Goal: Task Accomplishment & Management: Manage account settings

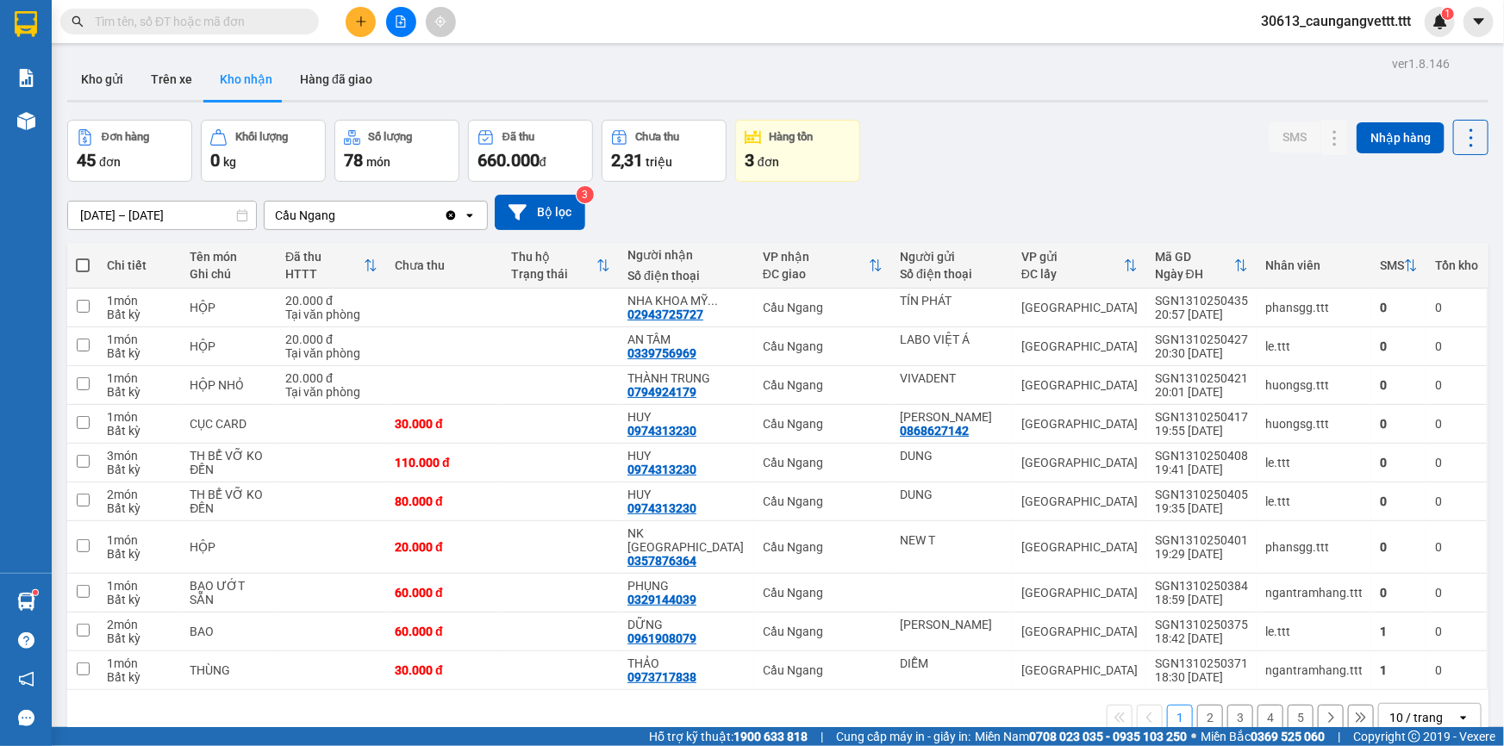
click at [1434, 707] on div "10 / trang" at bounding box center [1418, 718] width 78 height 28
click at [1420, 664] on span "100 / trang" at bounding box center [1411, 665] width 62 height 17
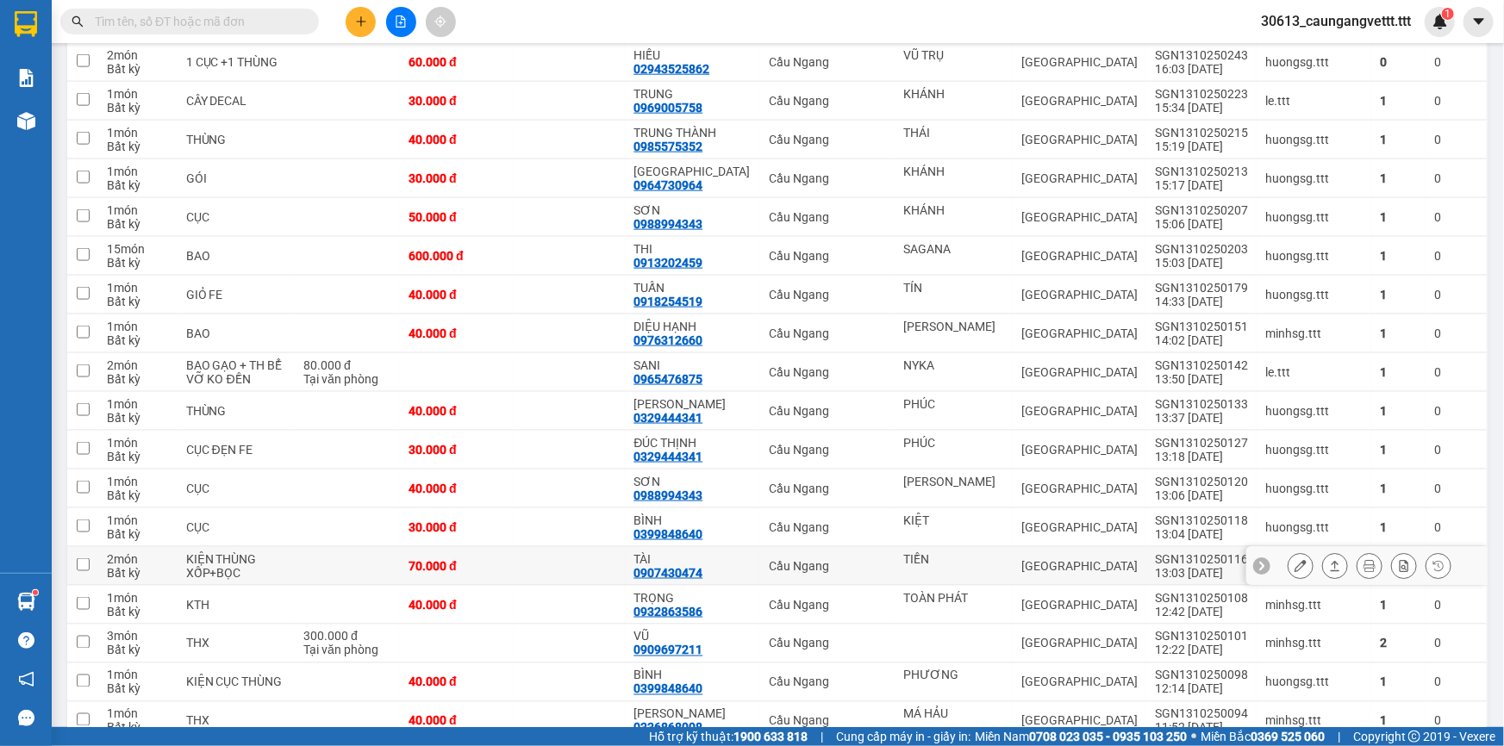
scroll to position [1044, 0]
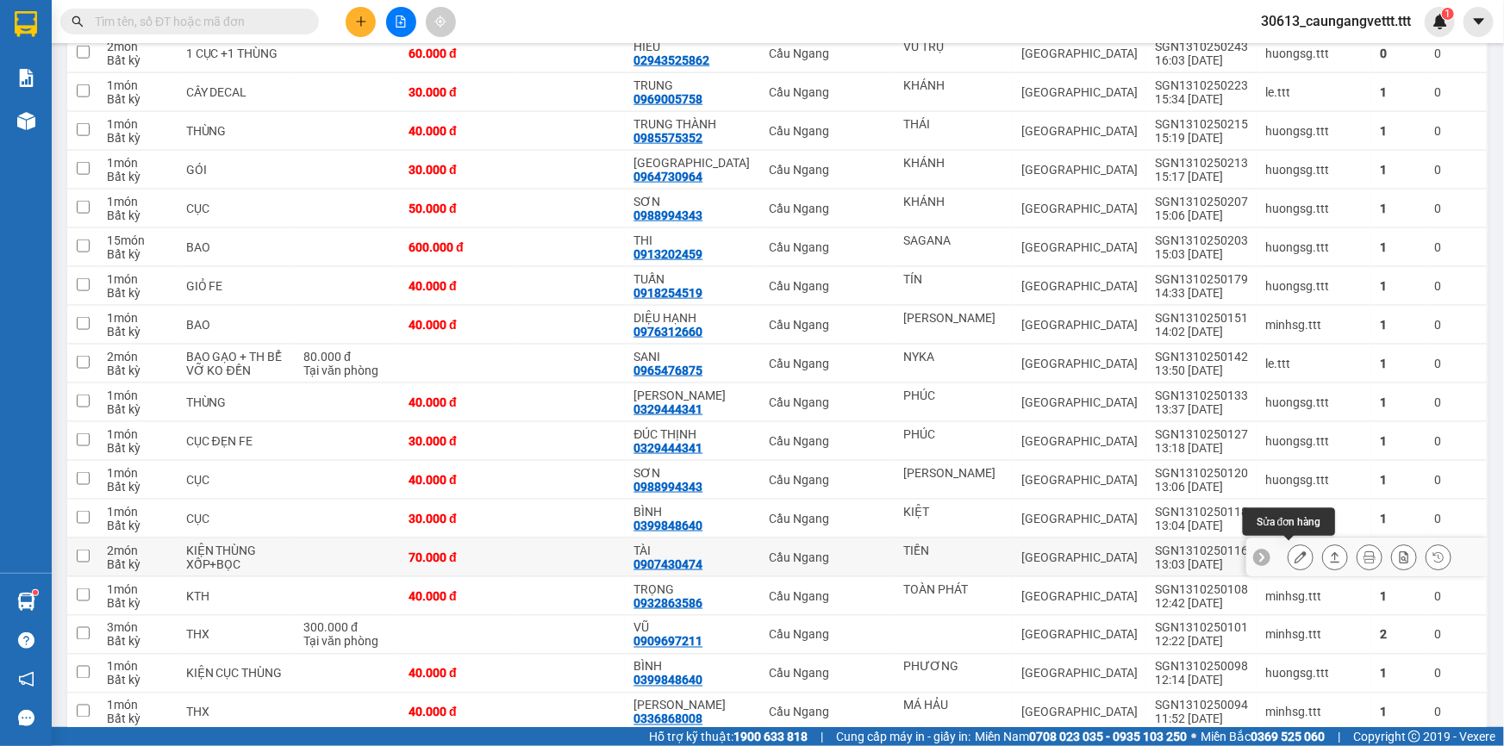
click at [1295, 552] on icon at bounding box center [1301, 558] width 12 height 12
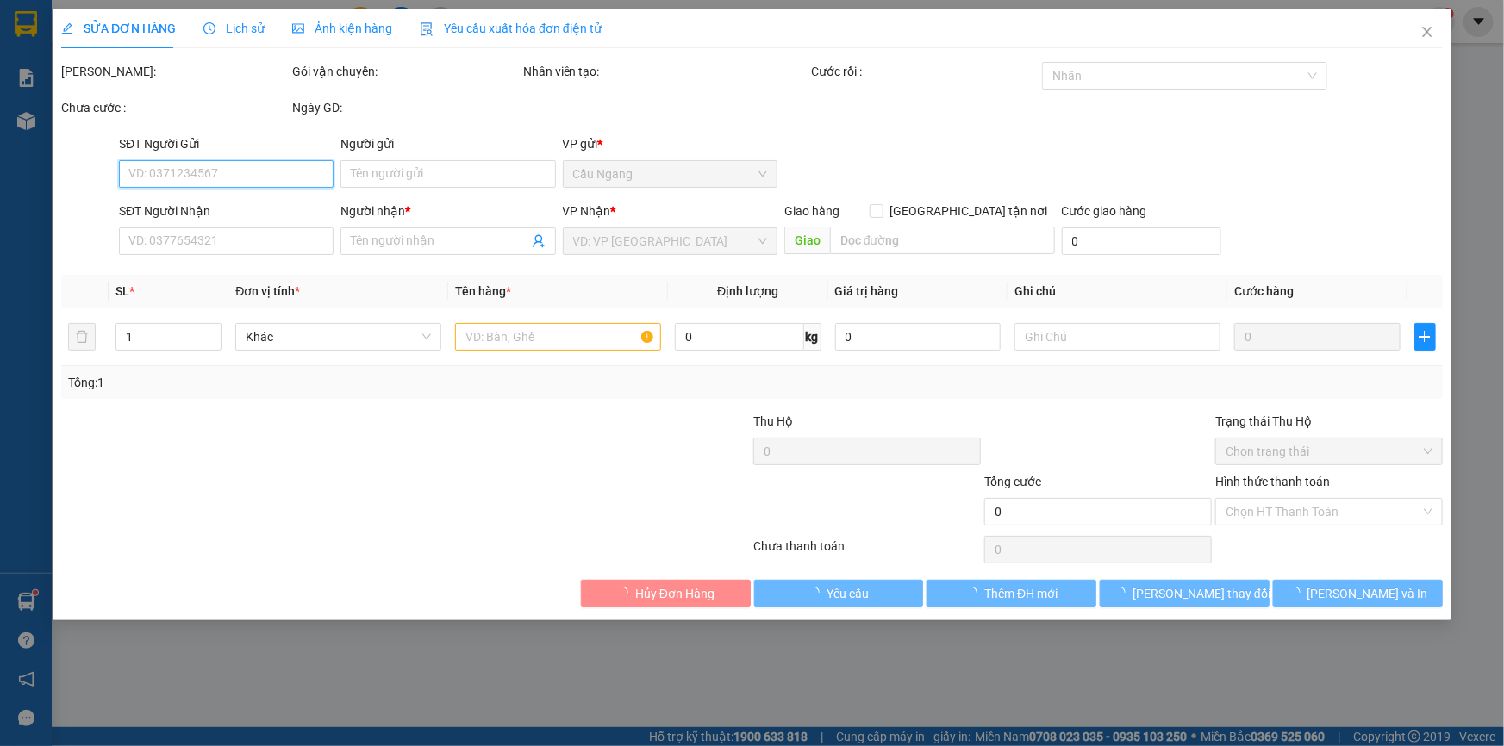
type input "TIỀN"
type input "0907430474"
type input "TÀI"
type input "70.000"
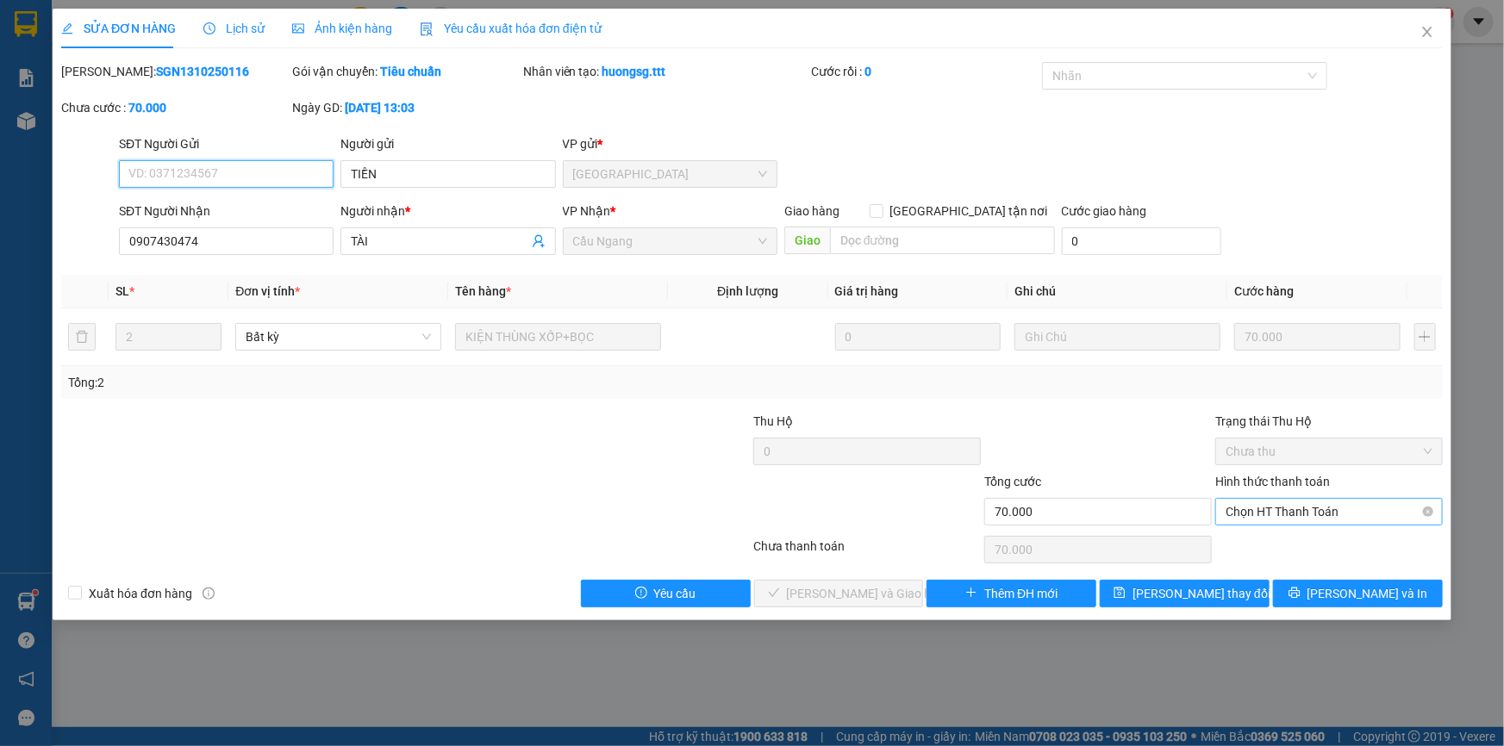
click at [1273, 508] on span "Chọn HT Thanh Toán" at bounding box center [1329, 512] width 207 height 26
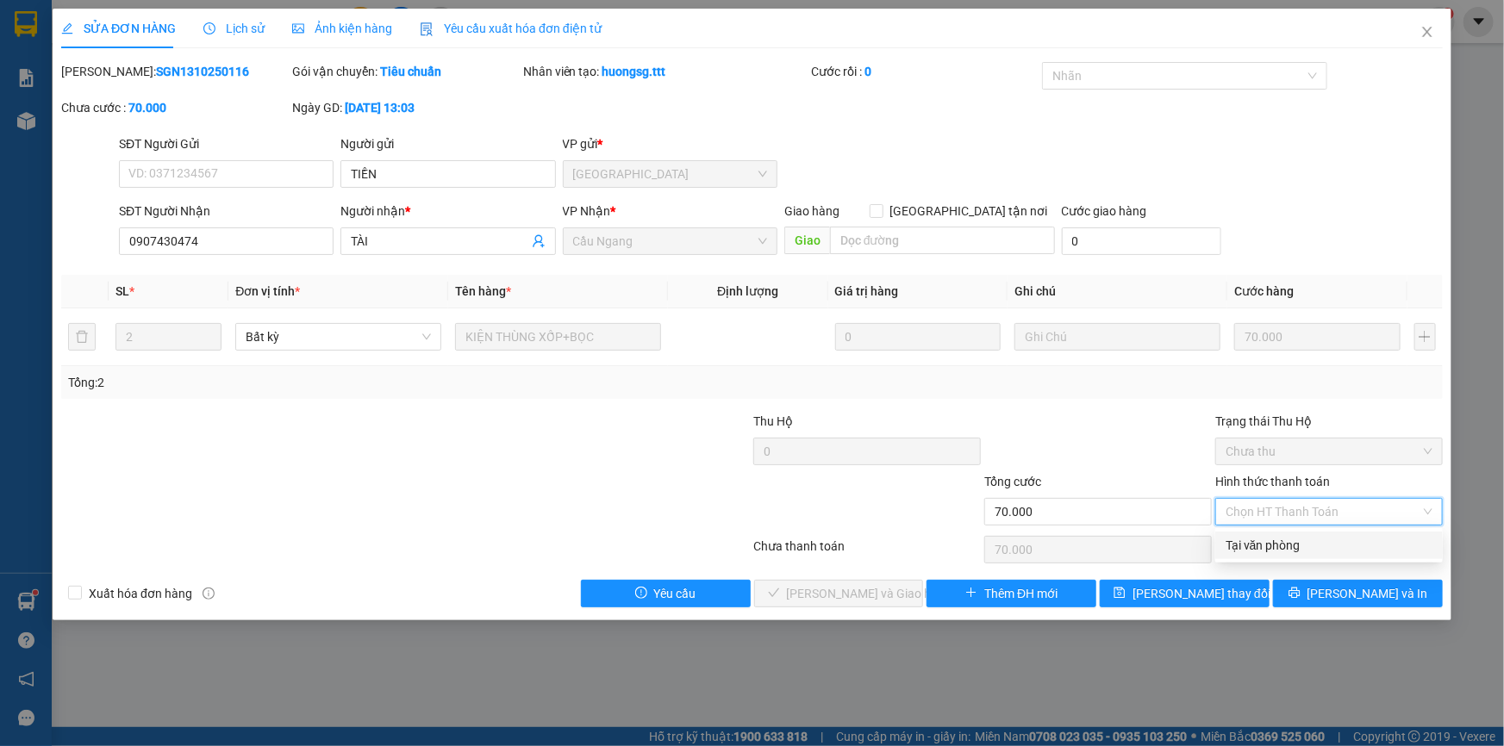
click at [1262, 541] on div "Tại văn phòng" at bounding box center [1329, 545] width 207 height 19
type input "0"
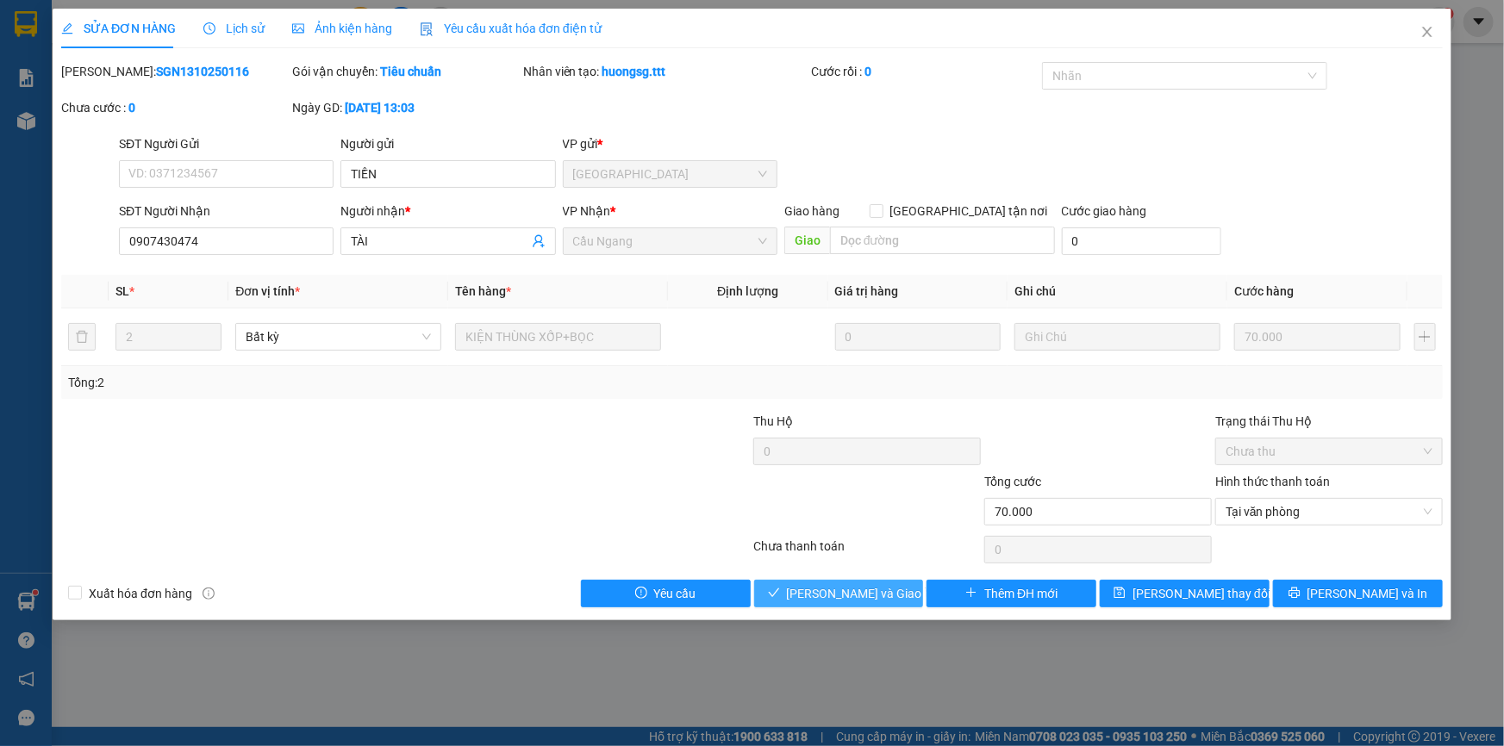
click at [853, 590] on span "[PERSON_NAME] và Giao hàng" at bounding box center [869, 593] width 165 height 19
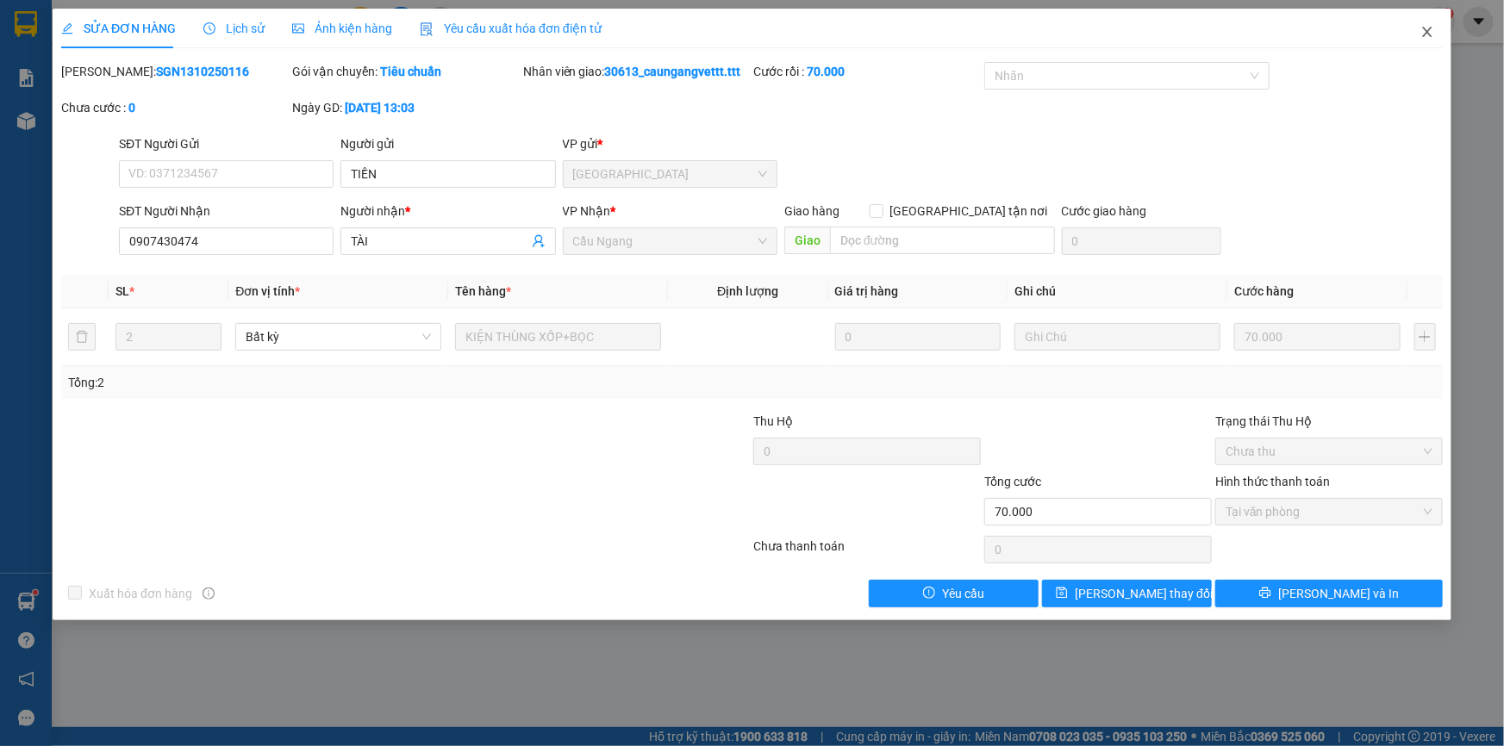
click at [1423, 32] on icon "close" at bounding box center [1427, 32] width 14 height 14
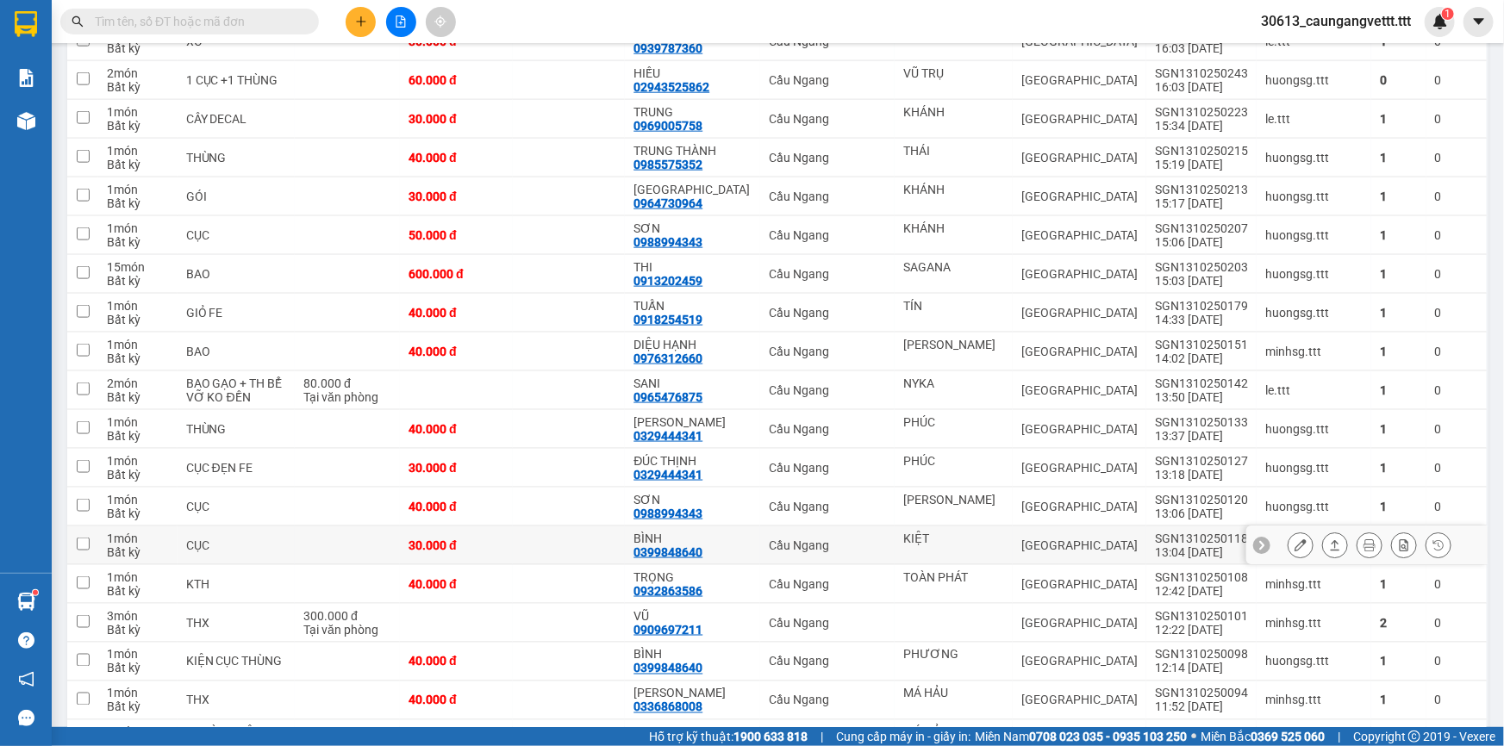
scroll to position [1044, 0]
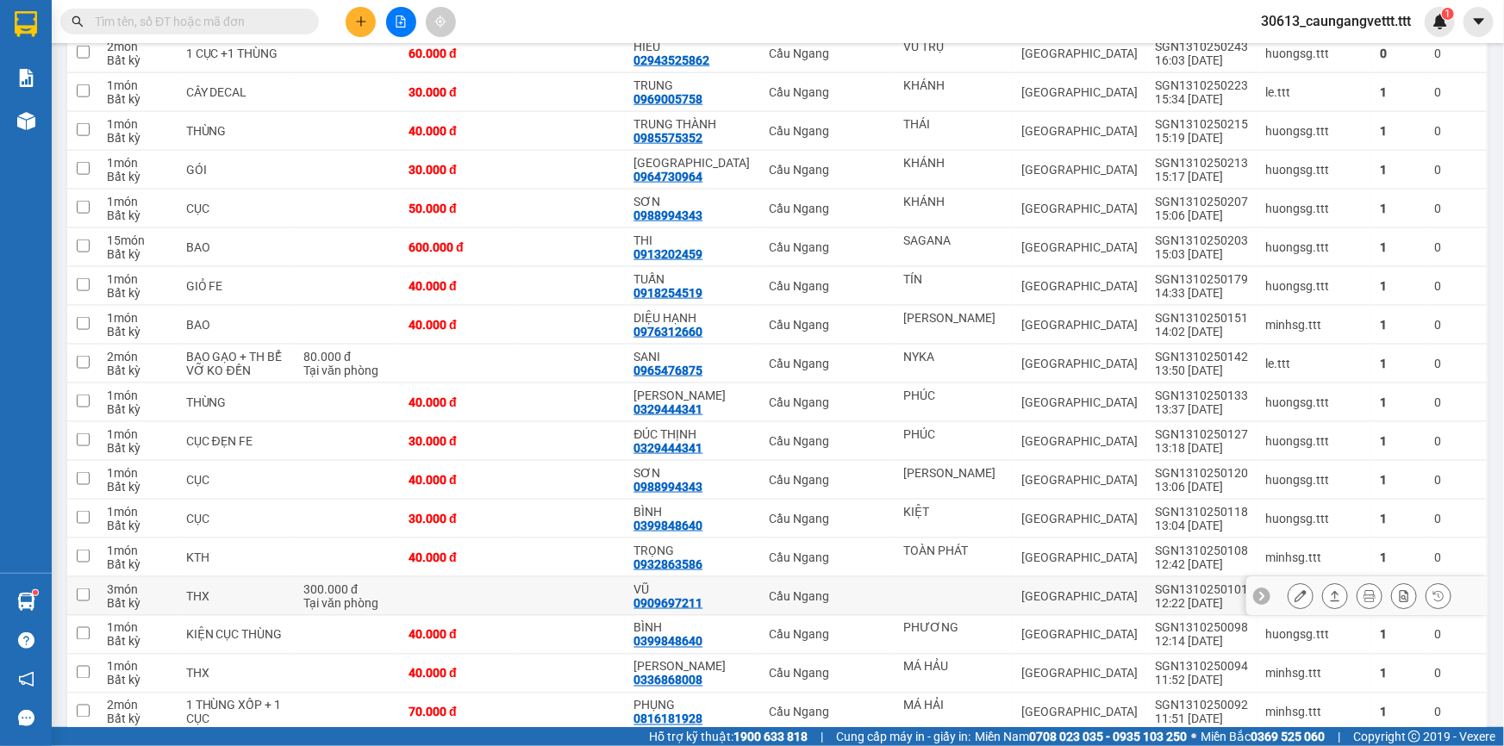
click at [1295, 590] on icon at bounding box center [1301, 596] width 12 height 12
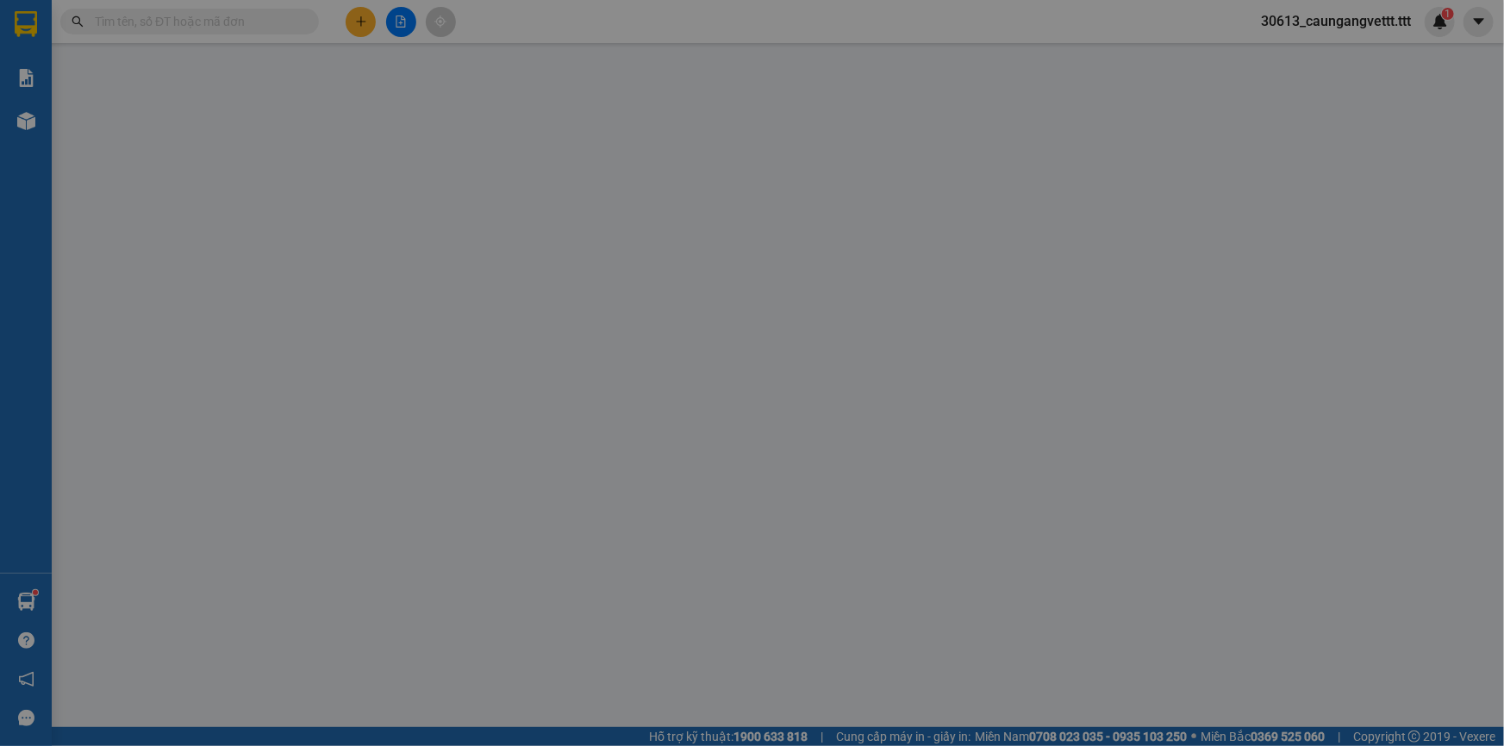
type input "0909697211"
type input "VŨ"
type input "300.000"
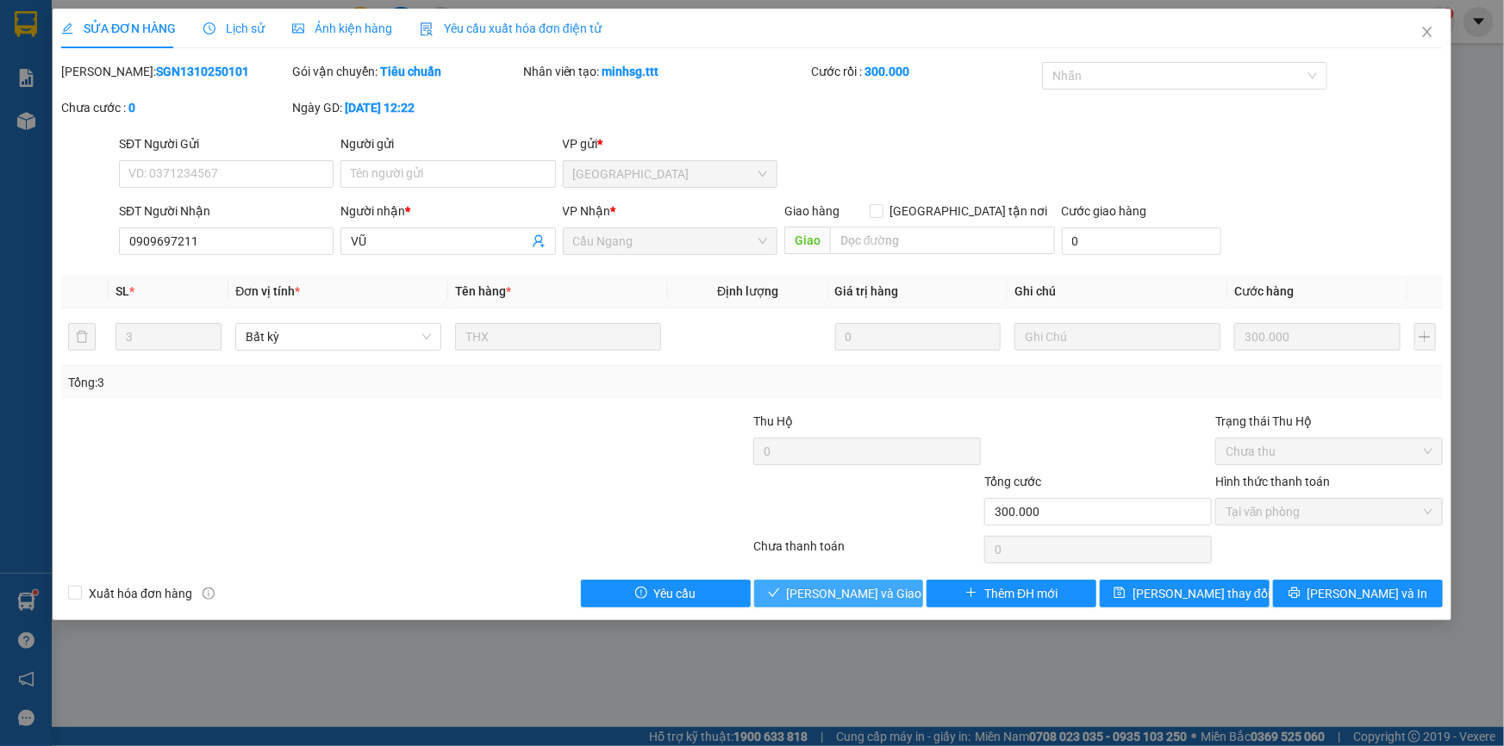
click at [837, 592] on span "[PERSON_NAME] và Giao hàng" at bounding box center [869, 593] width 165 height 19
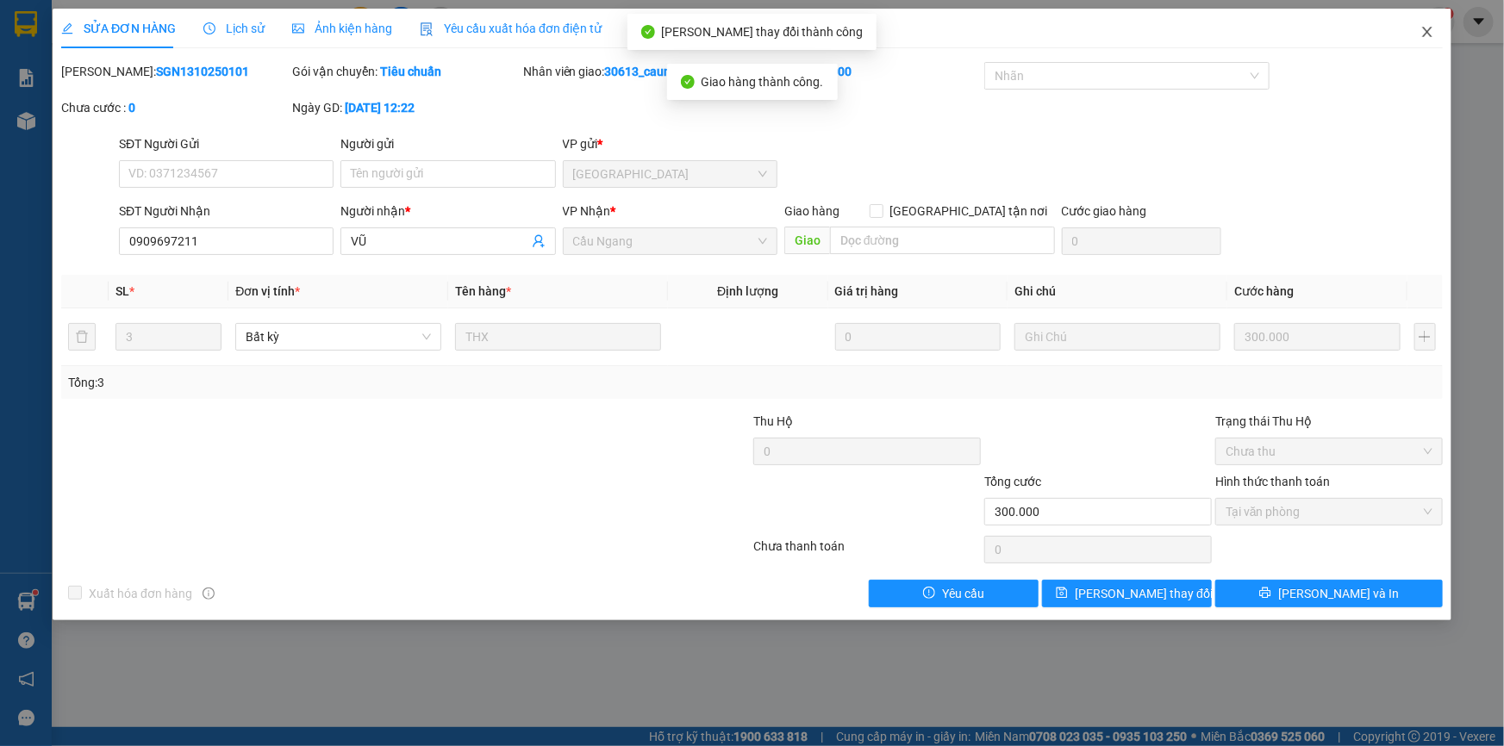
click at [1423, 28] on icon "close" at bounding box center [1426, 32] width 9 height 10
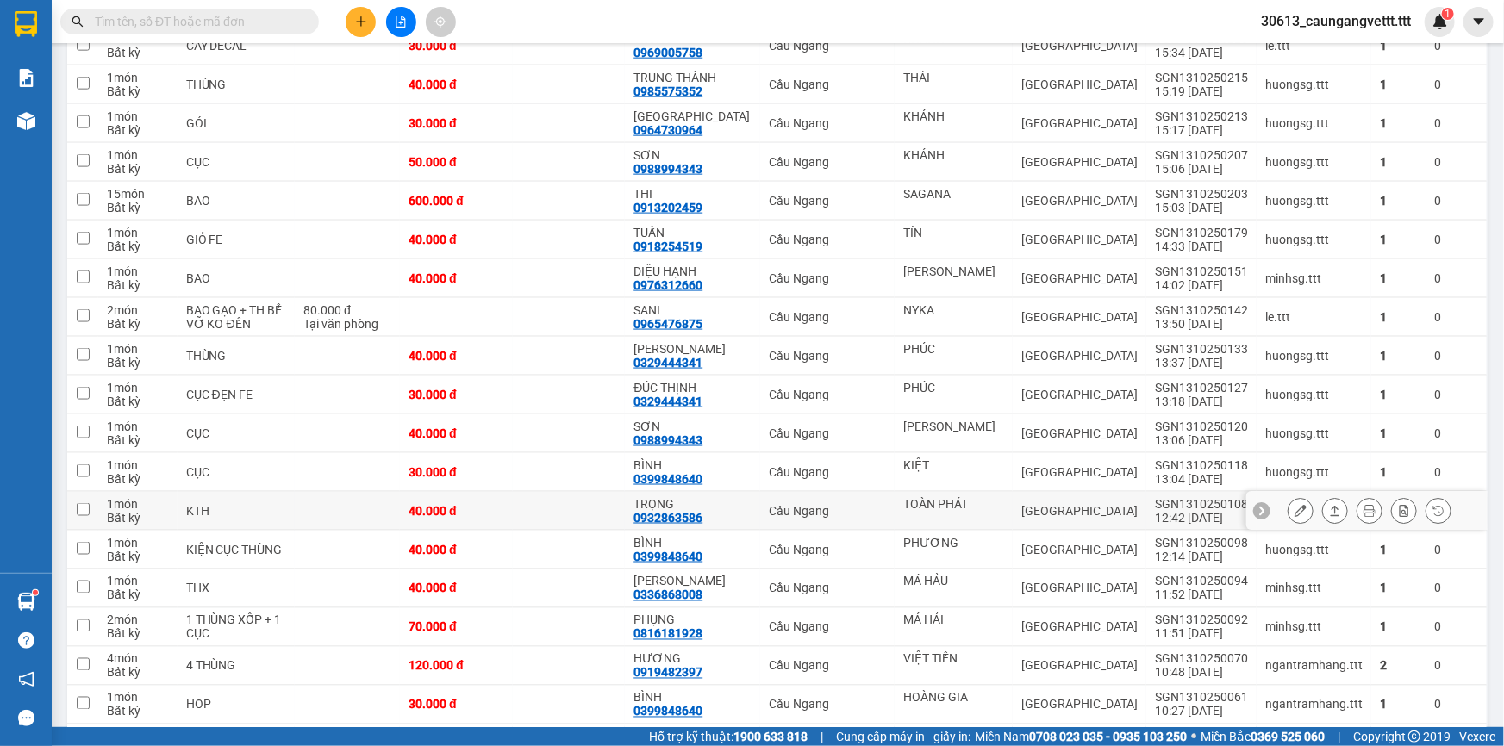
scroll to position [1096, 0]
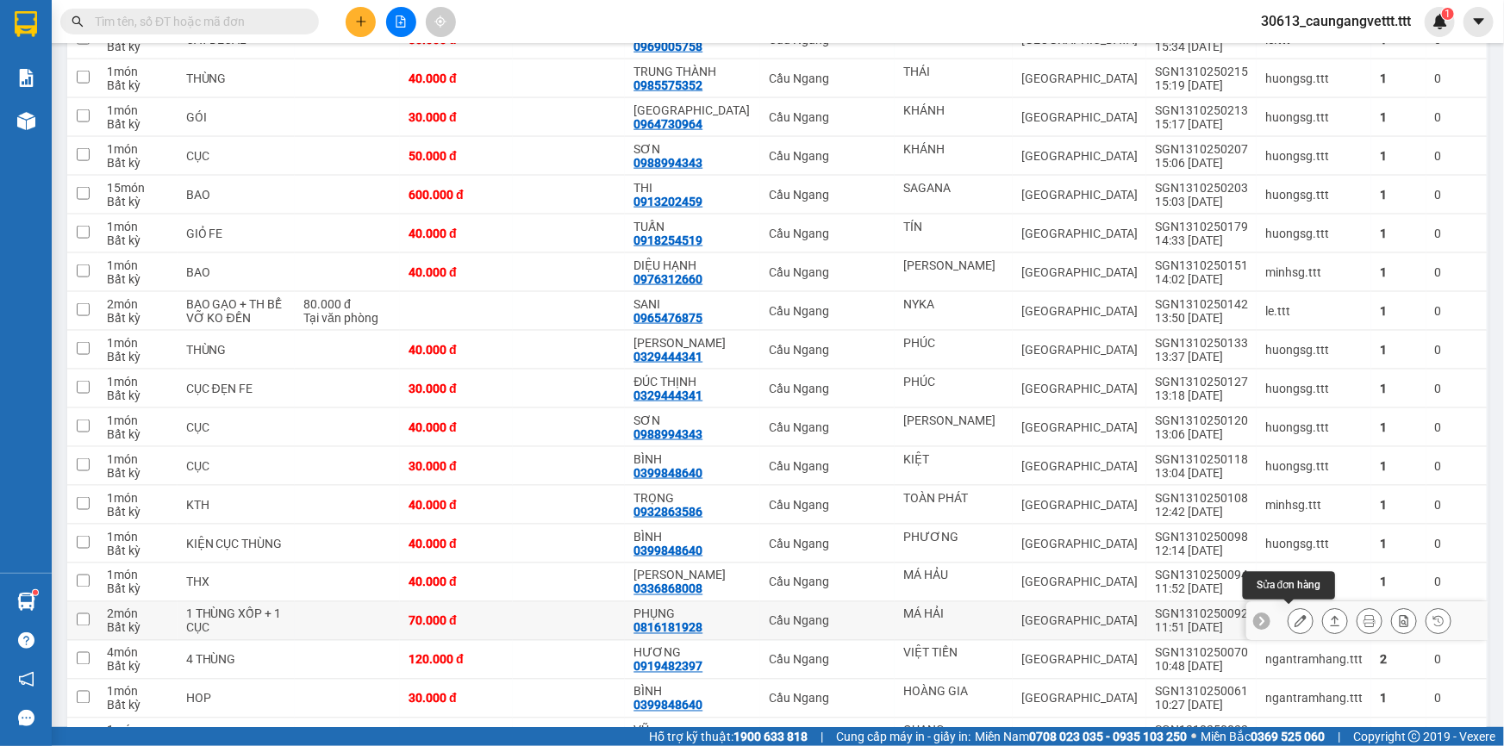
click at [1295, 615] on icon at bounding box center [1301, 621] width 12 height 12
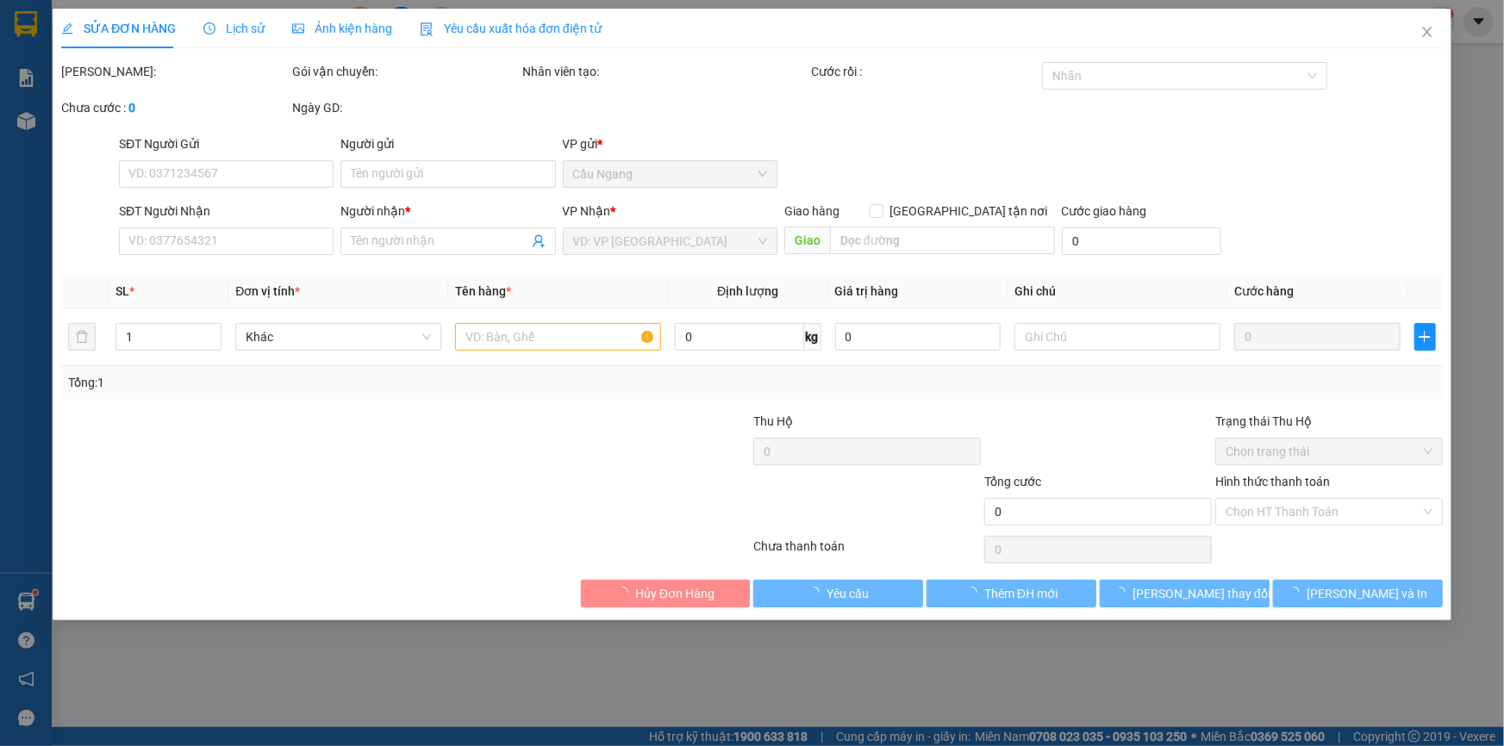
type input "MÁ HẢI"
type input "0816181928"
type input "PHỤNG"
type input "70.000"
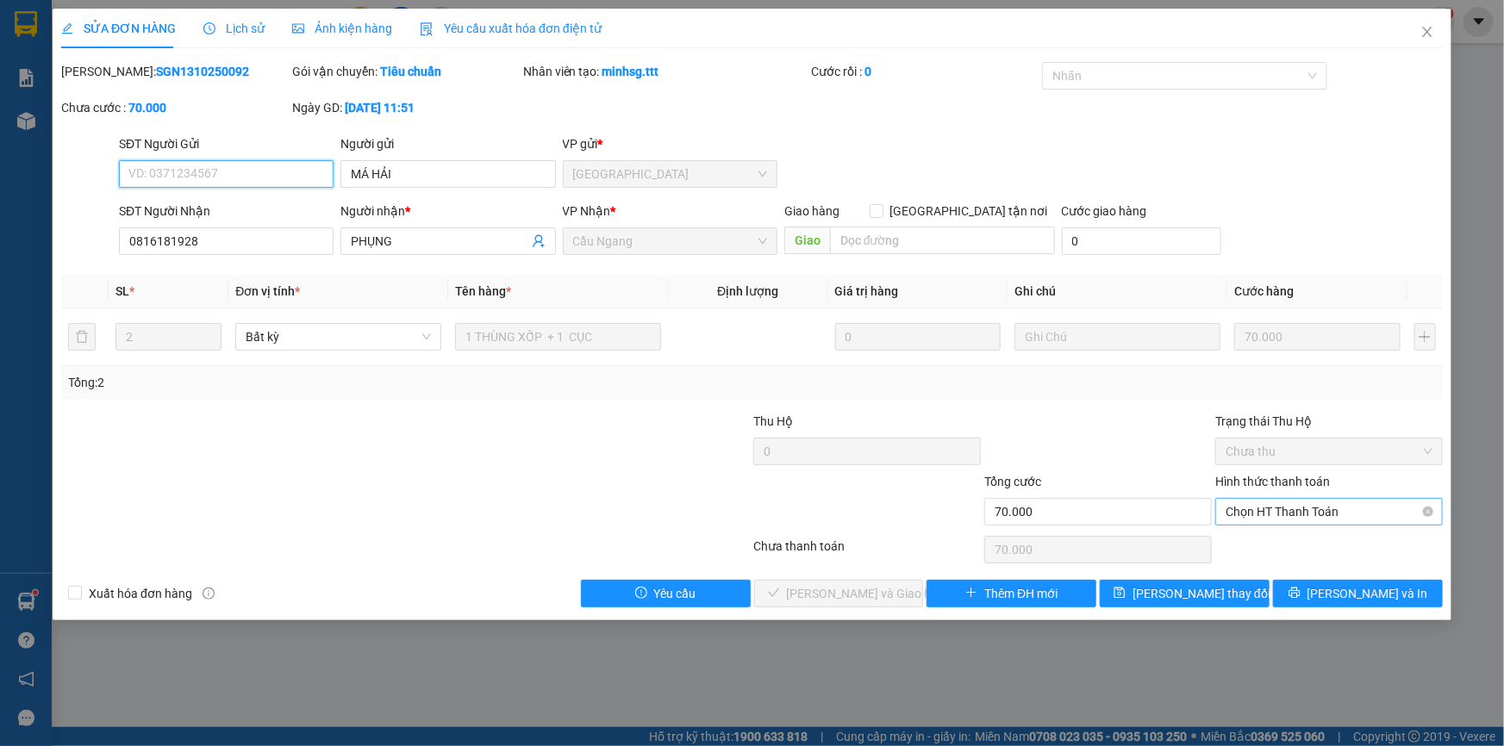
click at [1274, 512] on span "Chọn HT Thanh Toán" at bounding box center [1329, 512] width 207 height 26
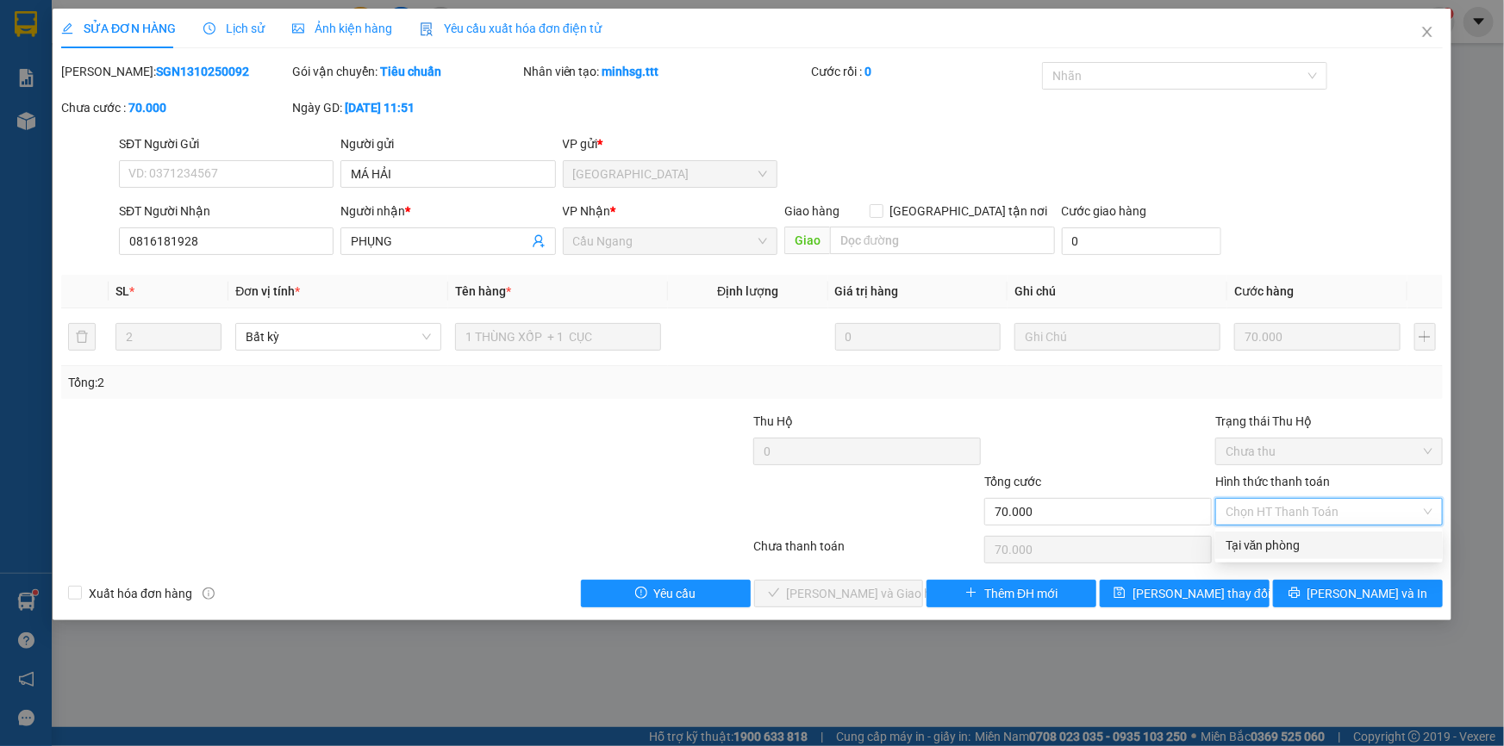
drag, startPoint x: 1260, startPoint y: 544, endPoint x: 1132, endPoint y: 541, distance: 128.4
click at [1259, 544] on div "Tại văn phòng" at bounding box center [1329, 545] width 207 height 19
type input "0"
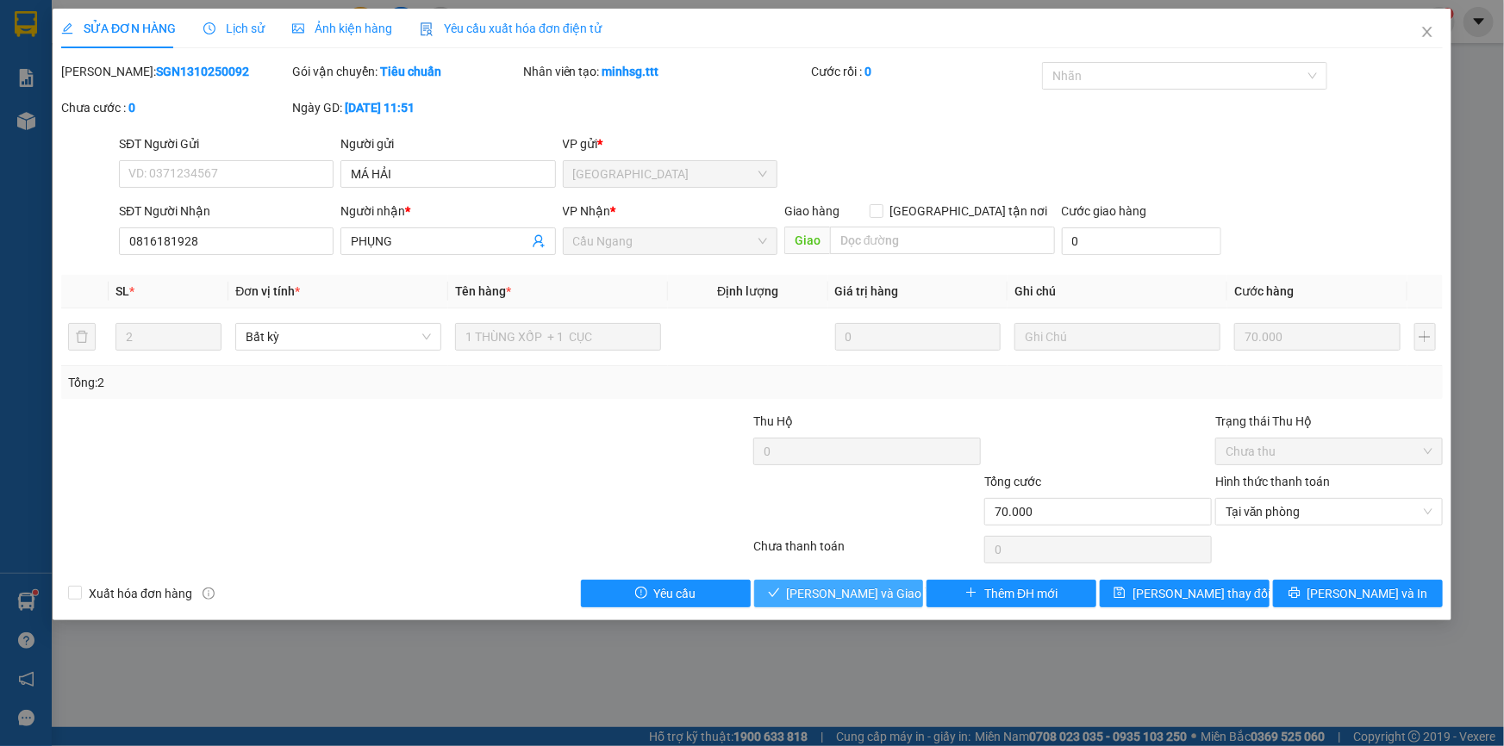
click at [873, 590] on span "[PERSON_NAME] và Giao hàng" at bounding box center [869, 593] width 165 height 19
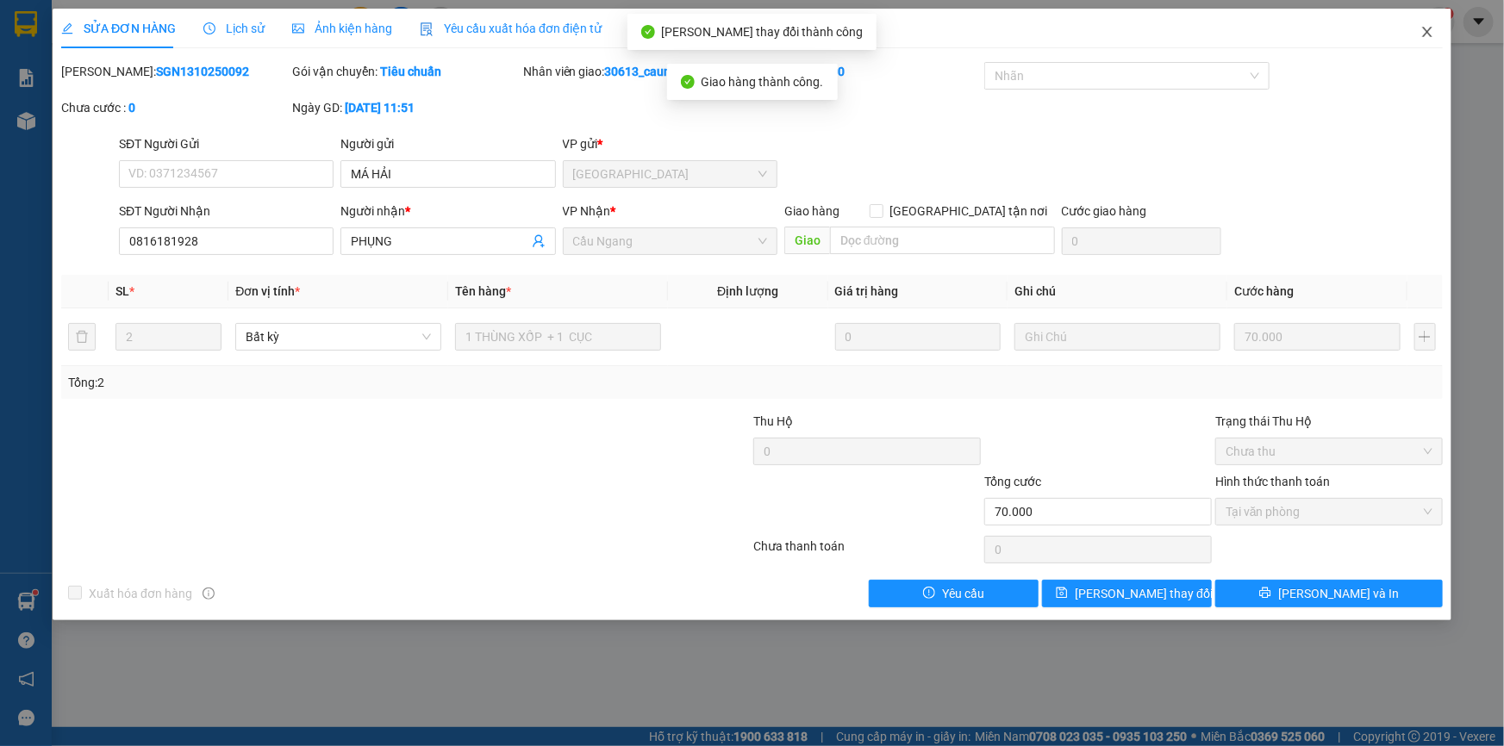
click at [1430, 33] on icon "close" at bounding box center [1427, 32] width 14 height 14
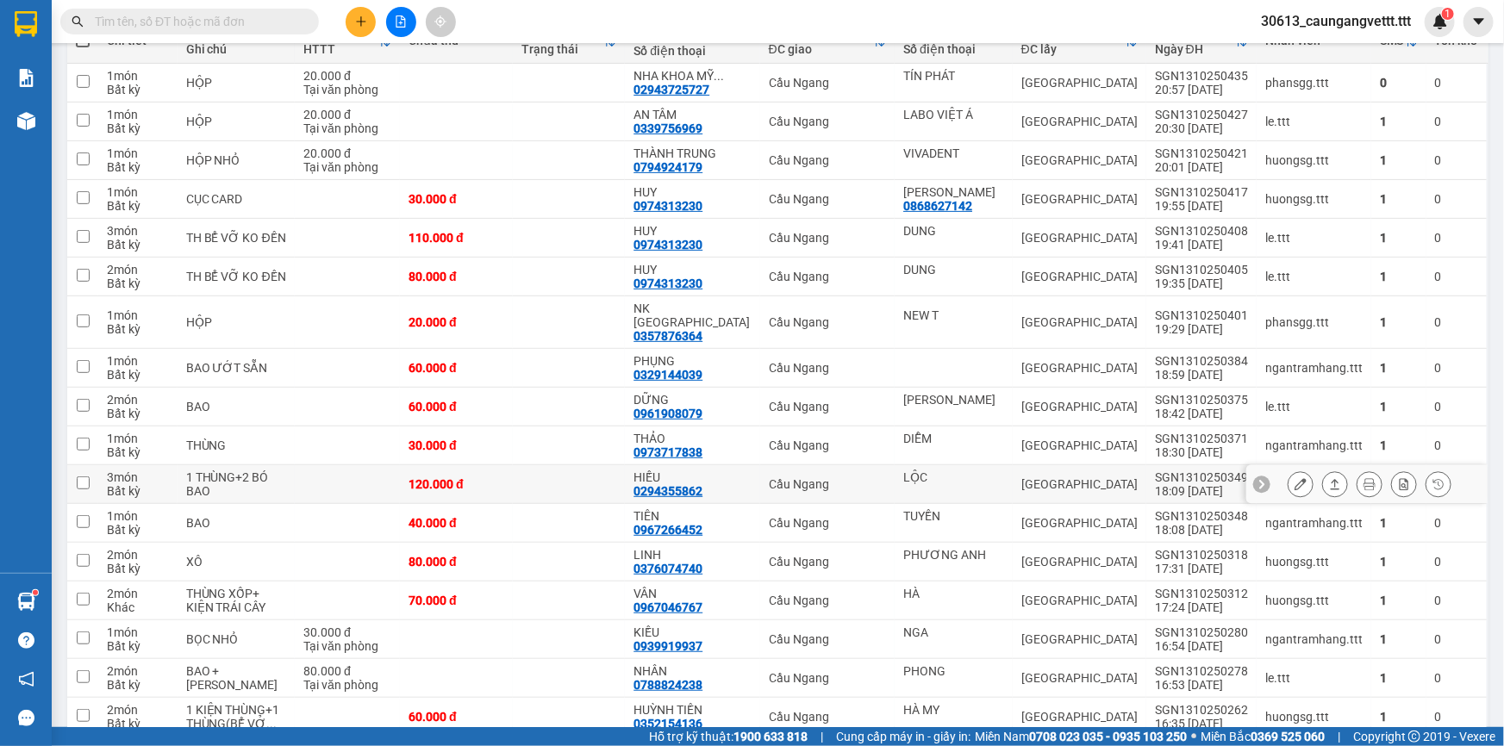
scroll to position [172, 0]
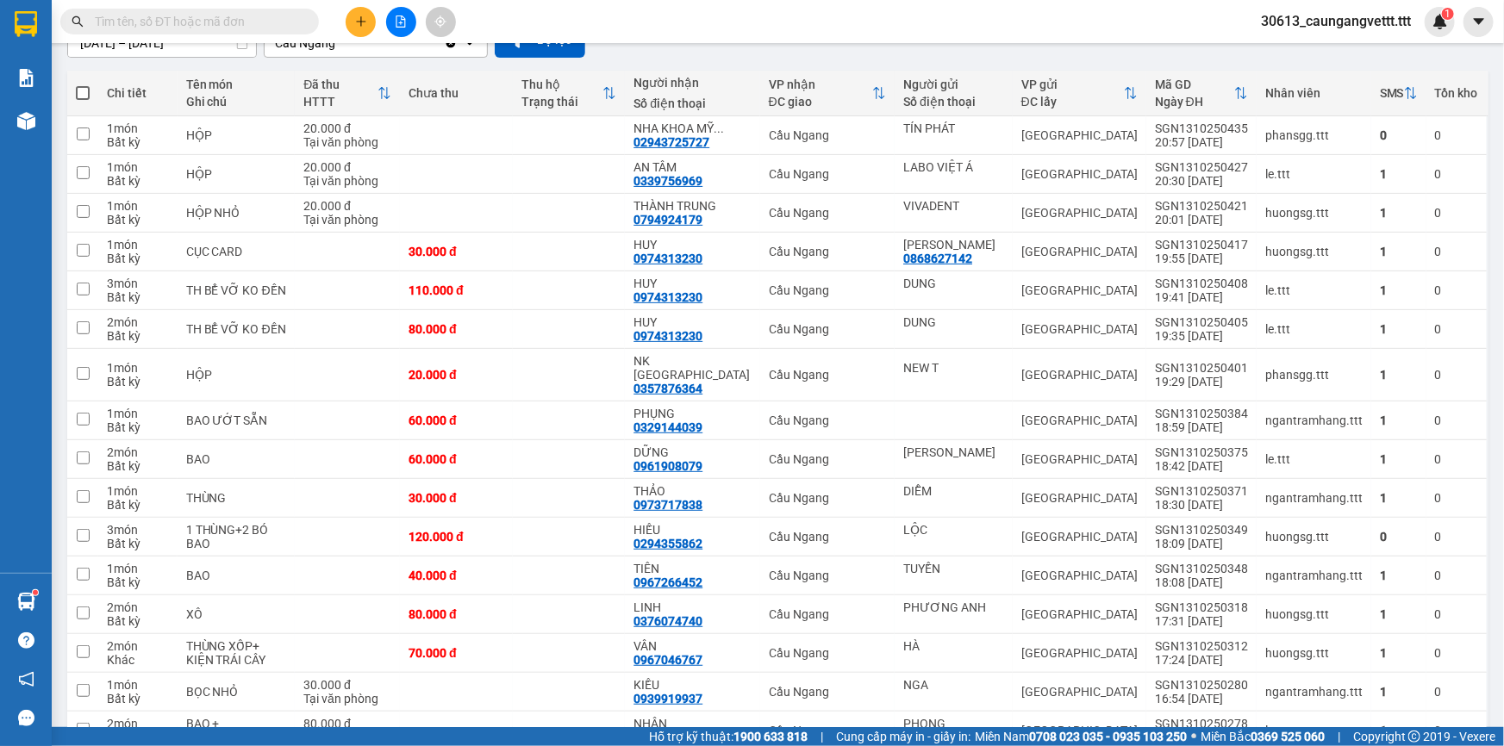
click at [359, 22] on icon "plus" at bounding box center [361, 22] width 12 height 12
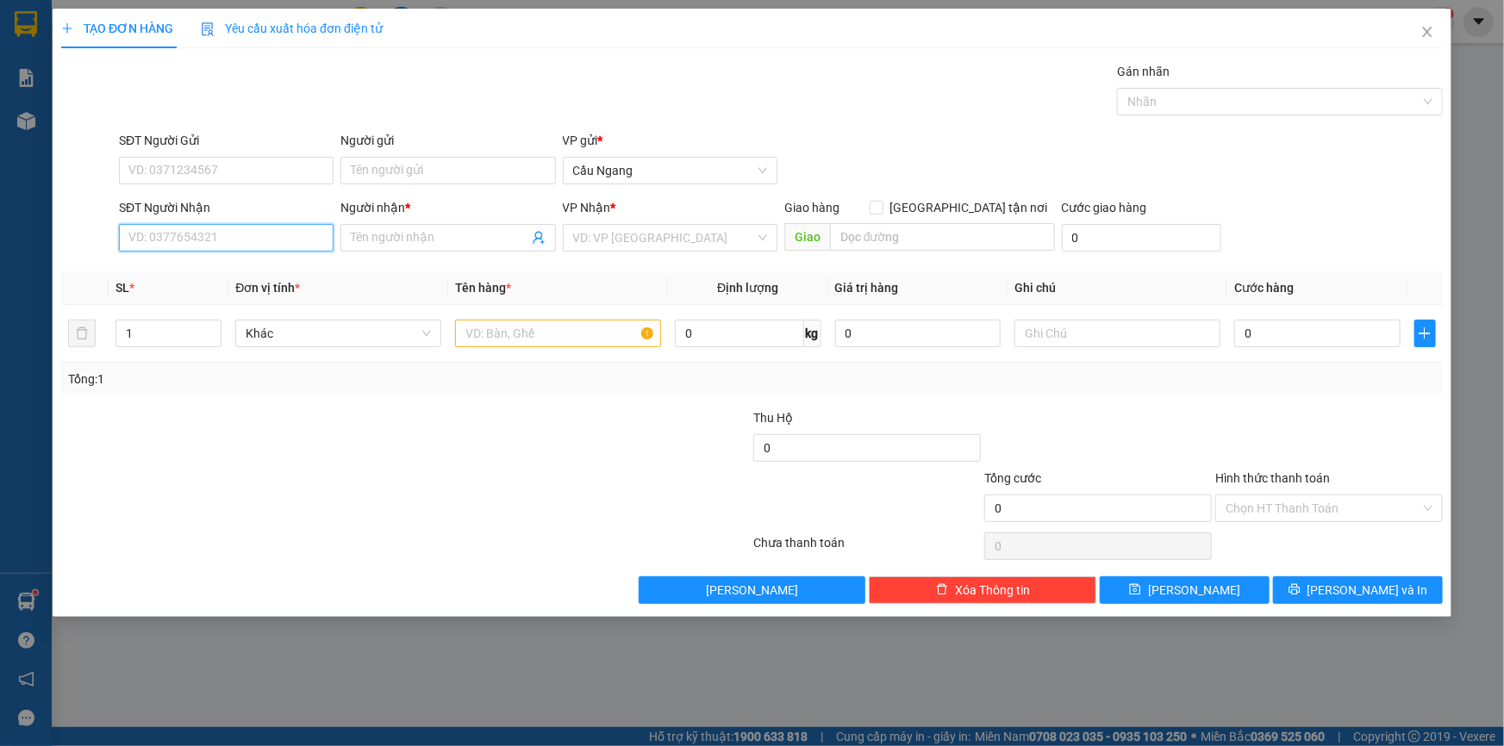
click at [233, 234] on input "SĐT Người Nhận" at bounding box center [226, 238] width 215 height 28
click at [209, 266] on div "0702453738 - VY" at bounding box center [226, 272] width 194 height 19
type input "0702453738"
type input "VY"
type input "0702453738"
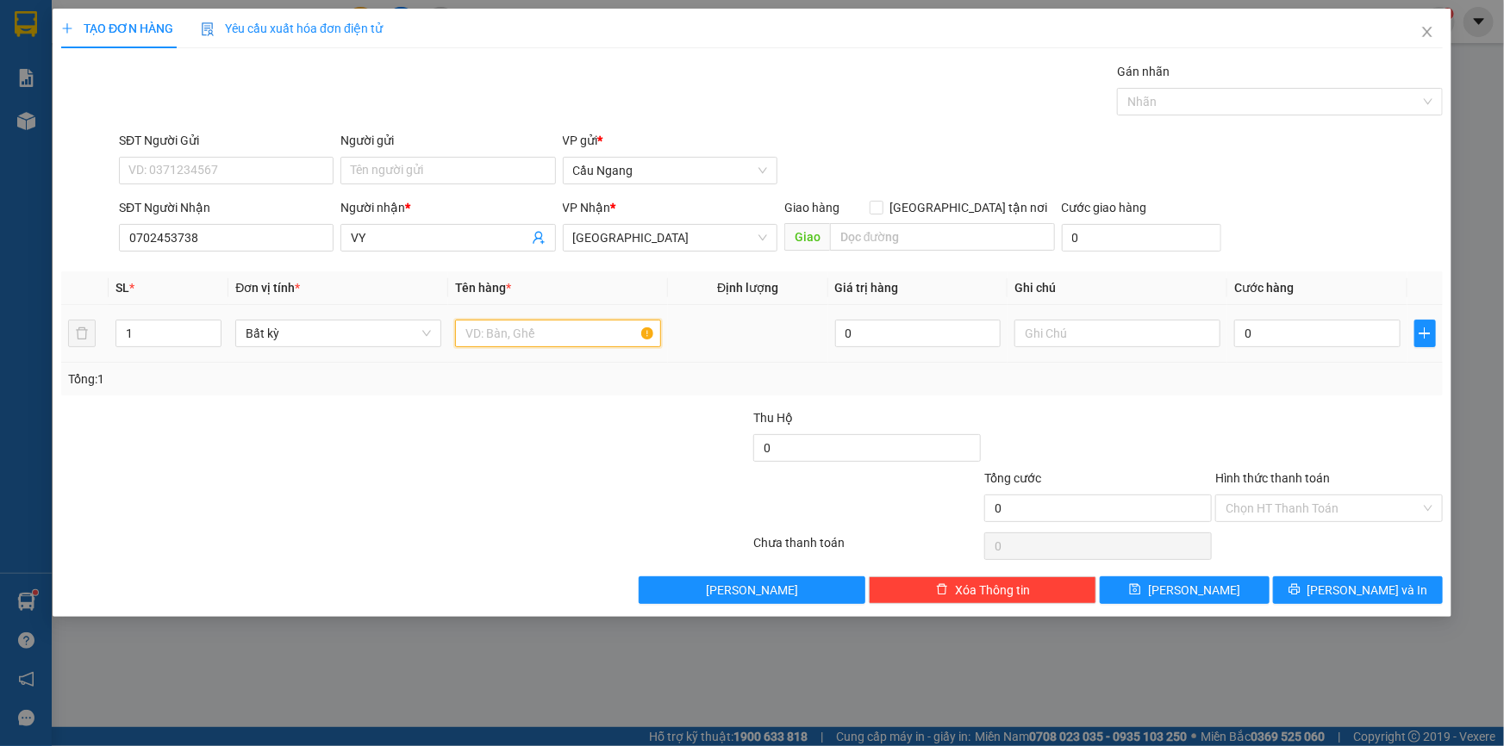
click at [521, 334] on input "text" at bounding box center [558, 334] width 206 height 28
type input "THUNG"
click at [1310, 326] on input "0" at bounding box center [1317, 334] width 166 height 28
type input "3"
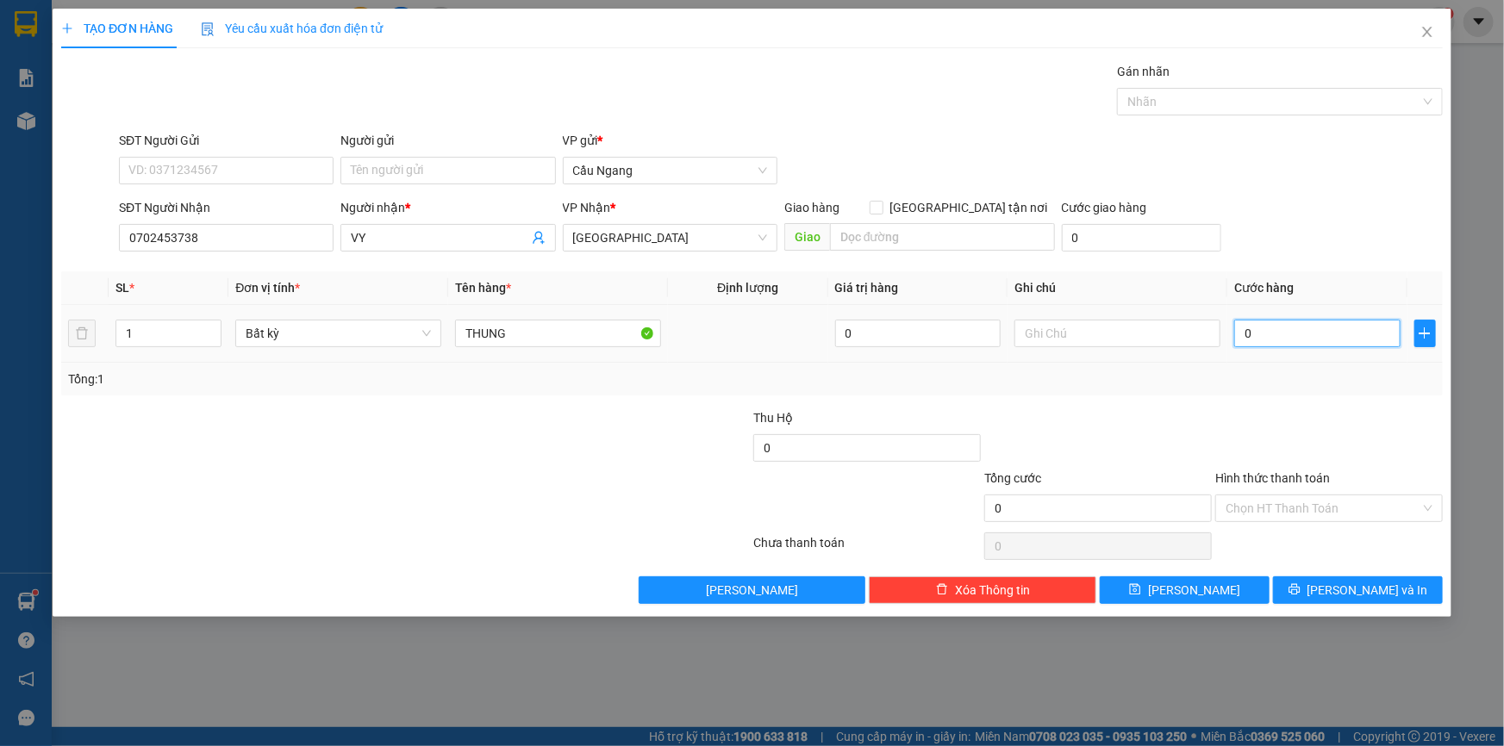
type input "3"
type input "30"
type input "300"
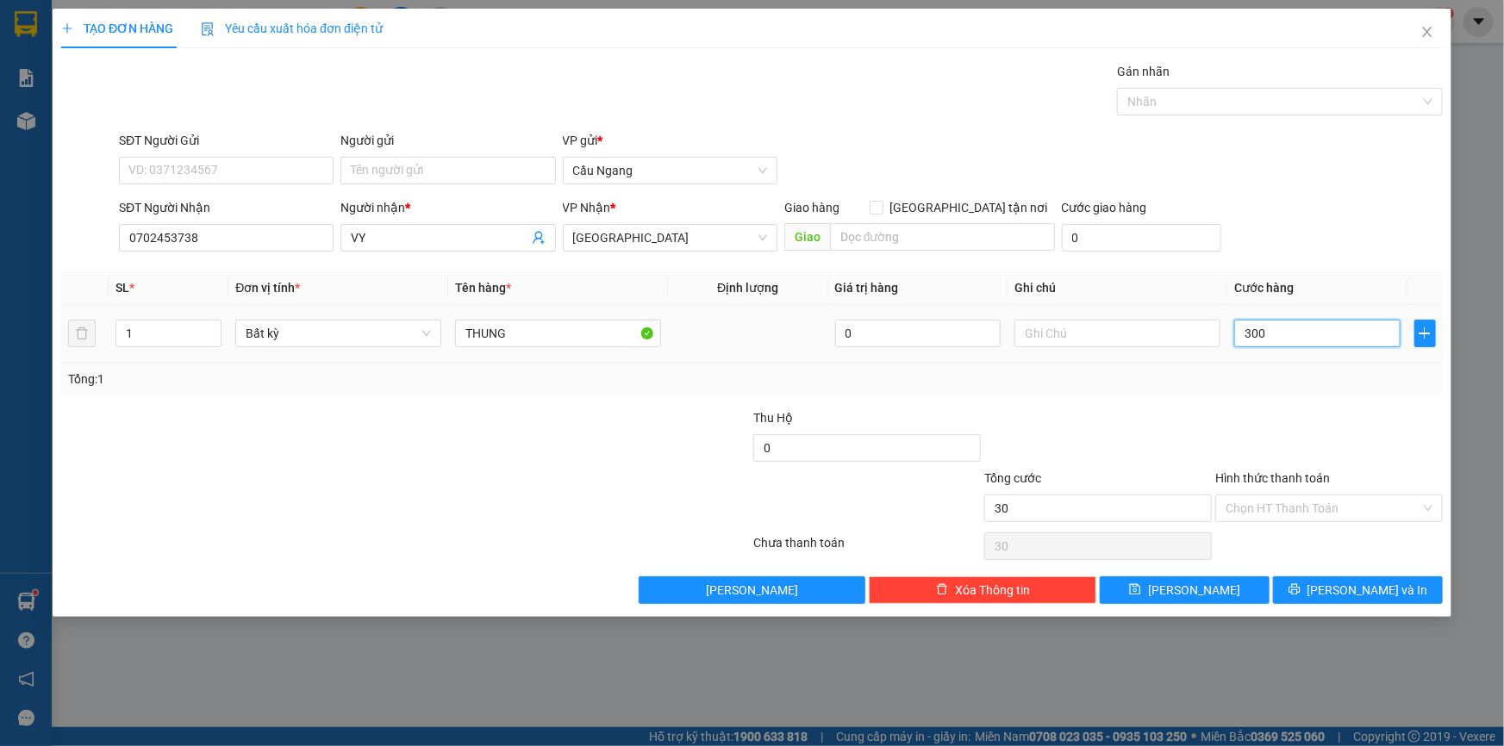
type input "300"
type input "3.000"
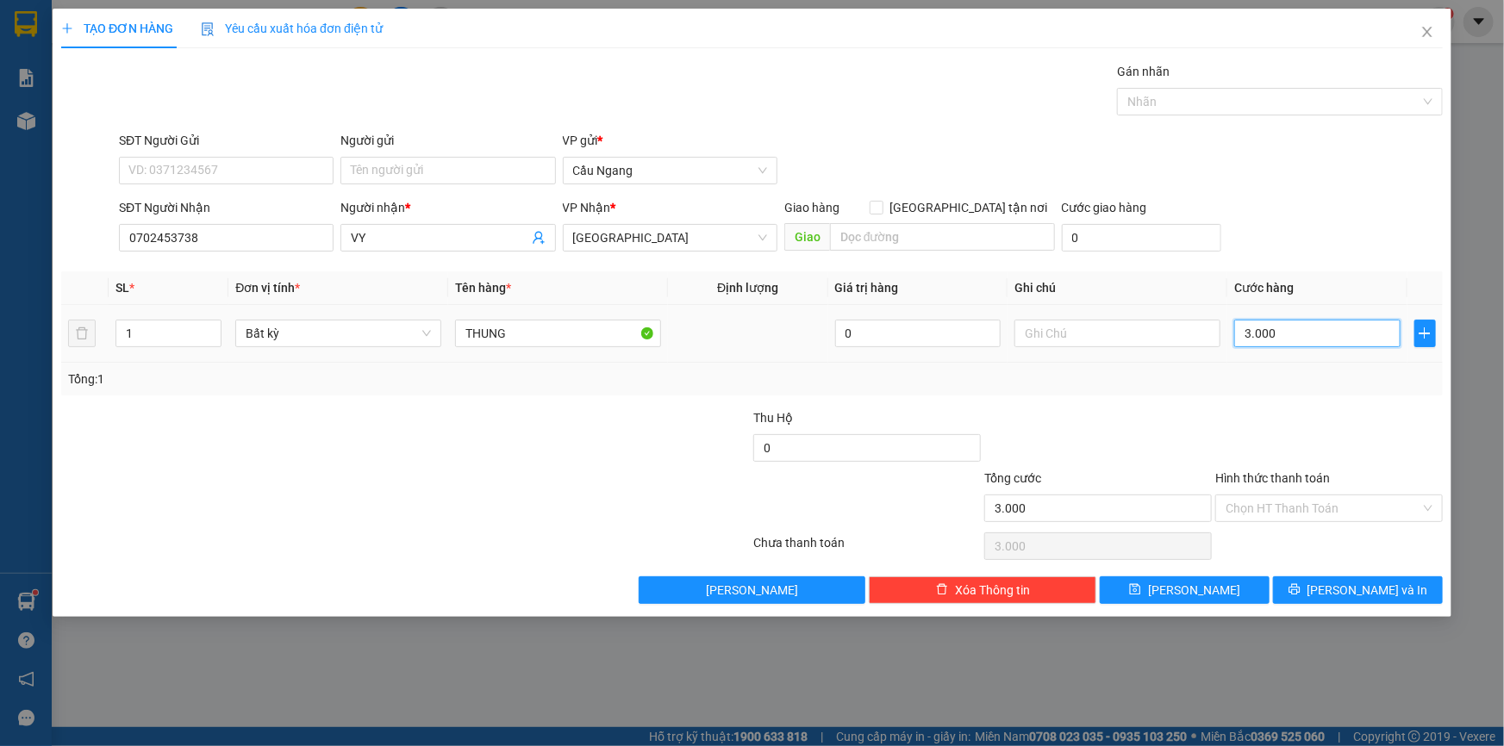
type input "30.000"
click at [1357, 584] on span "[PERSON_NAME] và In" at bounding box center [1367, 590] width 121 height 19
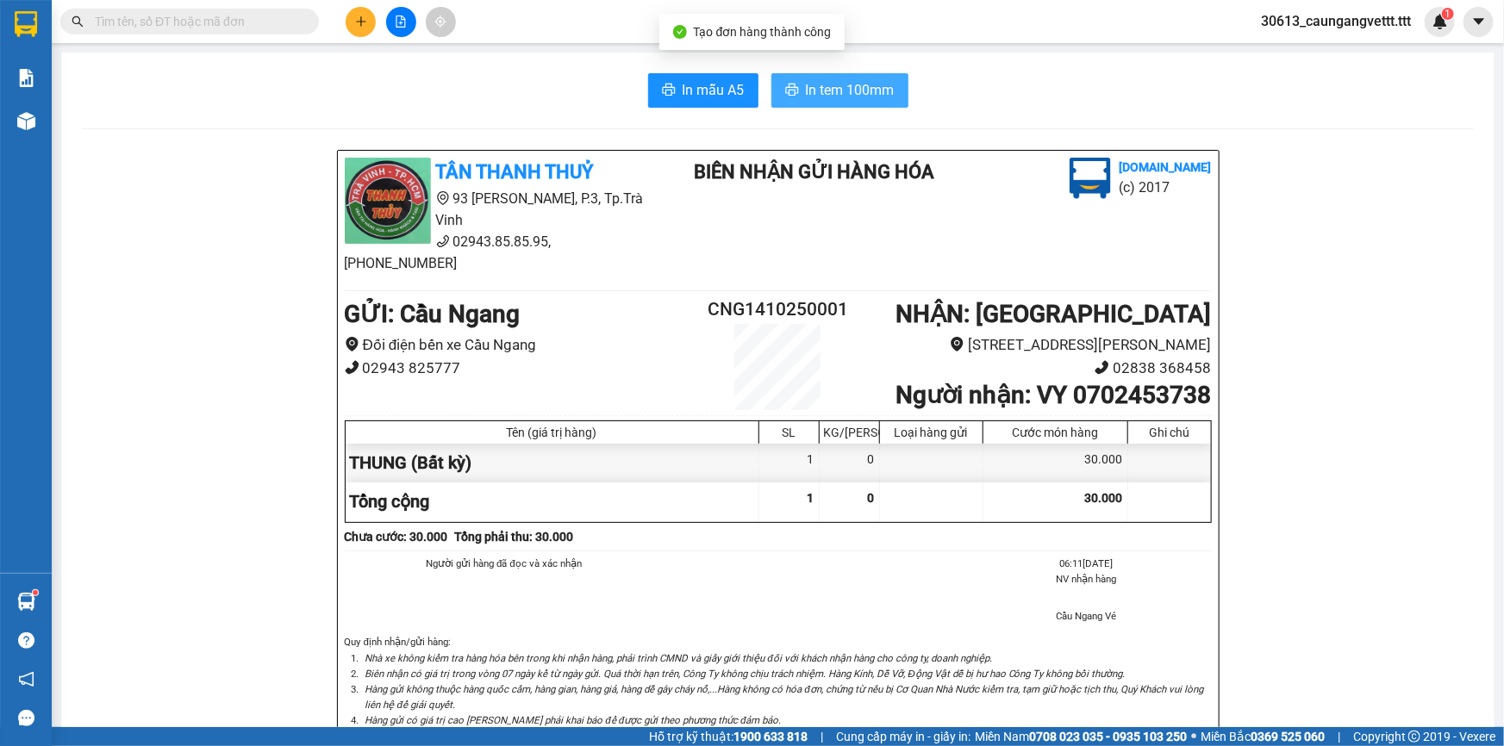
click at [836, 82] on span "In tem 100mm" at bounding box center [850, 90] width 89 height 22
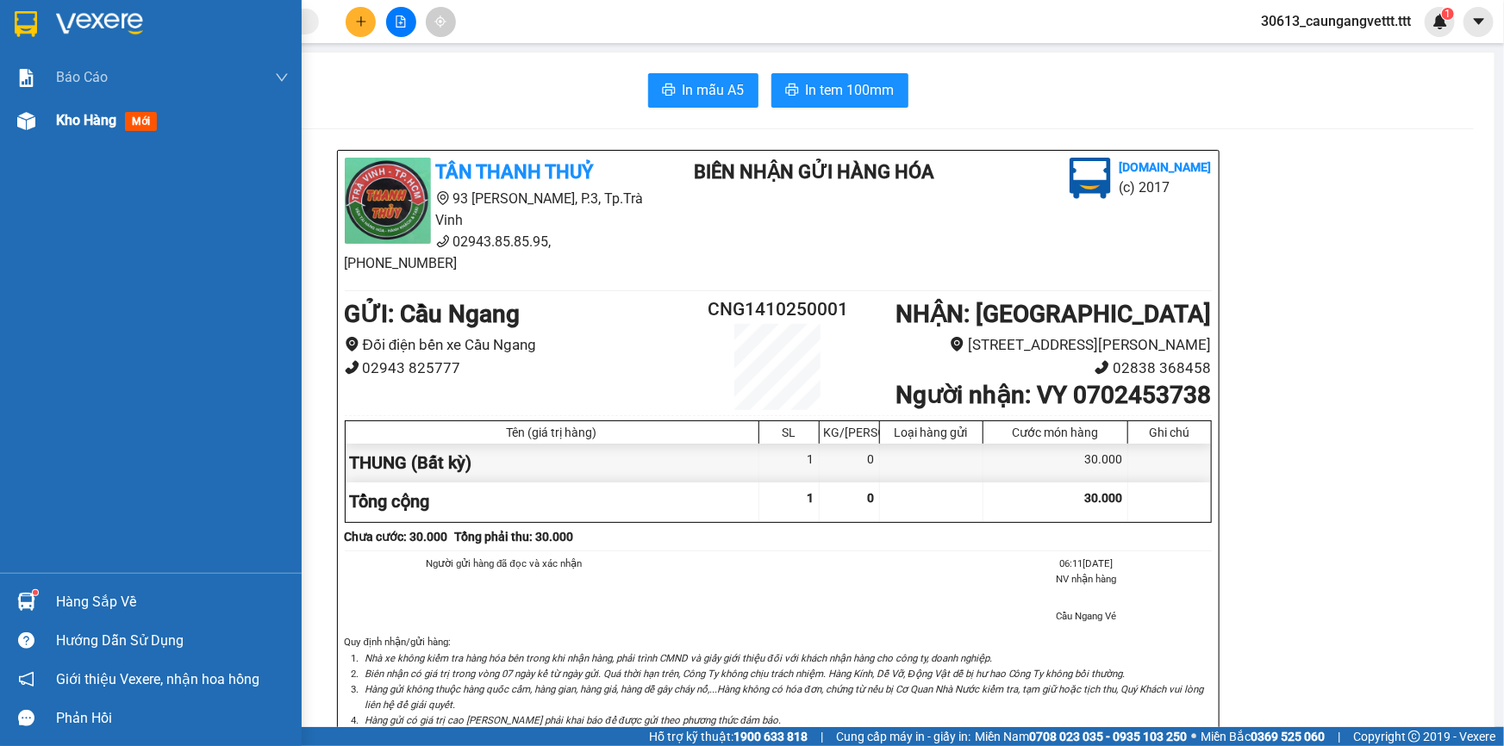
click at [82, 121] on span "Kho hàng" at bounding box center [86, 120] width 60 height 16
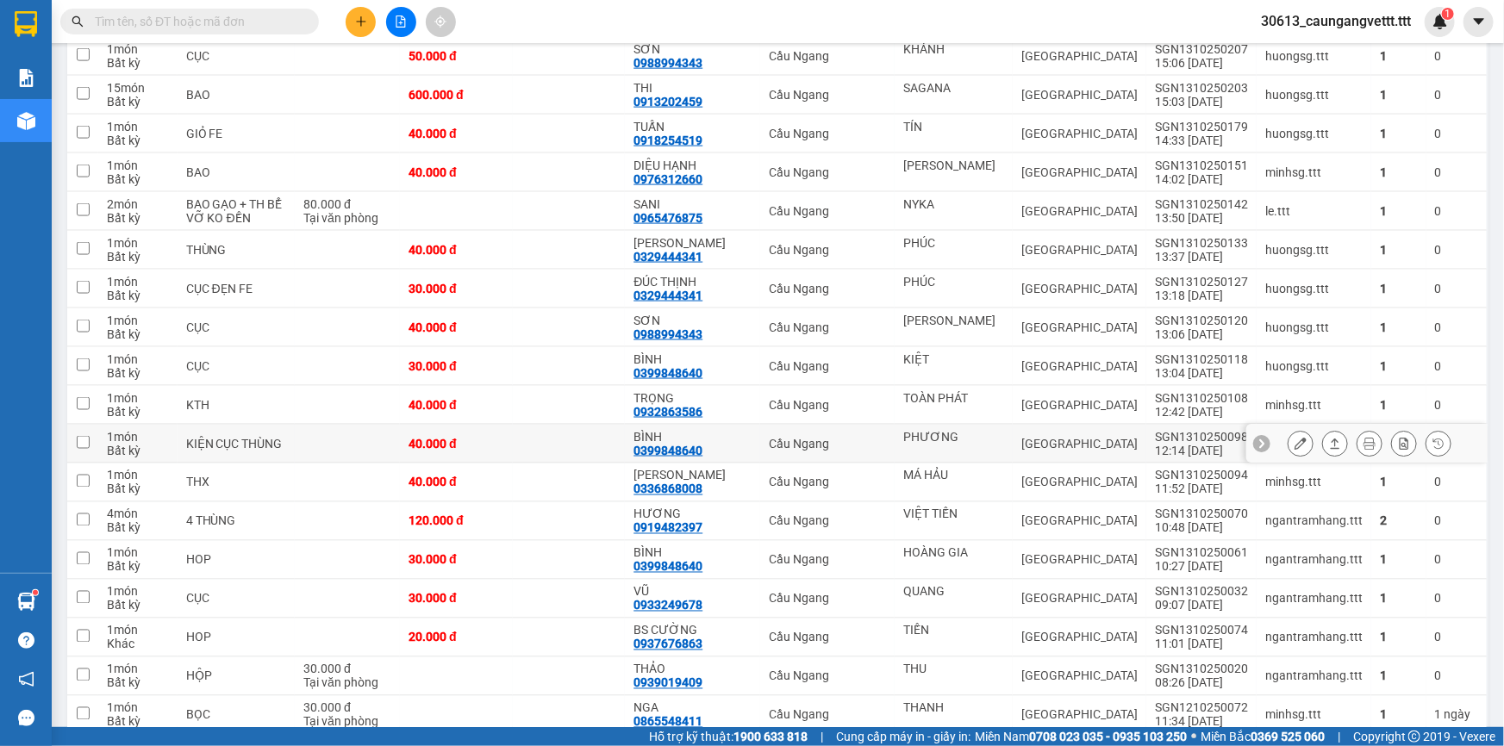
scroll to position [1201, 0]
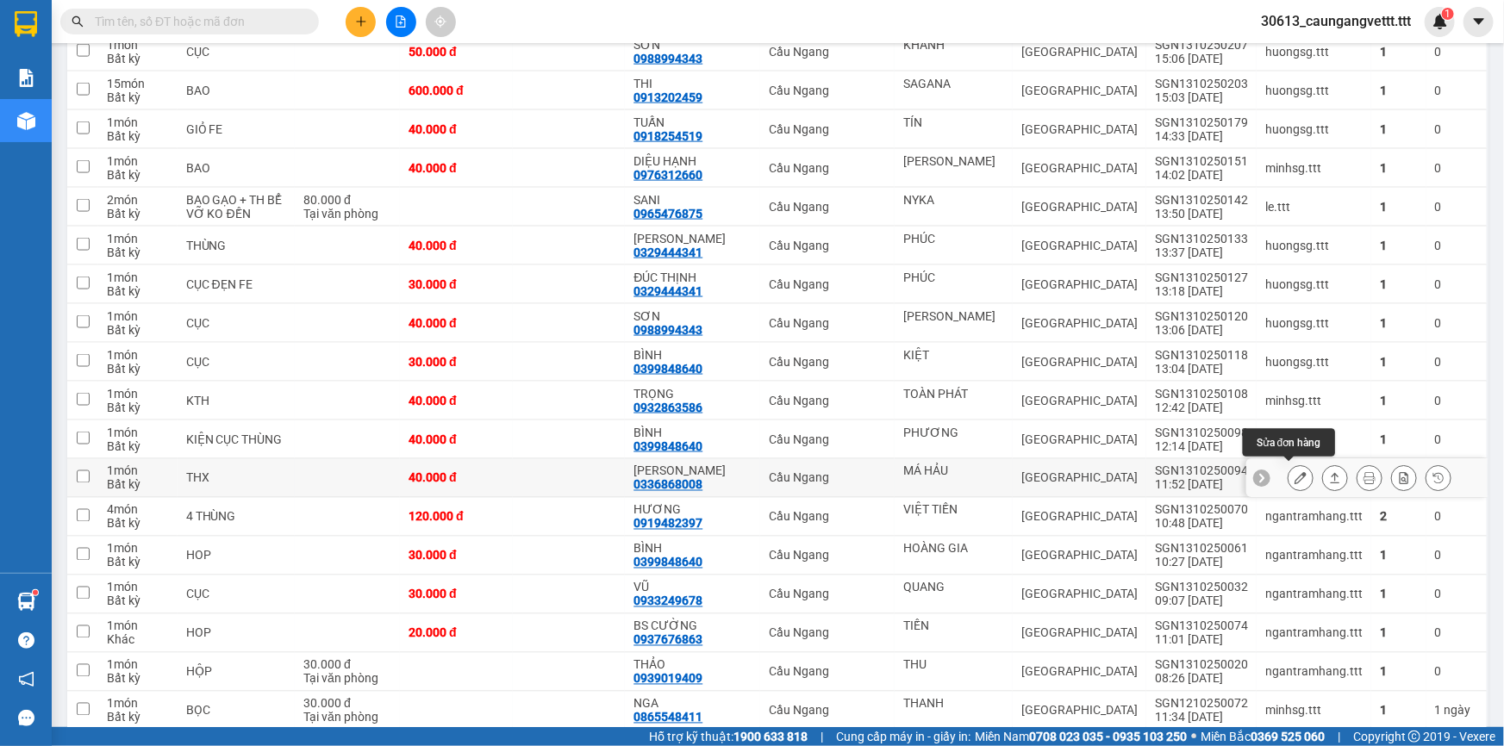
click at [1295, 473] on icon at bounding box center [1301, 478] width 12 height 12
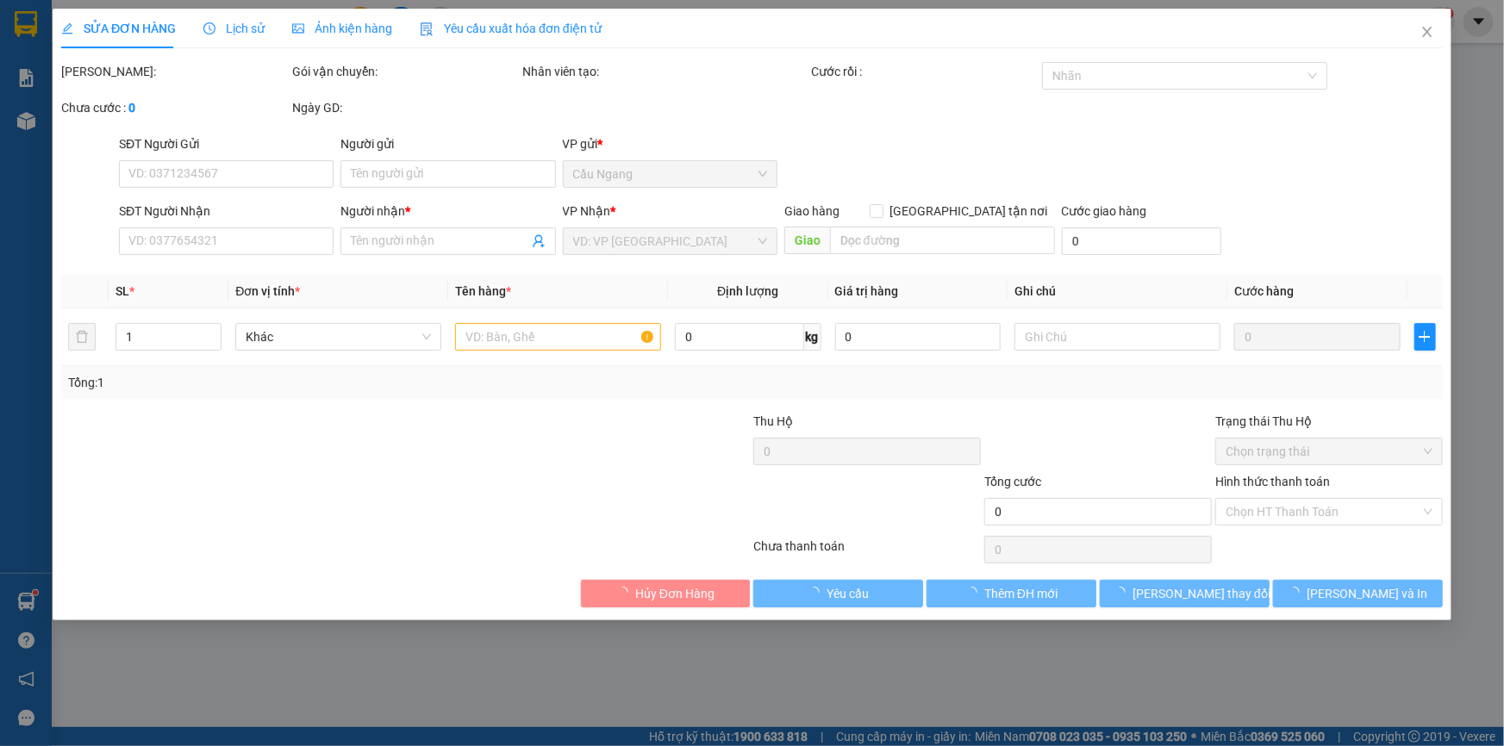
type input "MÁ HẢU"
type input "0336868008"
type input "KIỀU TRANG"
type input "40.000"
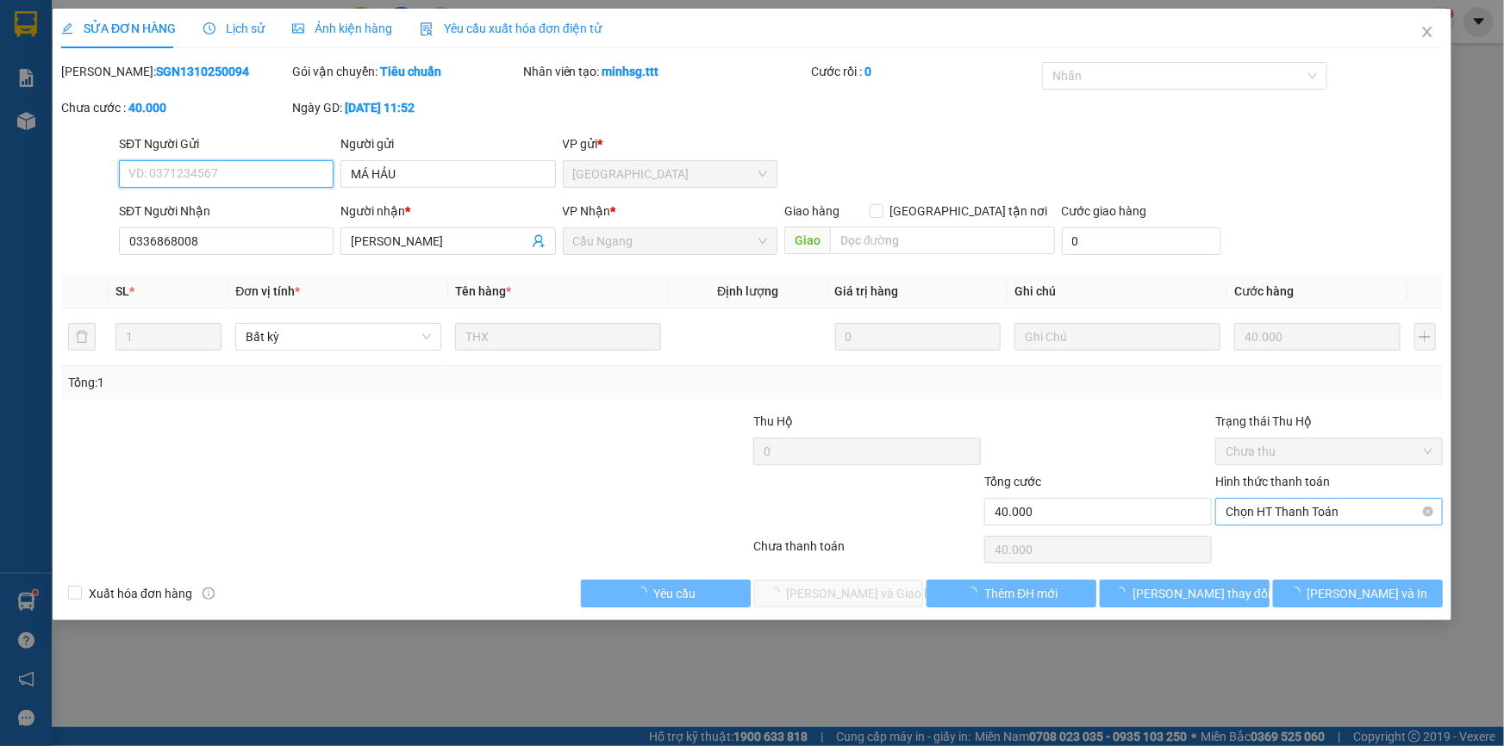
click at [1264, 512] on span "Chọn HT Thanh Toán" at bounding box center [1329, 512] width 207 height 26
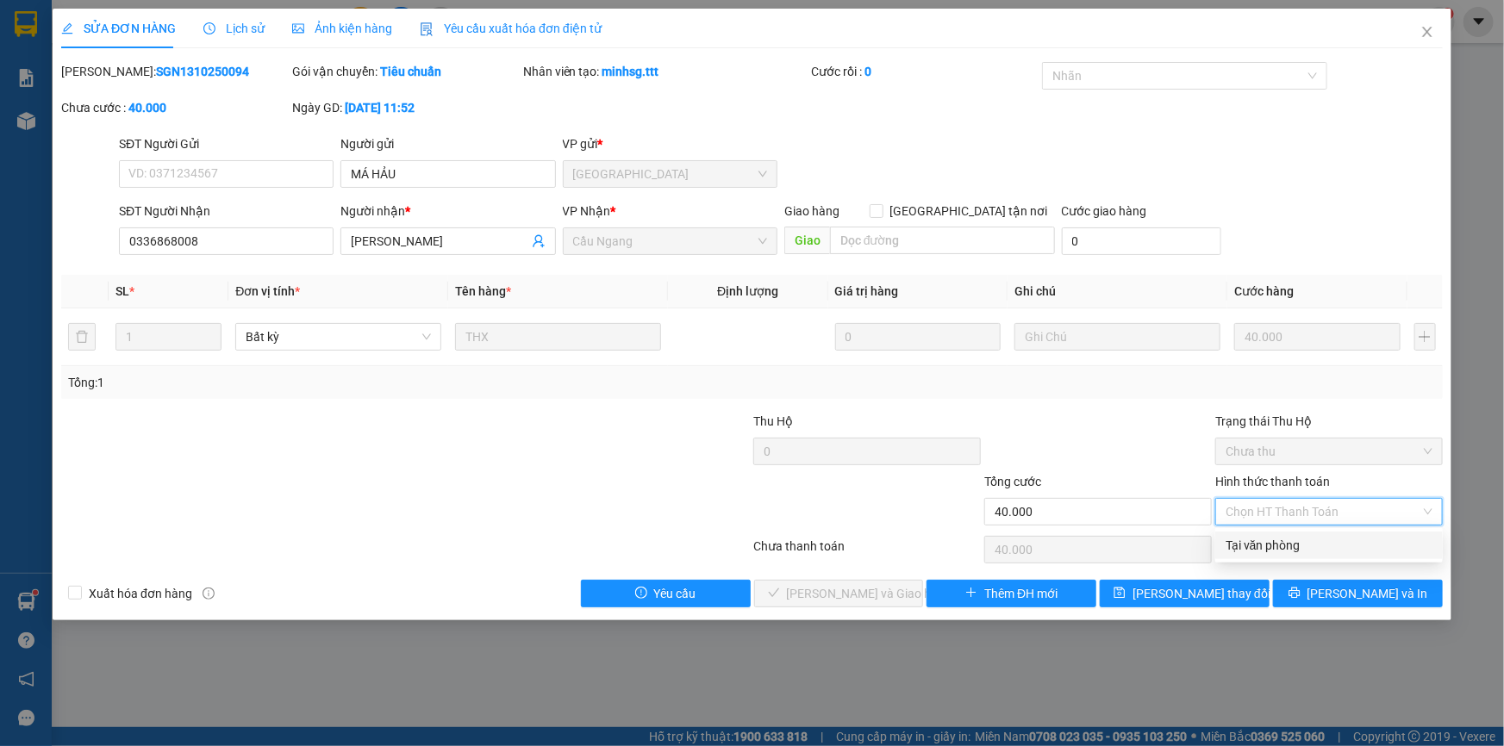
click at [1258, 549] on div "Tại văn phòng" at bounding box center [1329, 545] width 207 height 19
type input "0"
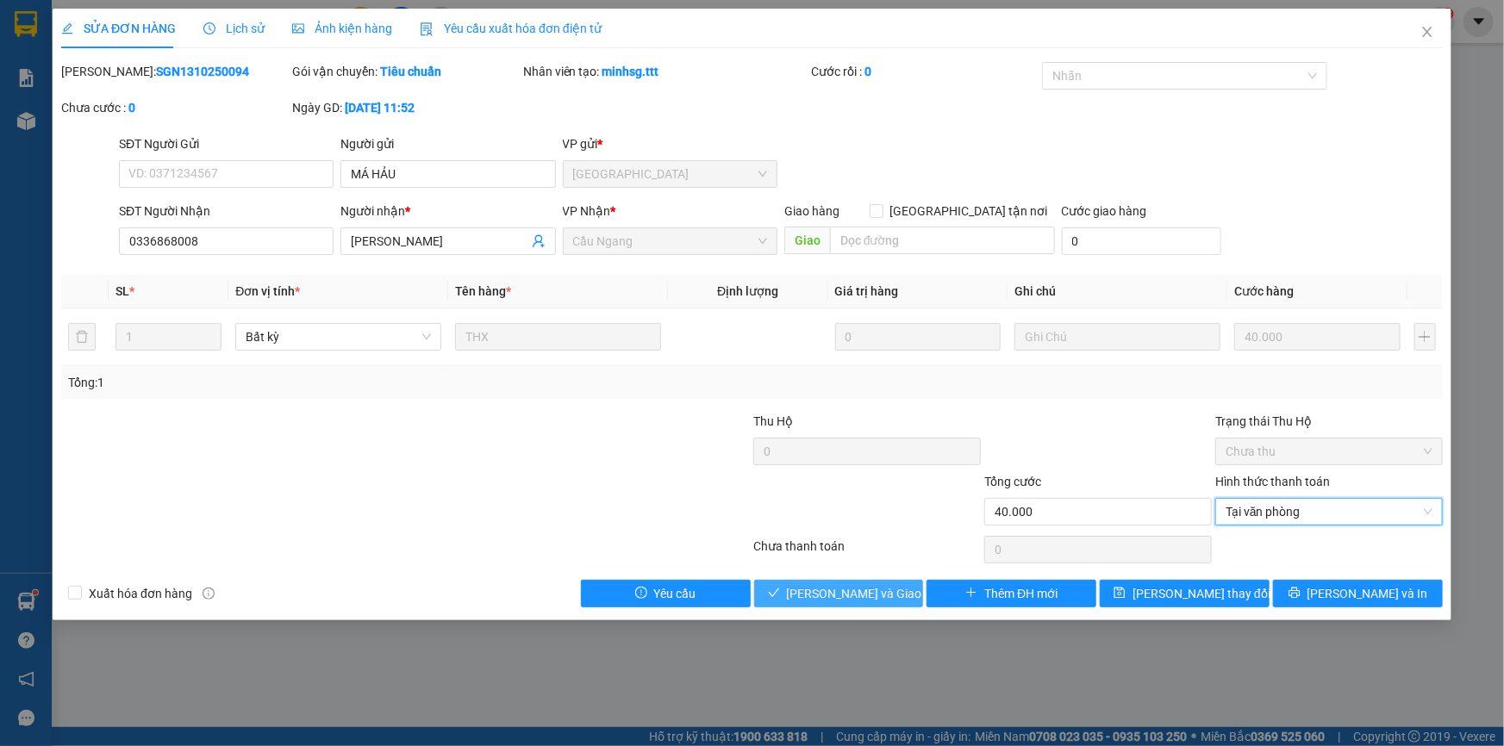
click at [833, 586] on span "[PERSON_NAME] và Giao hàng" at bounding box center [869, 593] width 165 height 19
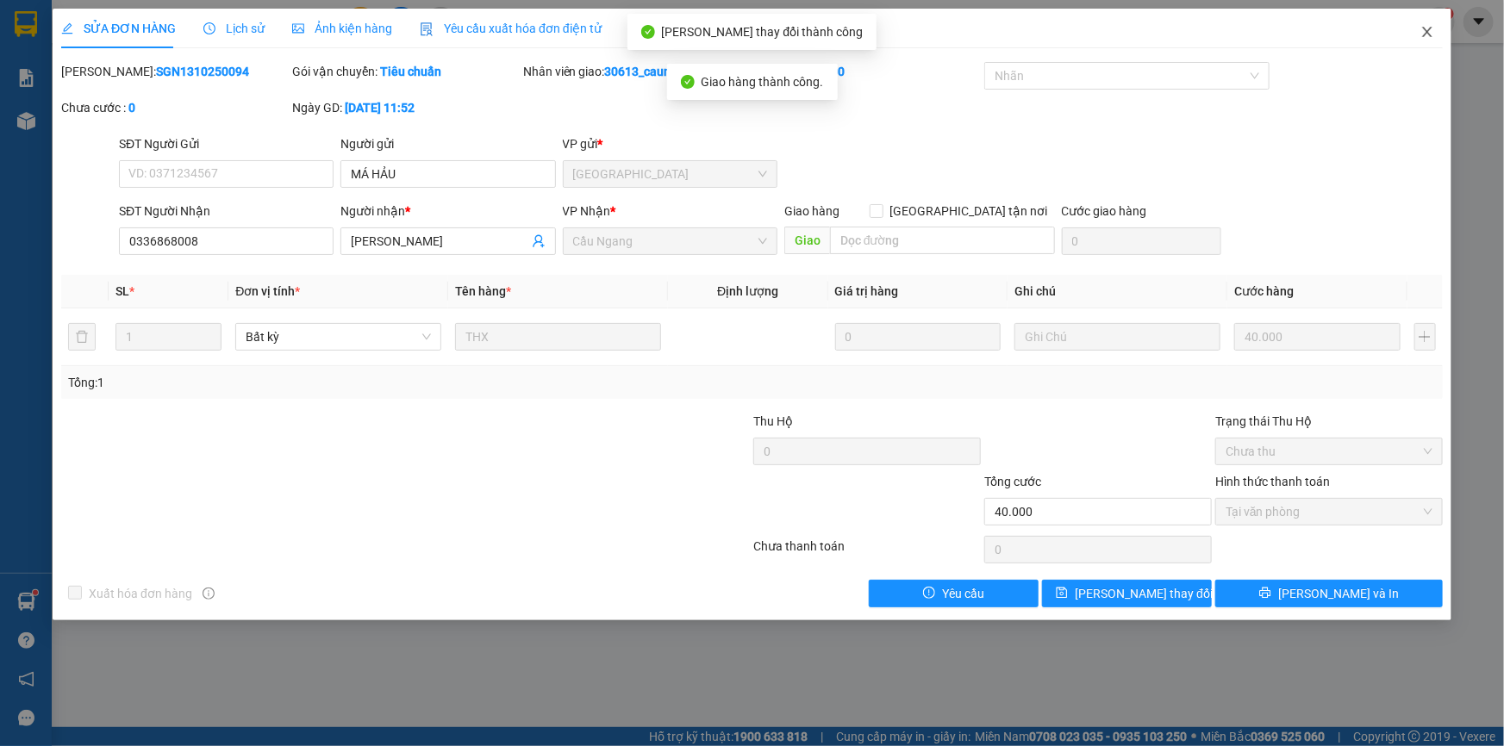
click at [1426, 31] on icon "close" at bounding box center [1426, 32] width 9 height 10
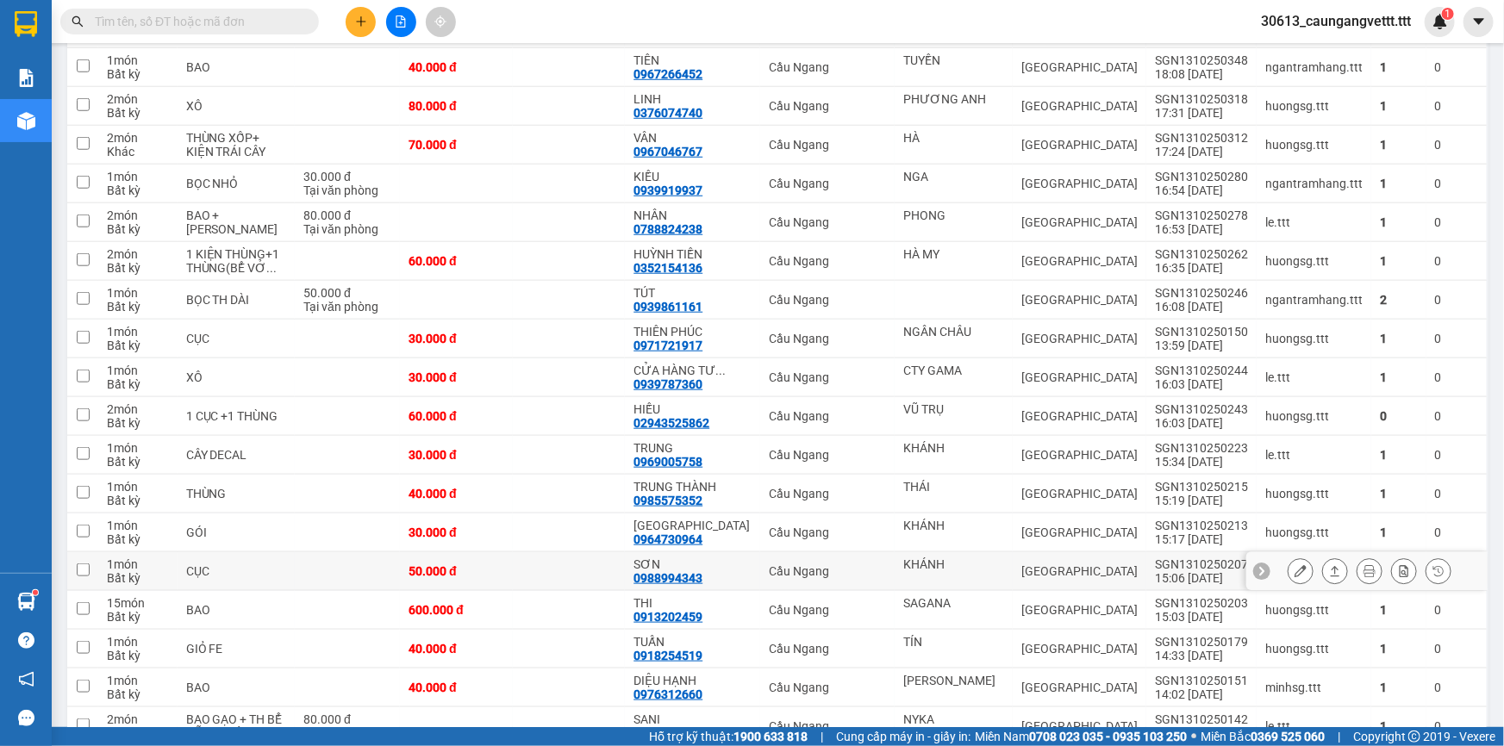
scroll to position [731, 0]
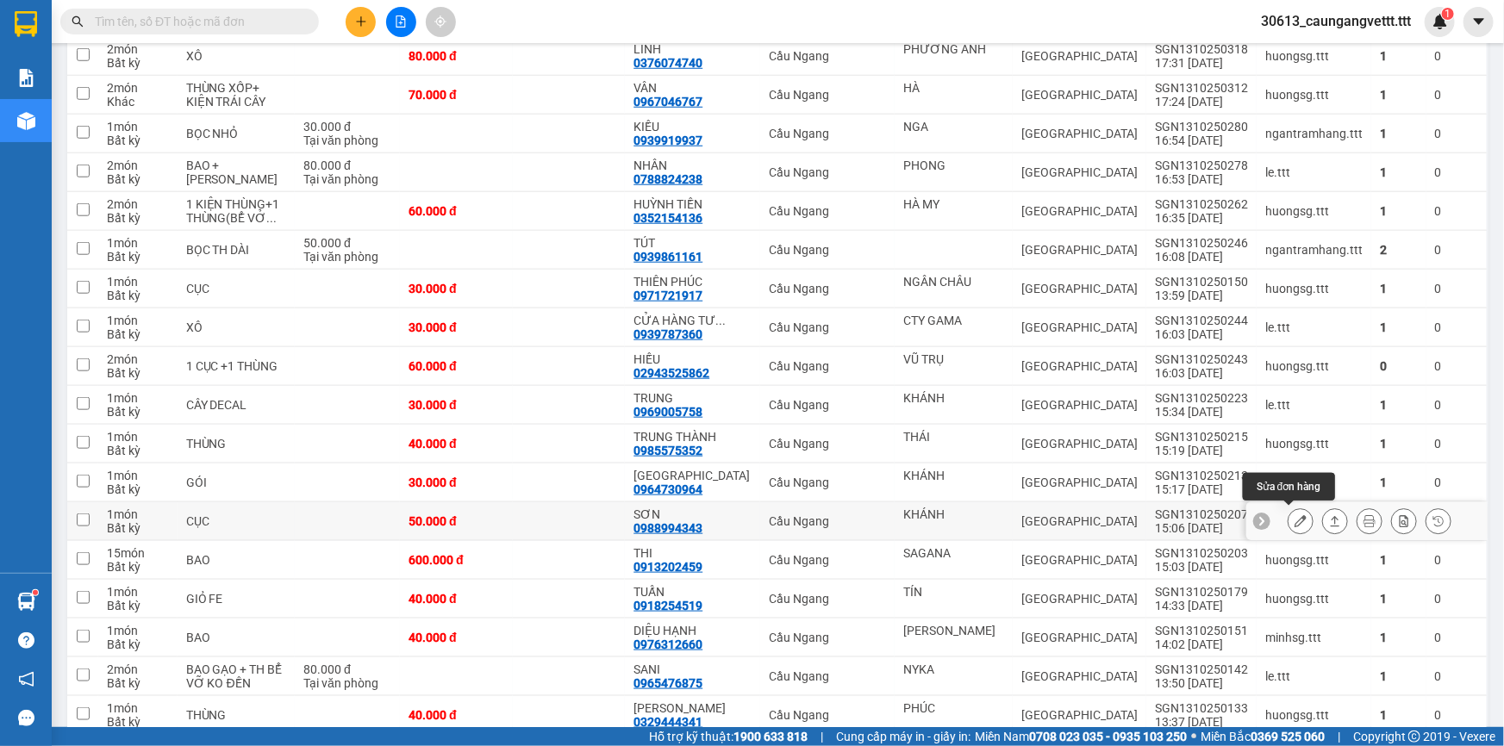
click at [1295, 521] on icon at bounding box center [1301, 521] width 12 height 12
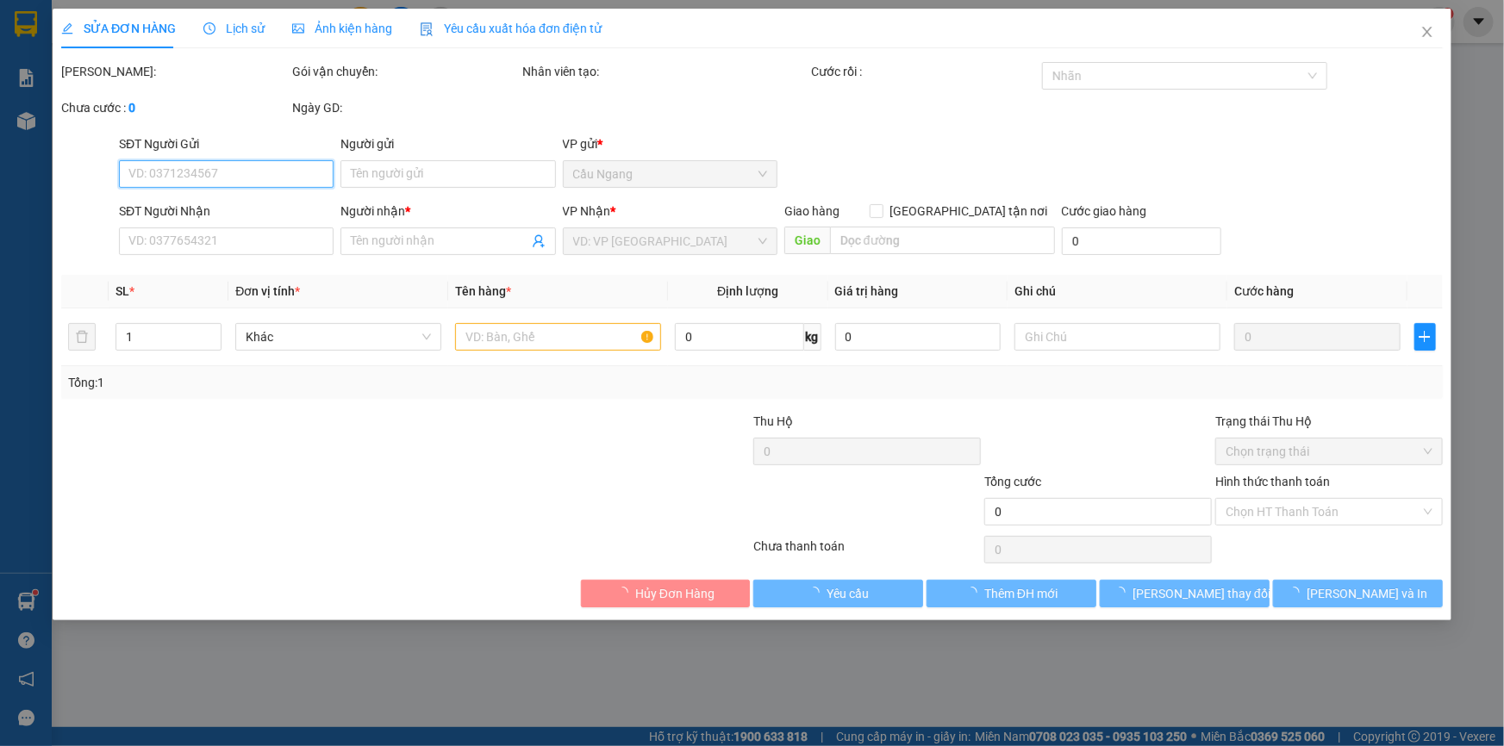
type input "KHÁNH"
type input "0988994343"
type input "SƠN"
type input "50.000"
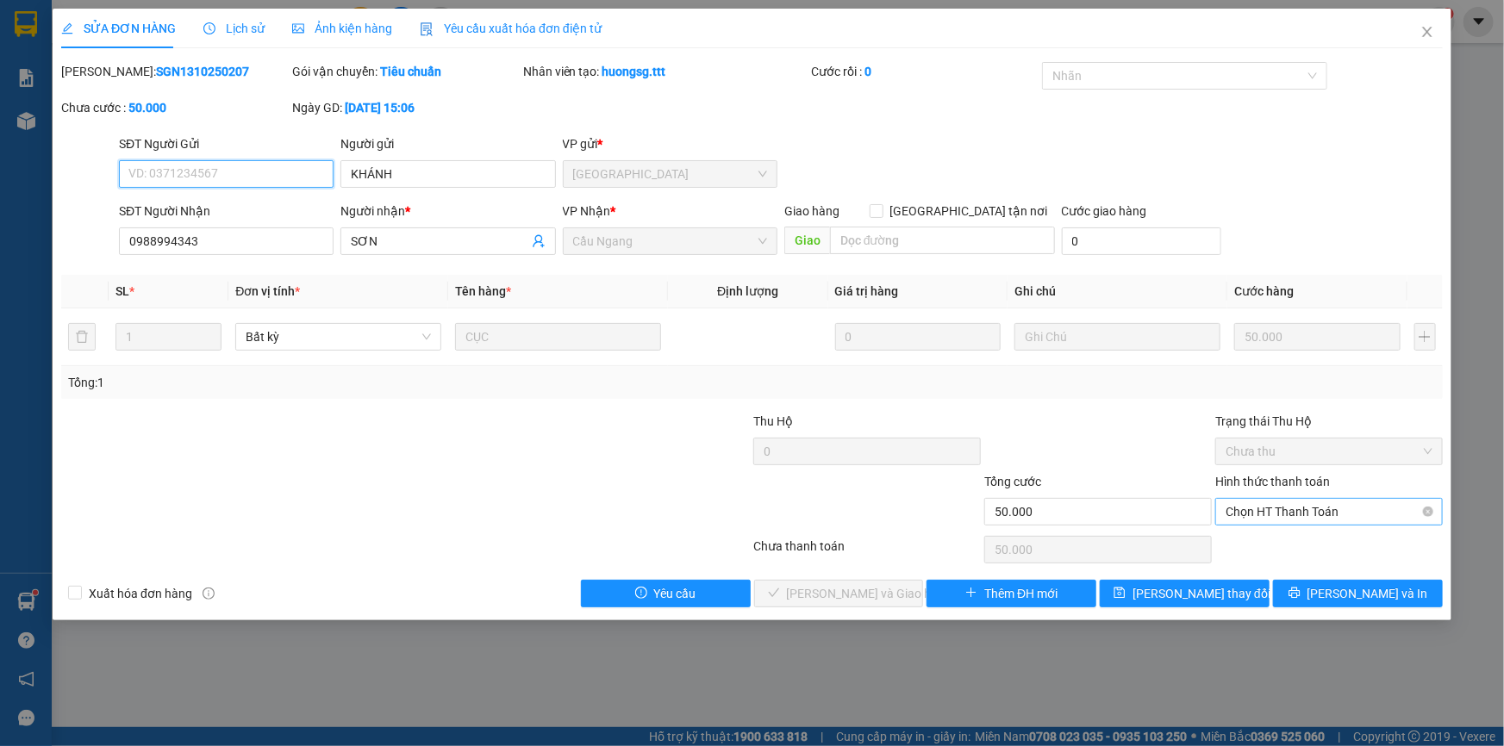
click at [1289, 504] on span "Chọn HT Thanh Toán" at bounding box center [1329, 512] width 207 height 26
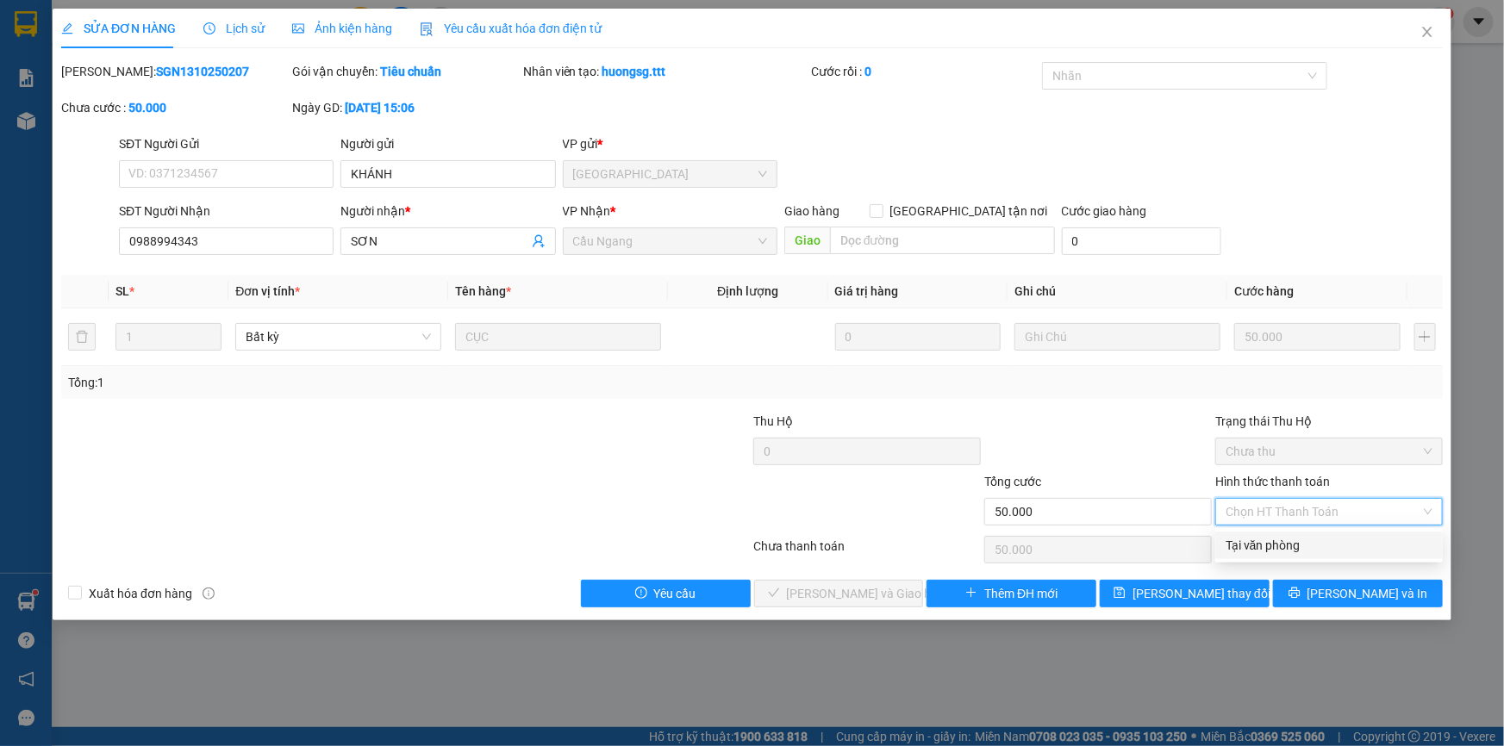
click at [1261, 541] on div "Tại văn phòng" at bounding box center [1329, 545] width 207 height 19
type input "0"
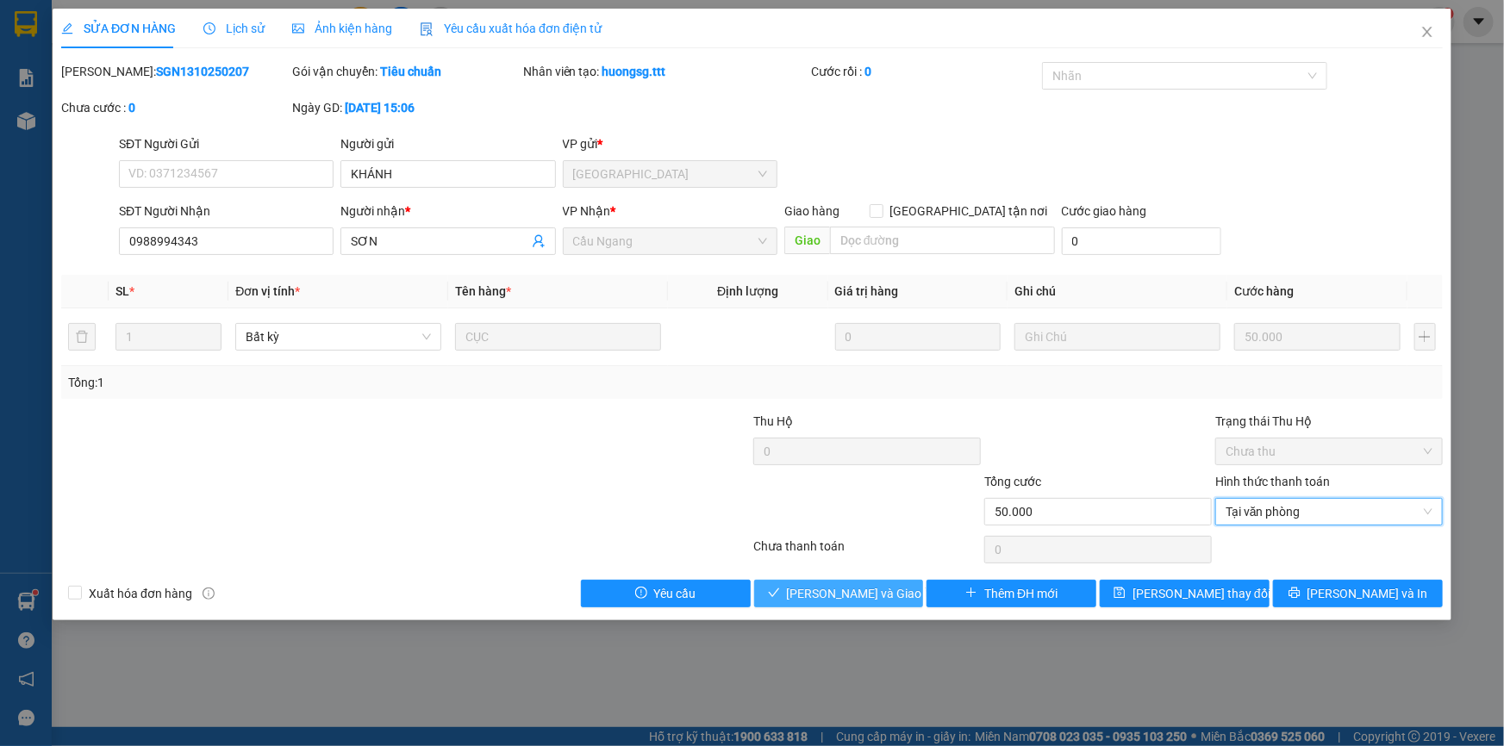
click at [860, 590] on span "[PERSON_NAME] và Giao hàng" at bounding box center [869, 593] width 165 height 19
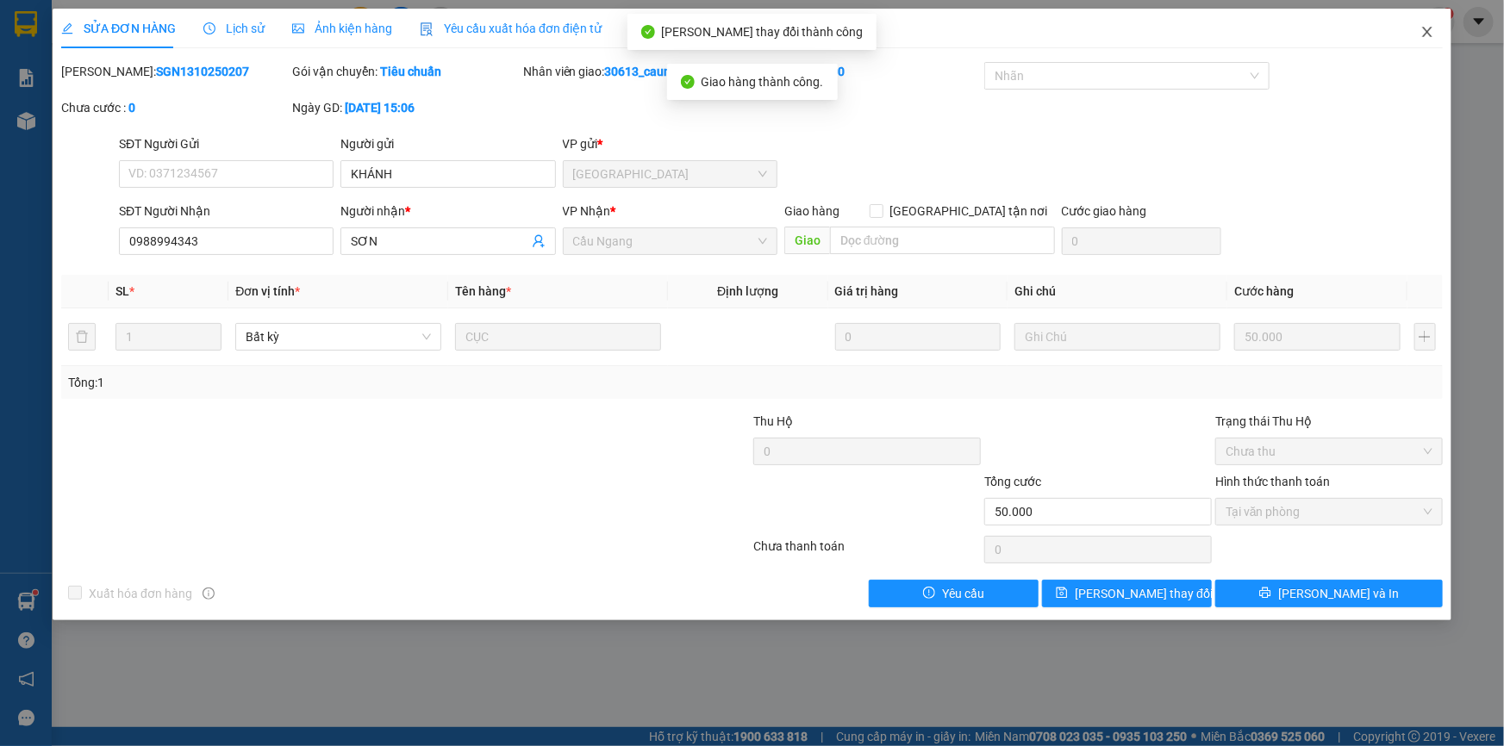
click at [1426, 35] on icon "close" at bounding box center [1427, 32] width 14 height 14
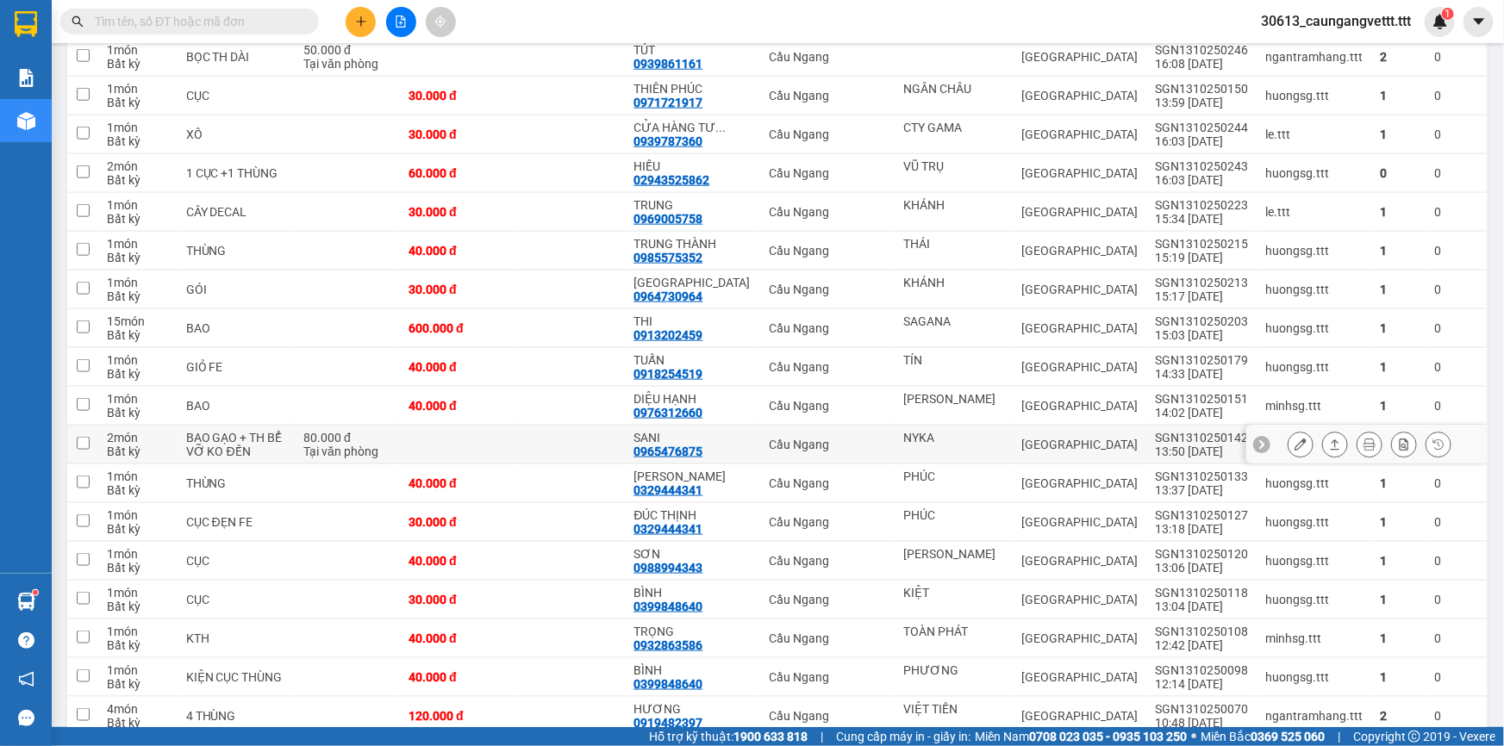
scroll to position [939, 0]
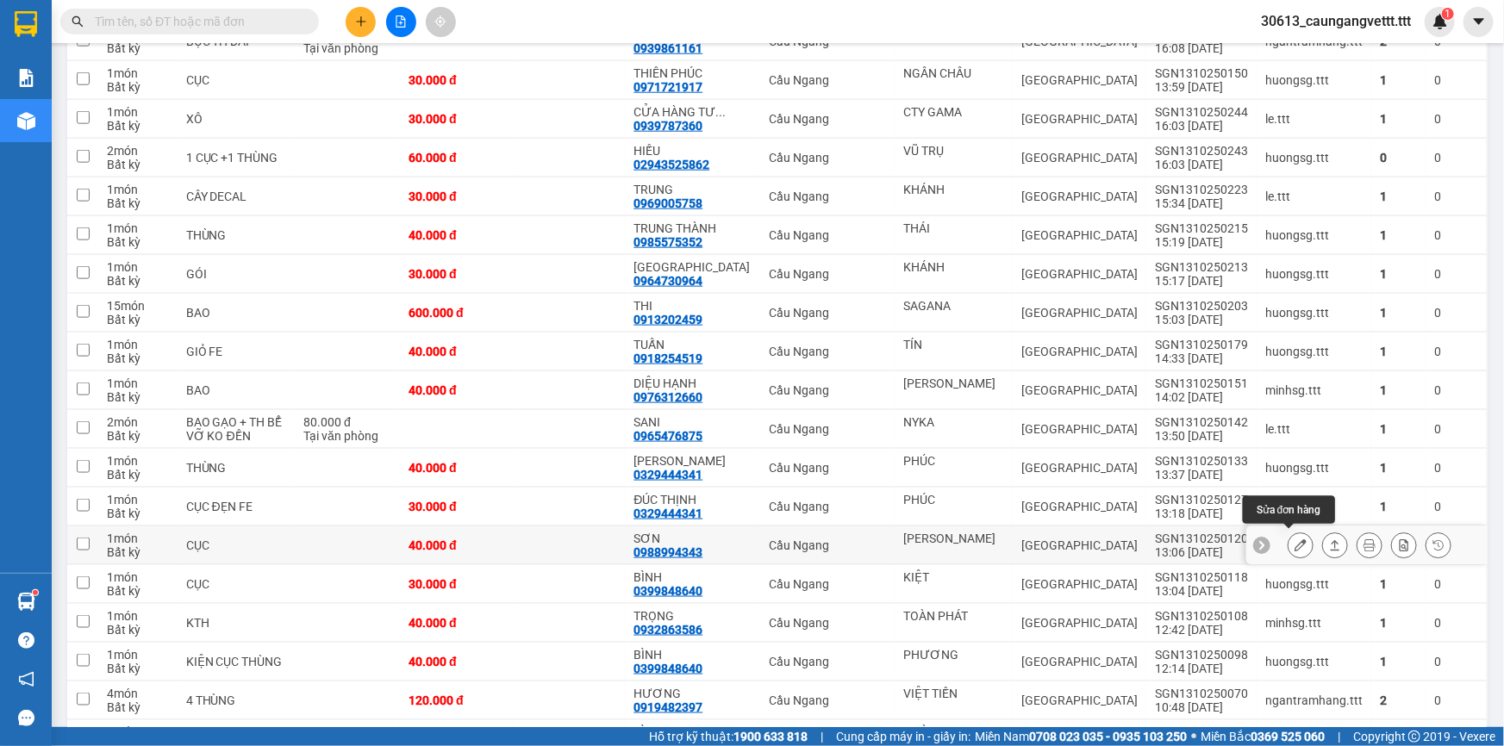
click at [1295, 544] on icon at bounding box center [1301, 546] width 12 height 12
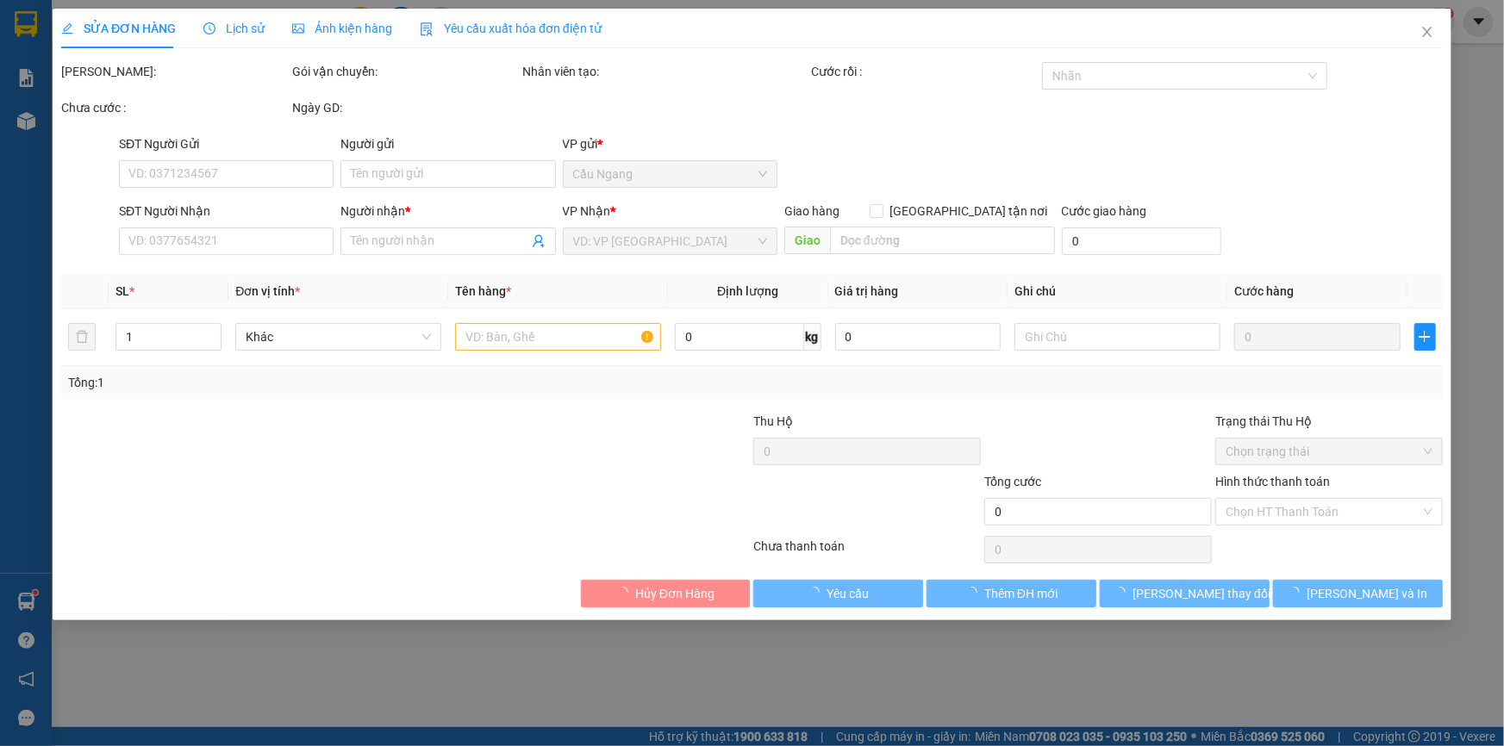
type input "QUỲNH NHƯ"
type input "0988994343"
type input "SƠN"
type input "40.000"
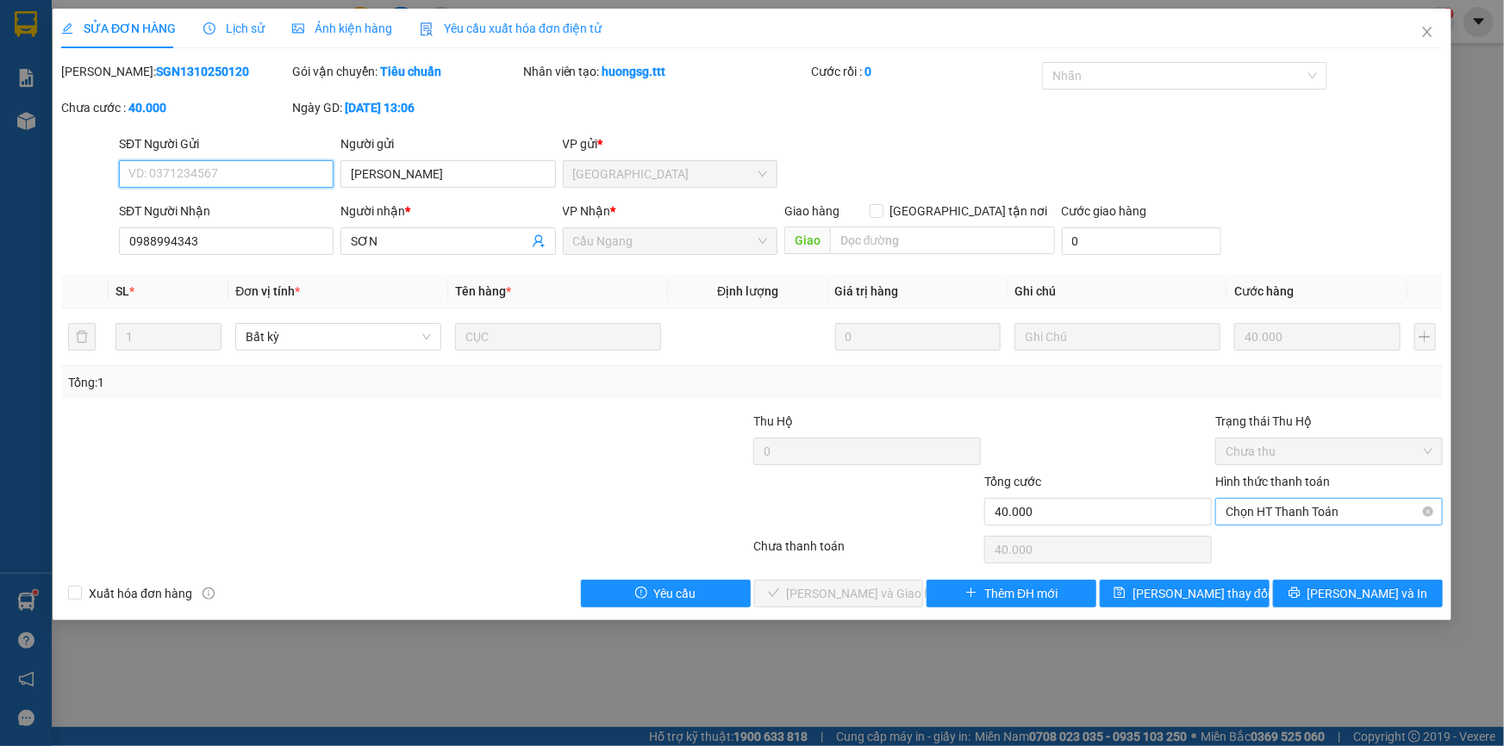
click at [1272, 514] on span "Chọn HT Thanh Toán" at bounding box center [1329, 512] width 207 height 26
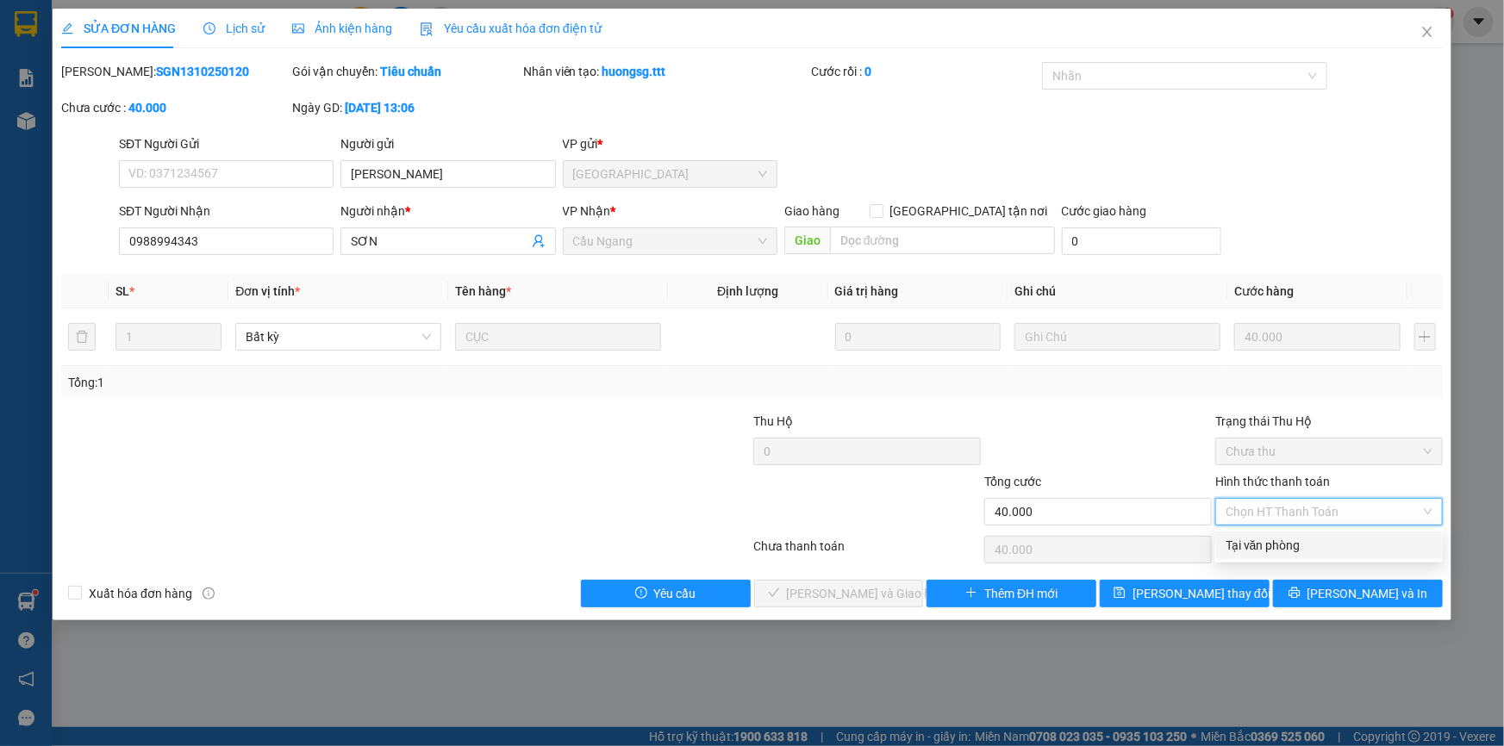
click at [1258, 543] on div "Tại văn phòng" at bounding box center [1329, 545] width 207 height 19
type input "0"
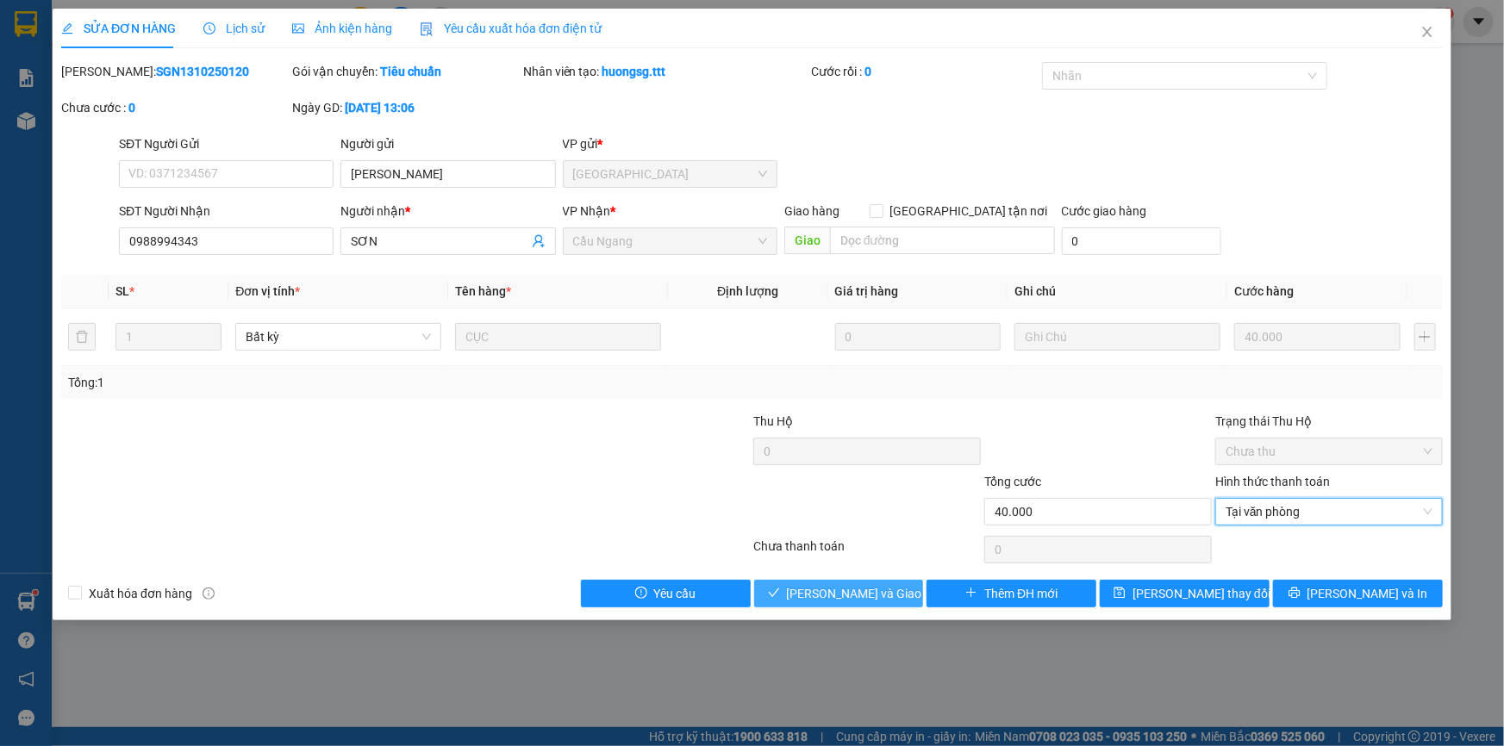
click at [858, 586] on span "[PERSON_NAME] và Giao hàng" at bounding box center [869, 593] width 165 height 19
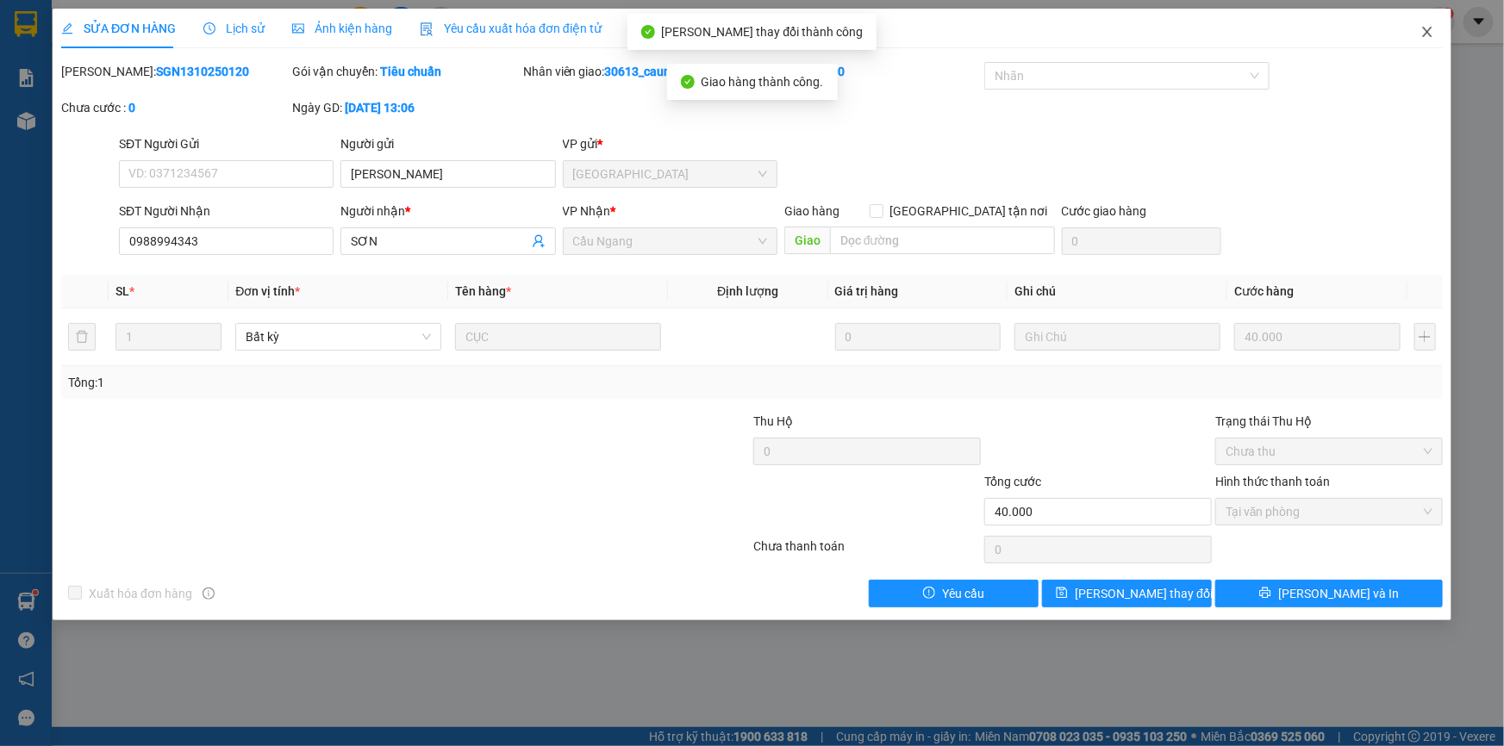
click at [1427, 31] on icon "close" at bounding box center [1427, 32] width 14 height 14
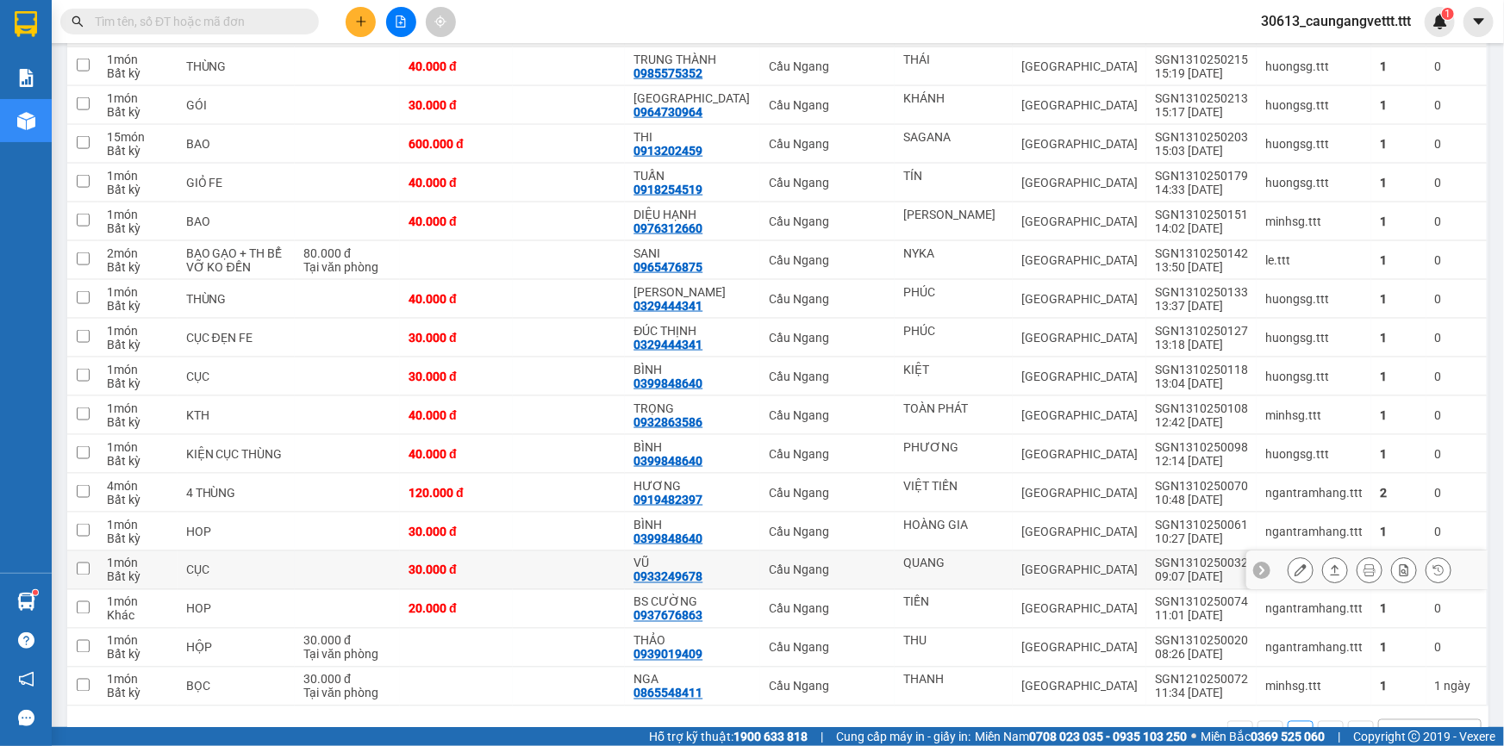
scroll to position [1154, 0]
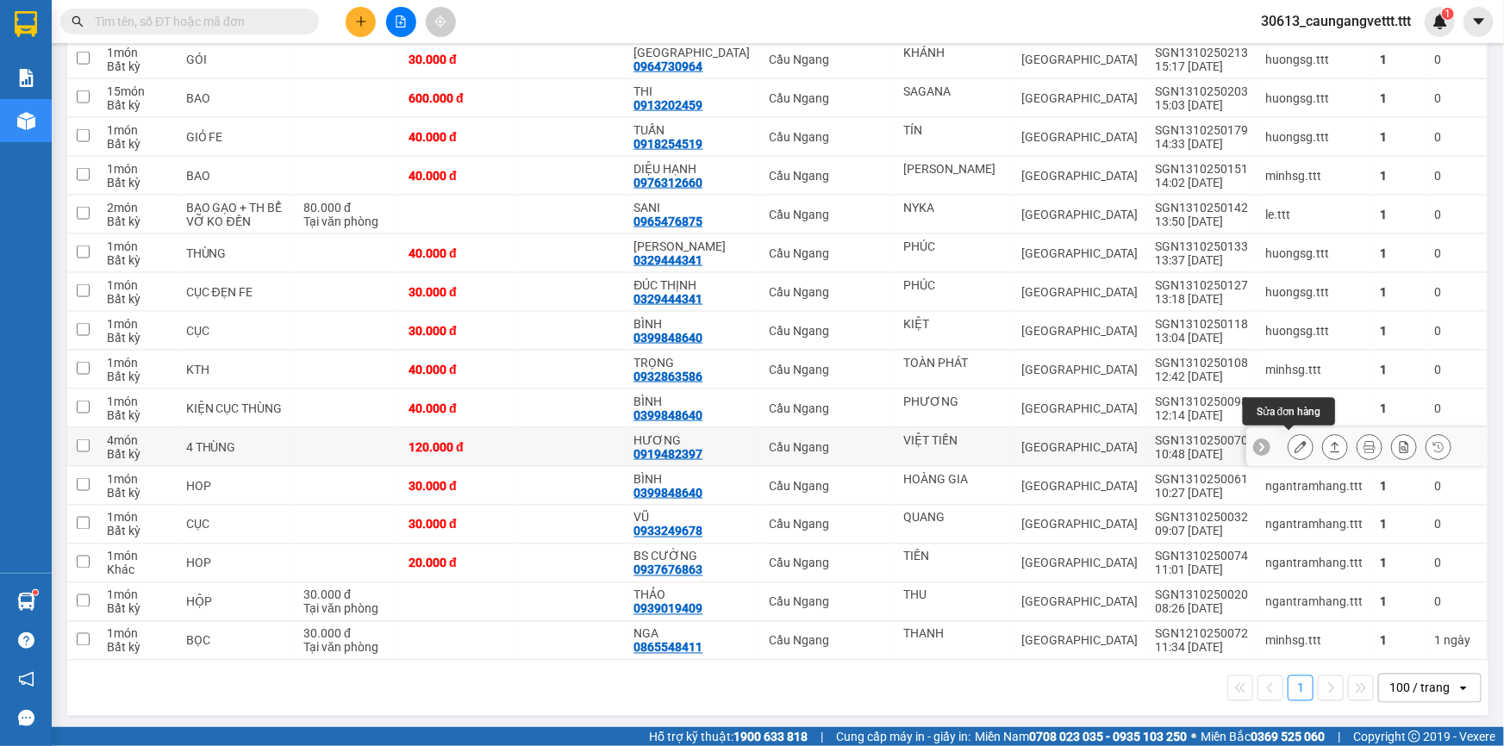
click at [1289, 438] on button at bounding box center [1301, 448] width 24 height 30
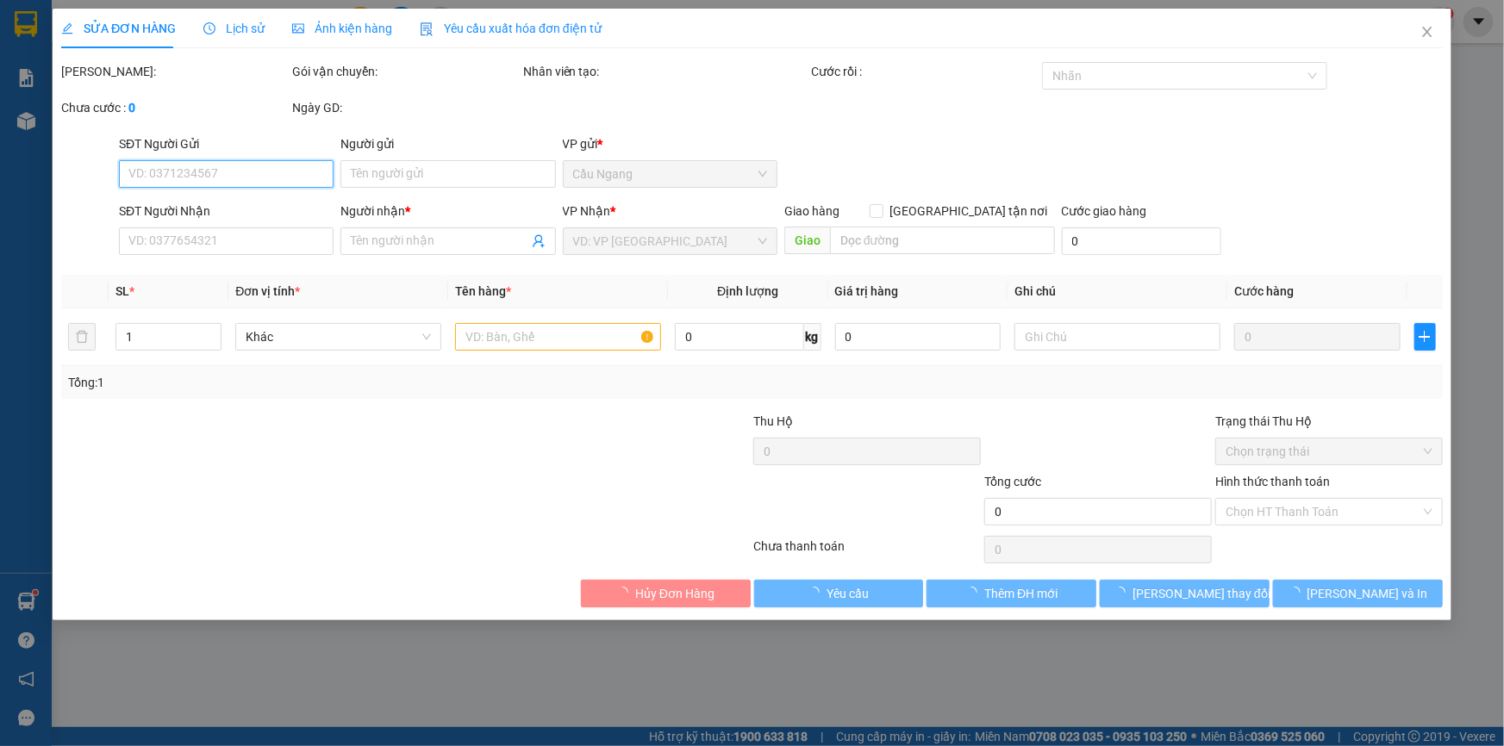
type input "VIỆT TIẾN"
type input "0919482397"
type input "HƯƠNG"
type input "120.000"
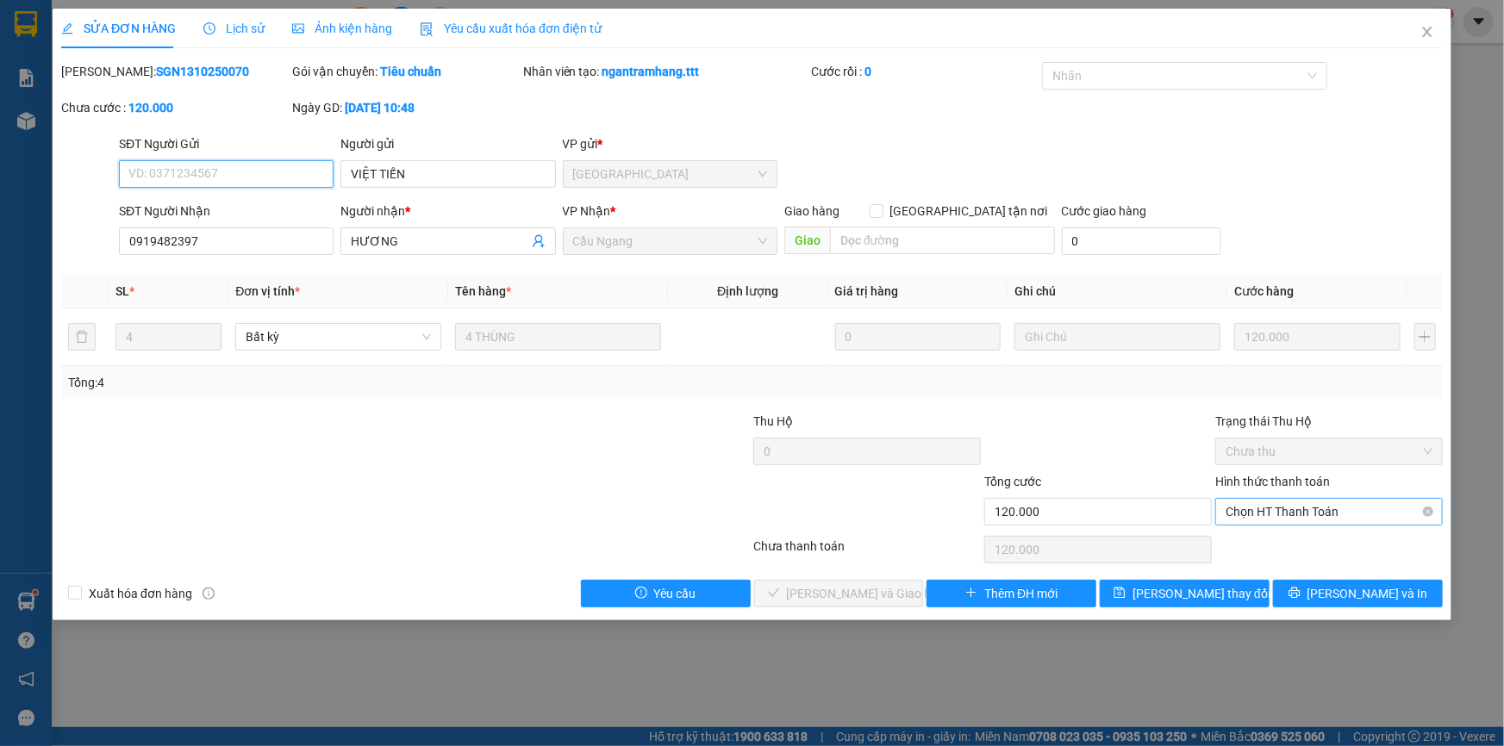
click at [1260, 513] on span "Chọn HT Thanh Toán" at bounding box center [1329, 512] width 207 height 26
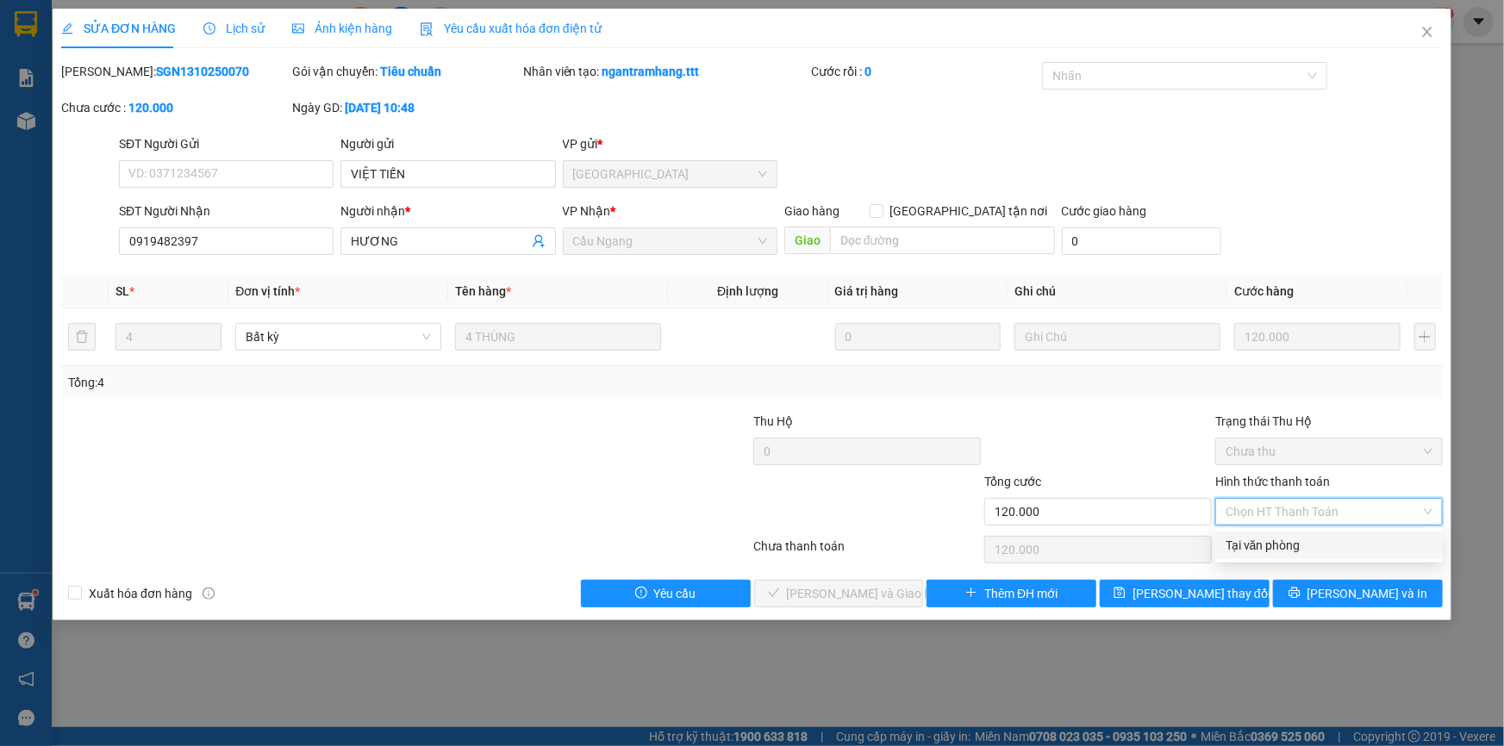
click at [1268, 551] on div "Tại văn phòng" at bounding box center [1329, 545] width 207 height 19
type input "0"
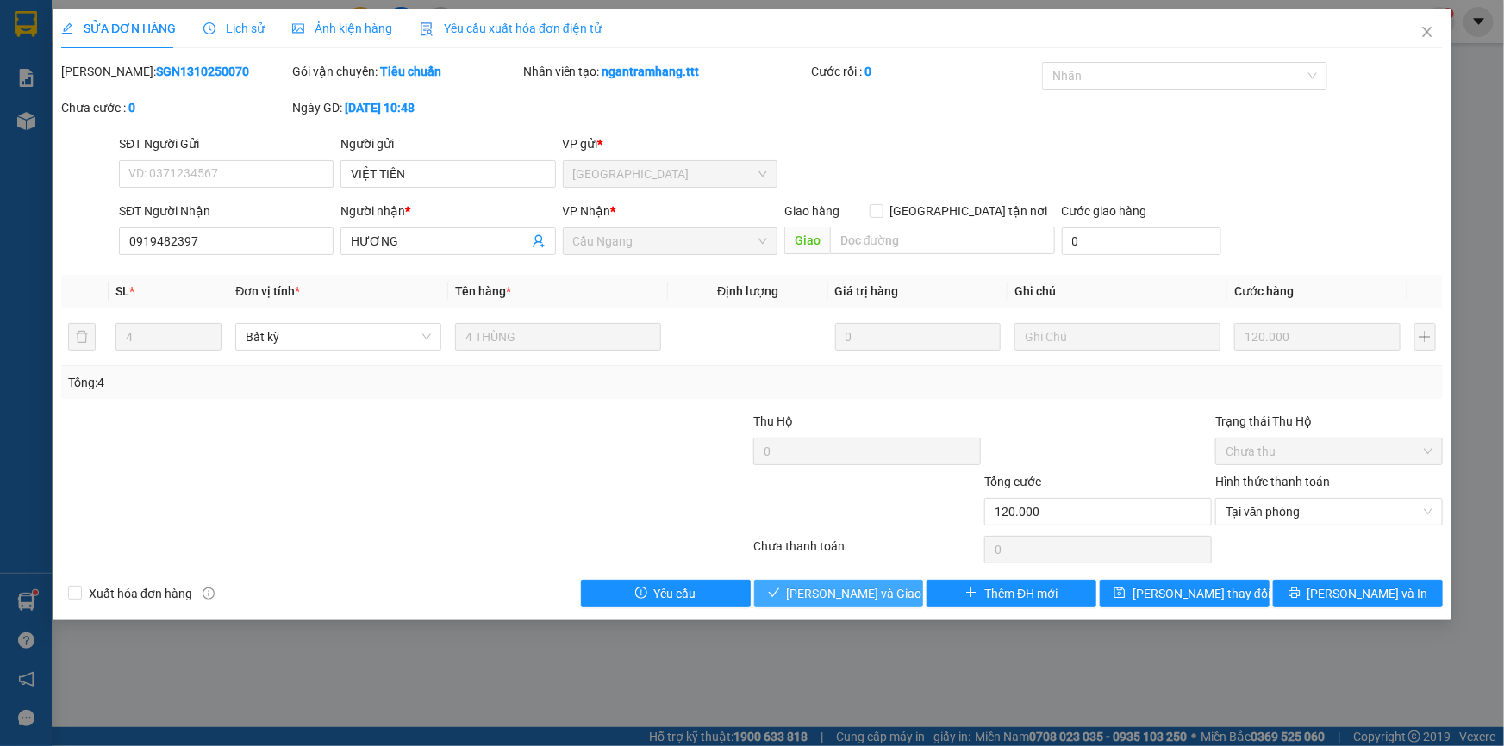
click at [868, 586] on span "[PERSON_NAME] và Giao hàng" at bounding box center [869, 593] width 165 height 19
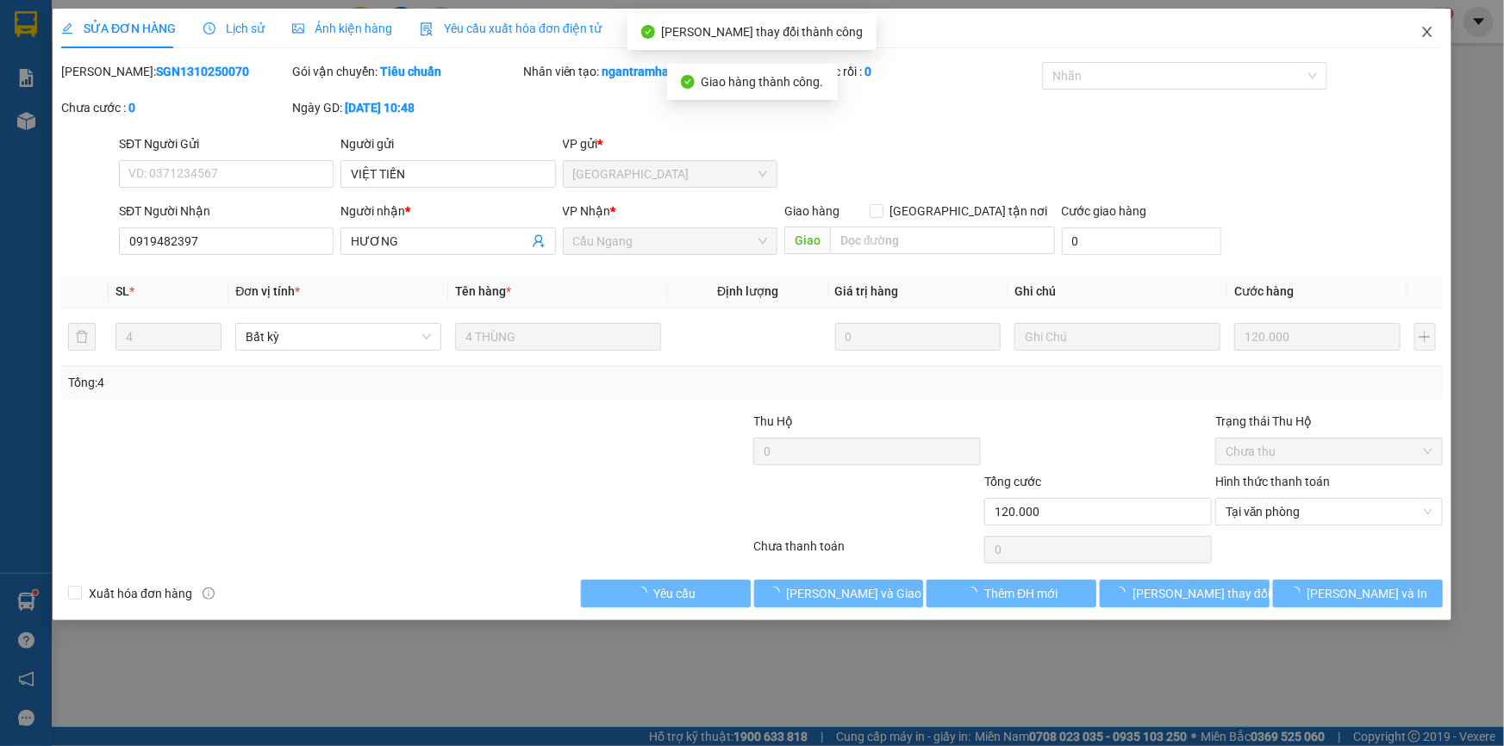
click at [1426, 33] on icon "close" at bounding box center [1426, 32] width 9 height 10
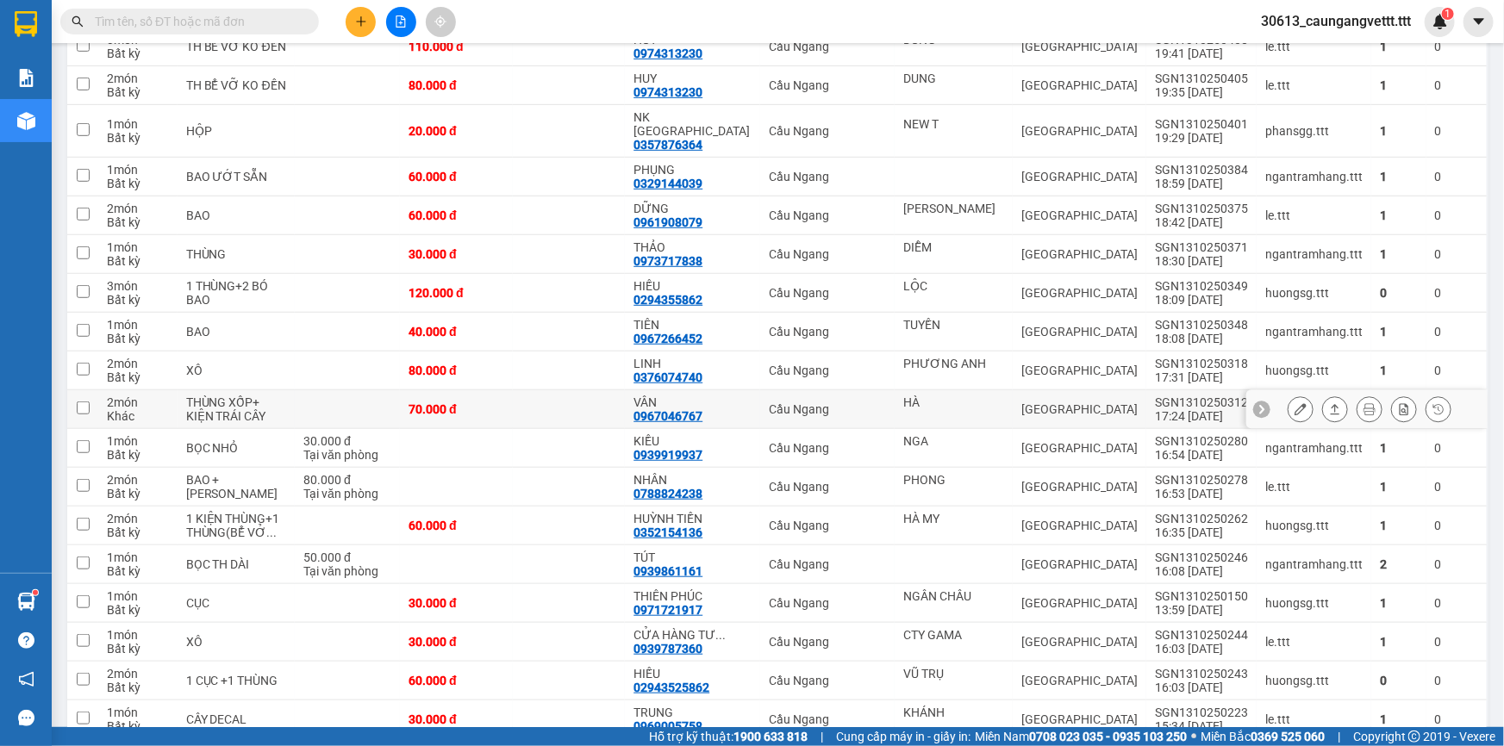
scroll to position [417, 0]
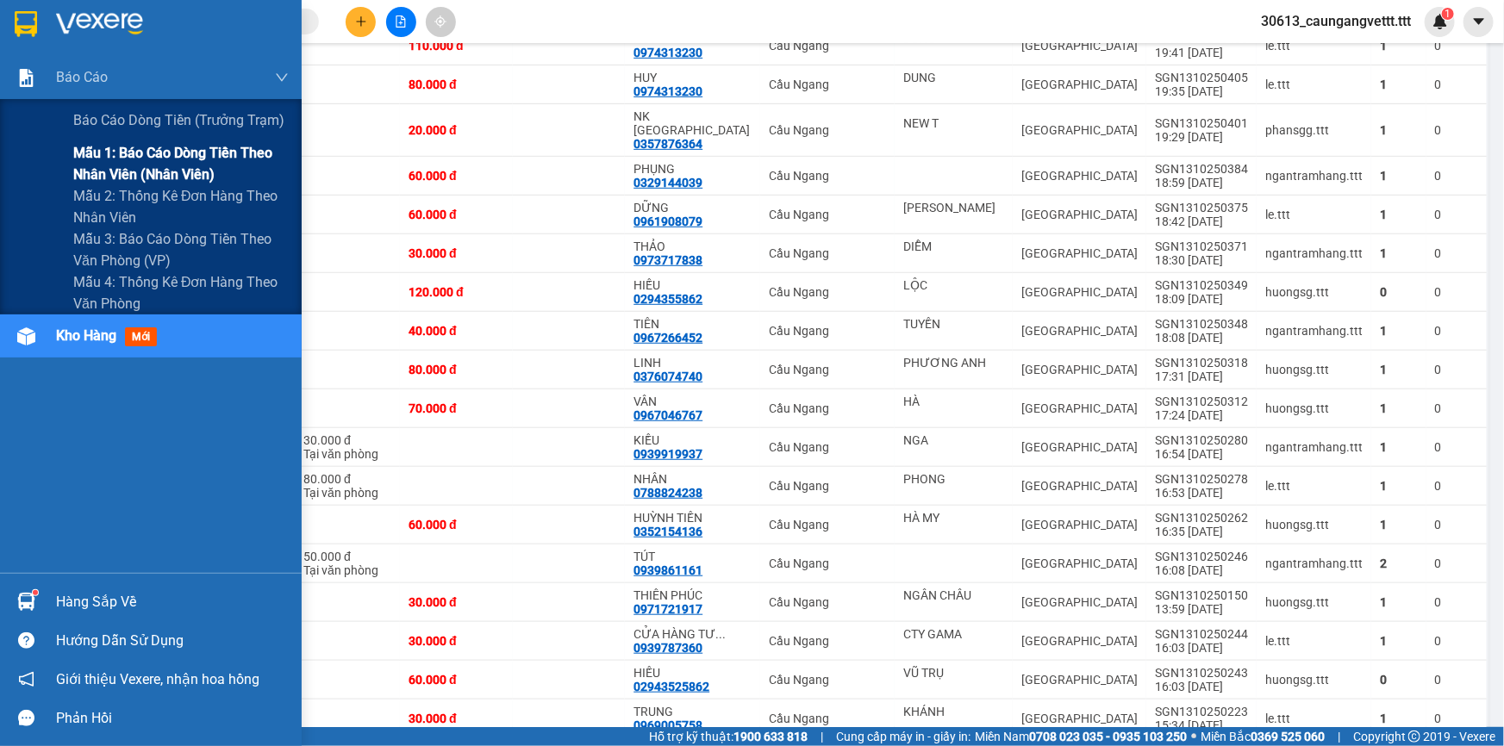
click at [141, 167] on span "Mẫu 1: Báo cáo dòng tiền theo nhân viên (nhân viên)" at bounding box center [180, 163] width 215 height 43
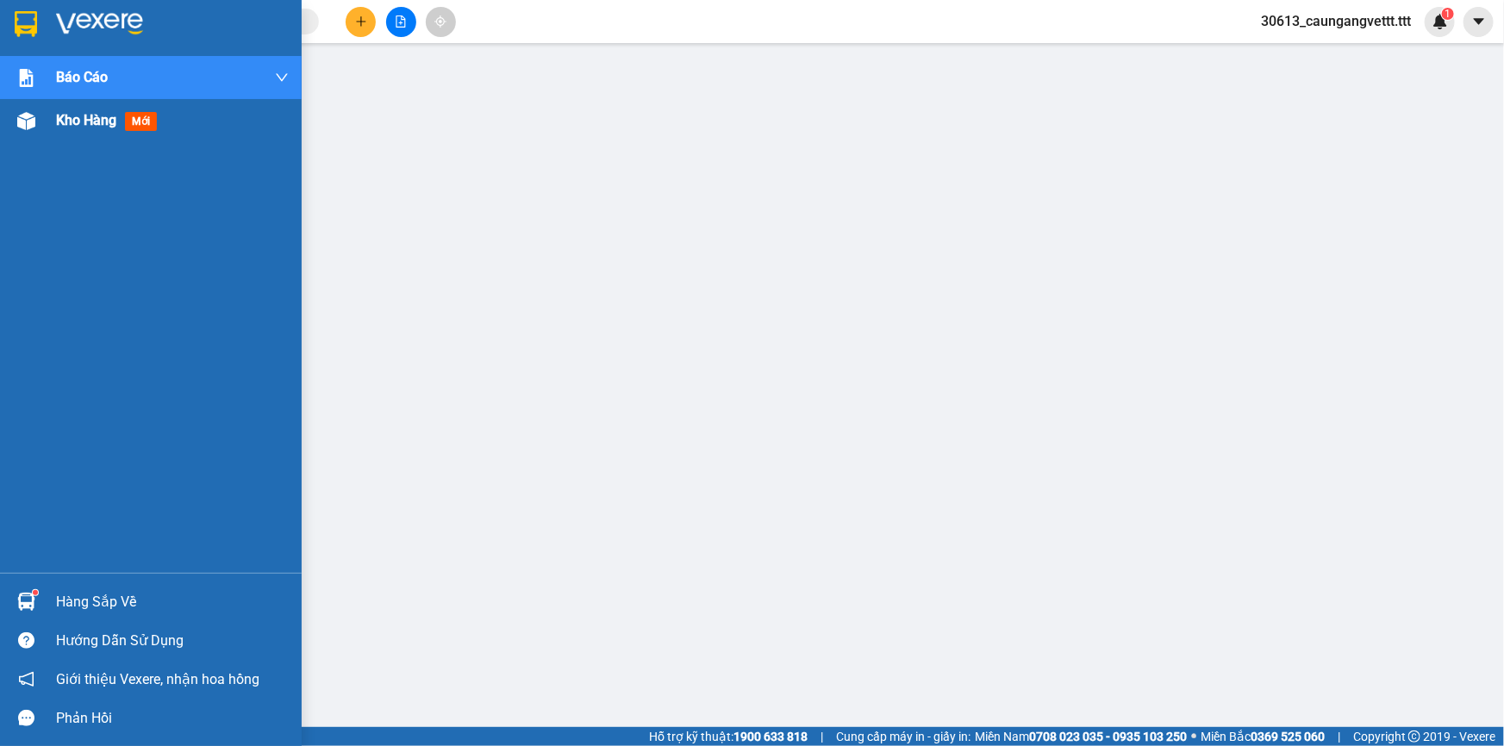
click at [87, 122] on span "Kho hàng" at bounding box center [86, 120] width 60 height 16
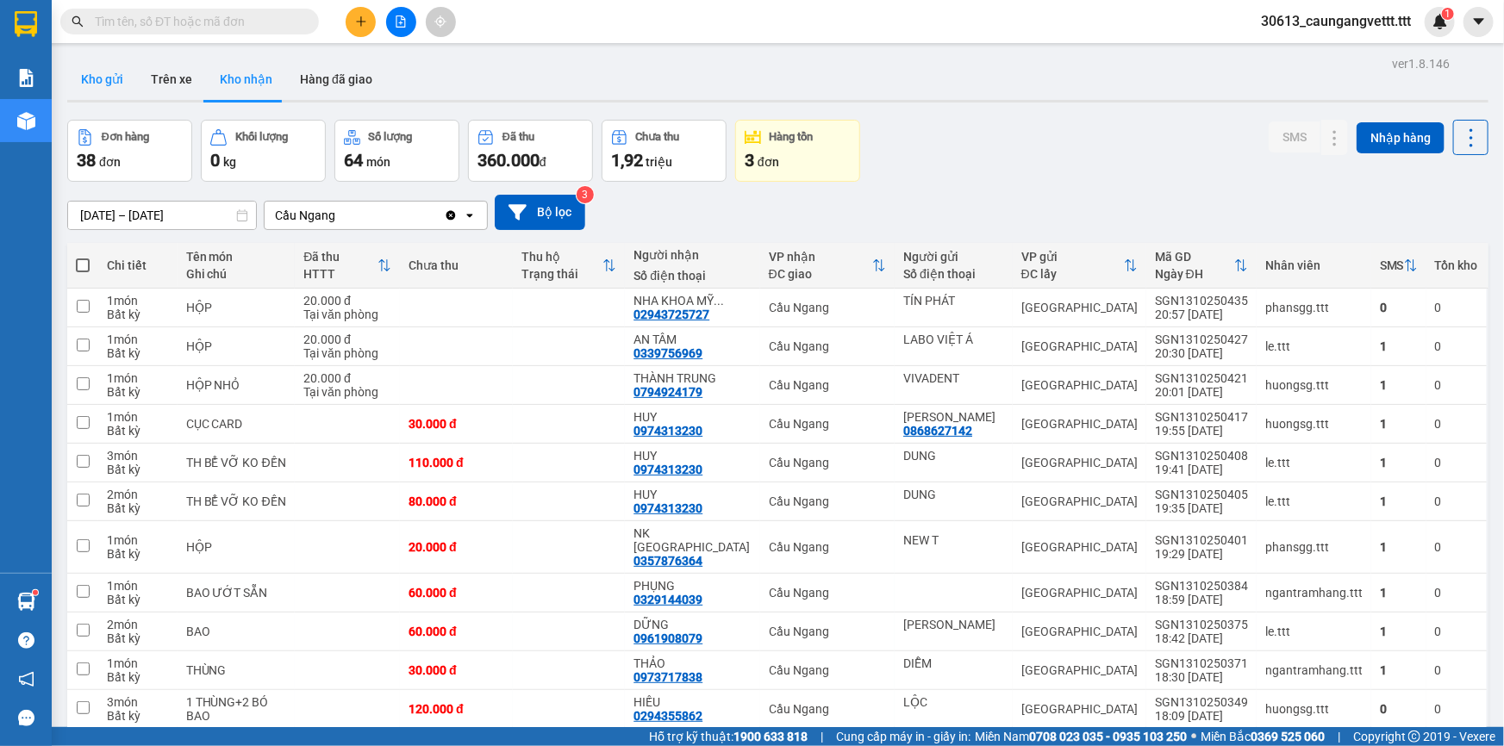
drag, startPoint x: 88, startPoint y: 83, endPoint x: 96, endPoint y: 88, distance: 9.3
click at [90, 83] on button "Kho gửi" at bounding box center [102, 79] width 70 height 41
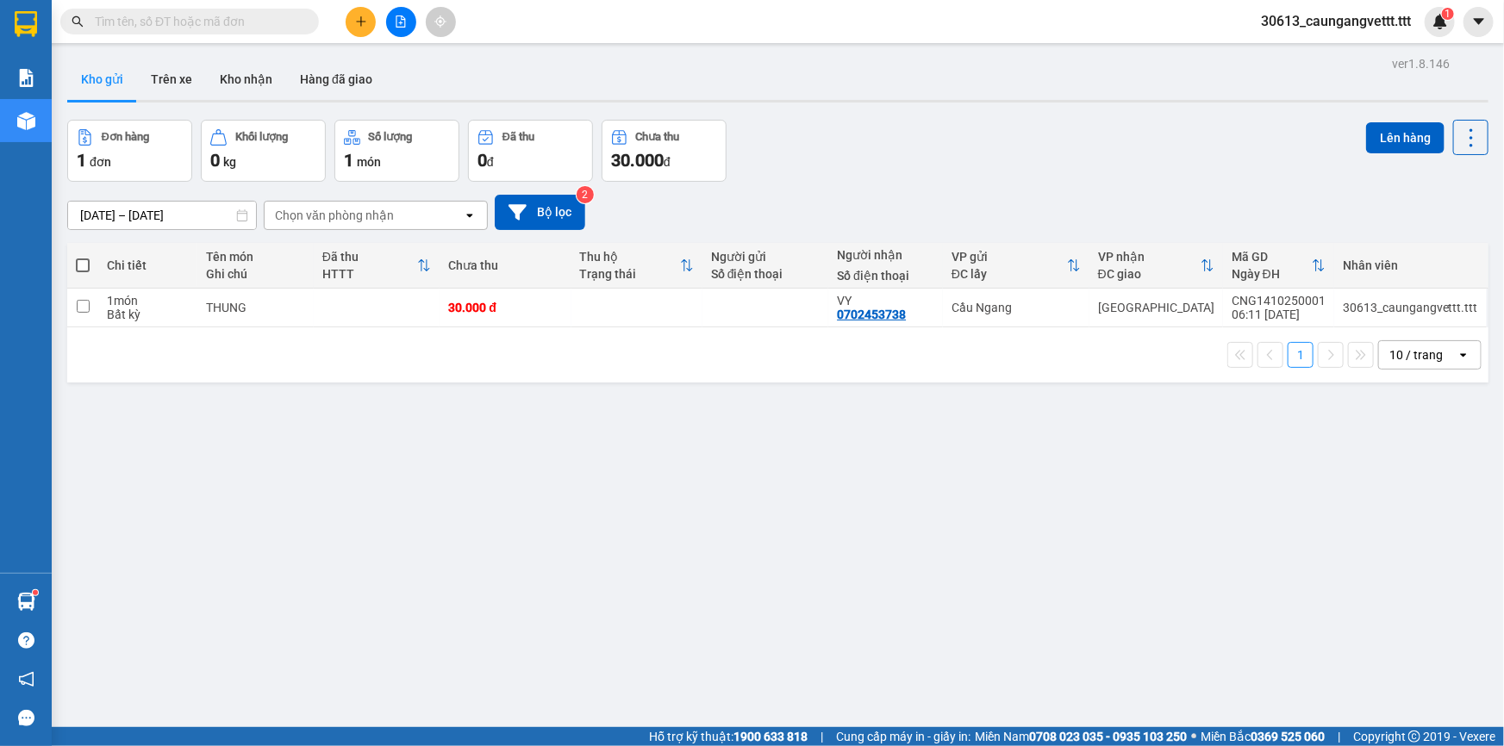
click at [81, 265] on span at bounding box center [83, 266] width 14 height 14
click at [83, 257] on input "checkbox" at bounding box center [83, 257] width 0 height 0
checkbox input "true"
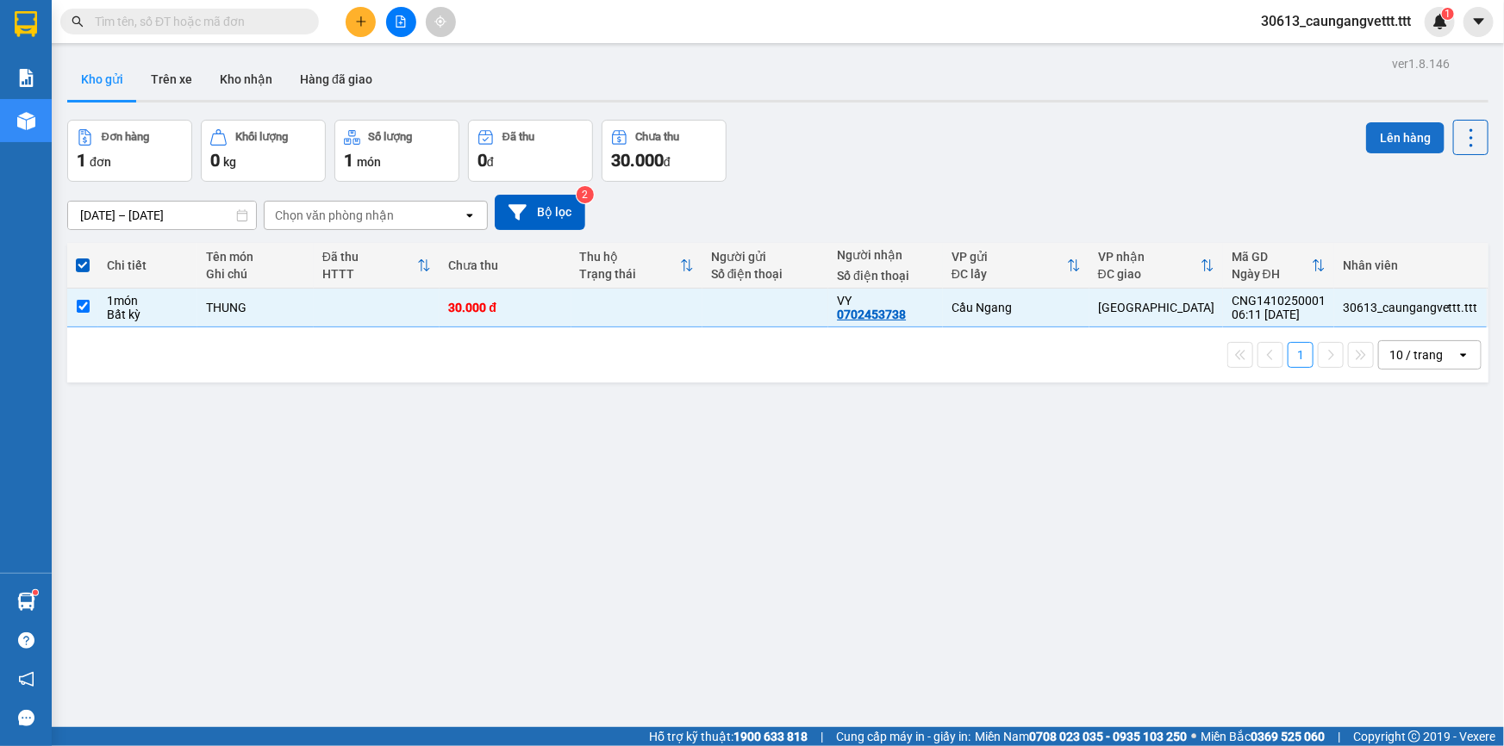
click at [1396, 134] on button "Lên hàng" at bounding box center [1405, 137] width 78 height 31
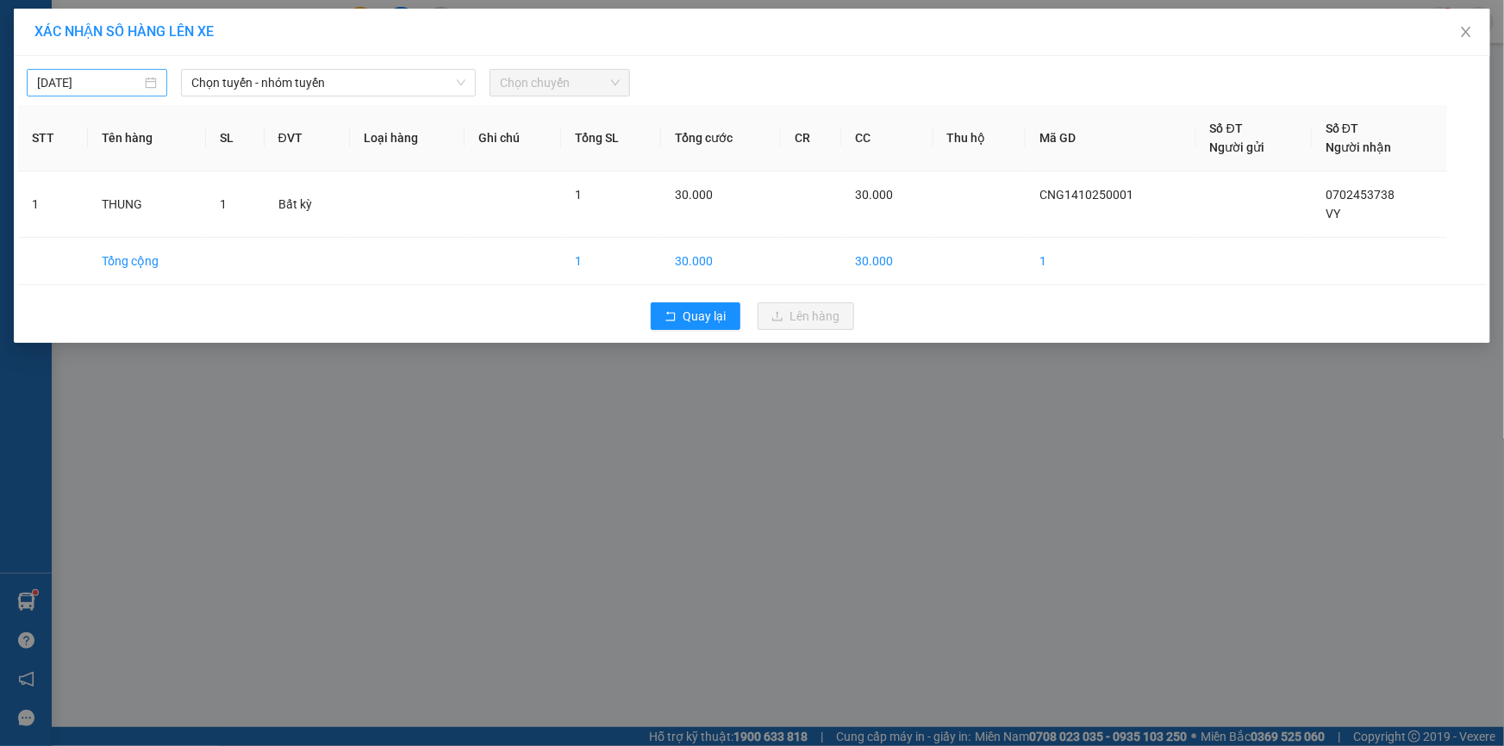
click at [45, 85] on input "[DATE]" at bounding box center [89, 82] width 104 height 19
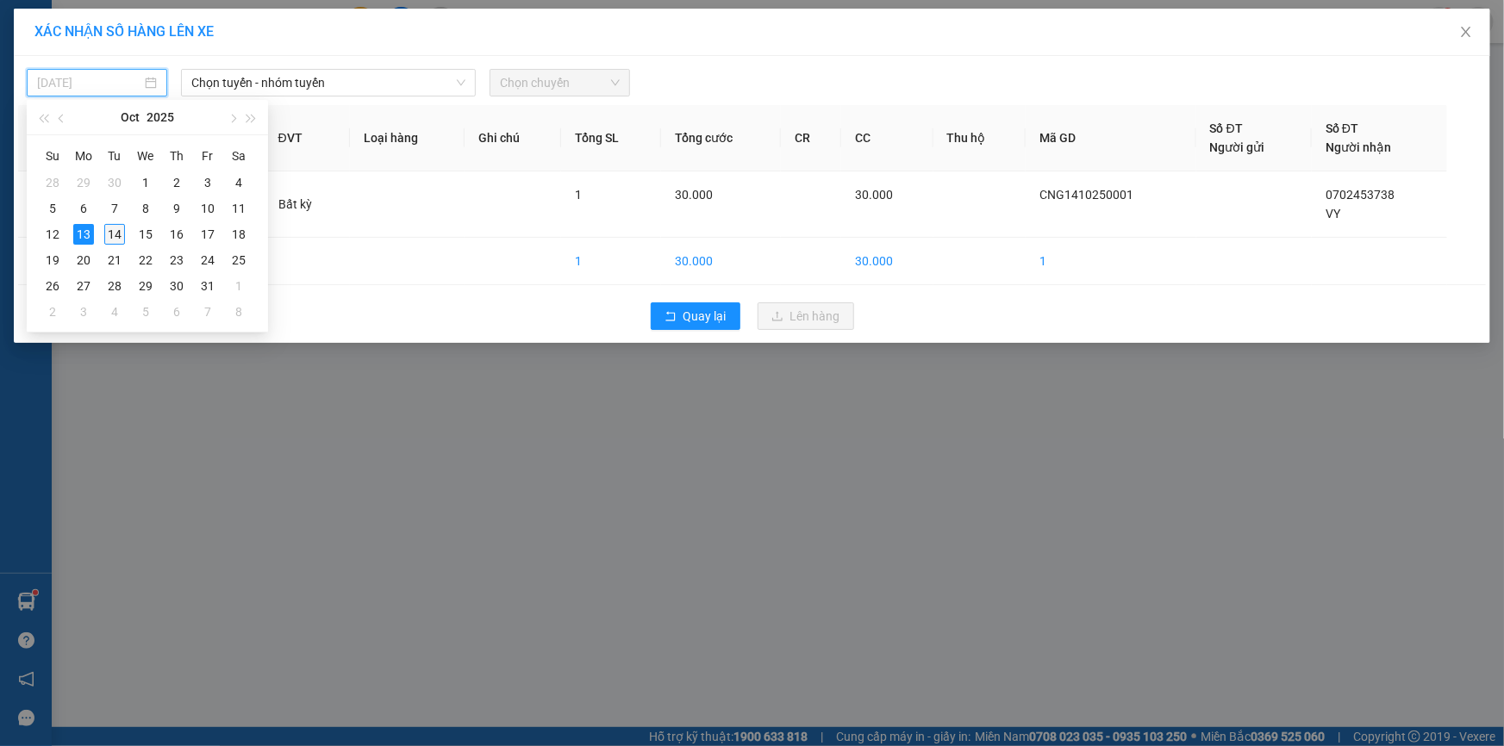
click at [109, 235] on div "14" at bounding box center [114, 234] width 21 height 21
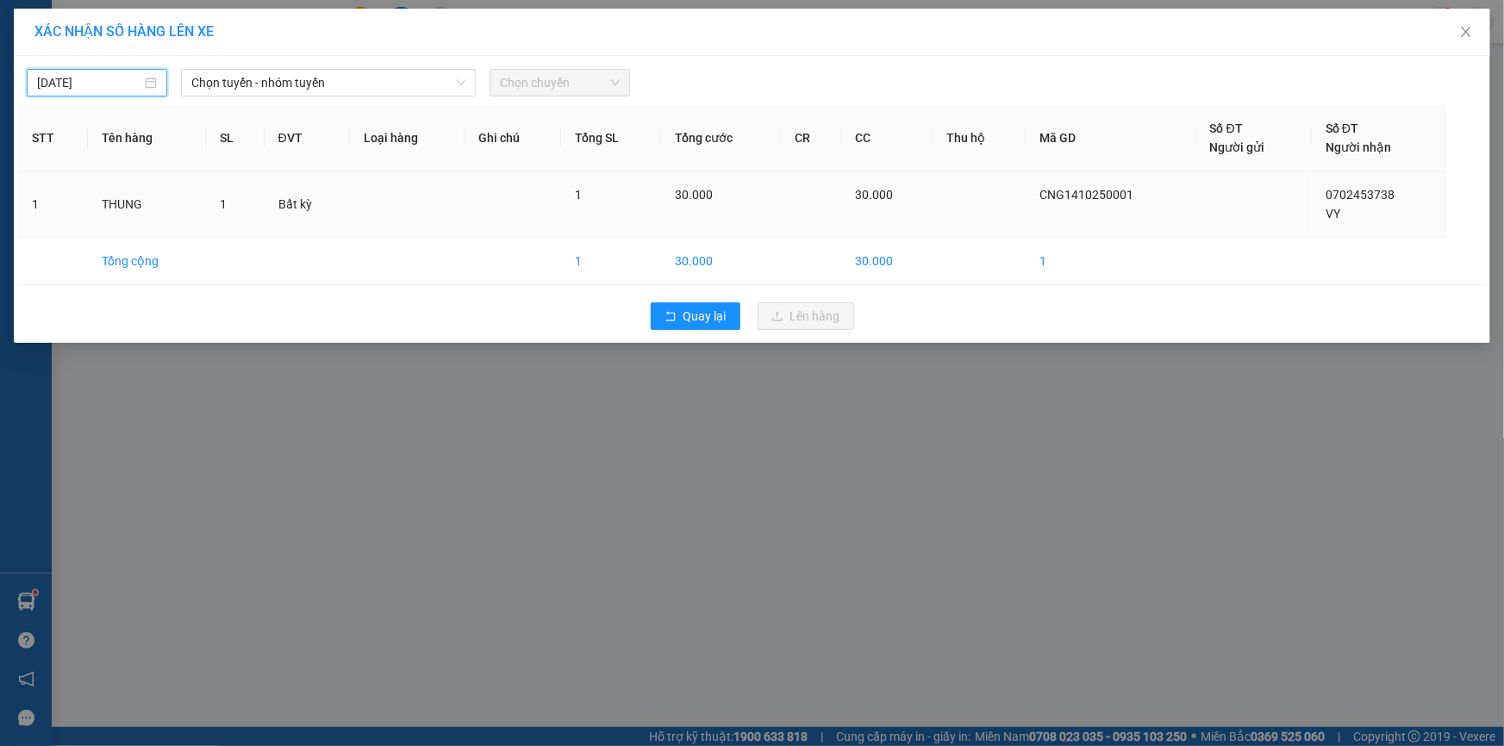
type input "[DATE]"
click at [253, 76] on span "Chọn tuyến - nhóm tuyến" at bounding box center [328, 83] width 274 height 26
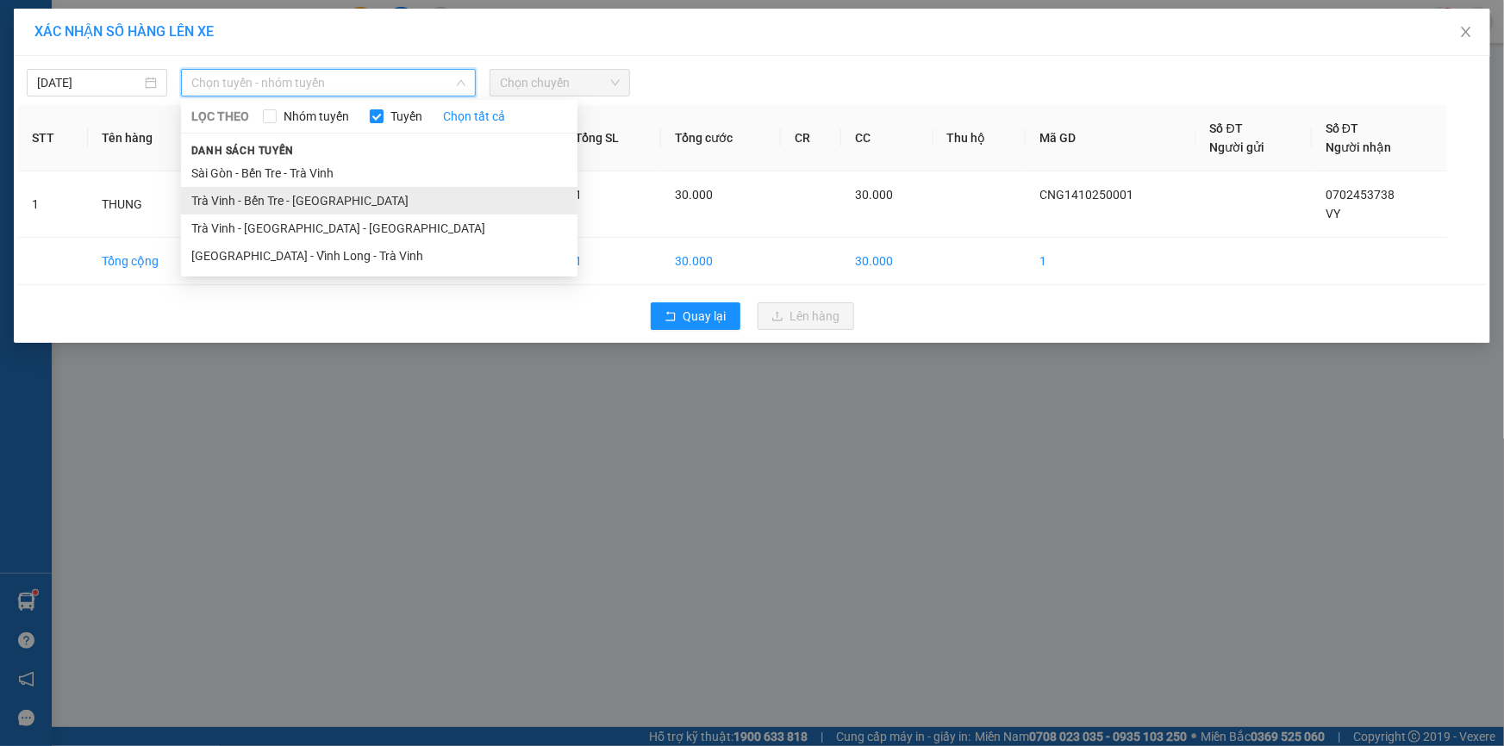
click at [264, 203] on li "Trà Vinh - Bến Tre - [GEOGRAPHIC_DATA]" at bounding box center [379, 201] width 396 height 28
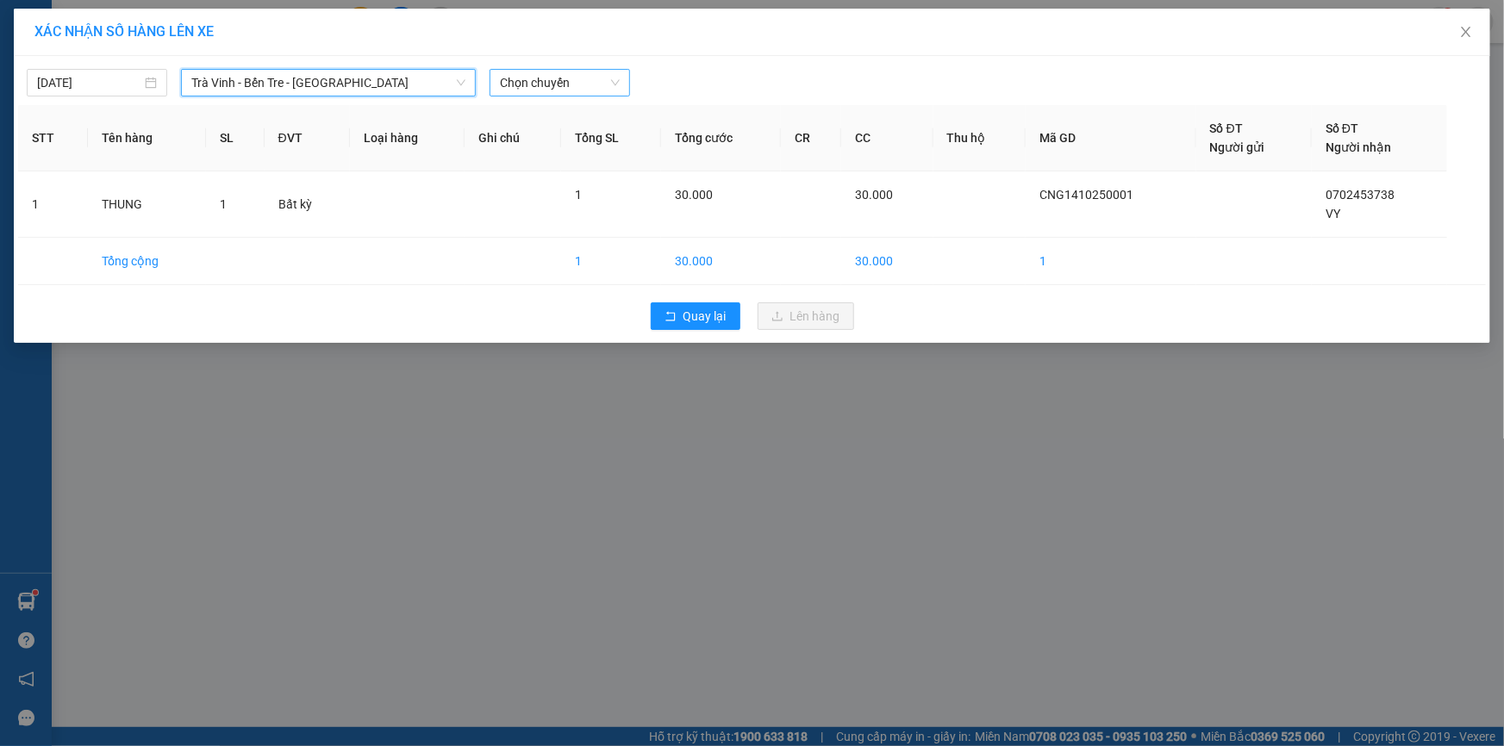
click at [517, 80] on span "Chọn chuyến" at bounding box center [560, 83] width 120 height 26
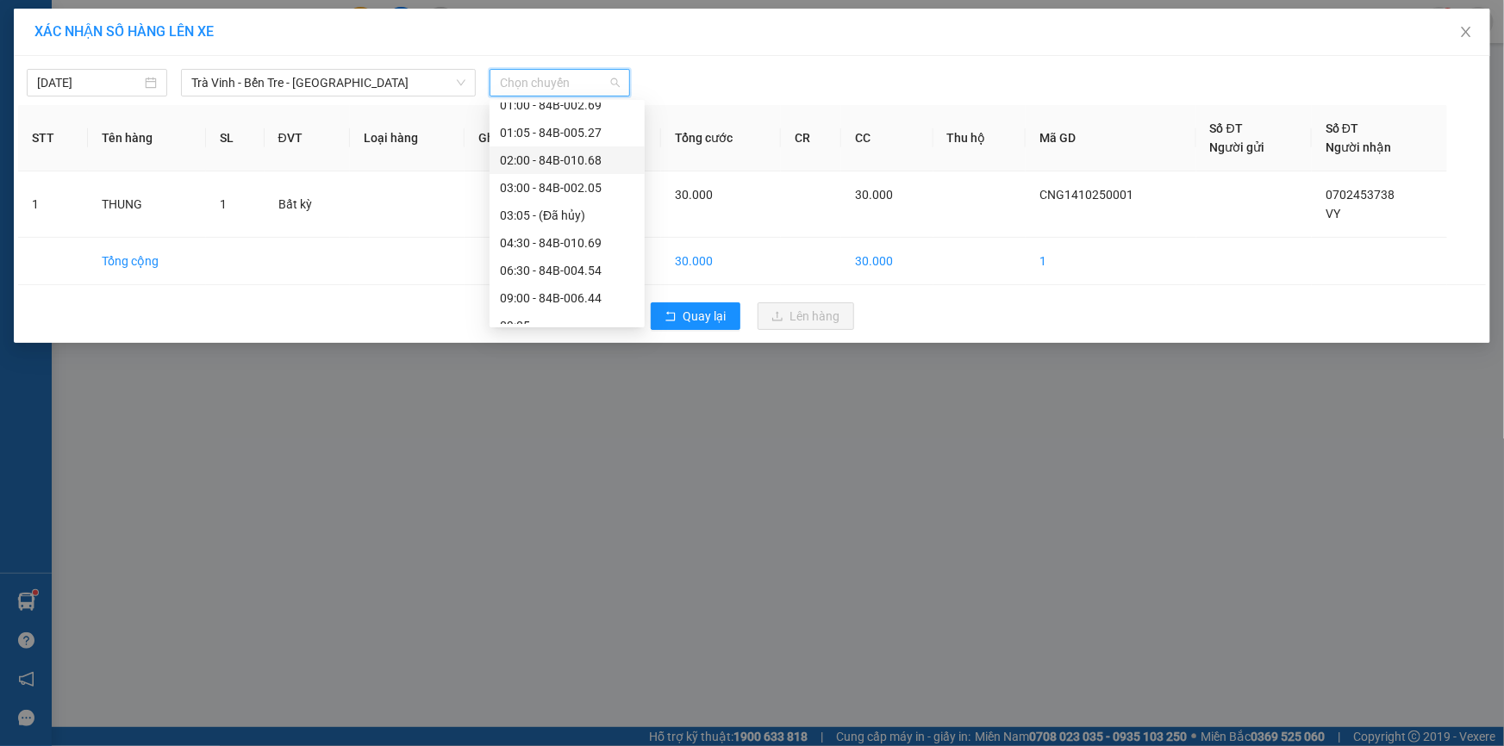
scroll to position [103, 0]
click at [552, 232] on div "09:00 - 84B-006.44" at bounding box center [567, 234] width 134 height 19
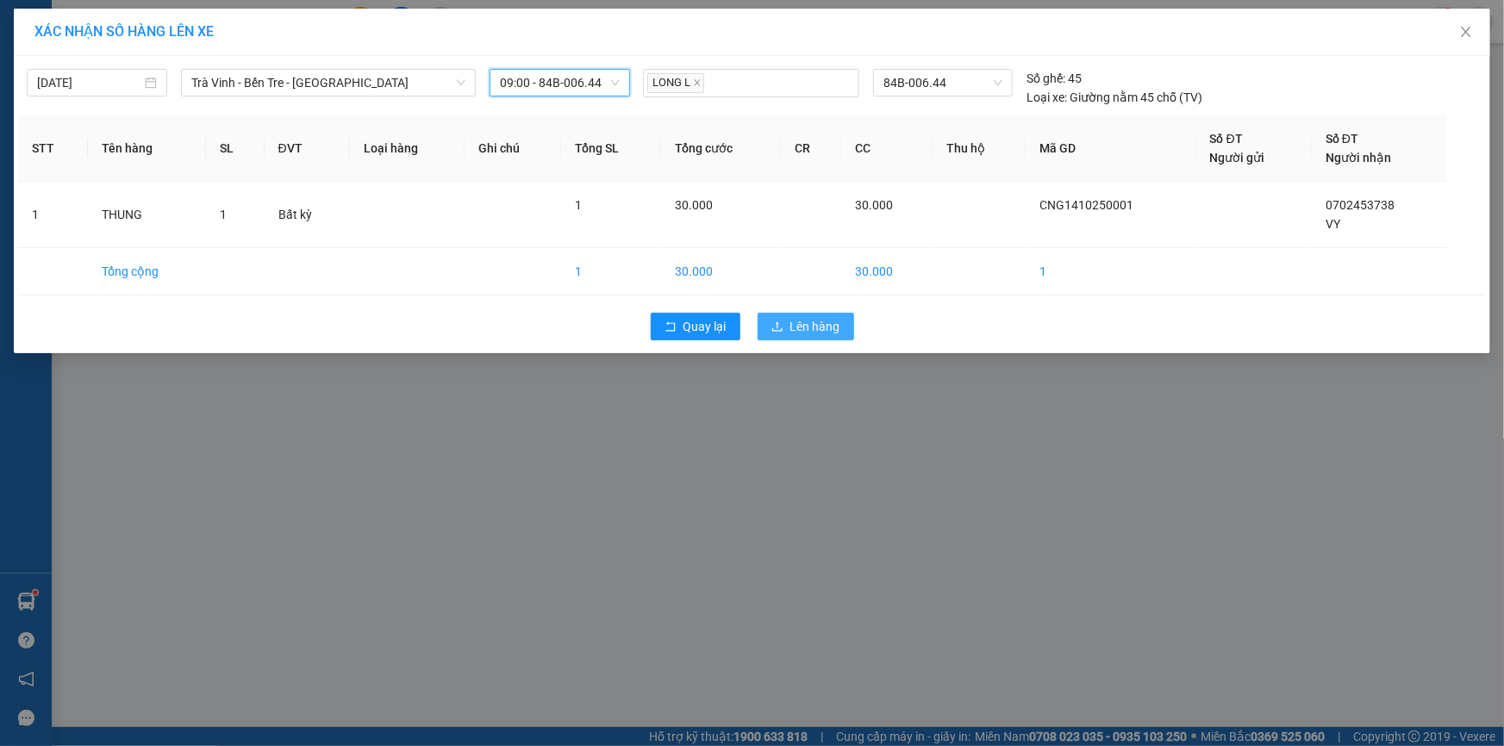
click at [789, 323] on button "Lên hàng" at bounding box center [806, 327] width 97 height 28
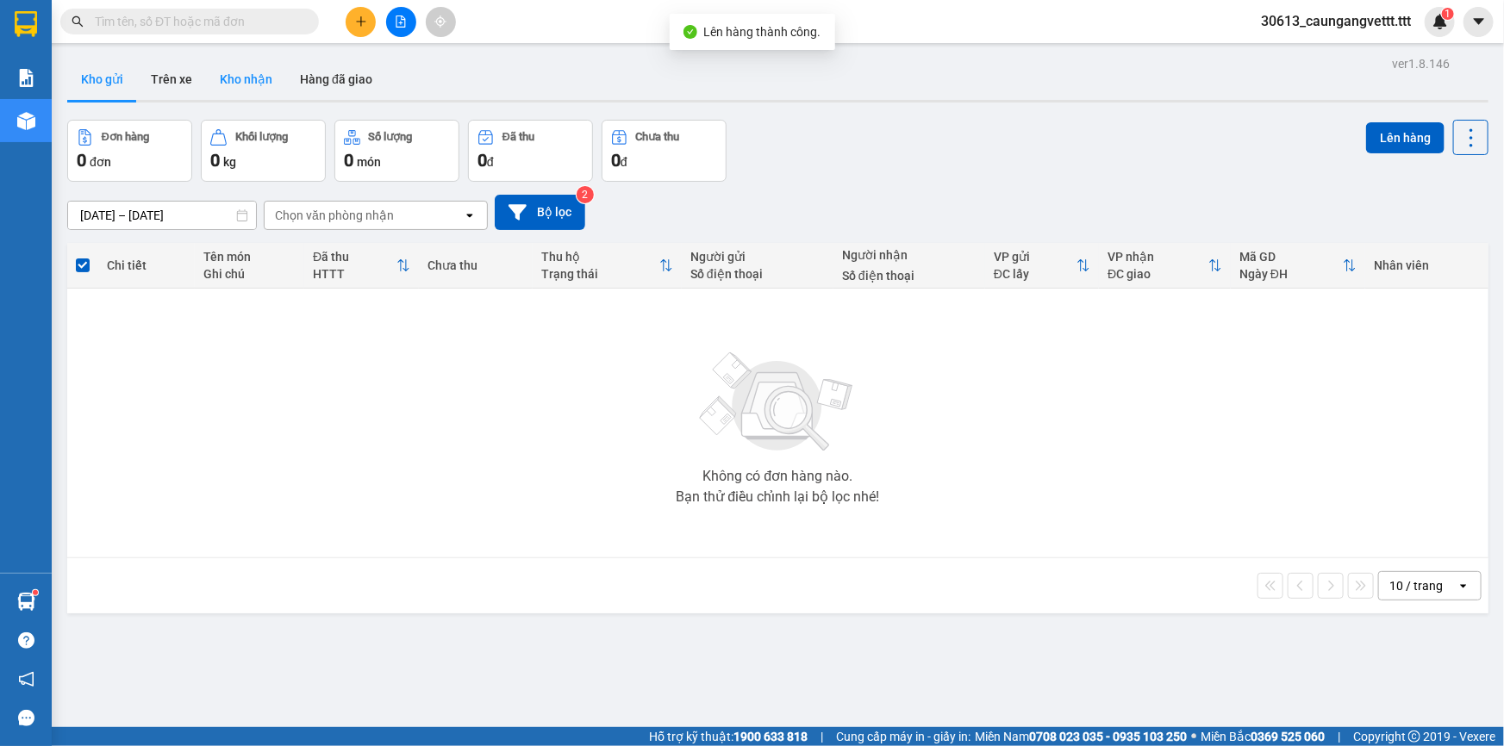
click at [241, 78] on button "Kho nhận" at bounding box center [246, 79] width 80 height 41
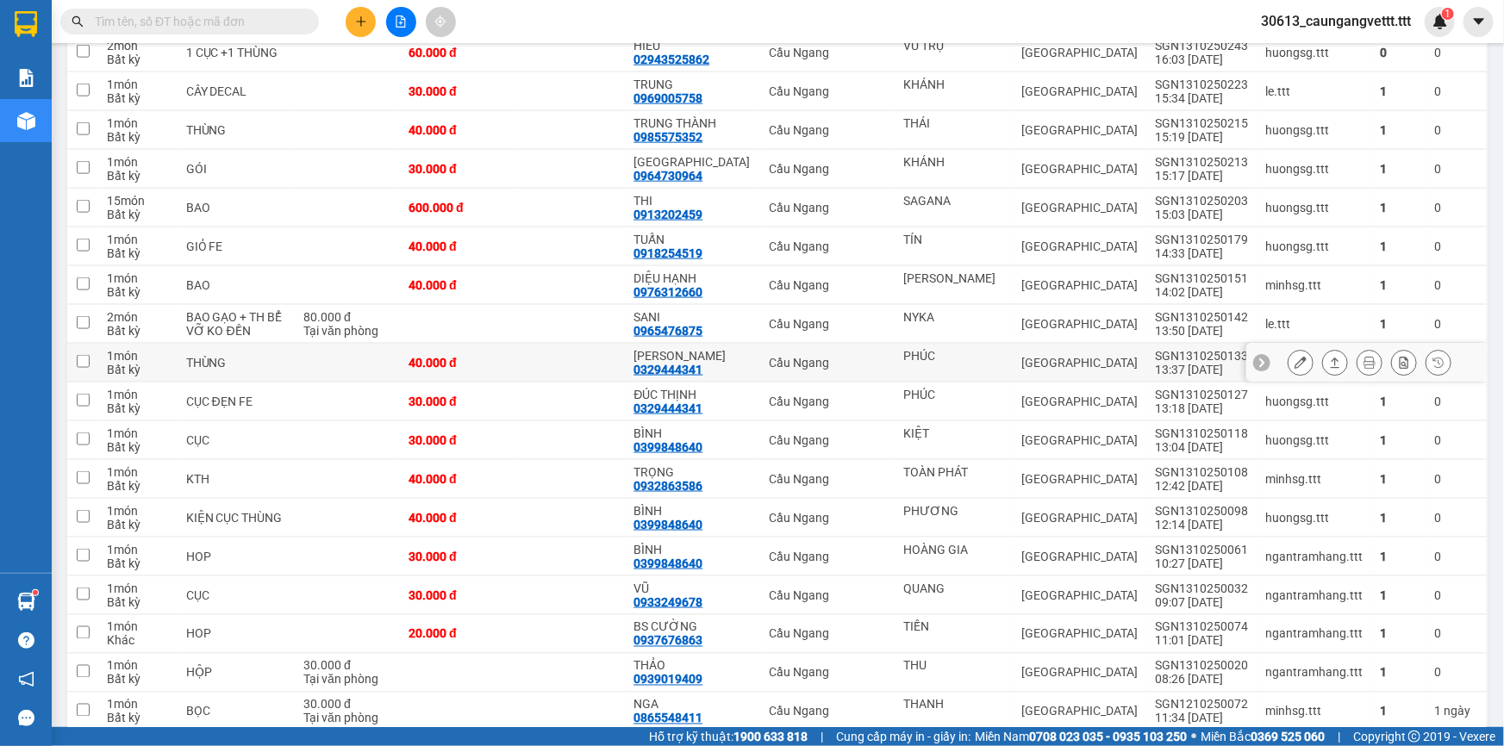
scroll to position [1096, 0]
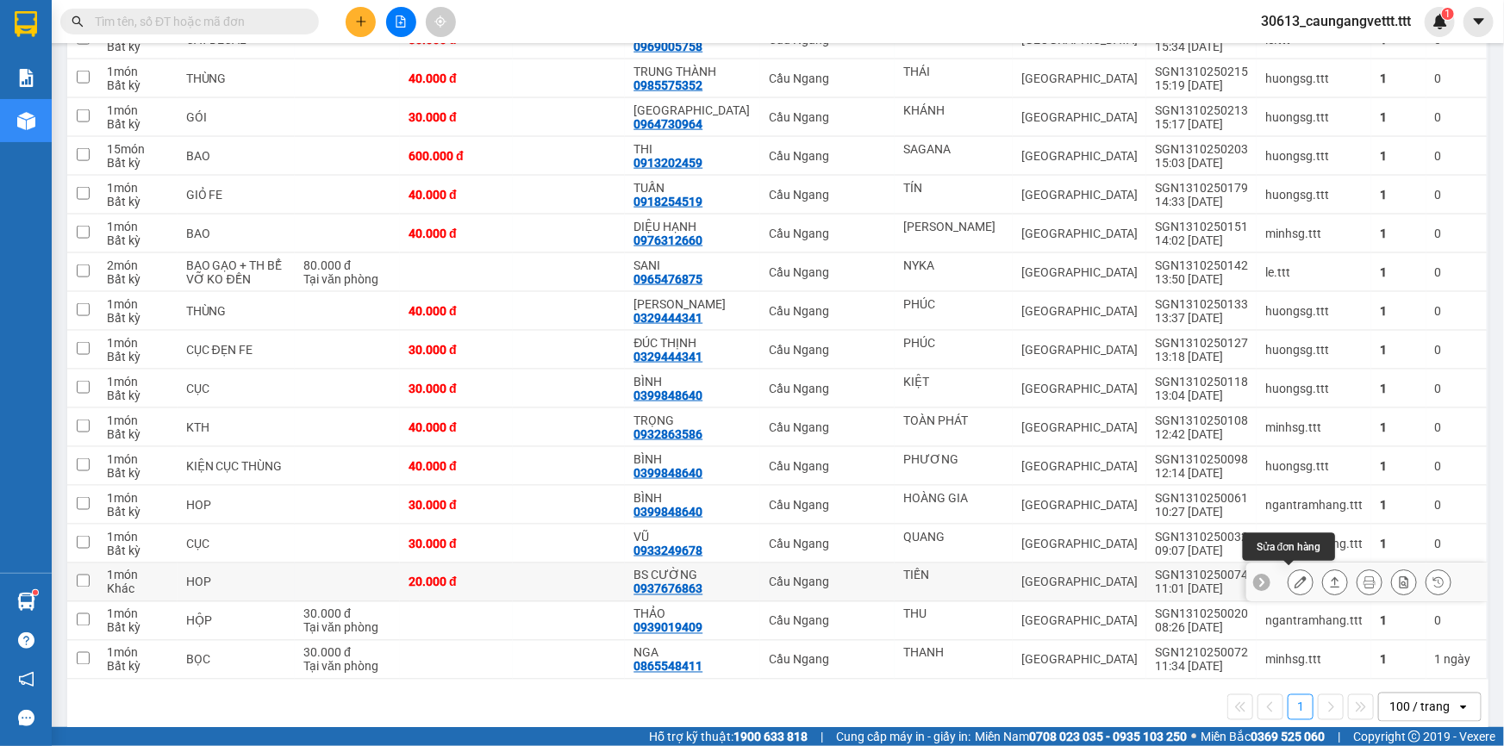
click at [1295, 577] on icon at bounding box center [1301, 583] width 12 height 12
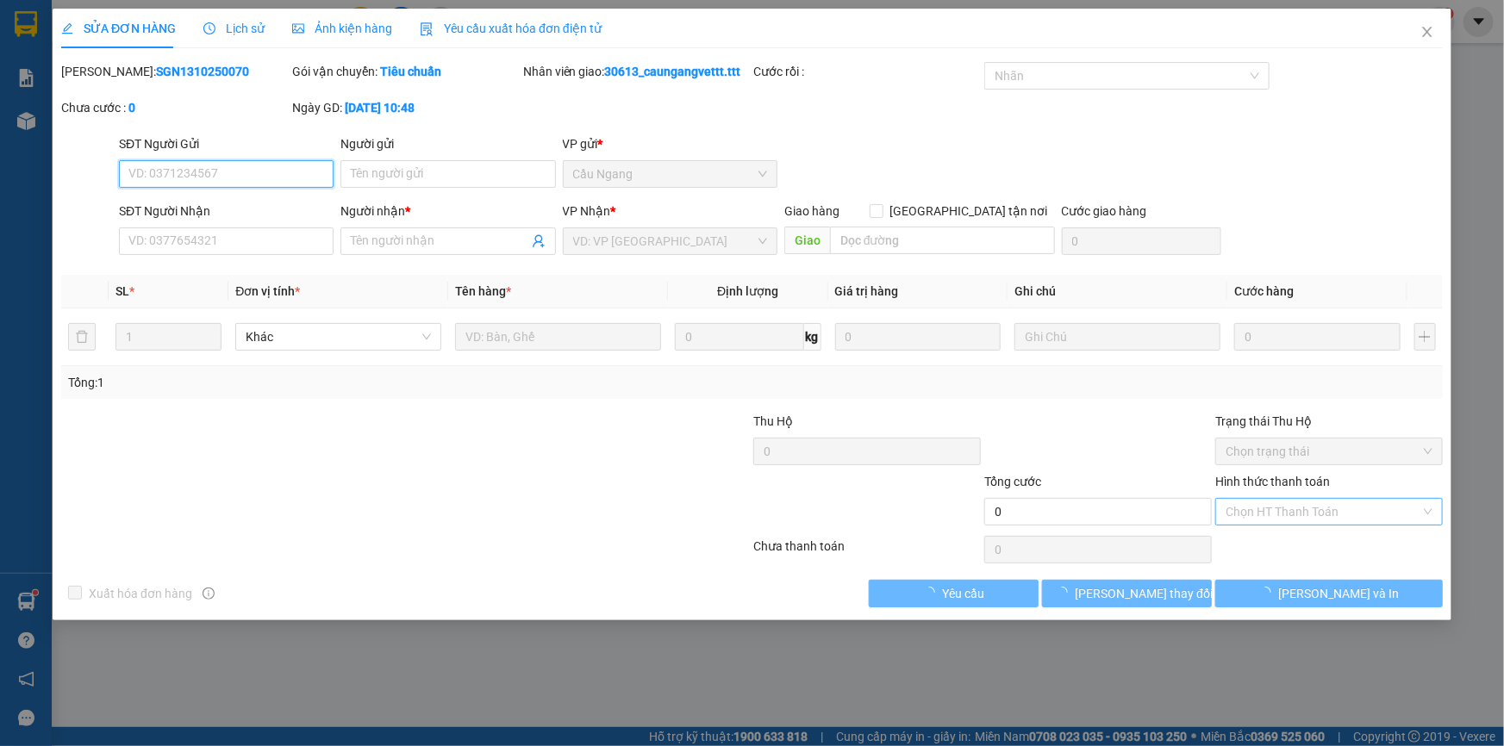
type input "TIẾN"
type input "0937676863"
type input "BS CƯỜNG"
type input "20.000"
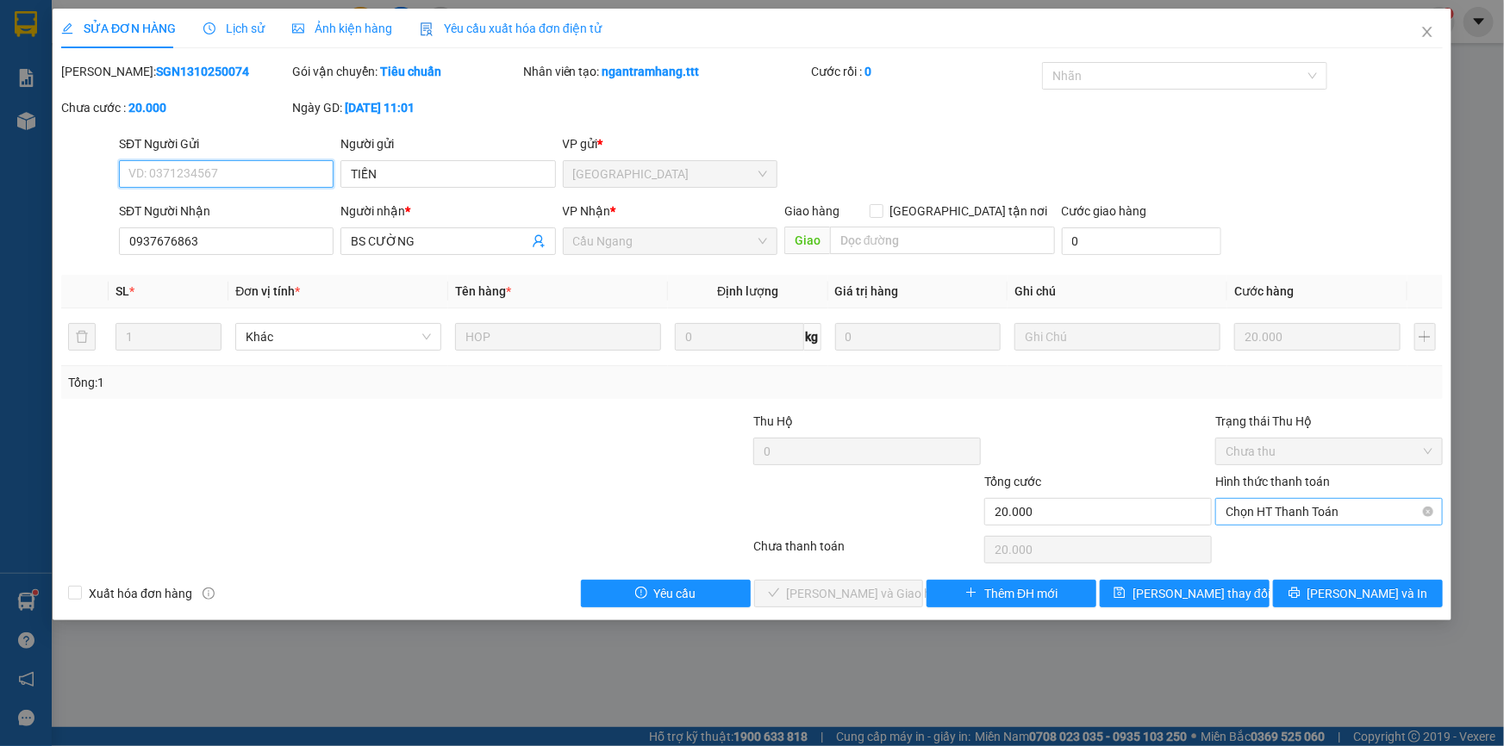
click at [1267, 515] on span "Chọn HT Thanh Toán" at bounding box center [1329, 512] width 207 height 26
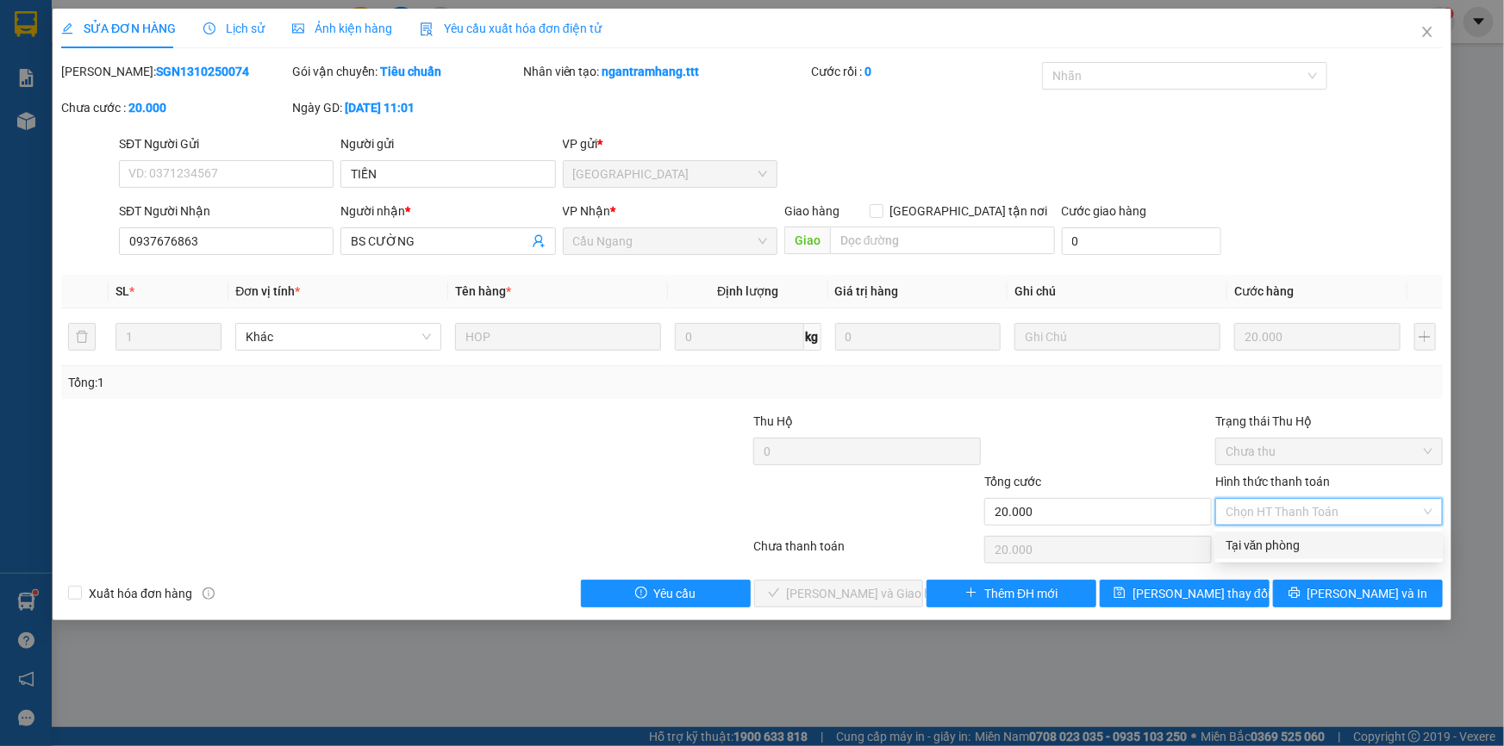
click at [1254, 552] on div "Tại văn phòng" at bounding box center [1329, 545] width 207 height 19
type input "0"
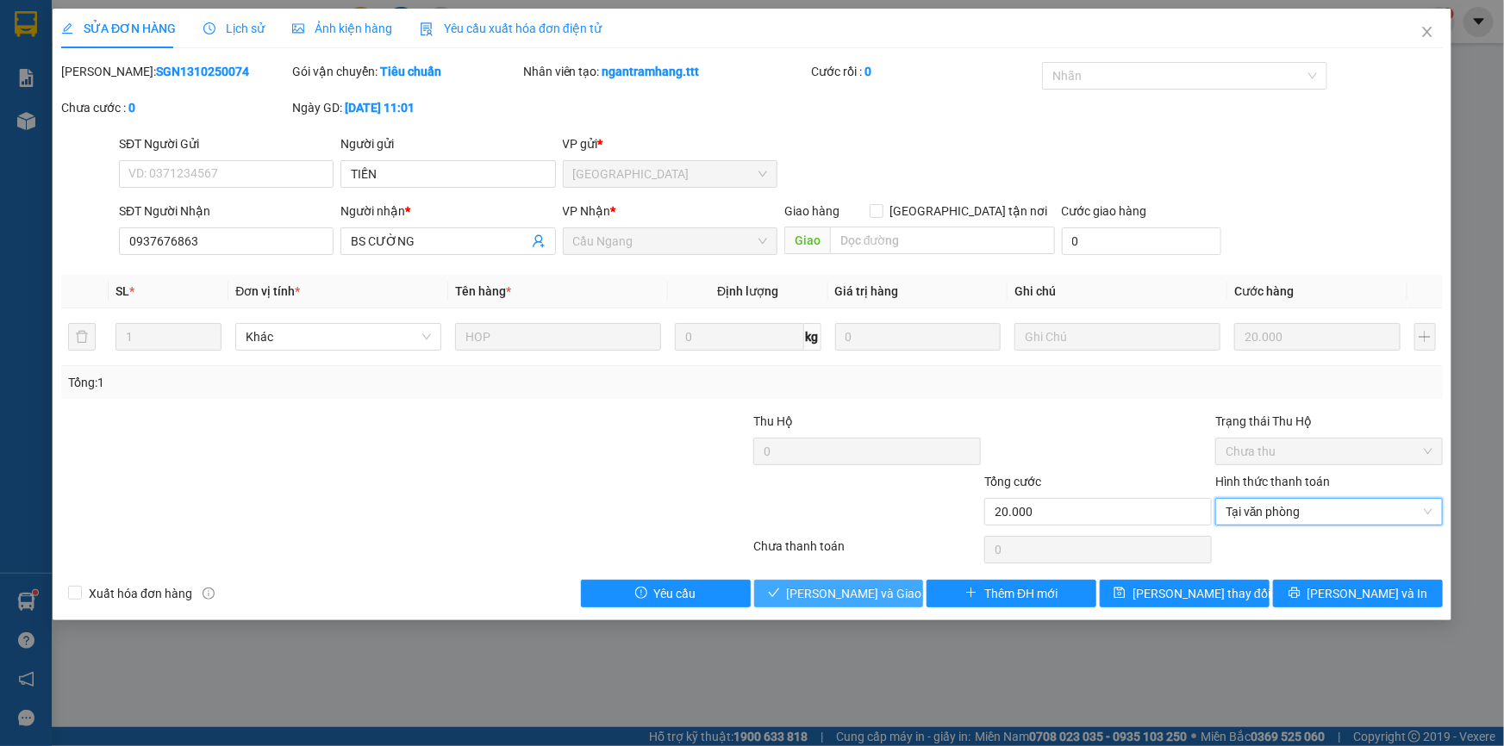
click at [866, 590] on span "[PERSON_NAME] và Giao hàng" at bounding box center [869, 593] width 165 height 19
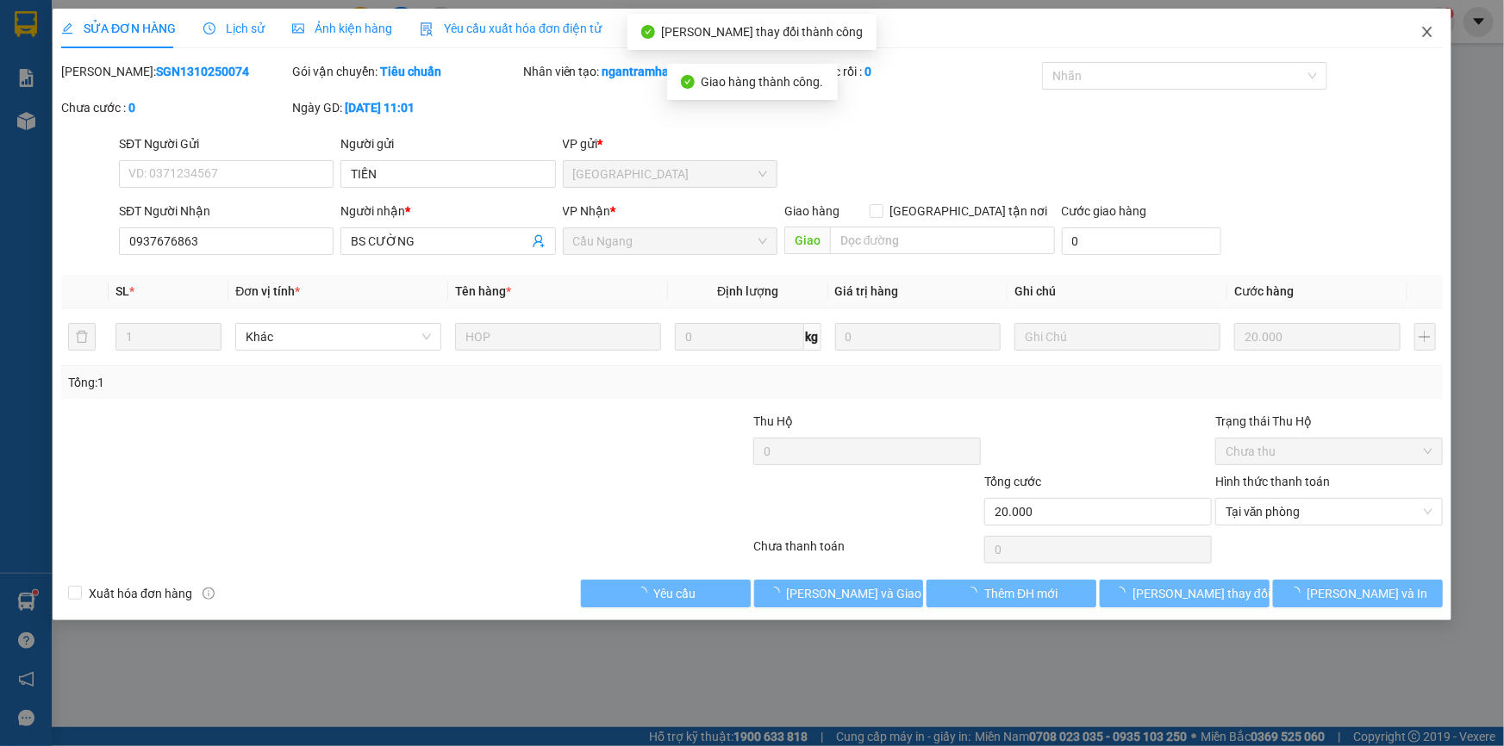
click at [1426, 37] on icon "close" at bounding box center [1427, 32] width 14 height 14
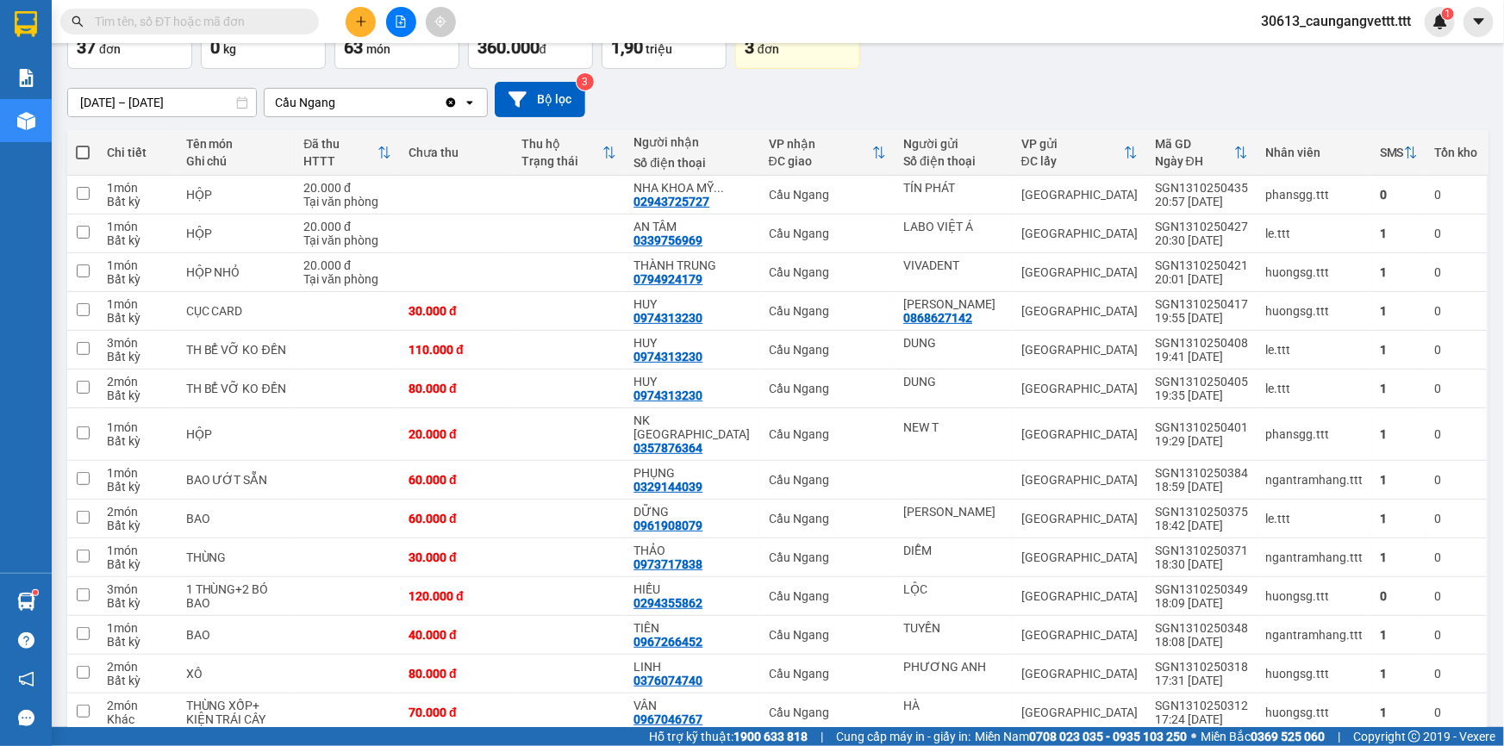
scroll to position [365, 0]
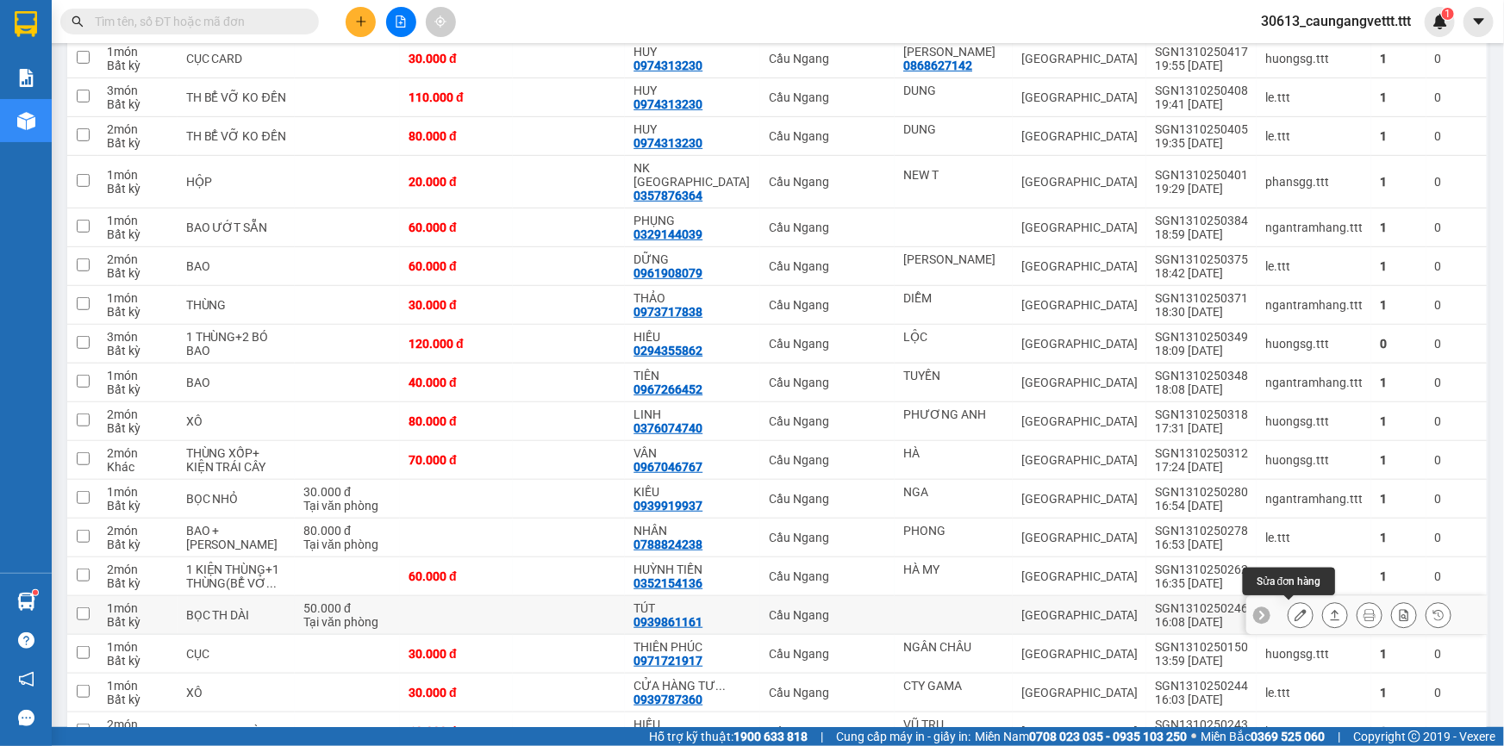
click at [1295, 616] on icon at bounding box center [1301, 615] width 12 height 12
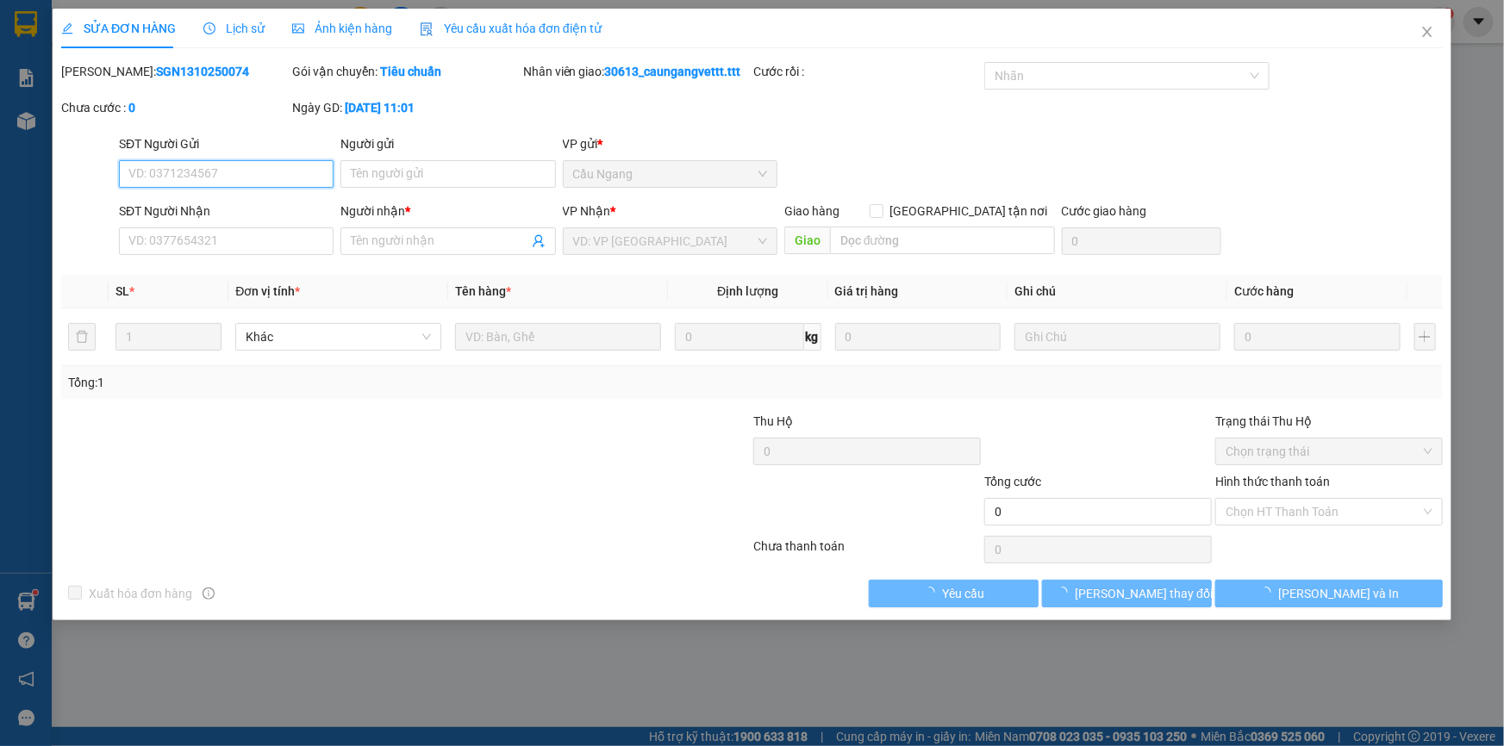
type input "0939861161"
type input "TÚT"
type input "50.000"
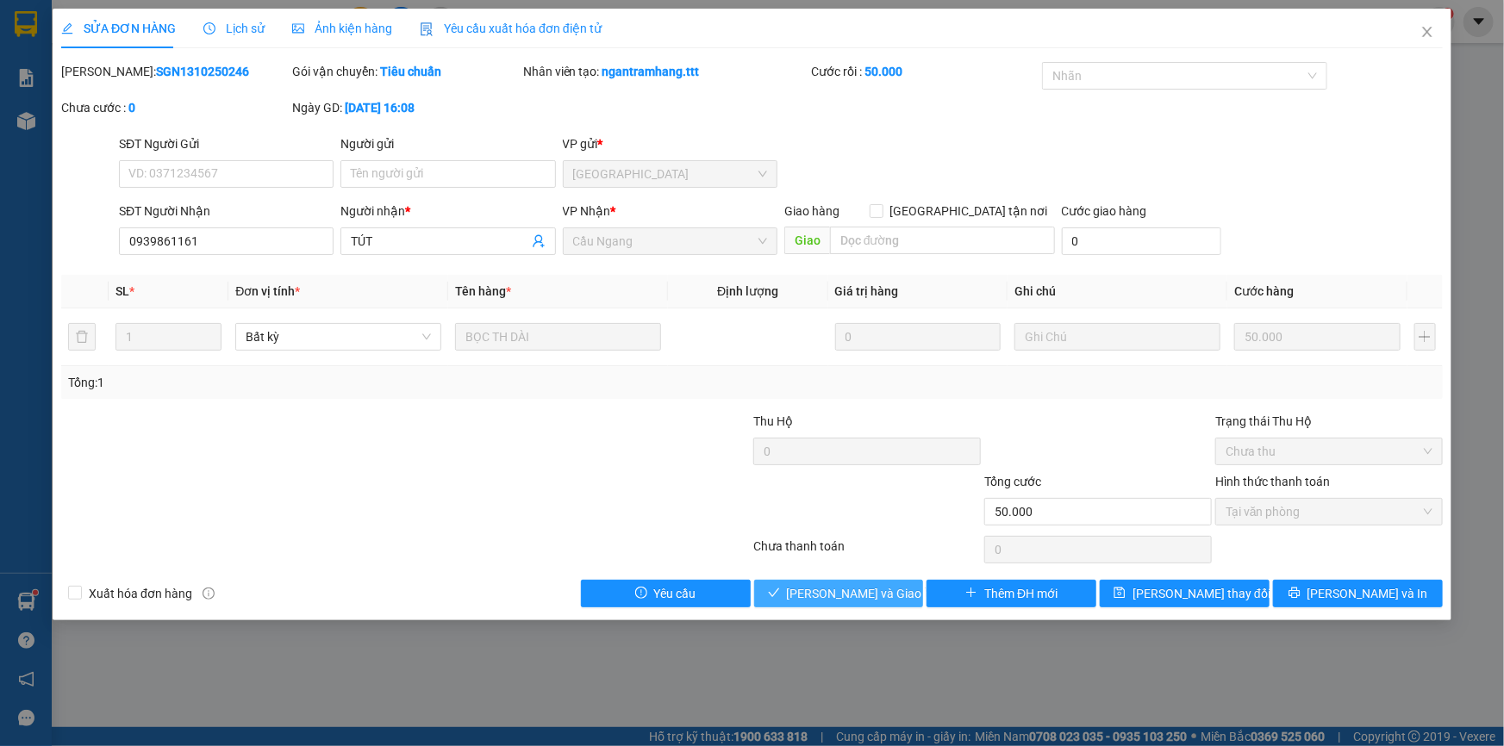
click at [833, 595] on span "[PERSON_NAME] và Giao hàng" at bounding box center [869, 593] width 165 height 19
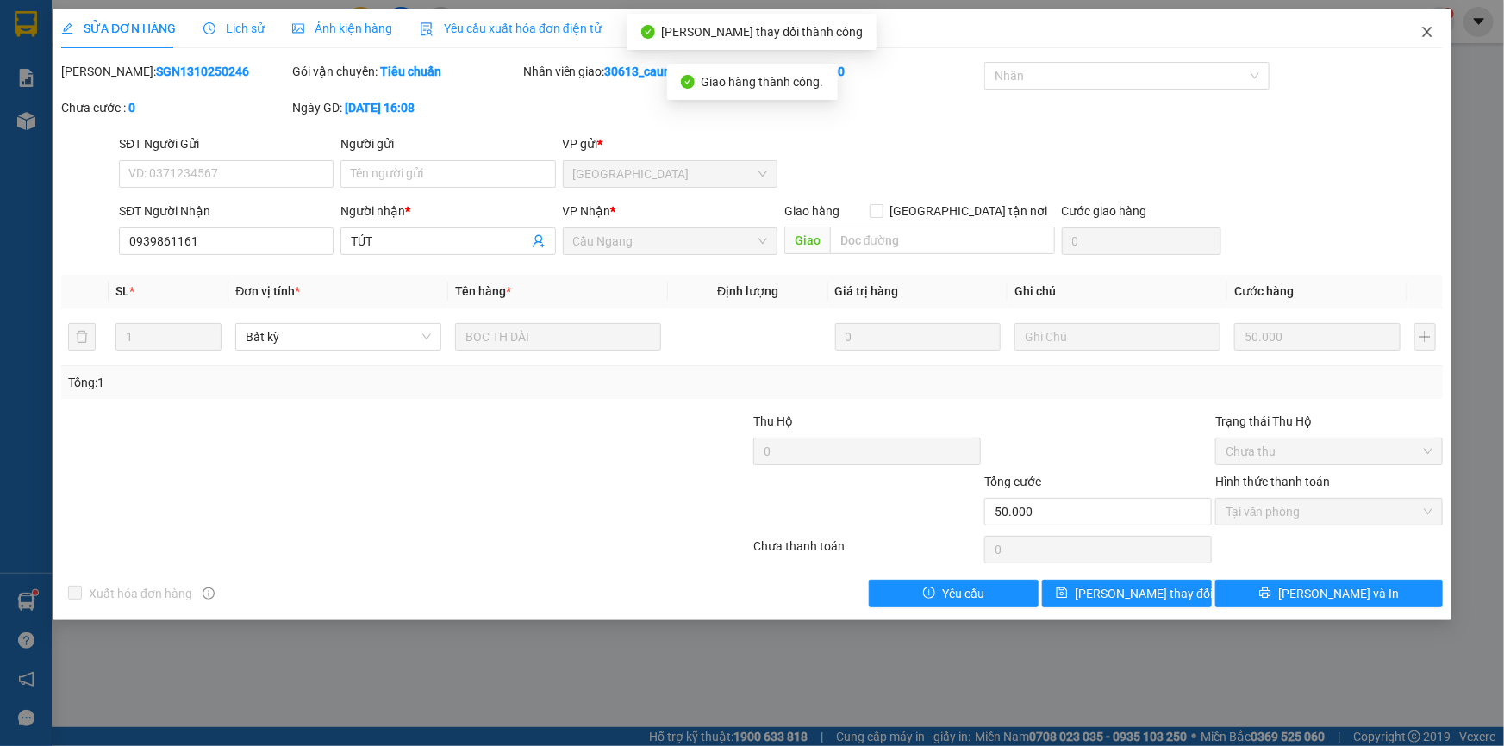
click at [1428, 31] on icon "close" at bounding box center [1426, 32] width 9 height 10
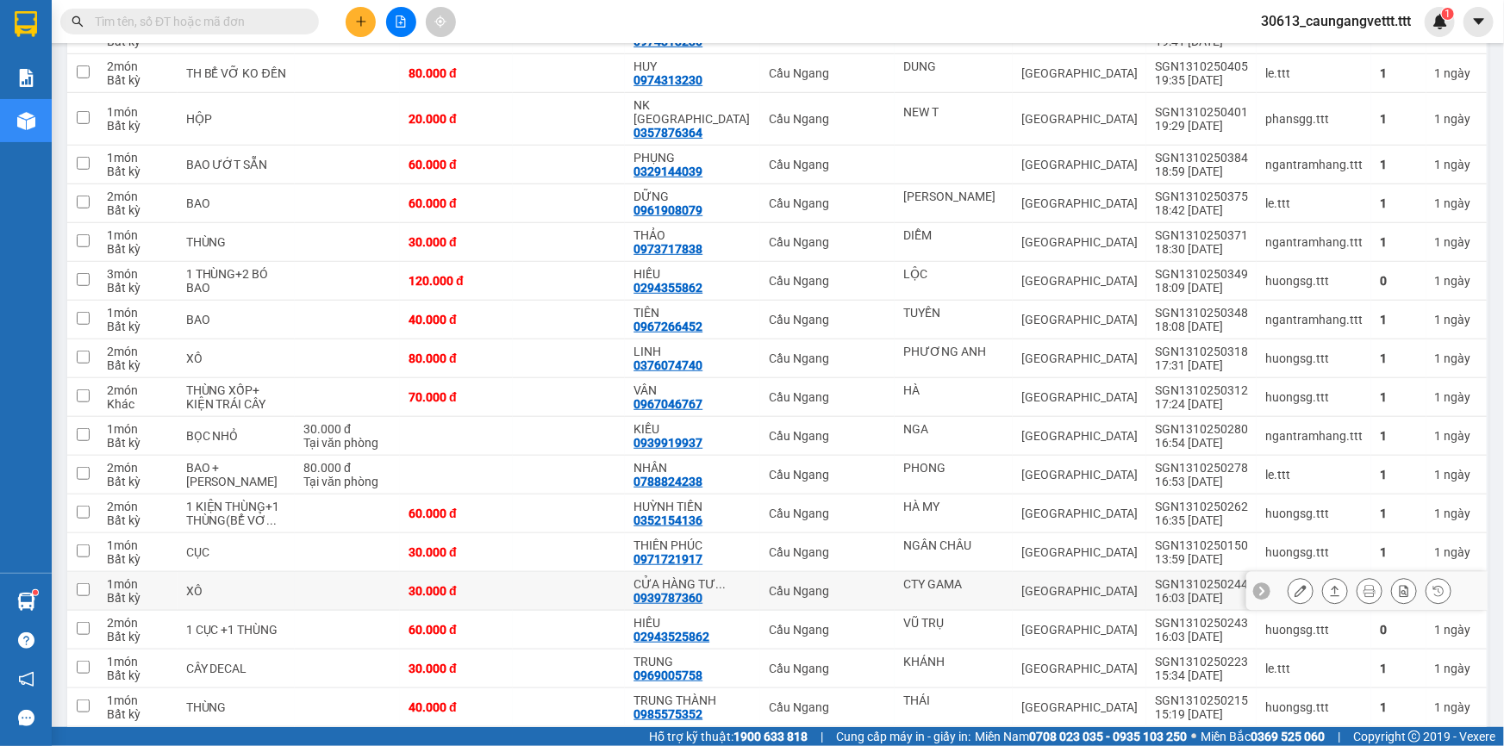
scroll to position [470, 0]
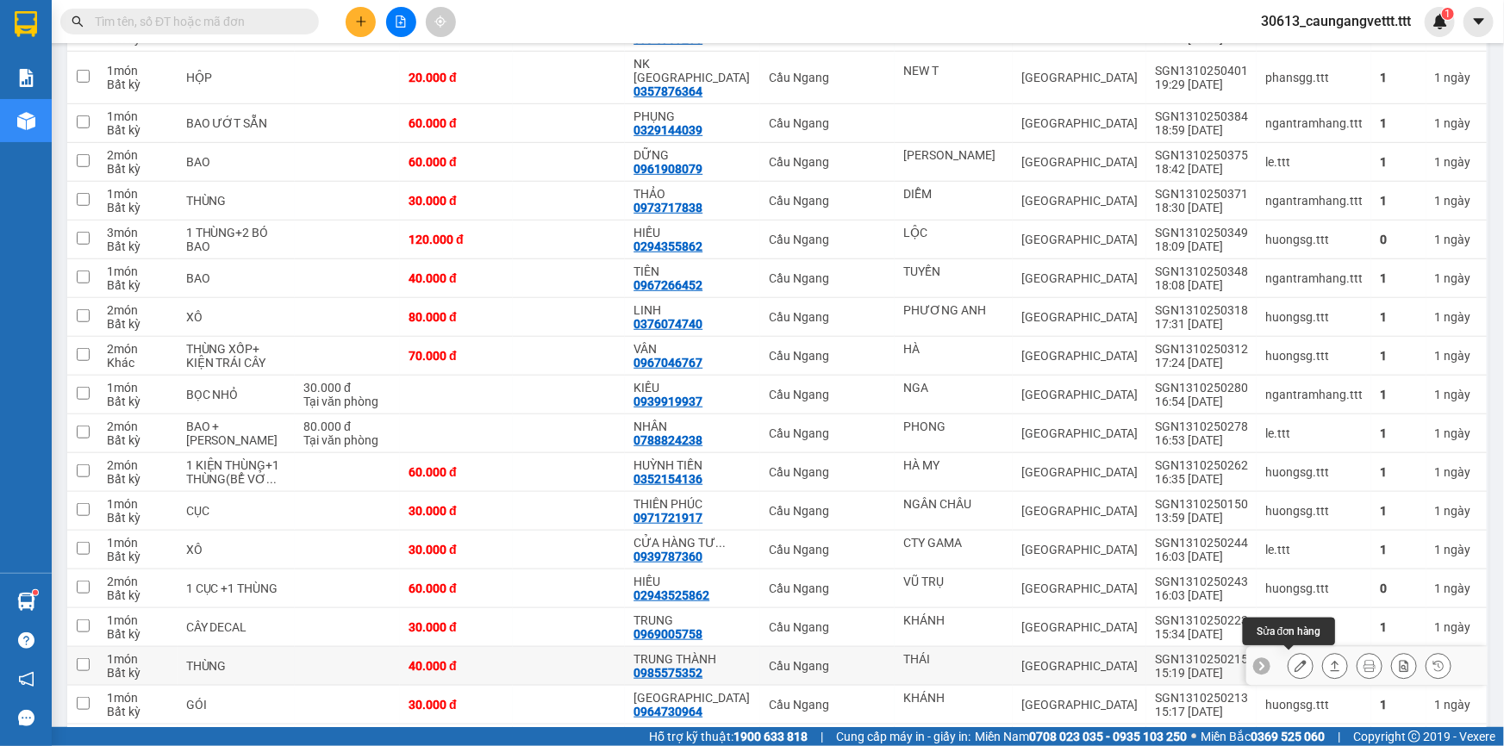
click at [1295, 665] on icon at bounding box center [1301, 666] width 12 height 12
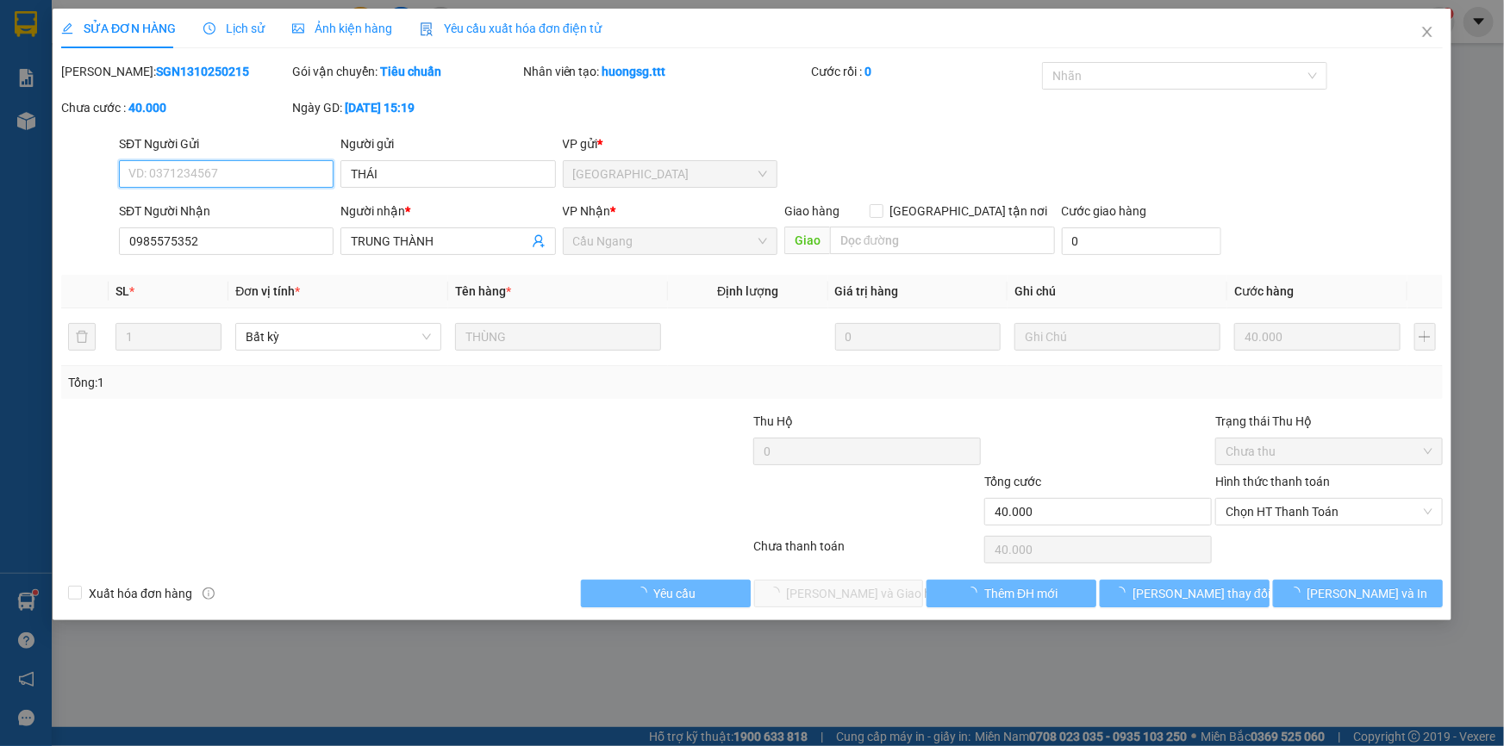
type input "THÁI"
type input "0985575352"
type input "TRUNG THÀNH"
type input "40.000"
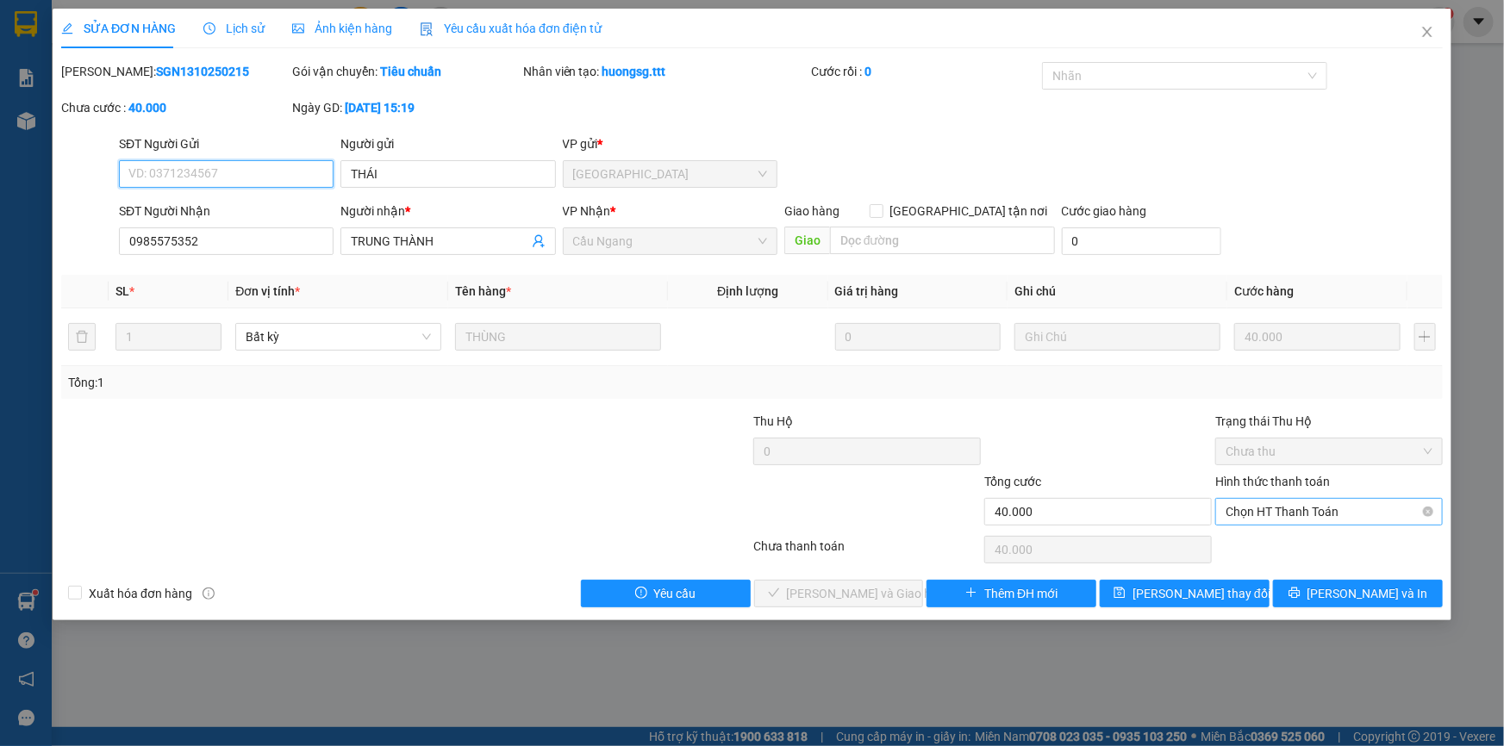
click at [1298, 510] on span "Chọn HT Thanh Toán" at bounding box center [1329, 512] width 207 height 26
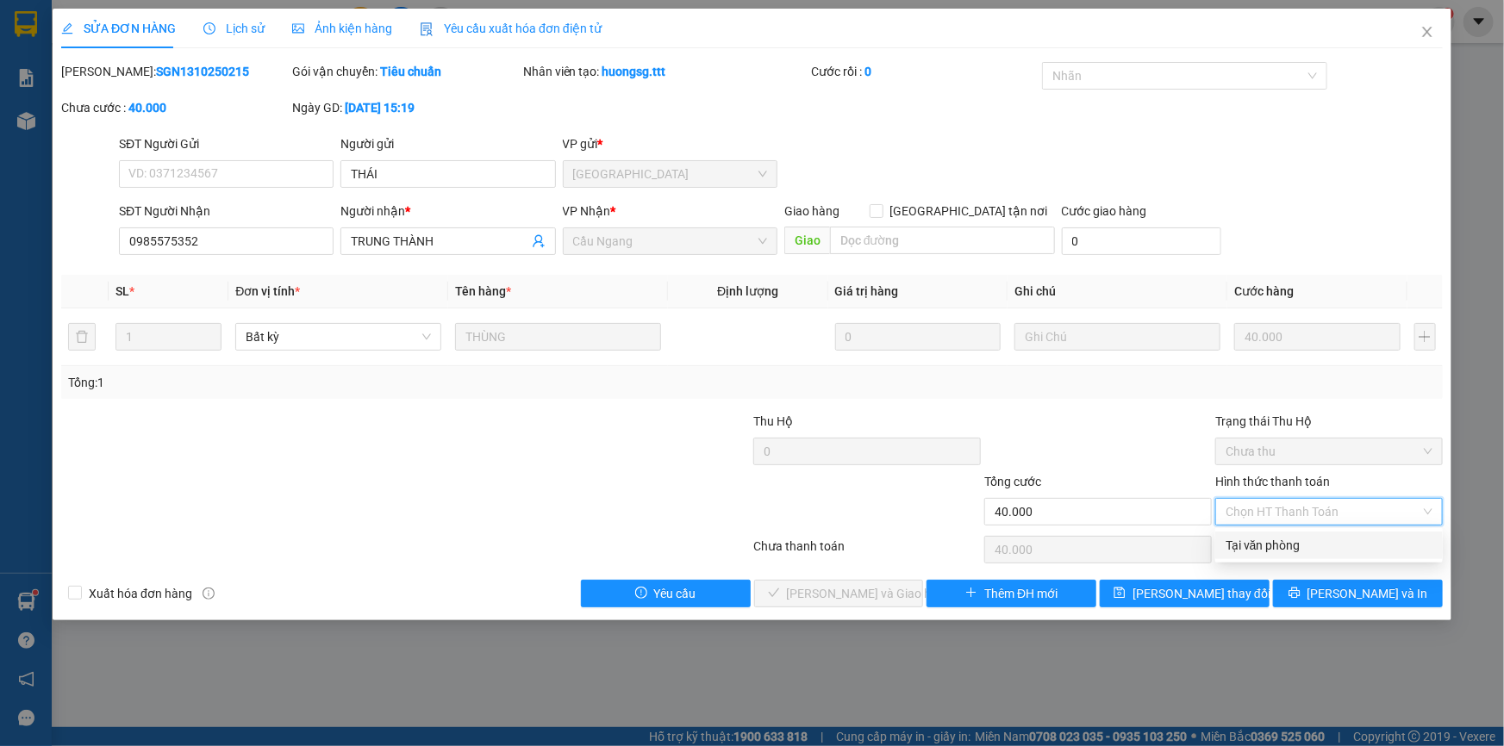
drag, startPoint x: 1263, startPoint y: 543, endPoint x: 962, endPoint y: 582, distance: 303.3
click at [1262, 543] on div "Tại văn phòng" at bounding box center [1329, 545] width 207 height 19
type input "0"
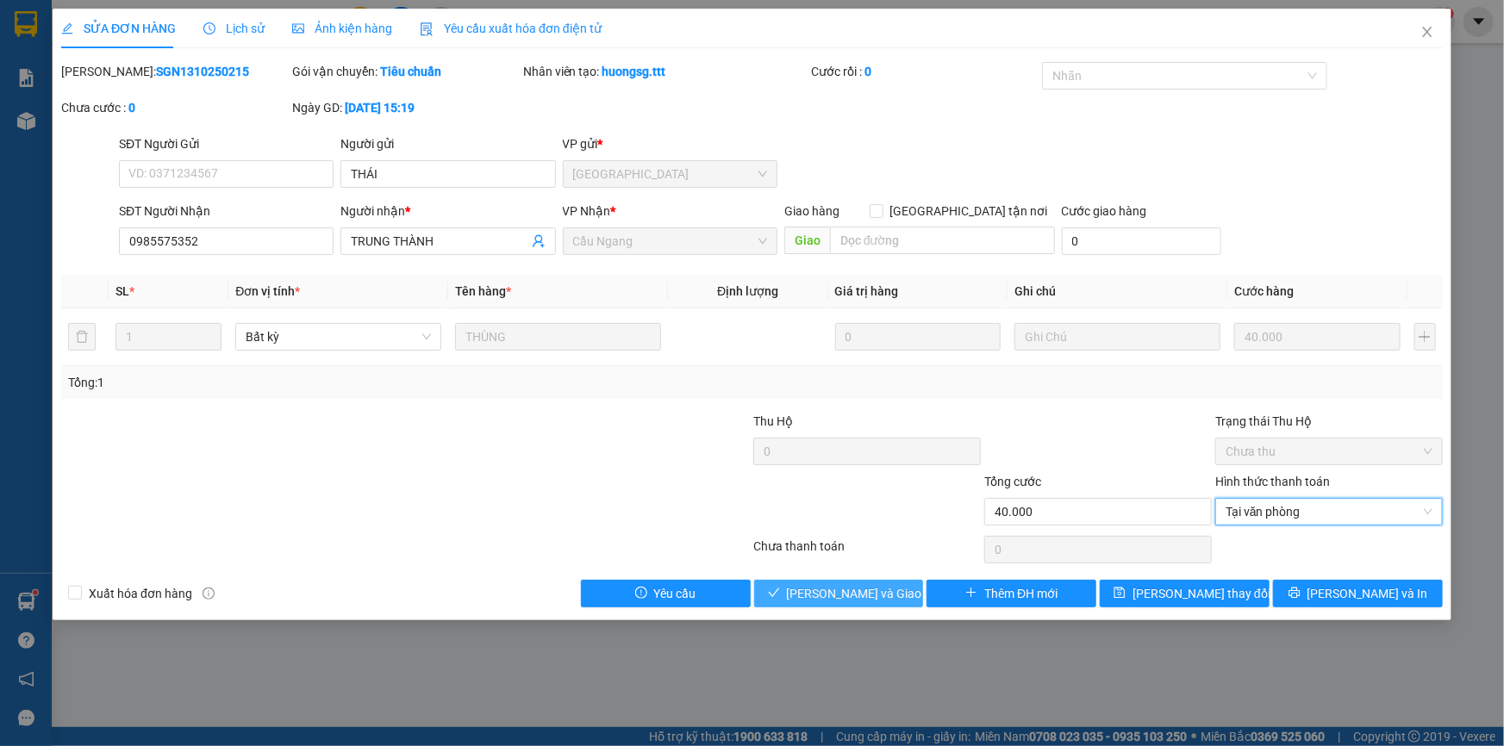
click at [858, 590] on span "[PERSON_NAME] và Giao hàng" at bounding box center [869, 593] width 165 height 19
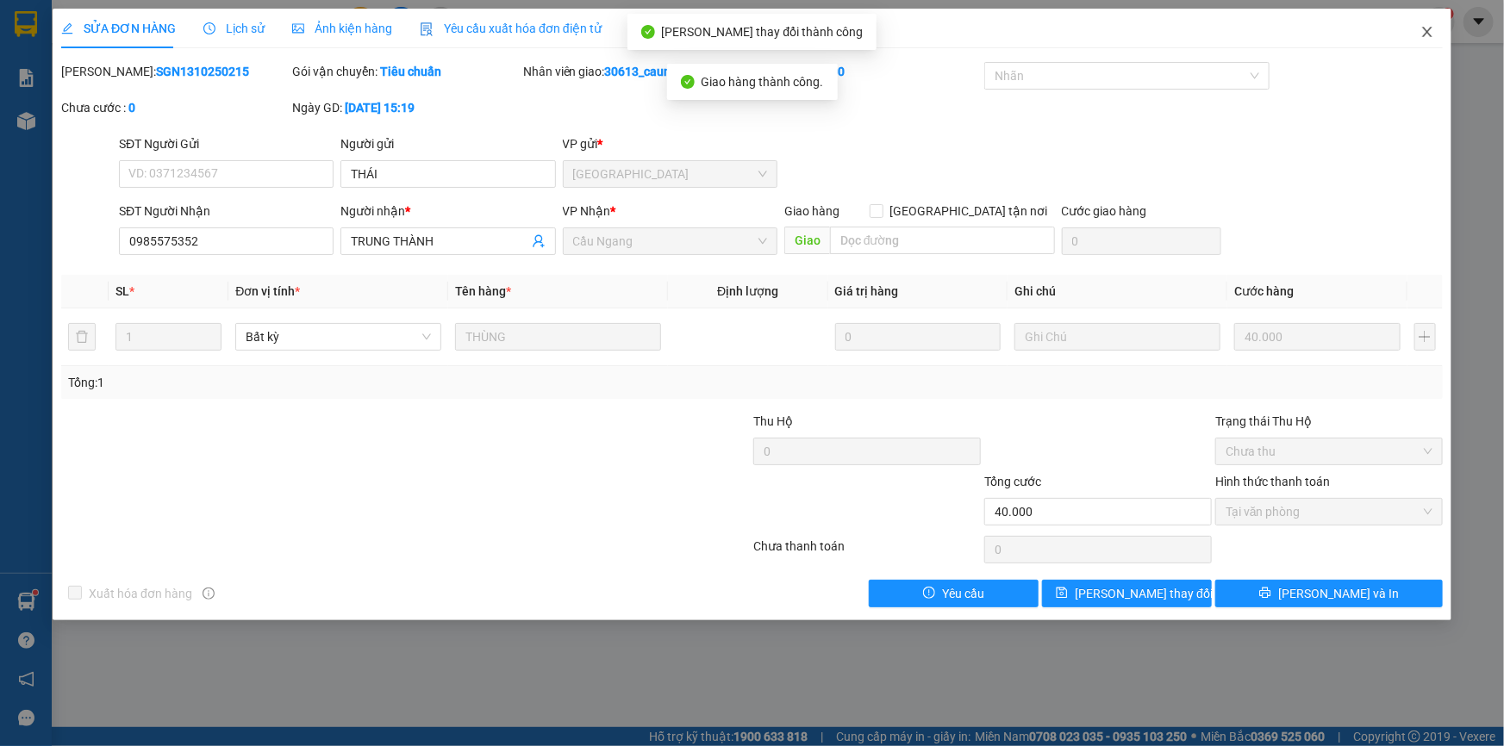
click at [1422, 28] on icon "close" at bounding box center [1427, 32] width 14 height 14
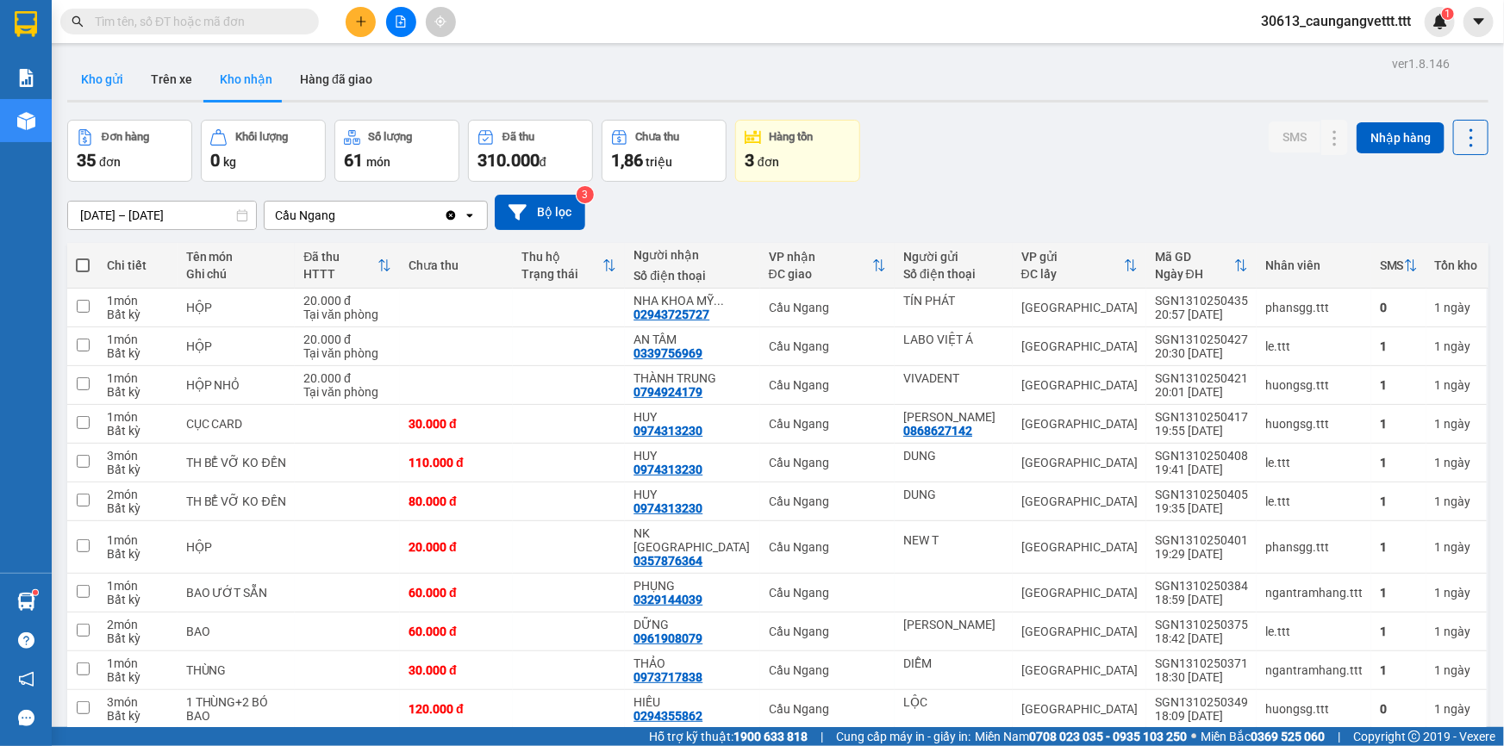
click at [98, 78] on button "Kho gửi" at bounding box center [102, 79] width 70 height 41
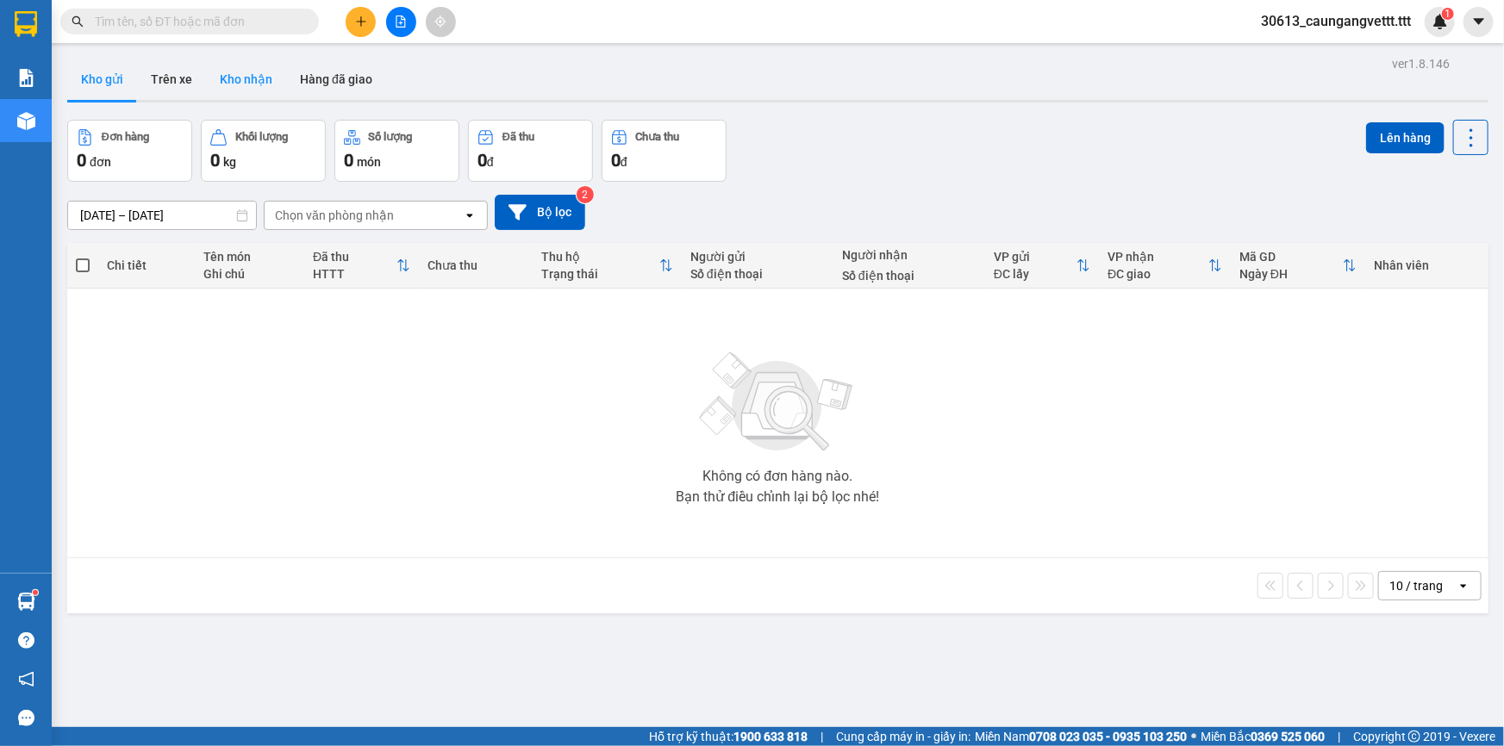
click at [239, 83] on button "Kho nhận" at bounding box center [246, 79] width 80 height 41
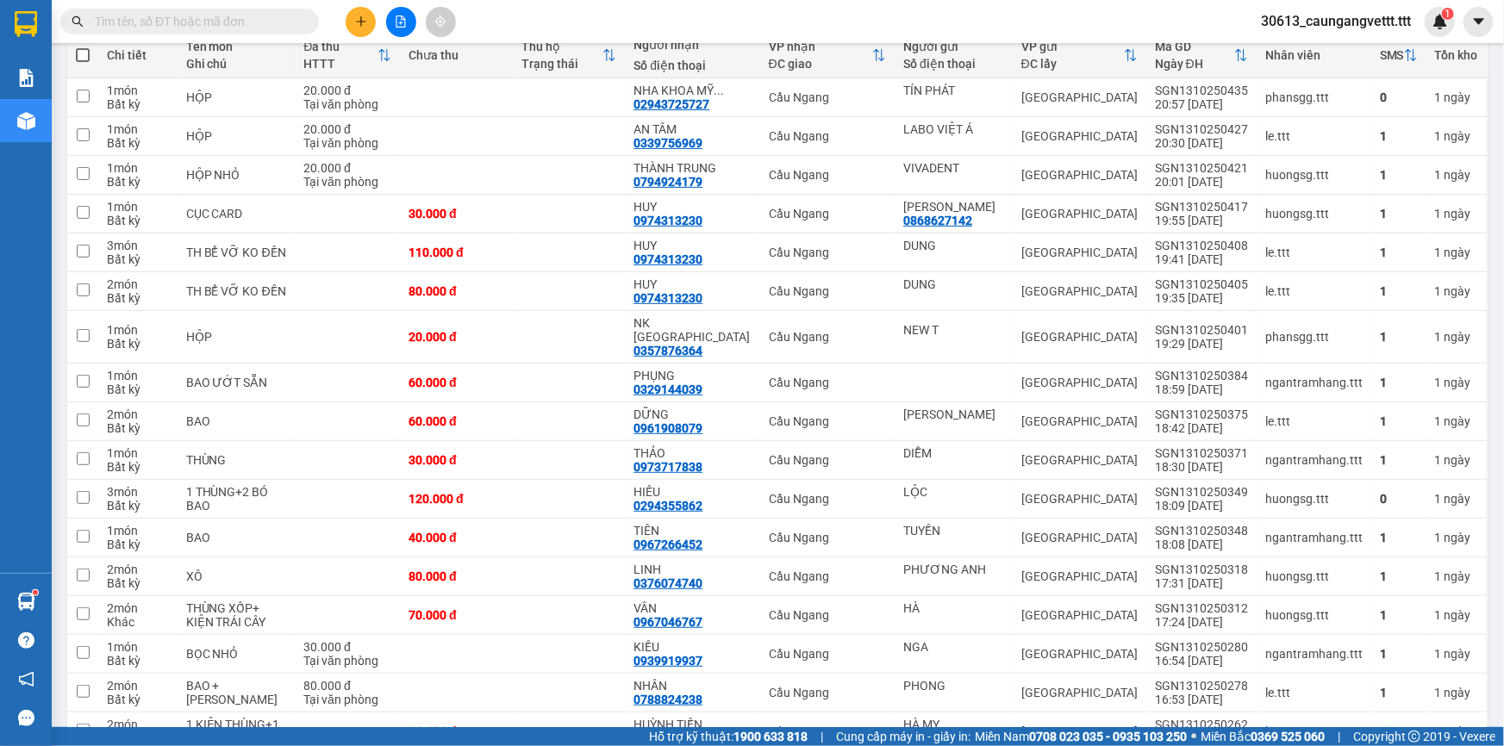
scroll to position [224, 0]
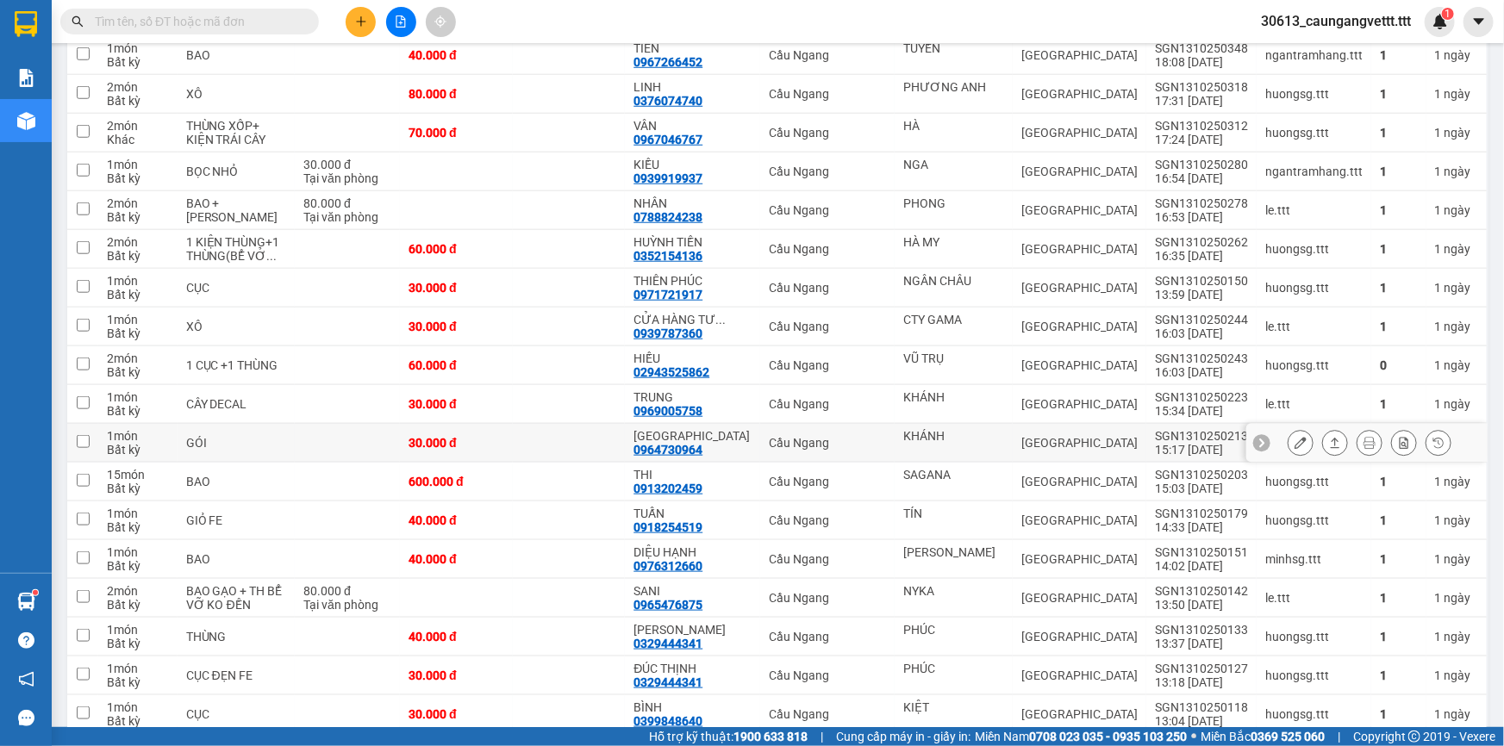
scroll to position [641, 0]
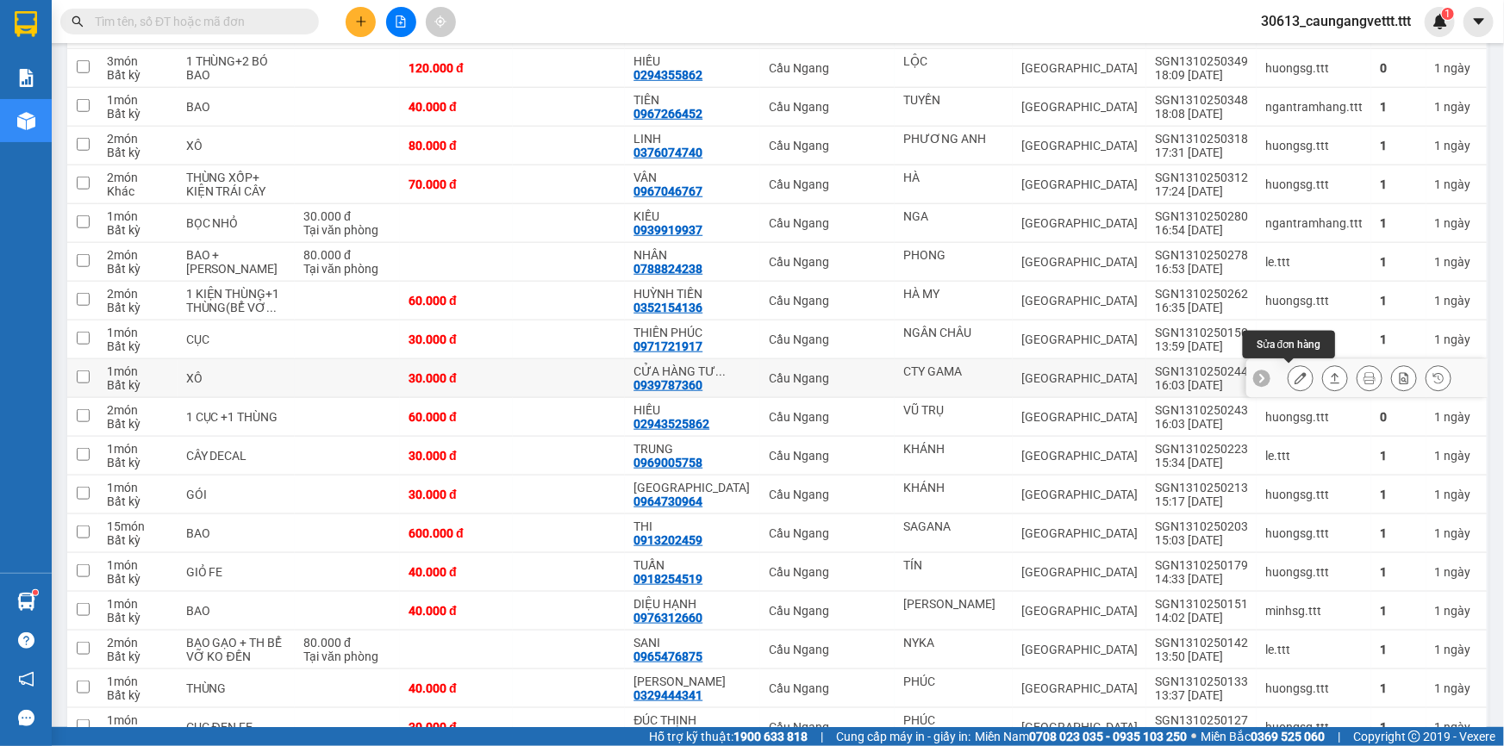
click at [1295, 378] on icon at bounding box center [1301, 378] width 12 height 12
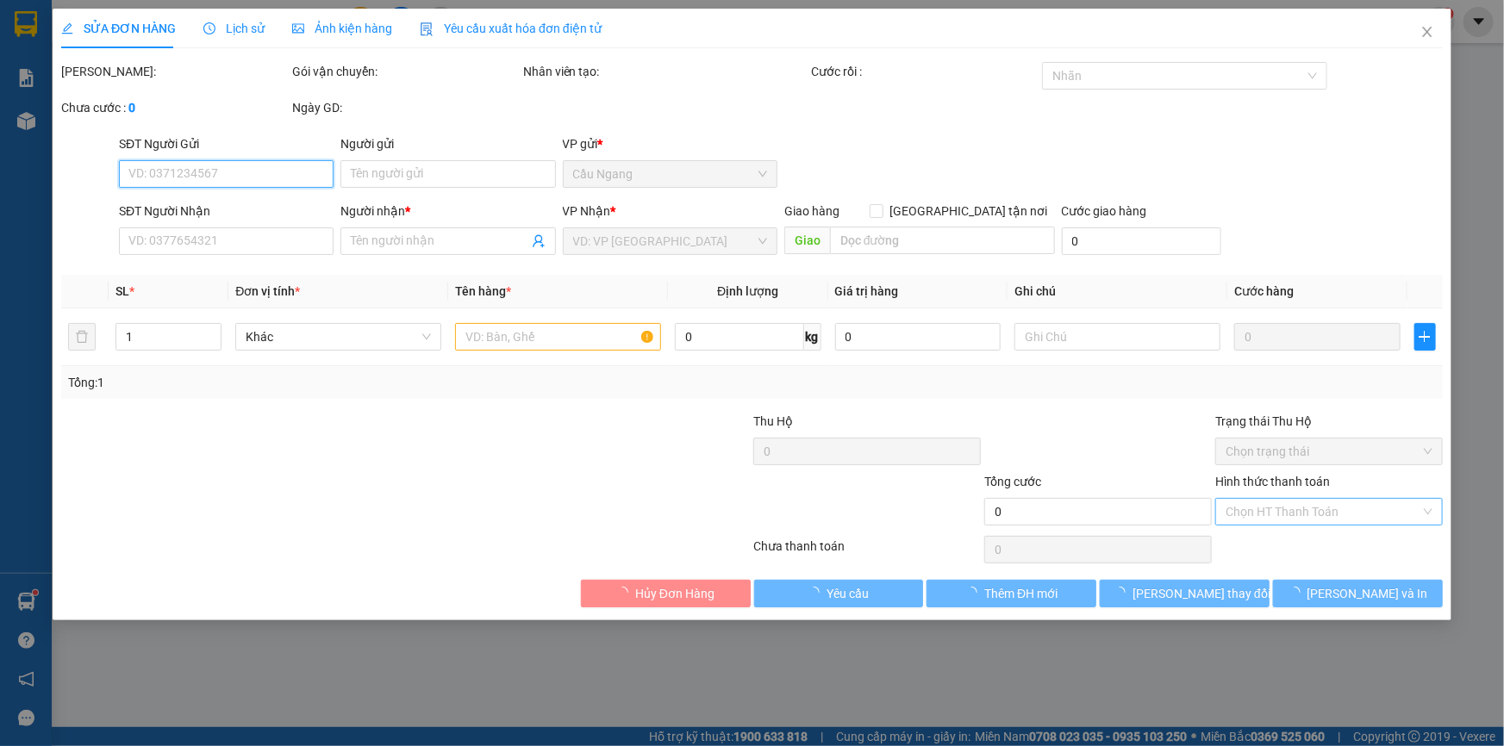
type input "CTY GAMA"
type input "0939787360"
type input "CỬA HÀNG TƯ ĐÔNG"
type input "30.000"
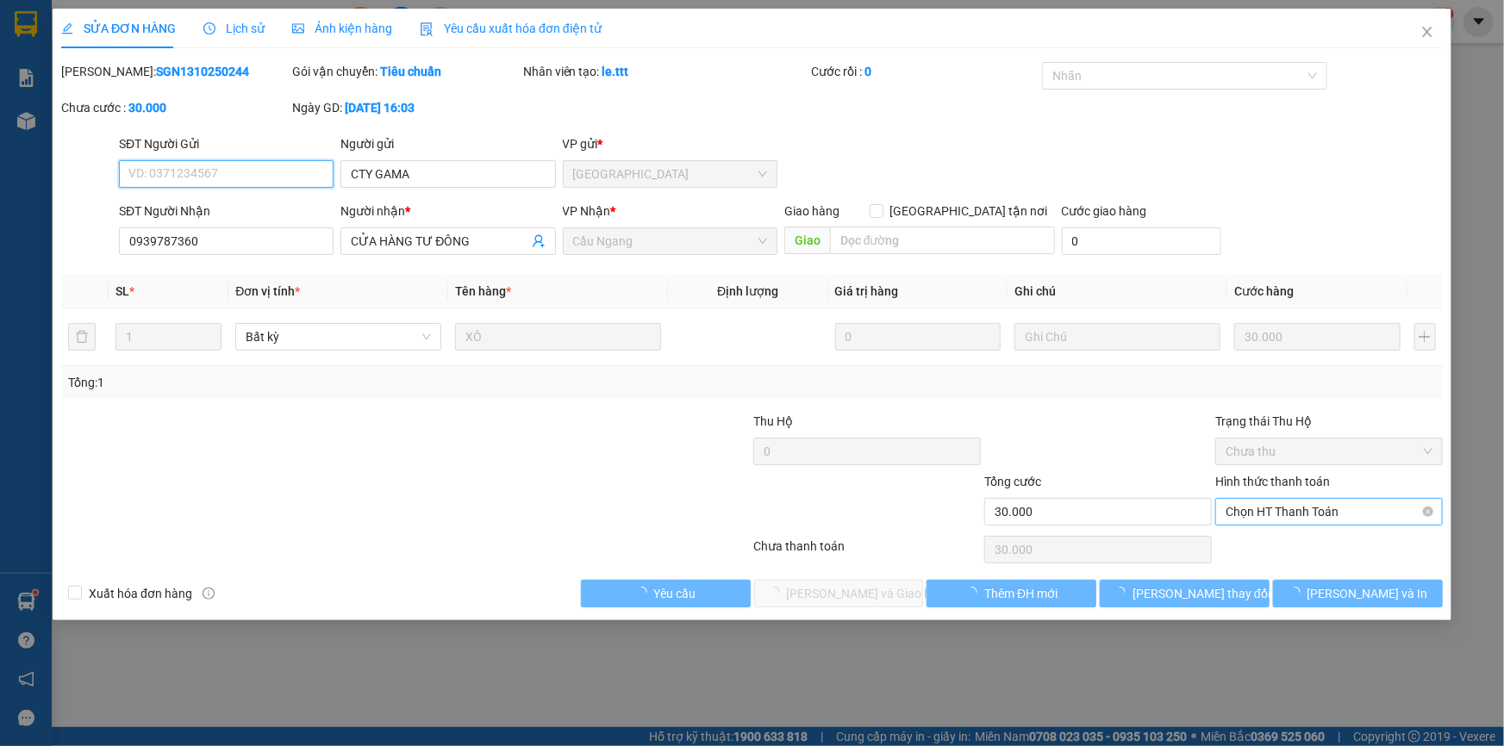
click at [1284, 514] on span "Chọn HT Thanh Toán" at bounding box center [1329, 512] width 207 height 26
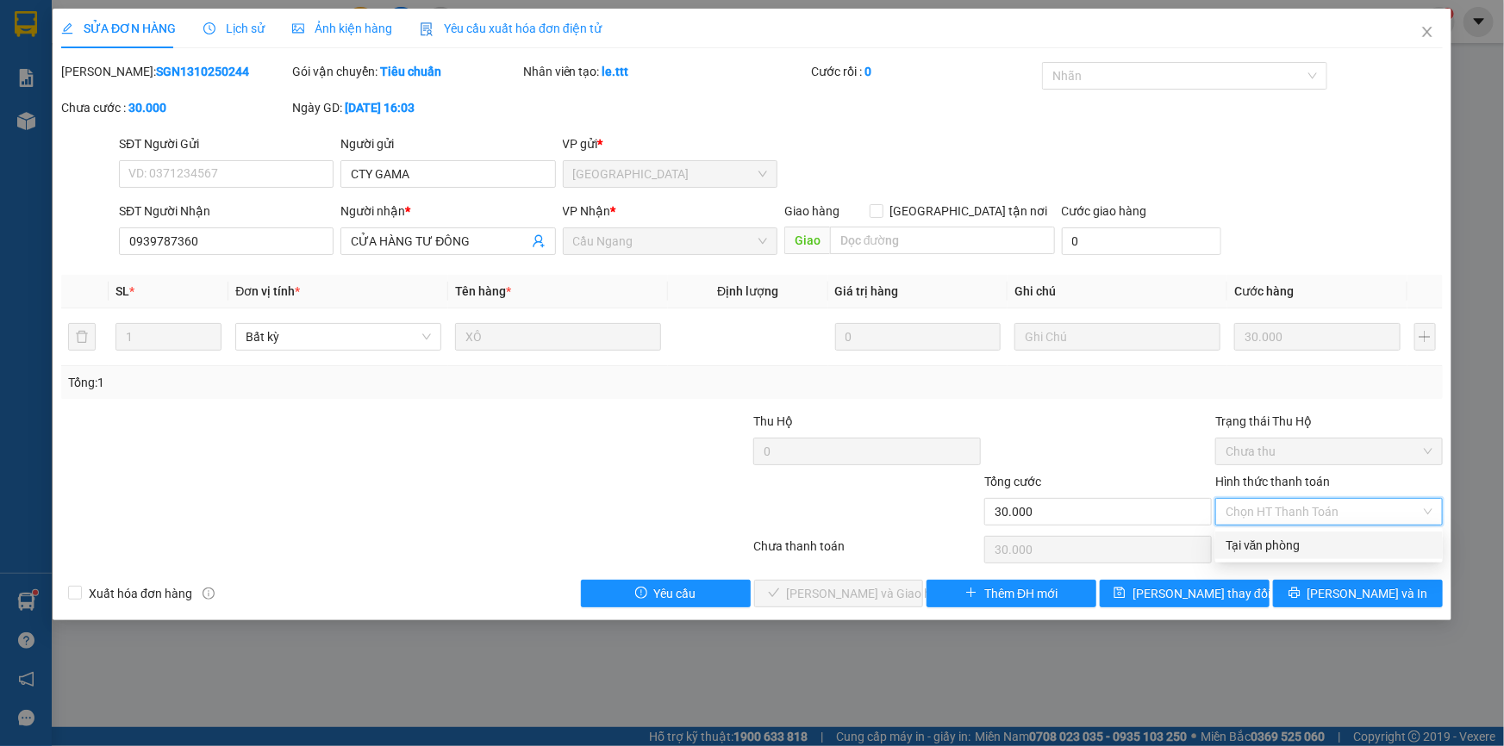
click at [1268, 550] on div "Tại văn phòng" at bounding box center [1329, 545] width 207 height 19
type input "0"
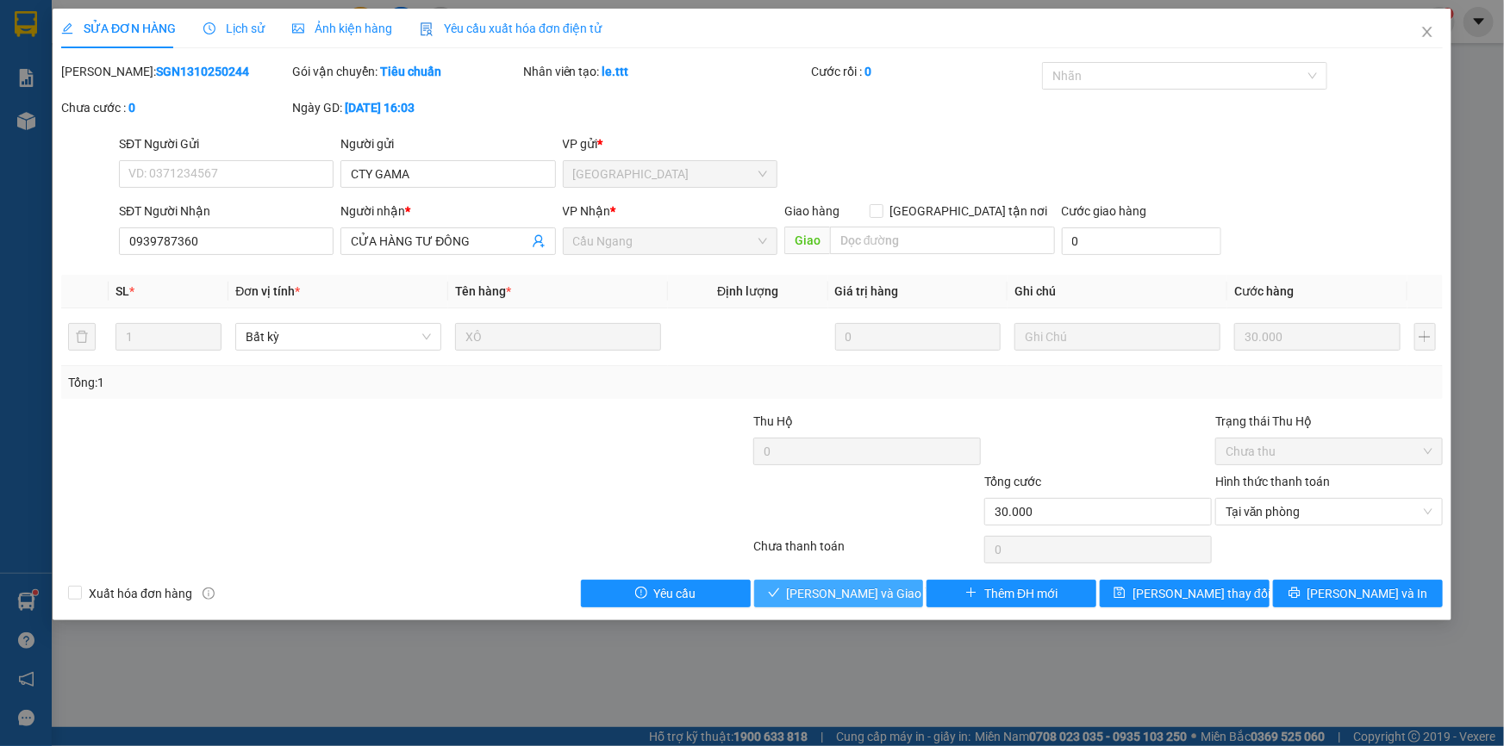
click at [852, 590] on span "[PERSON_NAME] và Giao hàng" at bounding box center [869, 593] width 165 height 19
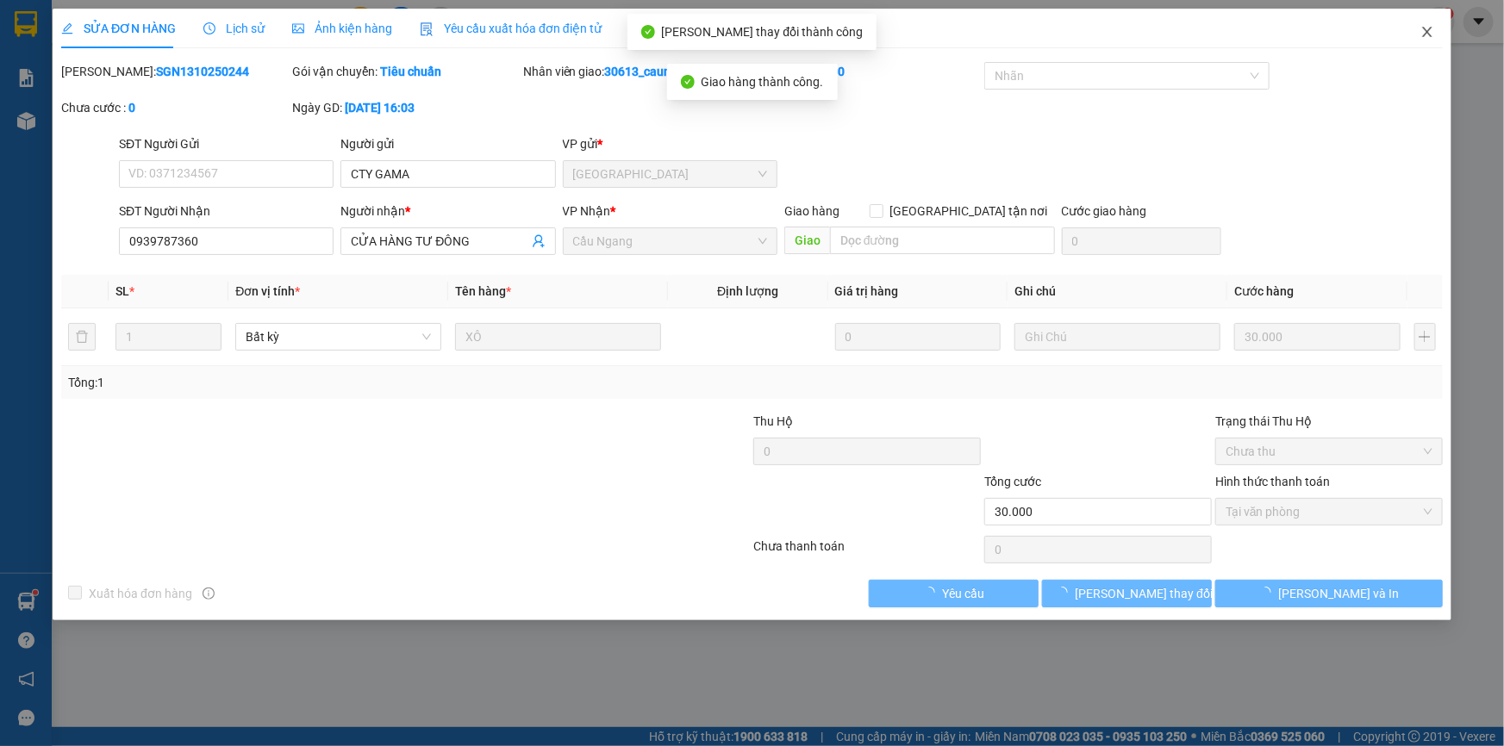
click at [1430, 32] on icon "close" at bounding box center [1427, 32] width 14 height 14
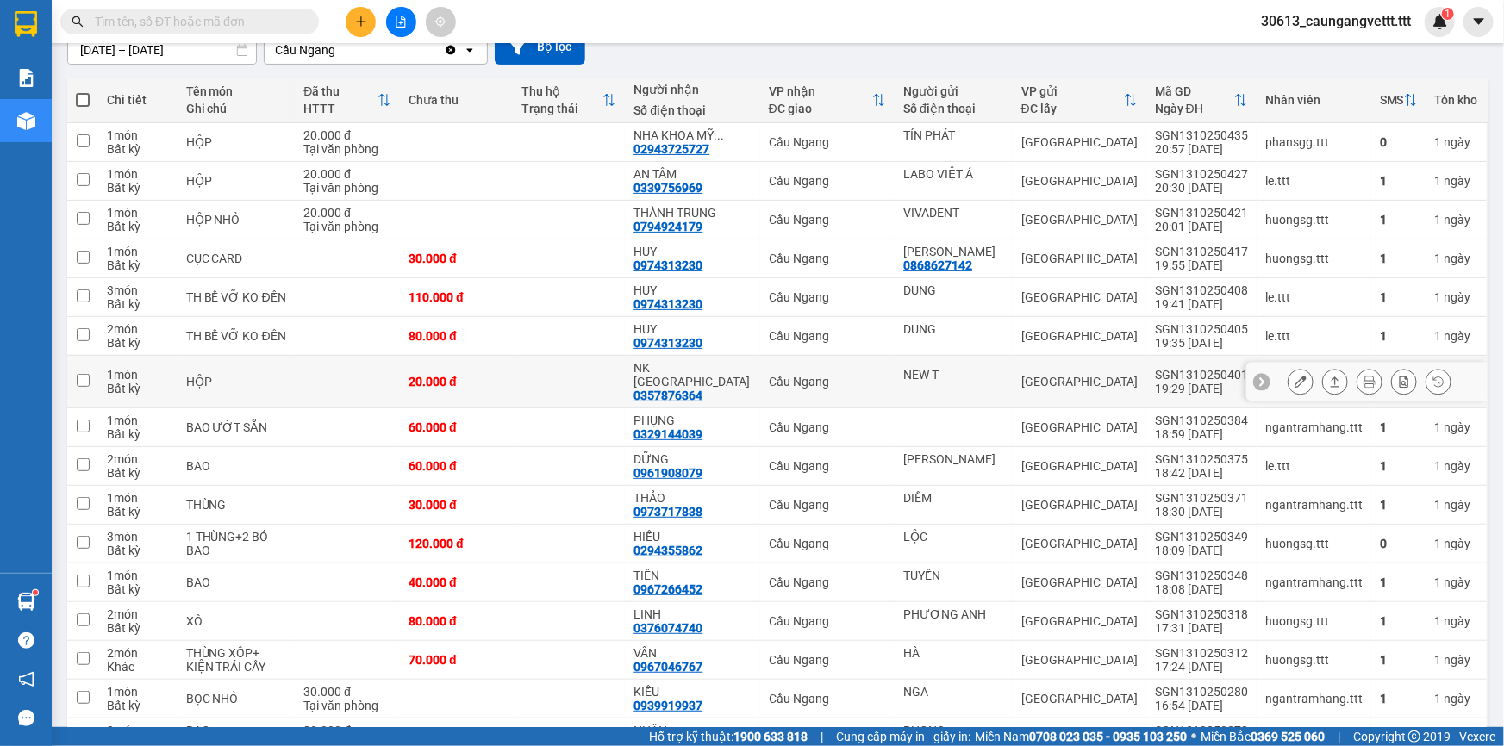
scroll to position [209, 0]
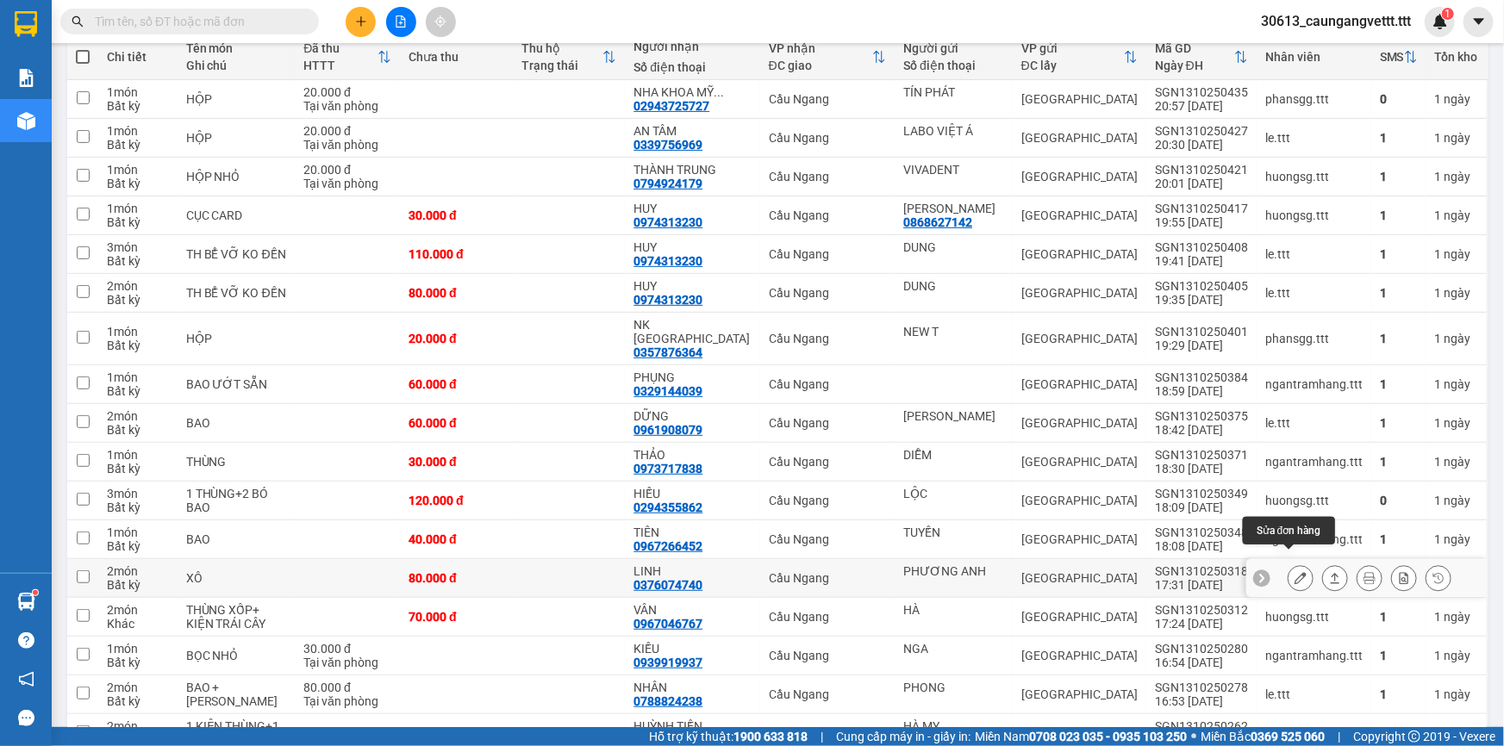
click at [1295, 572] on icon at bounding box center [1301, 578] width 12 height 12
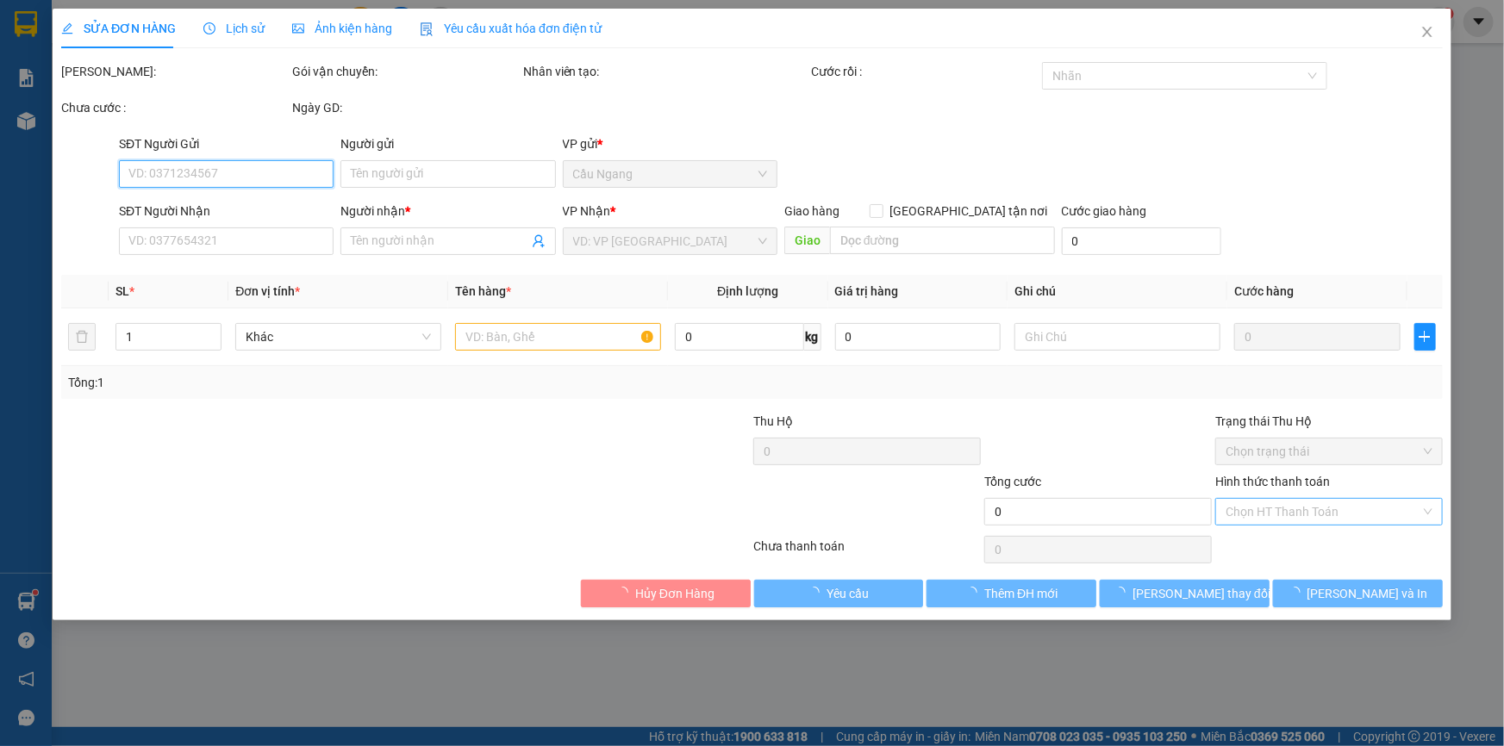
type input "PHƯƠNG ANH"
type input "0376074740"
type input "LINH"
type input "80.000"
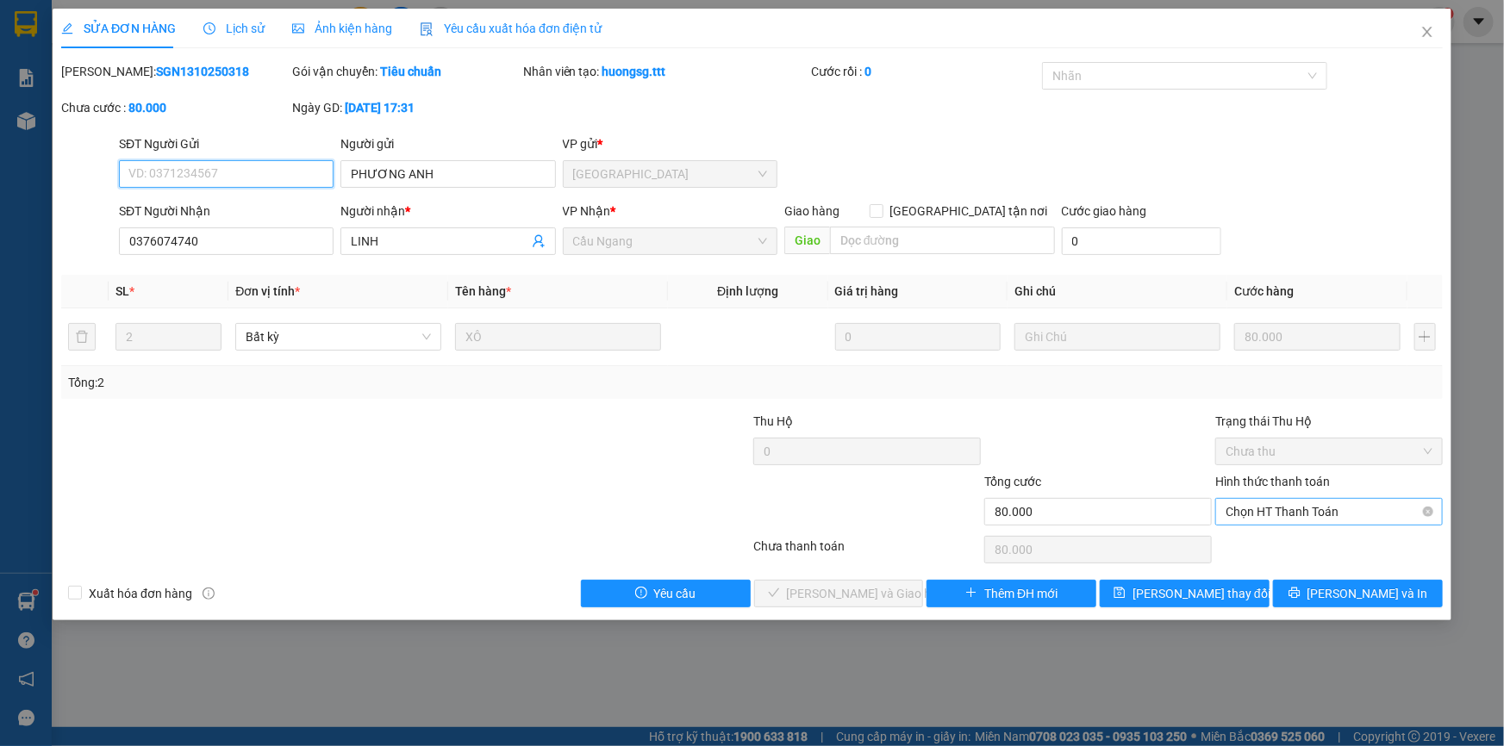
click at [1284, 508] on span "Chọn HT Thanh Toán" at bounding box center [1329, 512] width 207 height 26
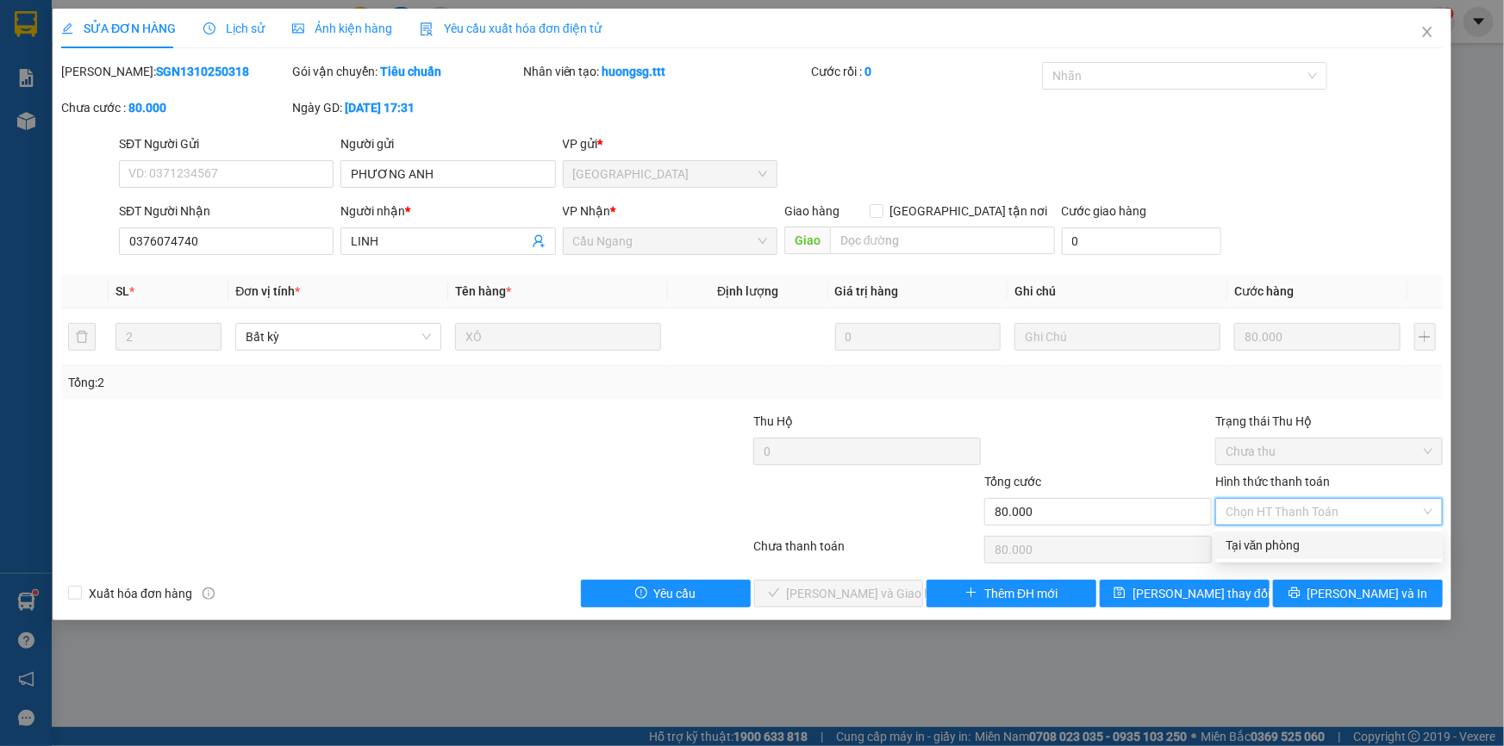
click at [1270, 546] on div "Tại văn phòng" at bounding box center [1329, 545] width 207 height 19
type input "0"
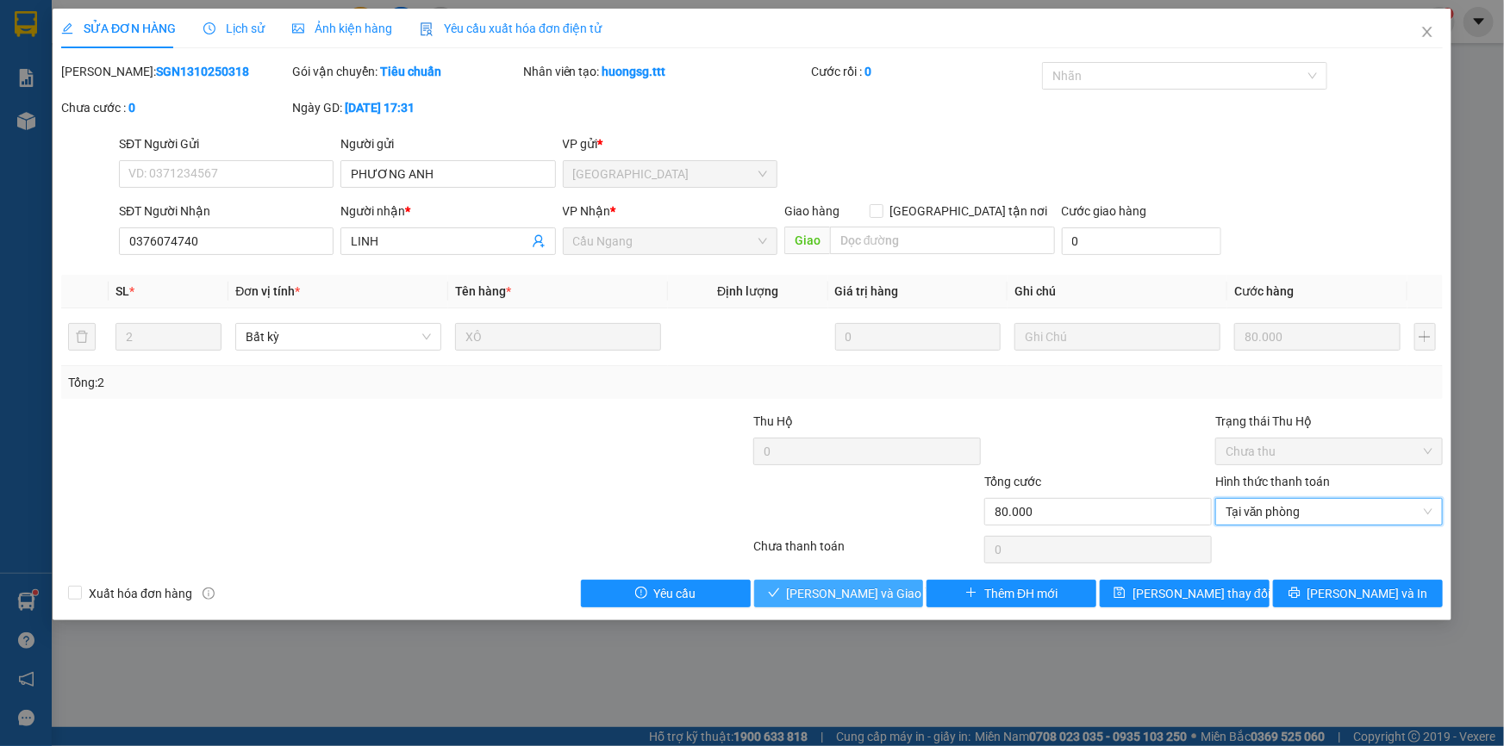
click at [841, 596] on span "[PERSON_NAME] và Giao hàng" at bounding box center [869, 593] width 165 height 19
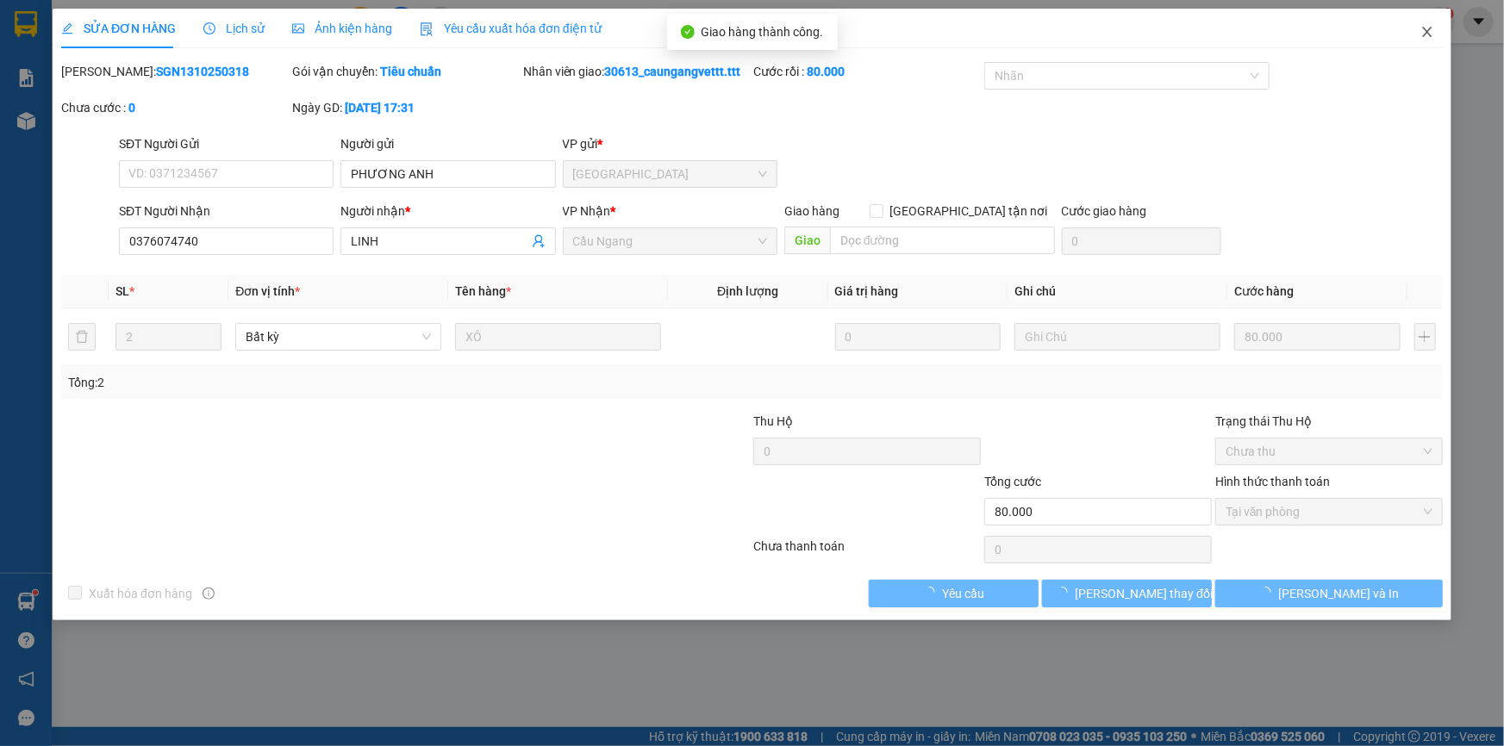
click at [1427, 30] on icon "close" at bounding box center [1427, 32] width 14 height 14
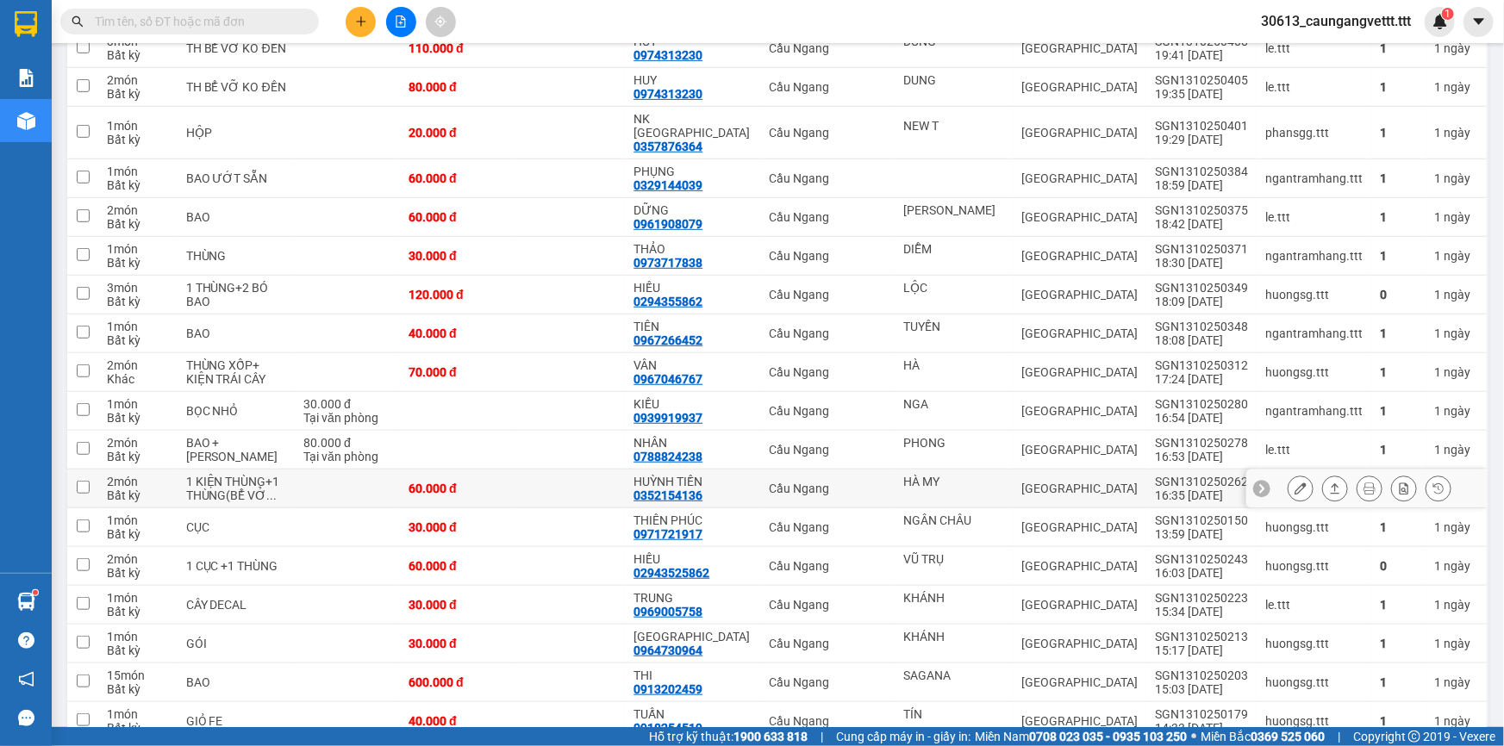
scroll to position [417, 0]
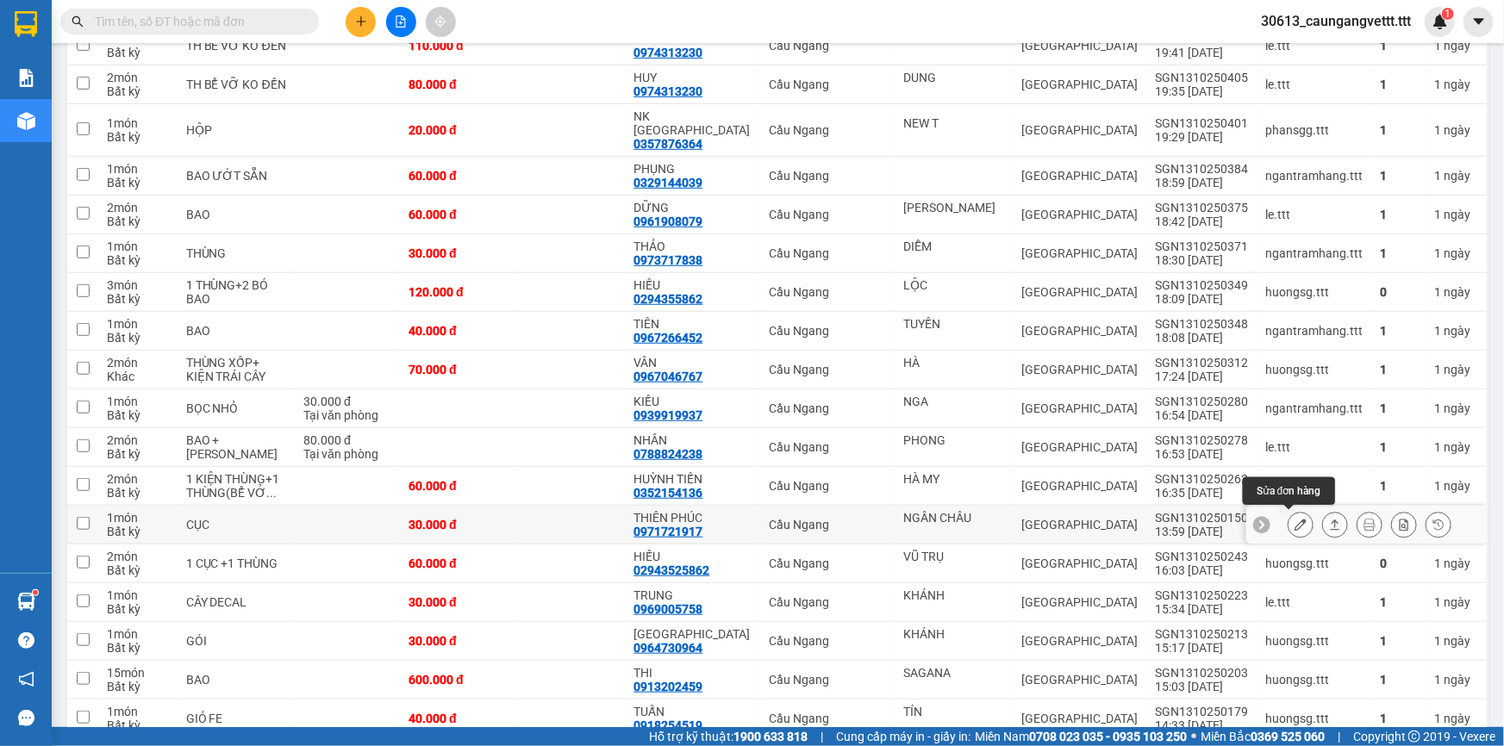
click at [1295, 522] on icon at bounding box center [1301, 525] width 12 height 12
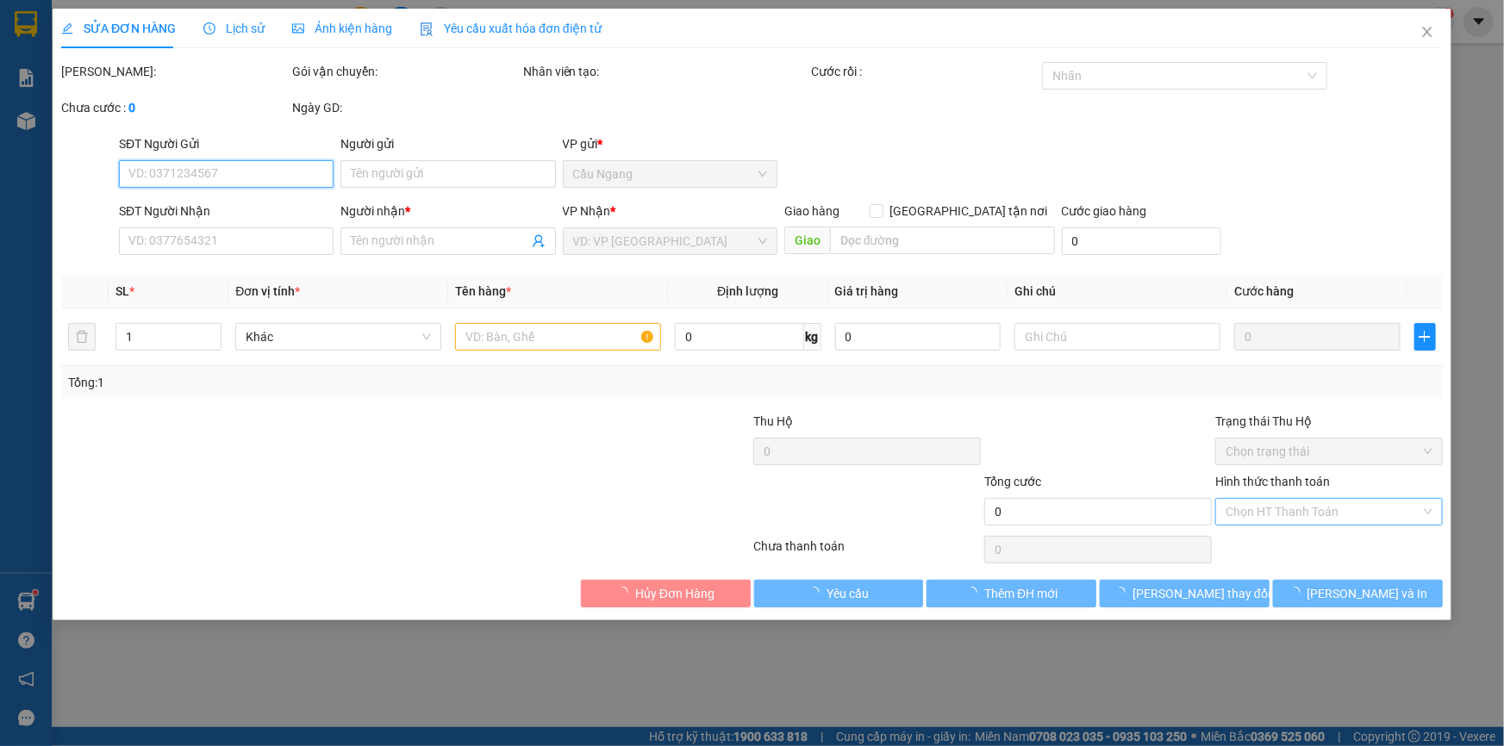
type input "NGÂN CHÂU"
type input "0971721917"
type input "THIÊN PHÚC"
type input "30.000"
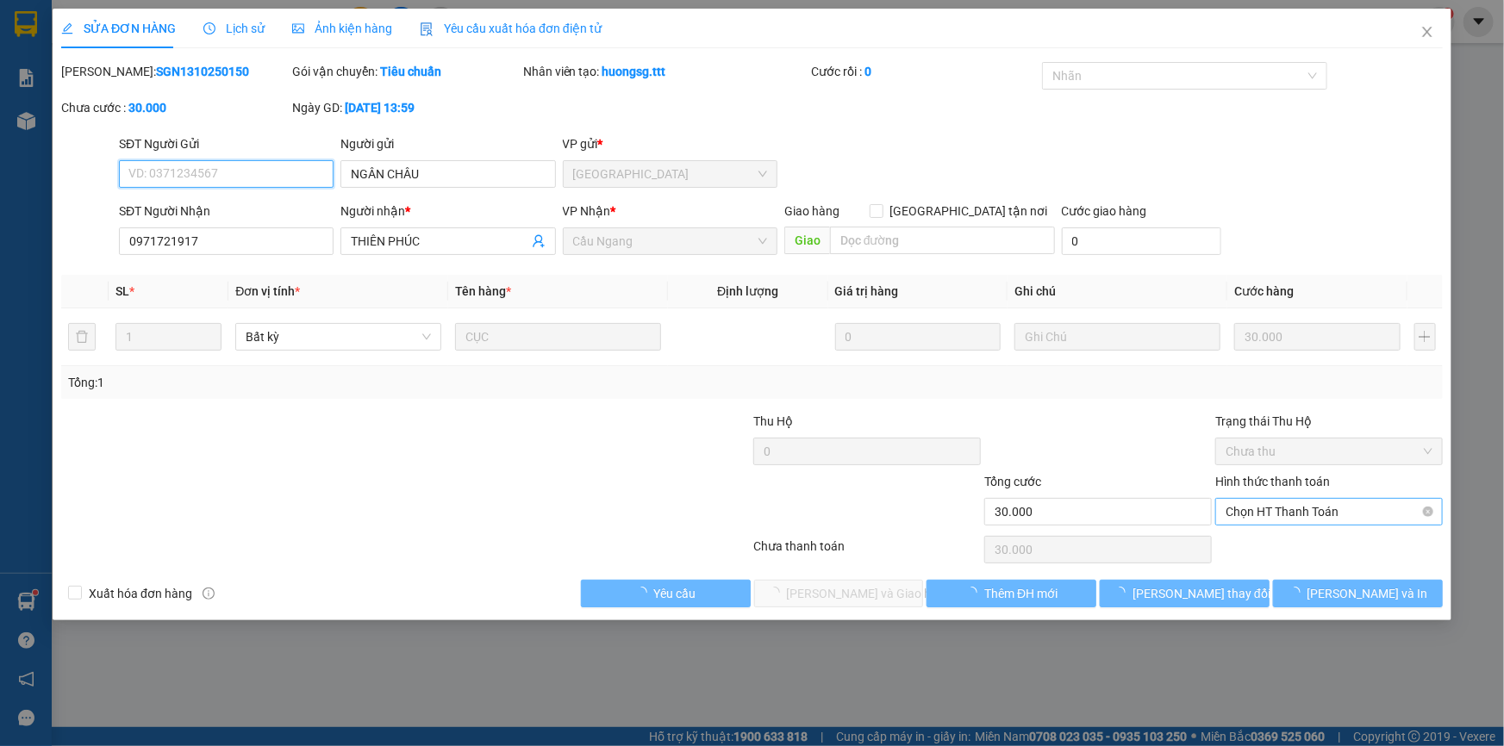
click at [1289, 511] on span "Chọn HT Thanh Toán" at bounding box center [1329, 512] width 207 height 26
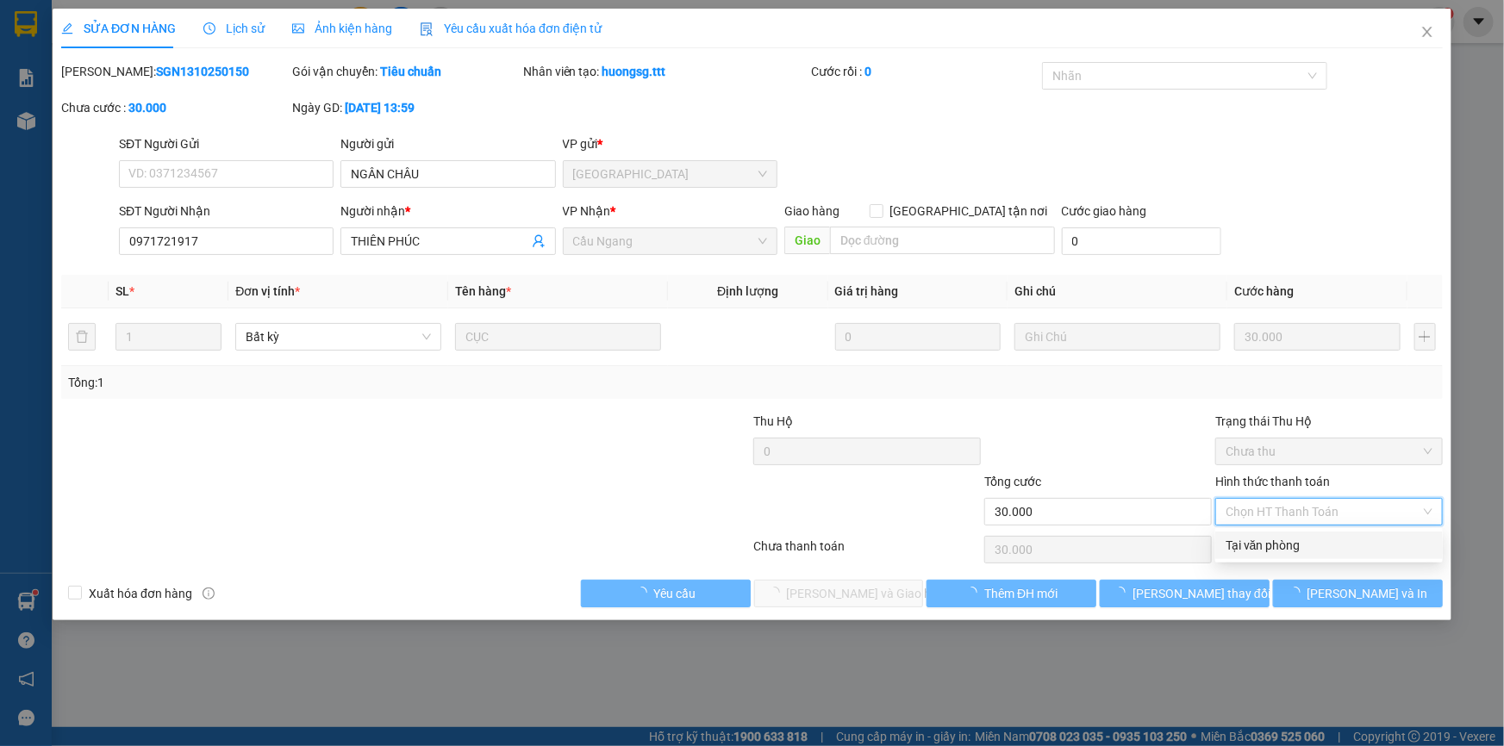
click at [1251, 544] on div "Tại văn phòng" at bounding box center [1329, 545] width 207 height 19
type input "0"
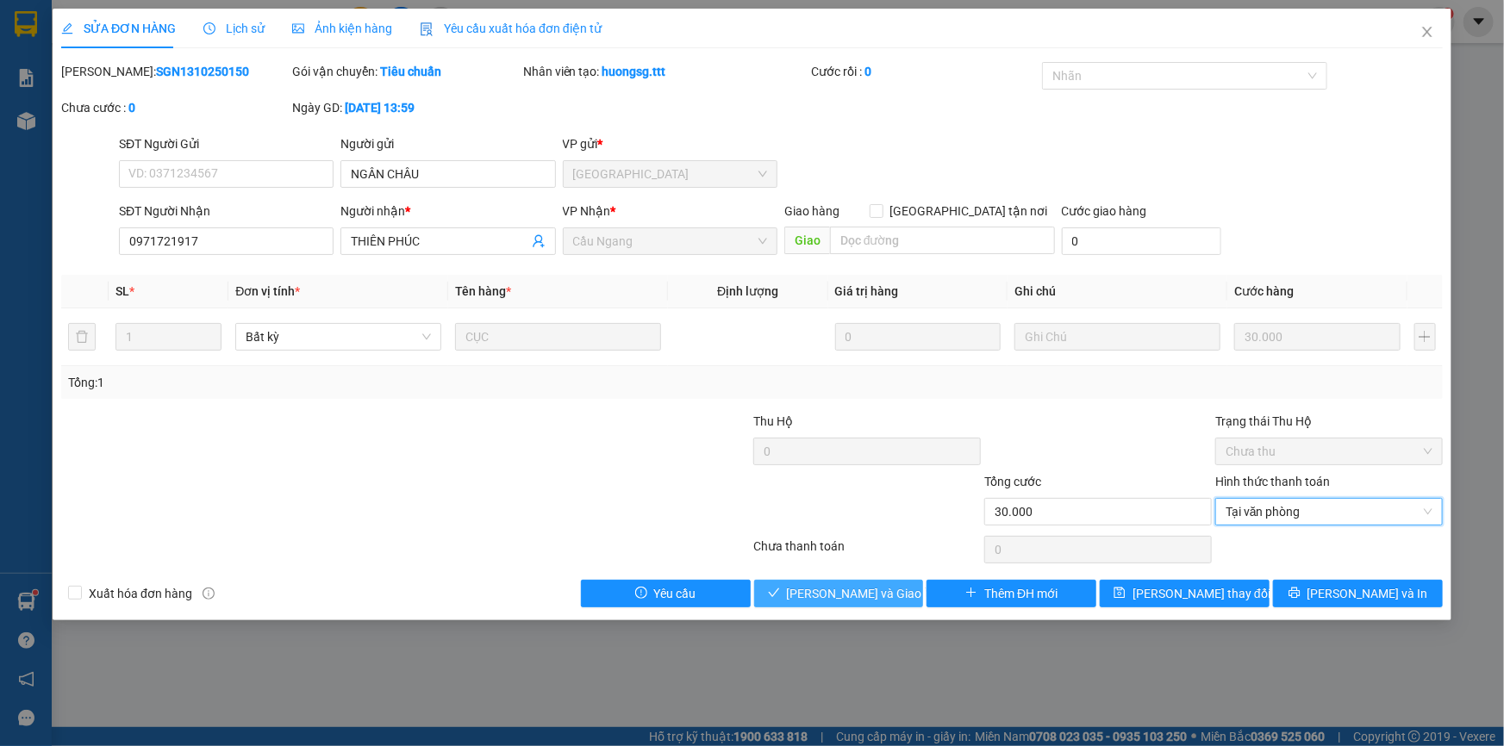
click at [855, 596] on span "[PERSON_NAME] và Giao hàng" at bounding box center [869, 593] width 165 height 19
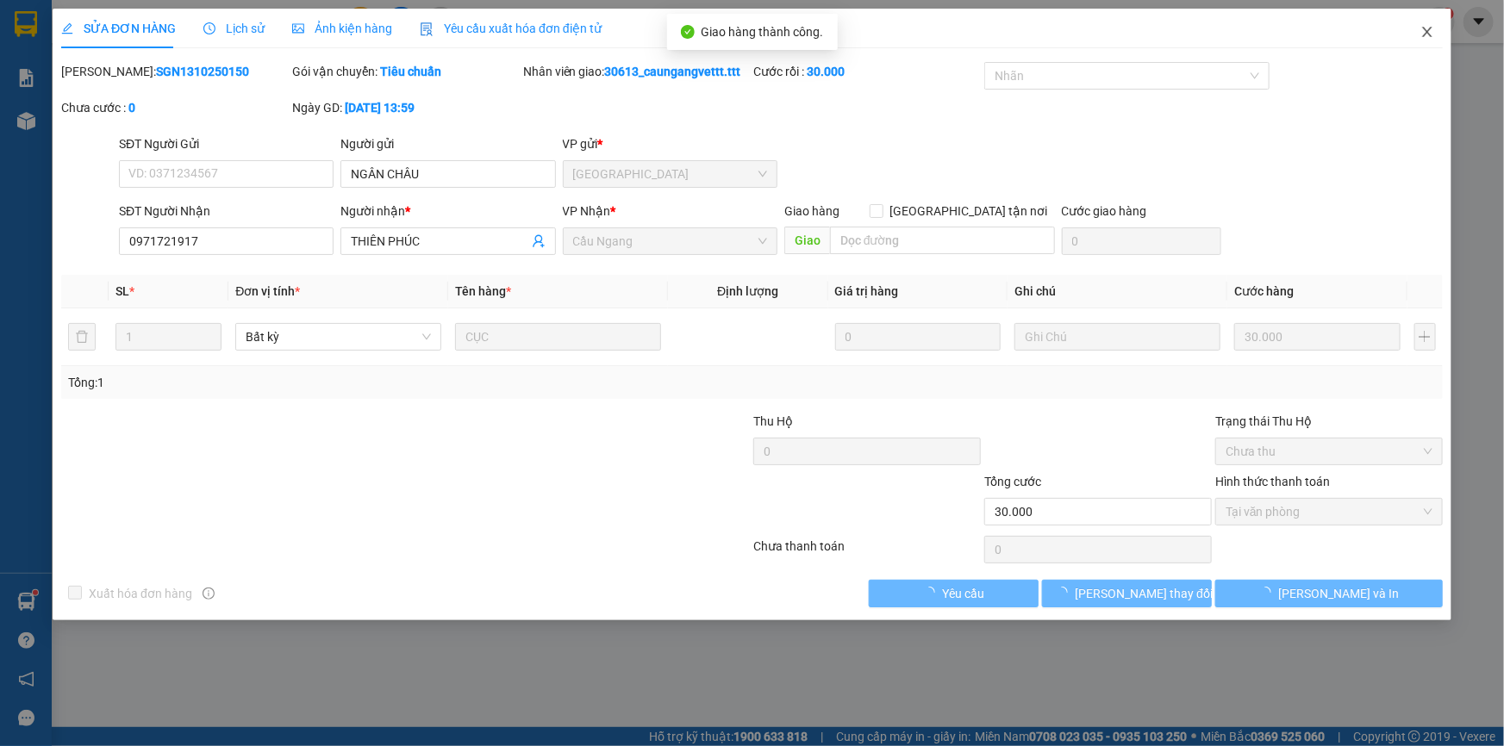
click at [1428, 34] on icon "close" at bounding box center [1426, 32] width 9 height 10
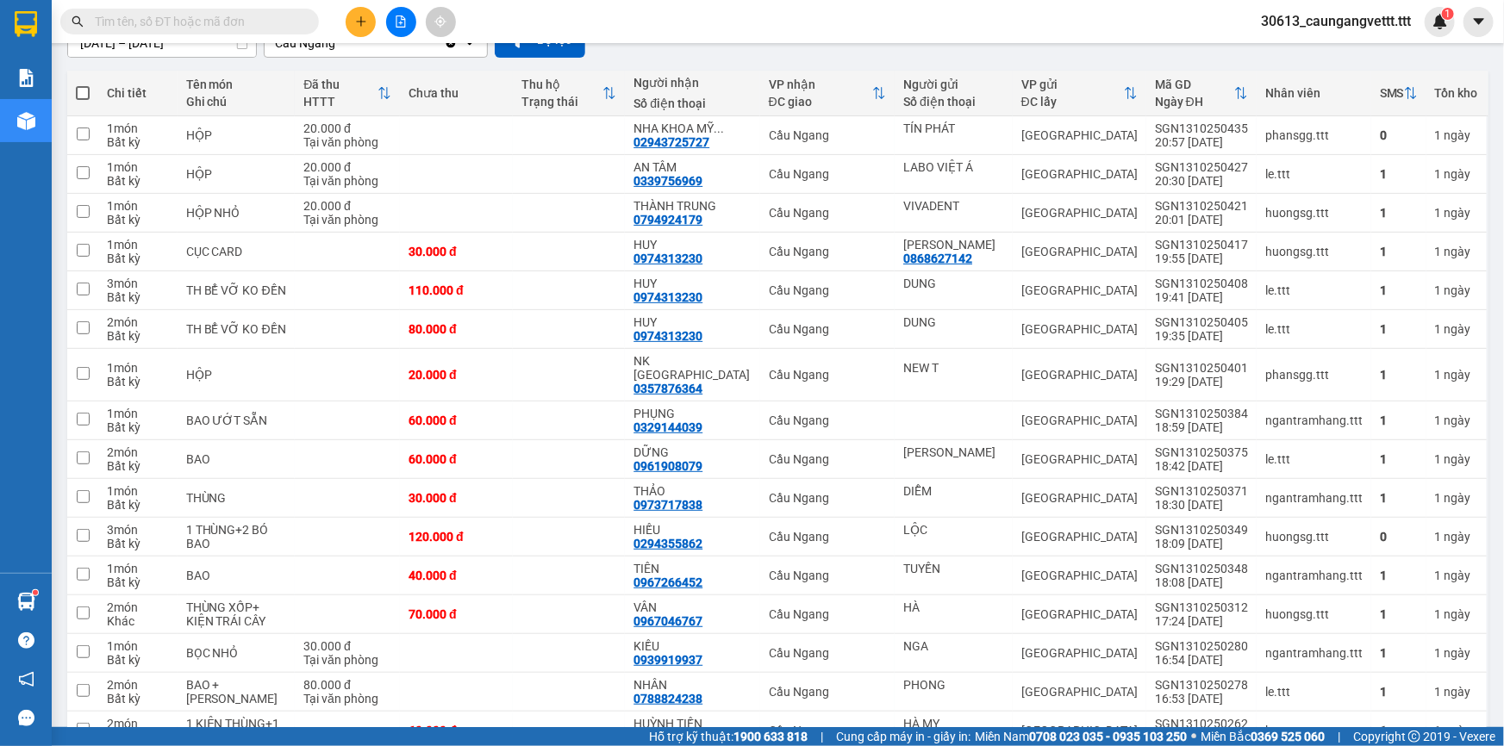
scroll to position [130, 0]
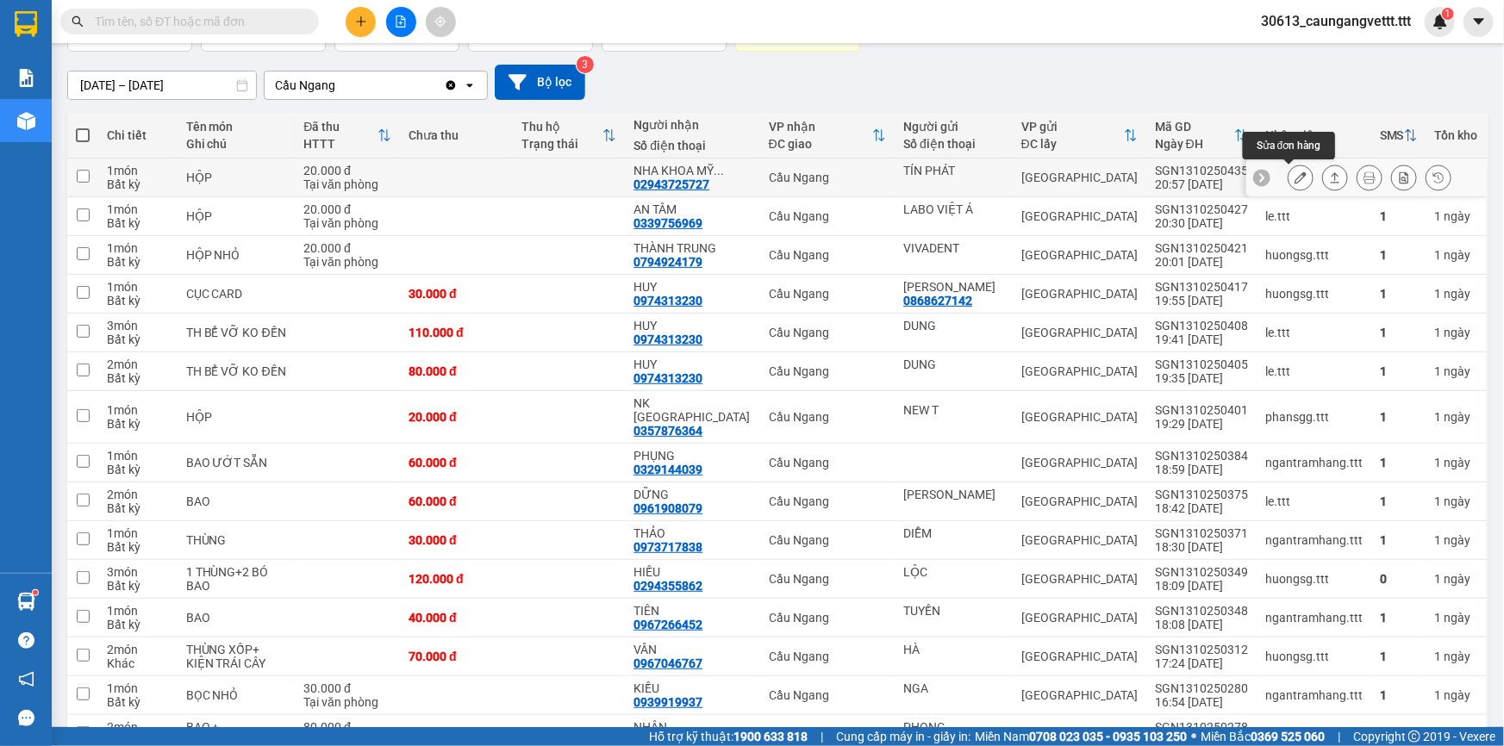
click at [1295, 178] on icon at bounding box center [1301, 178] width 12 height 12
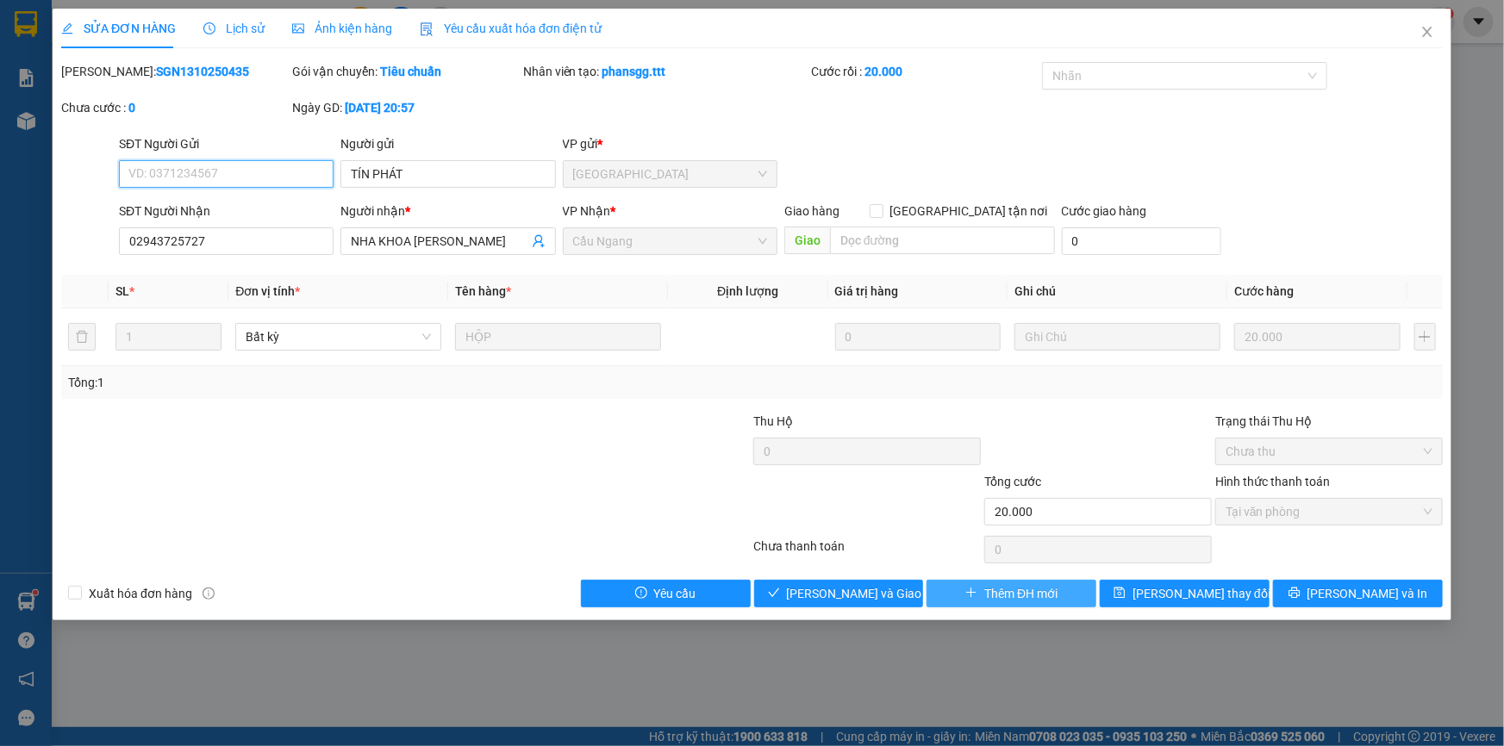
type input "TÍN PHÁT"
type input "02943725727"
type input "NHA KHOA [PERSON_NAME]"
type input "20.000"
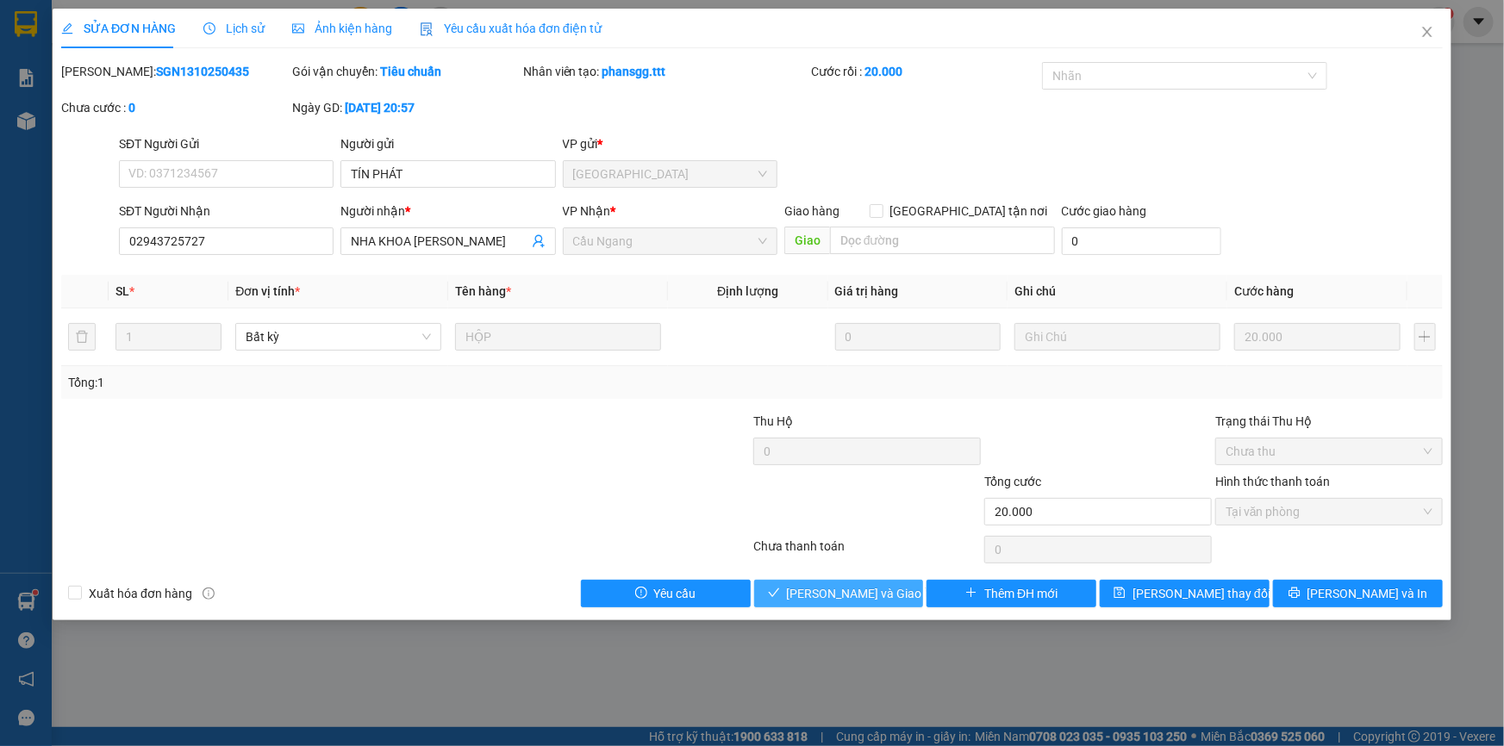
click at [828, 586] on span "[PERSON_NAME] và Giao hàng" at bounding box center [869, 593] width 165 height 19
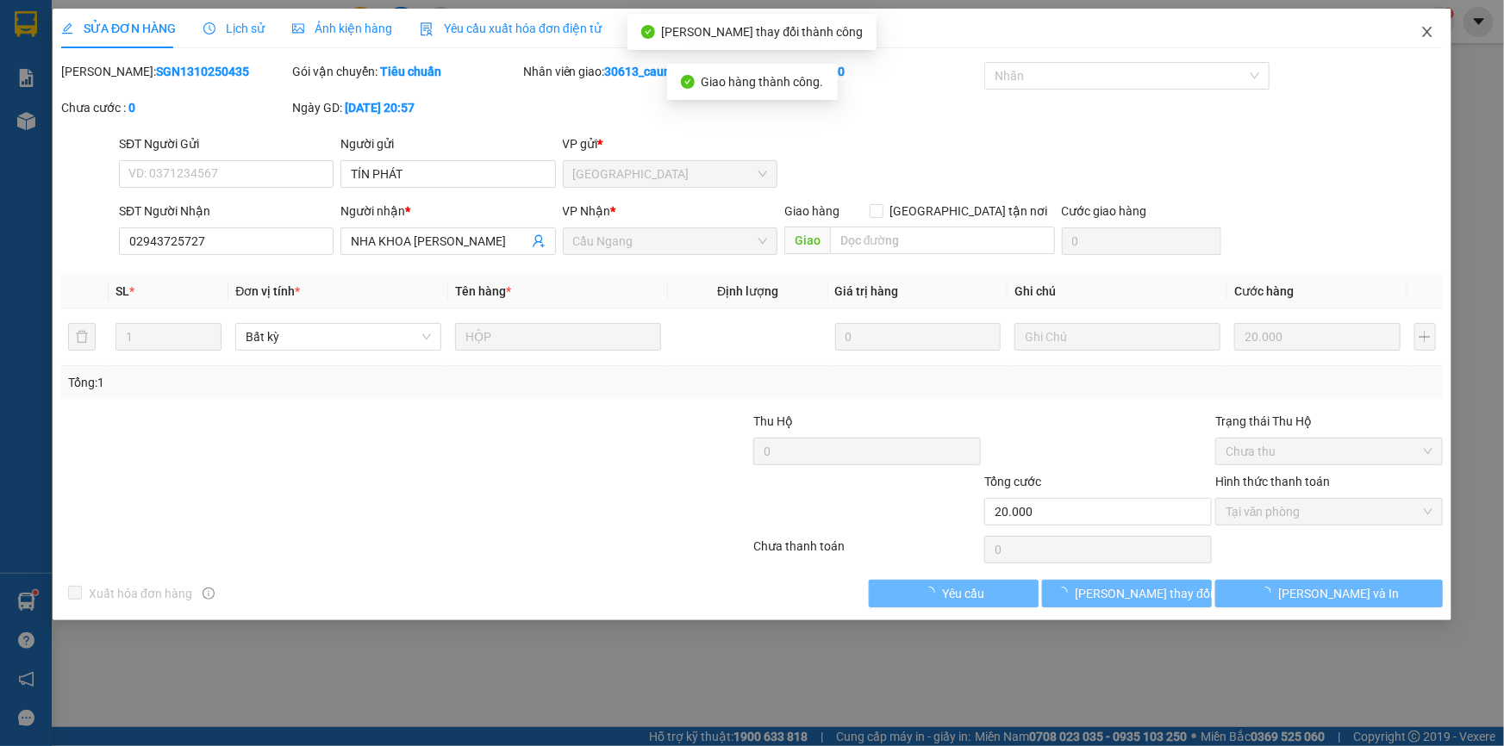
click at [1429, 31] on icon "close" at bounding box center [1426, 32] width 9 height 10
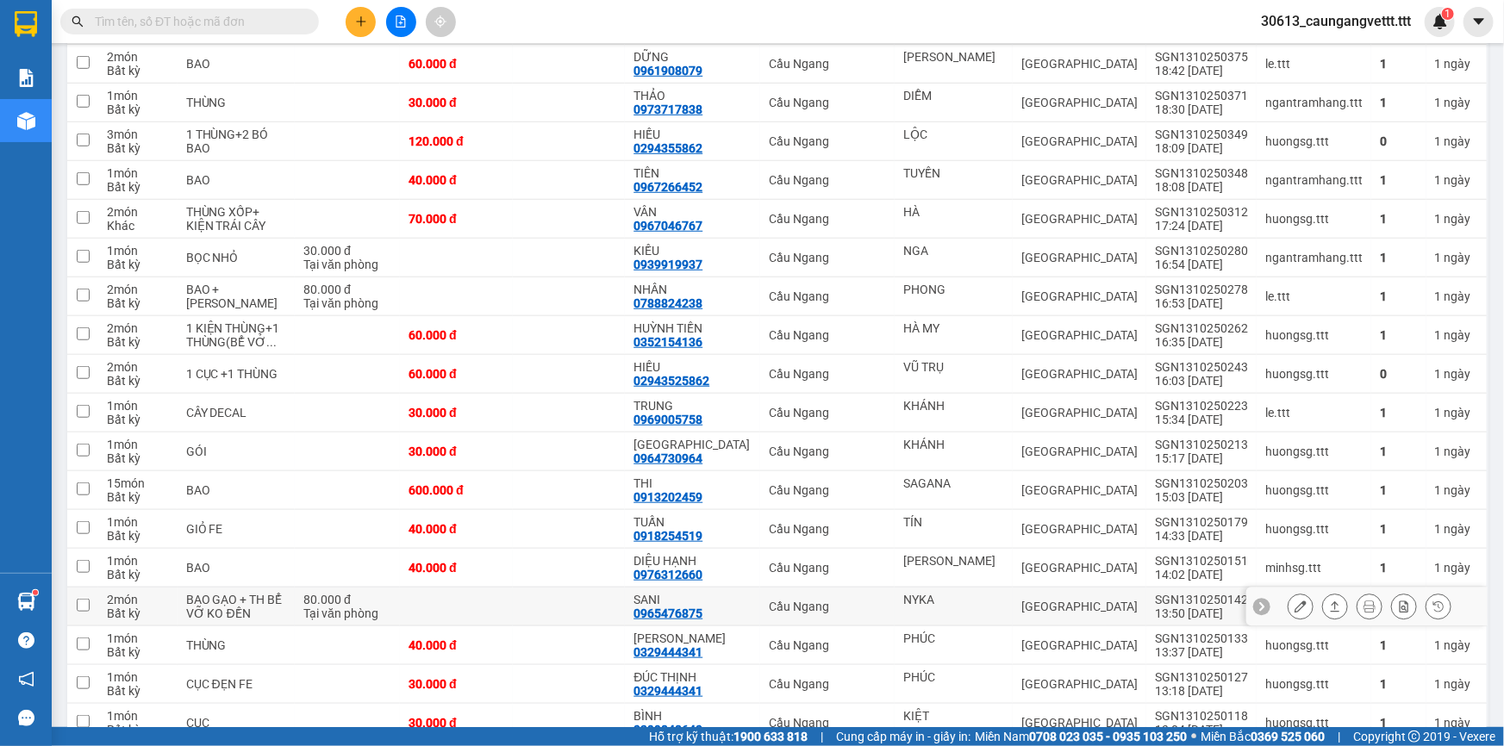
scroll to position [574, 0]
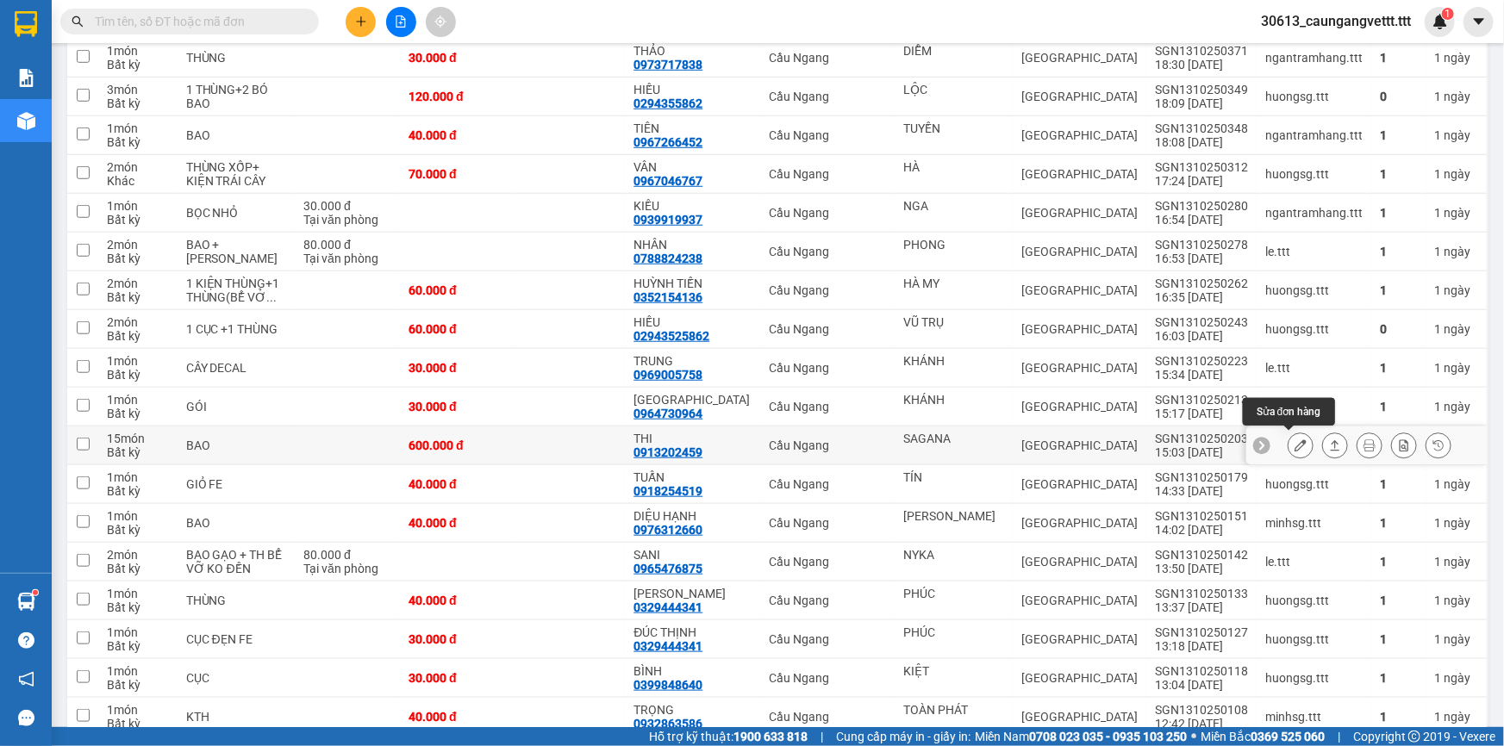
click at [1295, 446] on icon at bounding box center [1301, 446] width 12 height 12
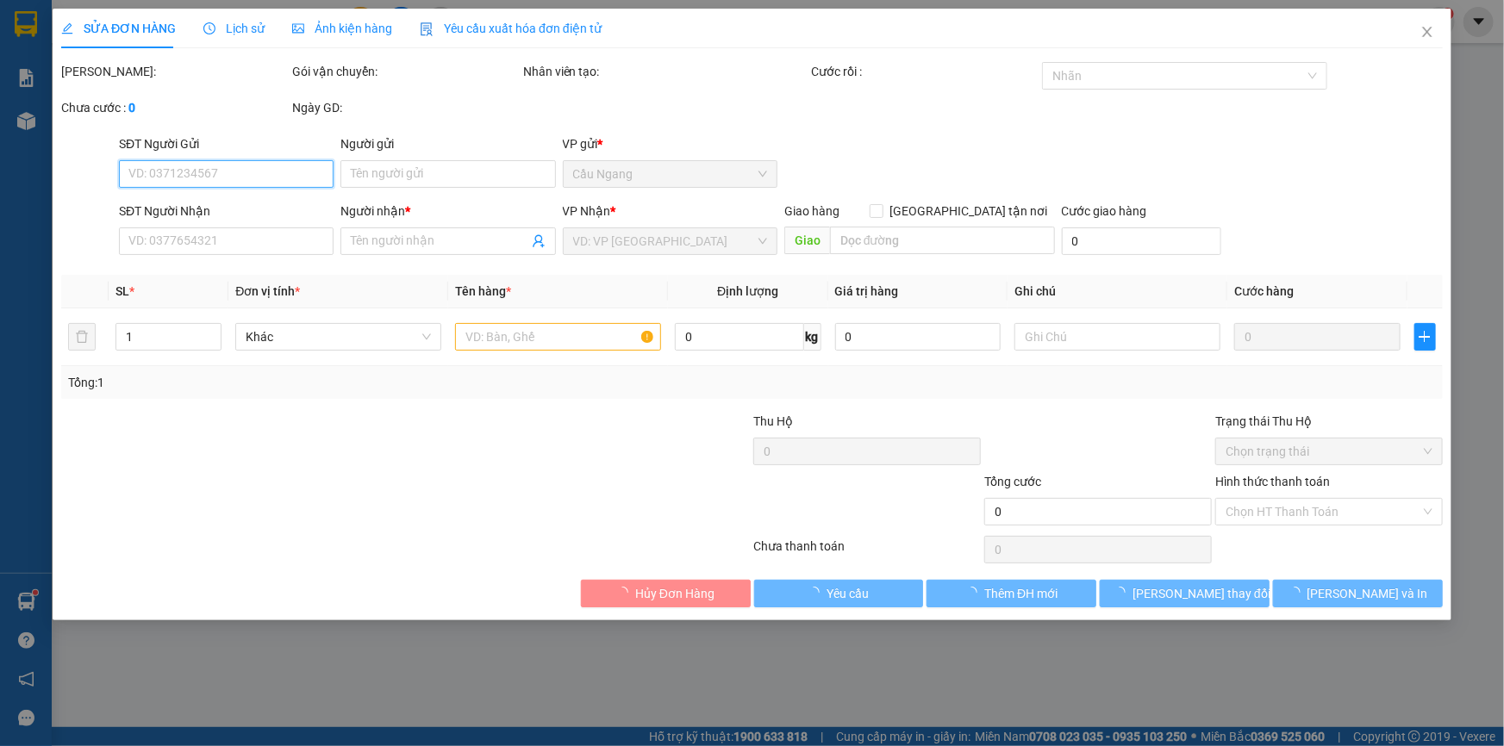
type input "SAGANA"
type input "0913202459"
type input "THI"
type input "600.000"
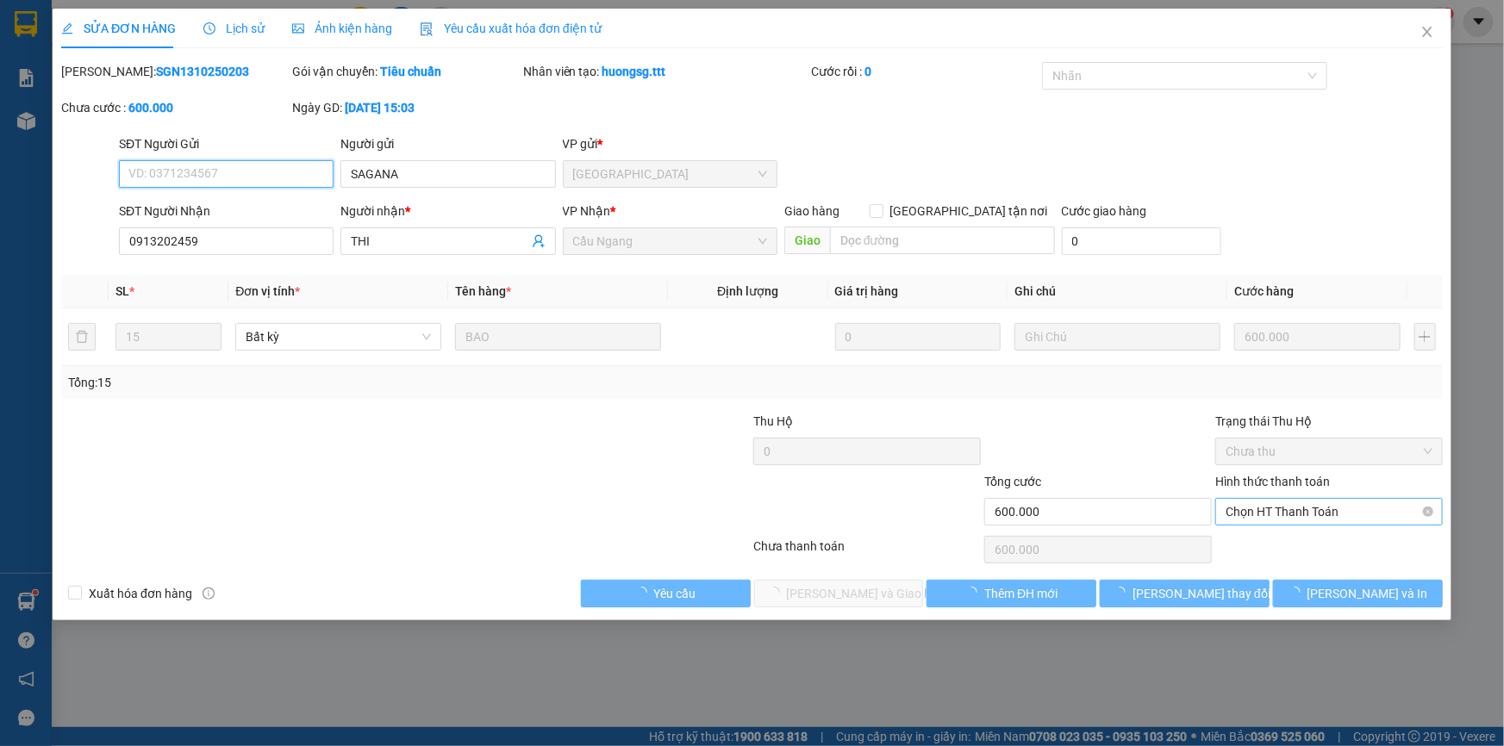
click at [1293, 509] on span "Chọn HT Thanh Toán" at bounding box center [1329, 512] width 207 height 26
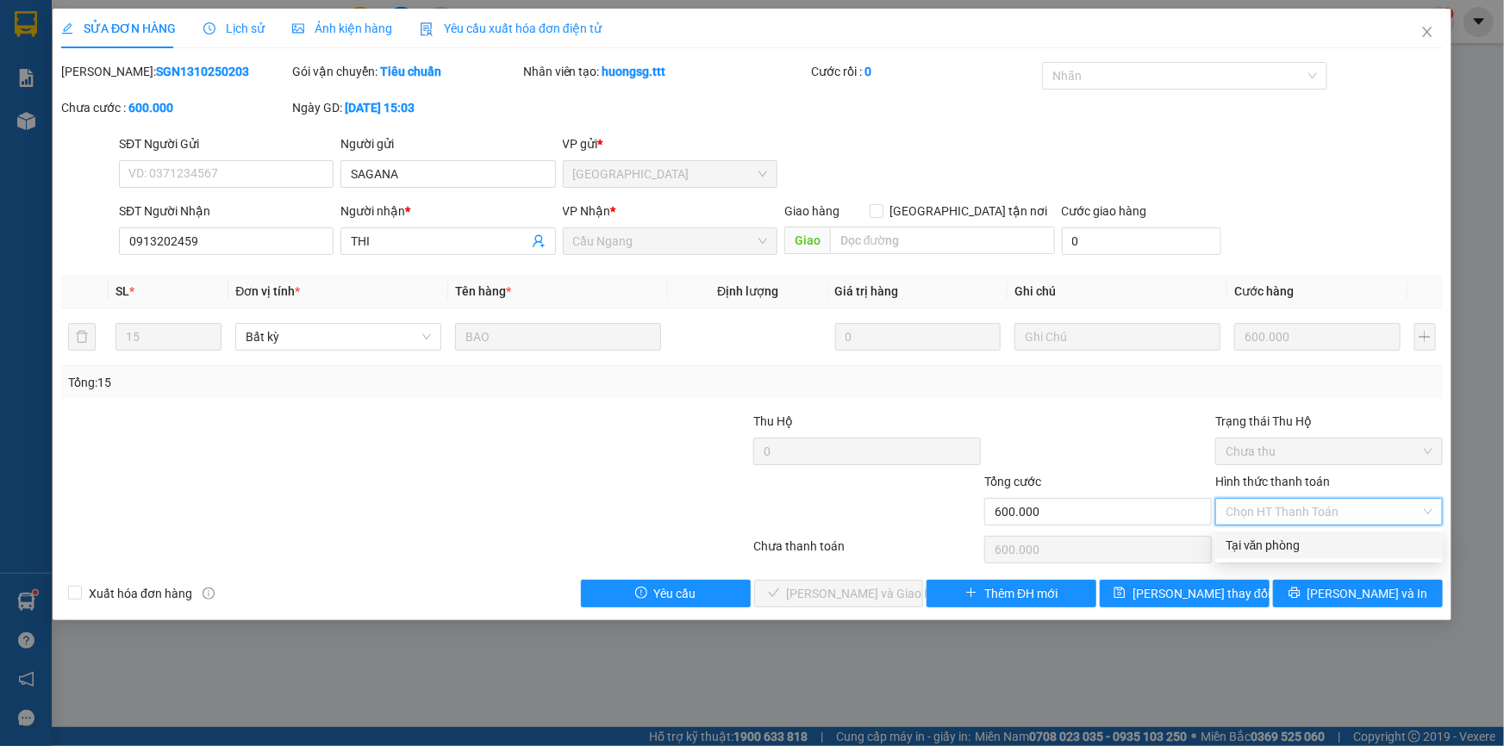
click at [1258, 541] on div "Tại văn phòng" at bounding box center [1329, 545] width 207 height 19
type input "0"
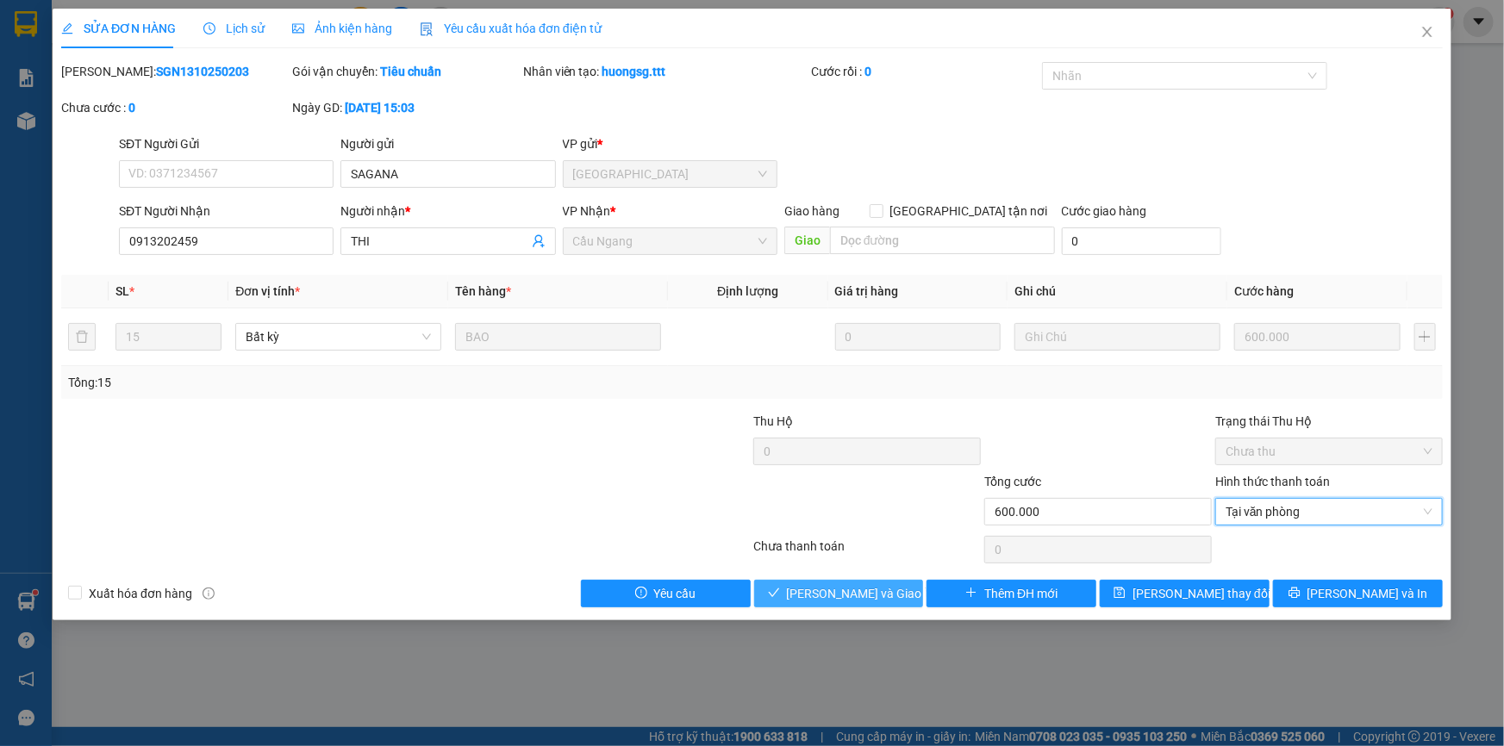
click at [825, 591] on span "[PERSON_NAME] và Giao hàng" at bounding box center [869, 593] width 165 height 19
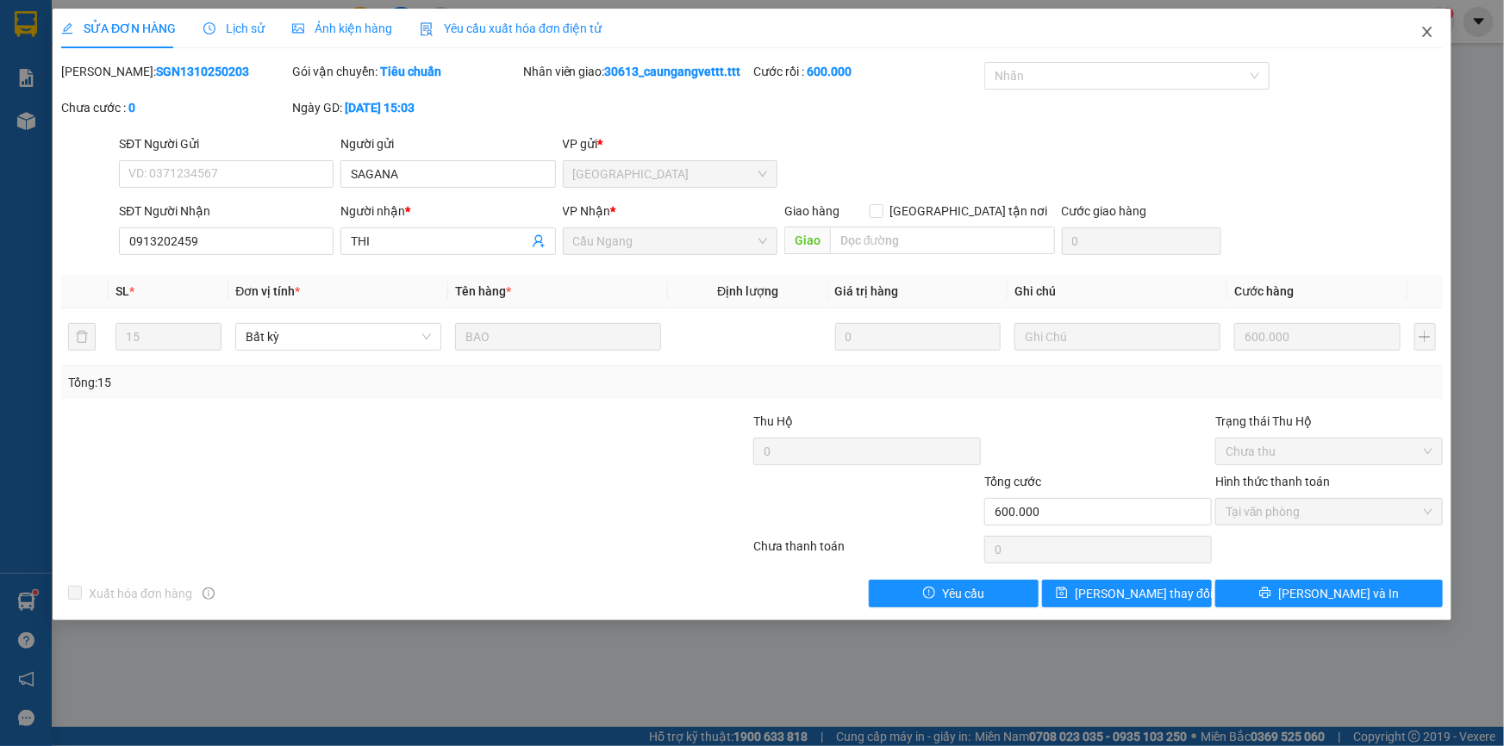
click at [1426, 33] on icon "close" at bounding box center [1427, 32] width 14 height 14
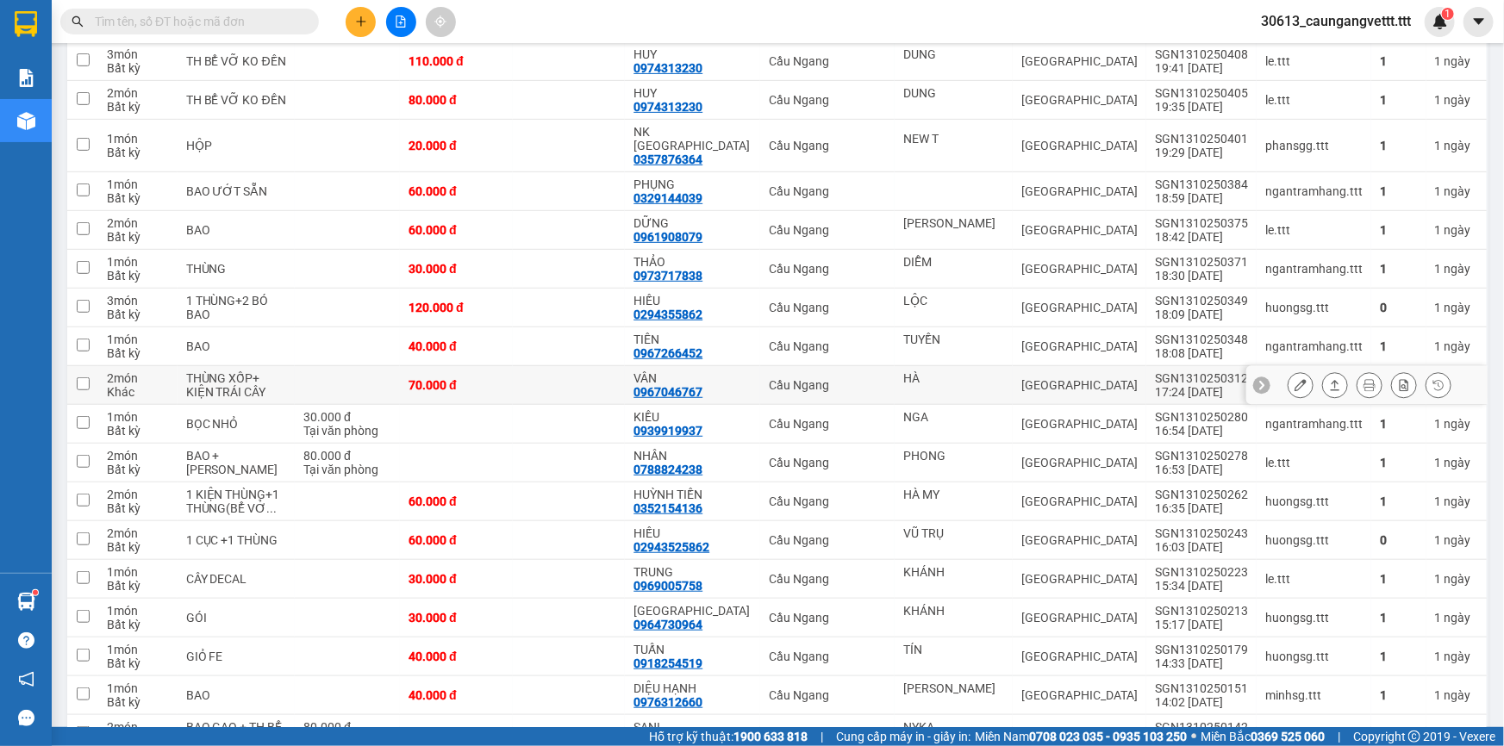
scroll to position [365, 0]
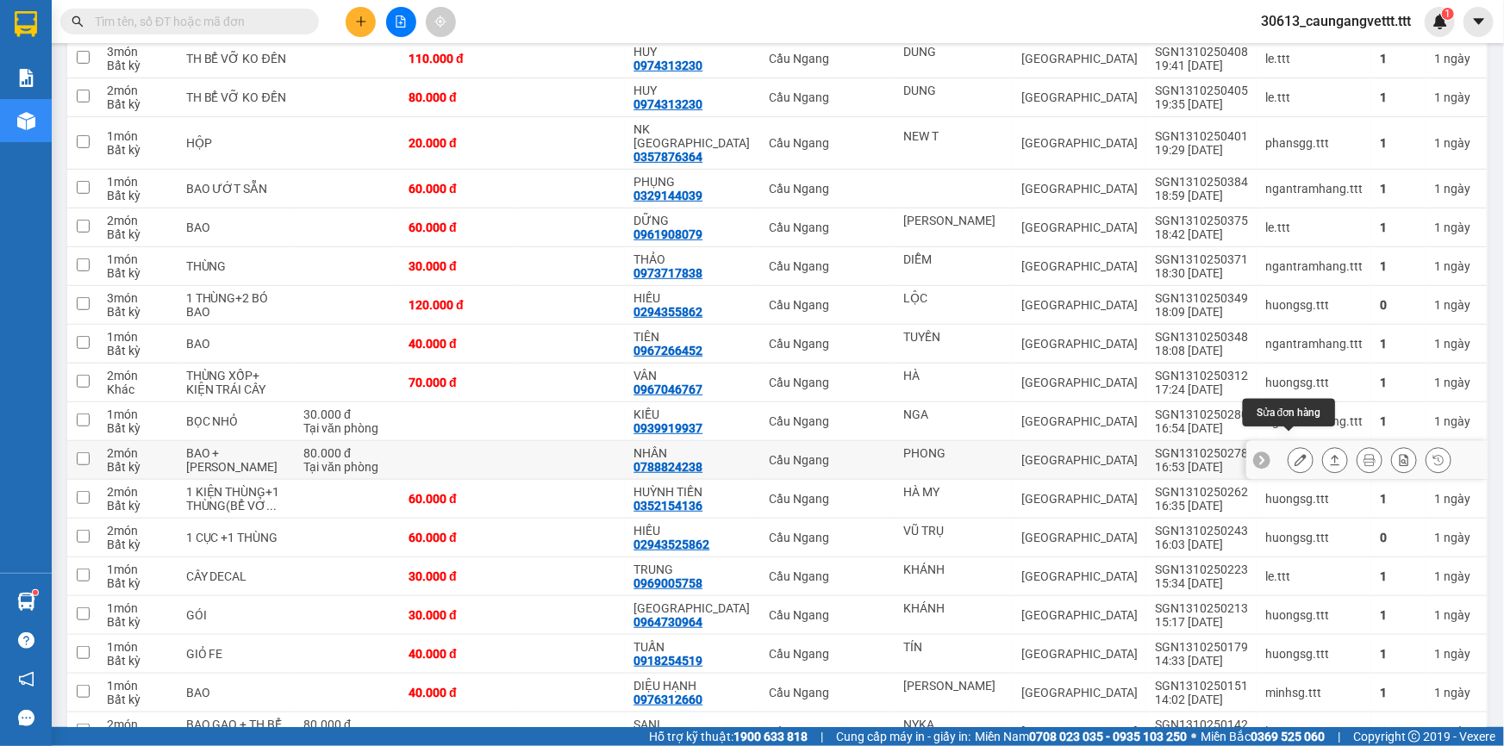
click at [1295, 454] on icon at bounding box center [1301, 460] width 12 height 12
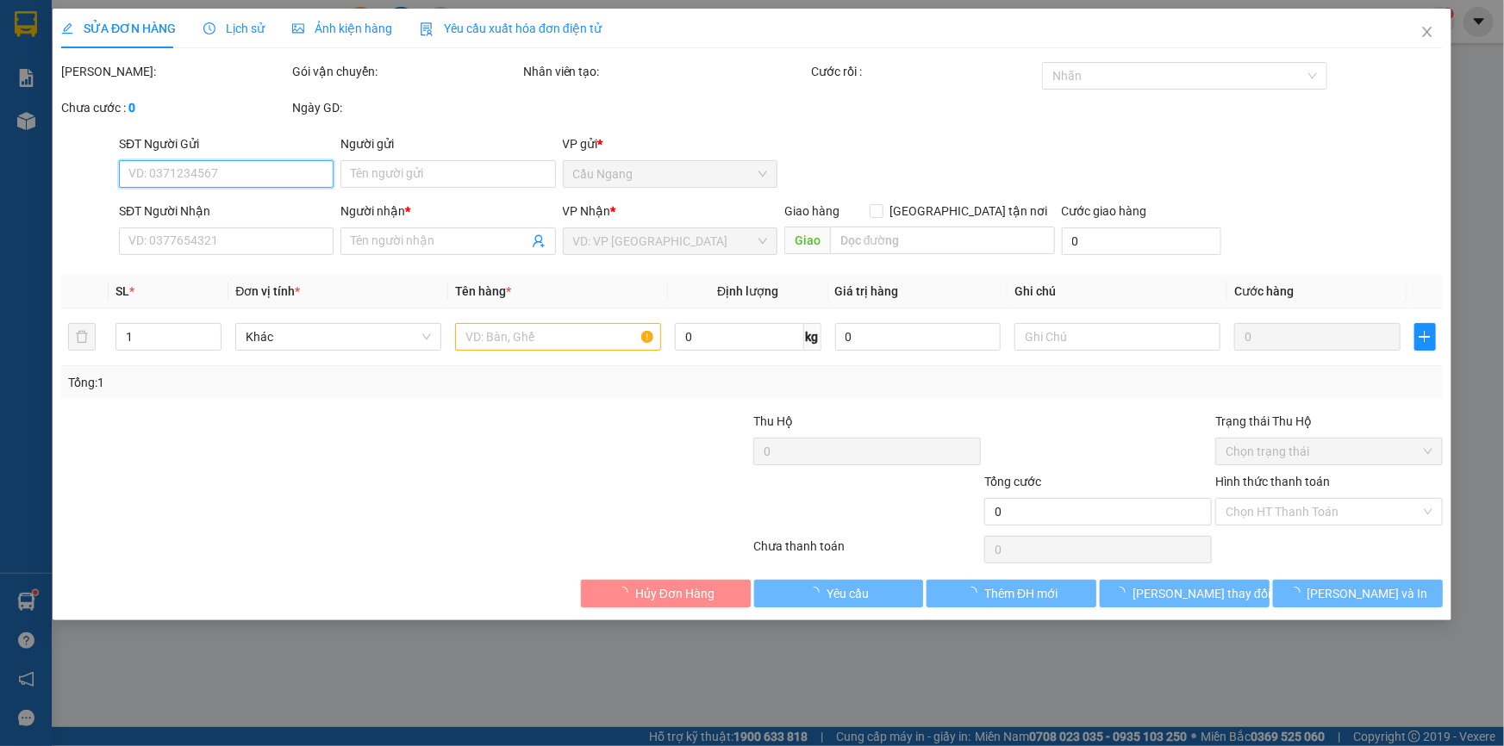
type input "PHONG"
type input "0788824238"
type input "NHÂN"
type input "80.000"
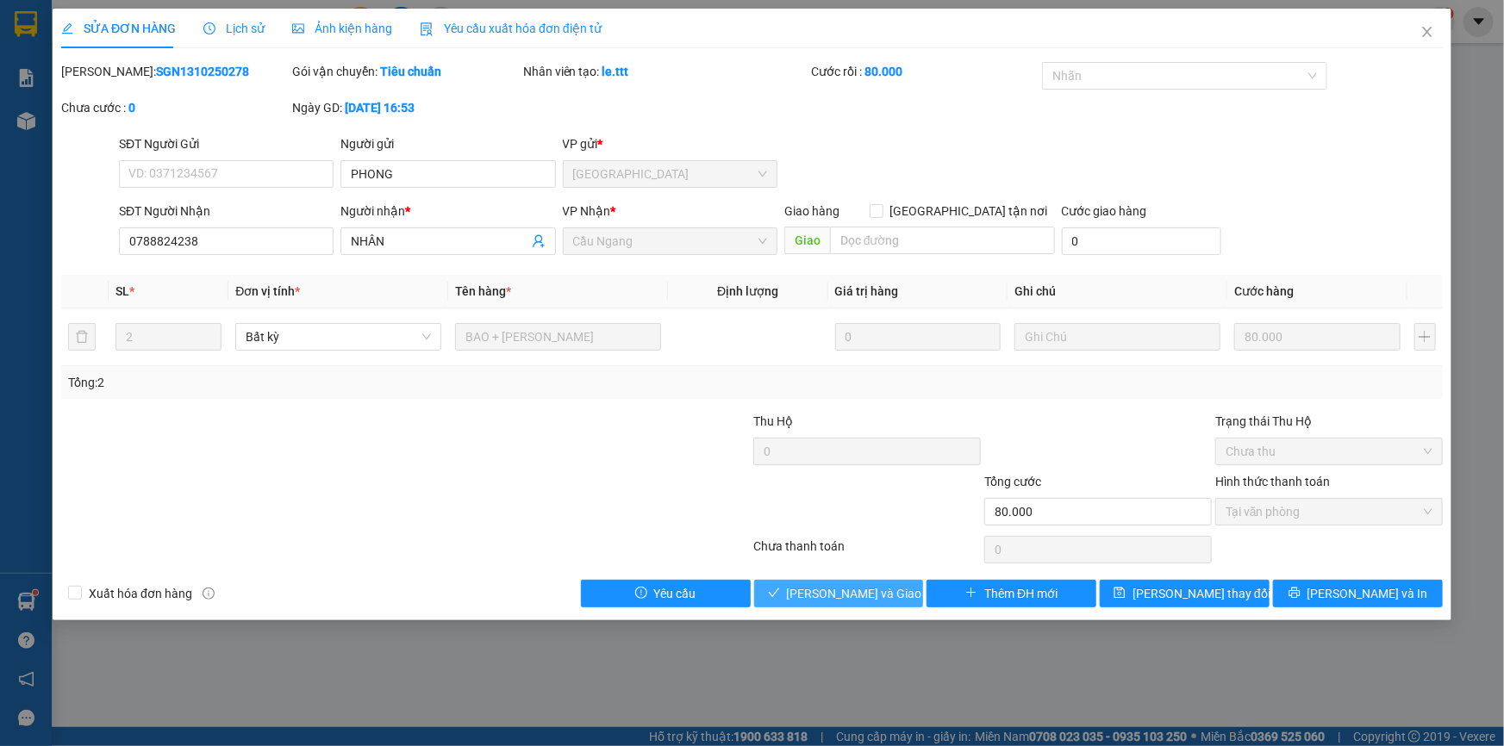
click at [870, 593] on span "[PERSON_NAME] và Giao hàng" at bounding box center [869, 593] width 165 height 19
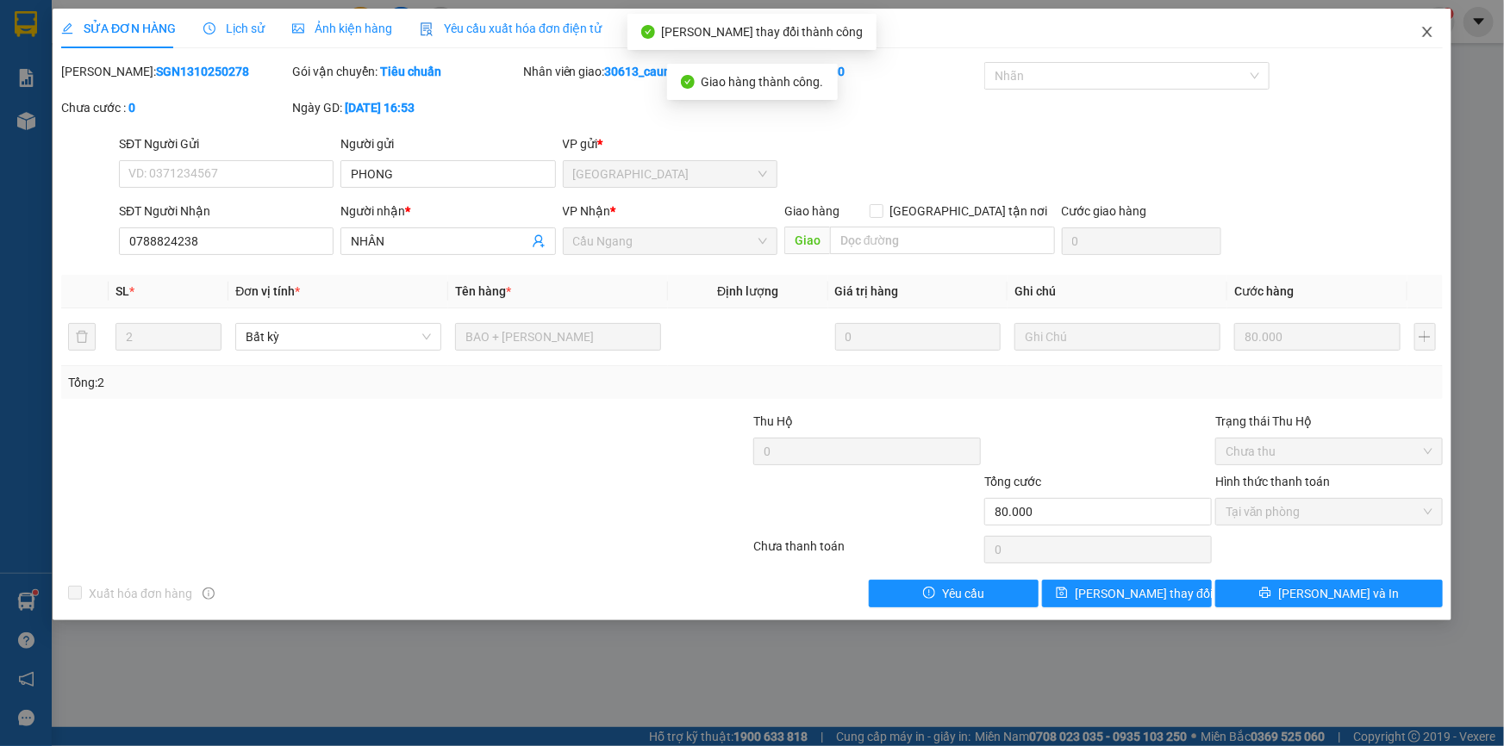
click at [1430, 34] on icon "close" at bounding box center [1427, 32] width 14 height 14
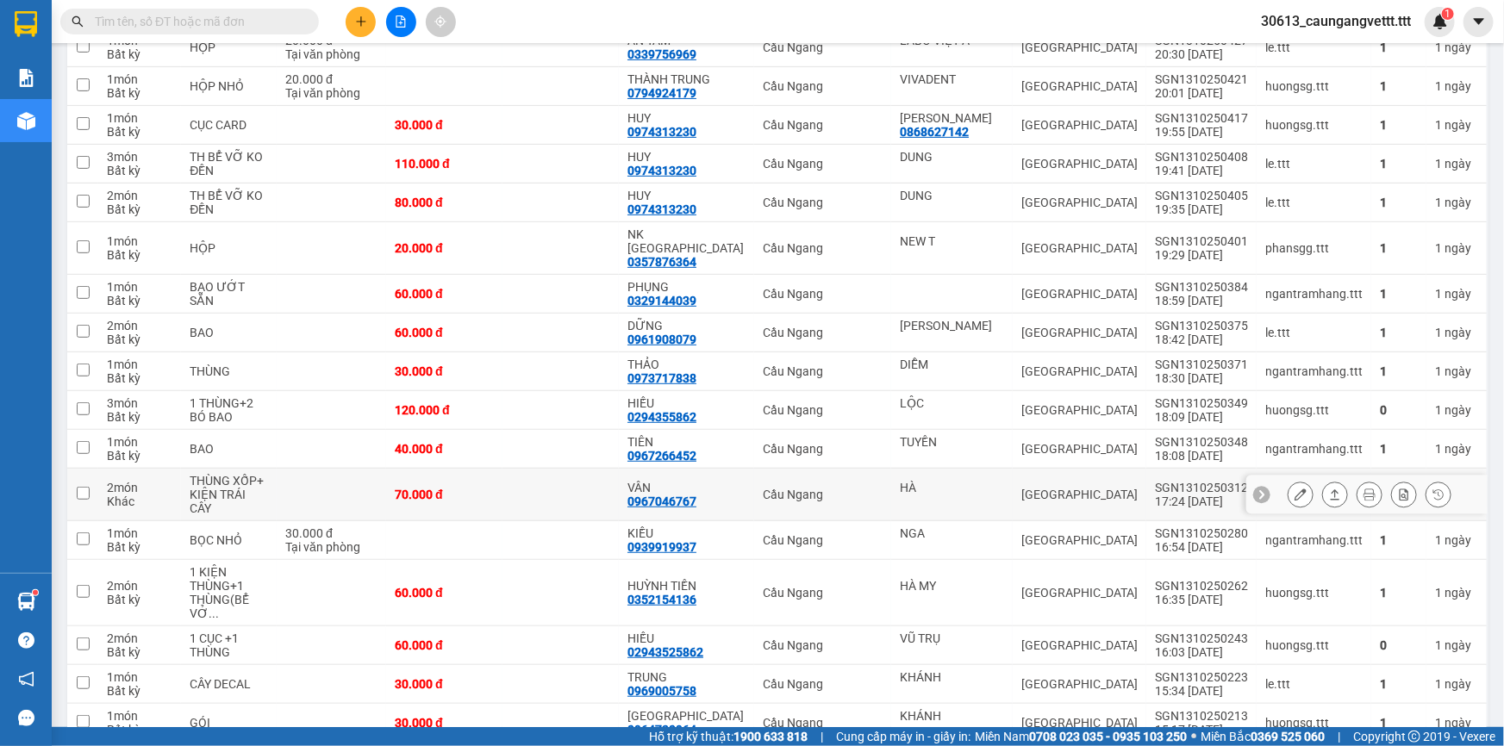
scroll to position [313, 0]
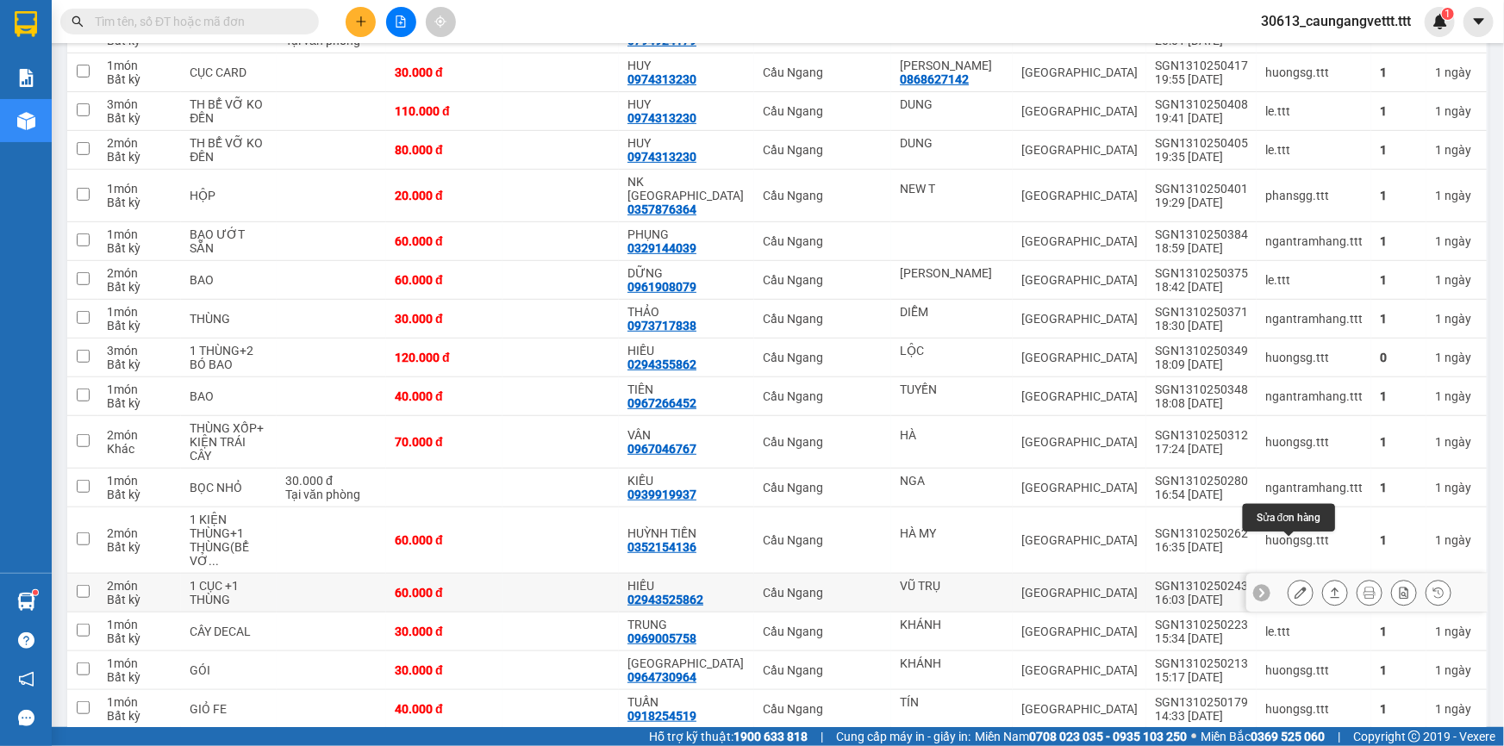
click at [1295, 587] on icon at bounding box center [1301, 593] width 12 height 12
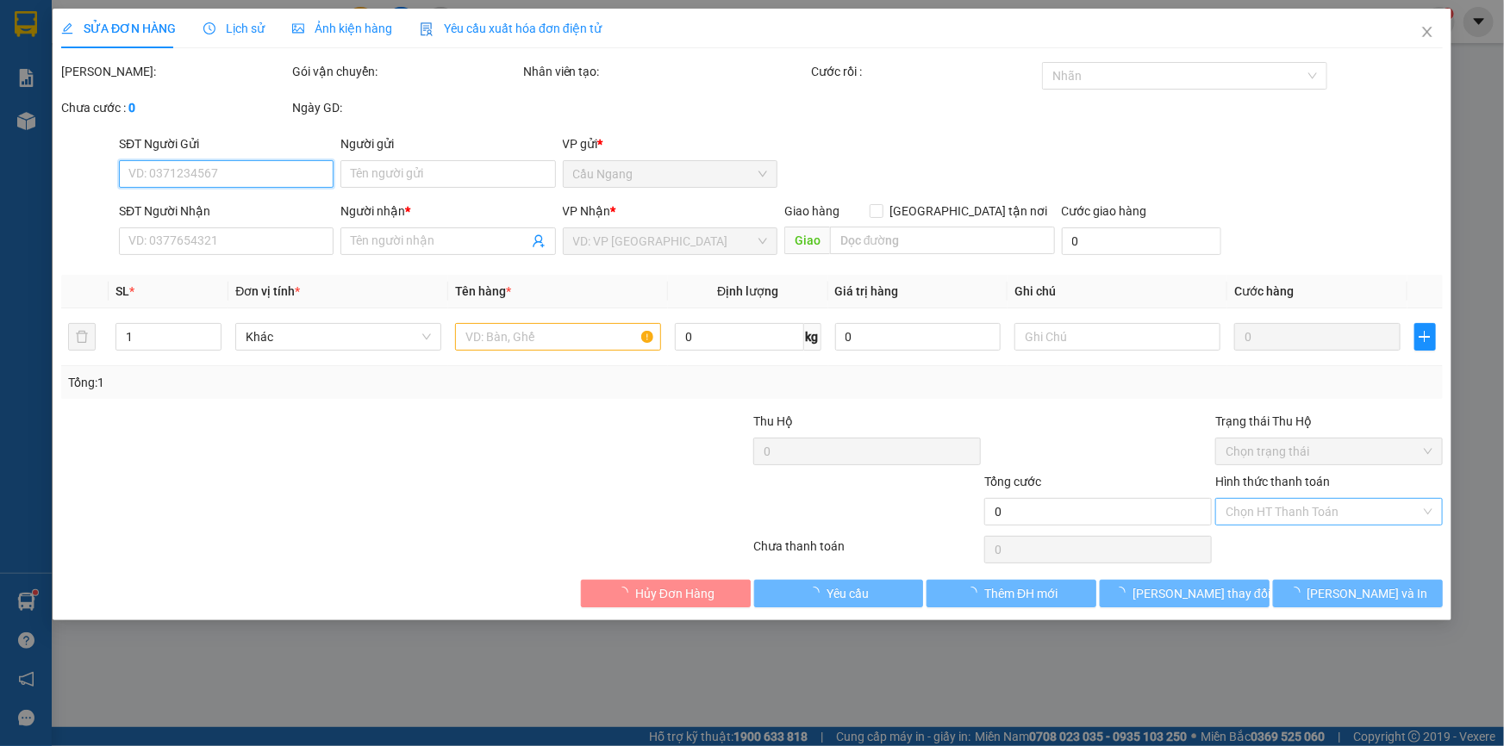
type input "VŨ TRỤ"
type input "02943525862"
type input "HIẾU"
type input "60.000"
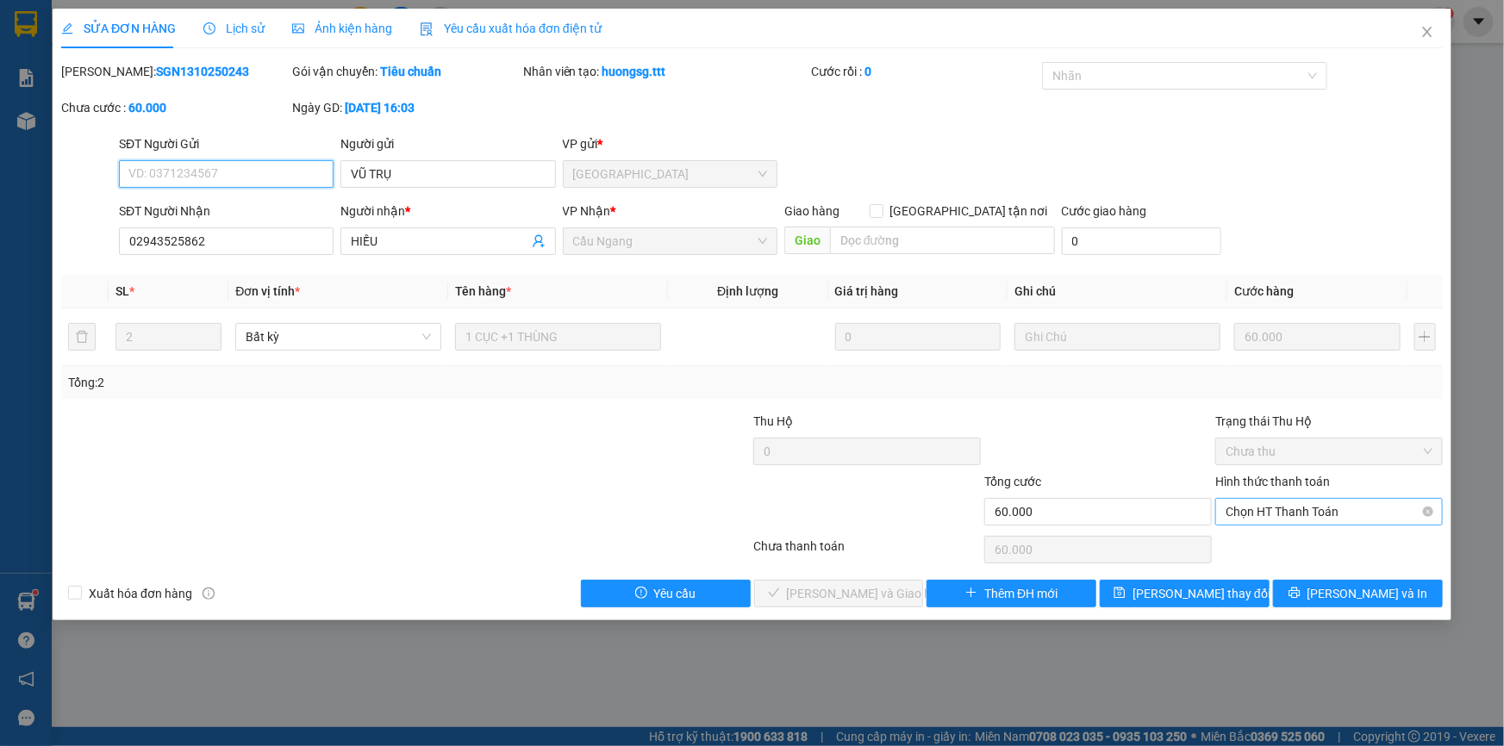
click at [1266, 511] on span "Chọn HT Thanh Toán" at bounding box center [1329, 512] width 207 height 26
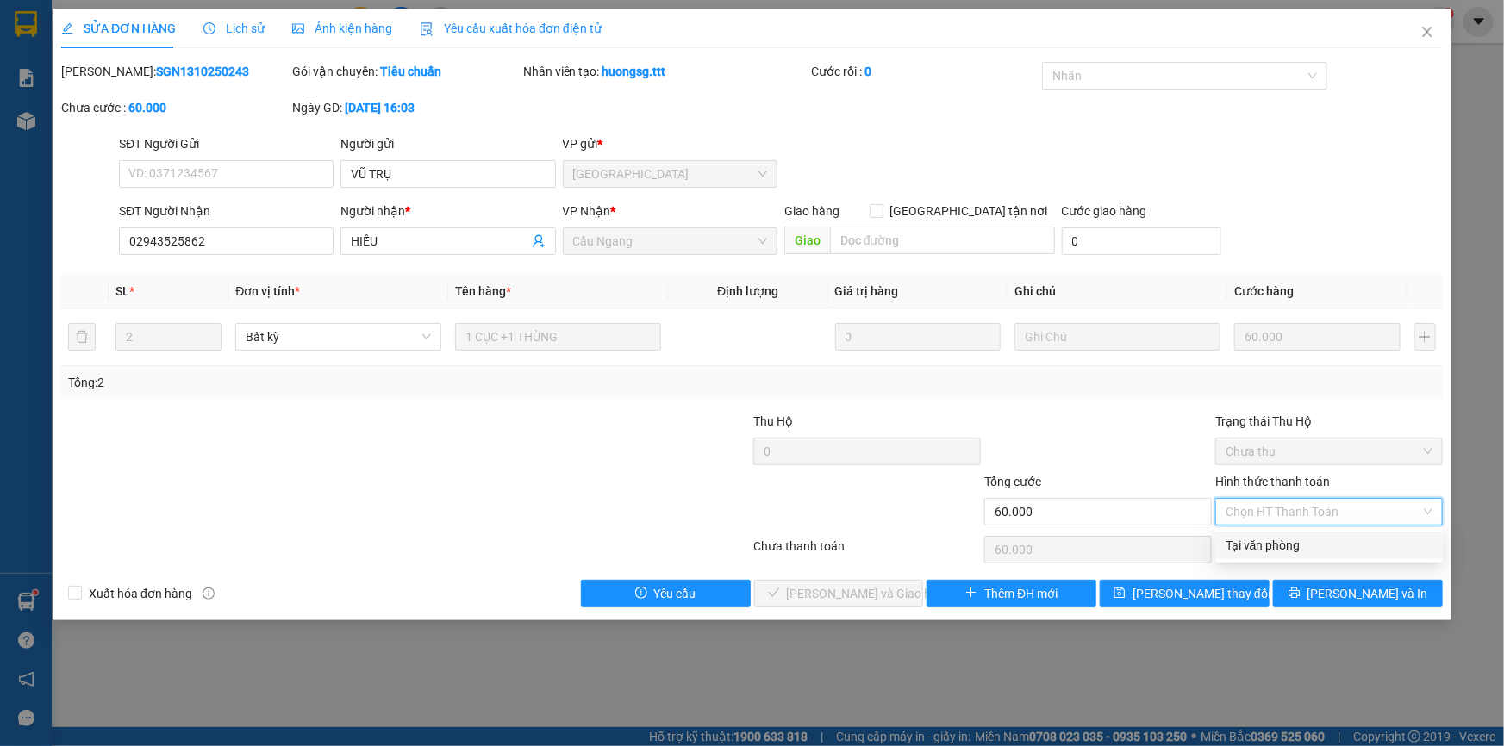
click at [1261, 546] on div "Tại văn phòng" at bounding box center [1329, 545] width 207 height 19
type input "0"
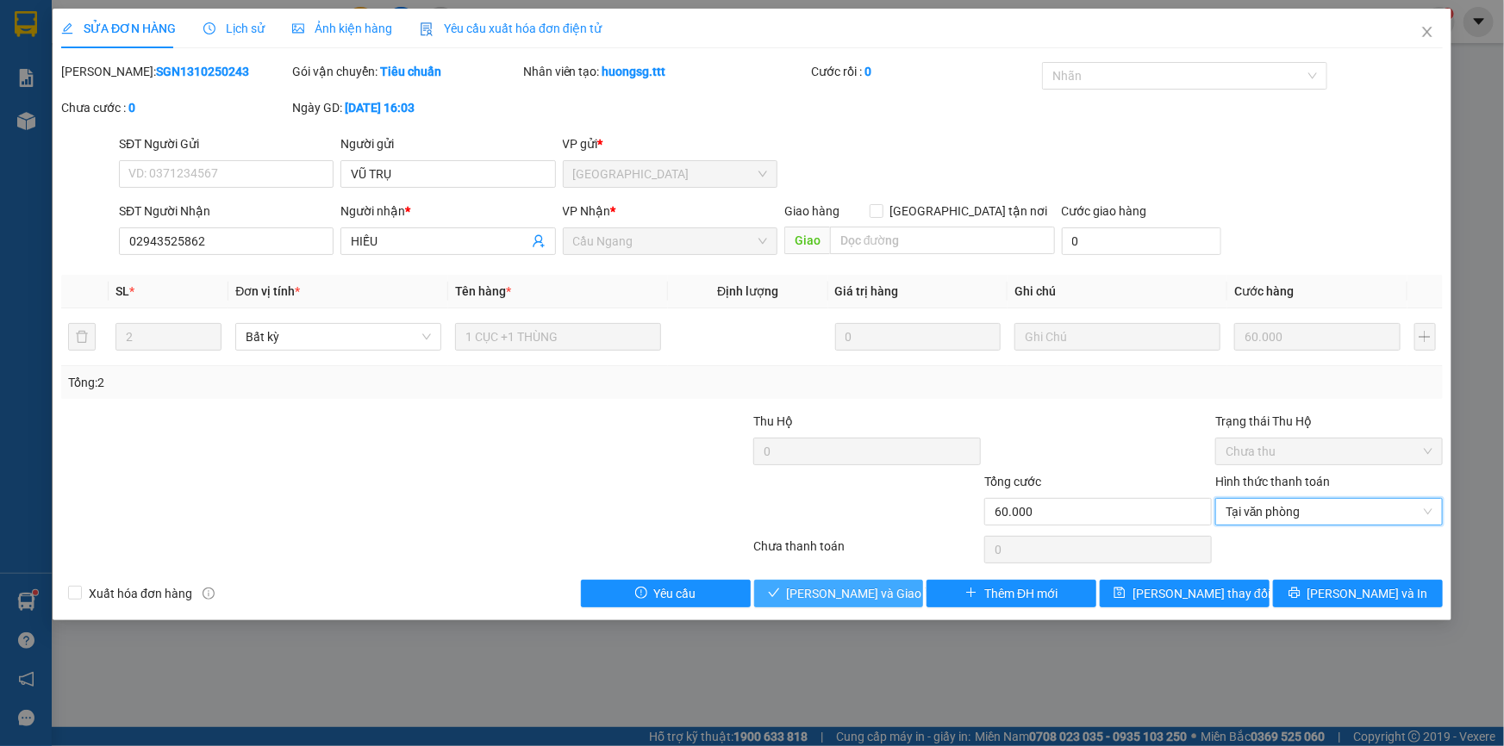
click at [859, 586] on span "[PERSON_NAME] và Giao hàng" at bounding box center [869, 593] width 165 height 19
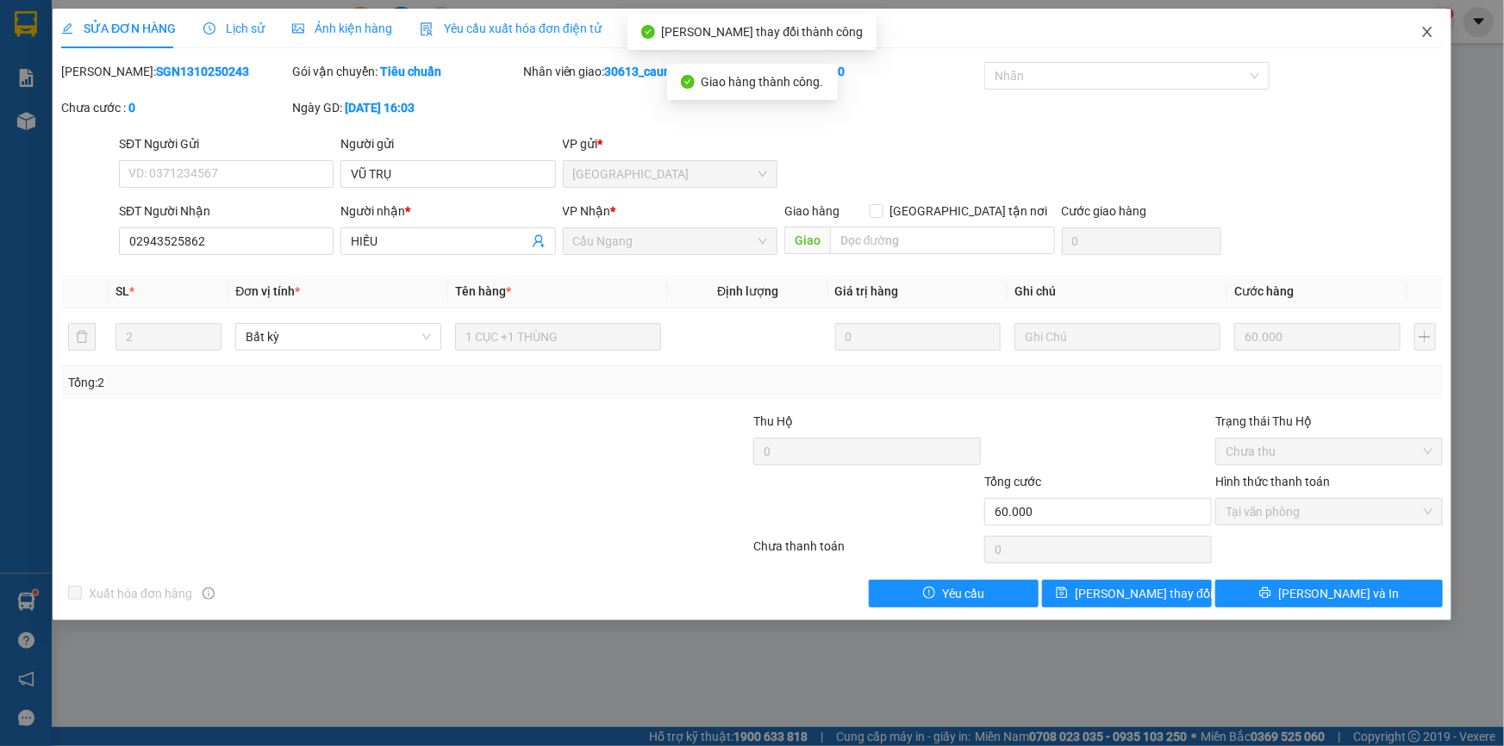
click at [1428, 34] on icon "close" at bounding box center [1426, 32] width 9 height 10
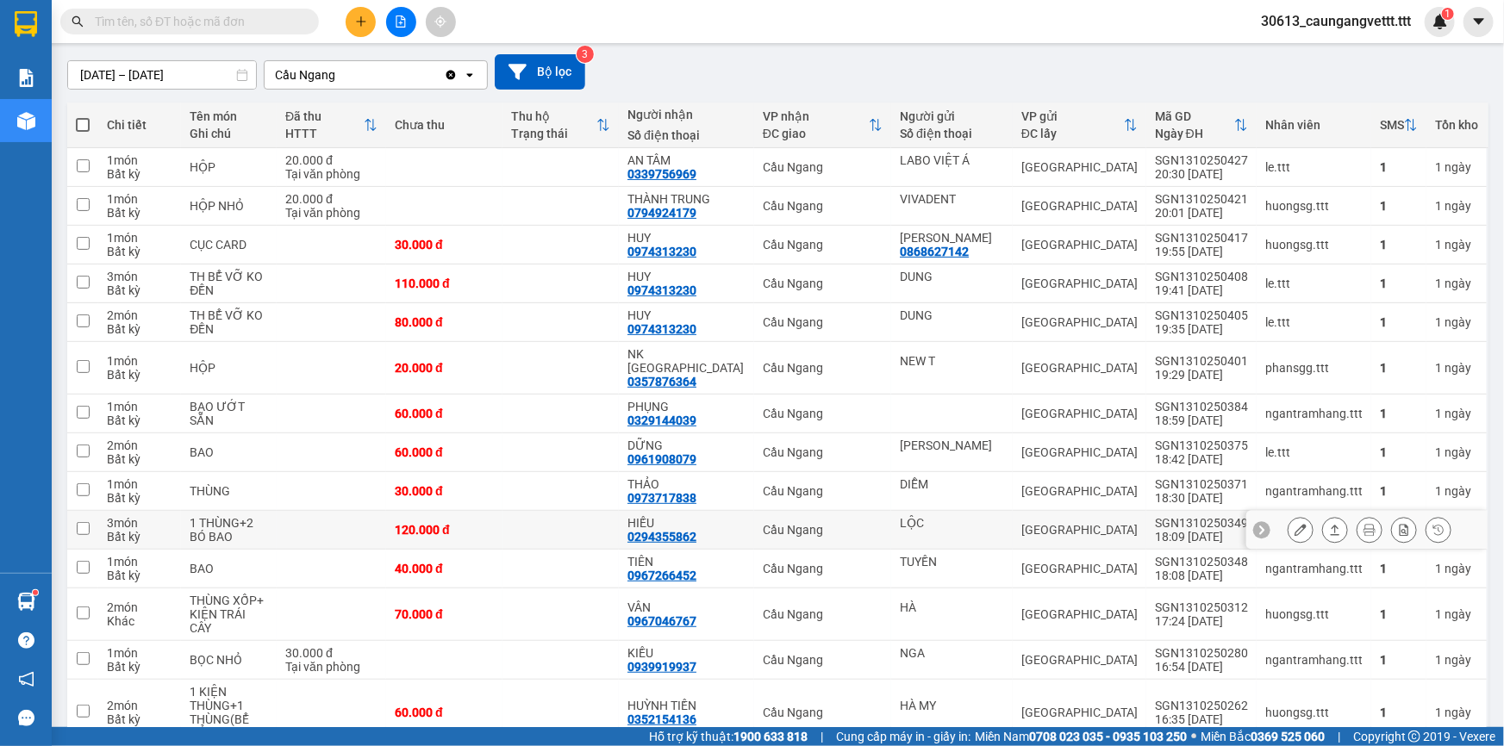
scroll to position [209, 0]
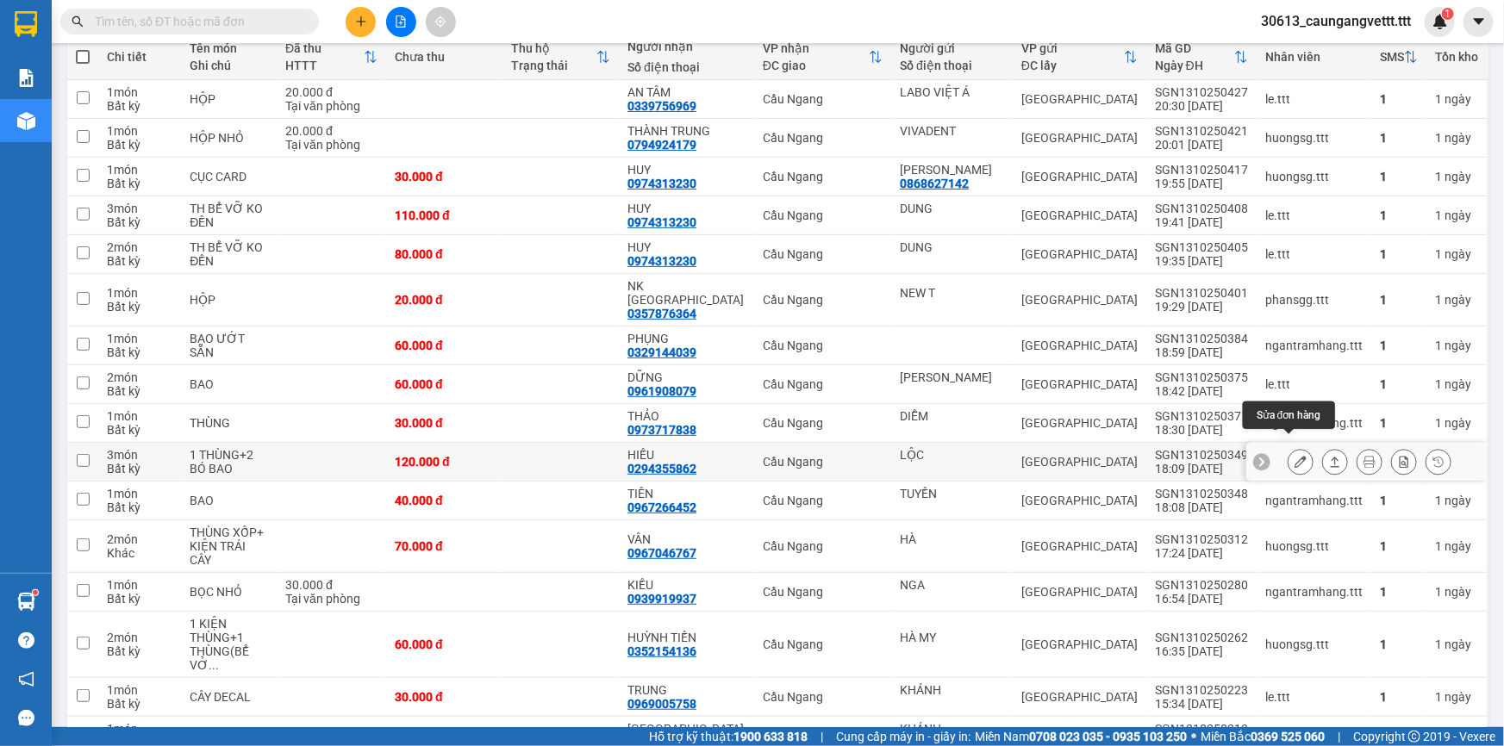
click at [1295, 456] on icon at bounding box center [1301, 462] width 12 height 12
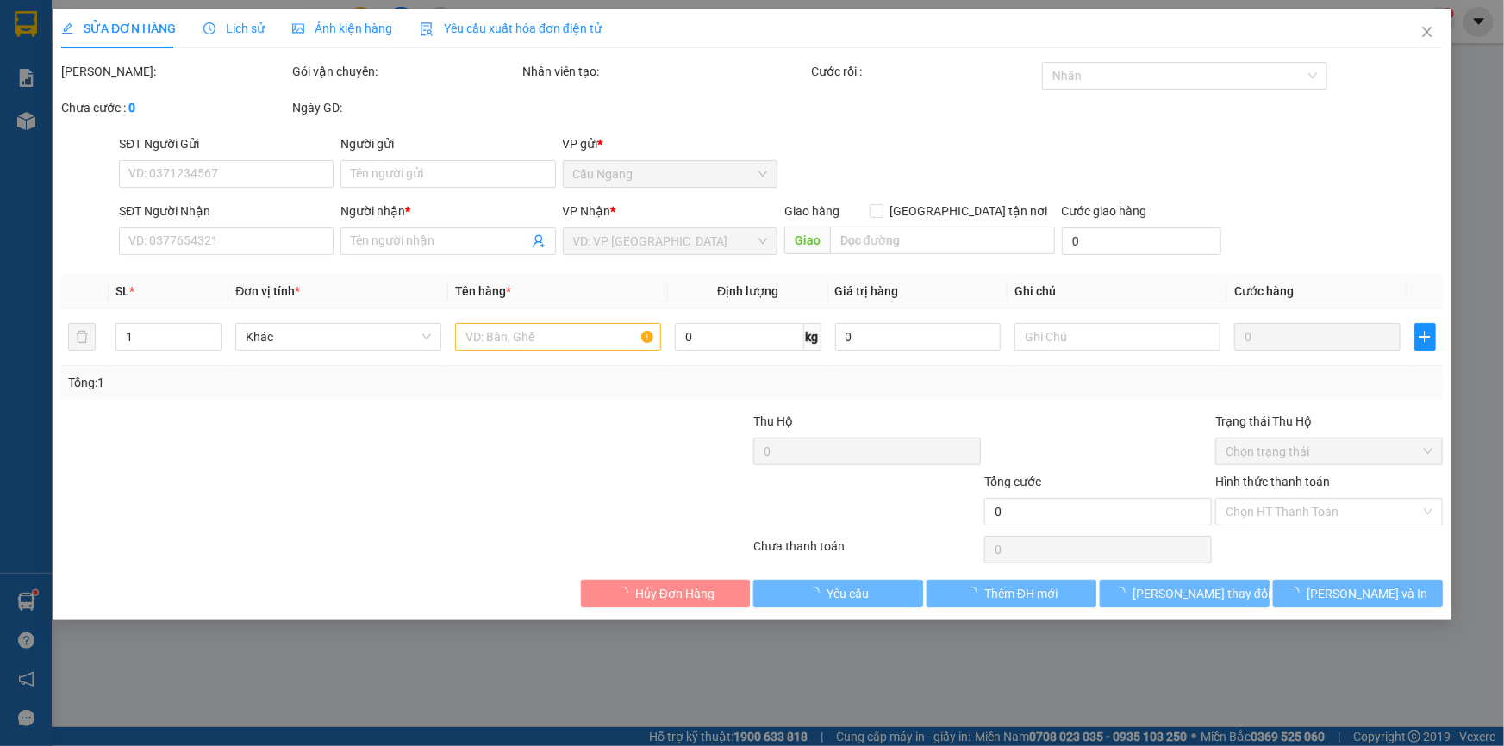
type input "LỘC"
type input "0294355862"
type input "HIẾU"
type input "120.000"
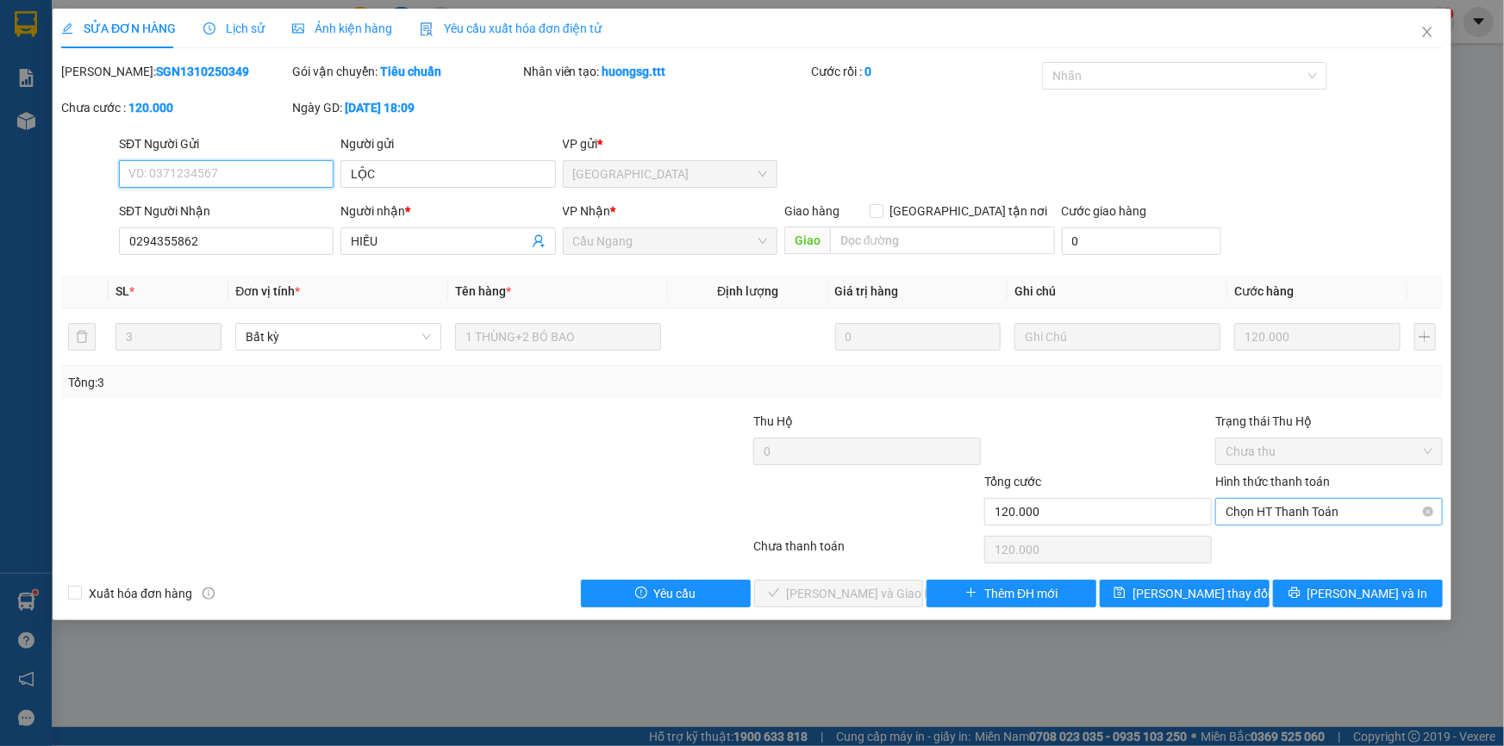
click at [1265, 514] on span "Chọn HT Thanh Toán" at bounding box center [1329, 512] width 207 height 26
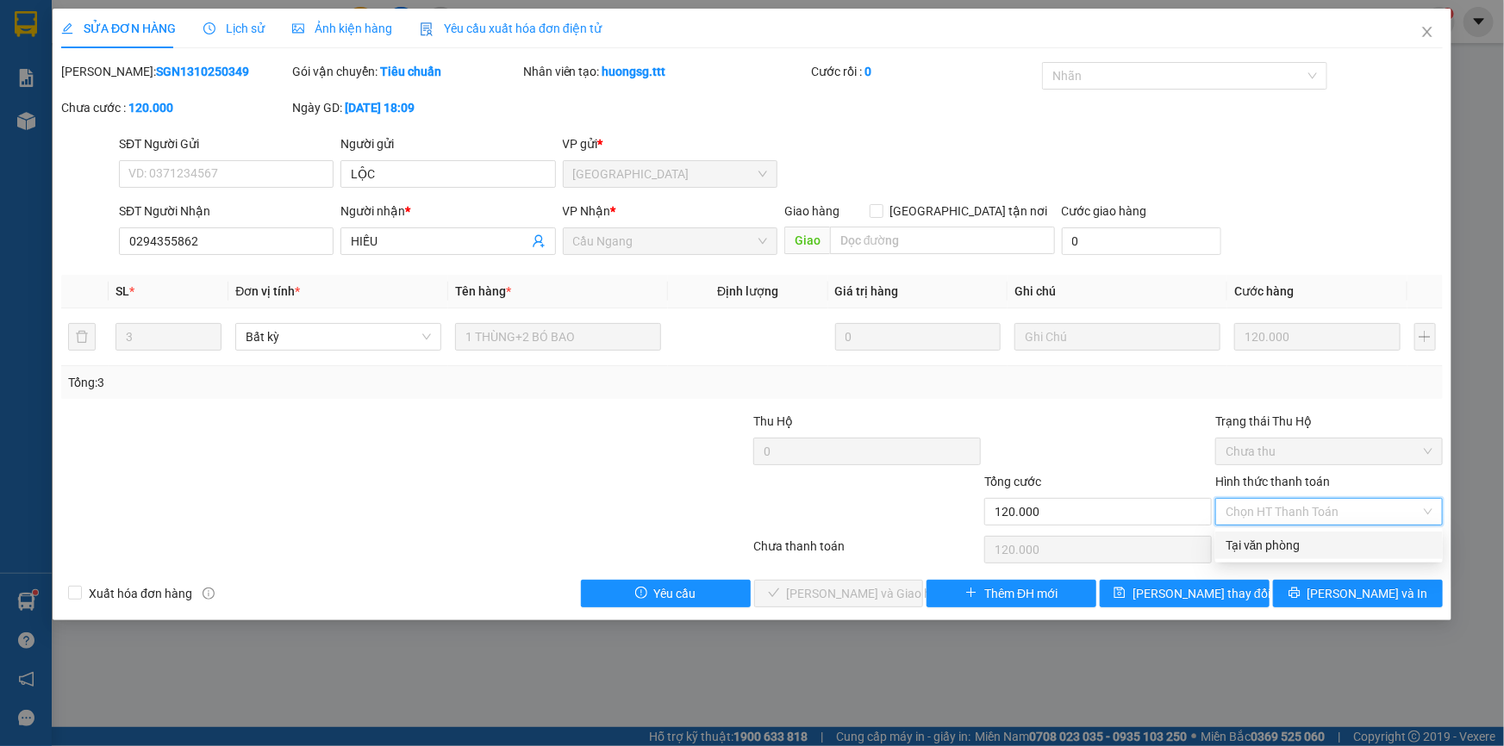
click at [1253, 543] on div "Tại văn phòng" at bounding box center [1329, 545] width 207 height 19
type input "0"
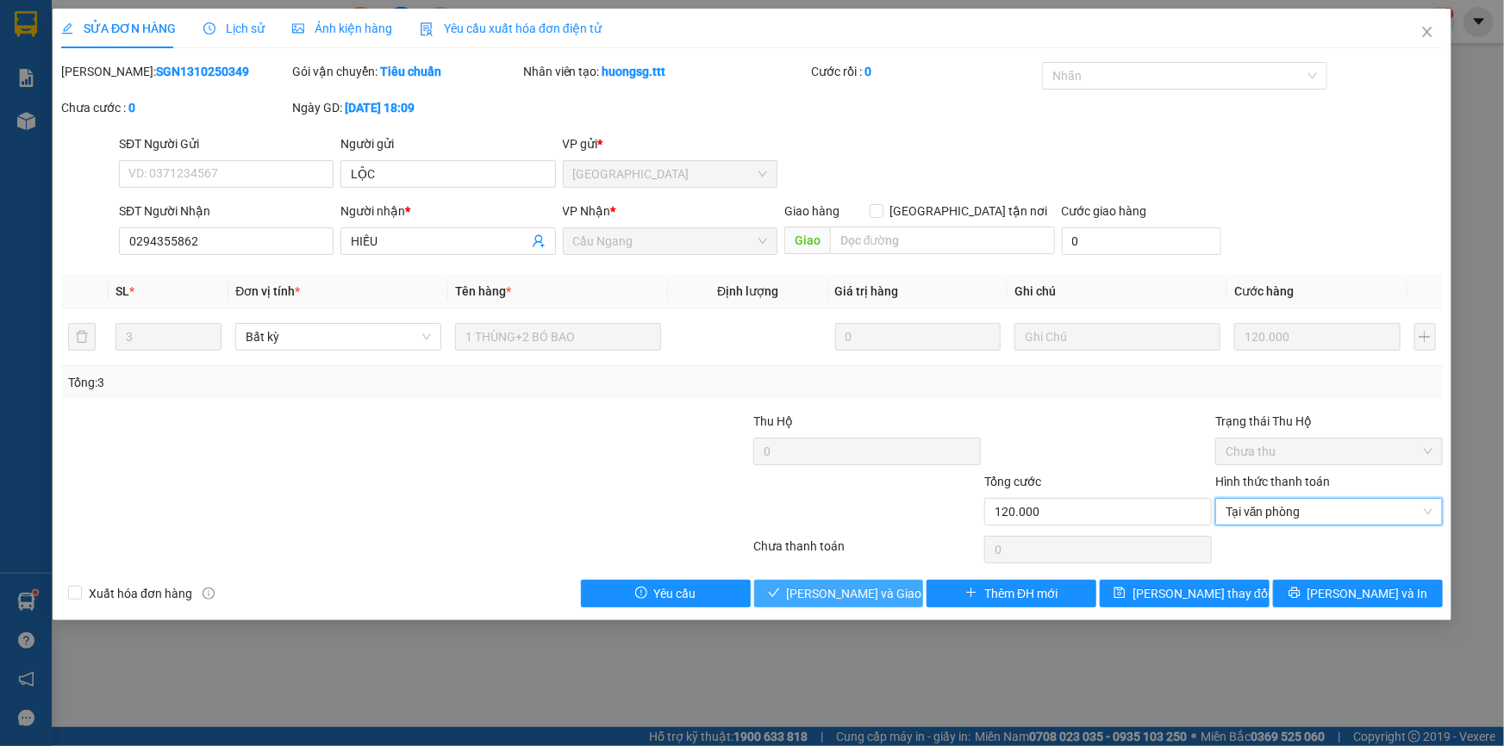
click at [870, 593] on span "[PERSON_NAME] và Giao hàng" at bounding box center [869, 593] width 165 height 19
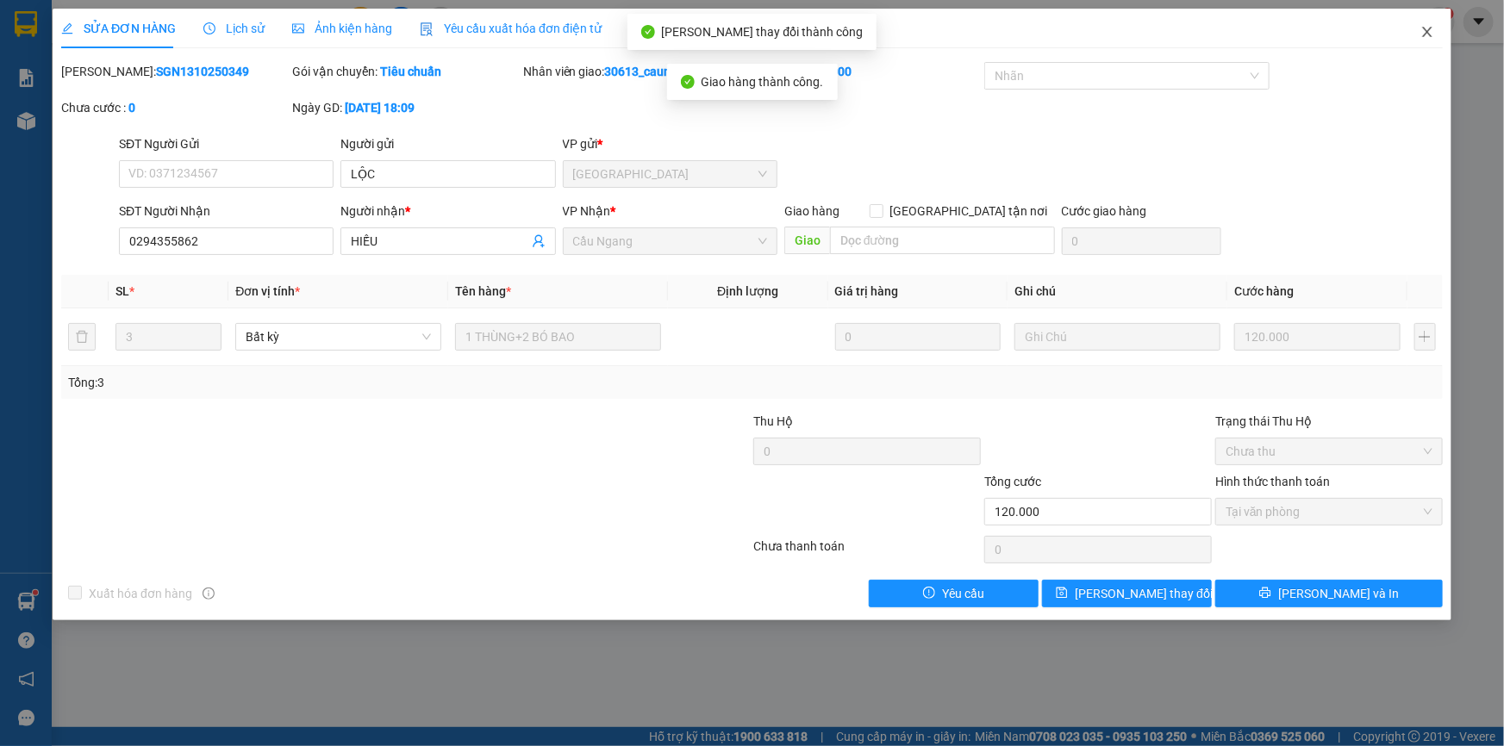
click at [1426, 29] on icon "close" at bounding box center [1427, 32] width 14 height 14
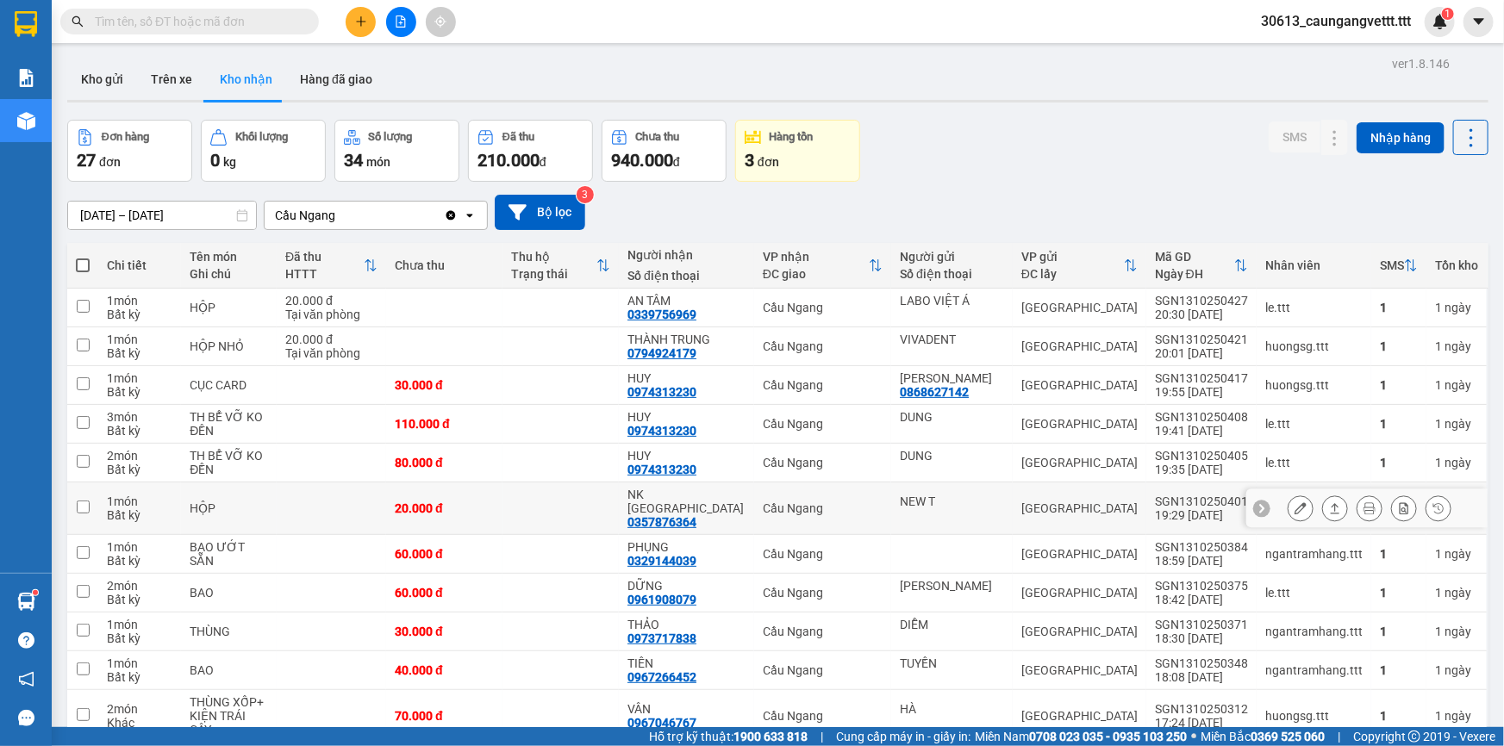
click at [1295, 502] on icon at bounding box center [1301, 508] width 12 height 12
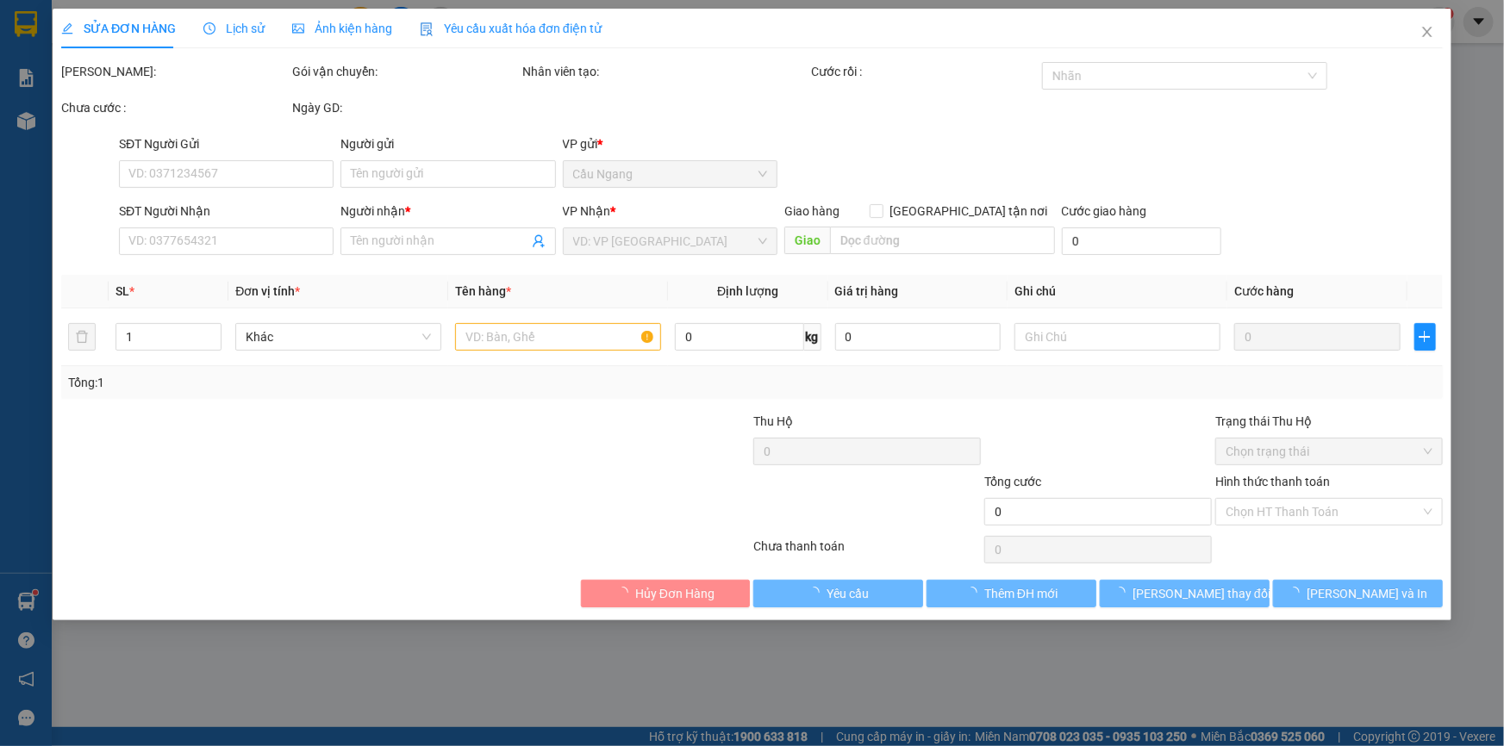
type input "NEW T"
type input "0357876364"
type input "NK [GEOGRAPHIC_DATA]"
type input "20.000"
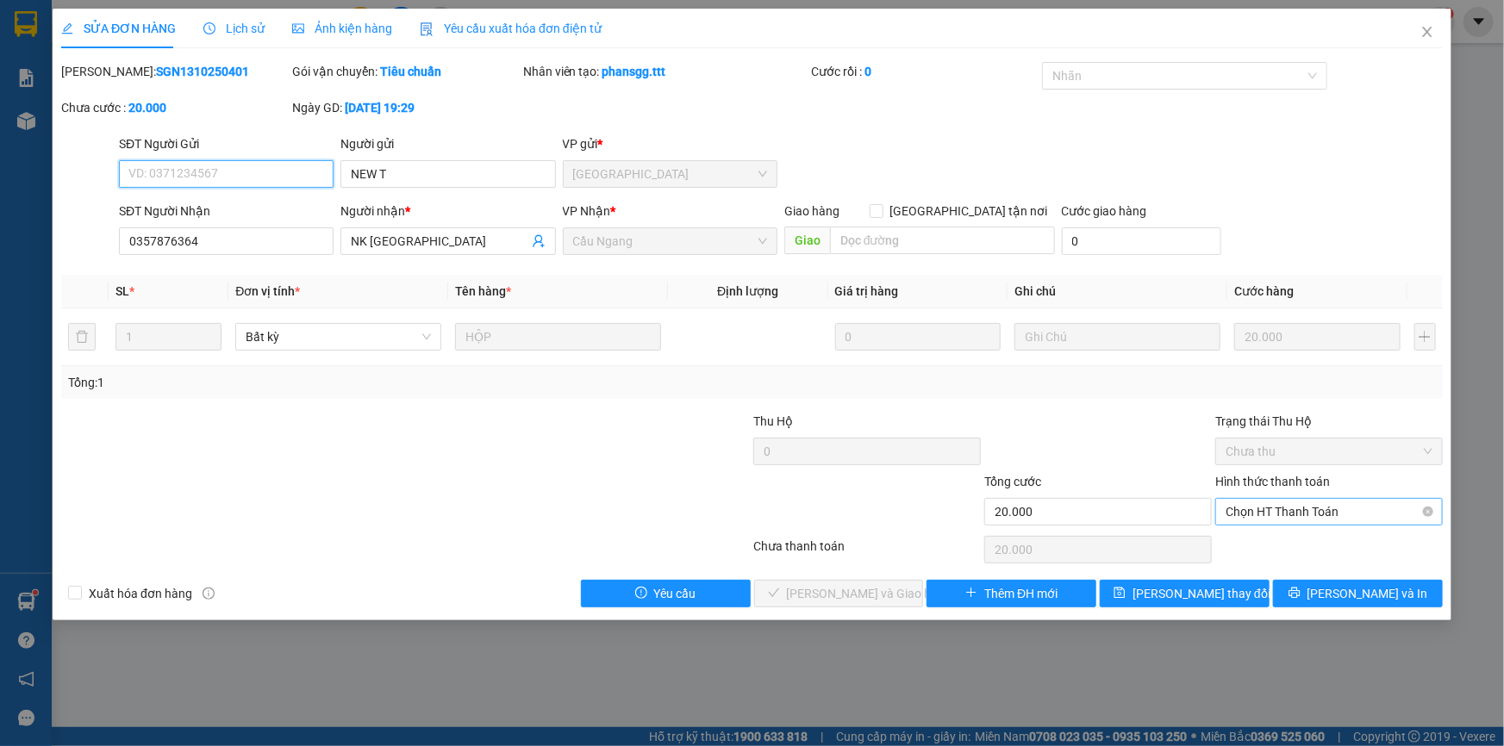
click at [1251, 510] on span "Chọn HT Thanh Toán" at bounding box center [1329, 512] width 207 height 26
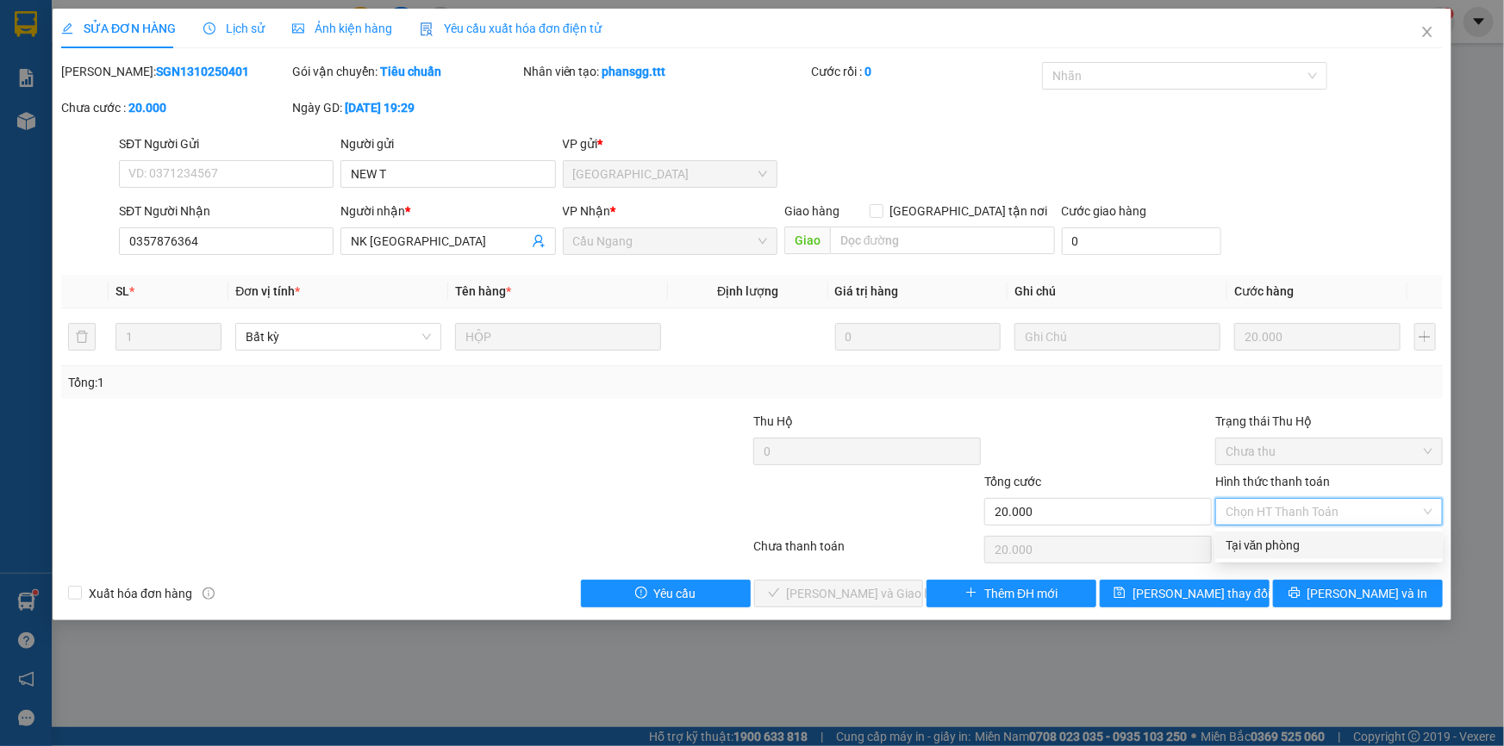
click at [1245, 540] on div "Tại văn phòng" at bounding box center [1329, 545] width 207 height 19
type input "0"
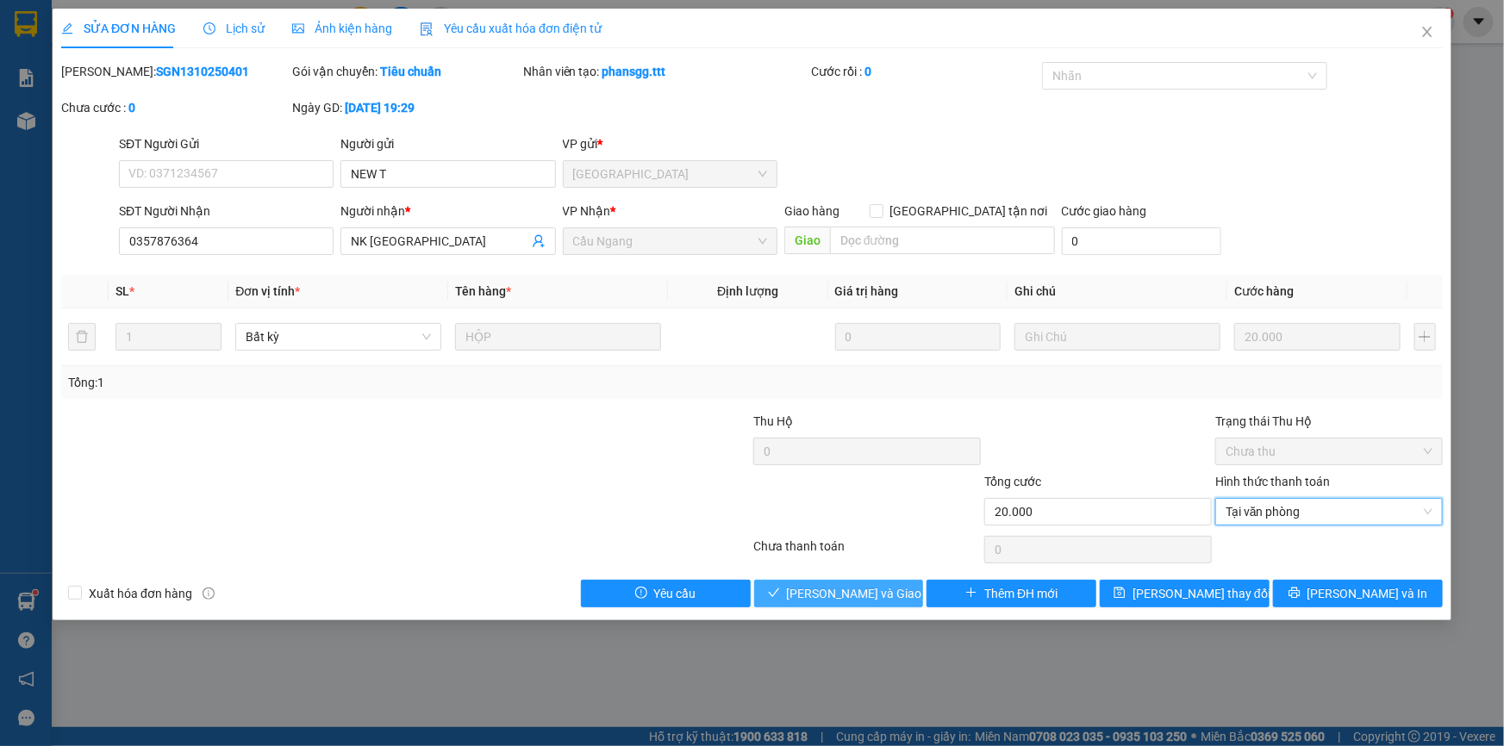
click at [847, 588] on span "[PERSON_NAME] và Giao hàng" at bounding box center [869, 593] width 165 height 19
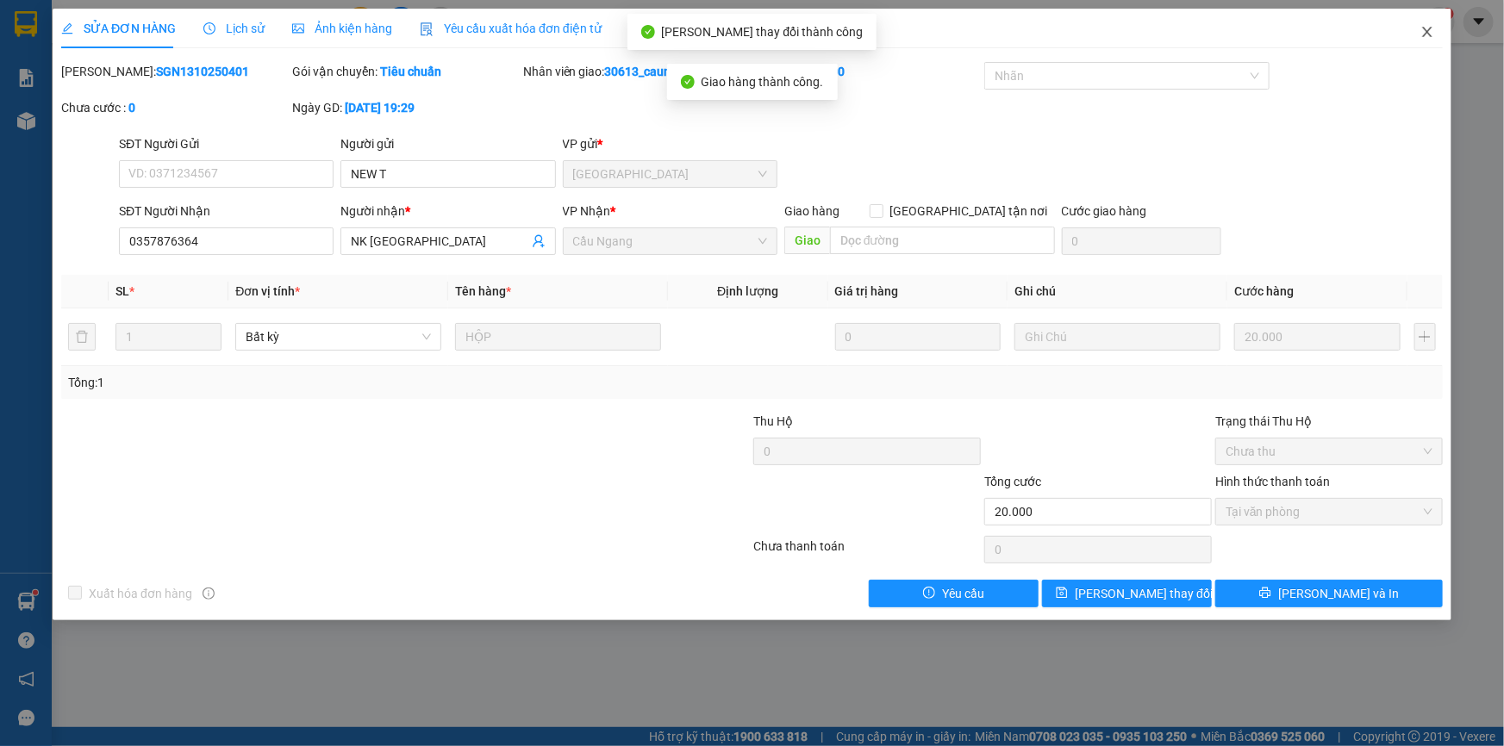
click at [1427, 33] on icon "close" at bounding box center [1426, 32] width 9 height 10
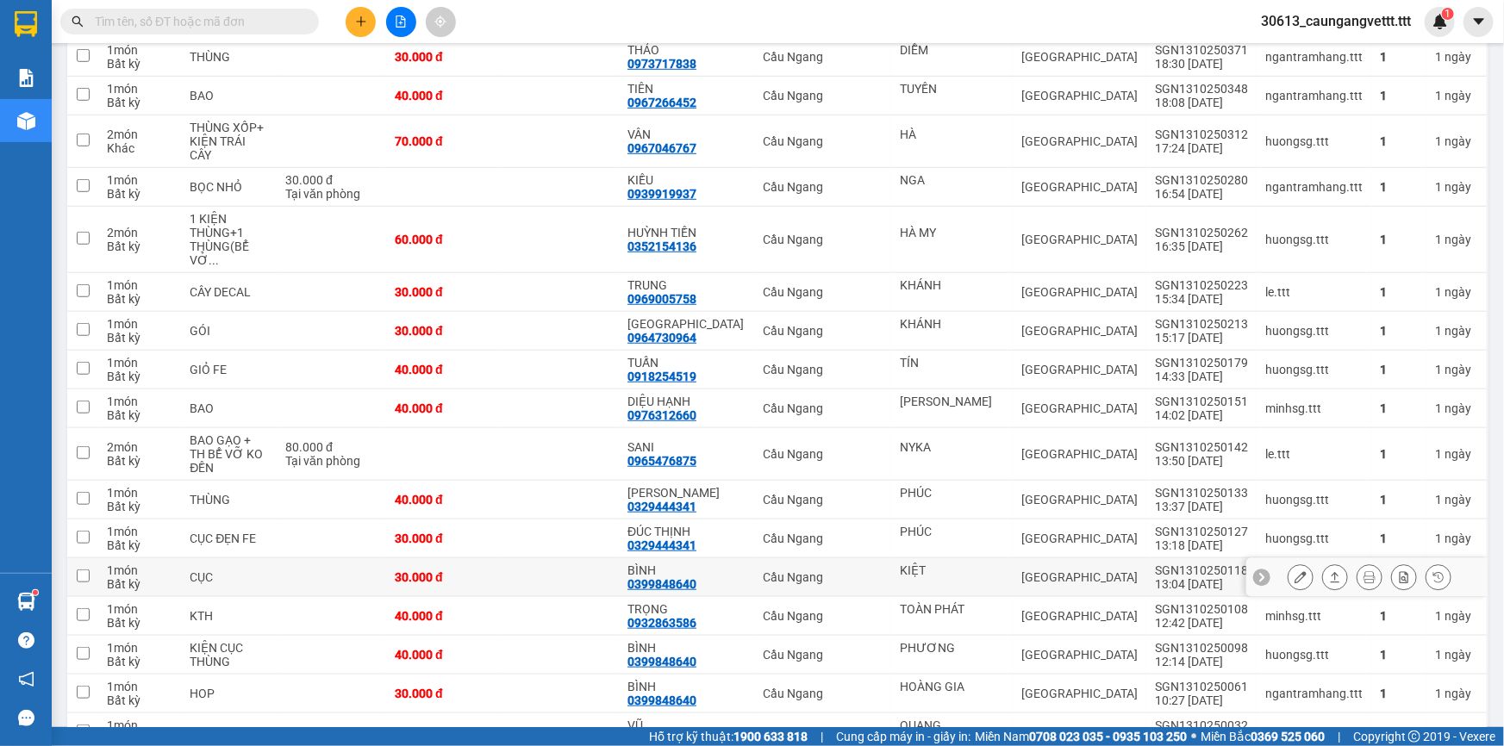
scroll to position [494, 0]
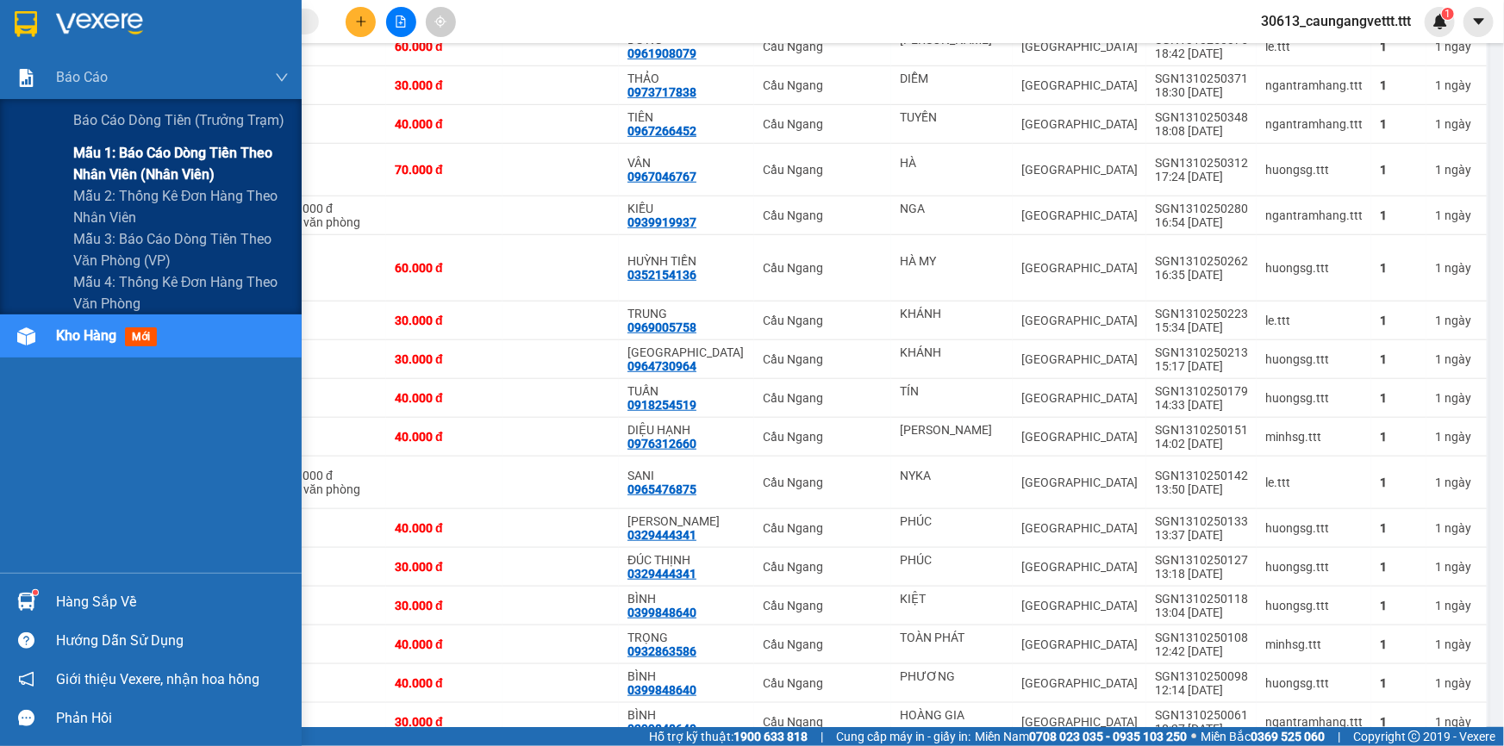
click at [149, 167] on span "Mẫu 1: Báo cáo dòng tiền theo nhân viên (nhân viên)" at bounding box center [180, 163] width 215 height 43
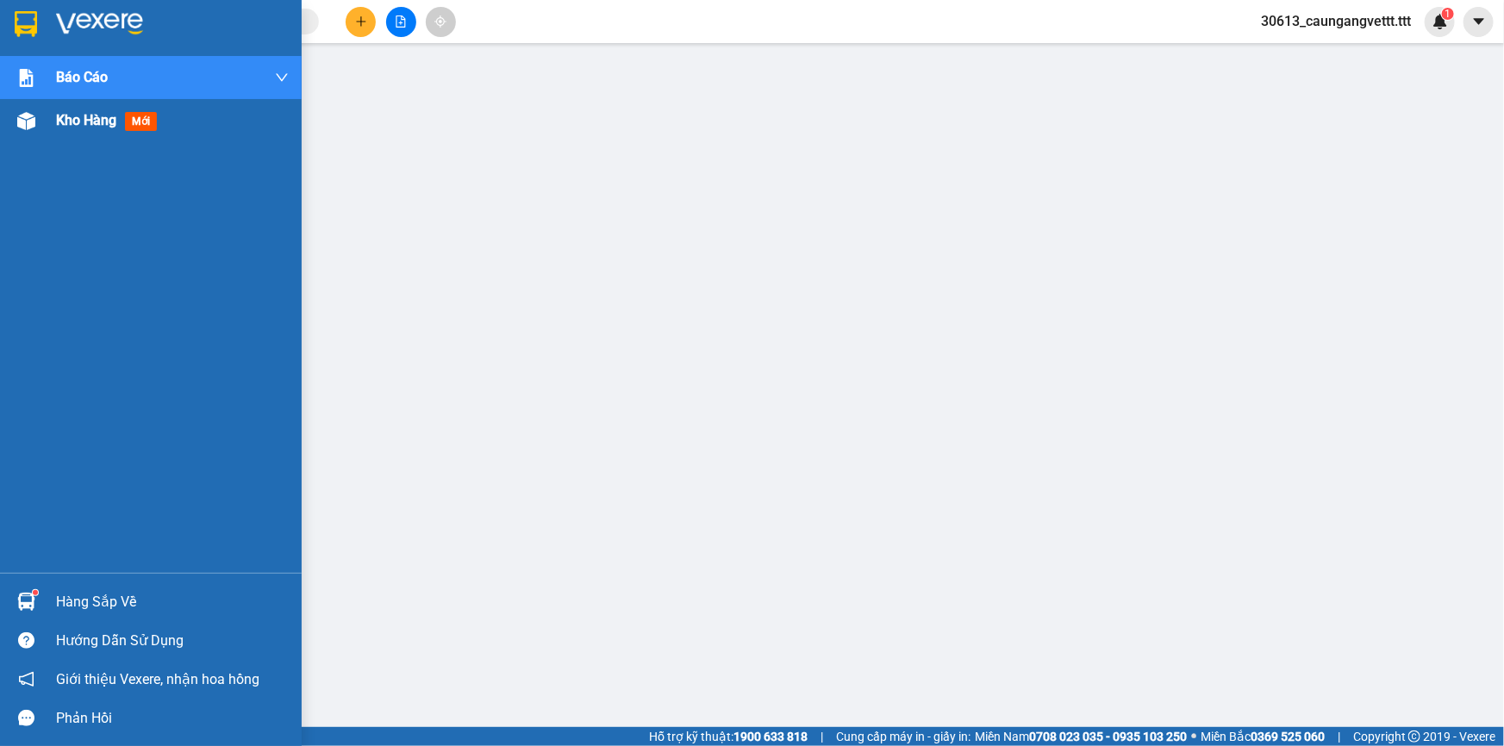
click at [92, 123] on span "Kho hàng" at bounding box center [86, 120] width 60 height 16
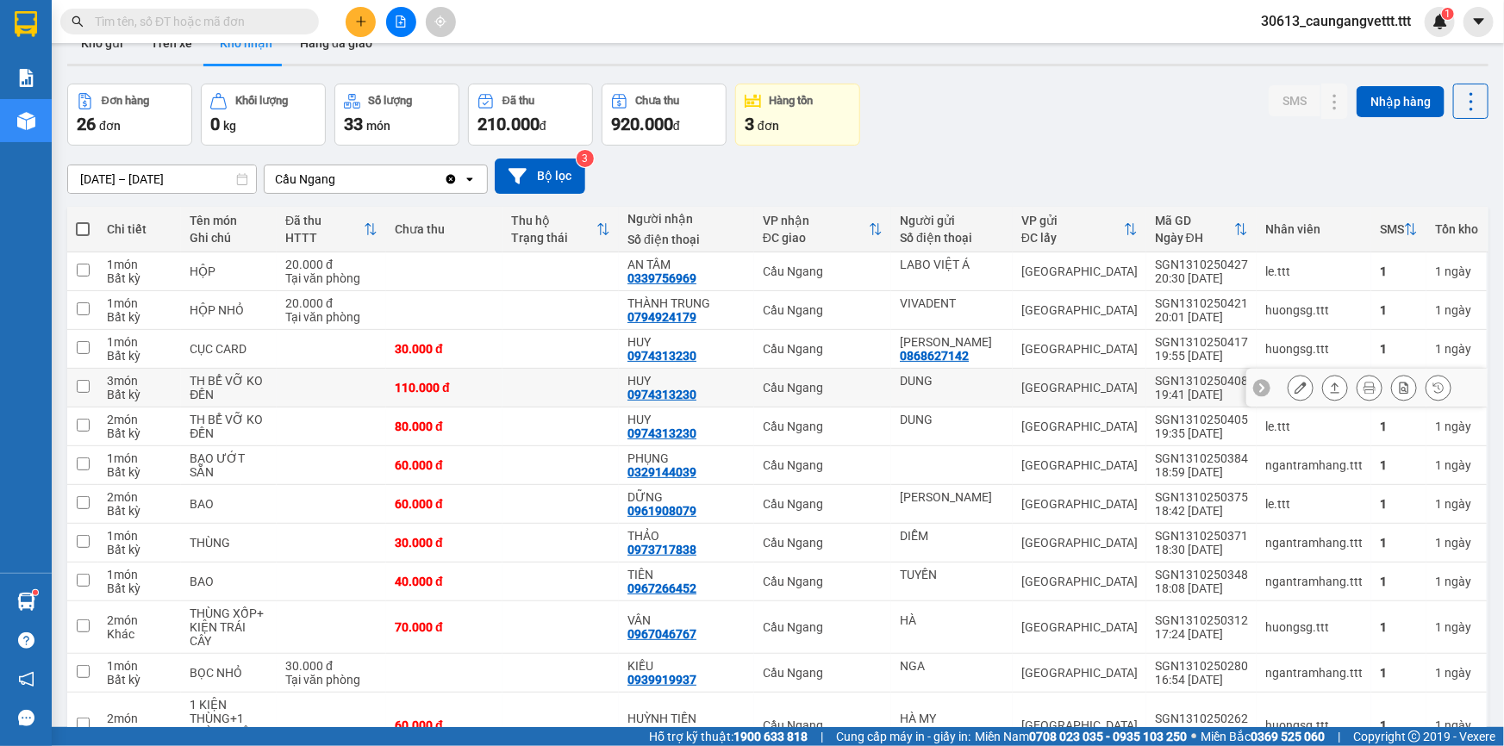
scroll to position [52, 0]
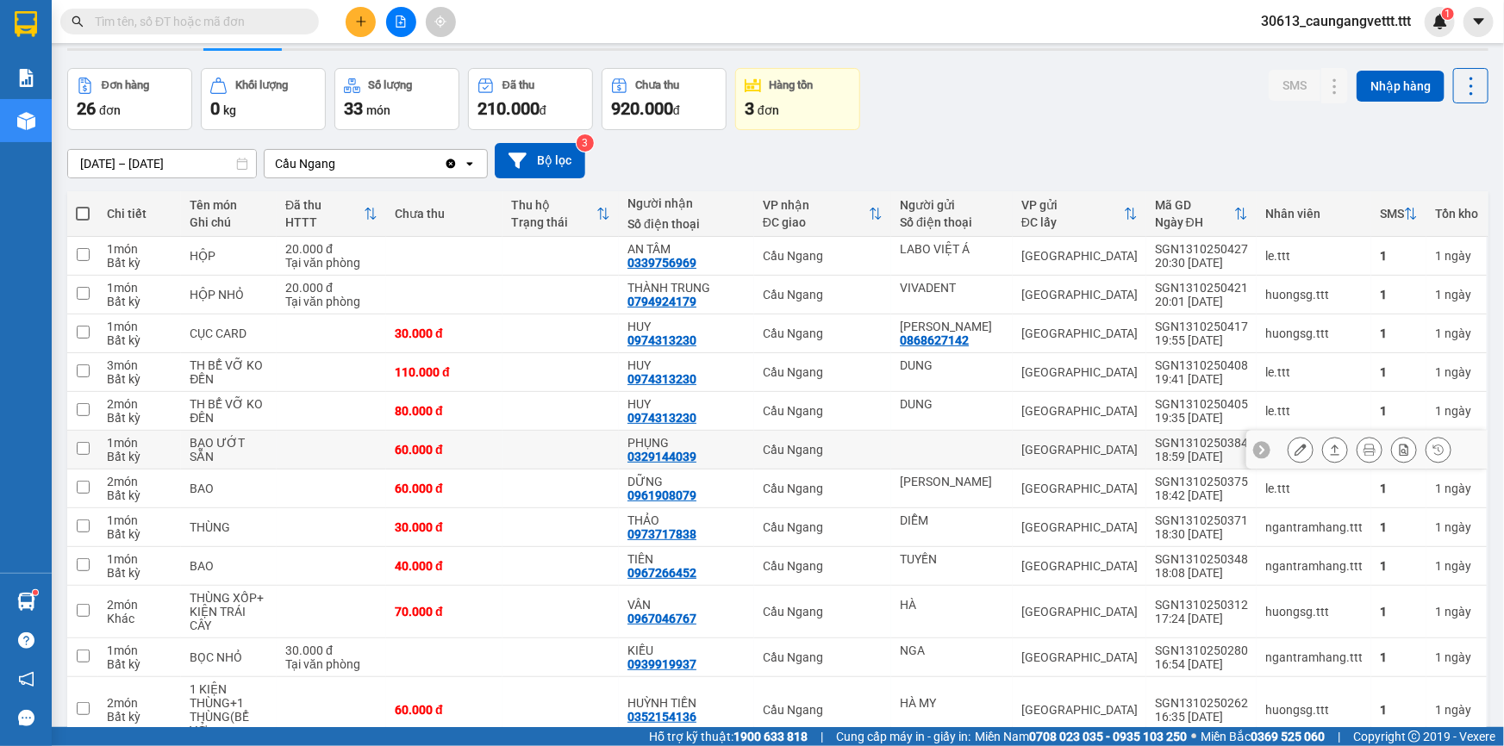
click at [1295, 449] on icon at bounding box center [1301, 450] width 12 height 12
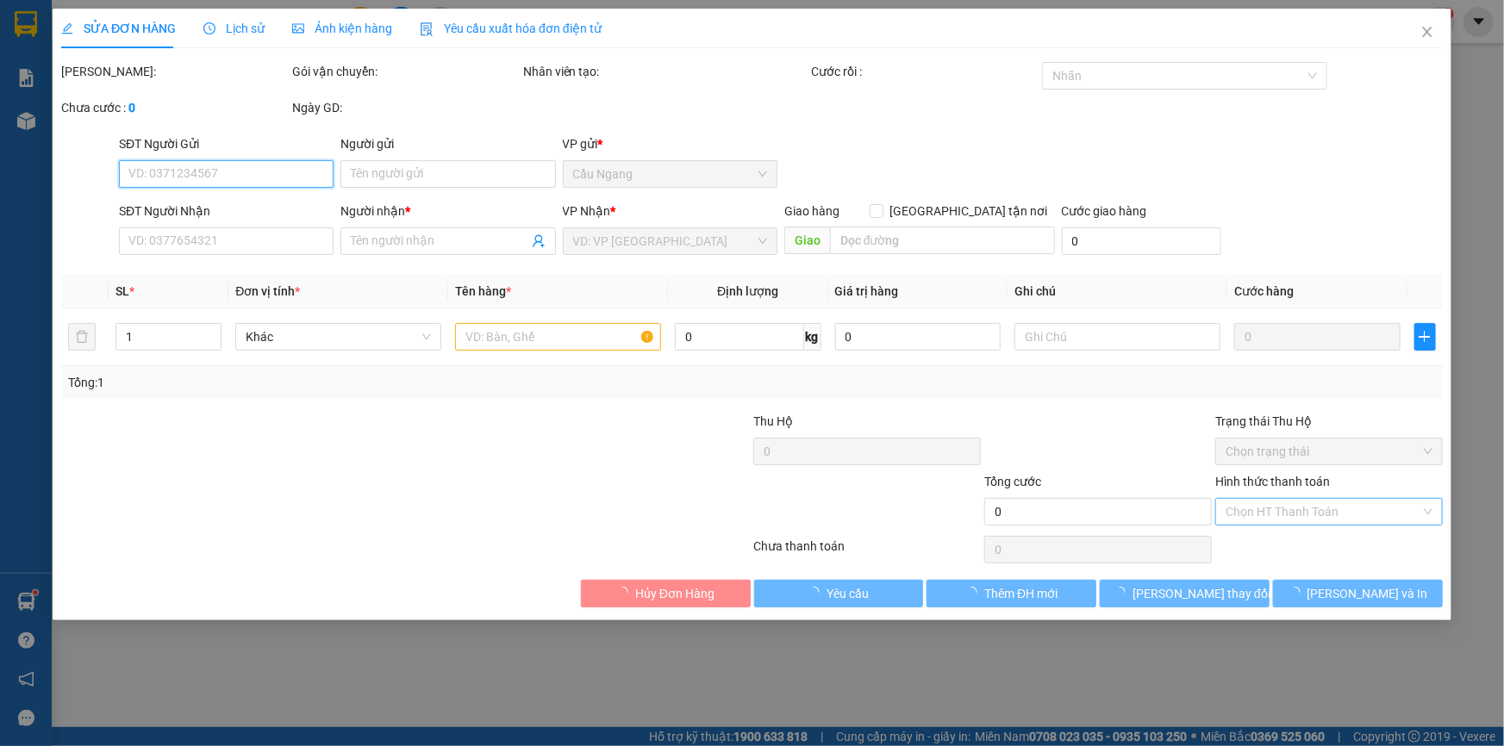
type input "0329144039"
type input "PHỤNG"
type input "60.000"
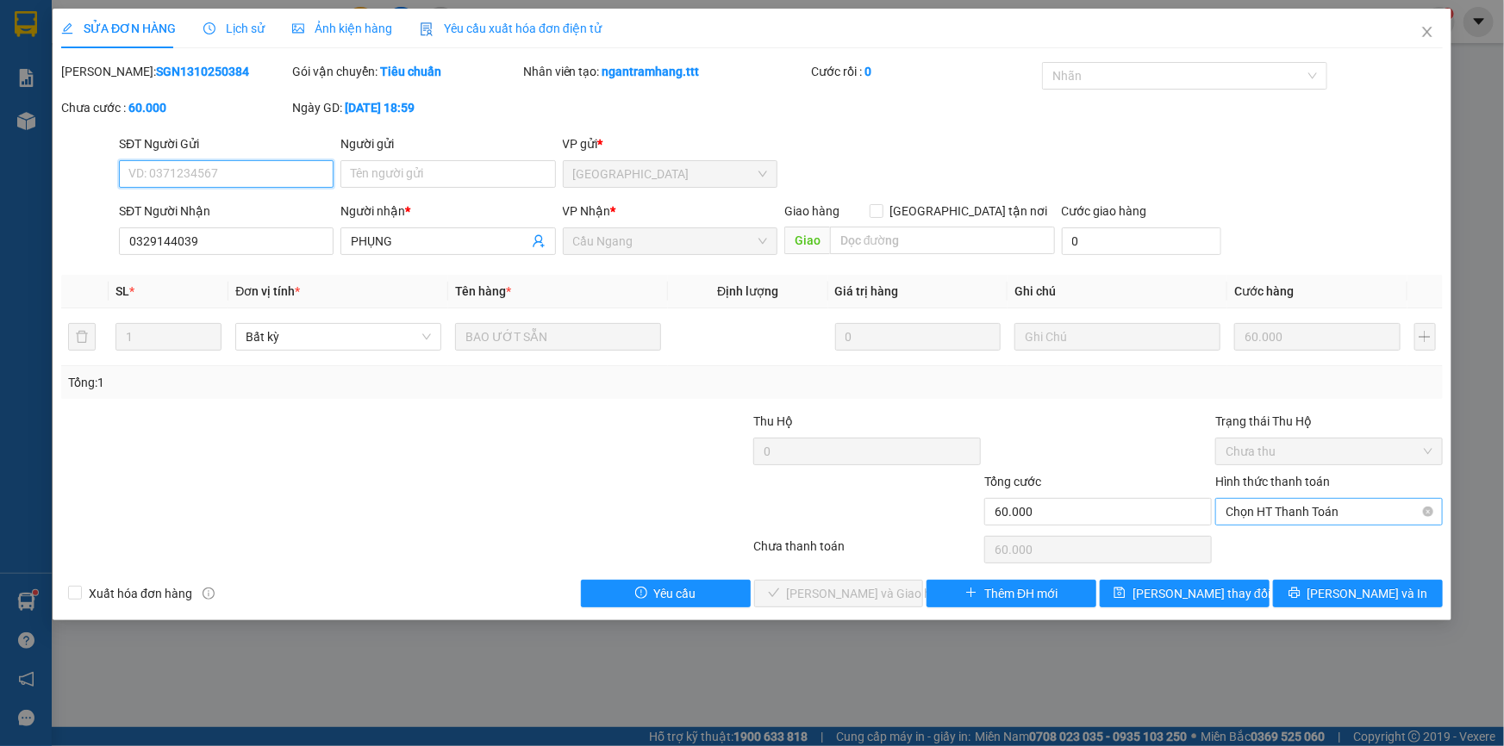
click at [1276, 507] on span "Chọn HT Thanh Toán" at bounding box center [1329, 512] width 207 height 26
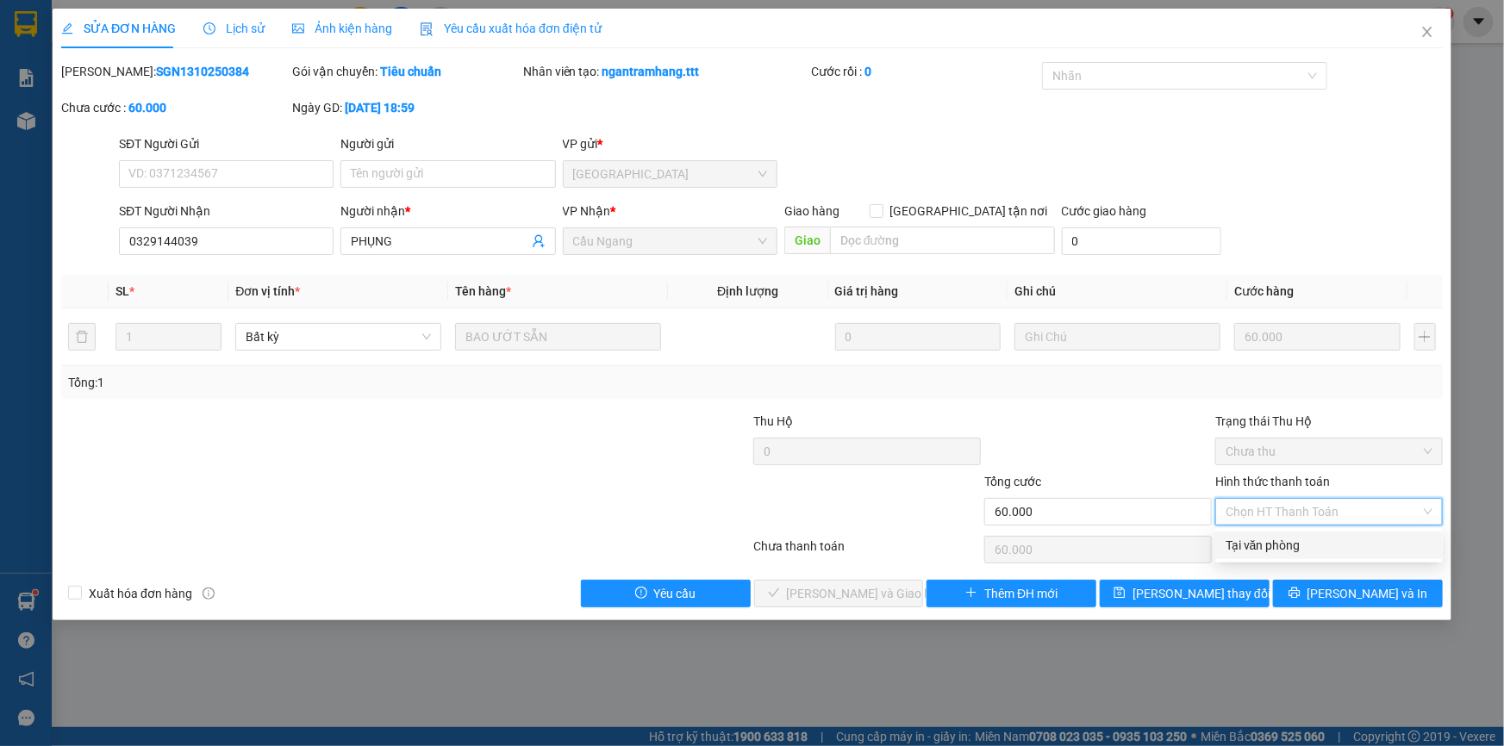
click at [1264, 542] on div "Tại văn phòng" at bounding box center [1329, 545] width 207 height 19
type input "0"
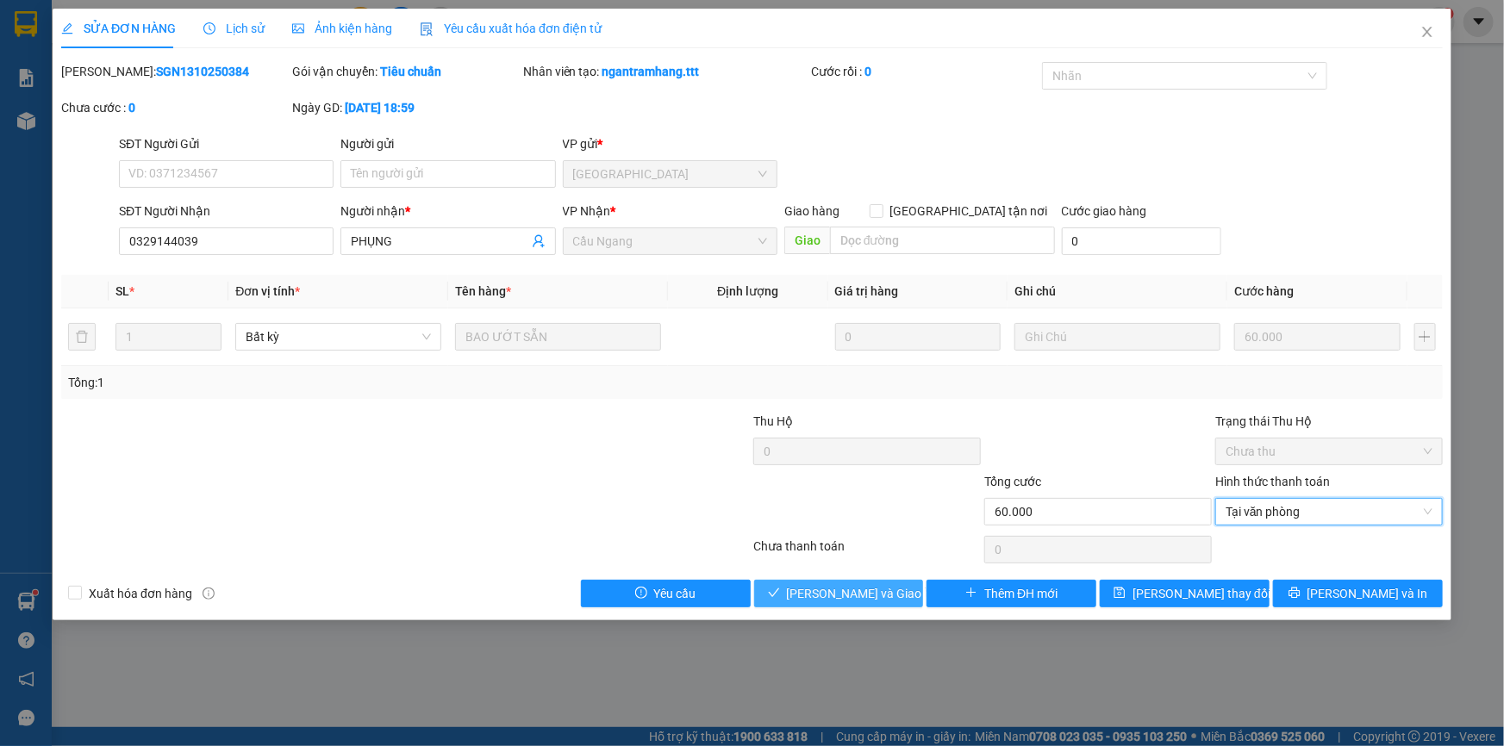
click at [852, 588] on span "[PERSON_NAME] và Giao hàng" at bounding box center [869, 593] width 165 height 19
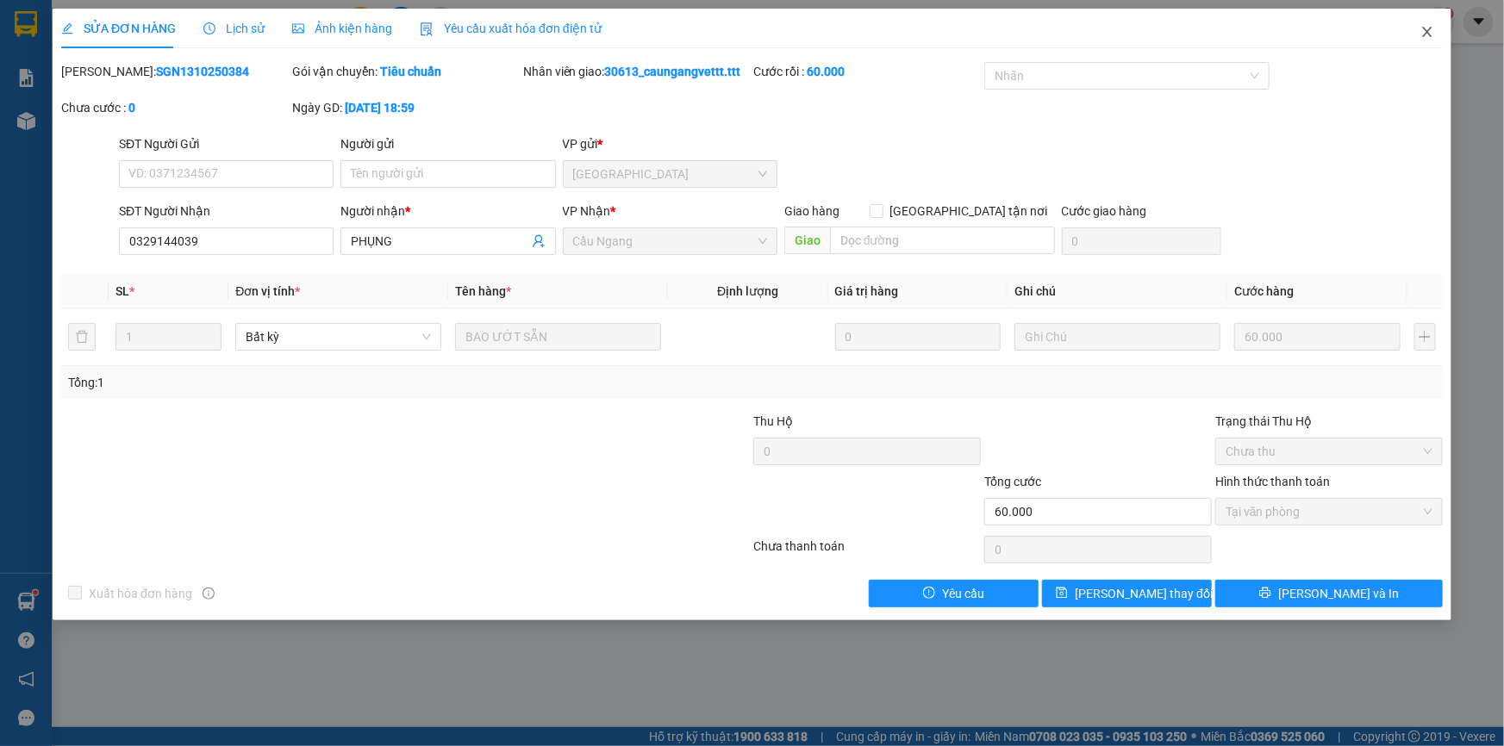
click at [1427, 30] on icon "close" at bounding box center [1427, 32] width 14 height 14
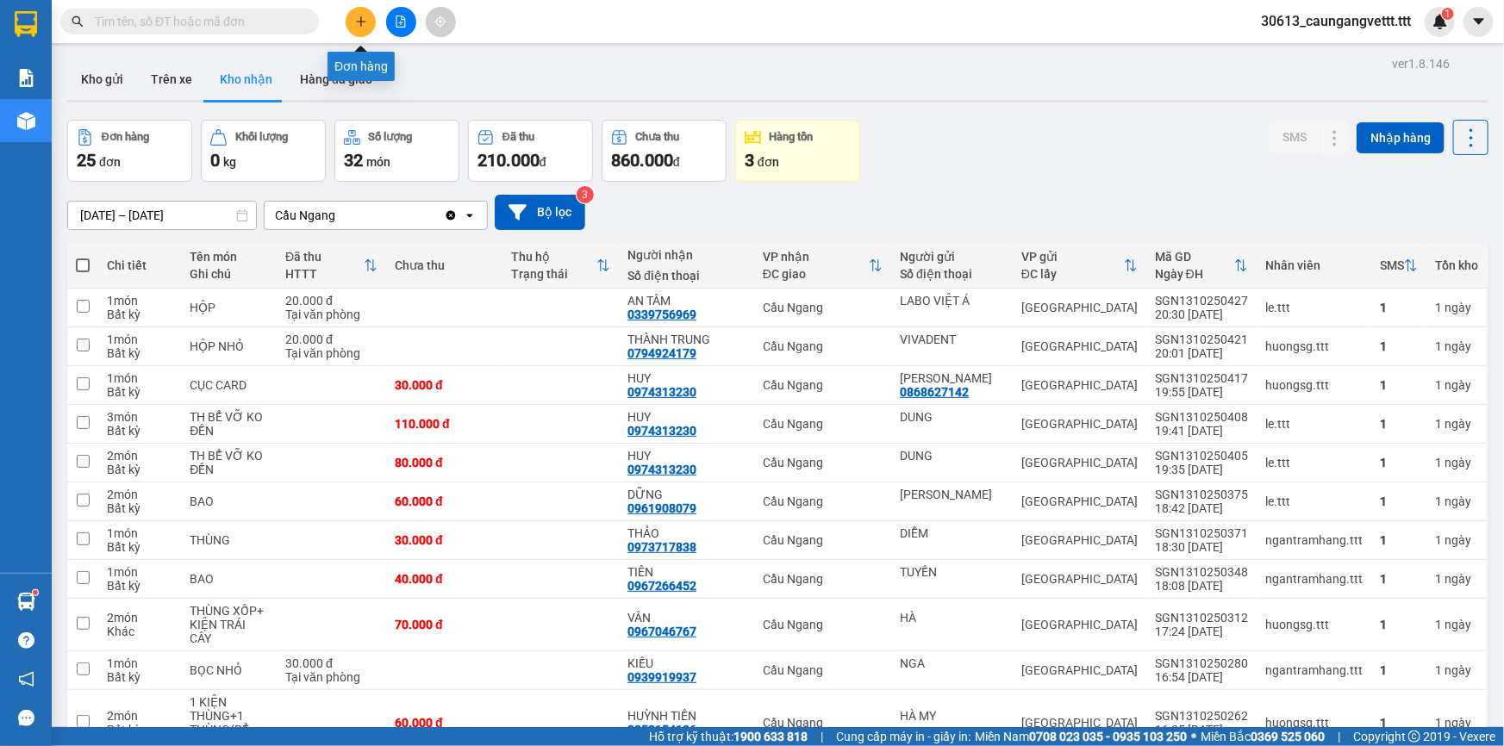
click at [355, 22] on icon "plus" at bounding box center [361, 22] width 12 height 12
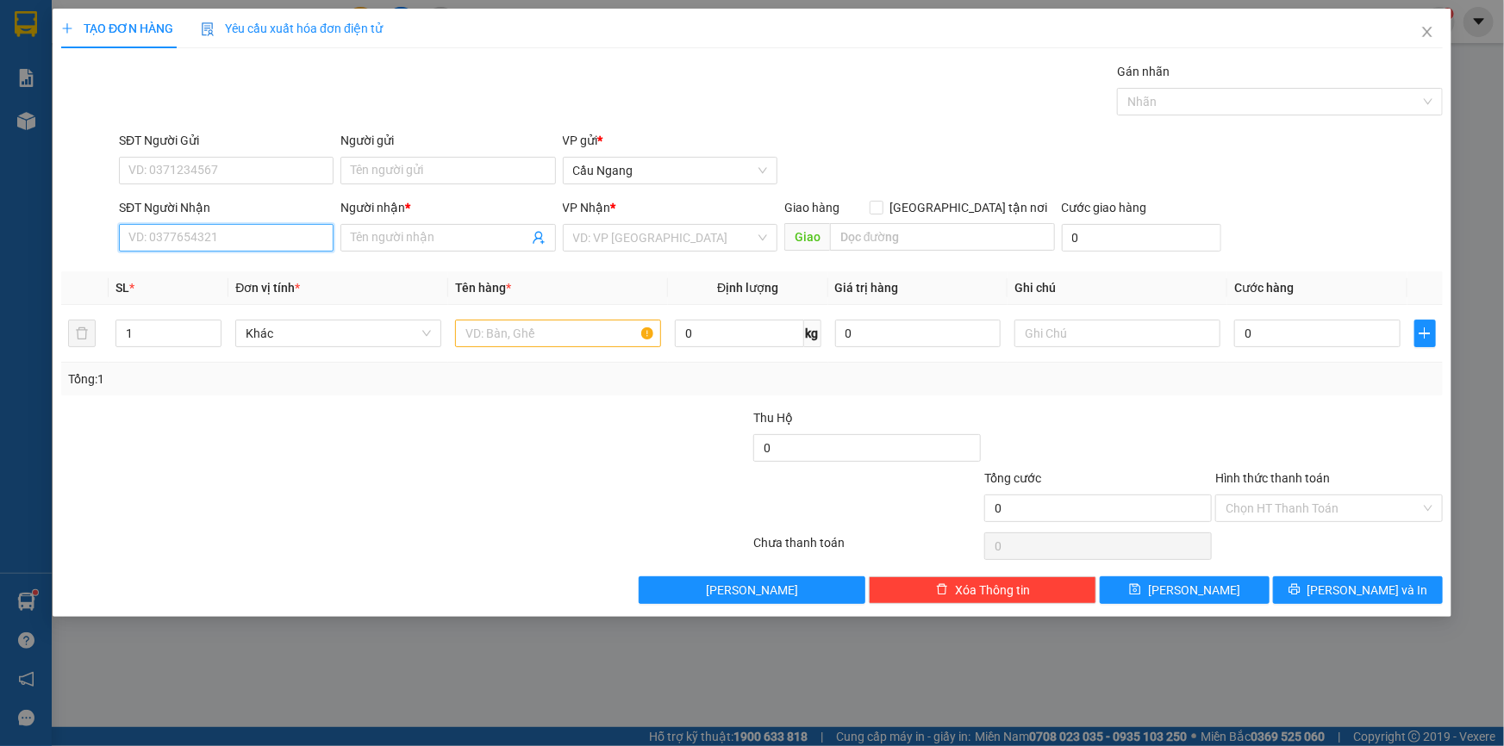
click at [188, 230] on input "SĐT Người Nhận" at bounding box center [226, 238] width 215 height 28
type input "0388778086"
click at [201, 271] on div "0388778086 - THỌ" at bounding box center [226, 272] width 194 height 19
type input "THỌ"
type input "0388778086"
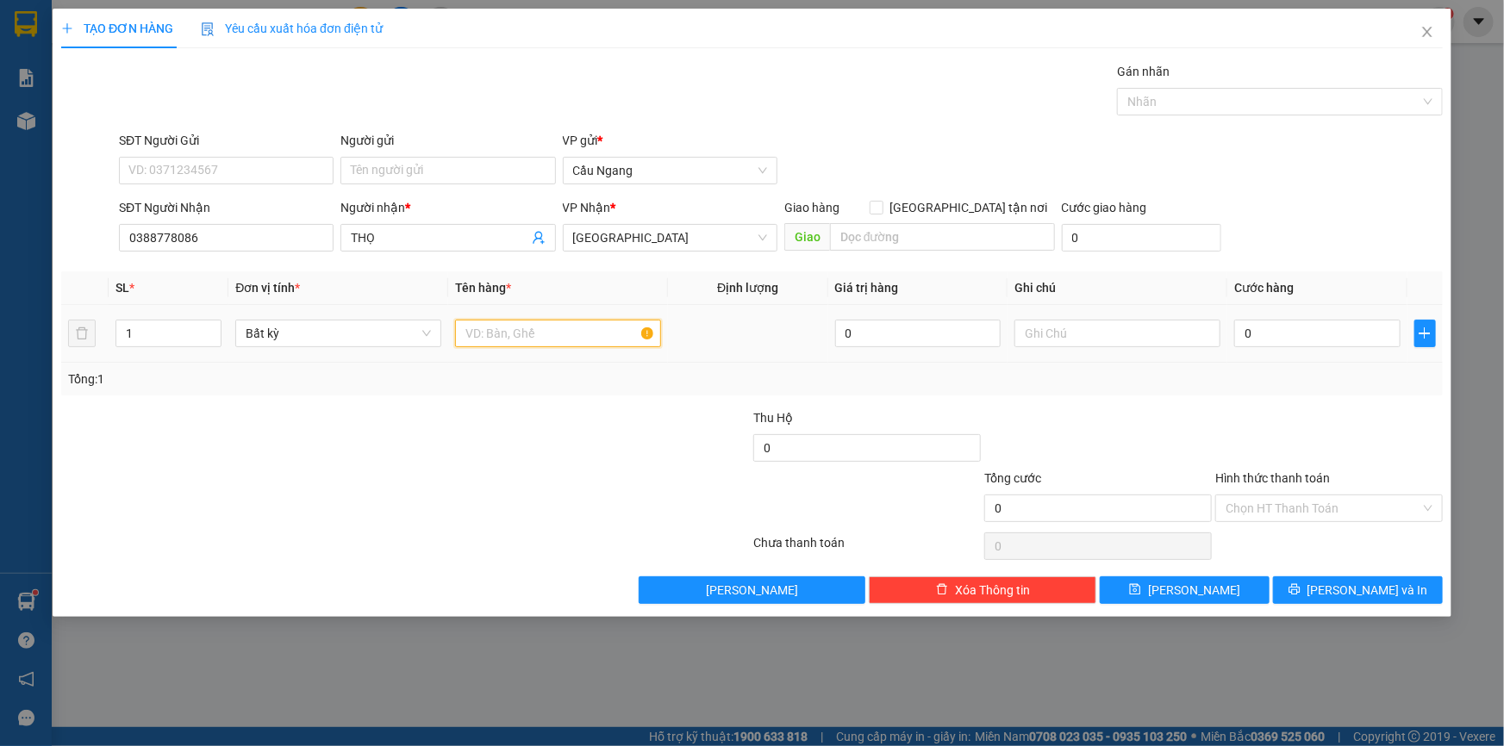
click at [545, 334] on input "text" at bounding box center [558, 334] width 206 height 28
type input "THX"
click at [1342, 328] on input "0" at bounding box center [1317, 334] width 166 height 28
type input "3"
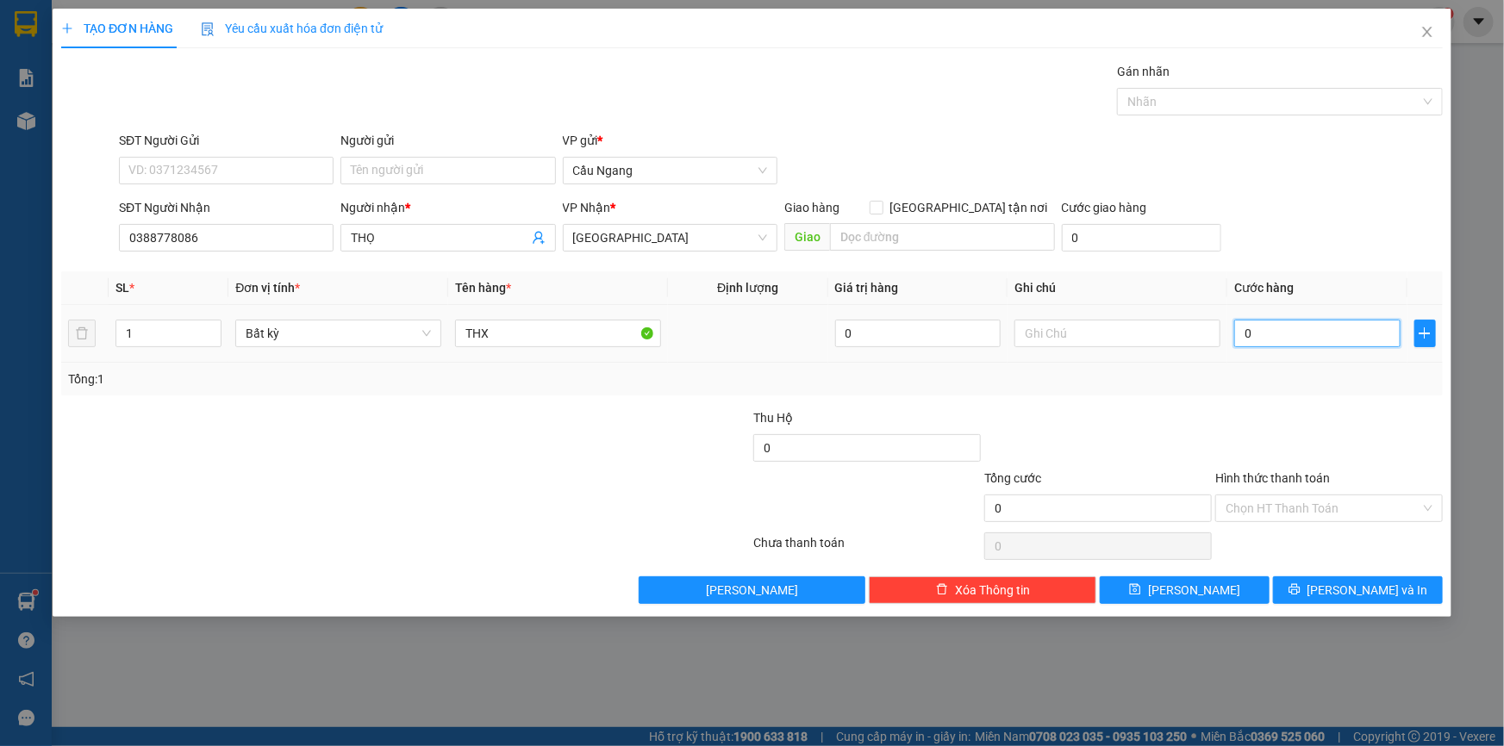
type input "3"
type input "30"
type input "300"
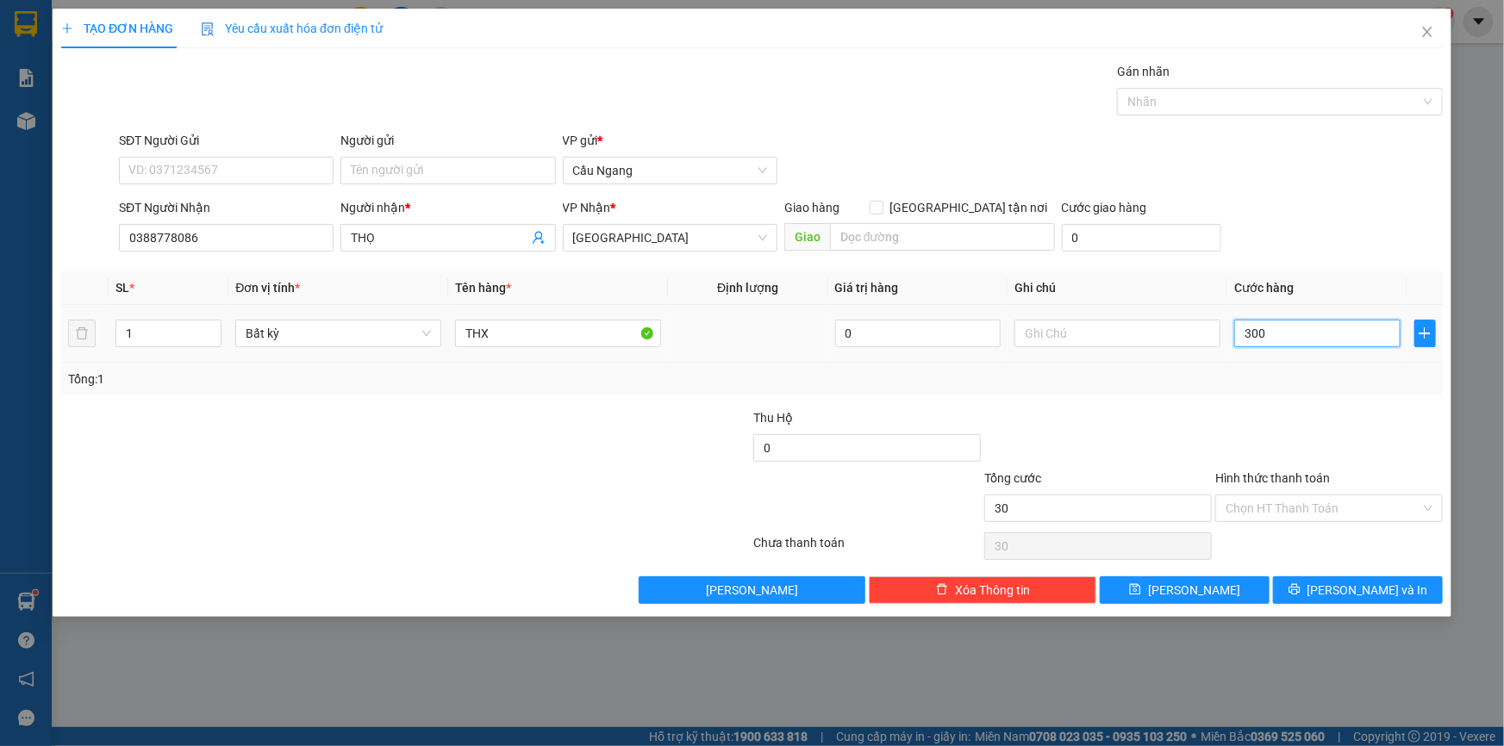
type input "300"
type input "3.000"
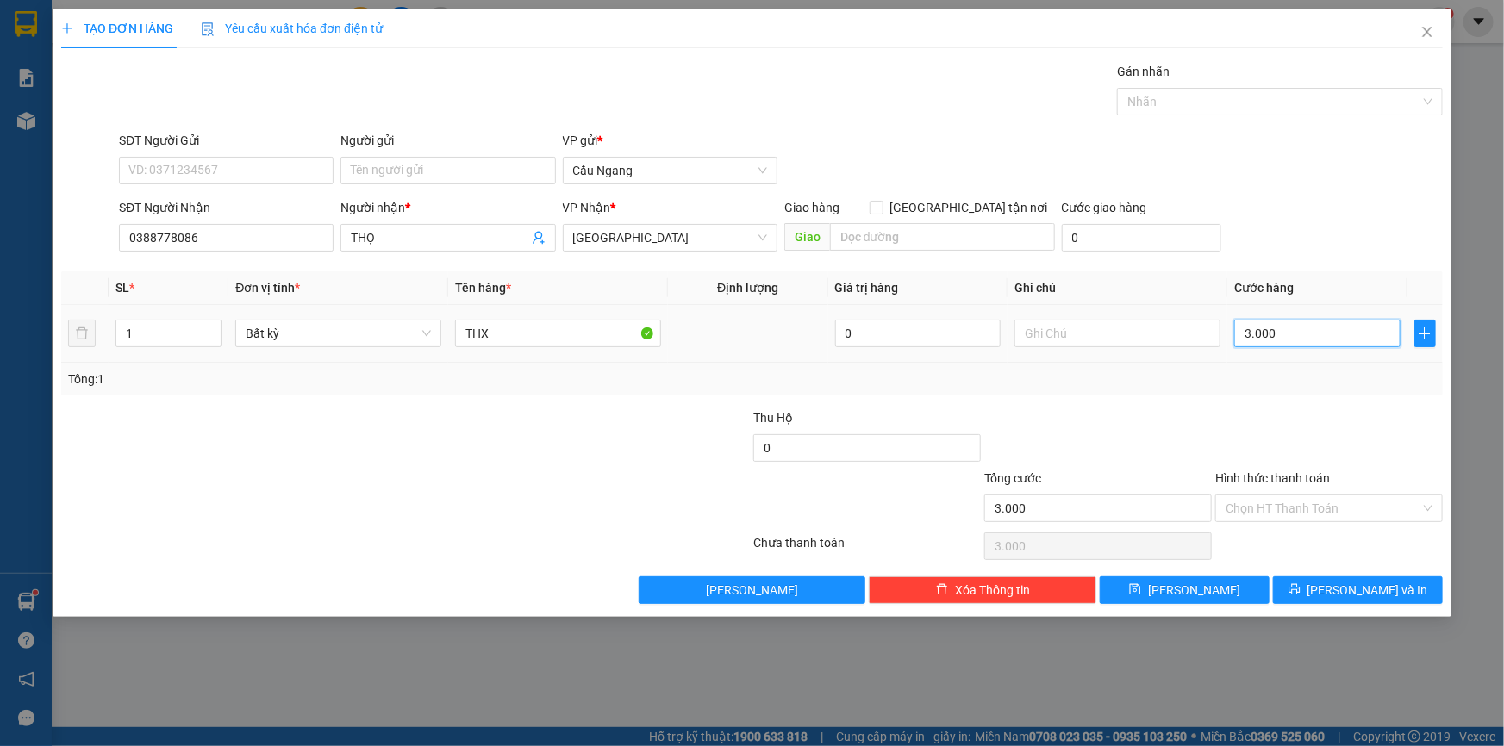
type input "30.000"
click at [1310, 508] on input "Hình thức thanh toán" at bounding box center [1323, 509] width 195 height 26
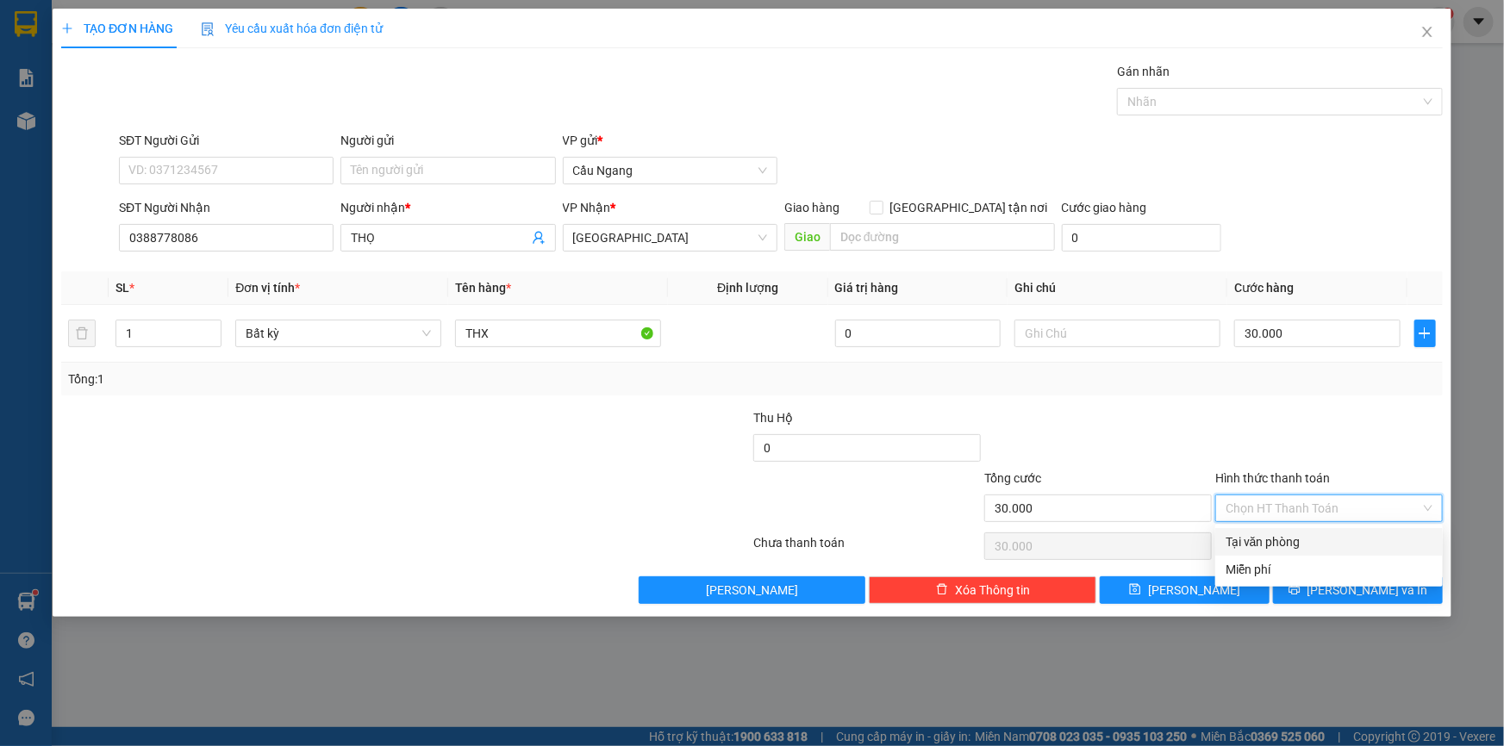
click at [1278, 540] on div "Tại văn phòng" at bounding box center [1329, 542] width 207 height 19
type input "0"
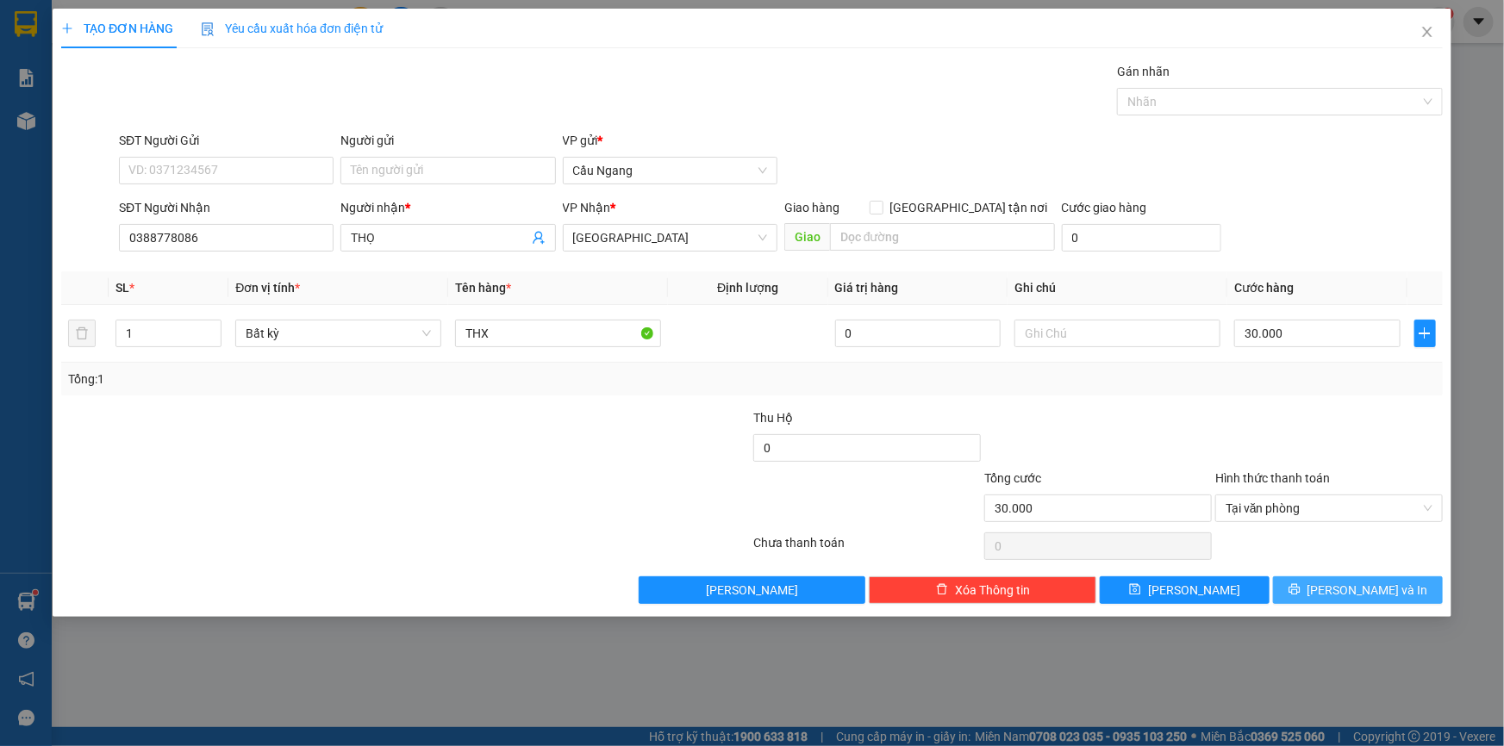
click at [1367, 588] on span "[PERSON_NAME] và In" at bounding box center [1367, 590] width 121 height 19
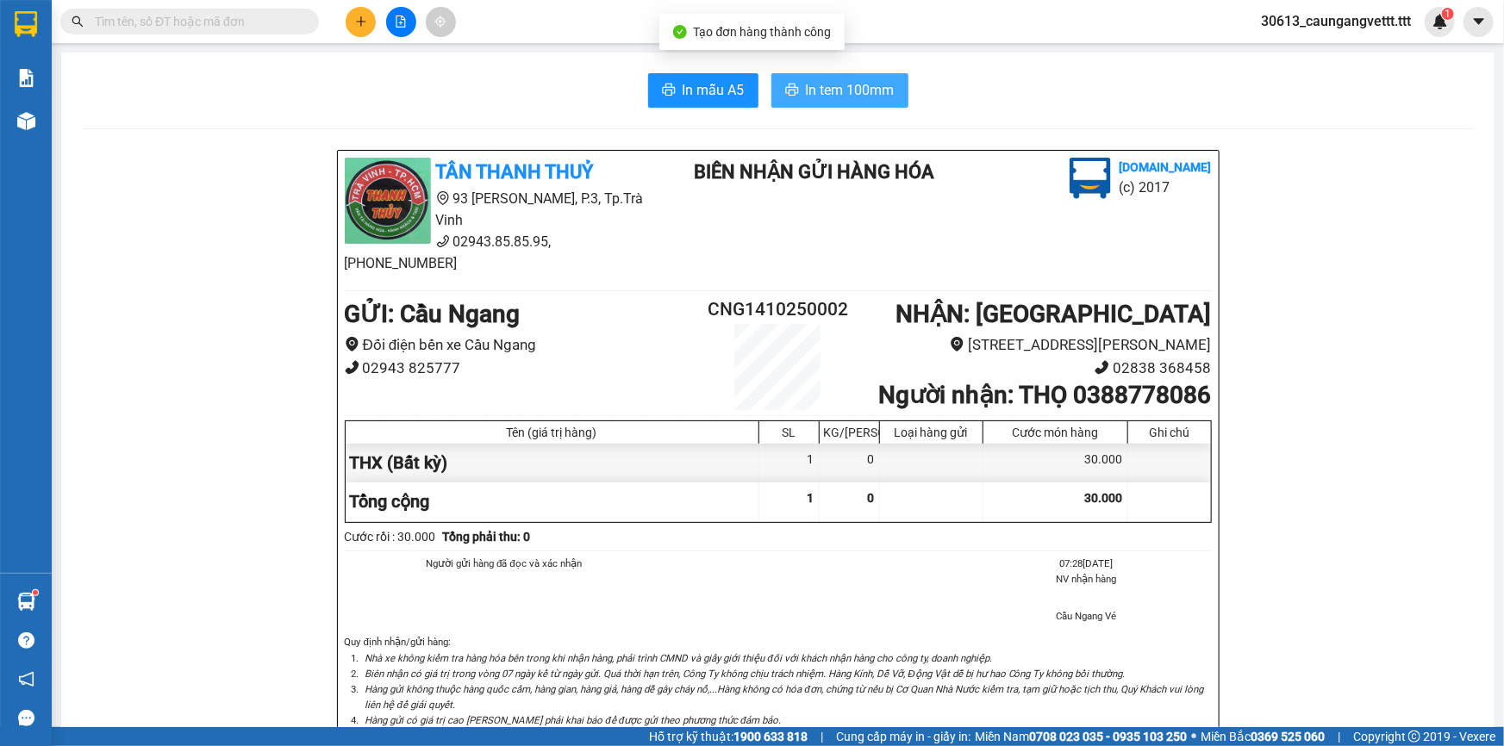
click at [806, 95] on span "In tem 100mm" at bounding box center [850, 90] width 89 height 22
click at [362, 17] on icon "plus" at bounding box center [361, 22] width 12 height 12
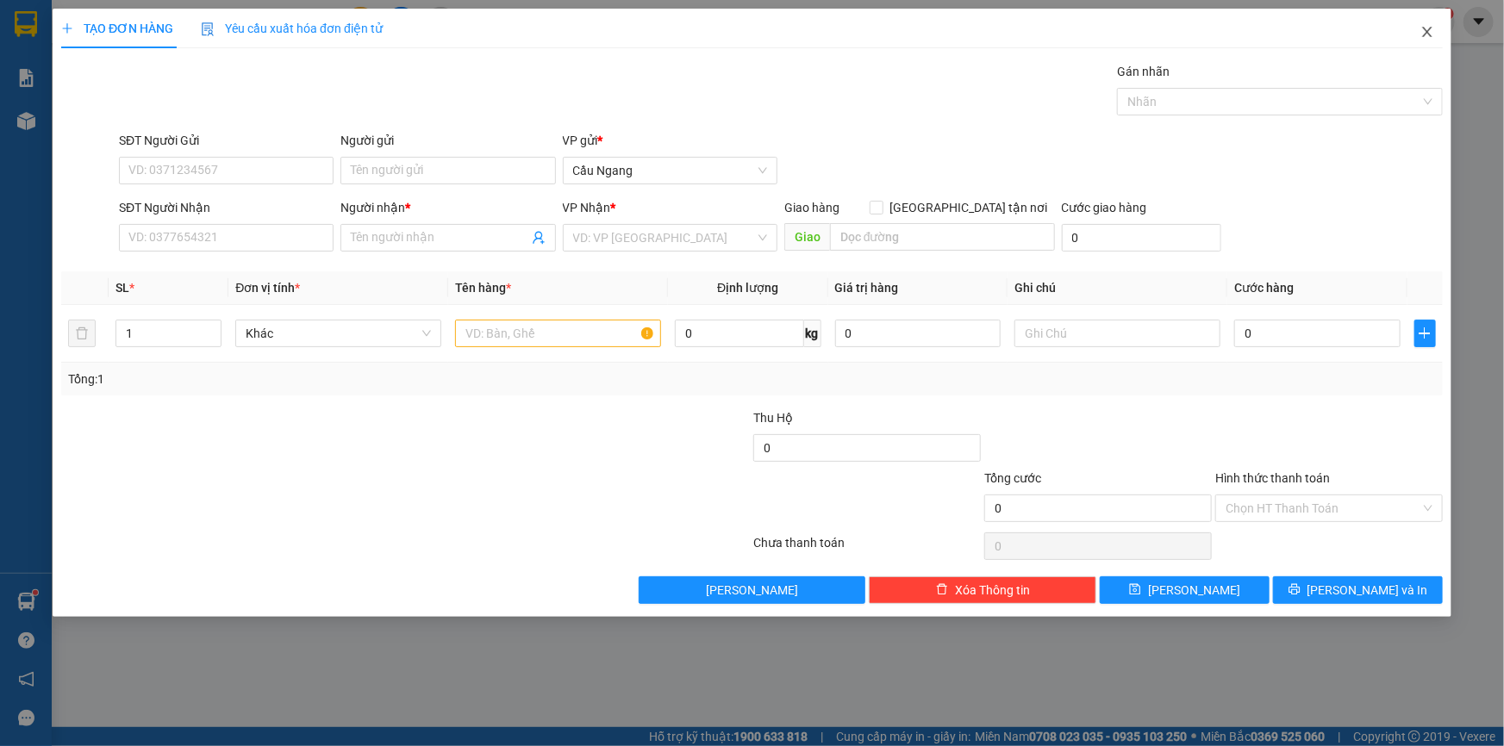
drag, startPoint x: 1427, startPoint y: 27, endPoint x: 1415, endPoint y: 31, distance: 12.8
click at [1427, 28] on icon "close" at bounding box center [1427, 32] width 14 height 14
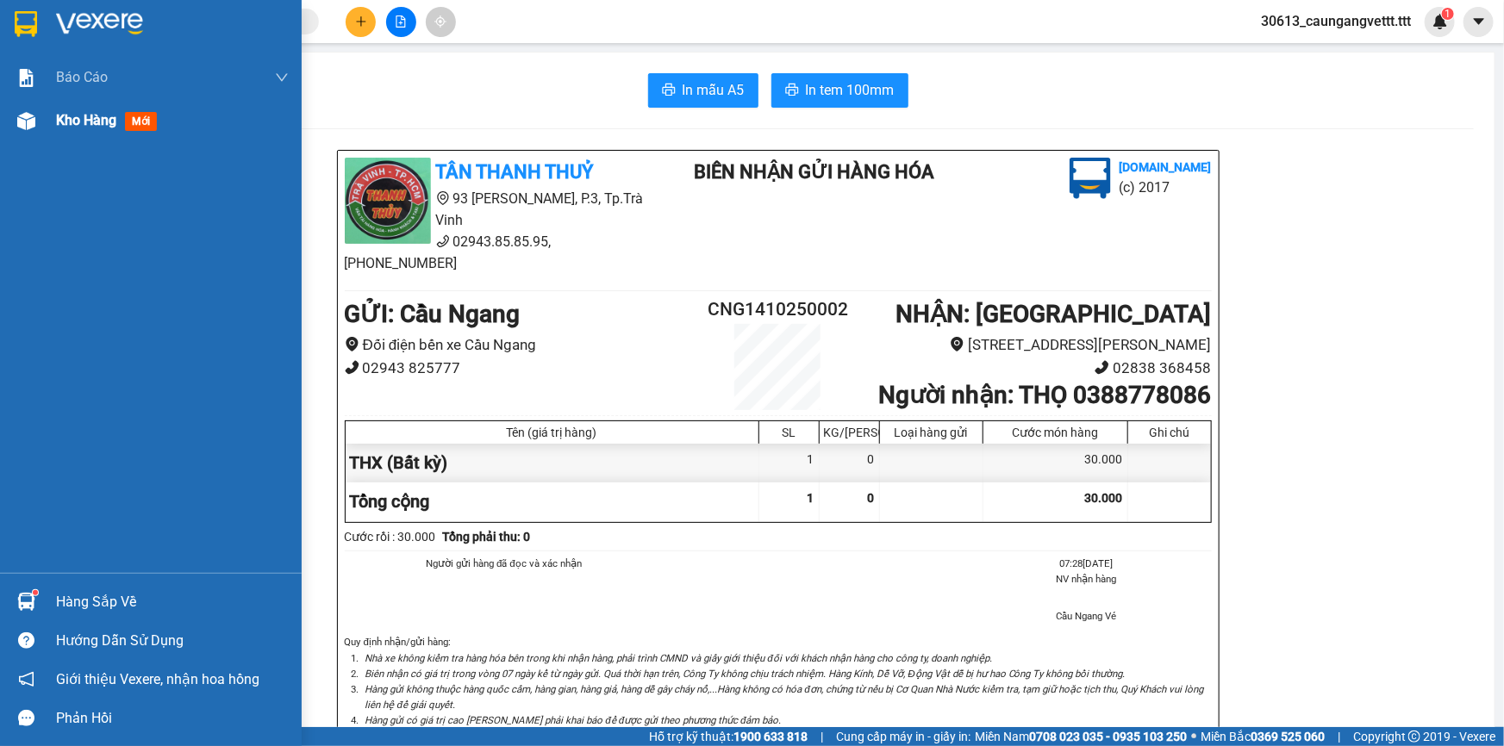
click at [79, 126] on span "Kho hàng" at bounding box center [86, 120] width 60 height 16
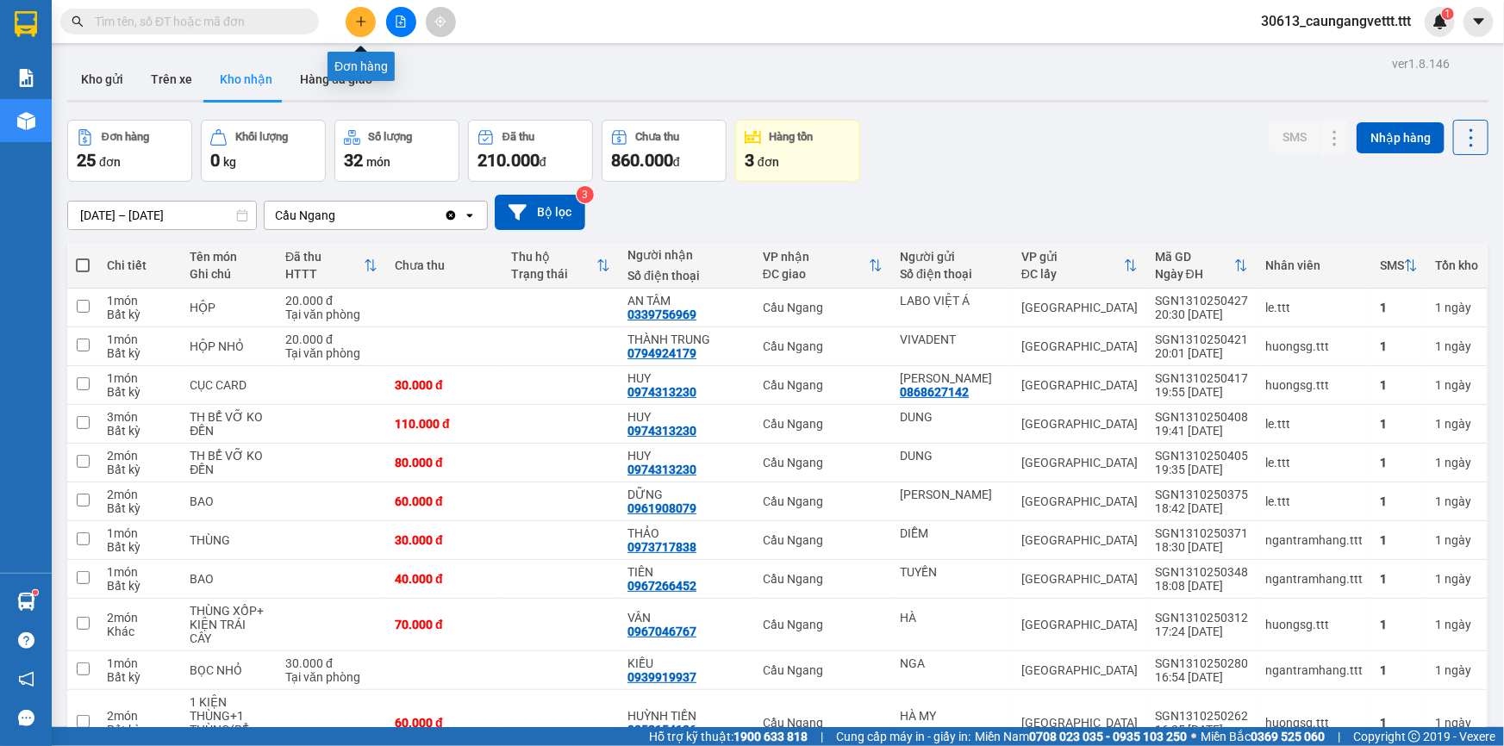
click at [357, 22] on icon "plus" at bounding box center [360, 21] width 9 height 1
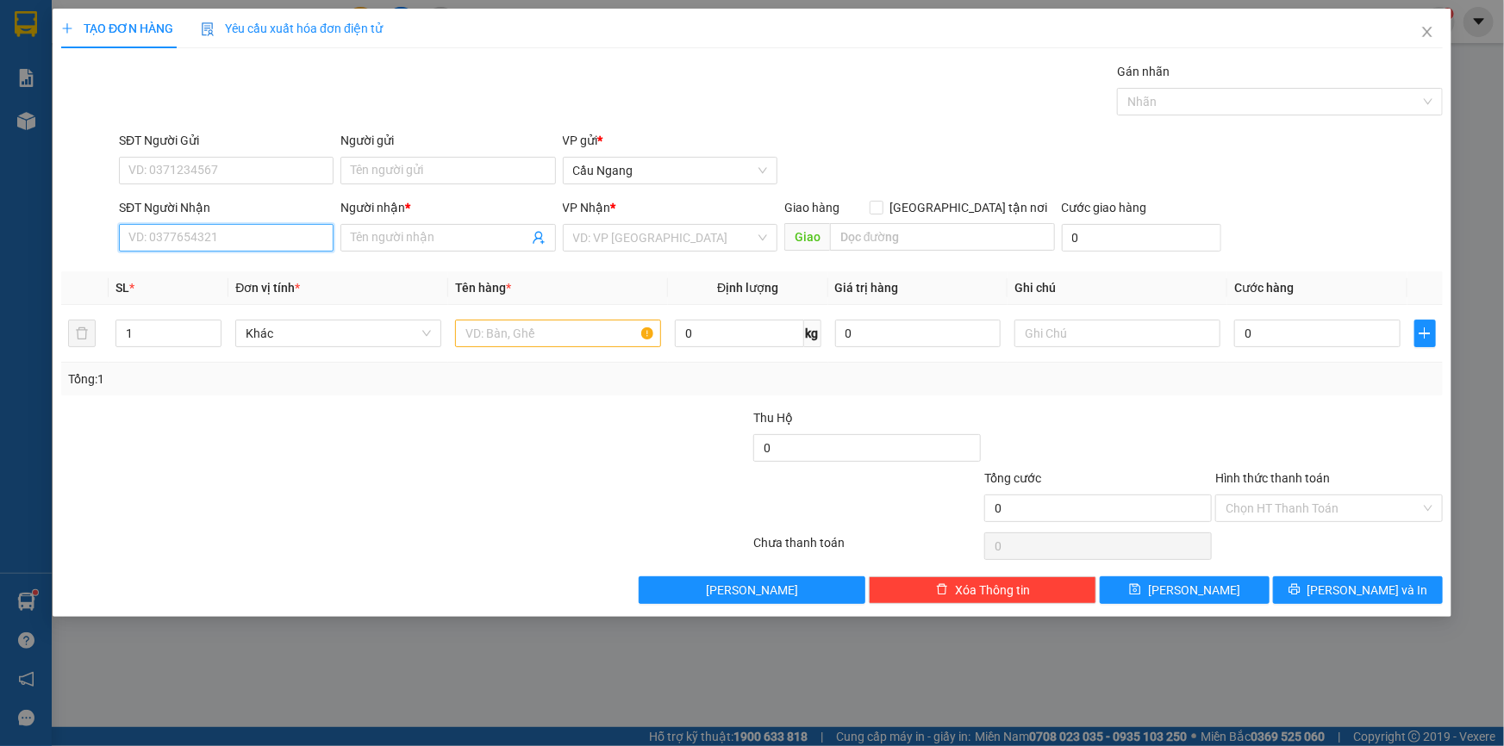
click at [228, 234] on input "SĐT Người Nhận" at bounding box center [226, 238] width 215 height 28
click at [241, 274] on div "0901881456 - LABO SAPA" at bounding box center [226, 272] width 194 height 19
type input "0901881456"
type input "LABO SAPA"
type input "0901881456"
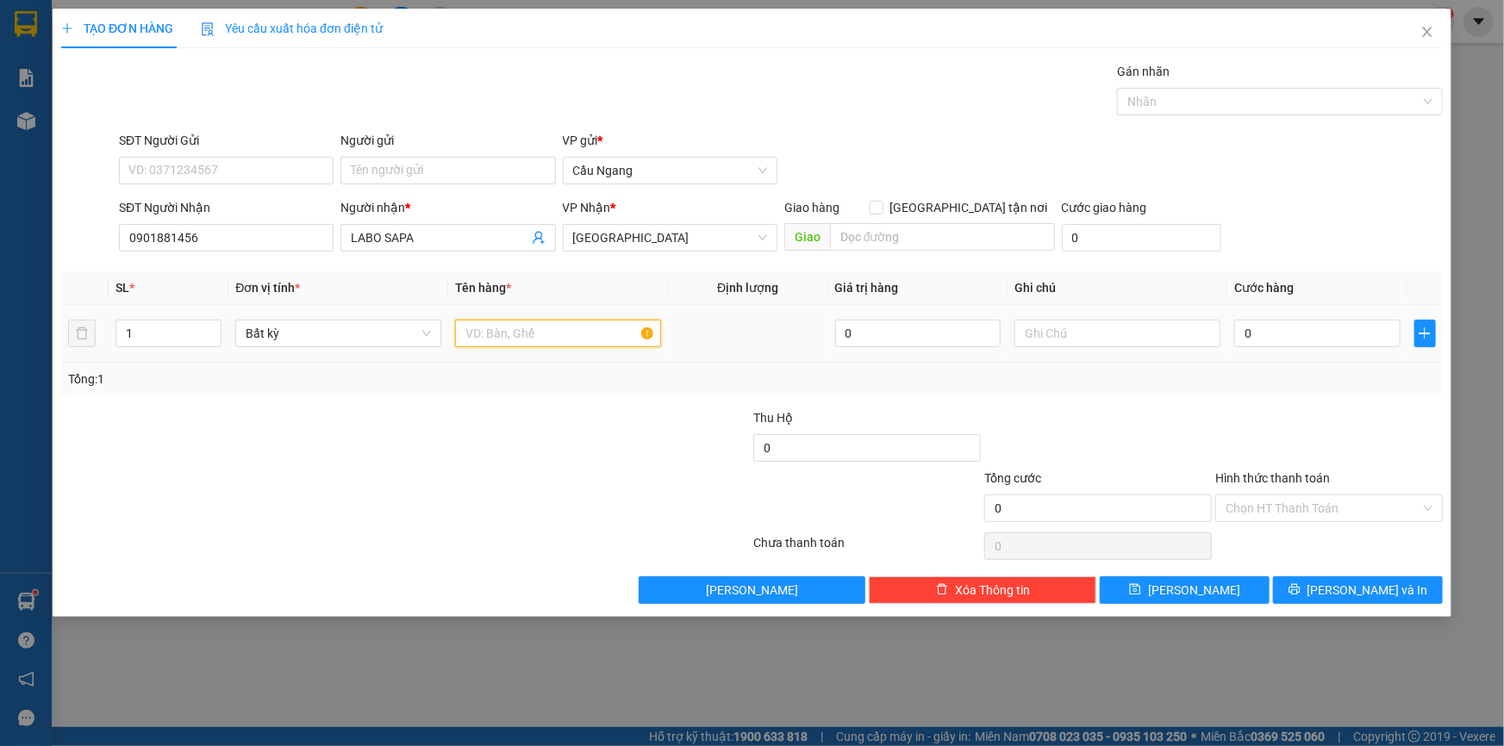
click at [510, 333] on input "text" at bounding box center [558, 334] width 206 height 28
type input "HOP"
click at [1329, 328] on input "0" at bounding box center [1317, 334] width 166 height 28
type input "2"
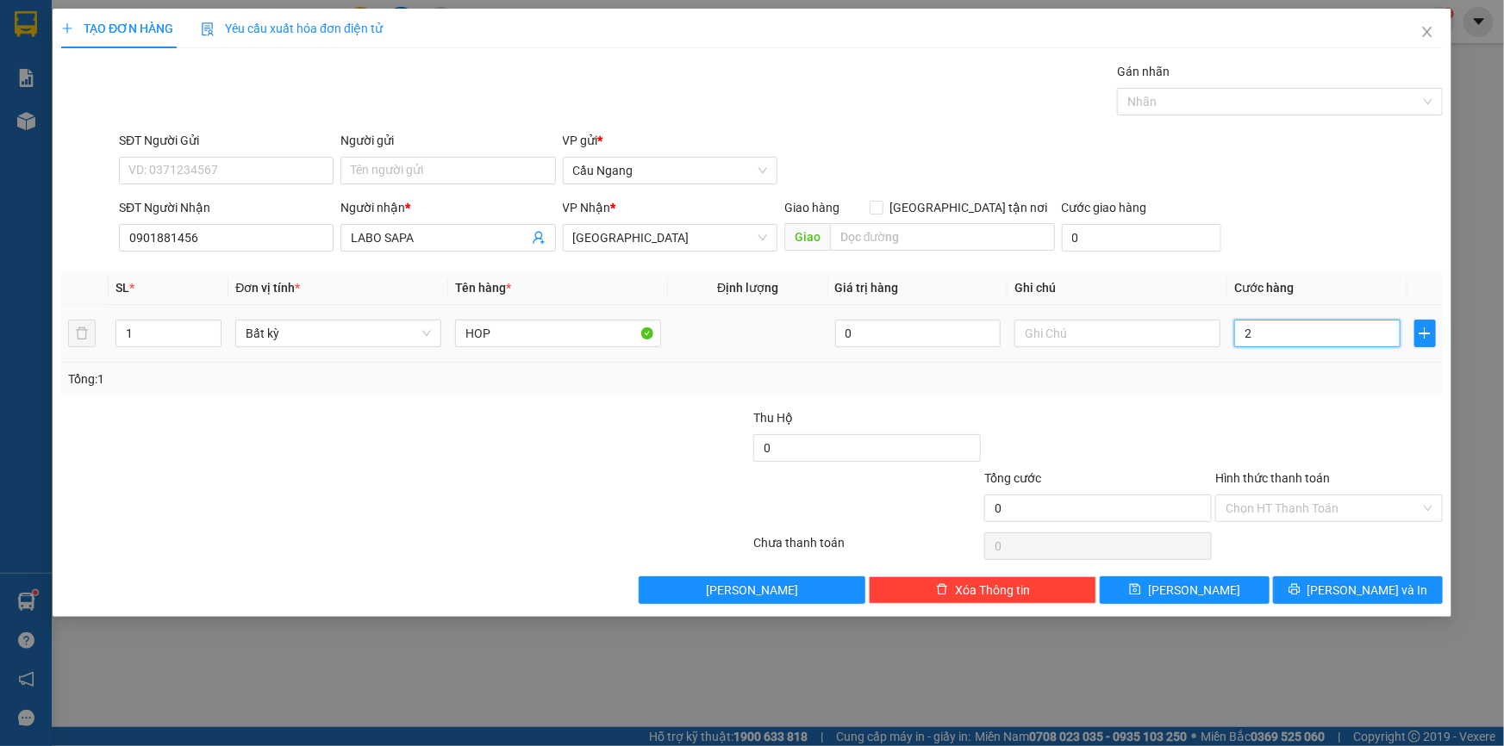
type input "2"
type input "20"
type input "200"
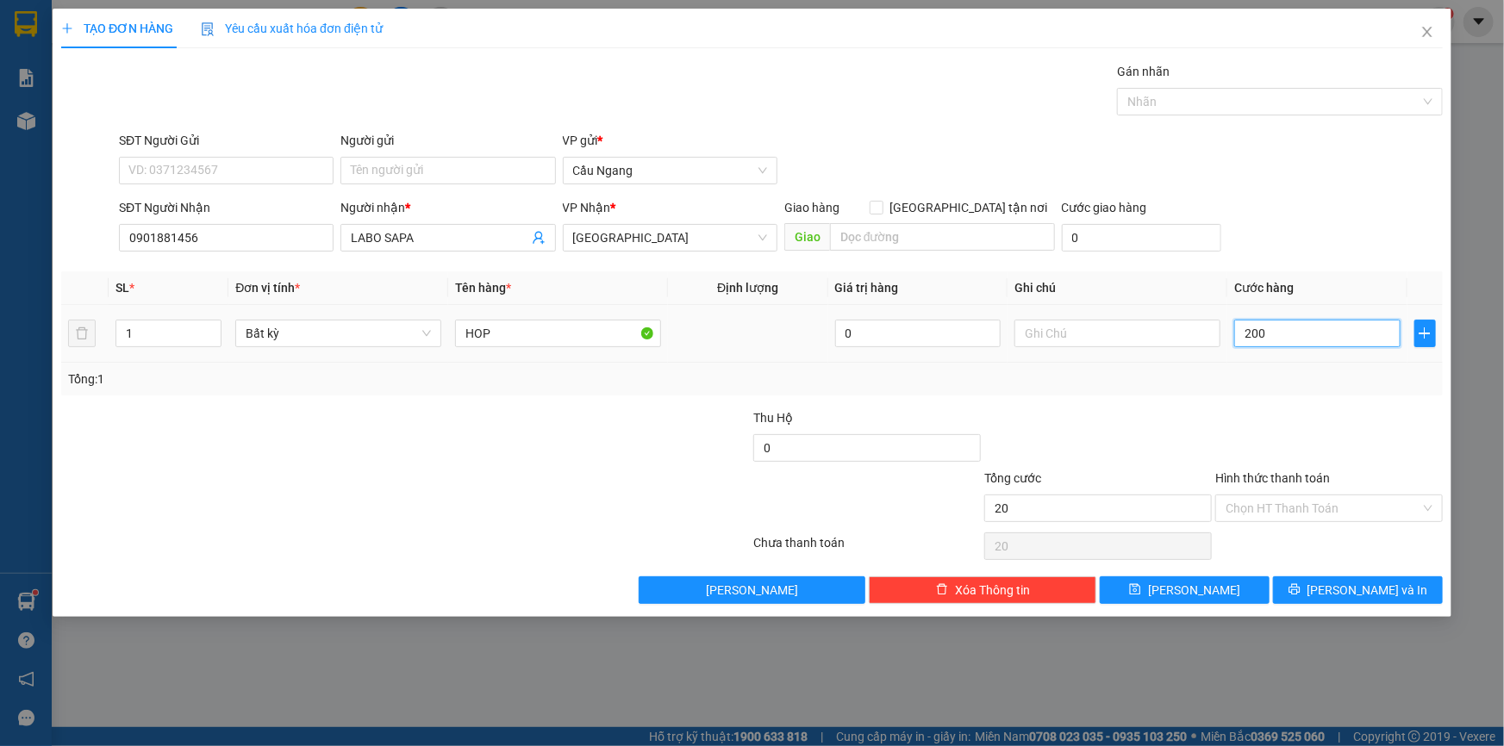
type input "200"
type input "2.000"
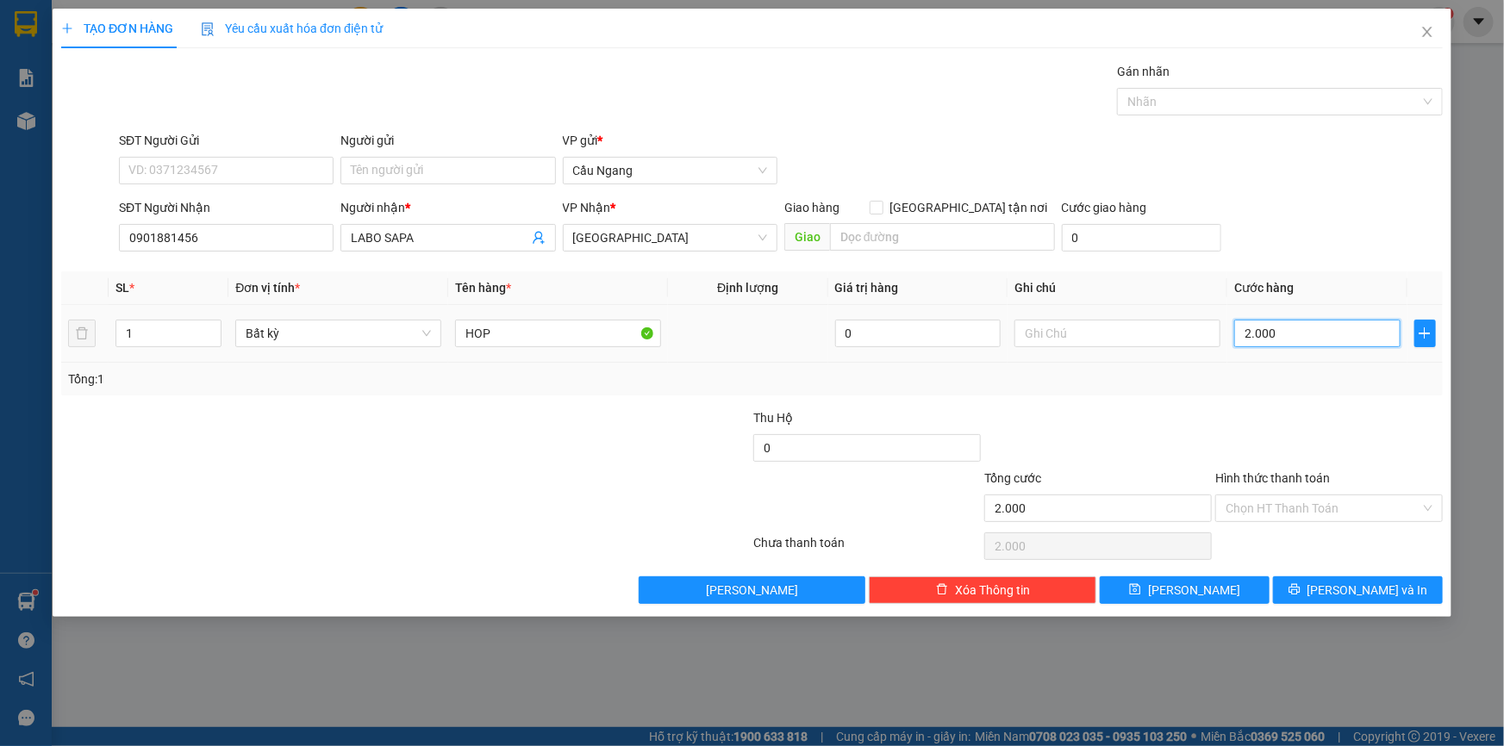
type input "20.000"
click at [1299, 506] on input "Hình thức thanh toán" at bounding box center [1323, 509] width 195 height 26
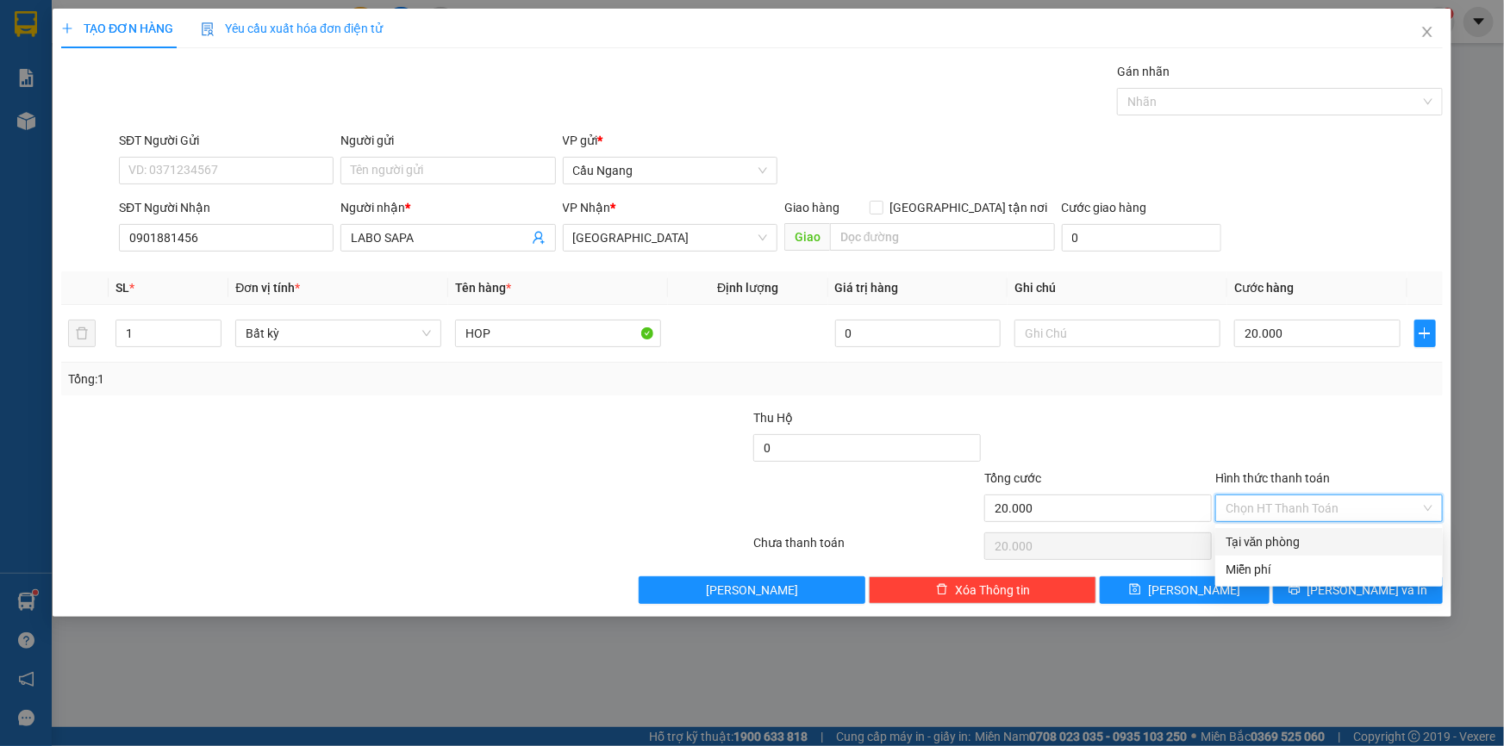
click at [1290, 537] on div "Tại văn phòng" at bounding box center [1329, 542] width 207 height 19
type input "0"
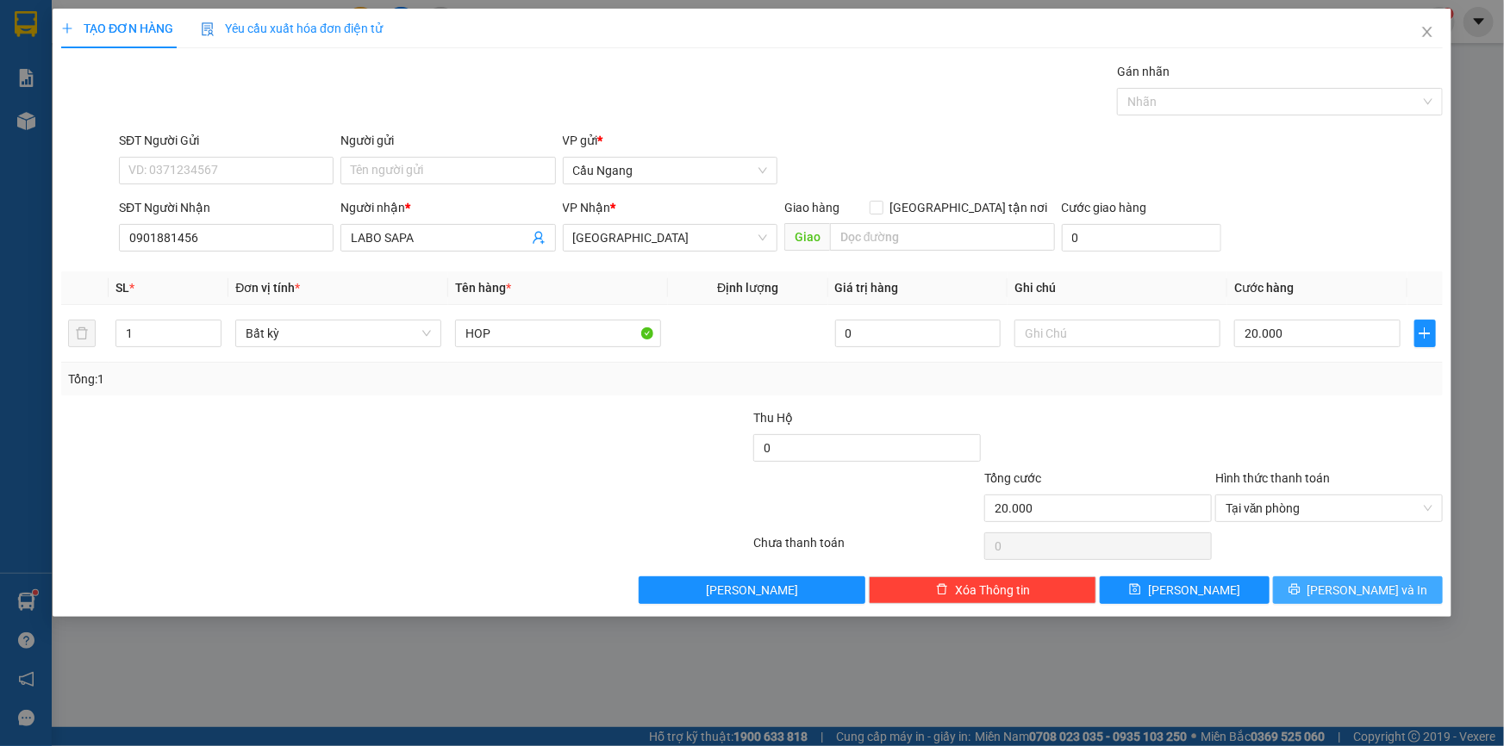
click at [1345, 591] on span "[PERSON_NAME] và In" at bounding box center [1367, 590] width 121 height 19
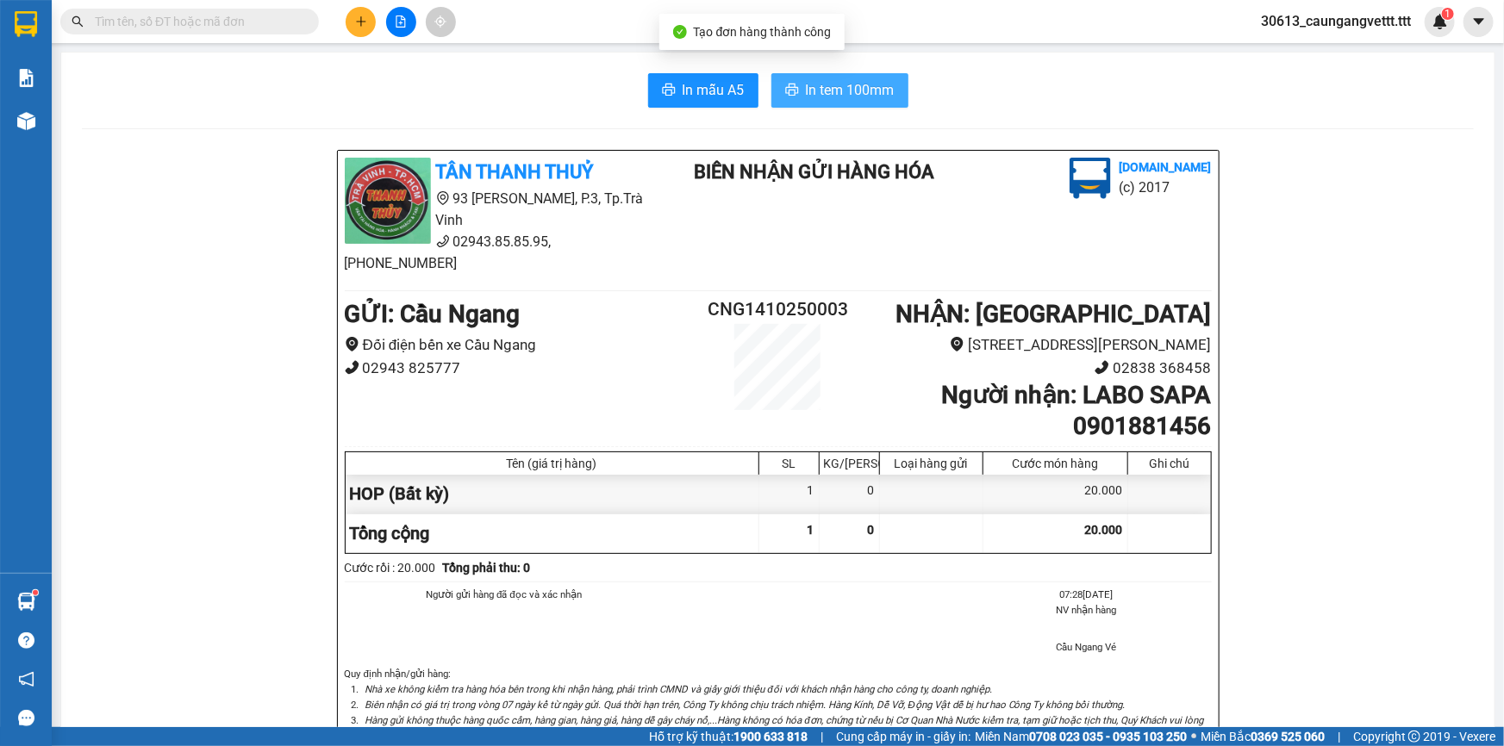
click at [840, 88] on span "In tem 100mm" at bounding box center [850, 90] width 89 height 22
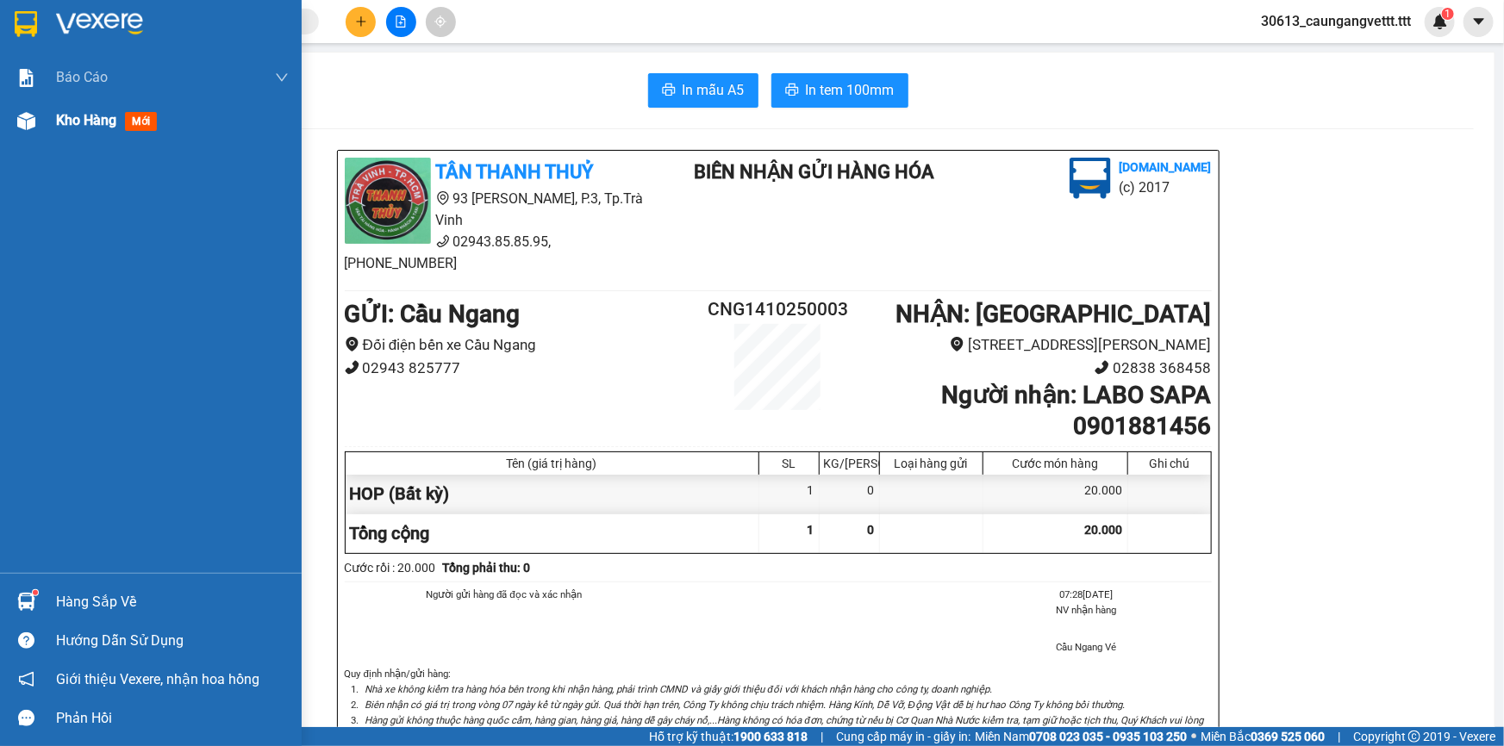
click at [61, 123] on span "Kho hàng" at bounding box center [86, 120] width 60 height 16
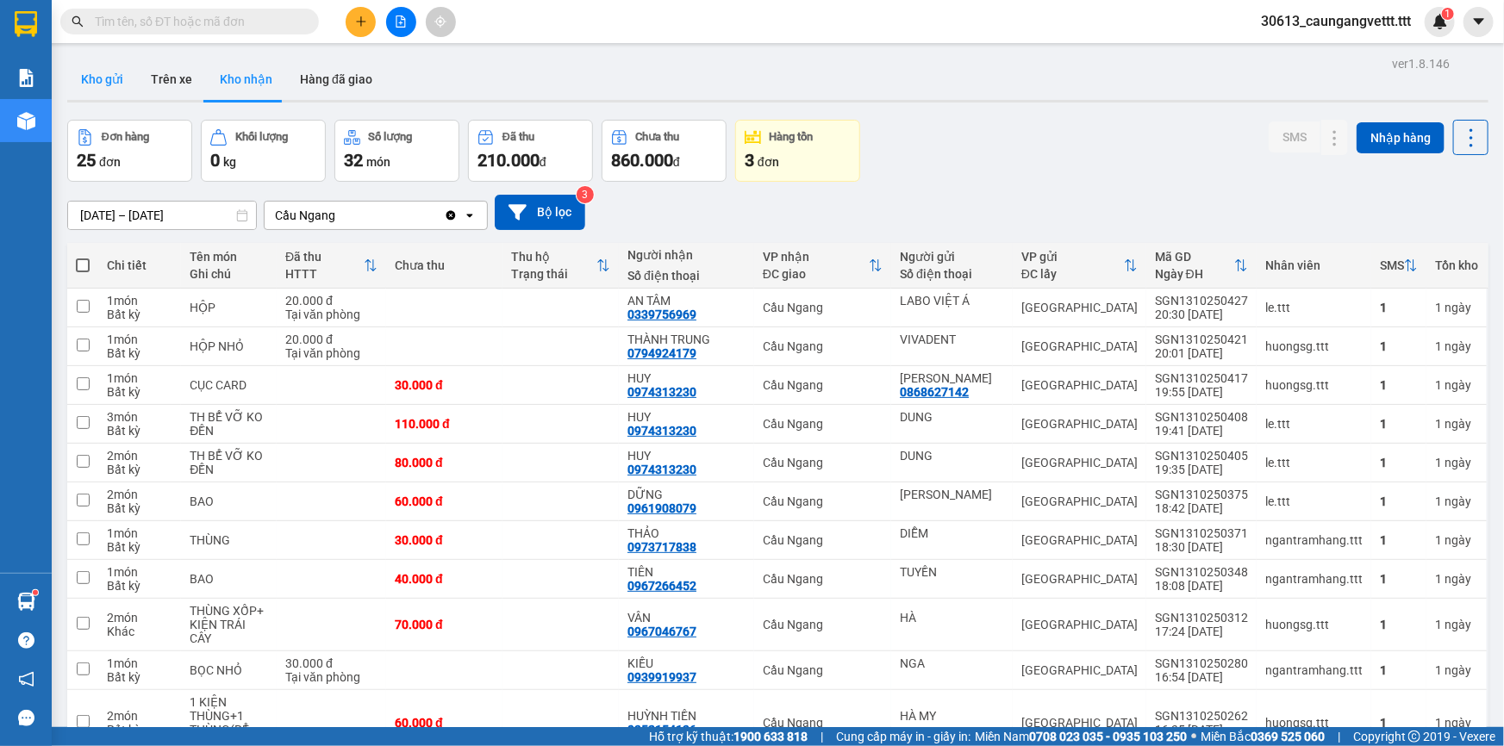
click at [114, 79] on button "Kho gửi" at bounding box center [102, 79] width 70 height 41
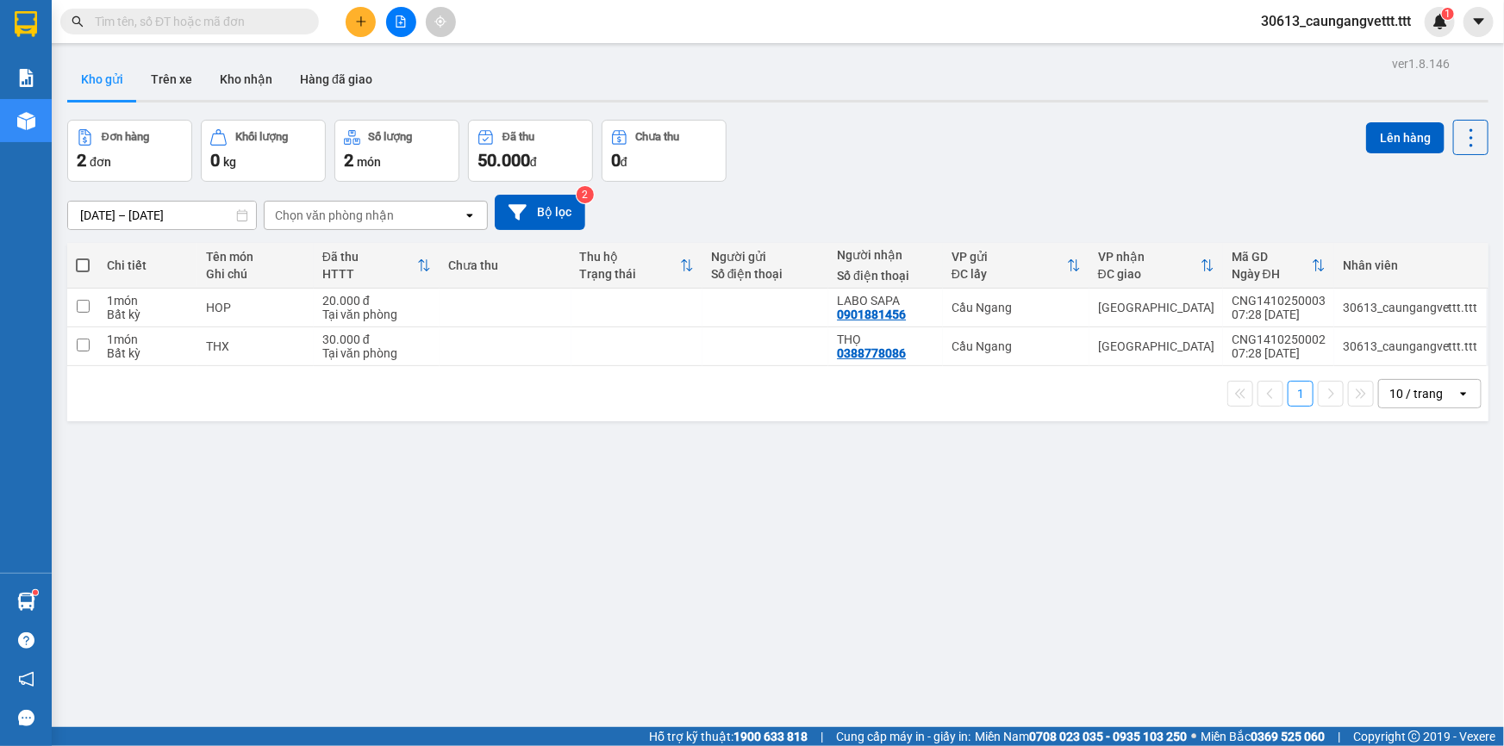
click at [84, 266] on span at bounding box center [83, 266] width 14 height 14
click at [83, 257] on input "checkbox" at bounding box center [83, 257] width 0 height 0
checkbox input "true"
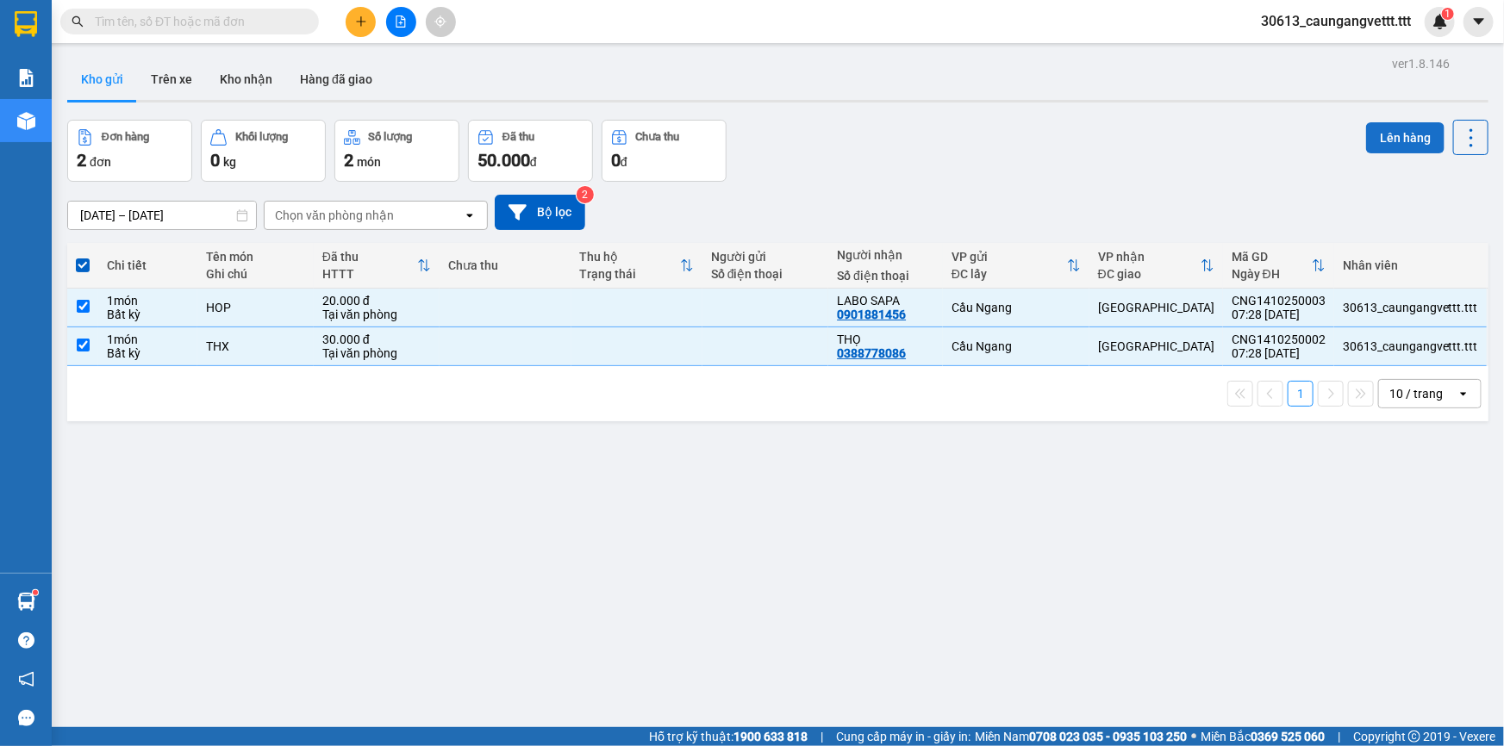
click at [1384, 135] on button "Lên hàng" at bounding box center [1405, 137] width 78 height 31
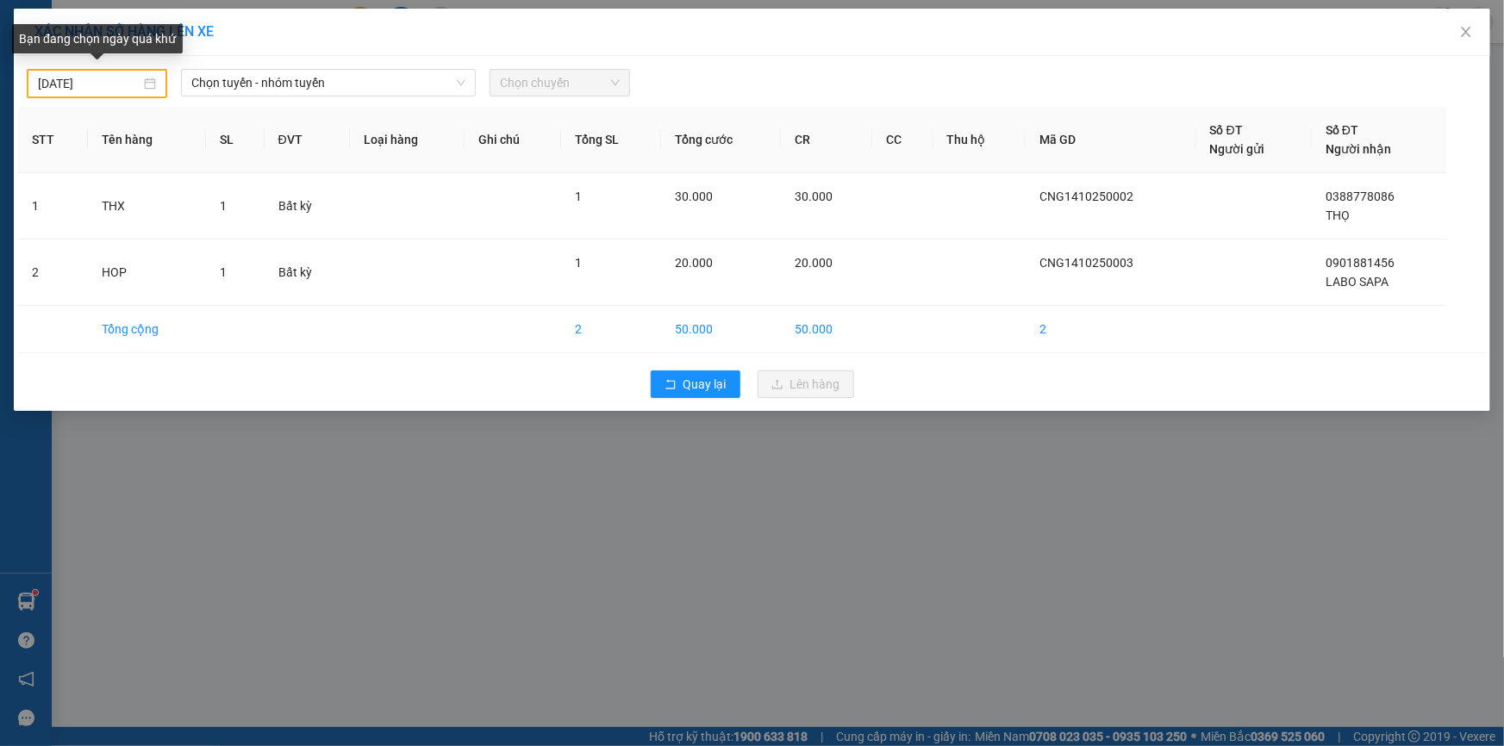
click at [48, 86] on body "Kết quả tìm kiếm ( 0 ) Bộ lọc No Data 30613_caungangvettt.ttt 1 Báo cáo Báo cáo…" at bounding box center [752, 373] width 1504 height 746
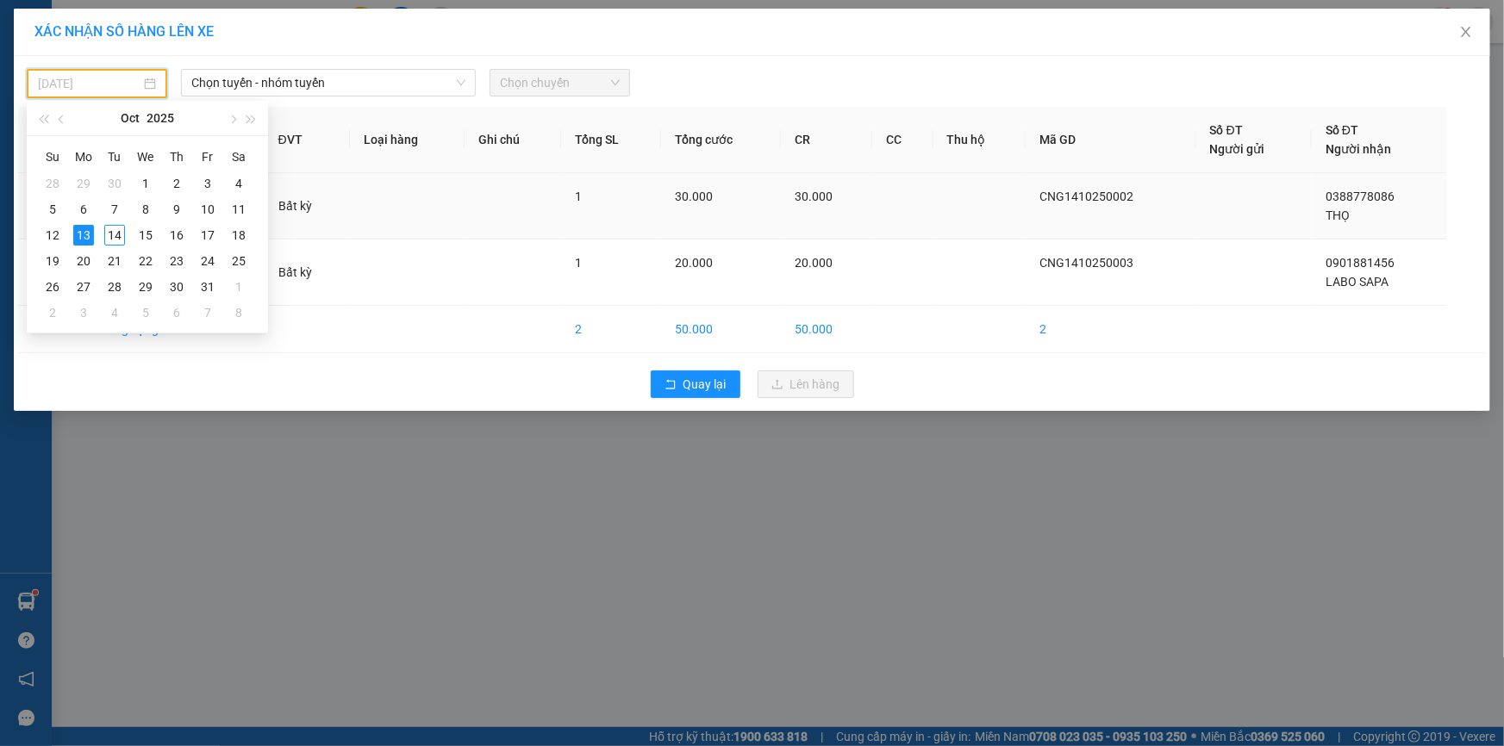
click at [121, 236] on div "14" at bounding box center [114, 235] width 21 height 21
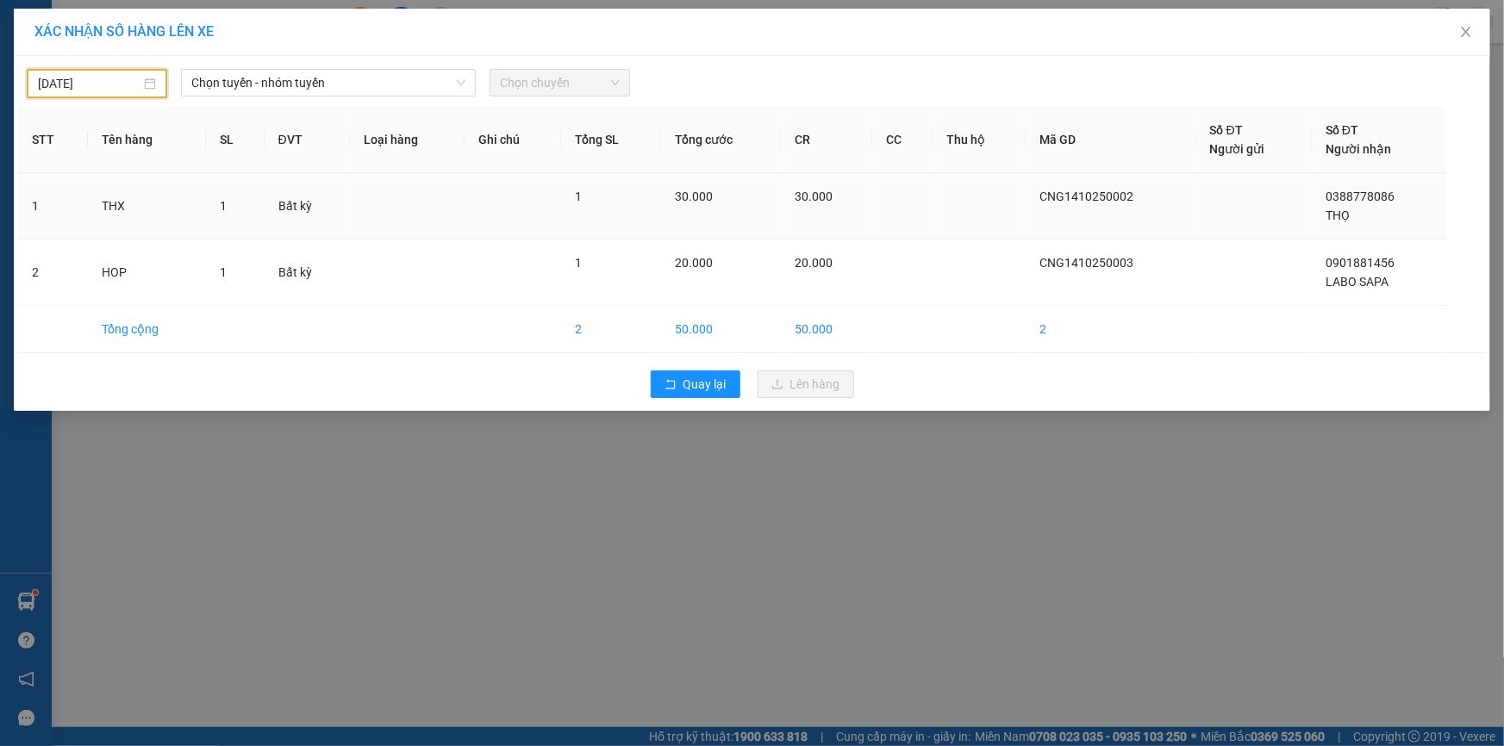
type input "[DATE]"
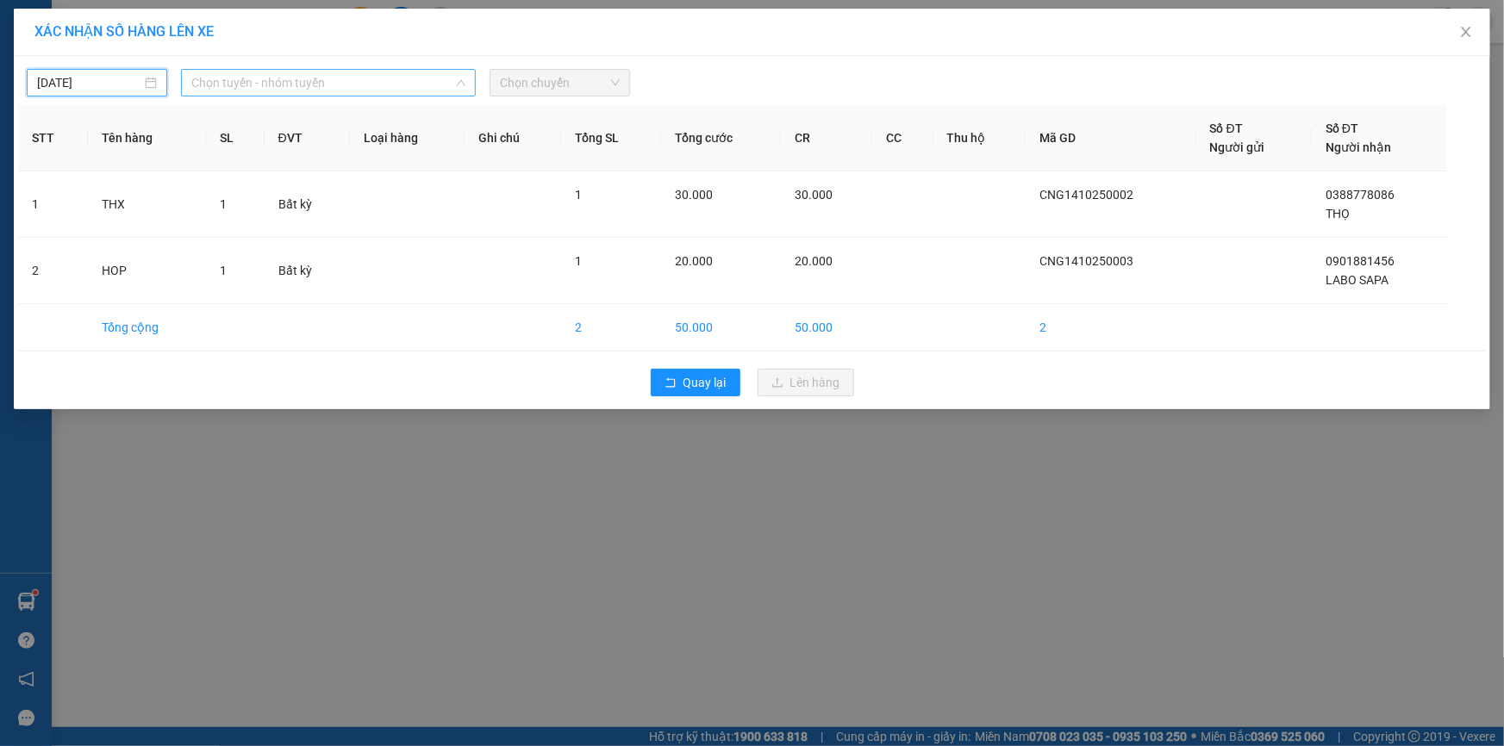
click at [228, 89] on span "Chọn tuyến - nhóm tuyến" at bounding box center [328, 83] width 274 height 26
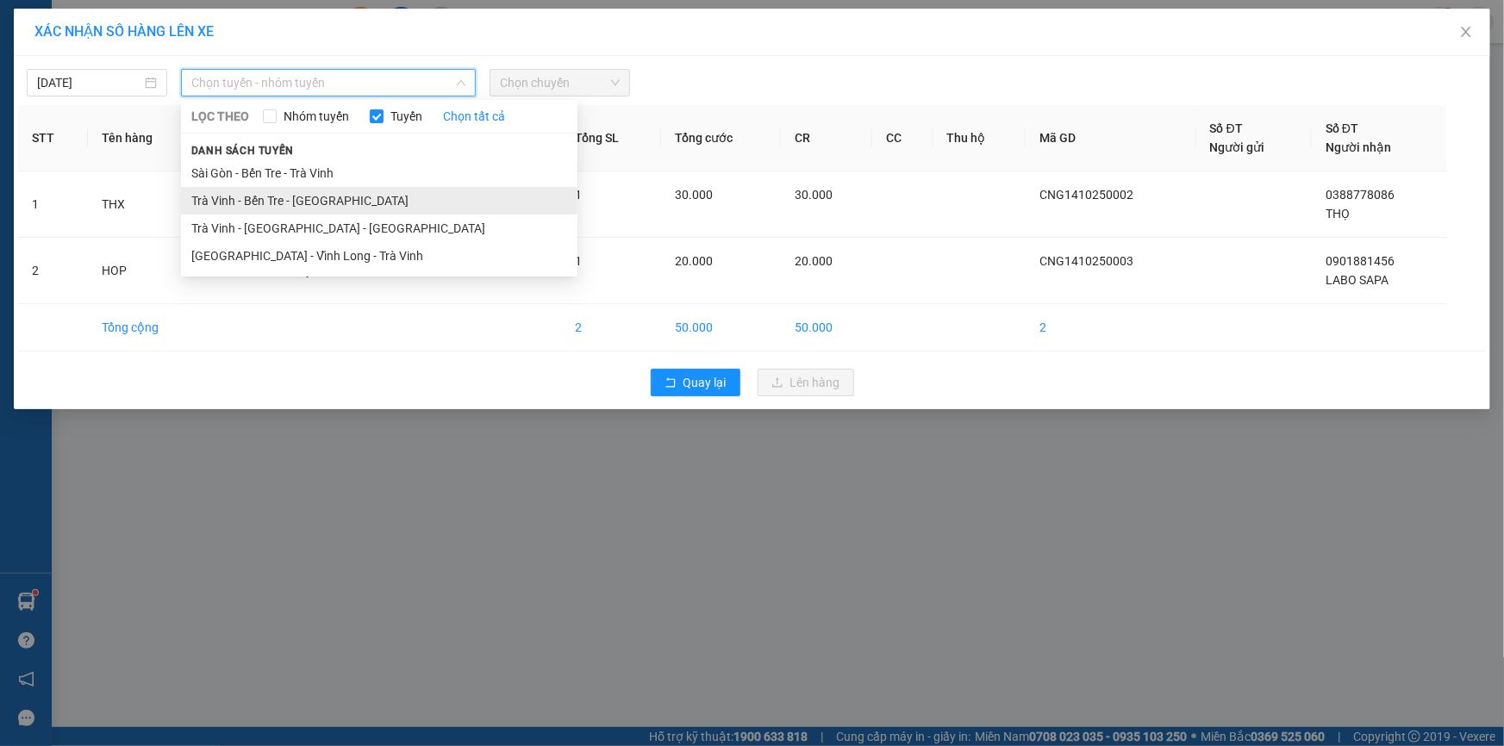
click at [276, 203] on li "Trà Vinh - Bến Tre - [GEOGRAPHIC_DATA]" at bounding box center [379, 201] width 396 height 28
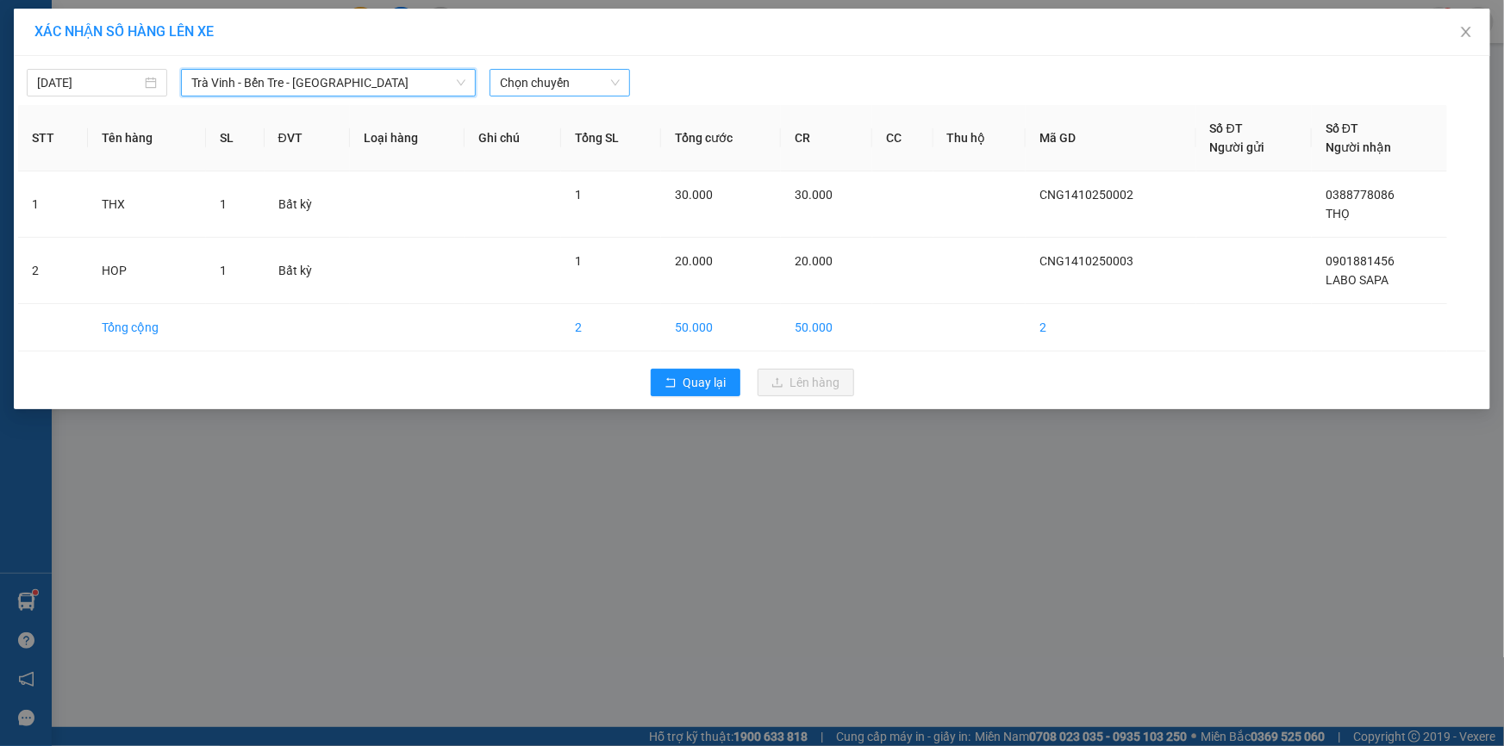
click at [547, 86] on span "Chọn chuyến" at bounding box center [560, 83] width 120 height 26
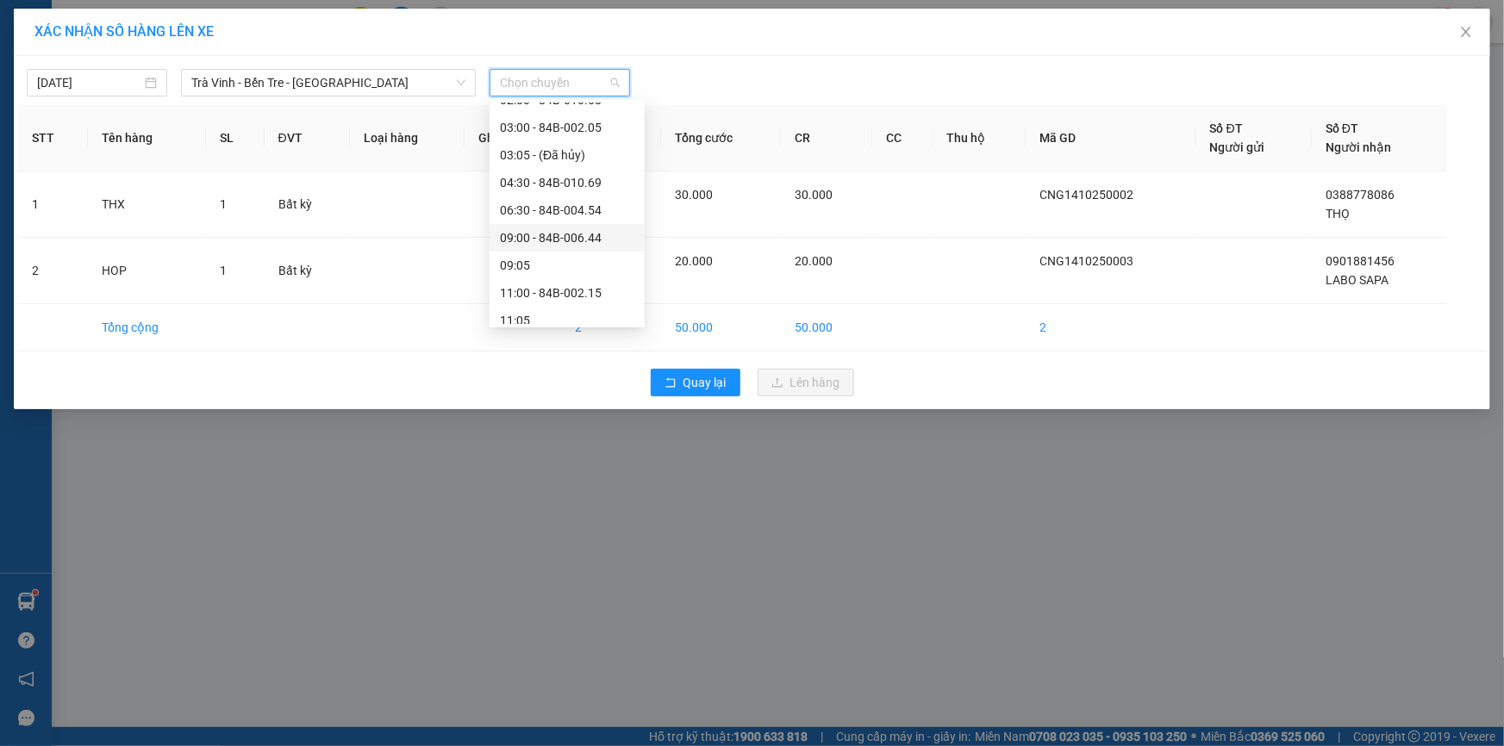
scroll to position [103, 0]
click at [546, 233] on div "09:00 - 84B-006.44" at bounding box center [567, 234] width 134 height 19
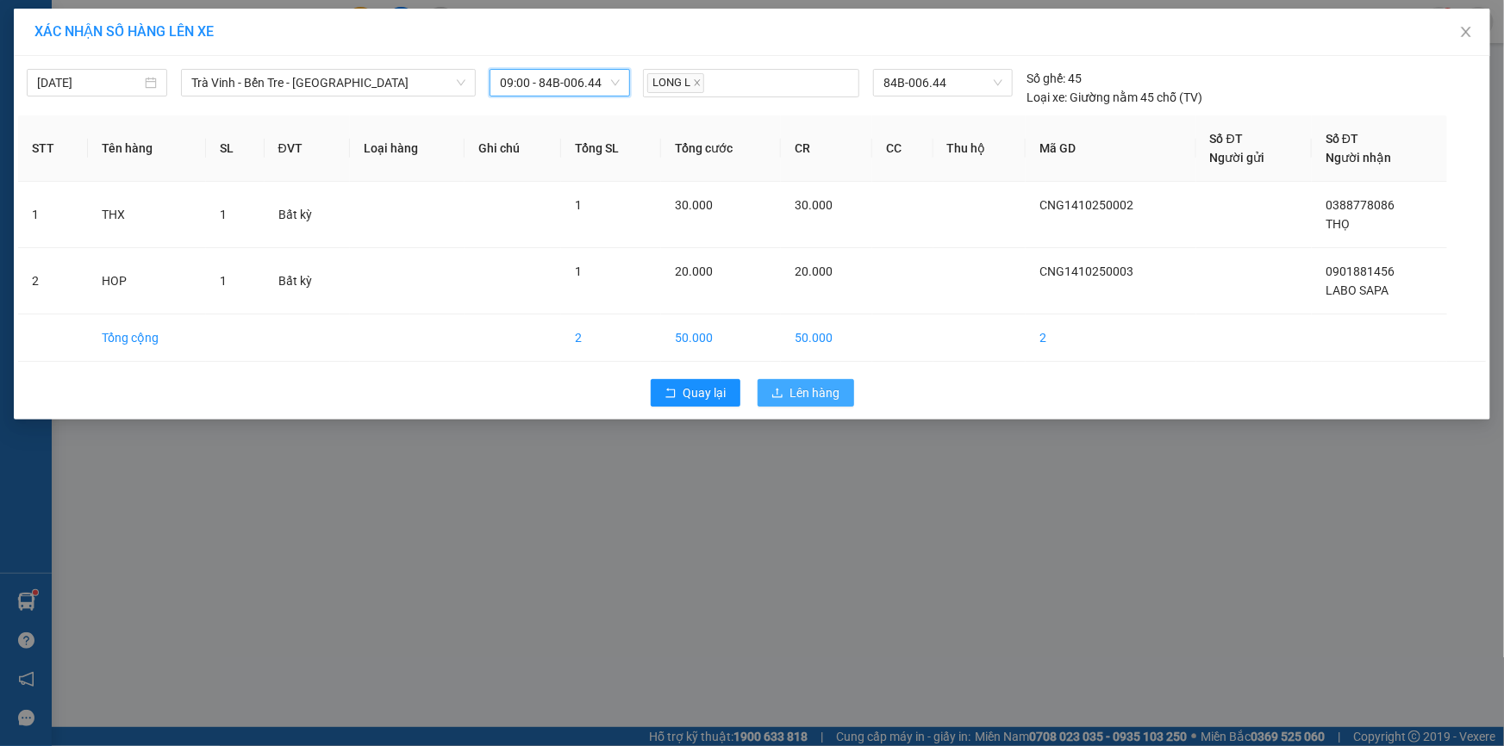
click at [791, 390] on span "Lên hàng" at bounding box center [815, 393] width 50 height 19
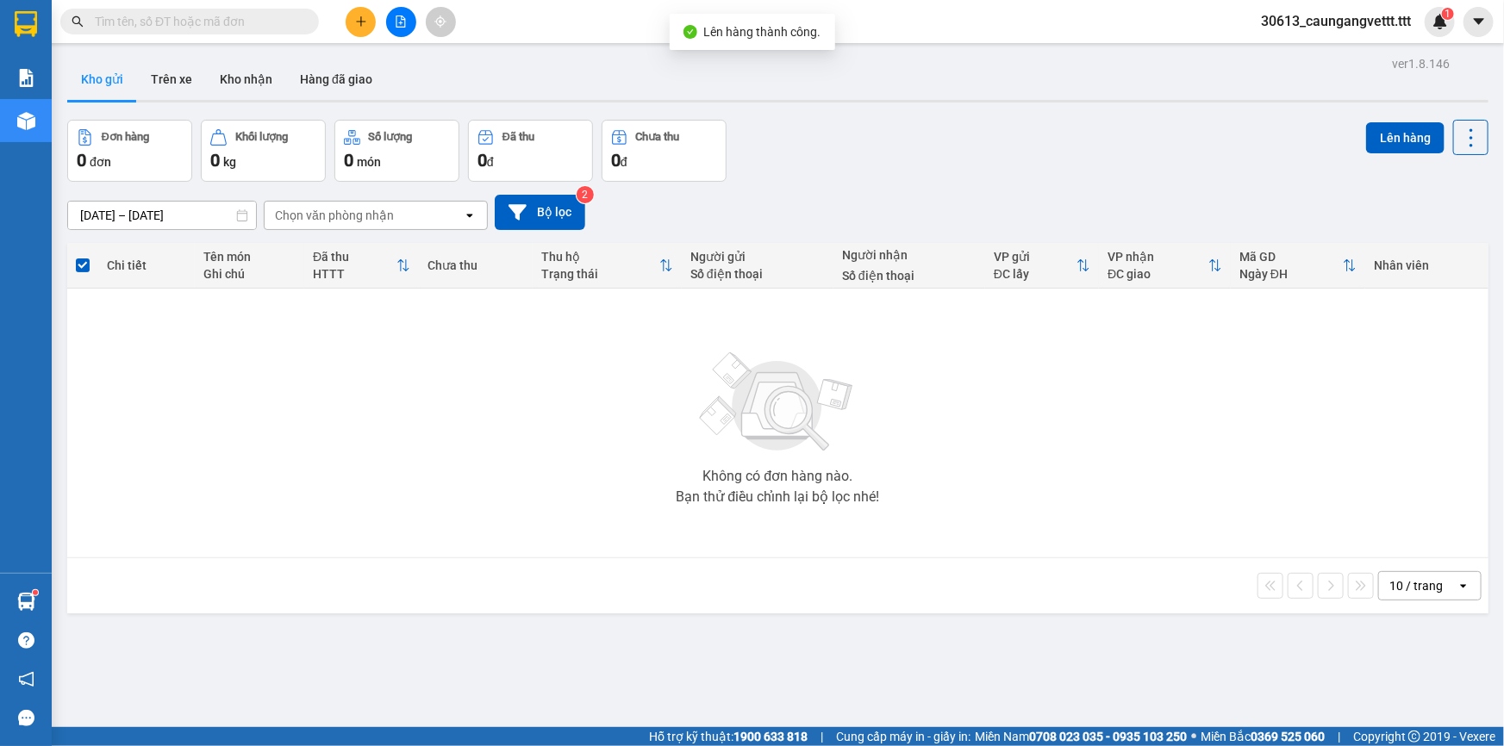
click at [399, 22] on icon "file-add" at bounding box center [400, 22] width 9 height 12
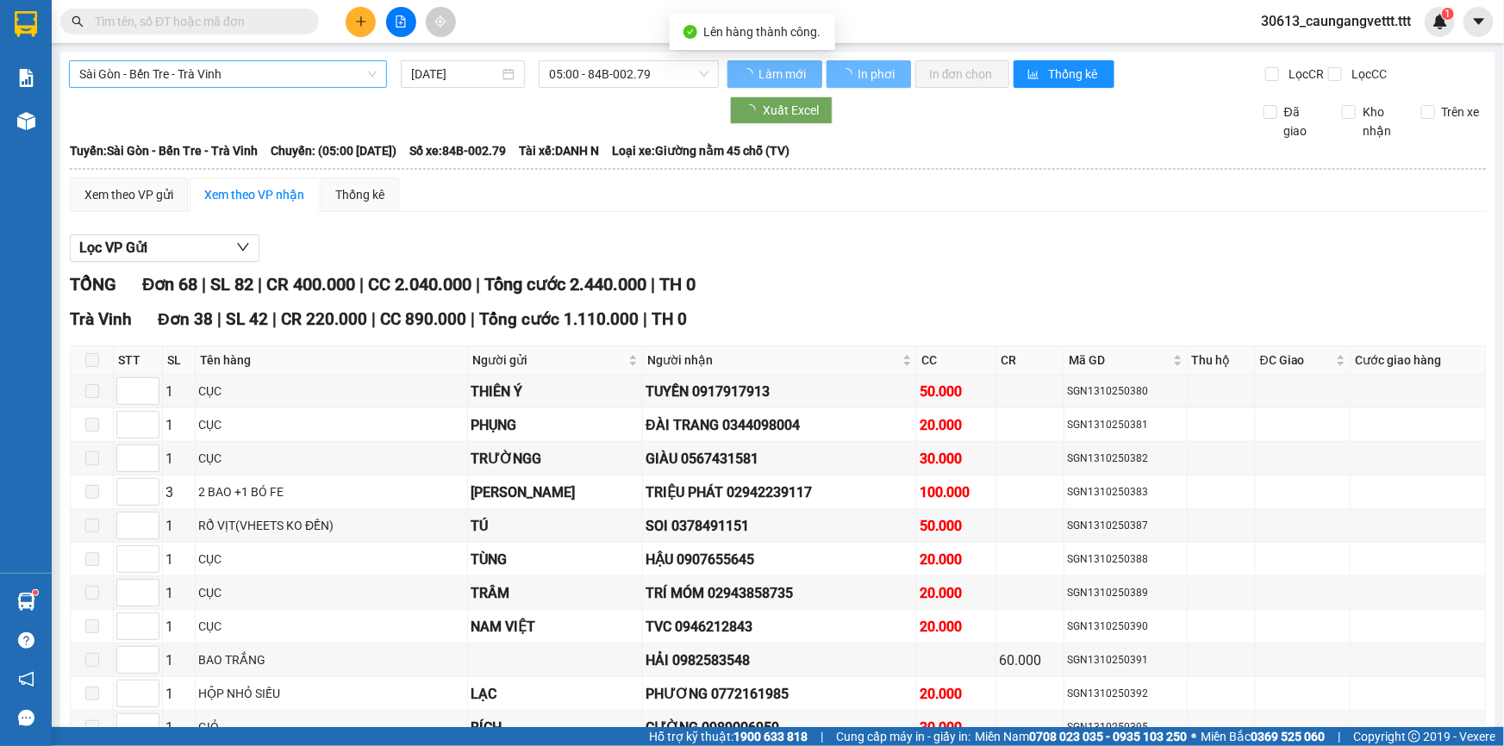
type input "[DATE]"
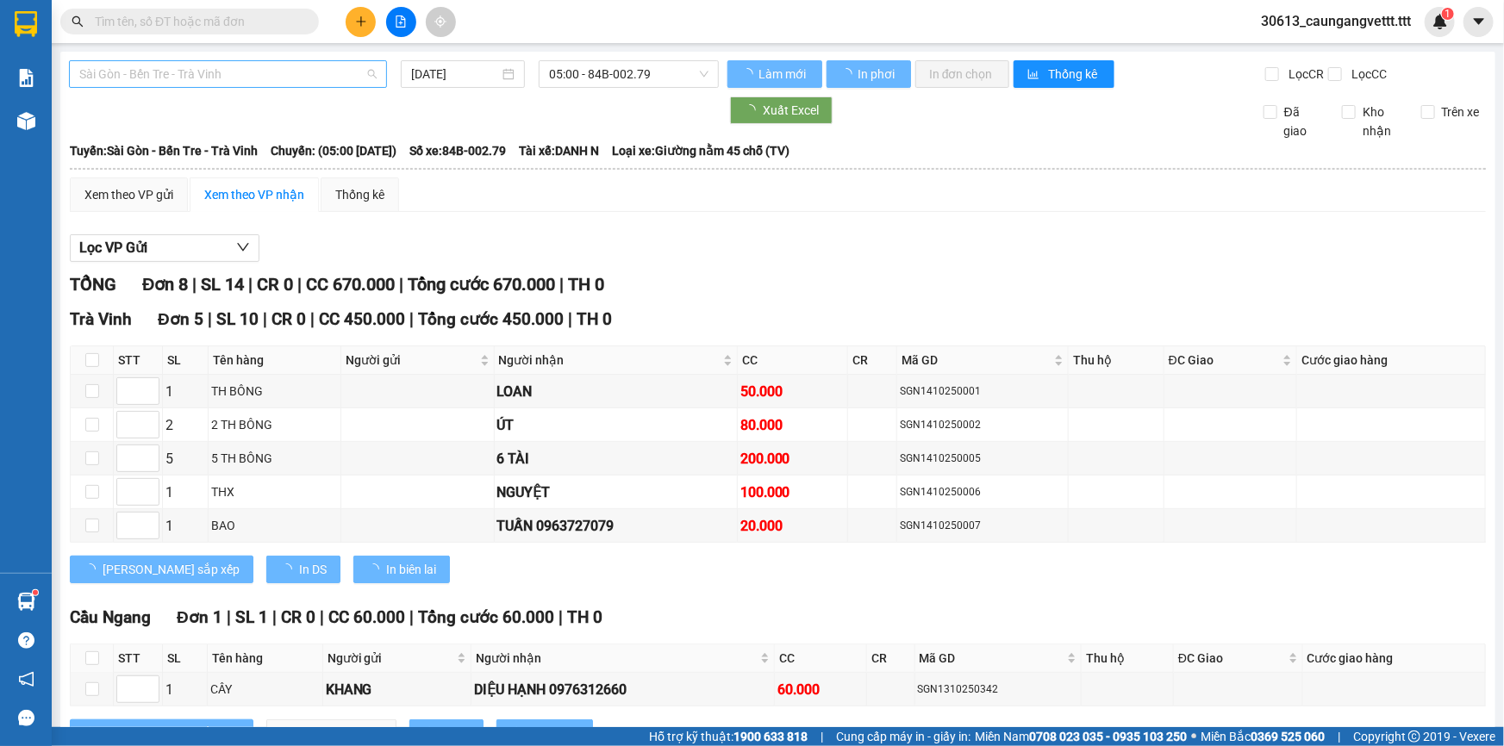
click at [211, 73] on span "Sài Gòn - Bến Tre - Trà Vinh" at bounding box center [227, 74] width 297 height 26
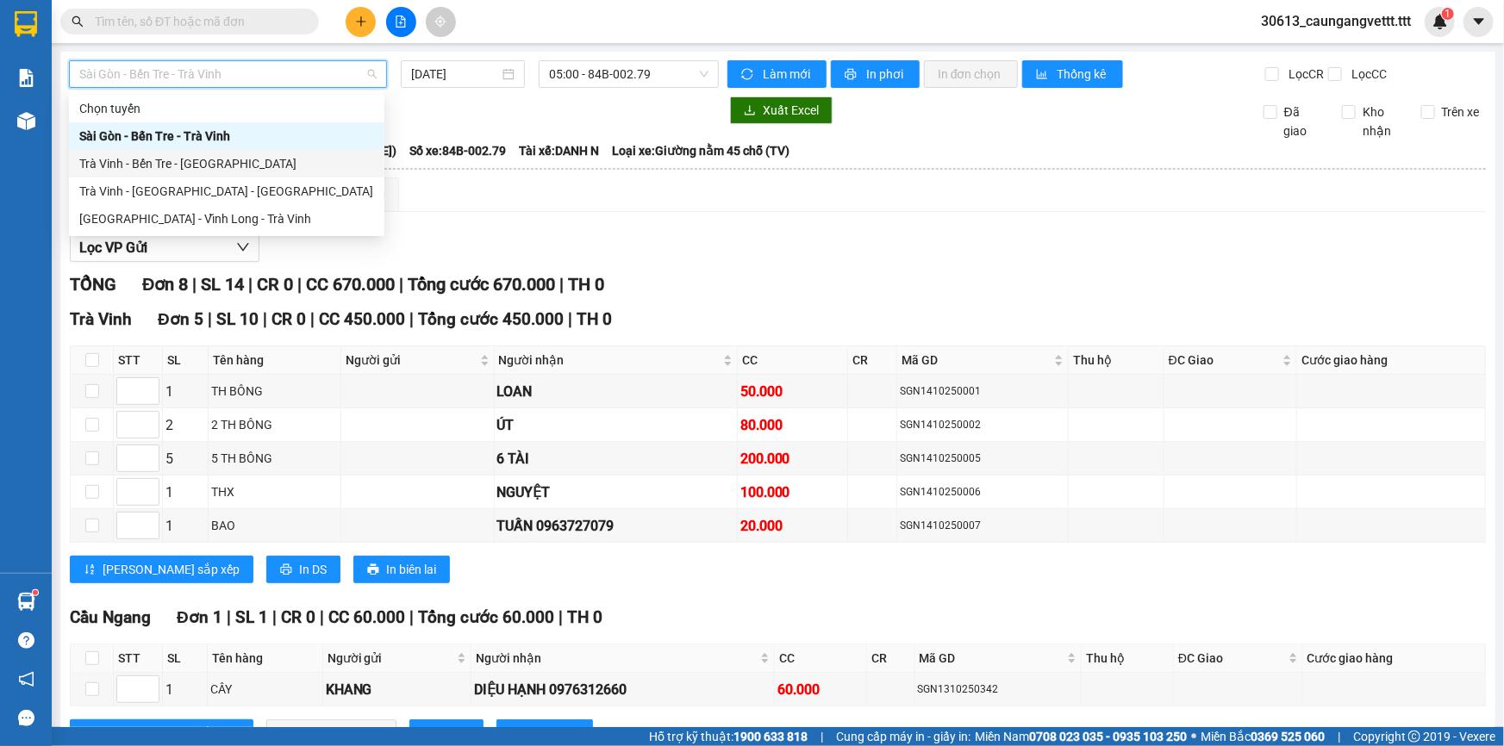
click at [171, 169] on div "Trà Vinh - Bến Tre - [GEOGRAPHIC_DATA]" at bounding box center [226, 163] width 295 height 19
type input "[DATE]"
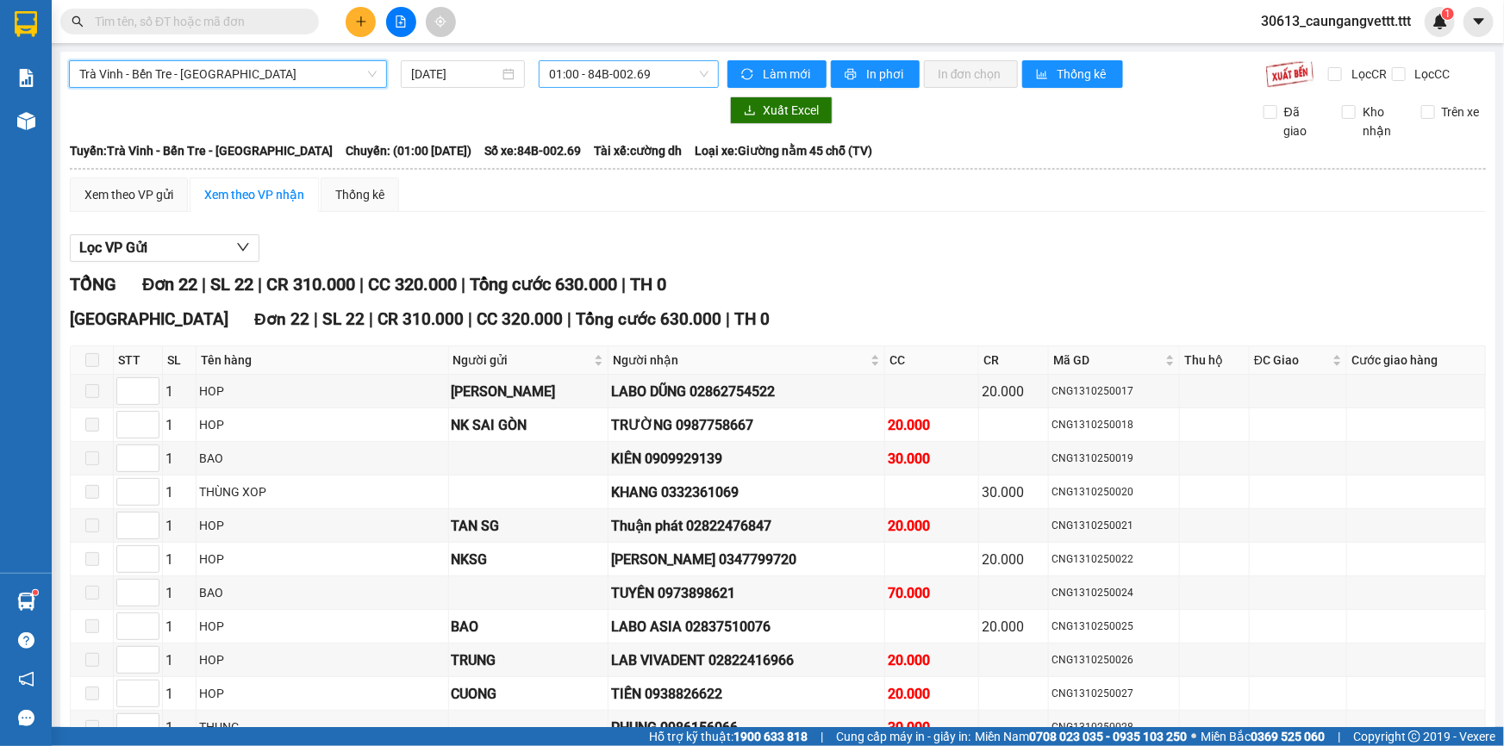
click at [617, 68] on span "01:00 - 84B-002.69" at bounding box center [628, 74] width 159 height 26
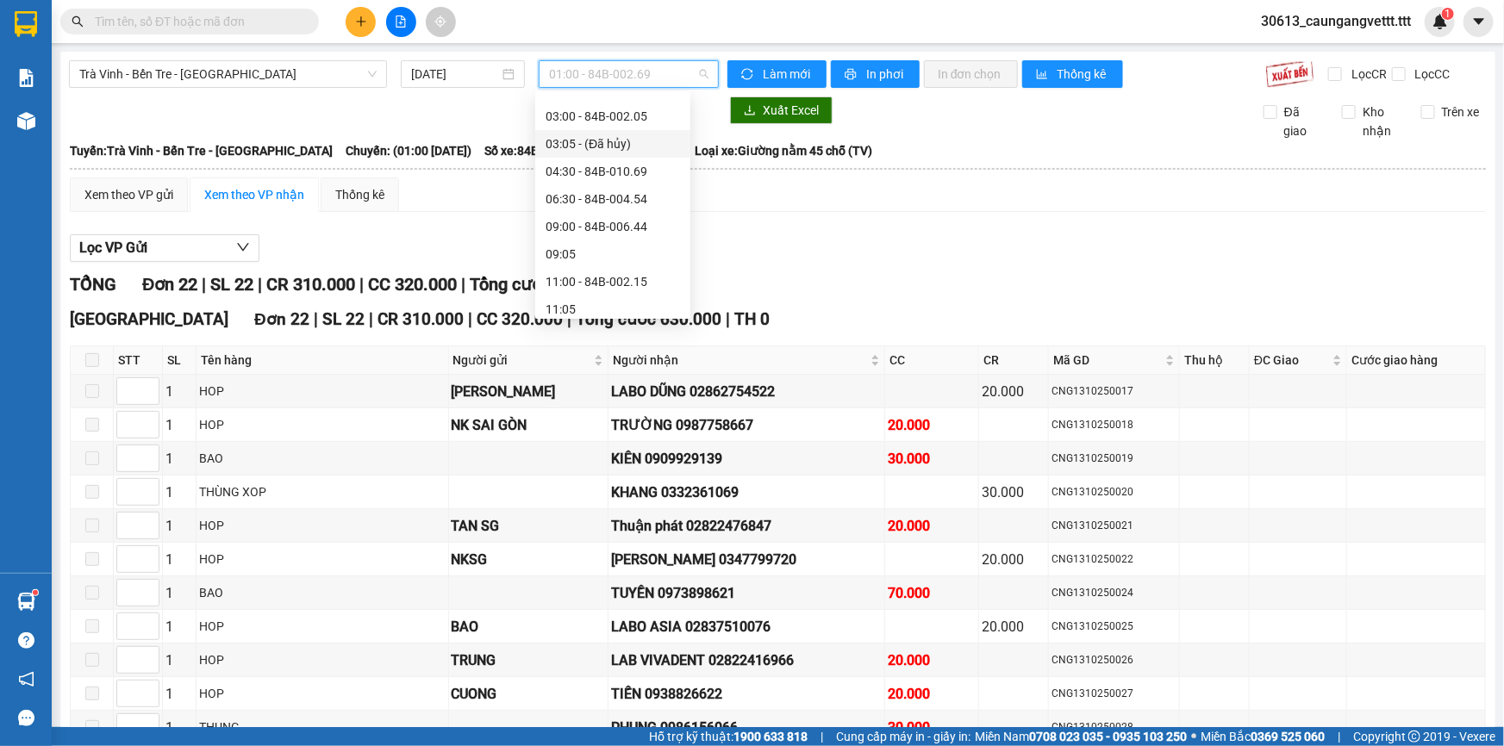
scroll to position [103, 0]
click at [595, 228] on div "09:00 - 84B-006.44" at bounding box center [613, 225] width 134 height 19
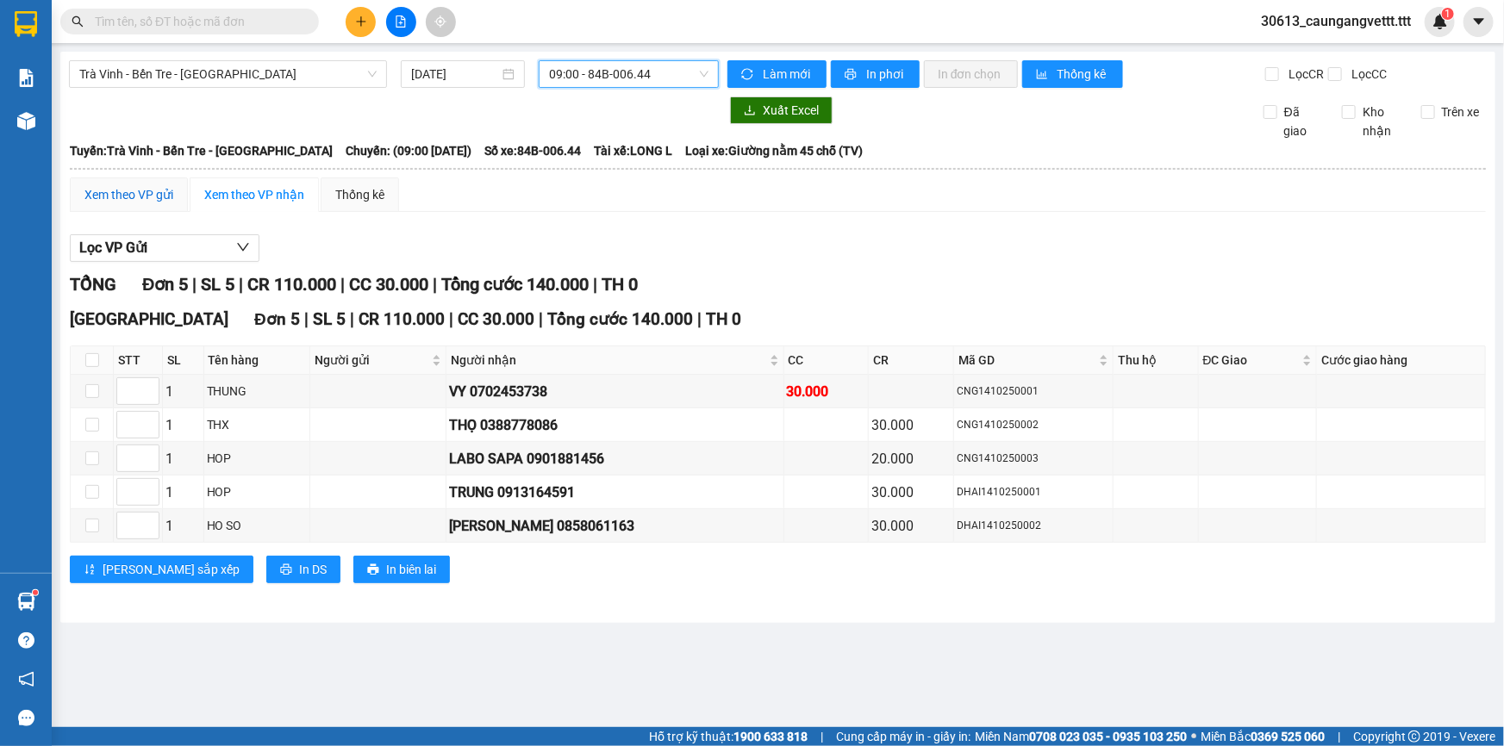
click at [129, 187] on div "Xem theo VP gửi" at bounding box center [128, 194] width 89 height 19
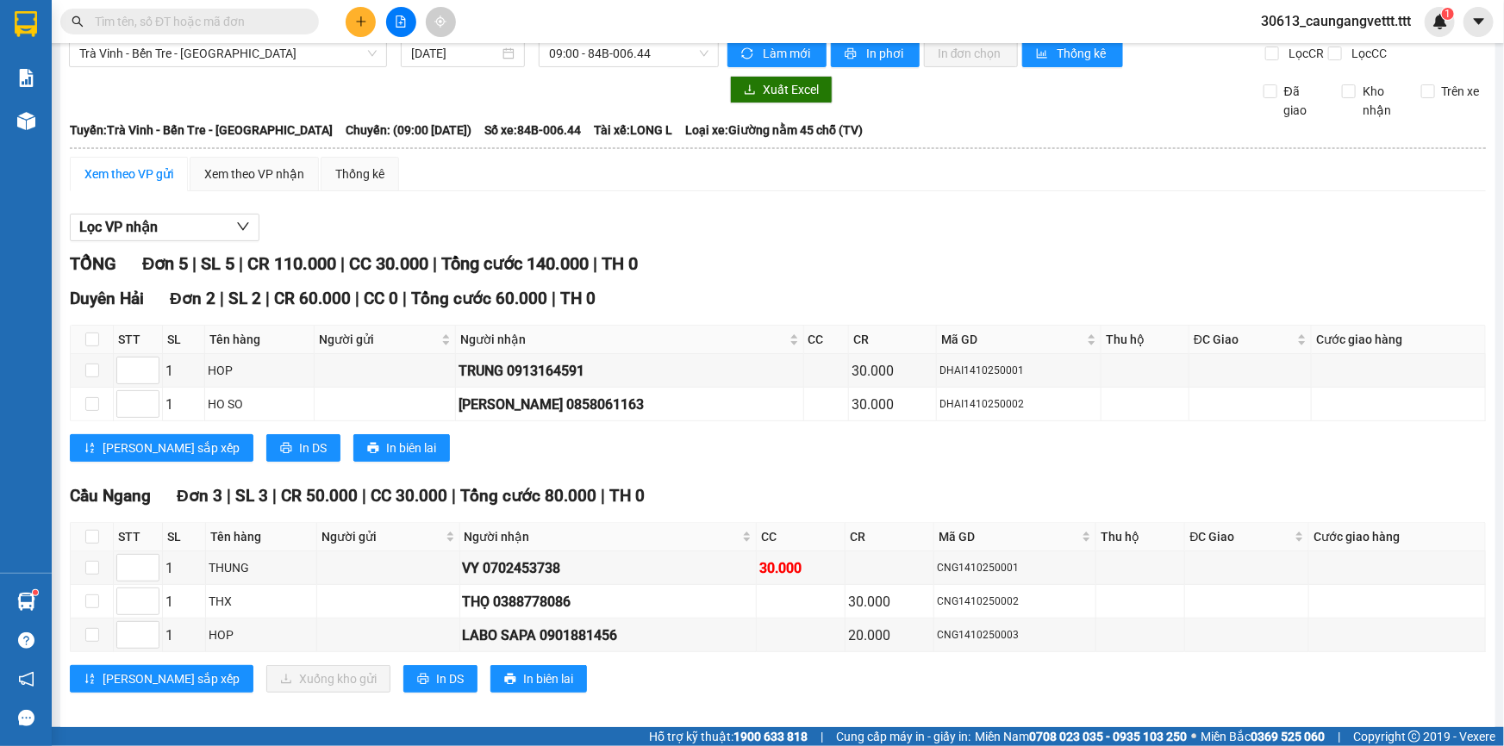
scroll to position [32, 0]
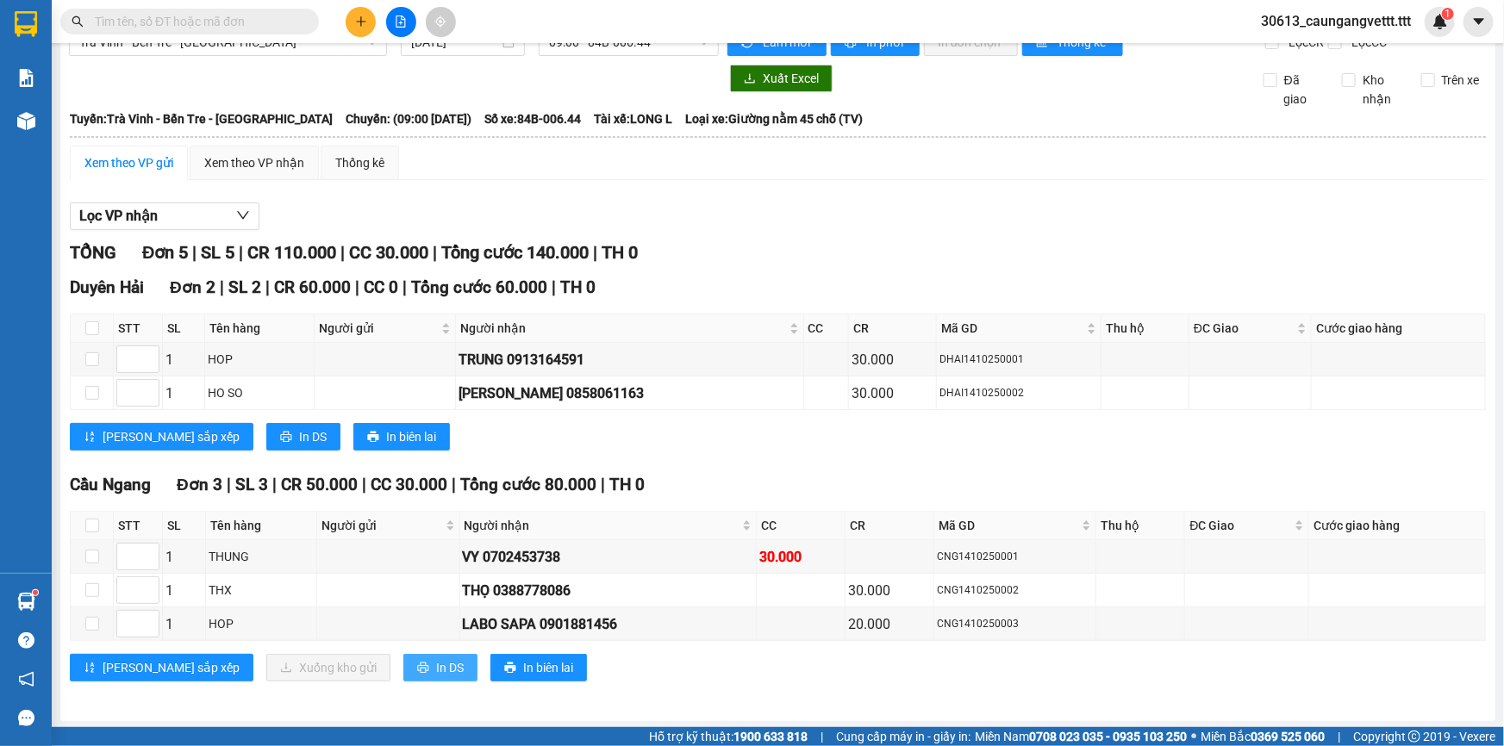
click at [436, 665] on span "In DS" at bounding box center [450, 667] width 28 height 19
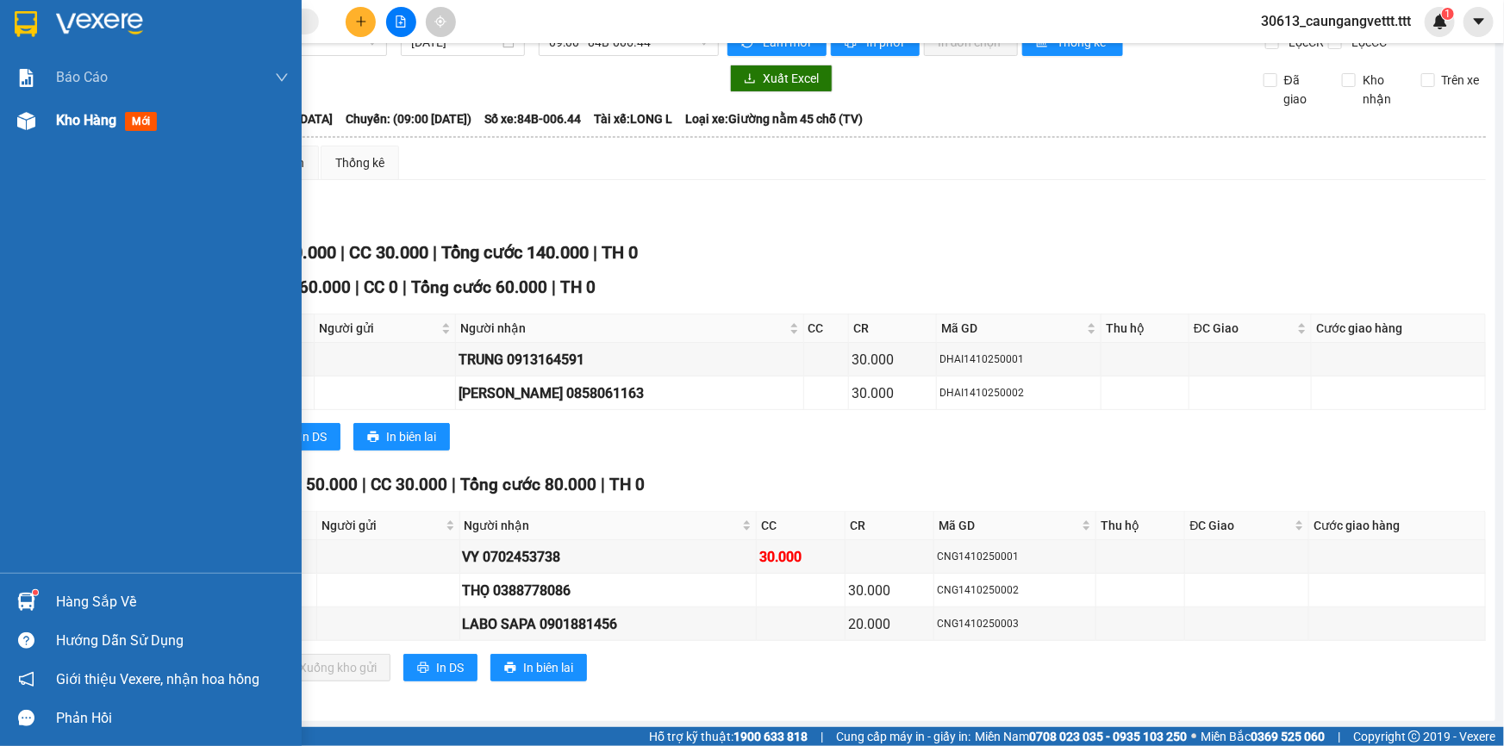
click at [86, 121] on span "Kho hàng" at bounding box center [86, 120] width 60 height 16
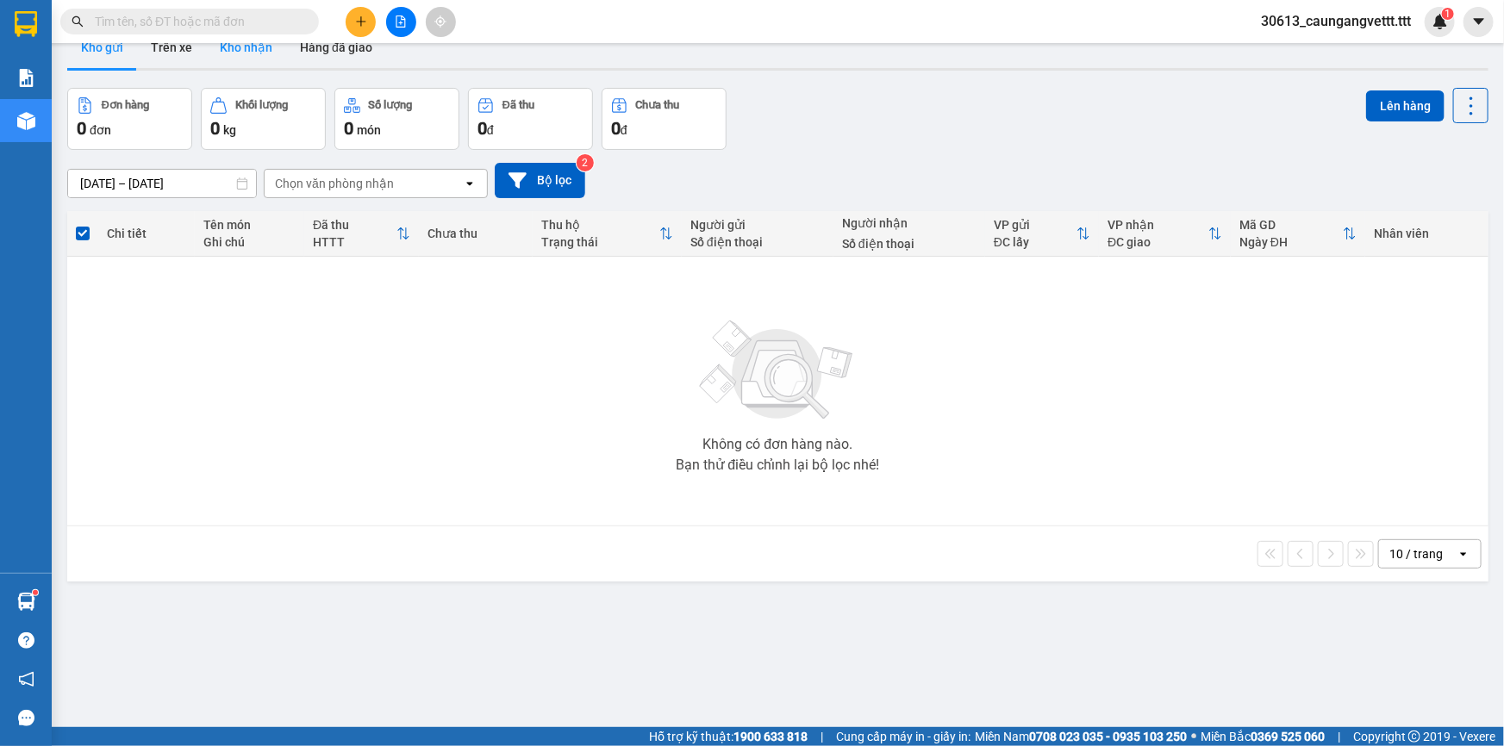
click at [250, 55] on button "Kho nhận" at bounding box center [246, 47] width 80 height 41
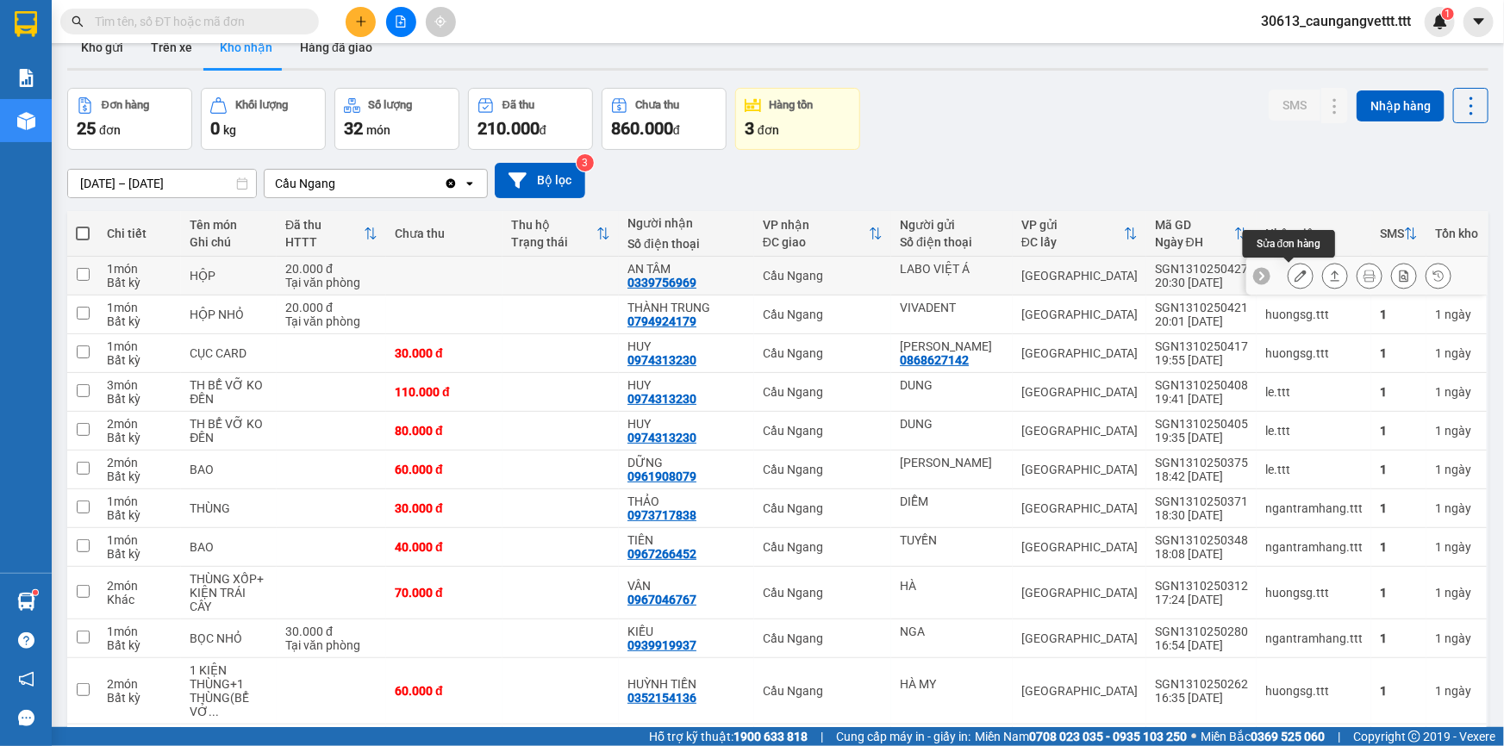
click at [1295, 276] on icon at bounding box center [1301, 276] width 12 height 12
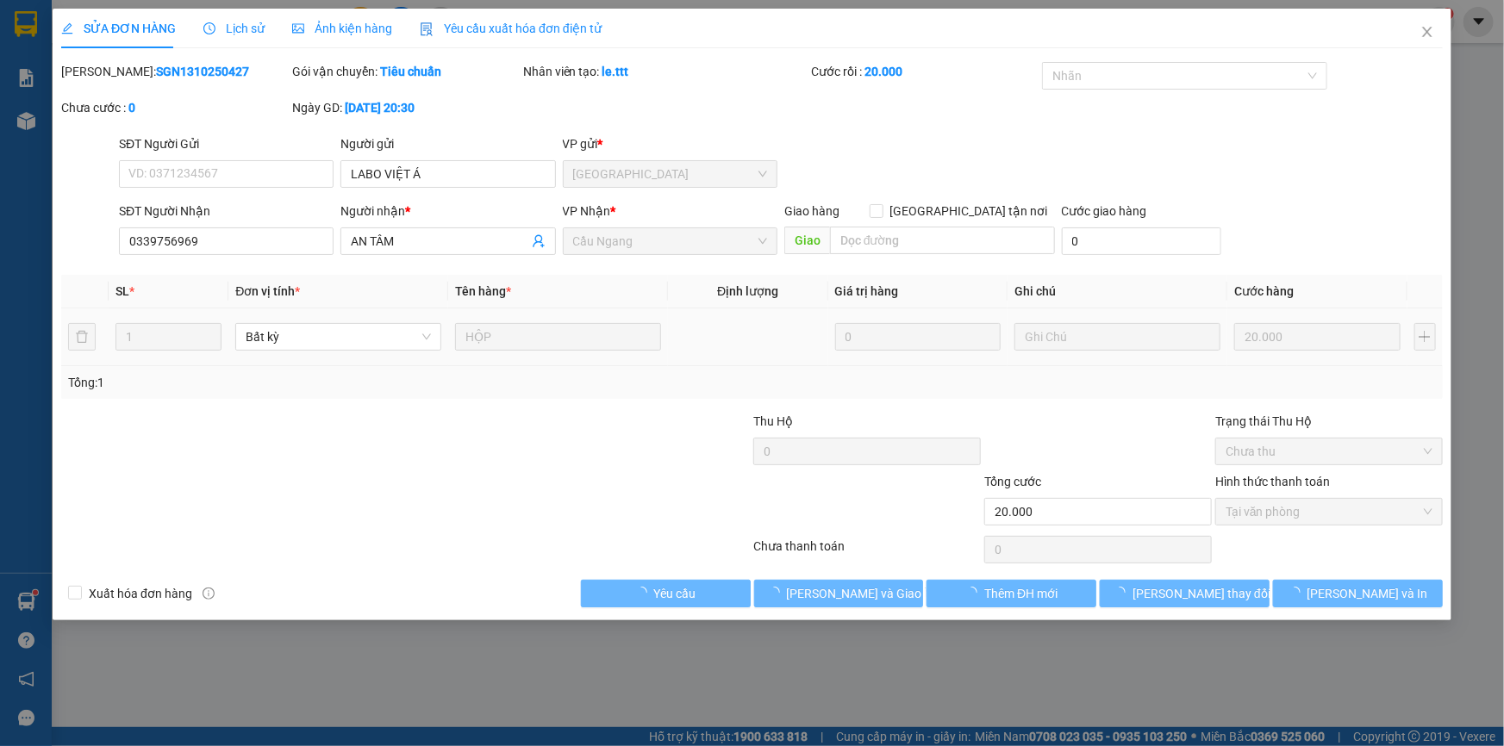
type input "LABO VIỆT Á"
type input "0339756969"
type input "AN TÂM"
type input "20.000"
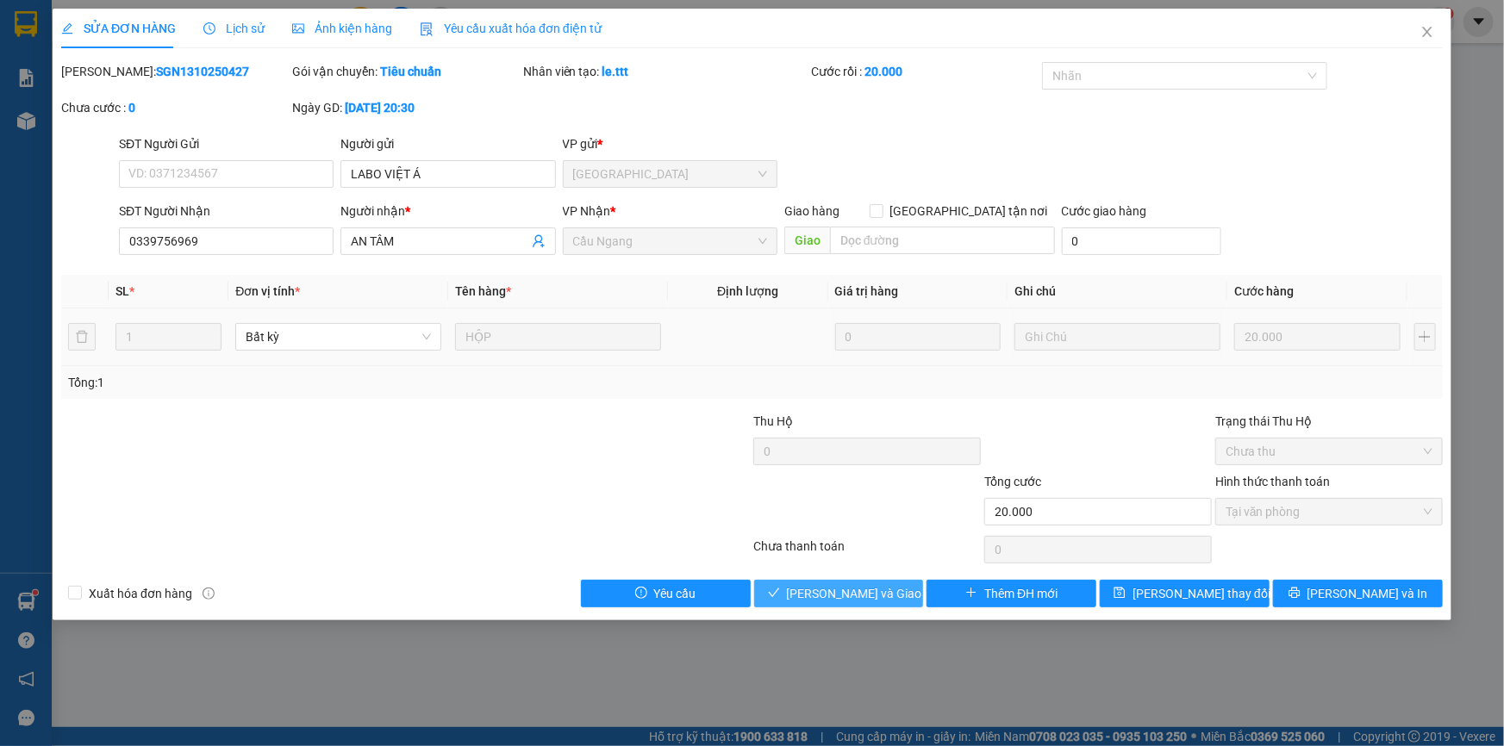
click at [838, 586] on span "[PERSON_NAME] và Giao hàng" at bounding box center [869, 593] width 165 height 19
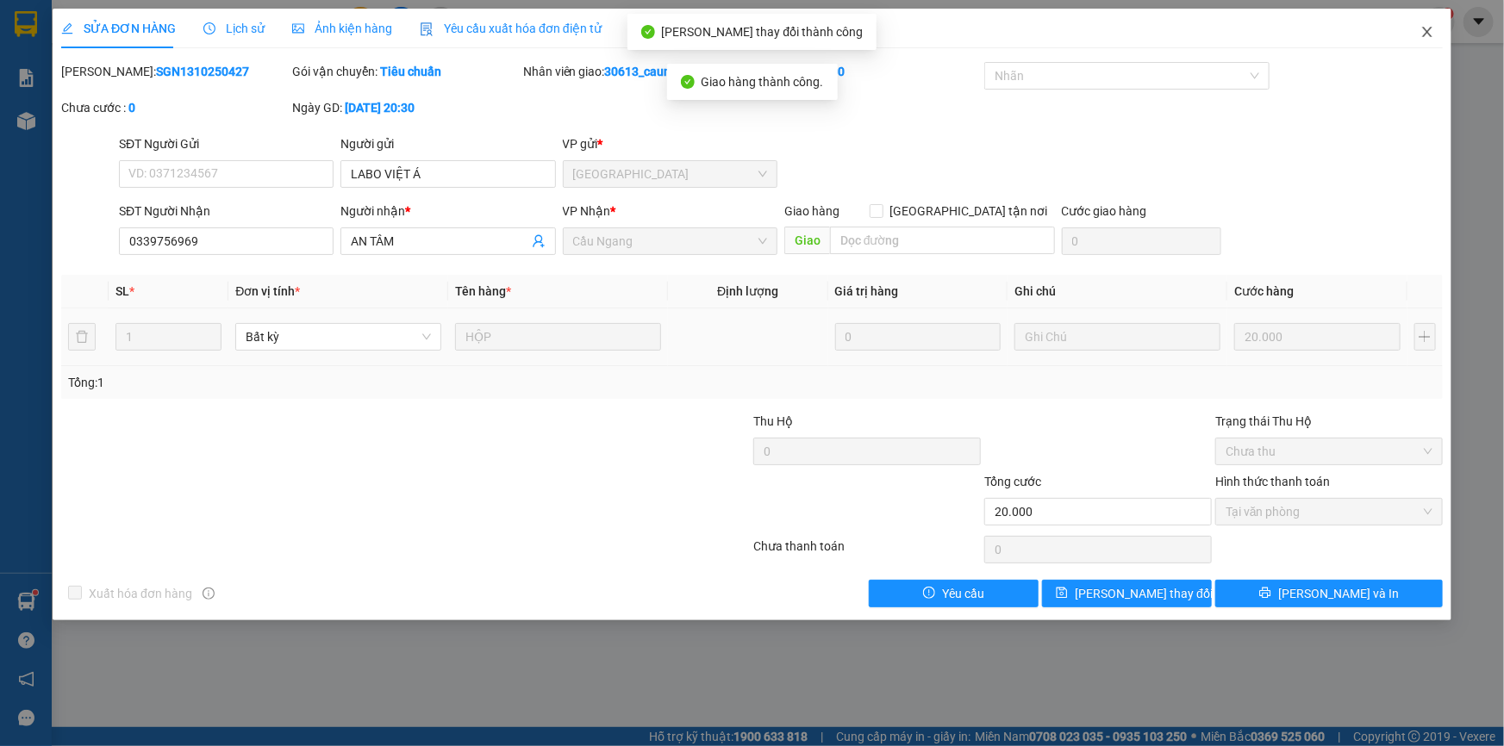
click at [1425, 30] on icon "close" at bounding box center [1426, 32] width 9 height 10
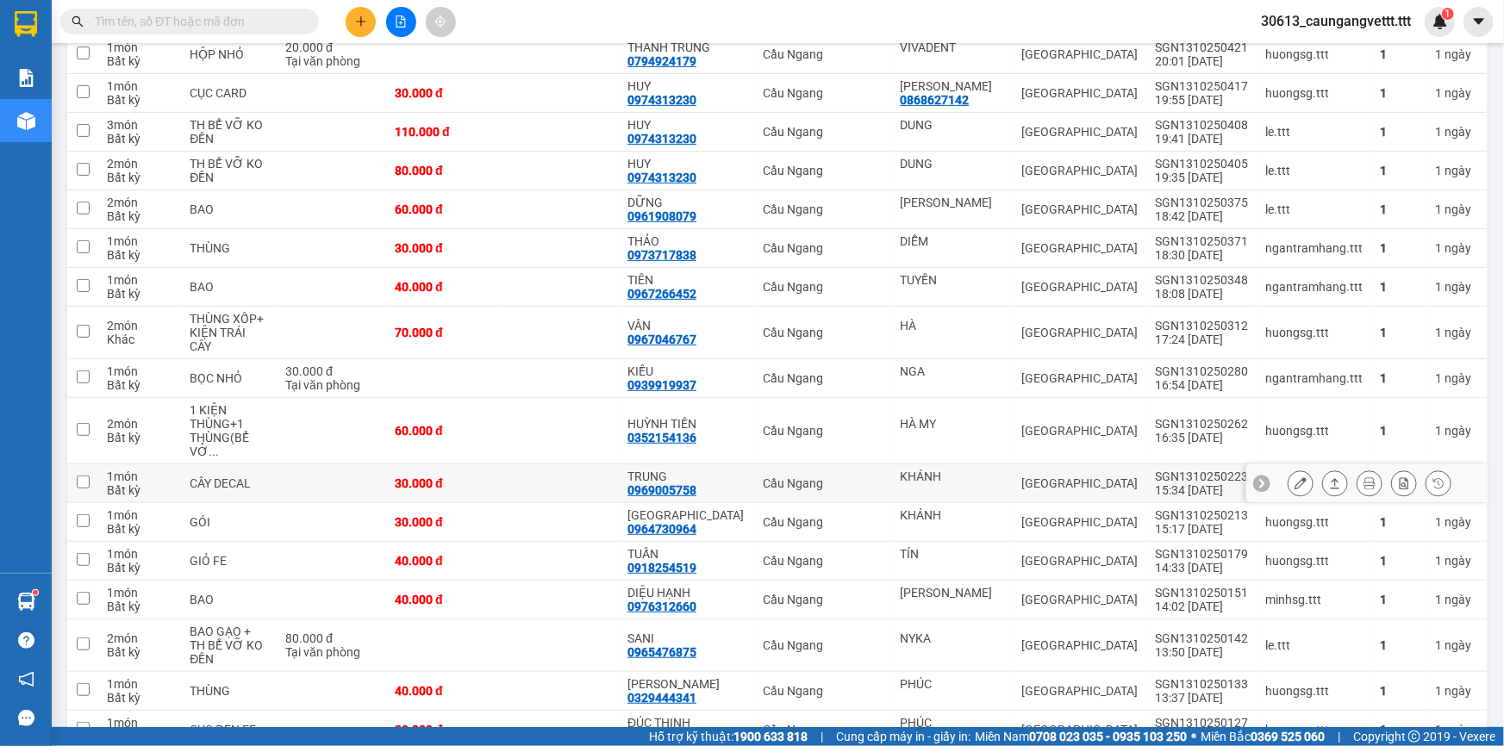
scroll to position [260, 0]
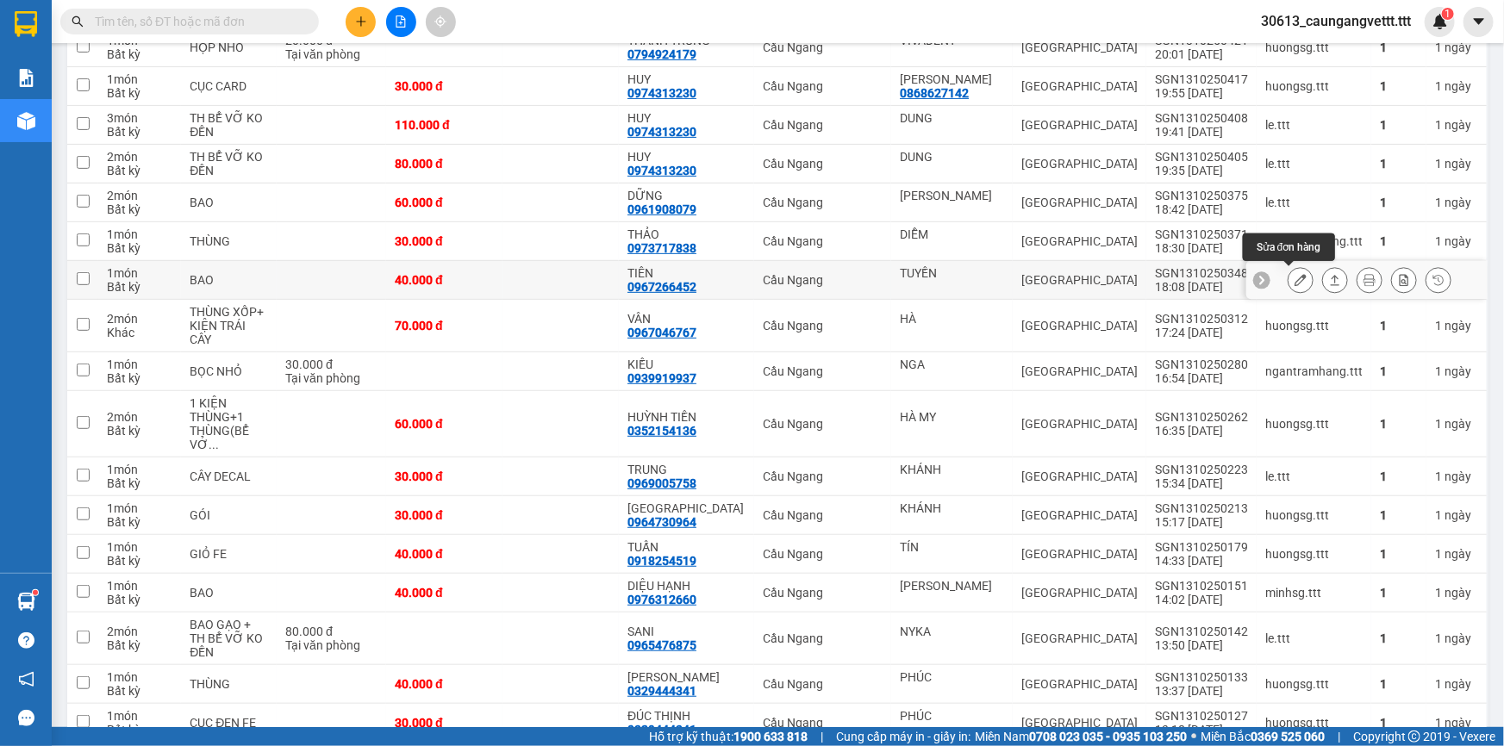
click at [1295, 276] on icon at bounding box center [1301, 280] width 12 height 12
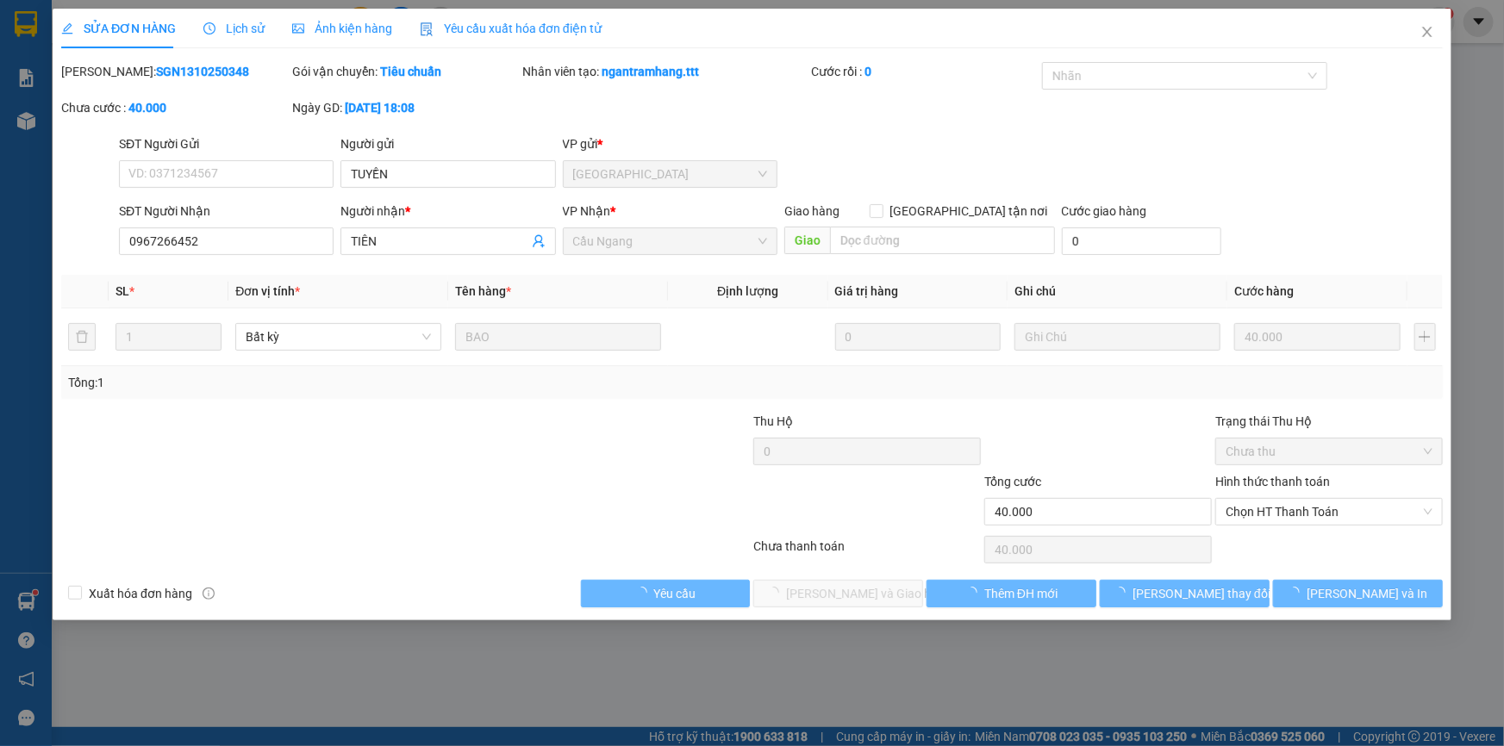
type input "TUYỀN"
type input "0967266452"
type input "TIÊN"
type input "40.000"
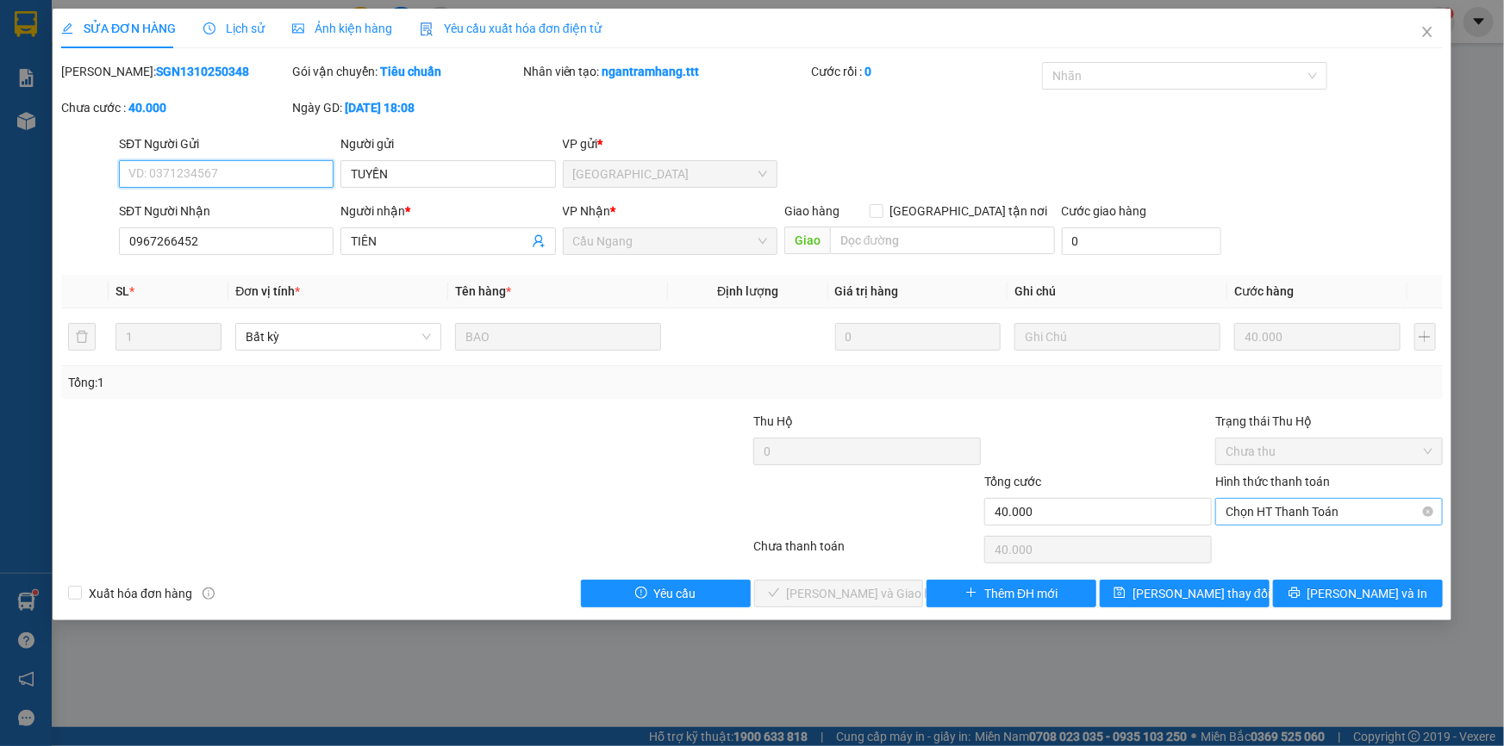
click at [1276, 505] on span "Chọn HT Thanh Toán" at bounding box center [1329, 512] width 207 height 26
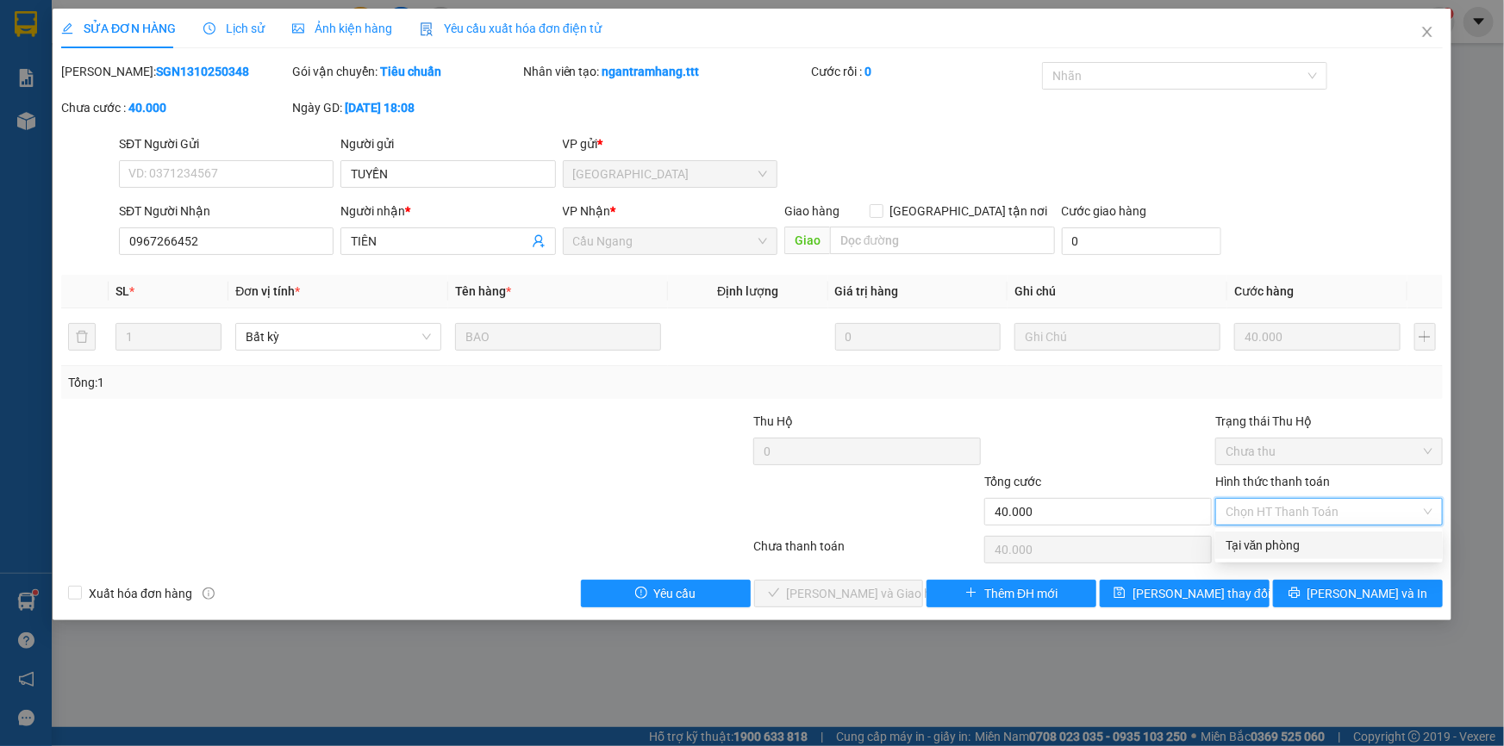
click at [1258, 543] on div "Tại văn phòng" at bounding box center [1329, 545] width 207 height 19
type input "0"
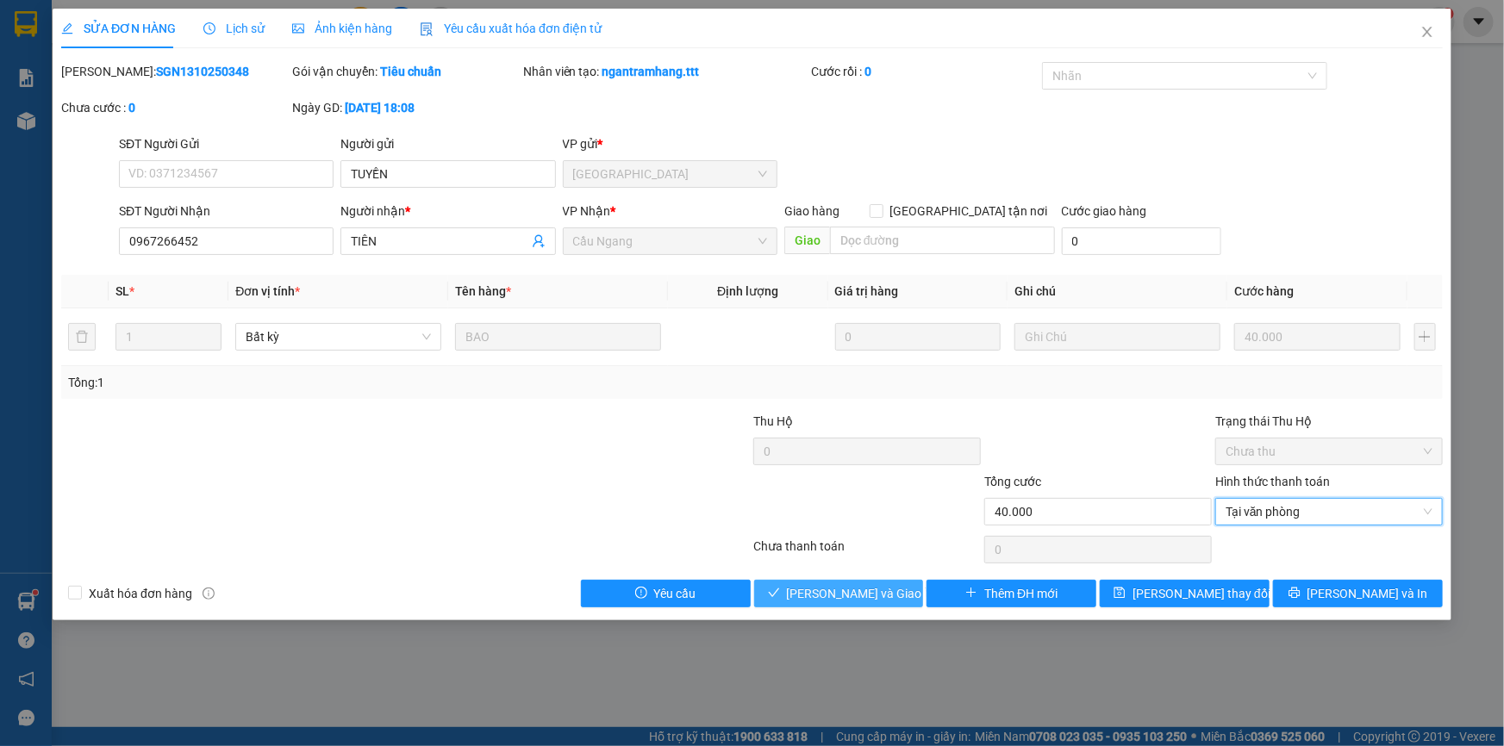
click at [871, 592] on span "[PERSON_NAME] và Giao hàng" at bounding box center [869, 593] width 165 height 19
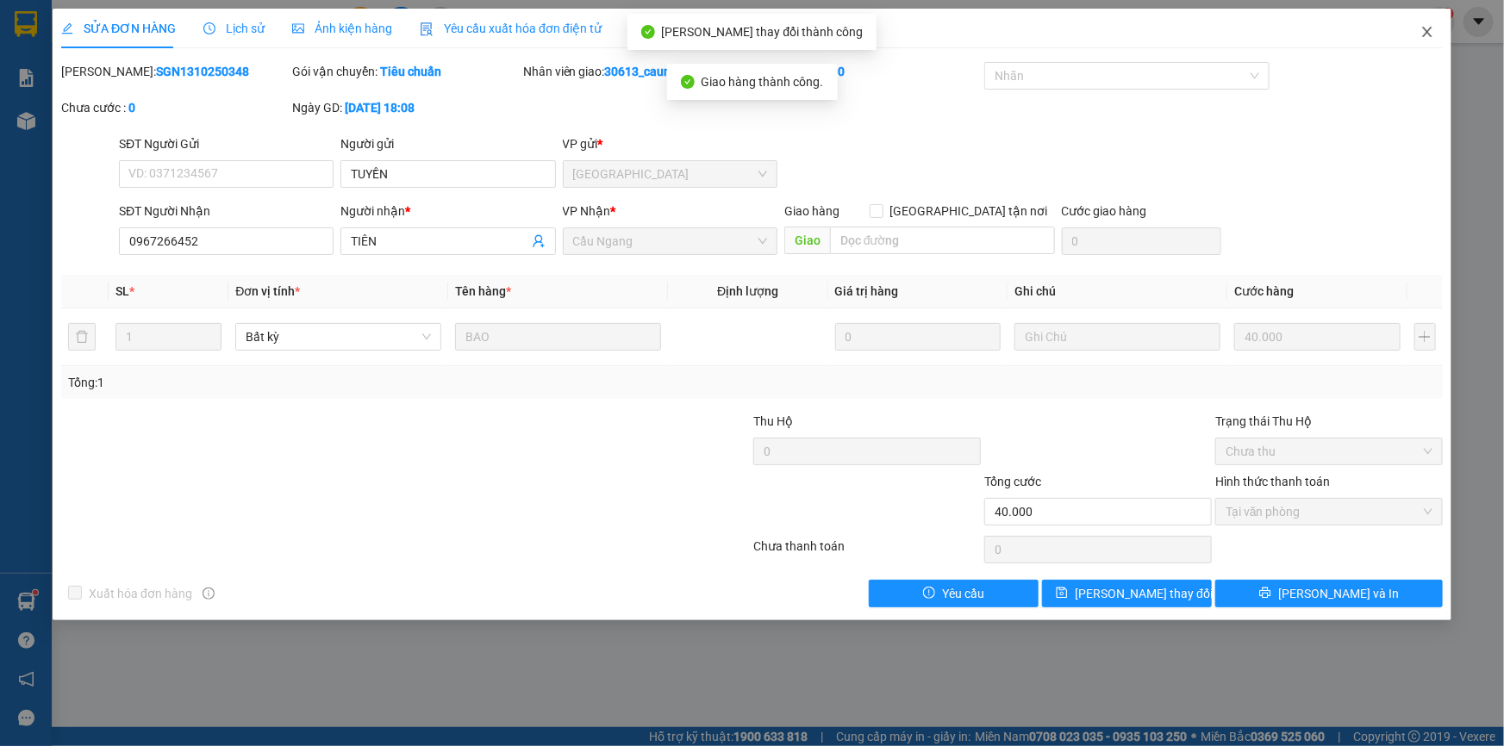
click at [1423, 28] on icon "close" at bounding box center [1426, 32] width 9 height 10
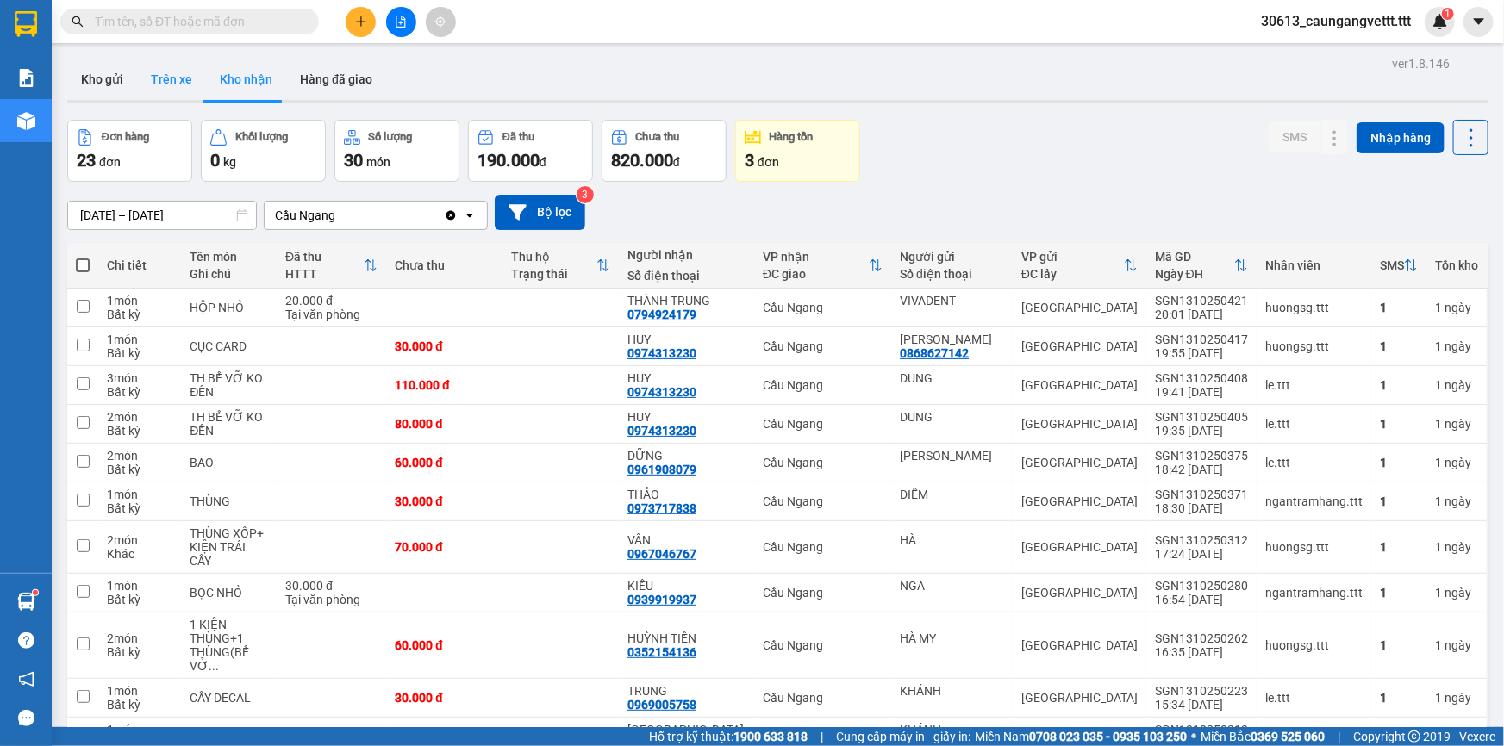
click at [165, 89] on button "Trên xe" at bounding box center [171, 79] width 69 height 41
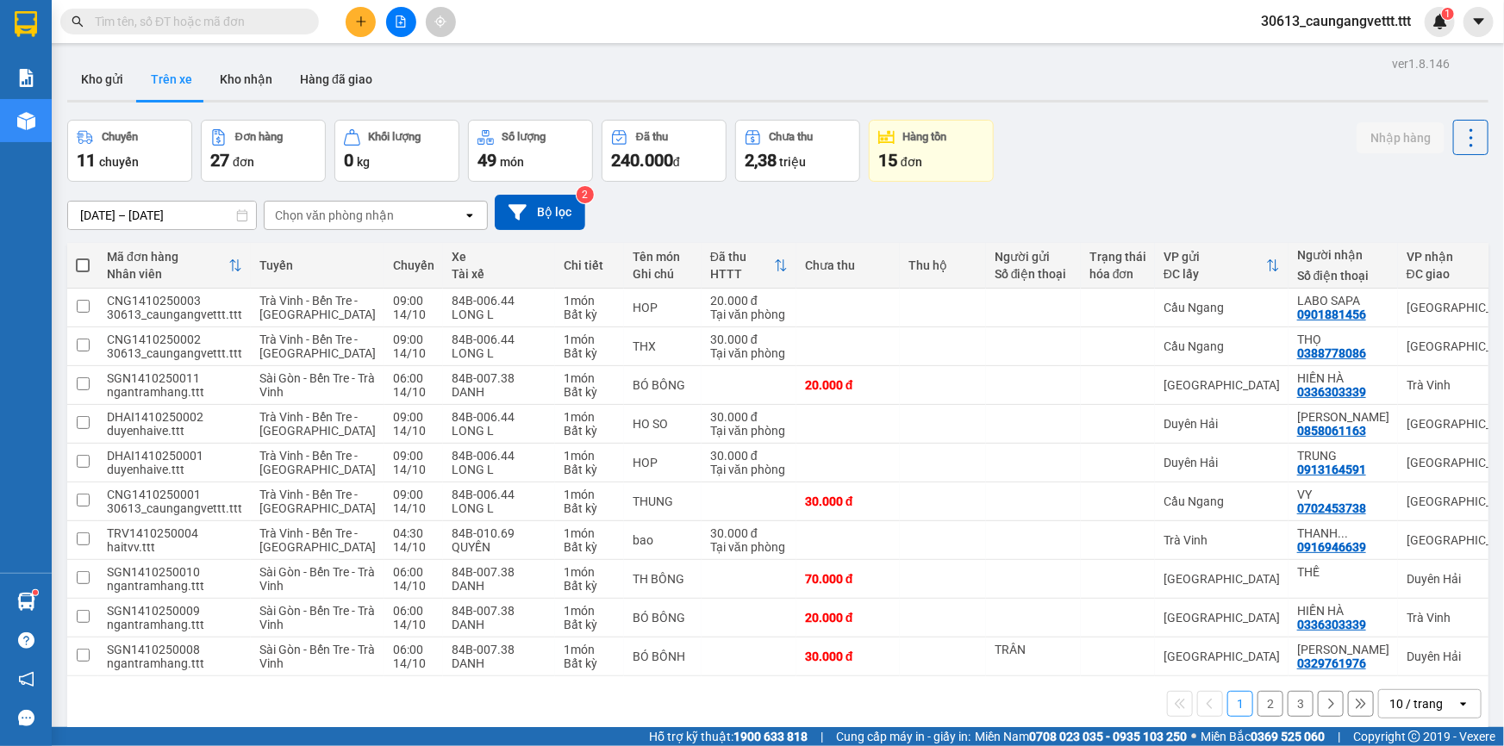
click at [355, 215] on div "Chọn văn phòng nhận" at bounding box center [334, 215] width 119 height 17
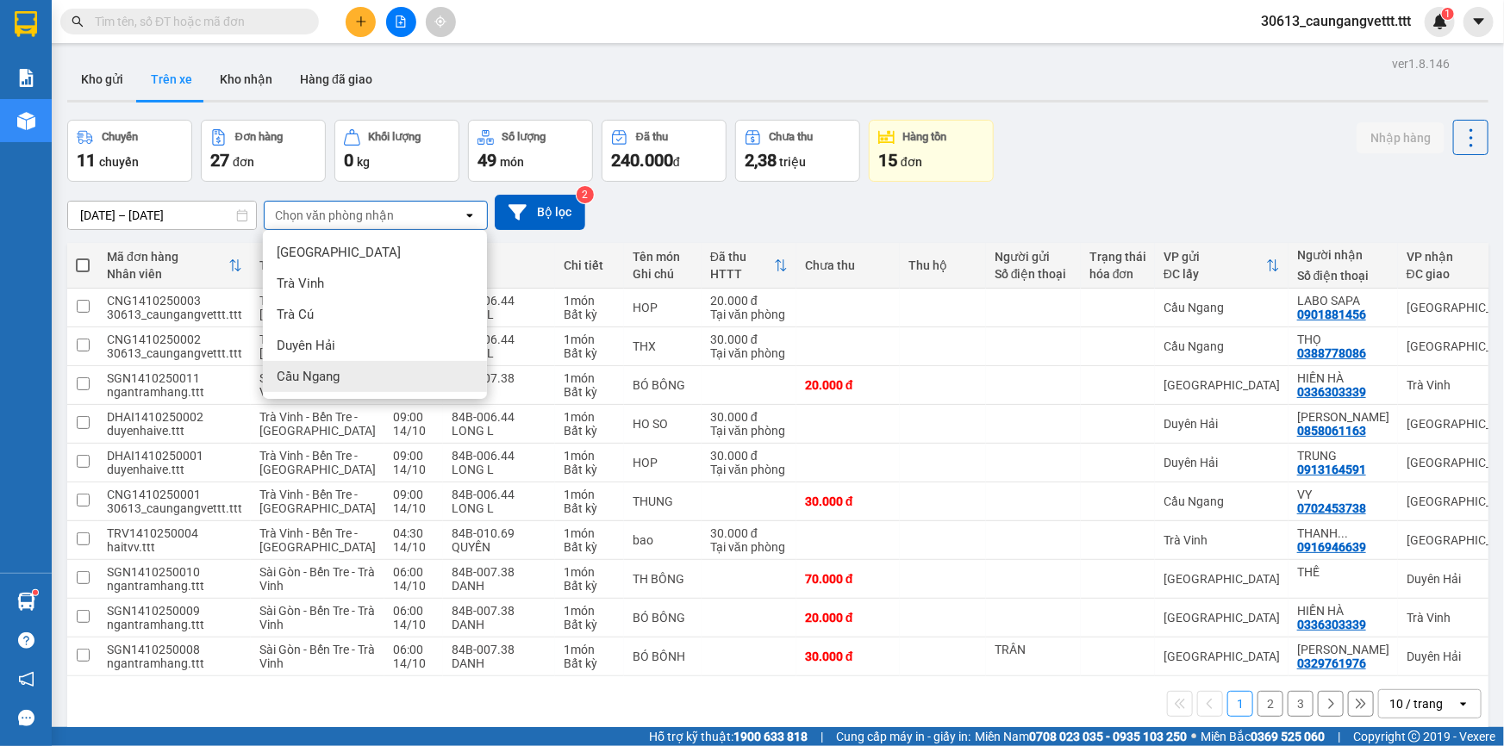
drag, startPoint x: 328, startPoint y: 371, endPoint x: 339, endPoint y: 365, distance: 12.4
click at [328, 372] on span "Cầu Ngang" at bounding box center [308, 376] width 63 height 17
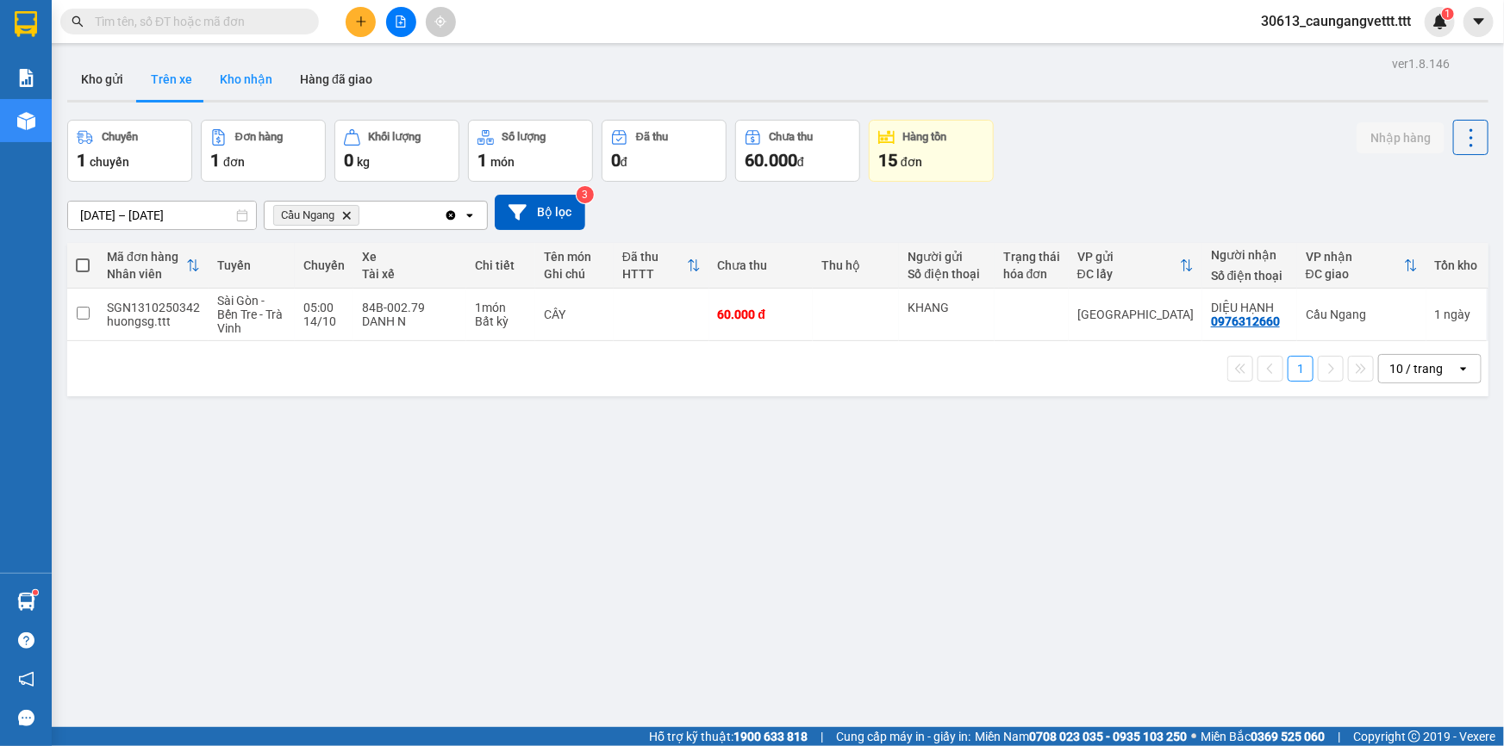
click at [236, 76] on button "Kho nhận" at bounding box center [246, 79] width 80 height 41
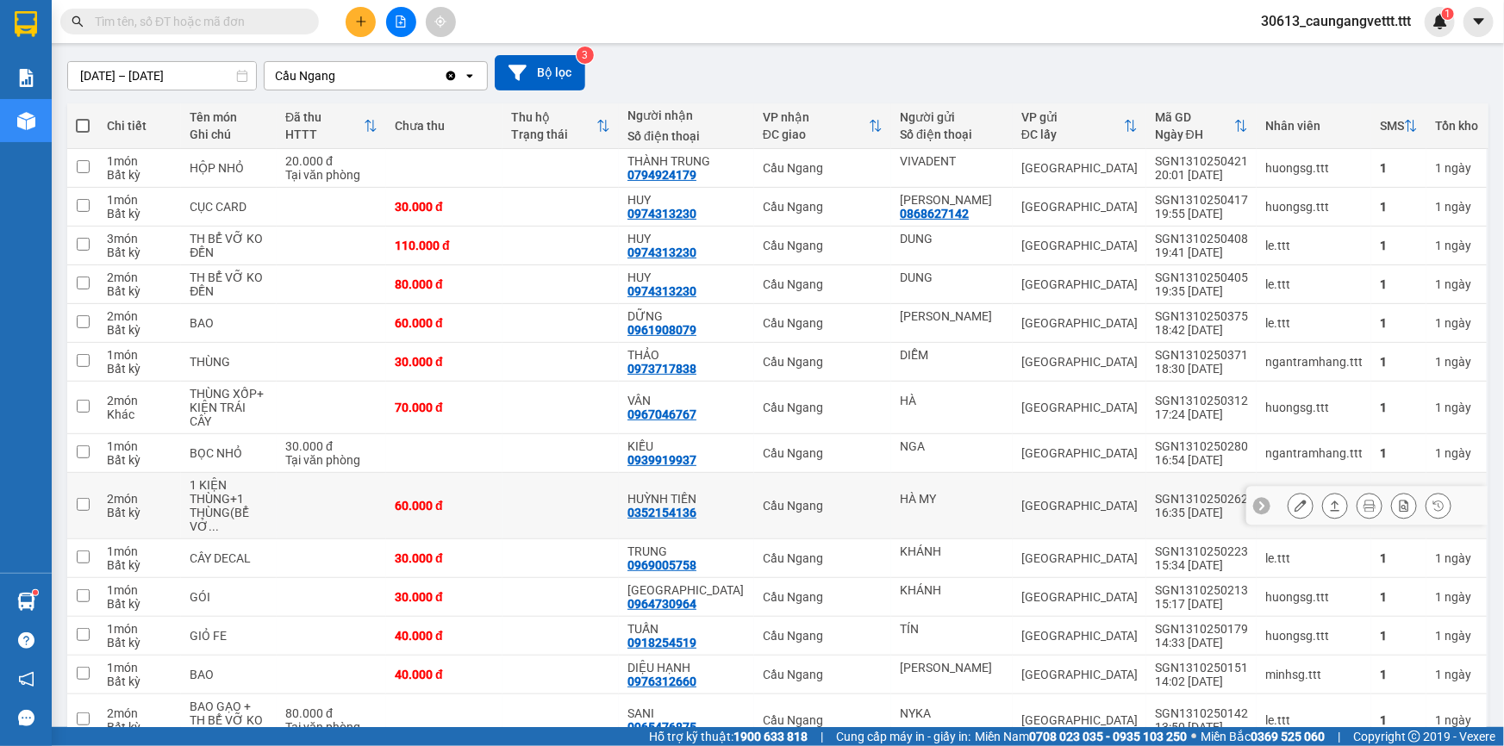
scroll to position [260, 0]
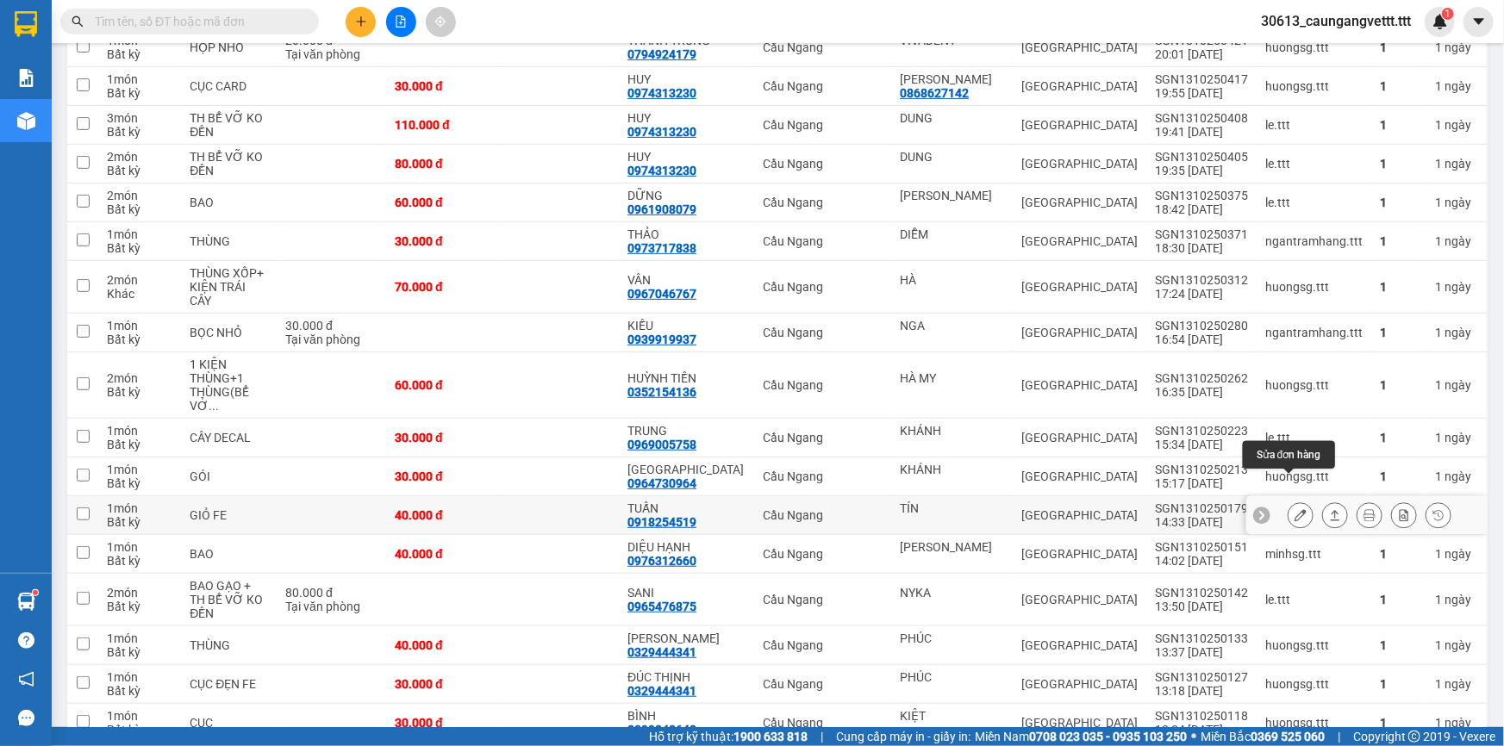
click at [1295, 509] on icon at bounding box center [1301, 515] width 12 height 12
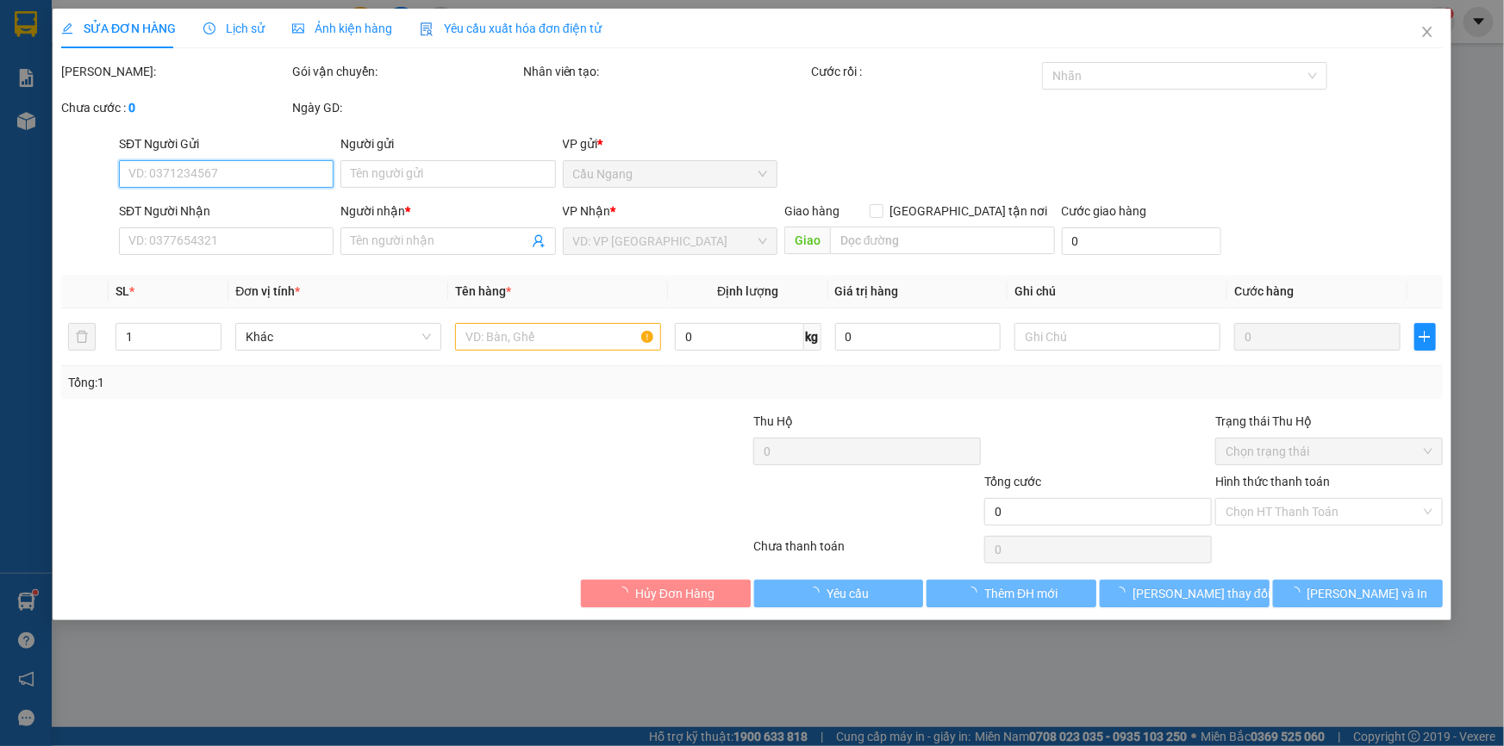
type input "TÍN"
type input "0918254519"
type input "TUẤN"
type input "40.000"
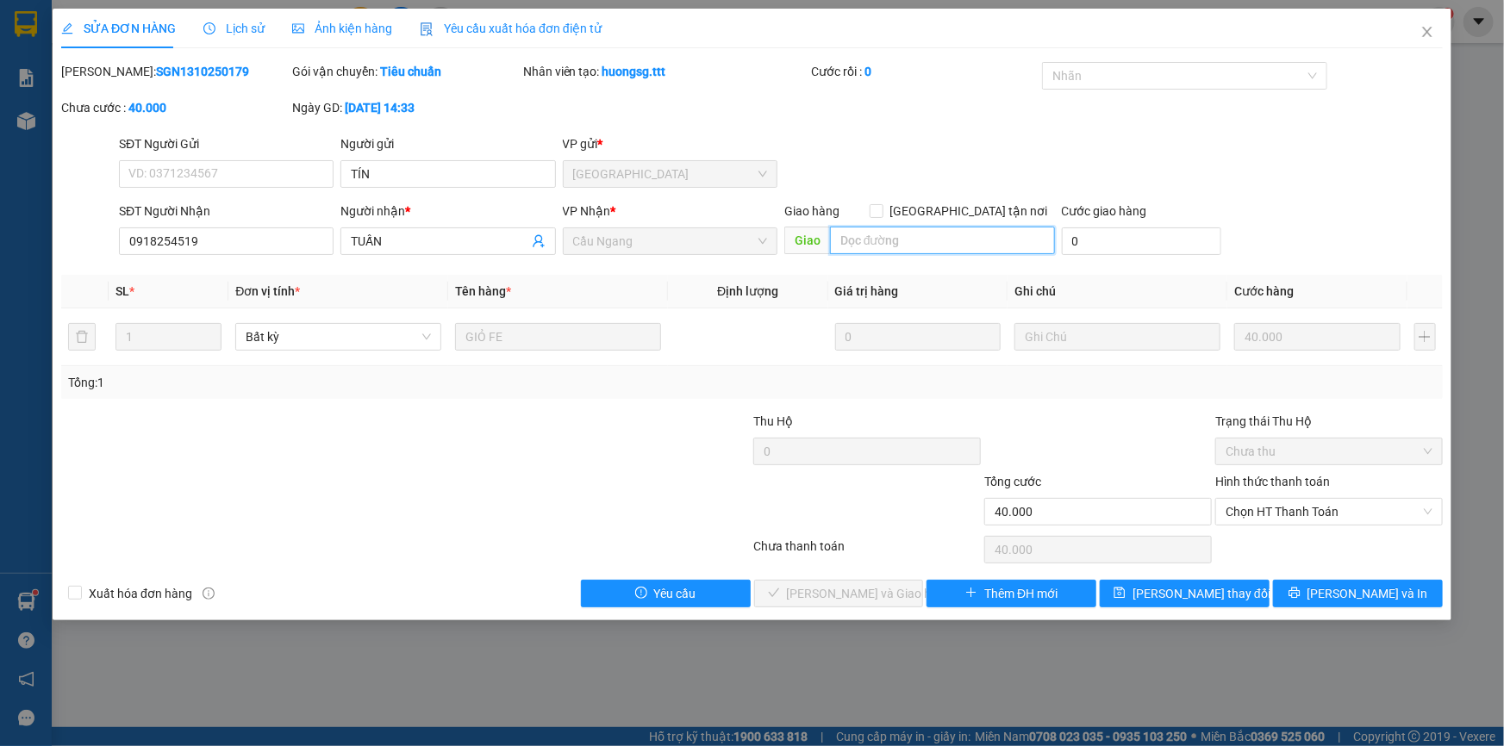
click at [922, 239] on input "text" at bounding box center [942, 241] width 225 height 28
type input "CHUA TRA TIEN"
click at [1202, 595] on span "[PERSON_NAME] thay đổi" at bounding box center [1202, 593] width 138 height 19
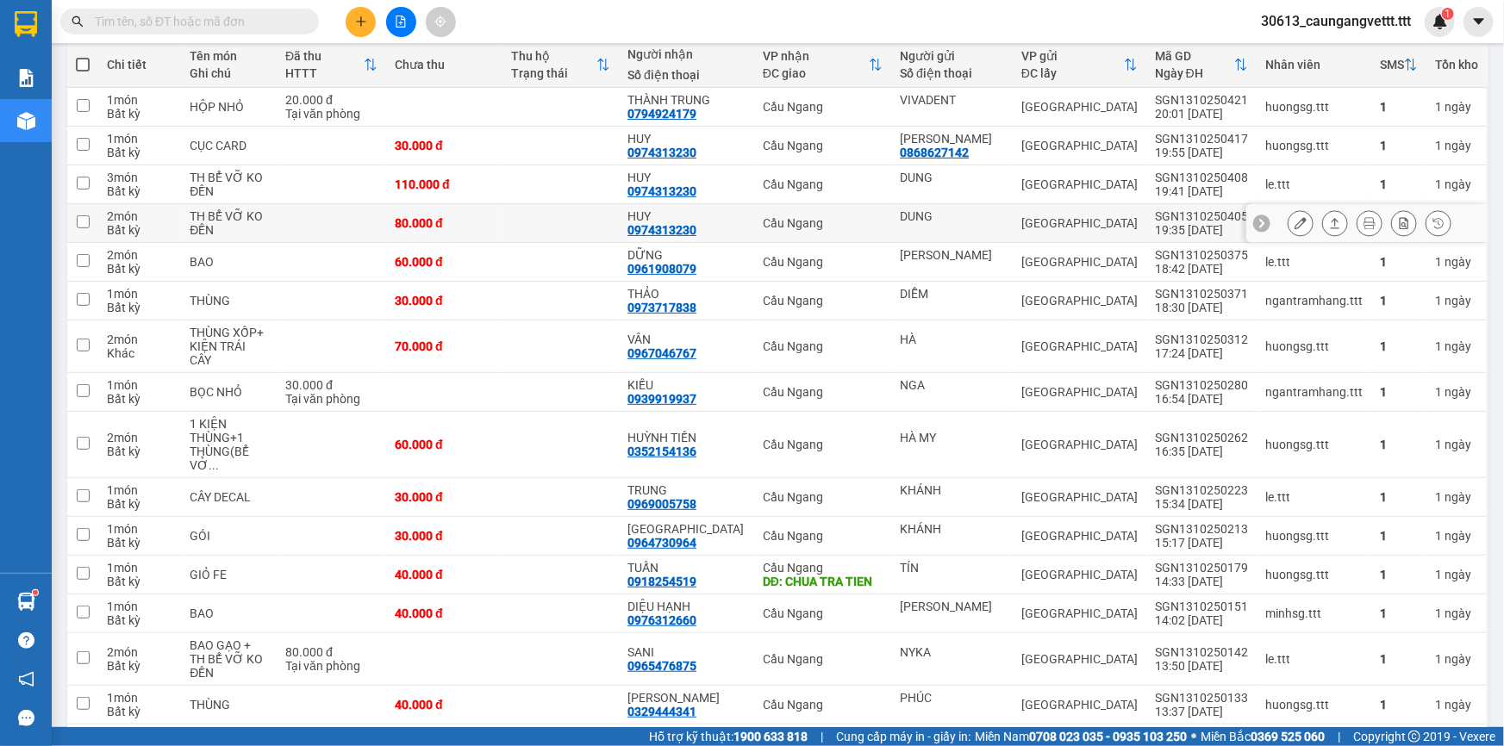
scroll to position [209, 0]
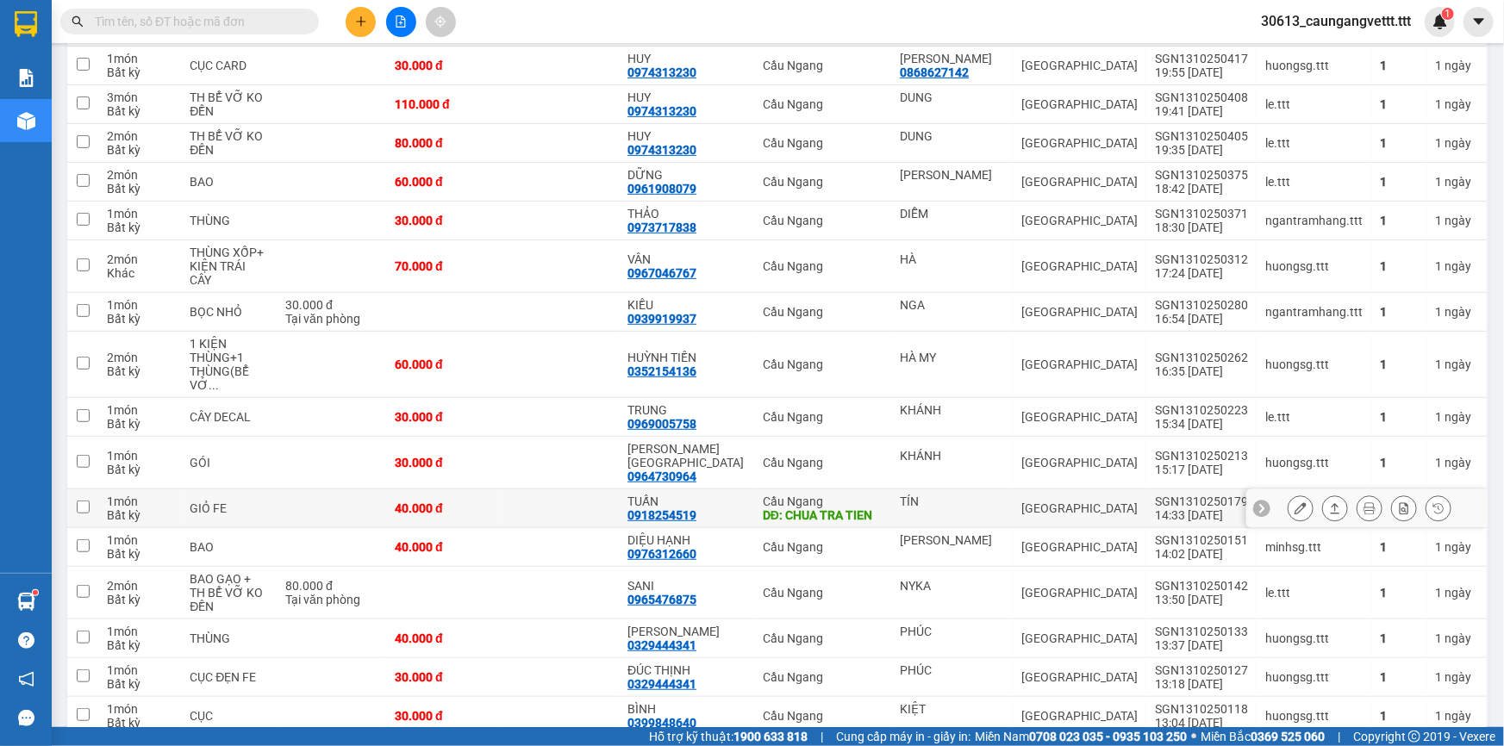
scroll to position [313, 0]
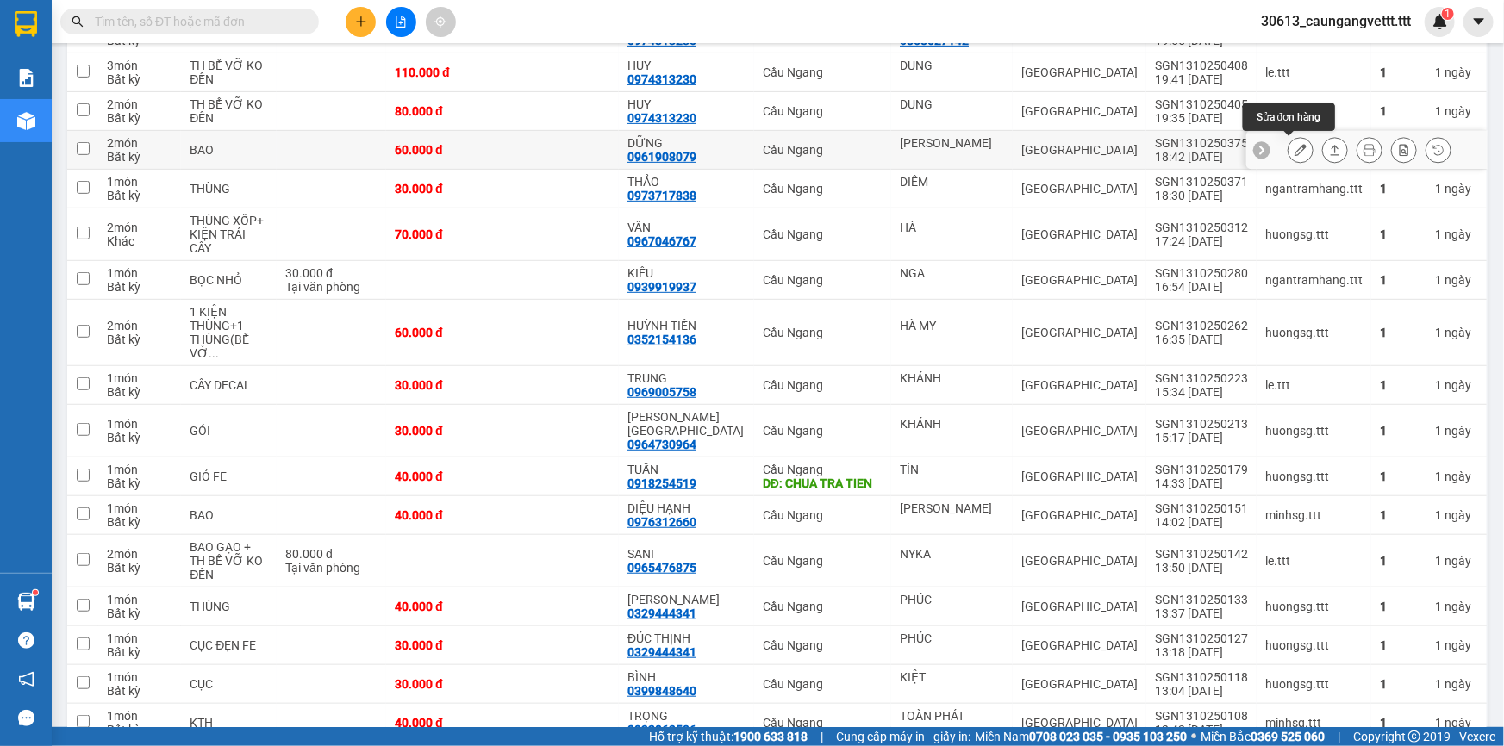
click at [1295, 152] on icon at bounding box center [1301, 150] width 12 height 12
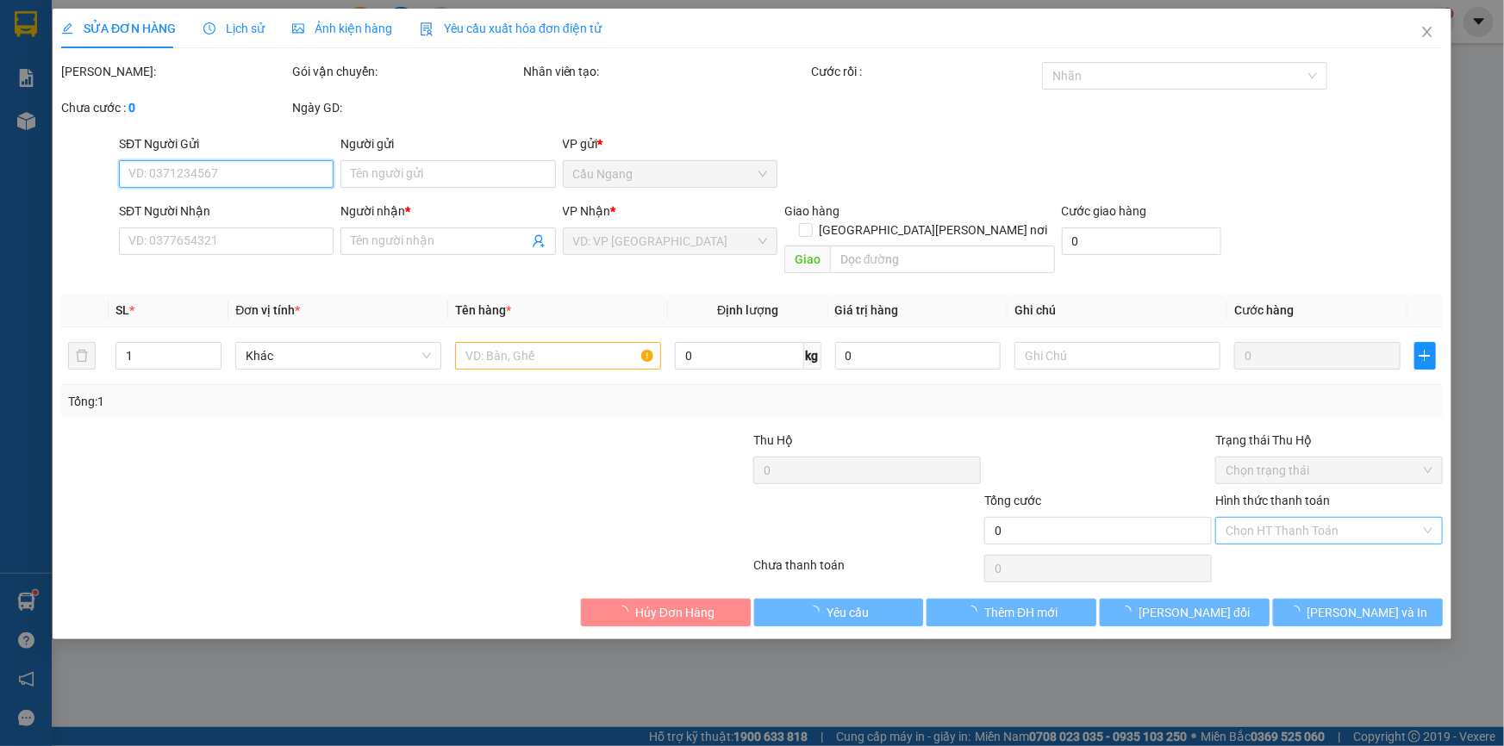
type input "[PERSON_NAME]"
type input "0961908079"
type input "DỮNG"
type input "60.000"
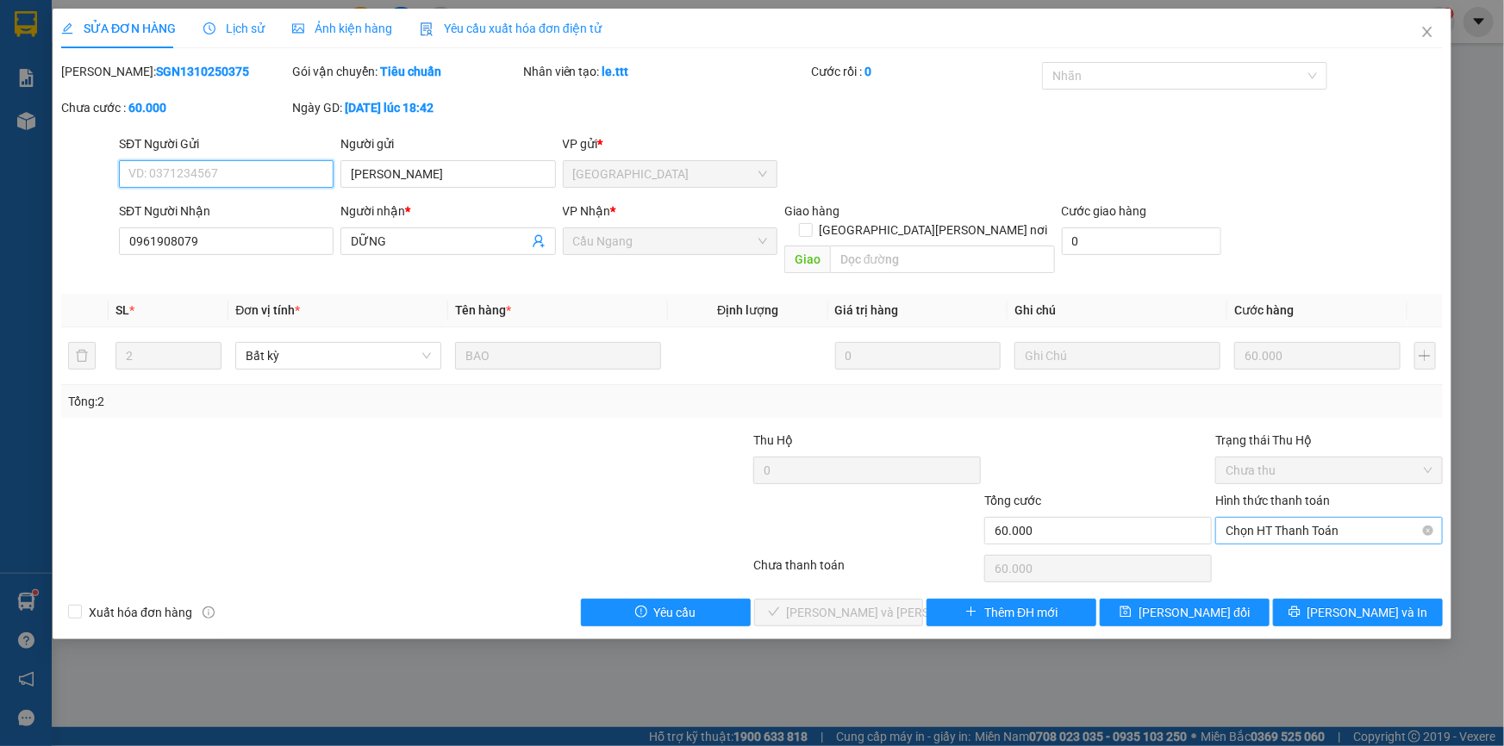
click at [1273, 518] on span "Chọn HT Thanh Toán" at bounding box center [1329, 531] width 207 height 26
click at [1267, 546] on div "Tại văn phòng" at bounding box center [1329, 545] width 207 height 19
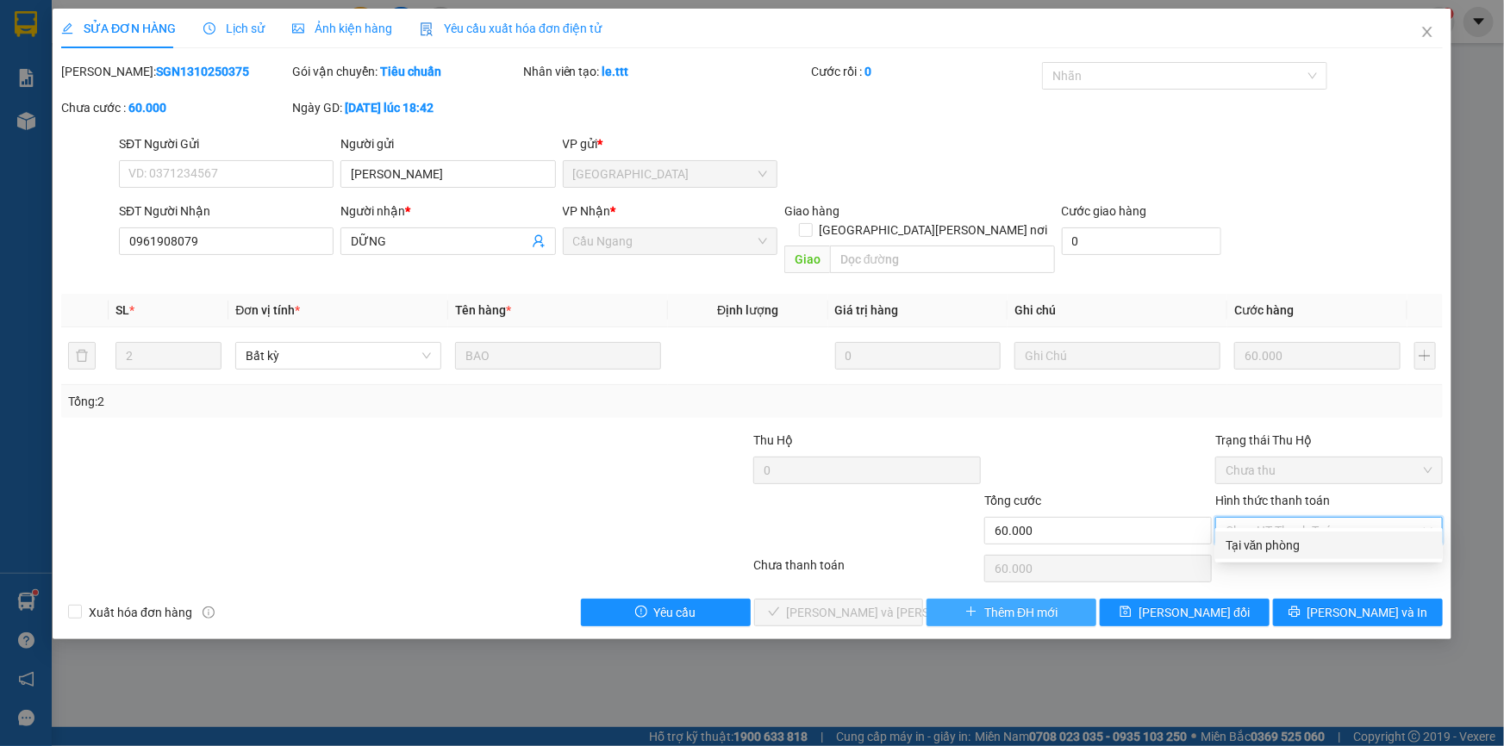
type input "0"
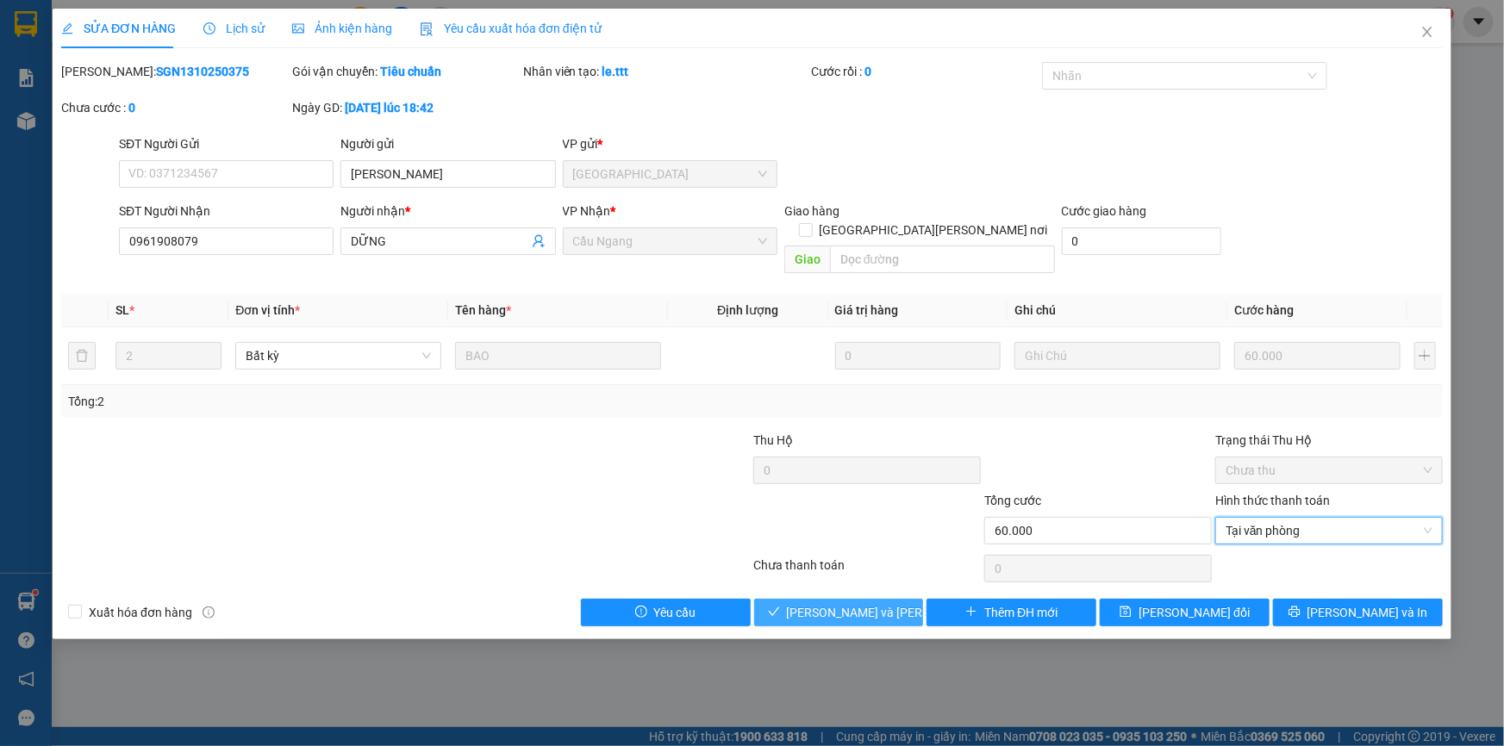
click at [859, 603] on span "[PERSON_NAME] và Giao hàng" at bounding box center [903, 612] width 233 height 19
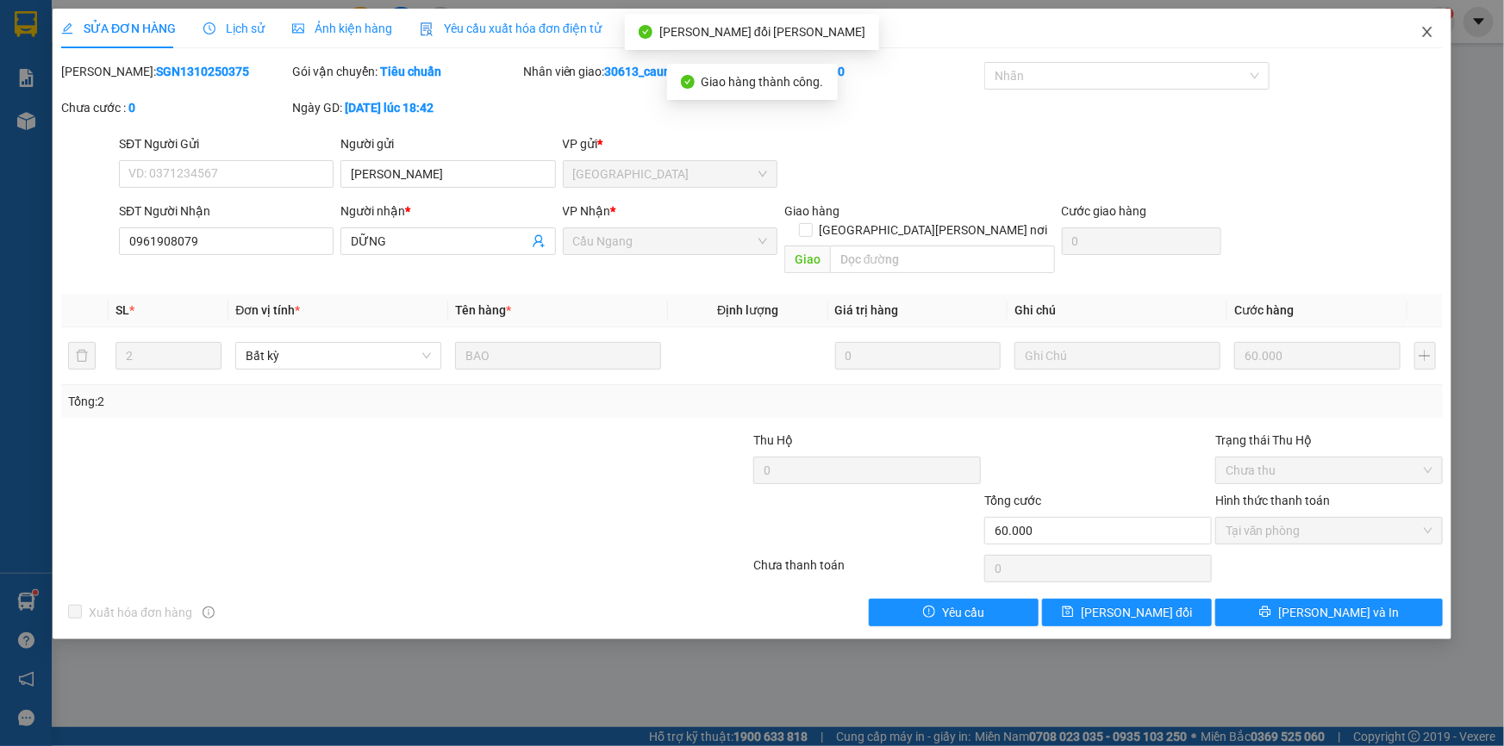
click at [1427, 32] on icon "close" at bounding box center [1427, 32] width 14 height 14
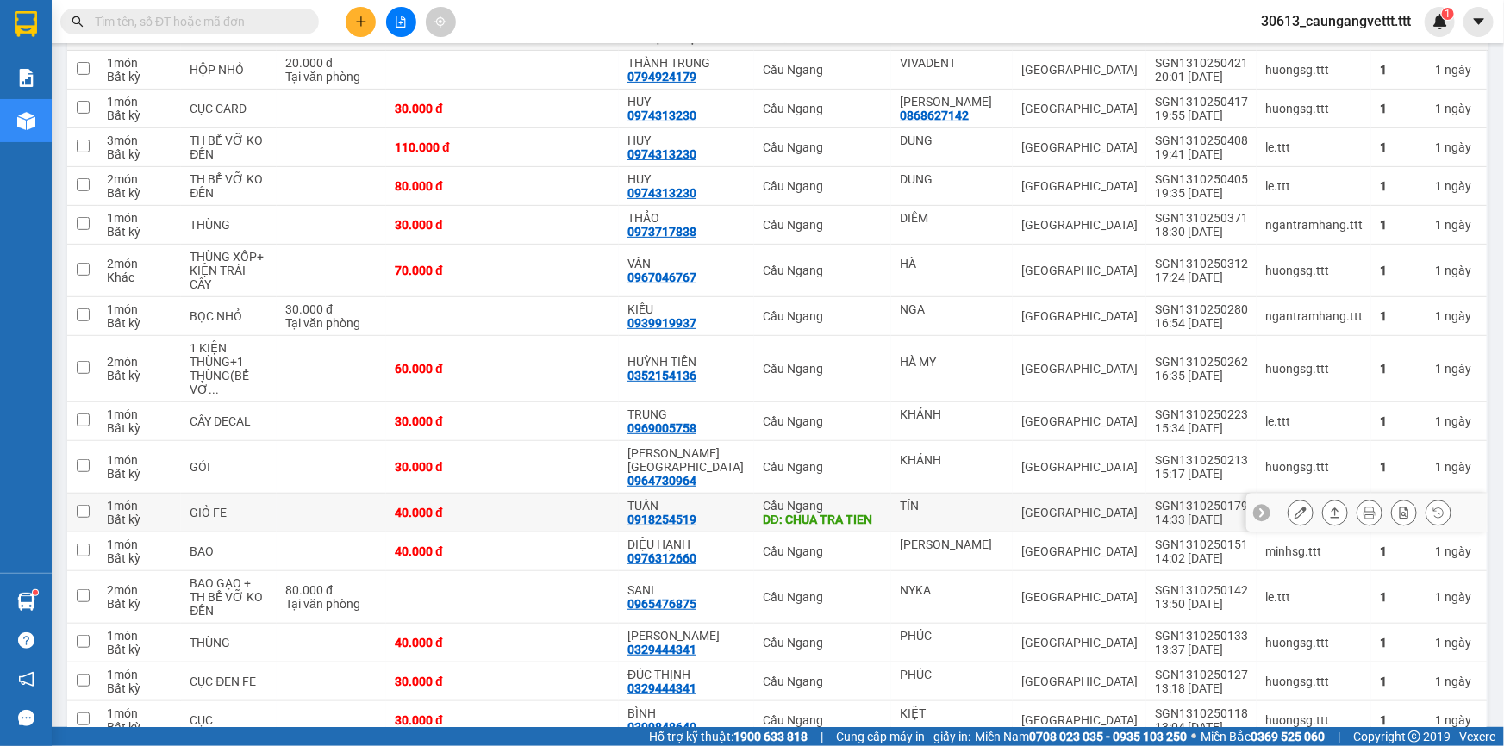
scroll to position [260, 0]
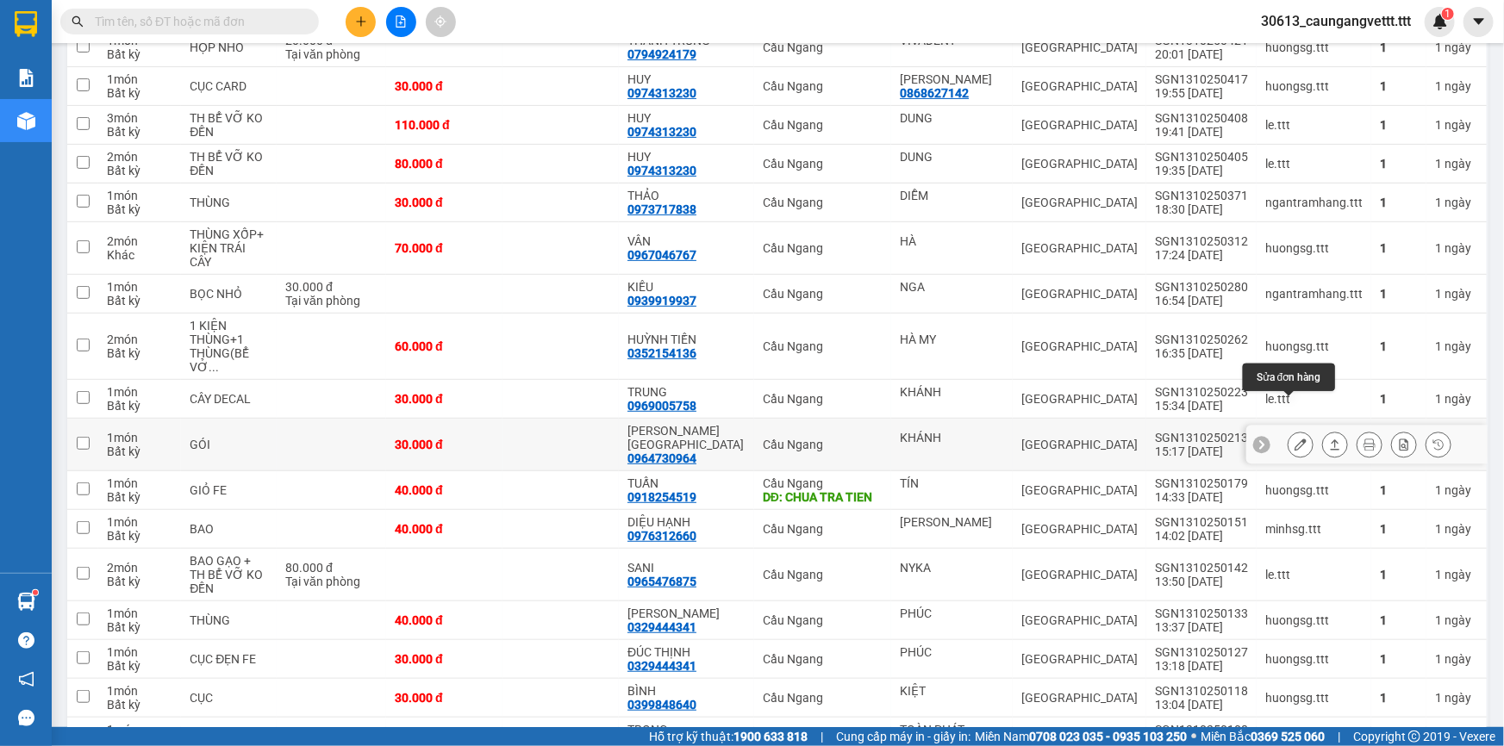
click at [1295, 439] on icon at bounding box center [1301, 445] width 12 height 12
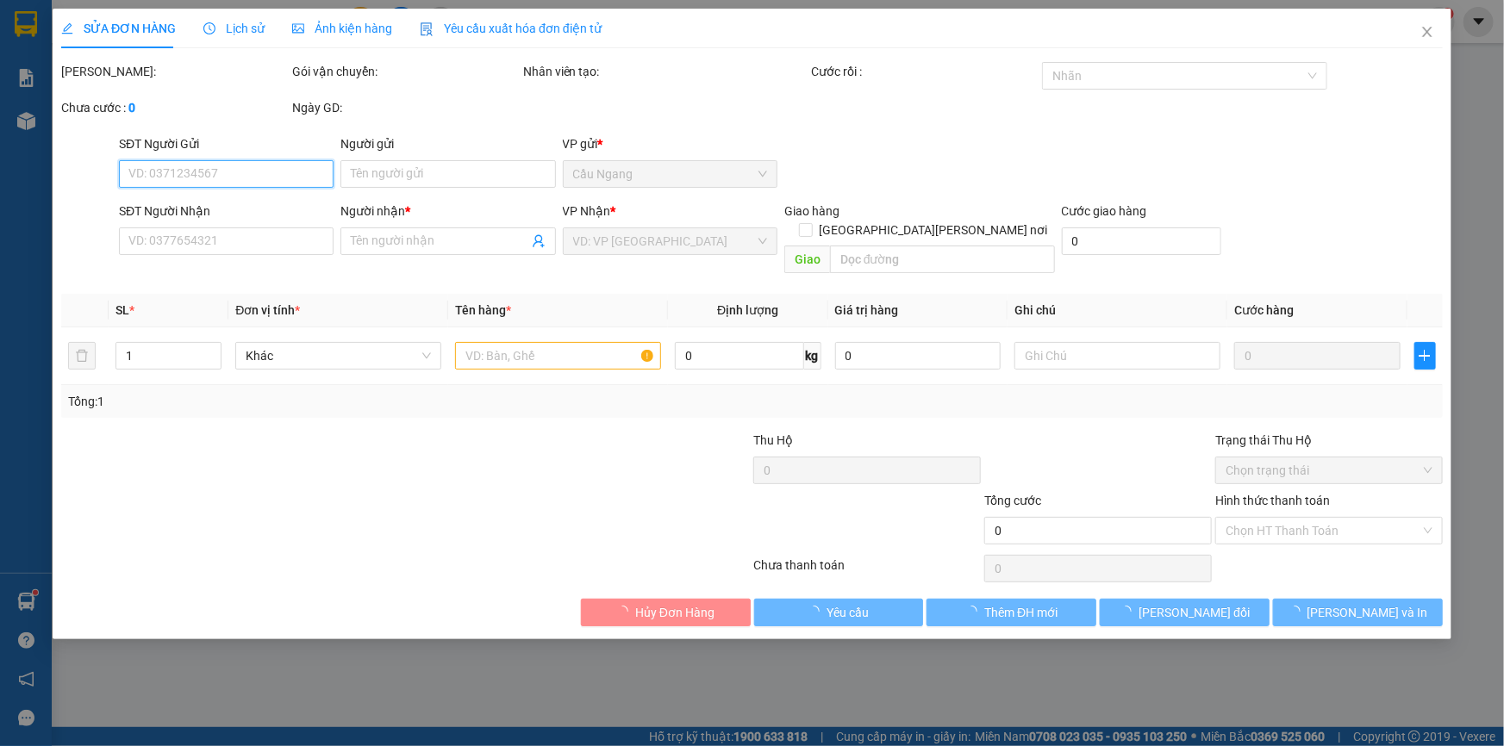
type input "KHÁNH"
type input "0964730964"
type input "[GEOGRAPHIC_DATA]"
type input "30.000"
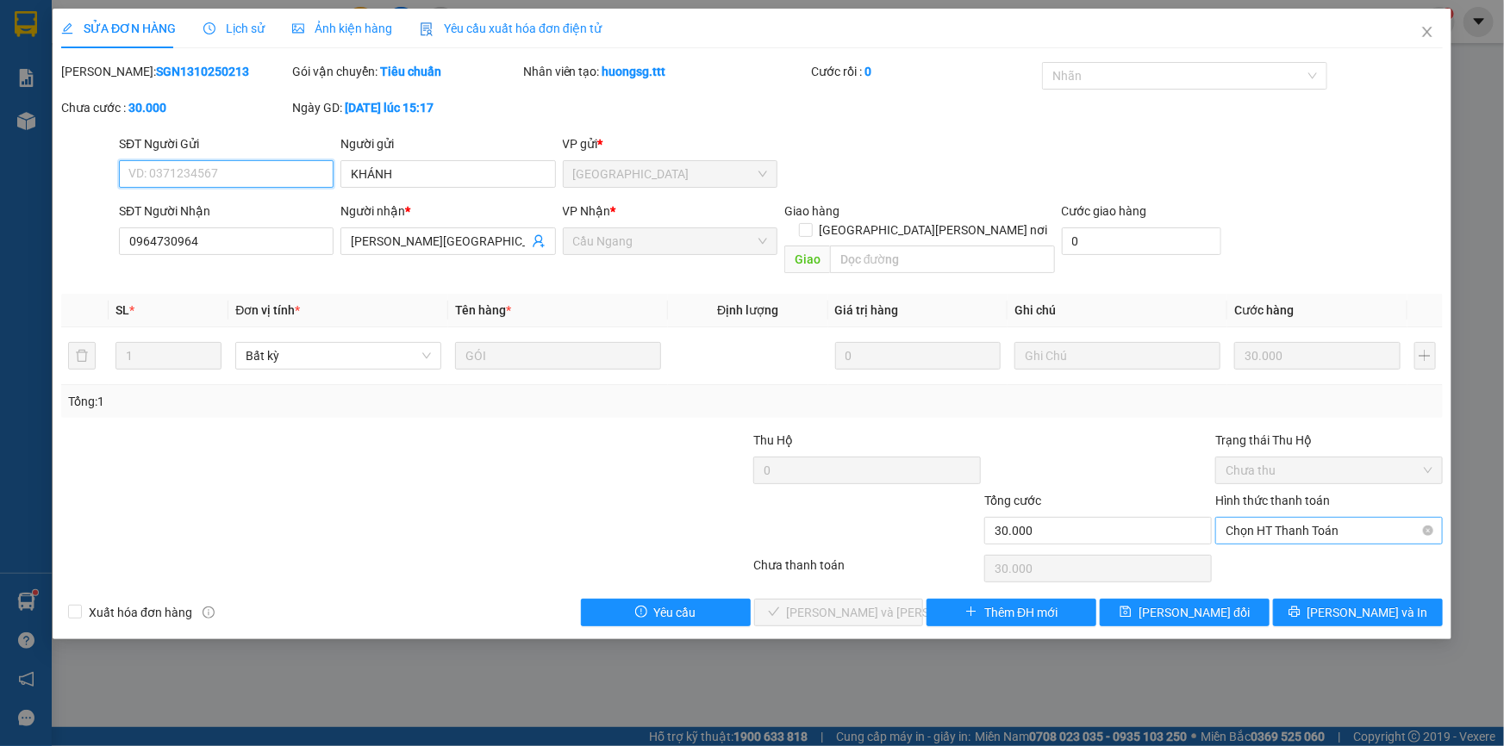
click at [1270, 518] on span "Chọn HT Thanh Toán" at bounding box center [1329, 531] width 207 height 26
click at [1261, 544] on div "Tại văn phòng" at bounding box center [1329, 545] width 207 height 19
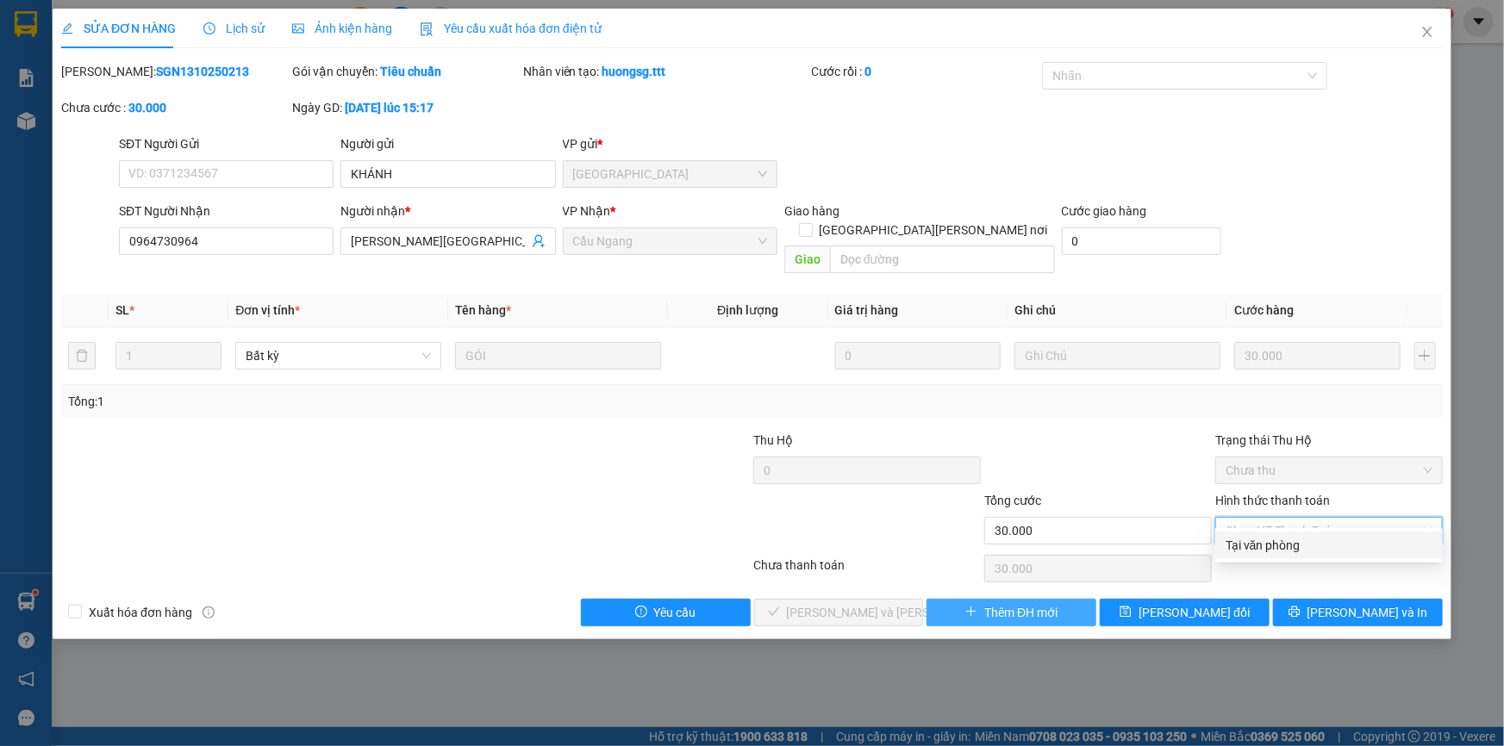
type input "0"
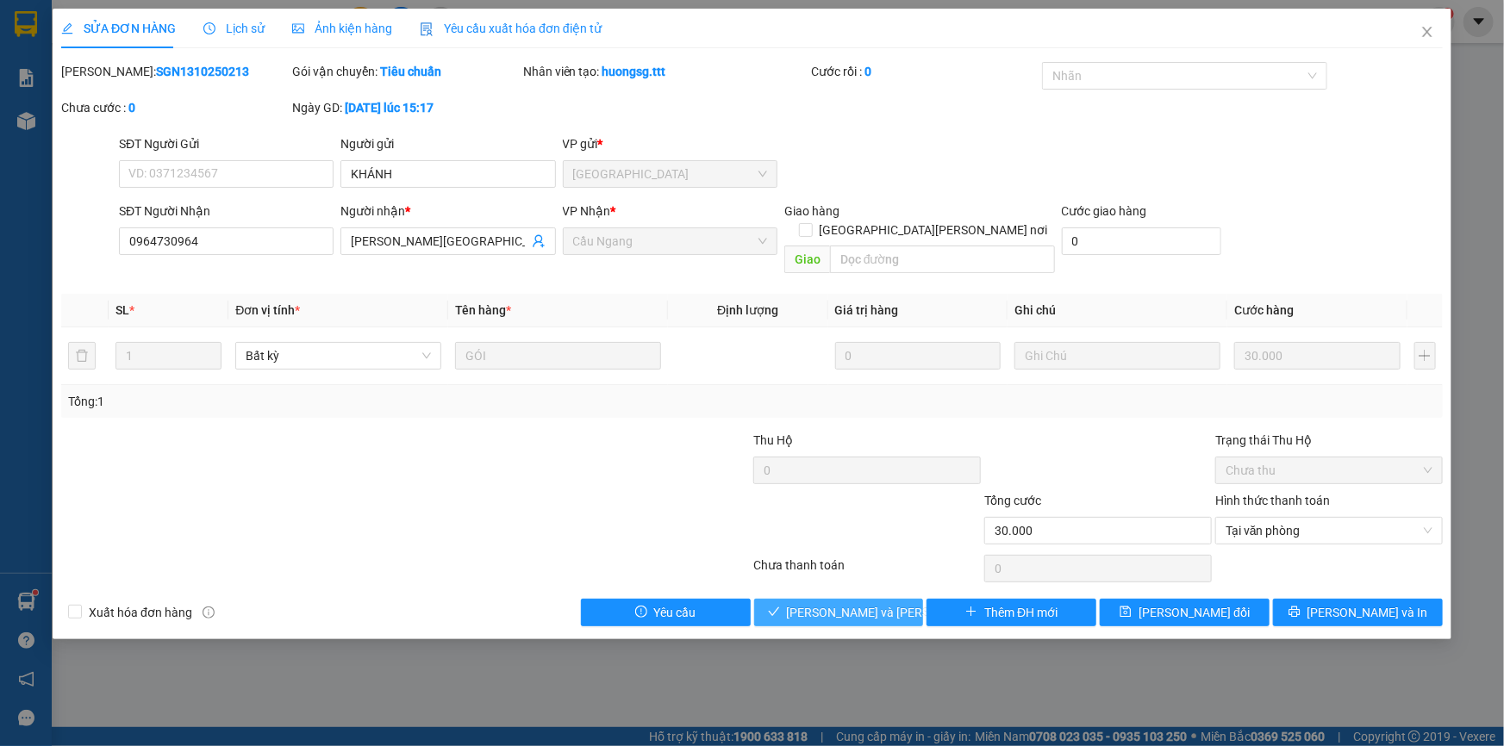
click at [870, 603] on span "[PERSON_NAME] và Giao hàng" at bounding box center [903, 612] width 233 height 19
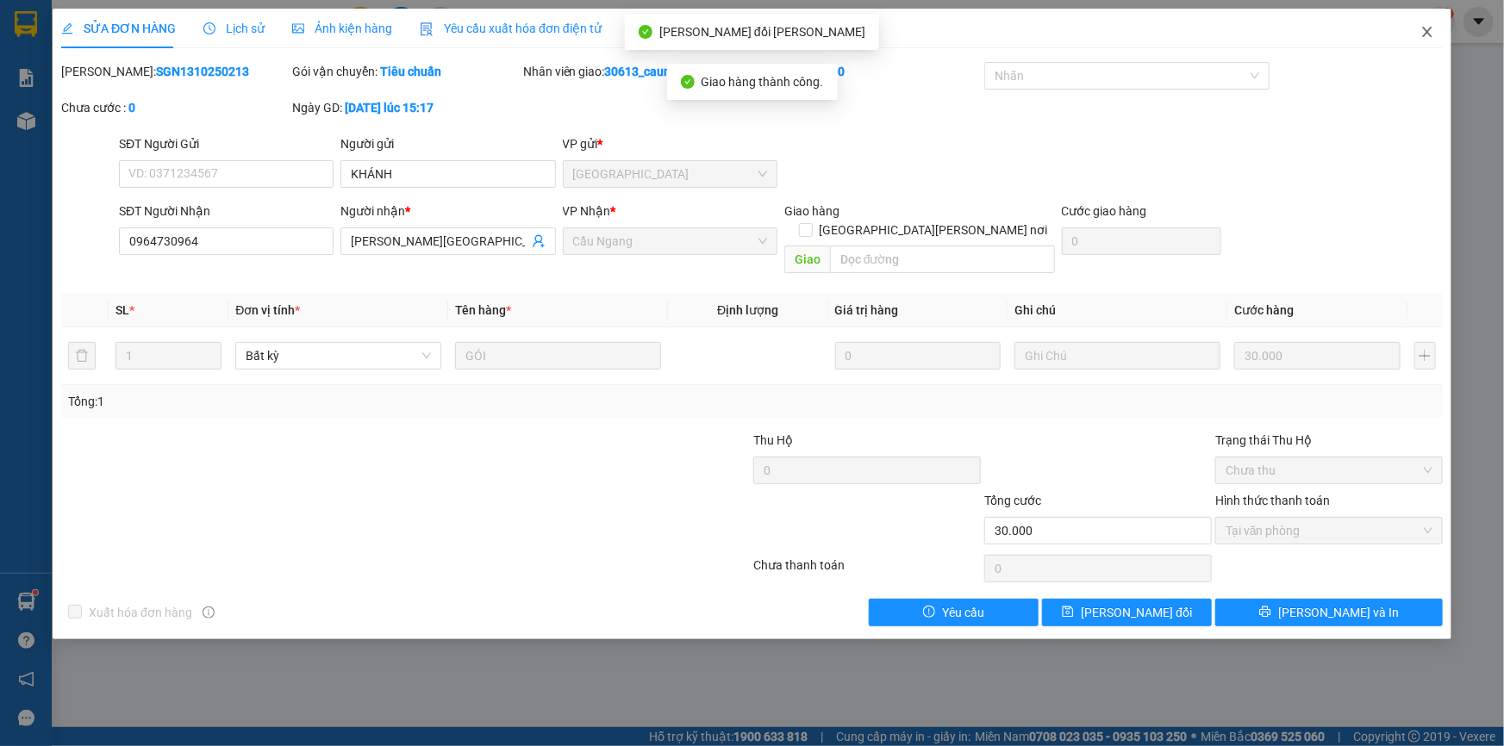
click at [1426, 28] on icon "close" at bounding box center [1427, 32] width 14 height 14
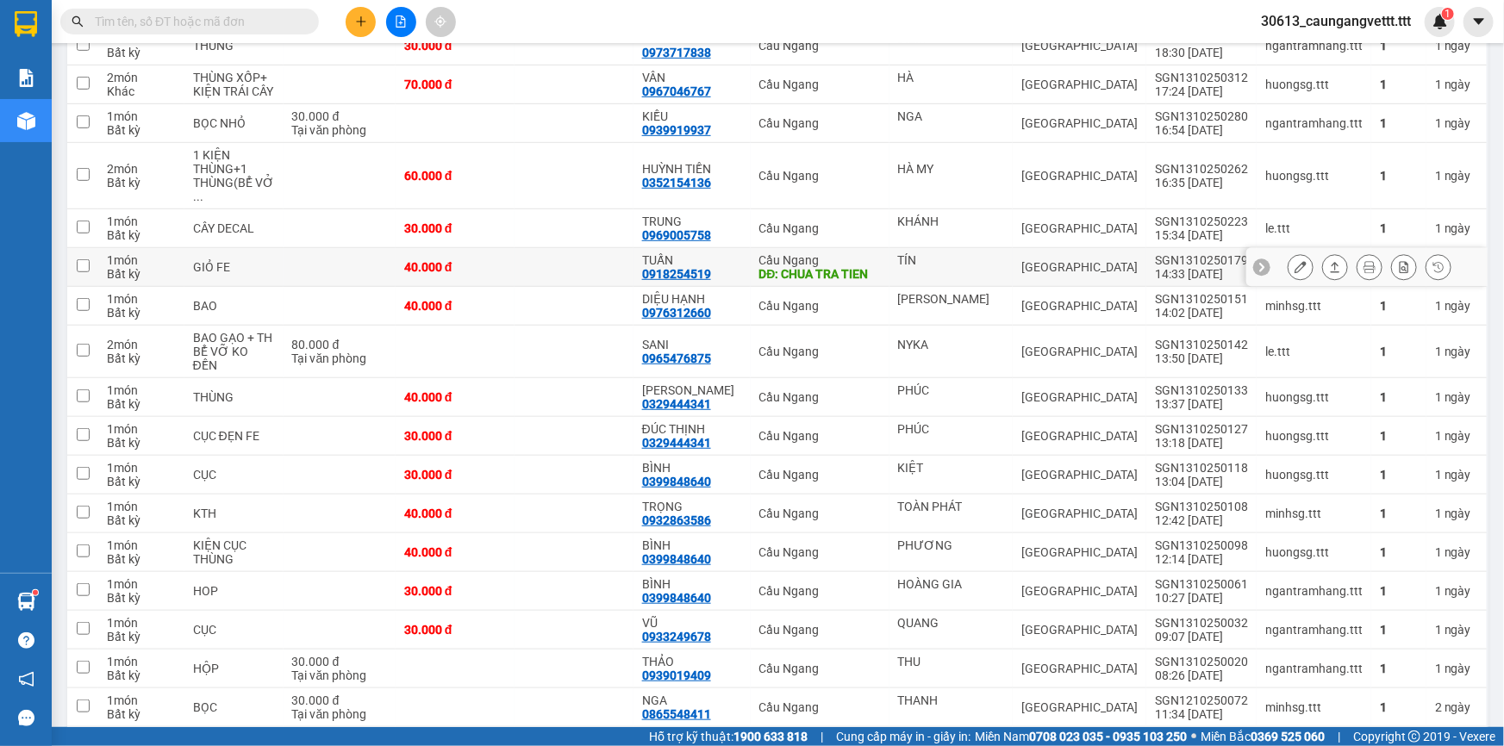
scroll to position [365, 0]
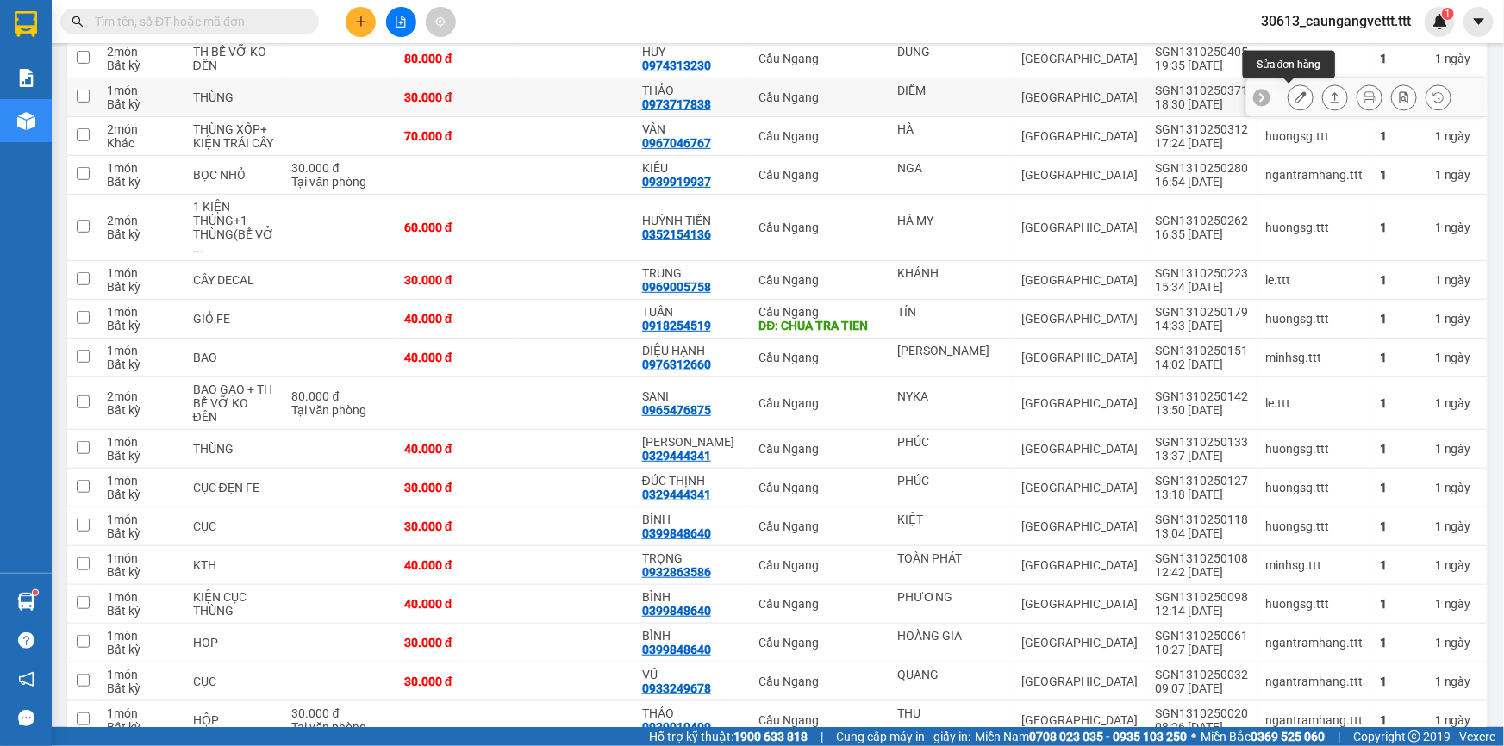
click at [1295, 97] on icon at bounding box center [1301, 97] width 12 height 12
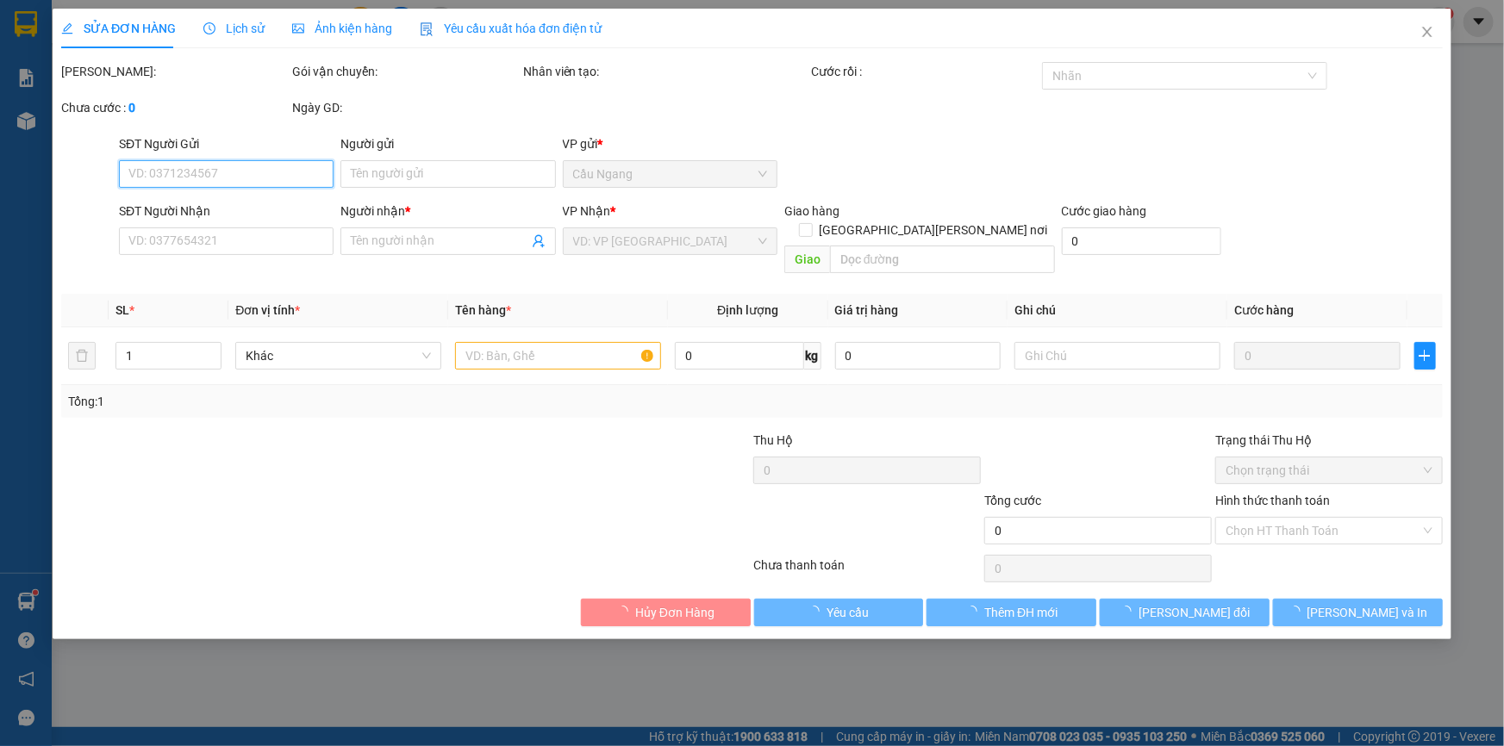
type input "DIỄM"
type input "0973717838"
type input "THẢO"
type input "30.000"
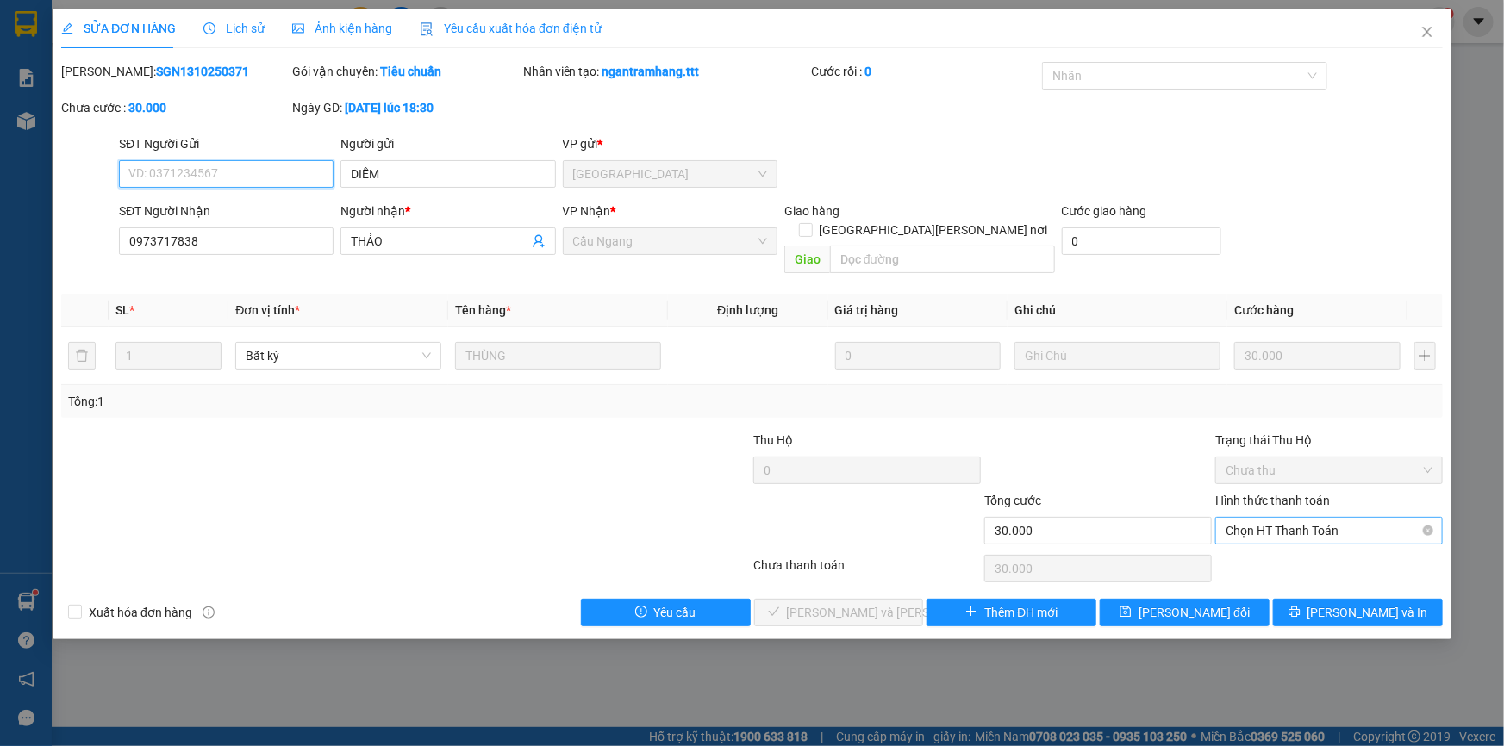
click at [1277, 518] on span "Chọn HT Thanh Toán" at bounding box center [1329, 531] width 207 height 26
click at [1271, 543] on div "Tại văn phòng" at bounding box center [1329, 545] width 207 height 19
type input "0"
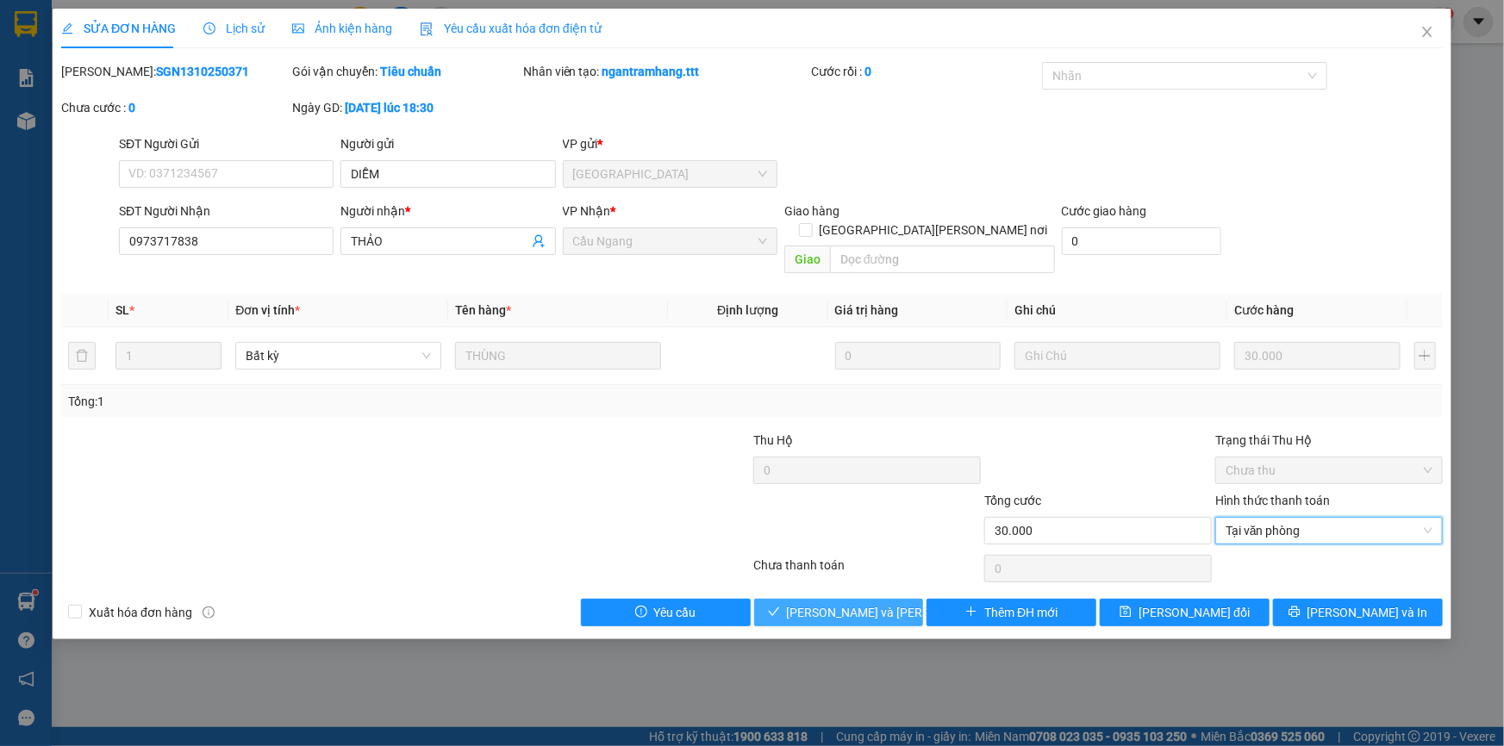
click at [865, 603] on span "[PERSON_NAME] và Giao hàng" at bounding box center [903, 612] width 233 height 19
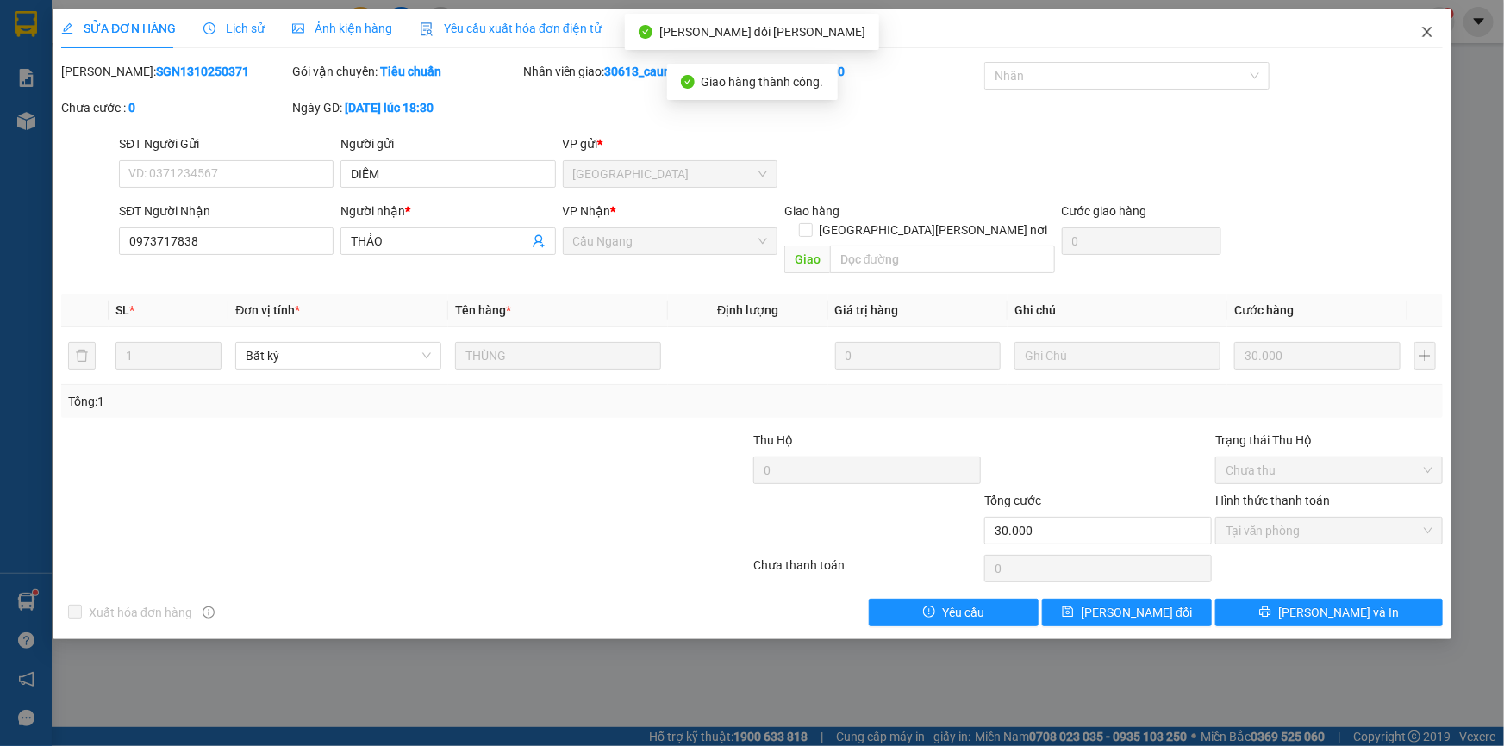
click at [1430, 30] on icon "close" at bounding box center [1426, 32] width 9 height 10
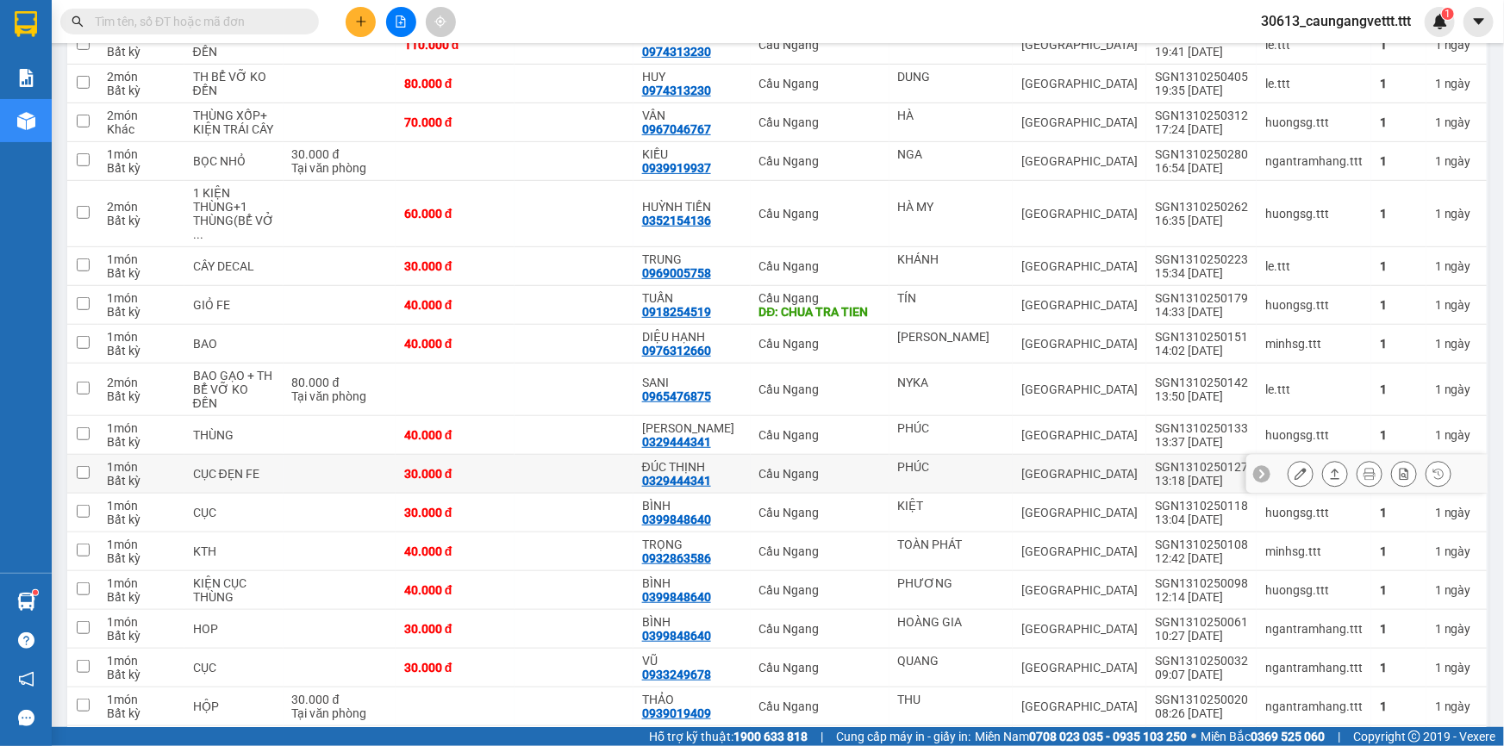
scroll to position [365, 0]
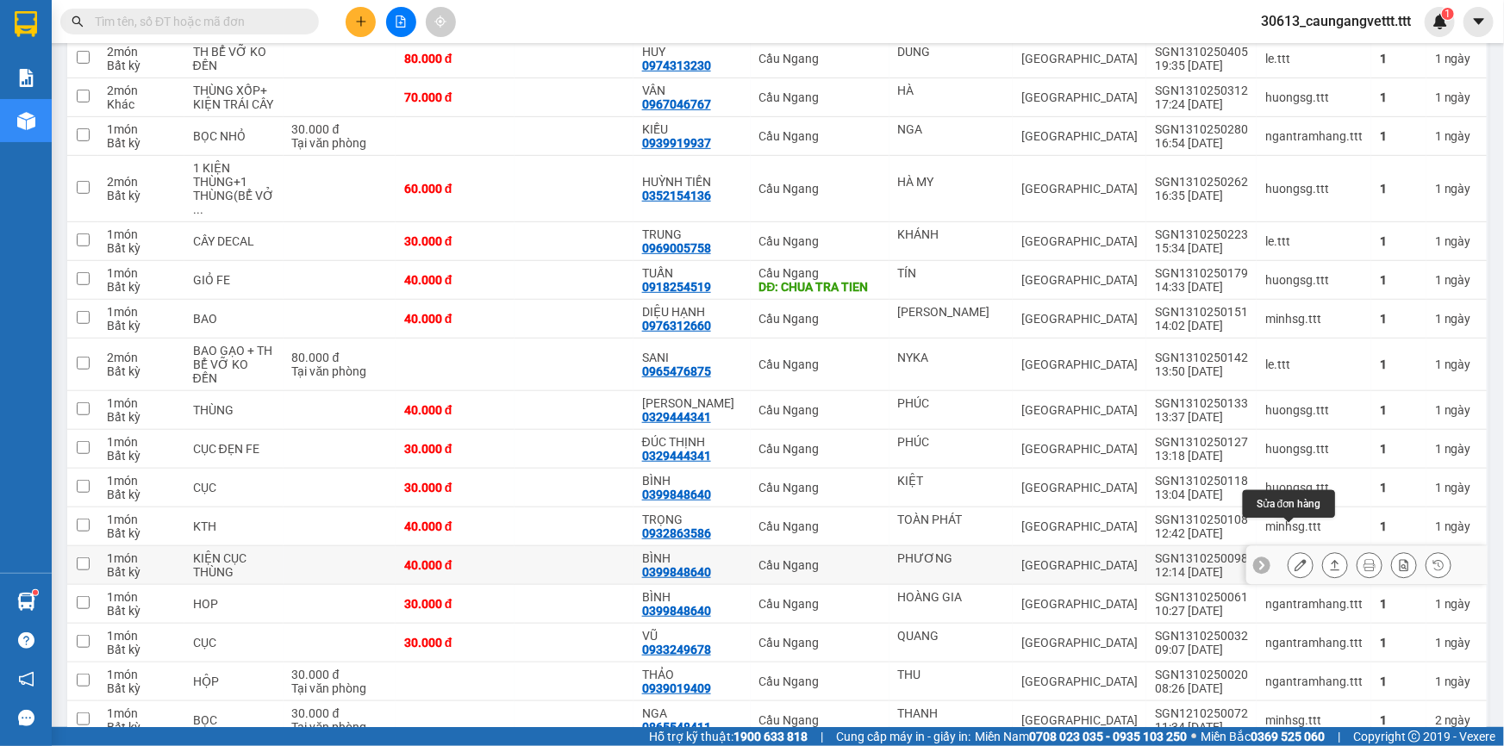
click at [1289, 551] on button at bounding box center [1301, 566] width 24 height 30
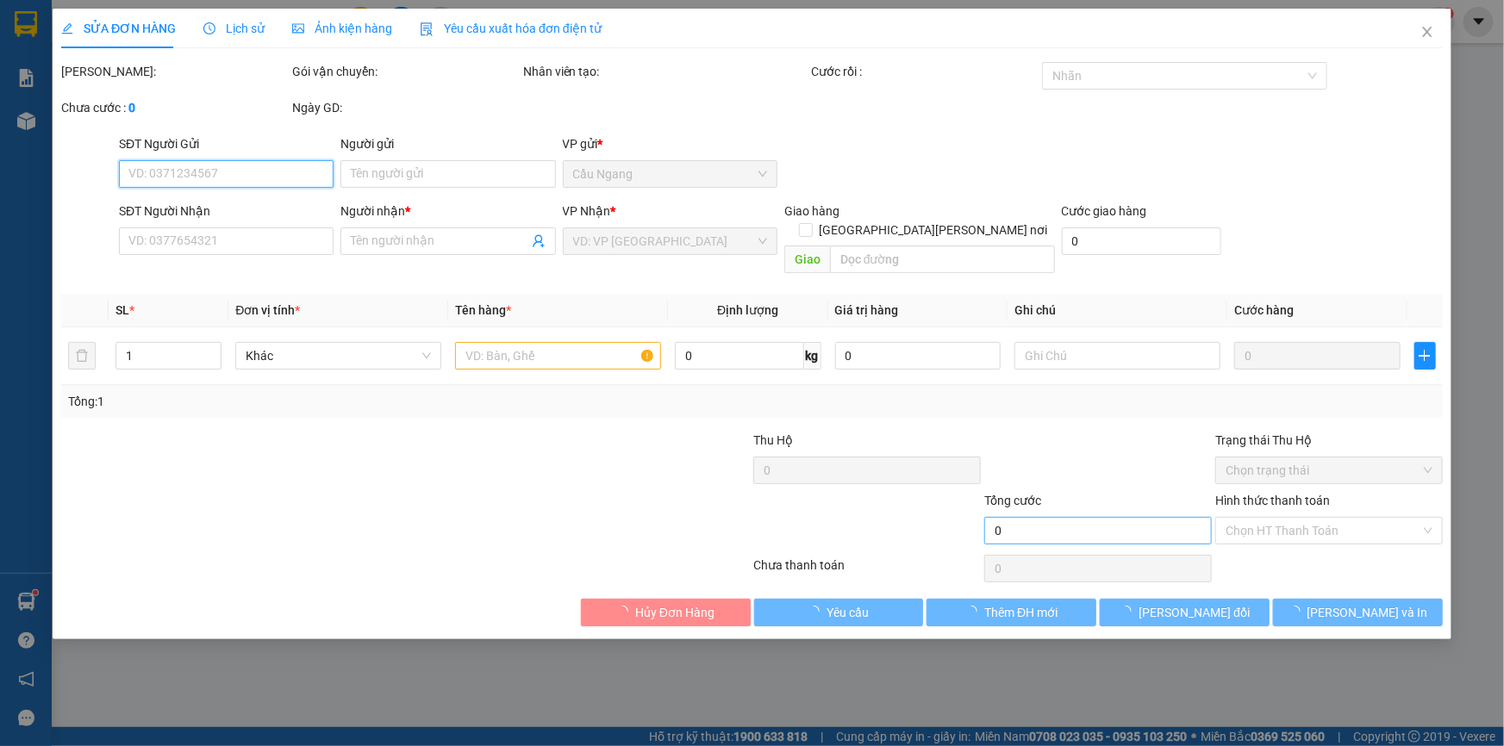
type input "PHƯƠNG"
type input "0399848640"
type input "BÌNH"
type input "40.000"
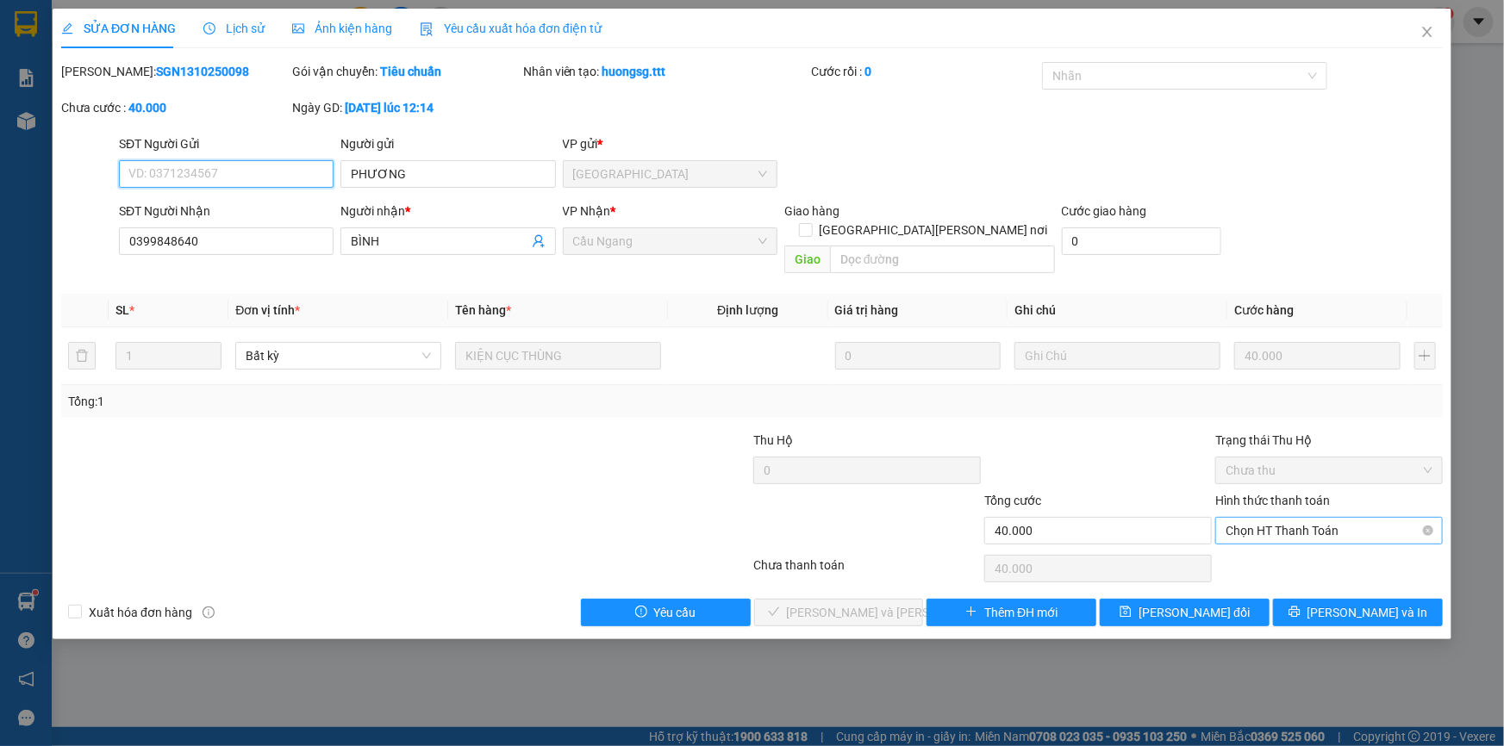
click at [1301, 518] on span "Chọn HT Thanh Toán" at bounding box center [1329, 531] width 207 height 26
click at [1254, 546] on div "Tại văn phòng" at bounding box center [1329, 545] width 207 height 19
type input "0"
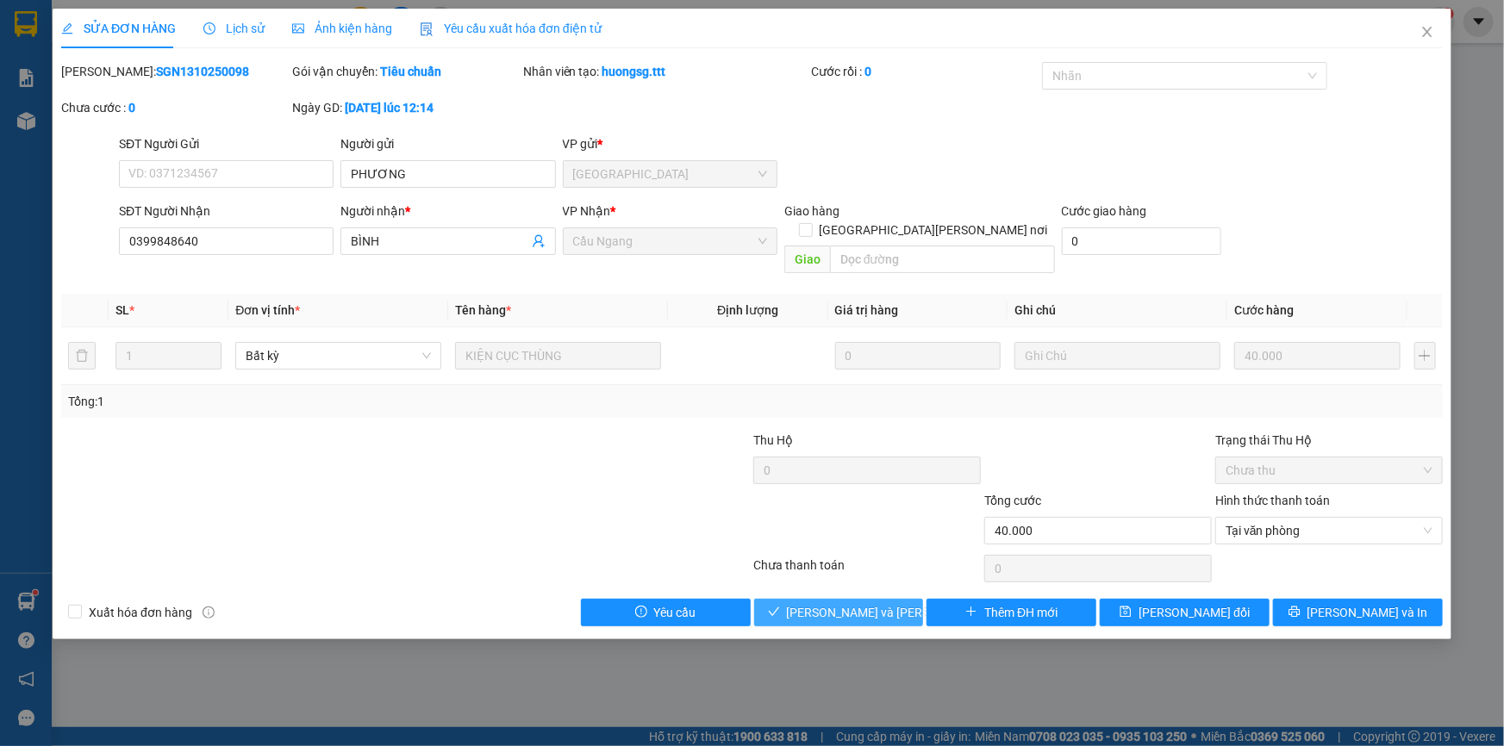
click at [861, 603] on span "[PERSON_NAME] và Giao hàng" at bounding box center [903, 612] width 233 height 19
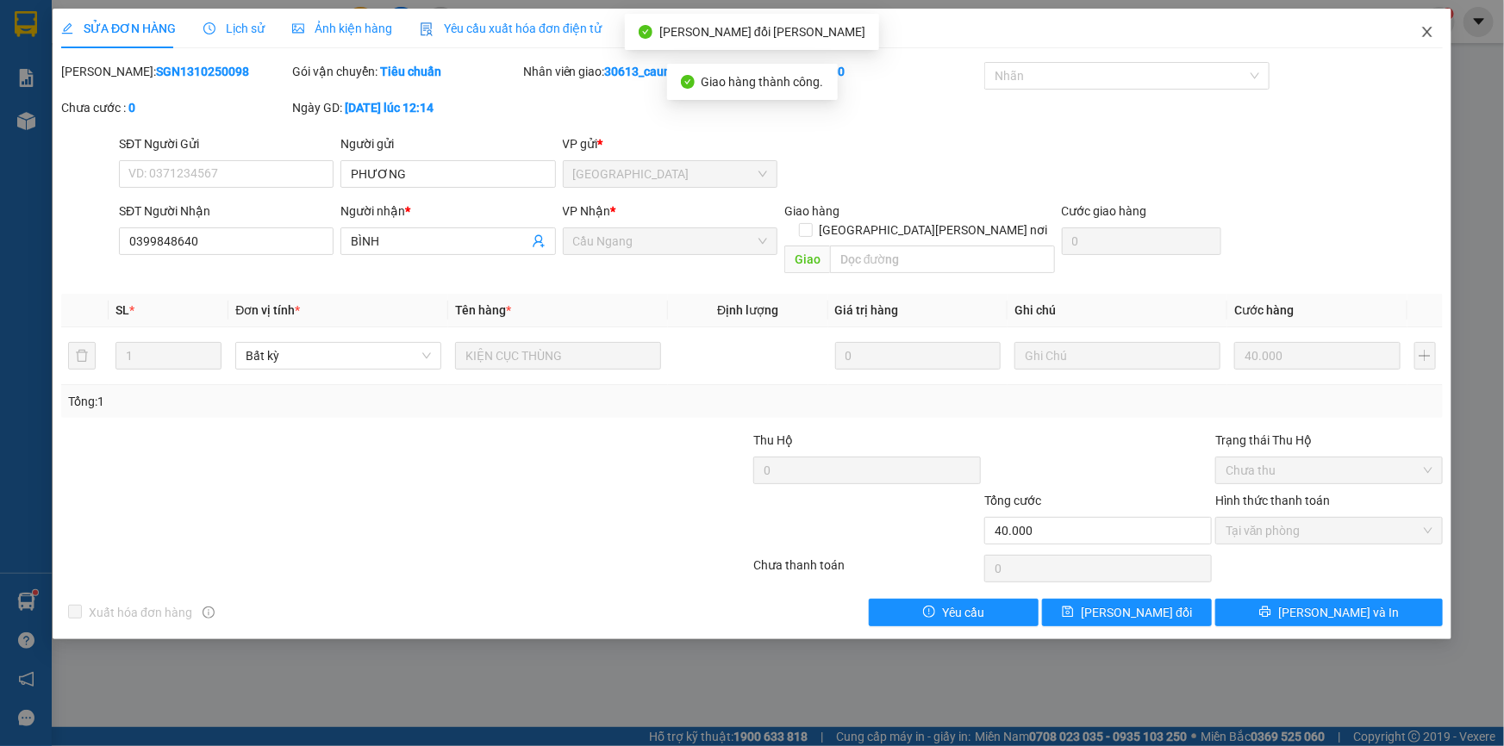
click at [1426, 33] on icon "close" at bounding box center [1427, 32] width 14 height 14
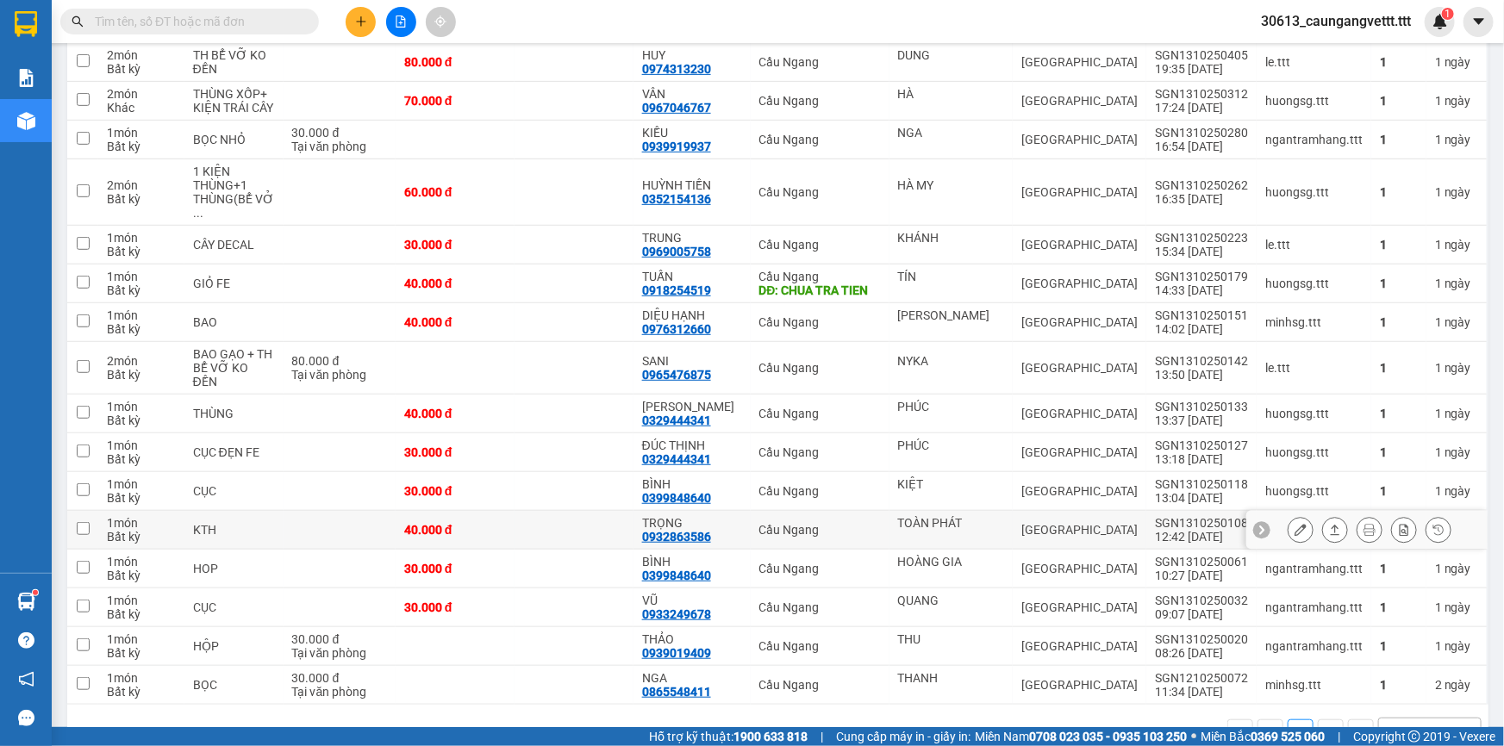
scroll to position [379, 0]
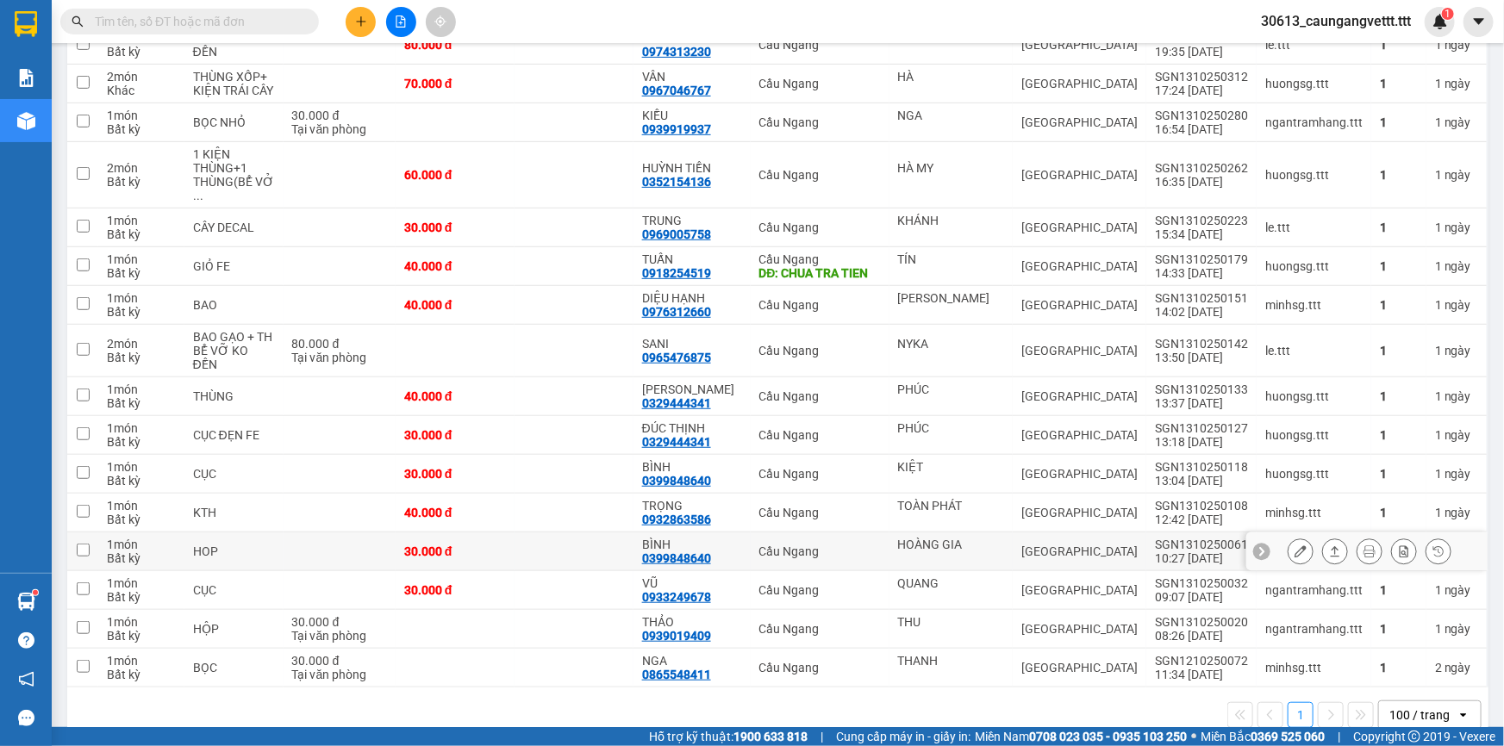
click at [1295, 546] on icon at bounding box center [1301, 552] width 12 height 12
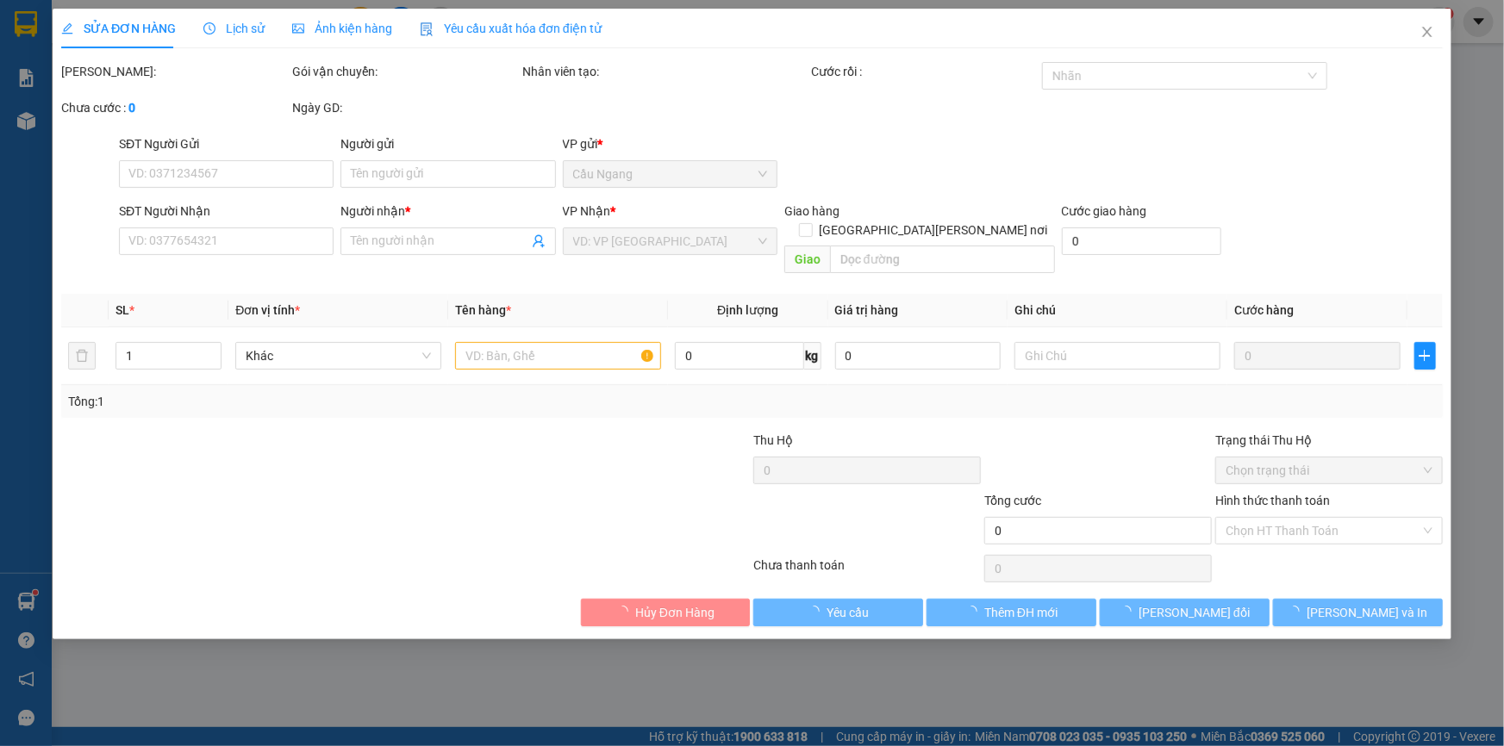
type input "HOÀNG GIA"
type input "0399848640"
type input "BÌNH"
type input "30.000"
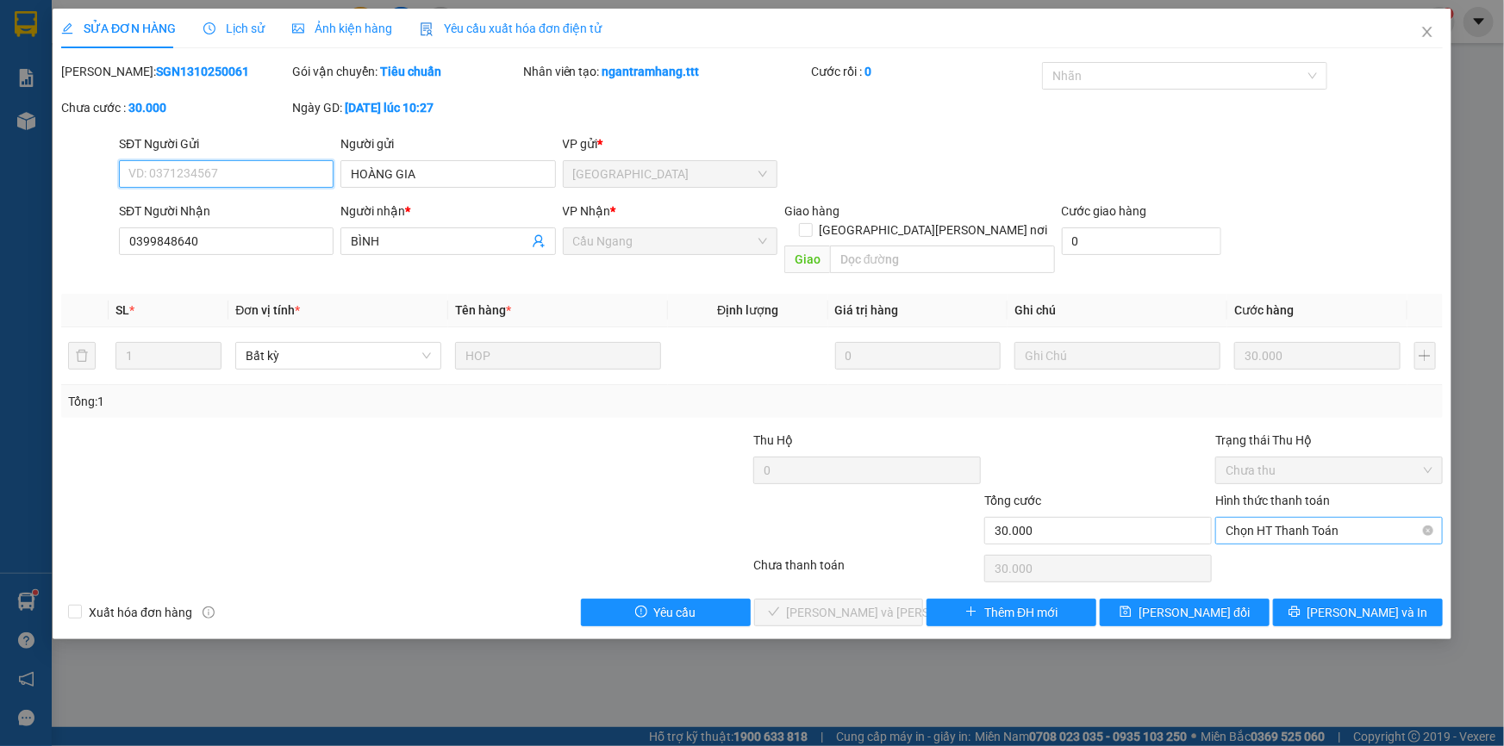
click at [1270, 518] on span "Chọn HT Thanh Toán" at bounding box center [1329, 531] width 207 height 26
click at [1261, 550] on div "Tại văn phòng" at bounding box center [1329, 545] width 207 height 19
type input "0"
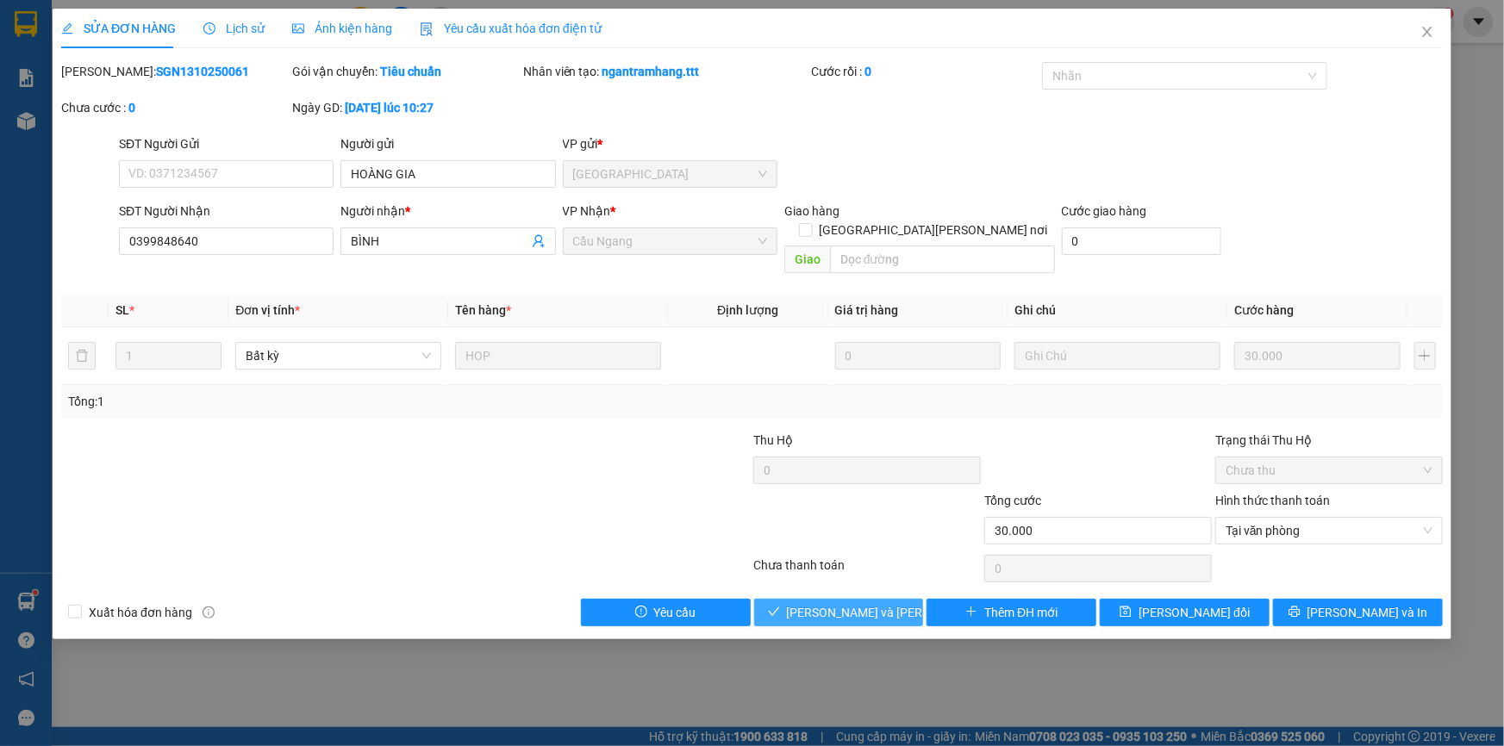
click at [871, 603] on span "[PERSON_NAME] và Giao hàng" at bounding box center [903, 612] width 233 height 19
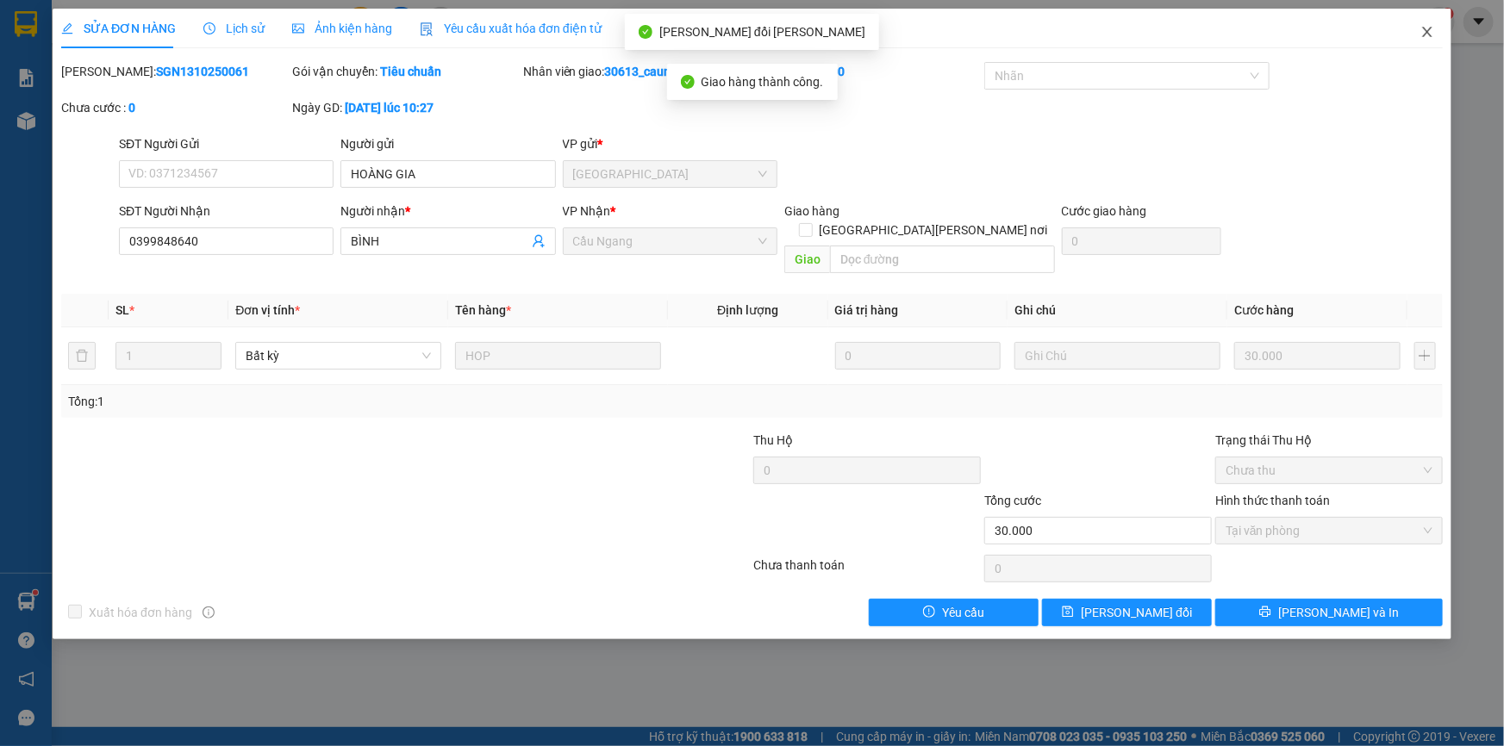
click at [1428, 32] on icon "close" at bounding box center [1426, 32] width 9 height 10
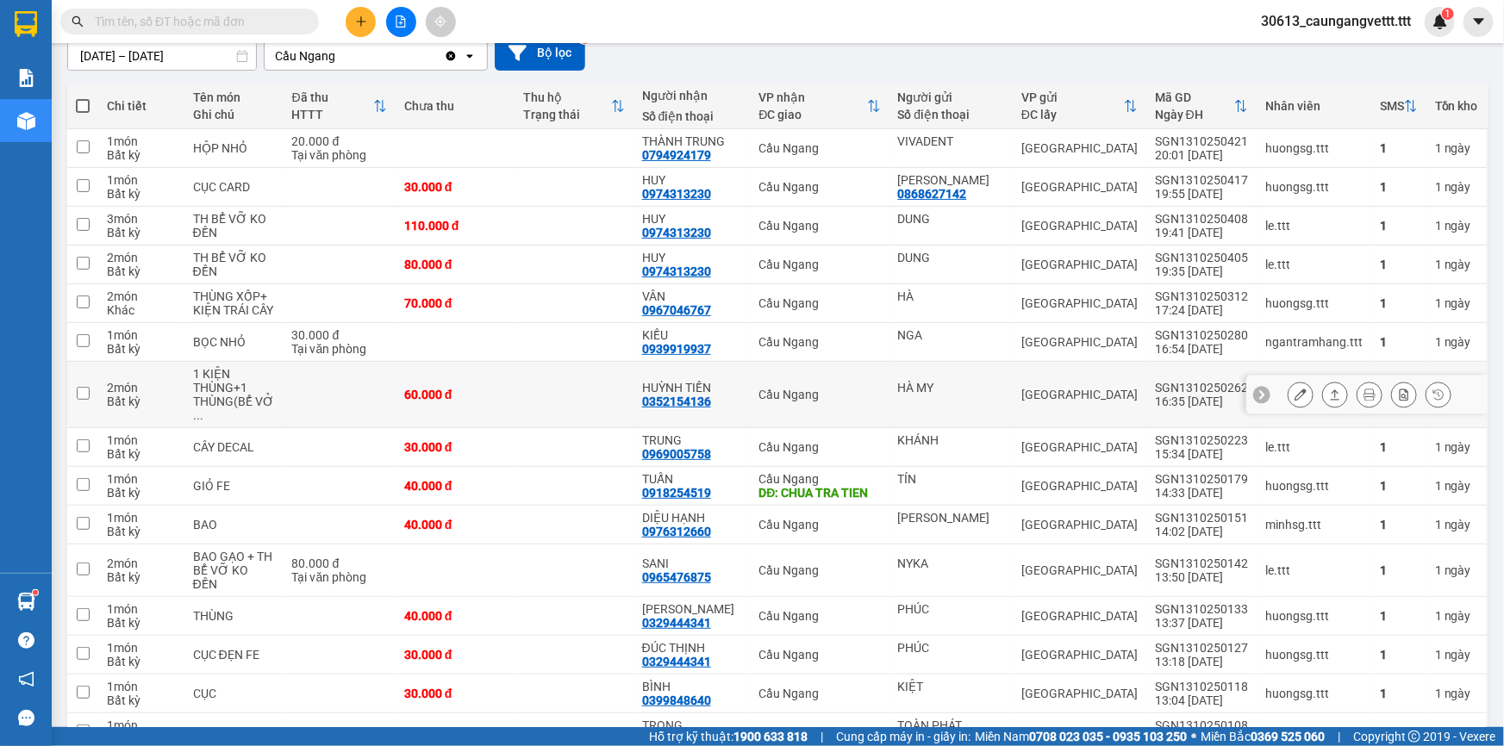
scroll to position [313, 0]
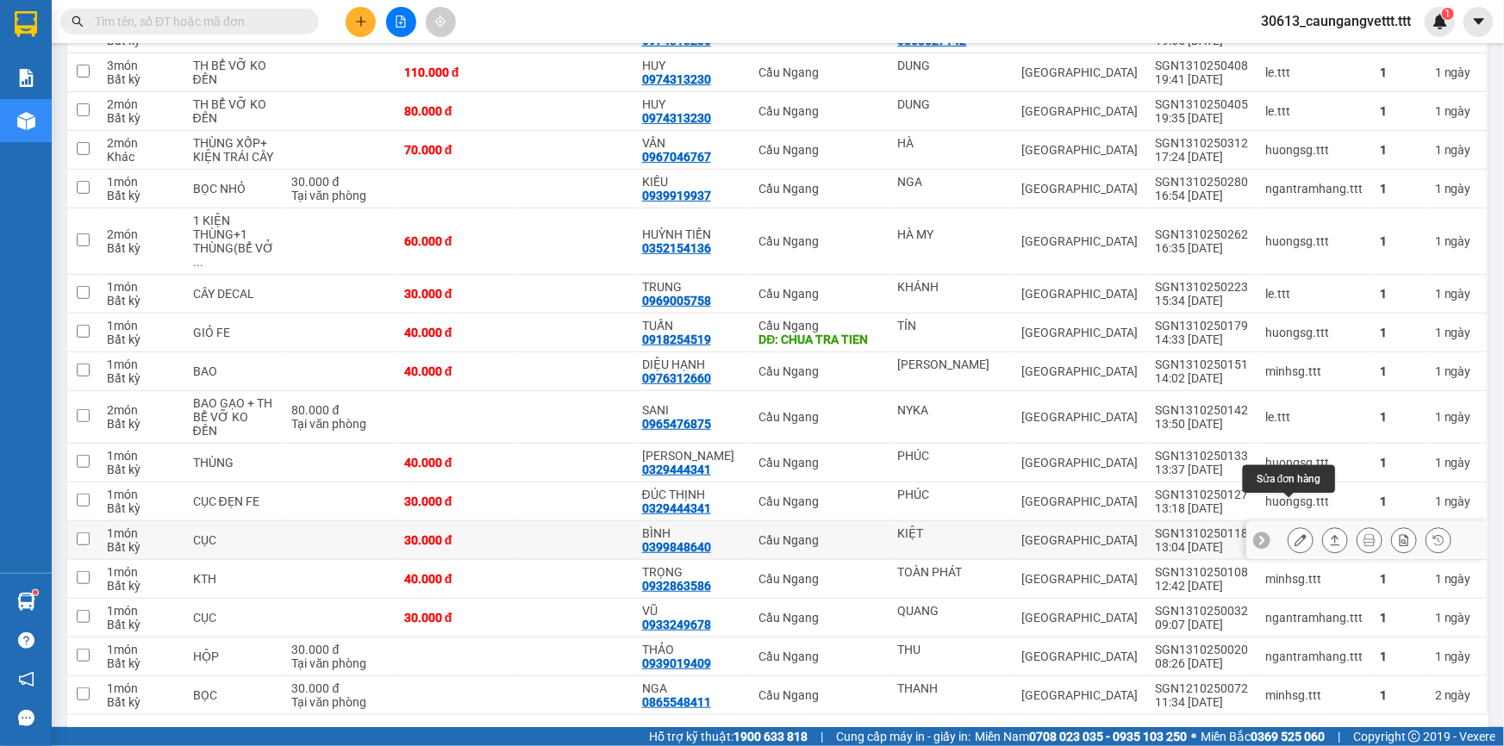
click at [1295, 534] on icon at bounding box center [1301, 540] width 12 height 12
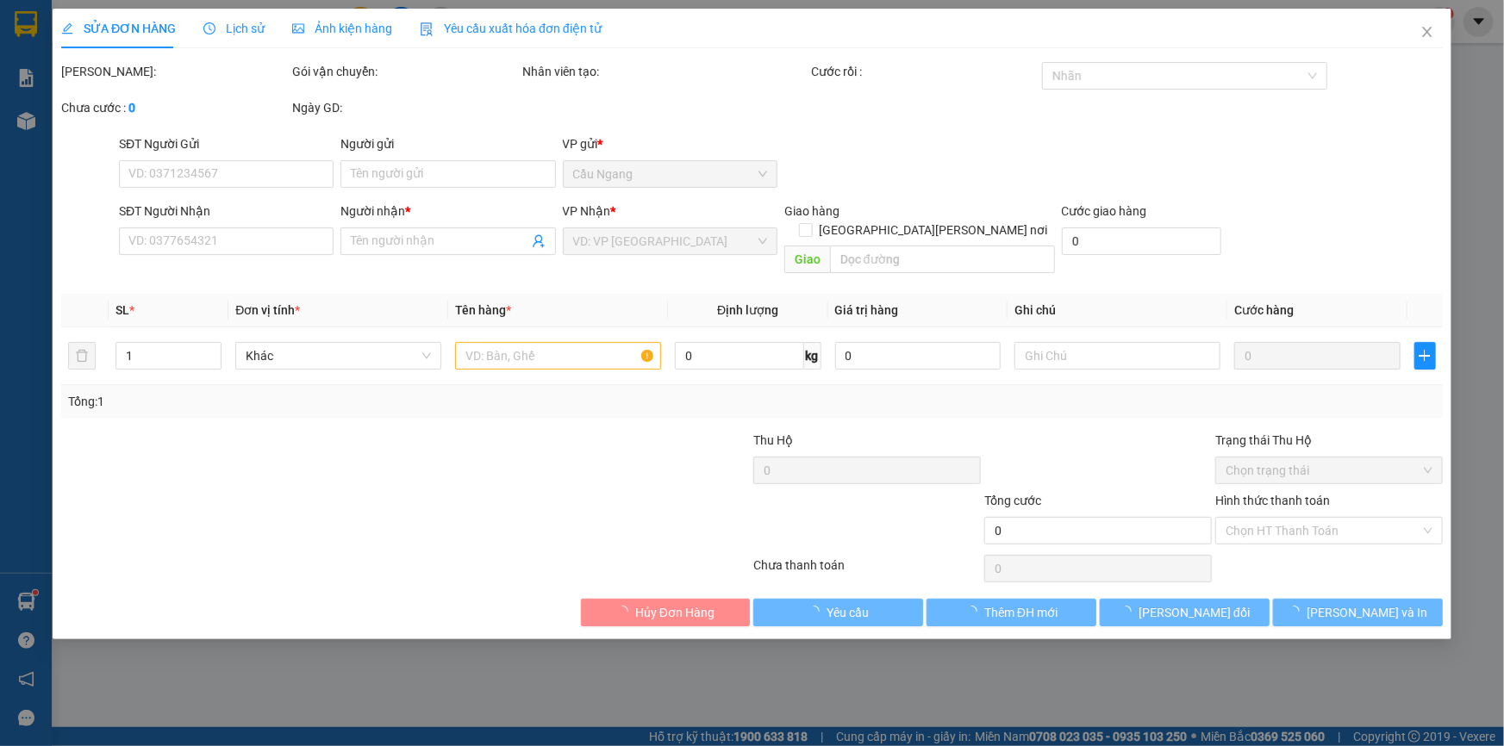
type input "KIỆT"
type input "0399848640"
type input "BÌNH"
type input "30.000"
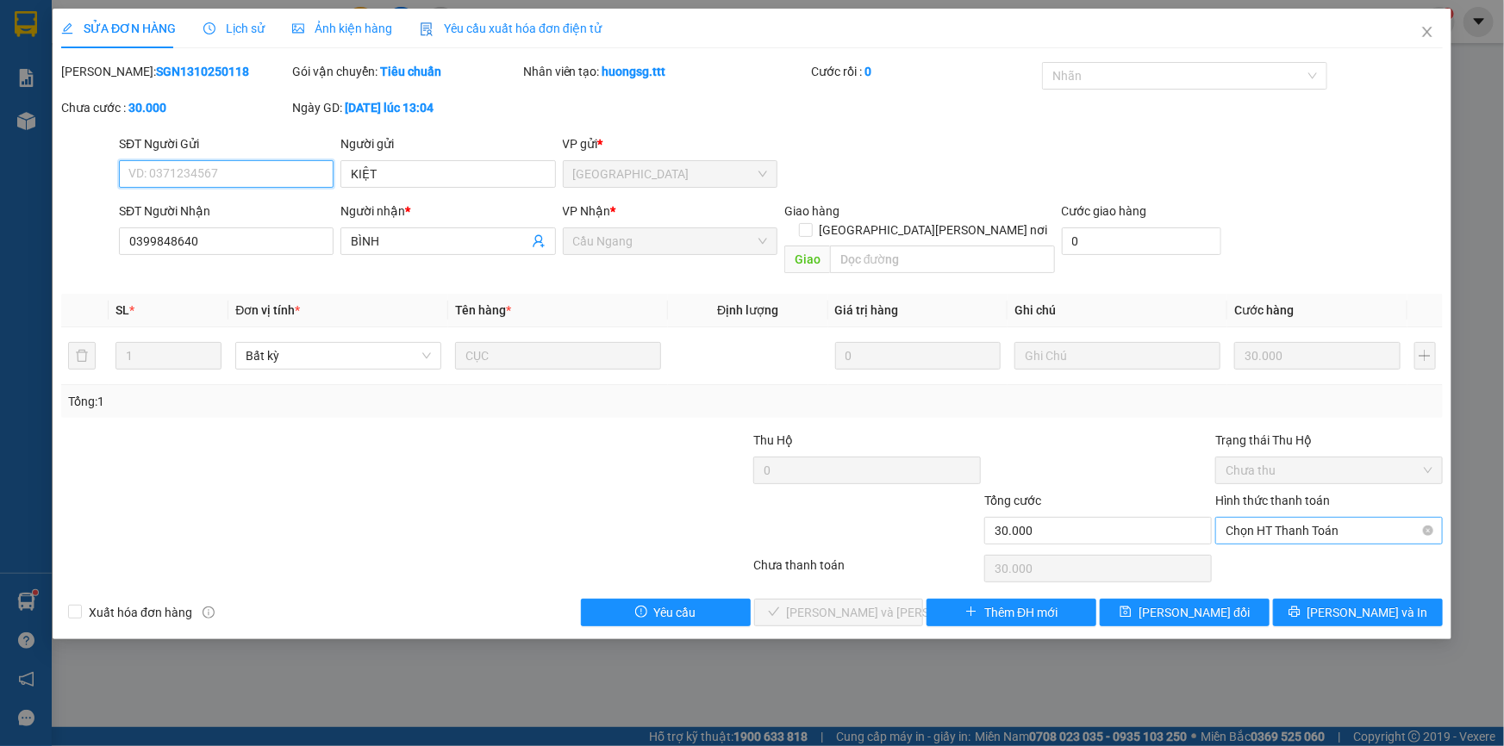
click at [1265, 518] on span "Chọn HT Thanh Toán" at bounding box center [1329, 531] width 207 height 26
click at [1271, 547] on div "Tại văn phòng" at bounding box center [1329, 545] width 207 height 19
type input "0"
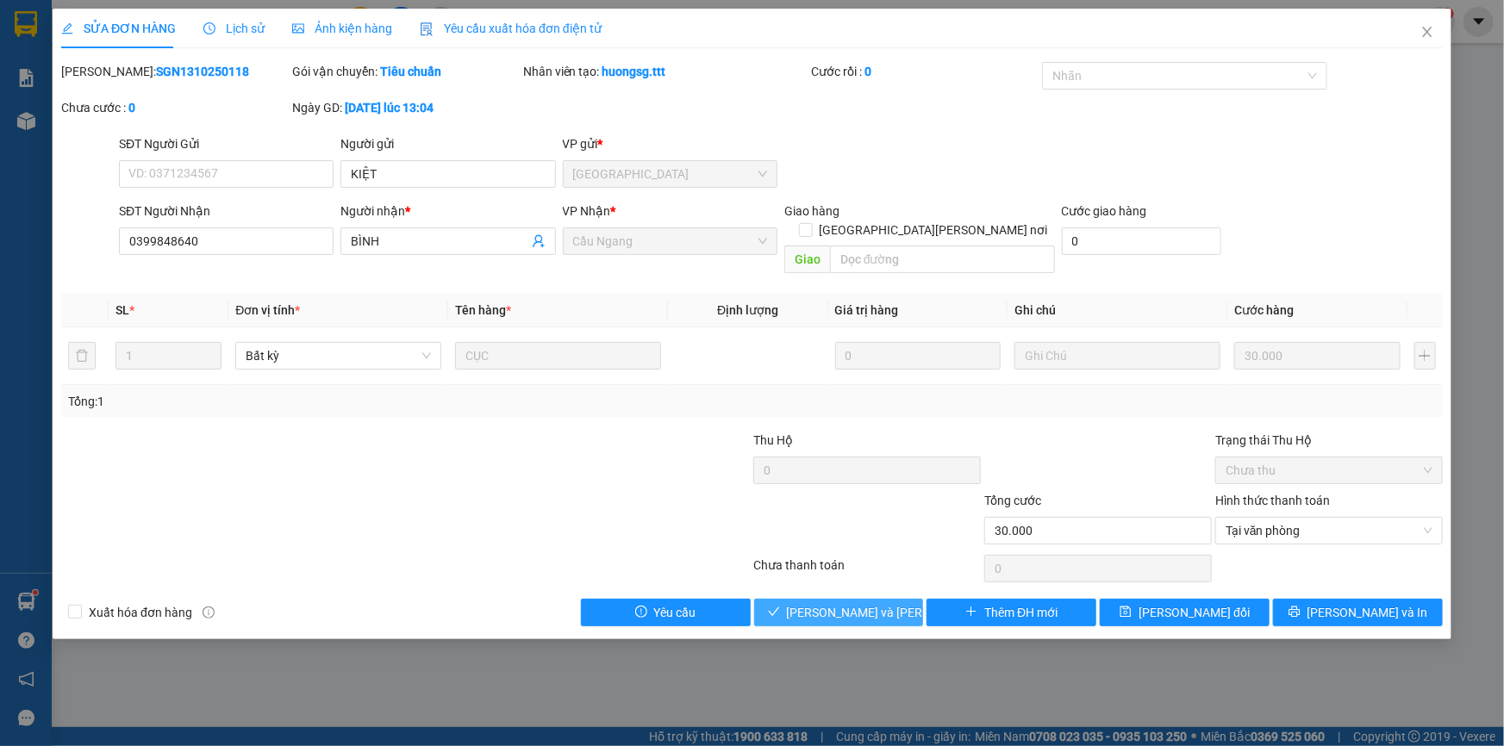
click at [824, 603] on span "[PERSON_NAME] và Giao hàng" at bounding box center [903, 612] width 233 height 19
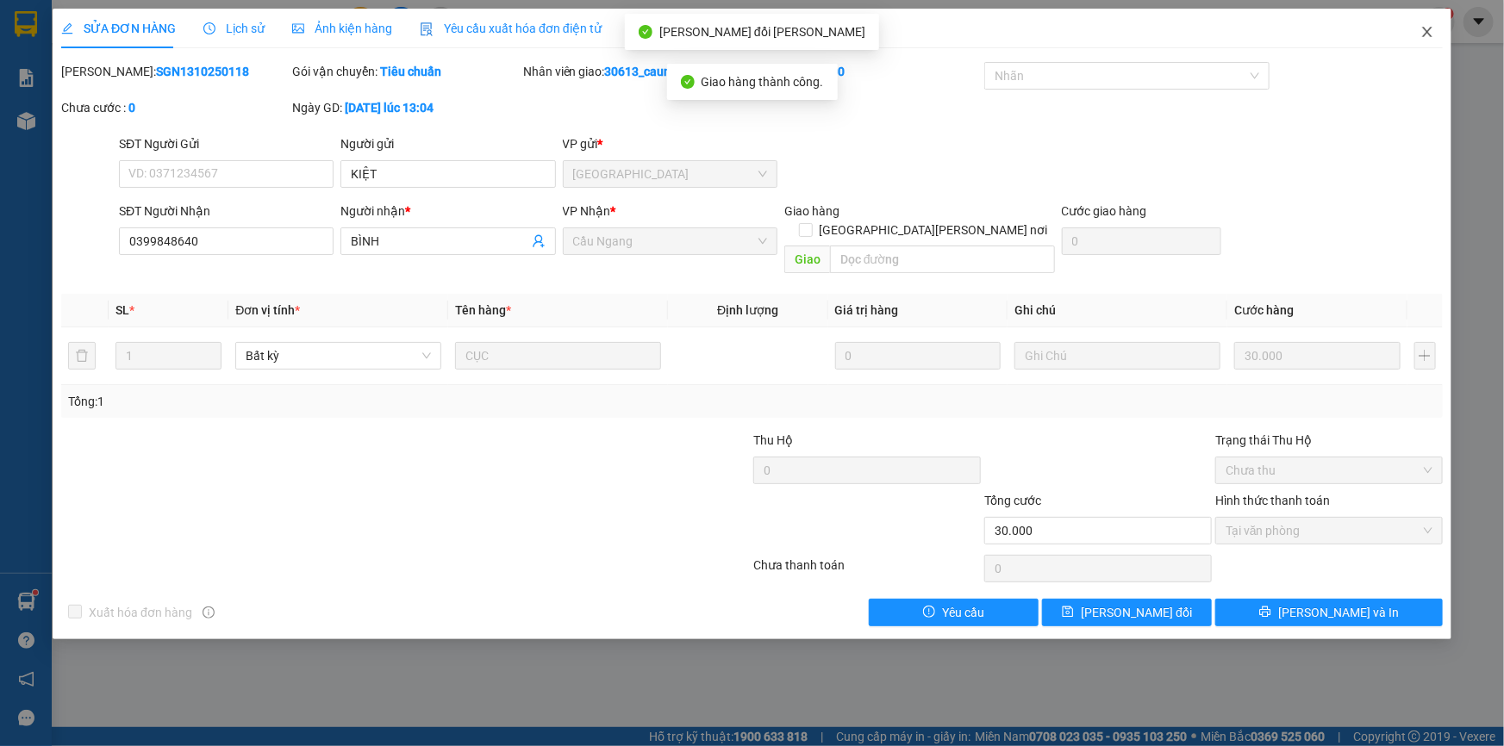
click at [1426, 30] on icon "close" at bounding box center [1426, 32] width 9 height 10
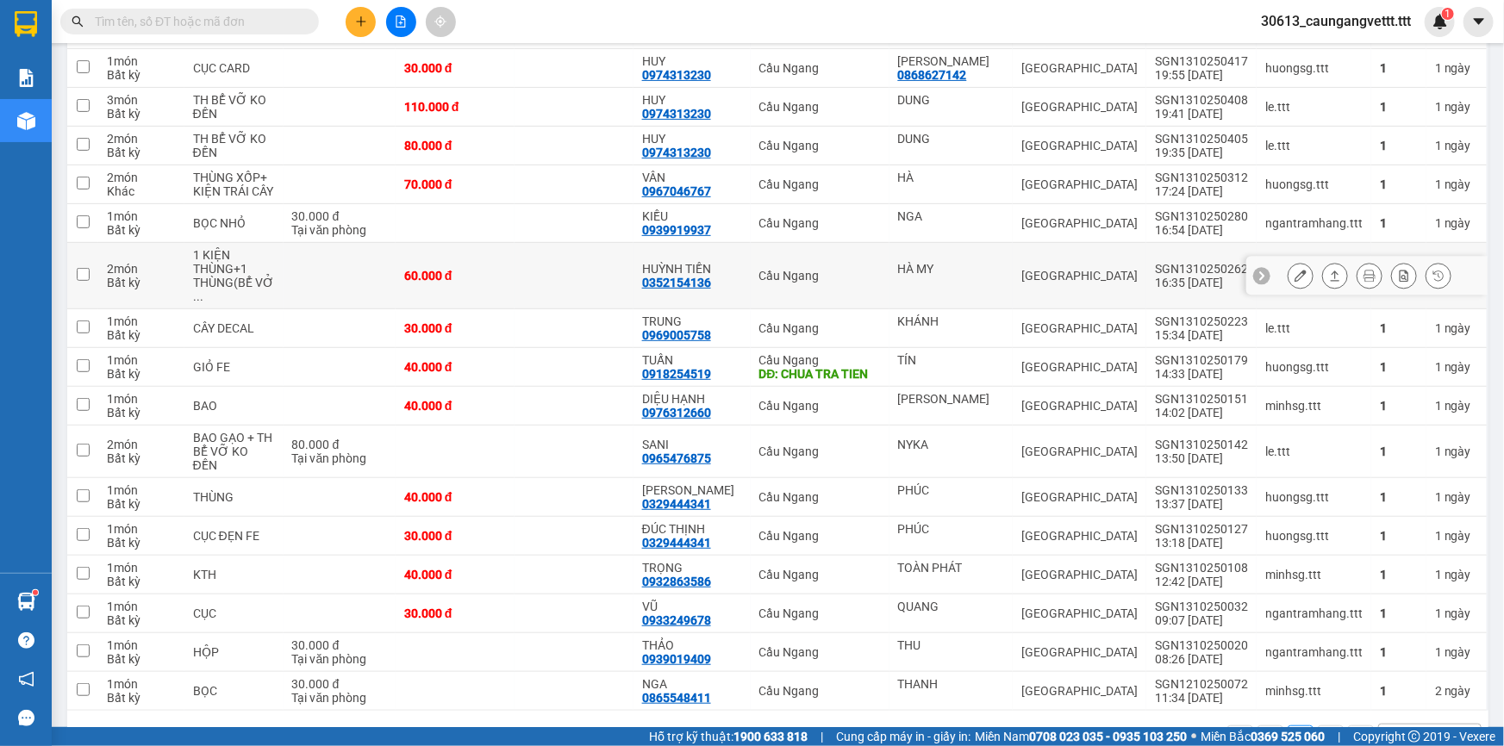
scroll to position [302, 0]
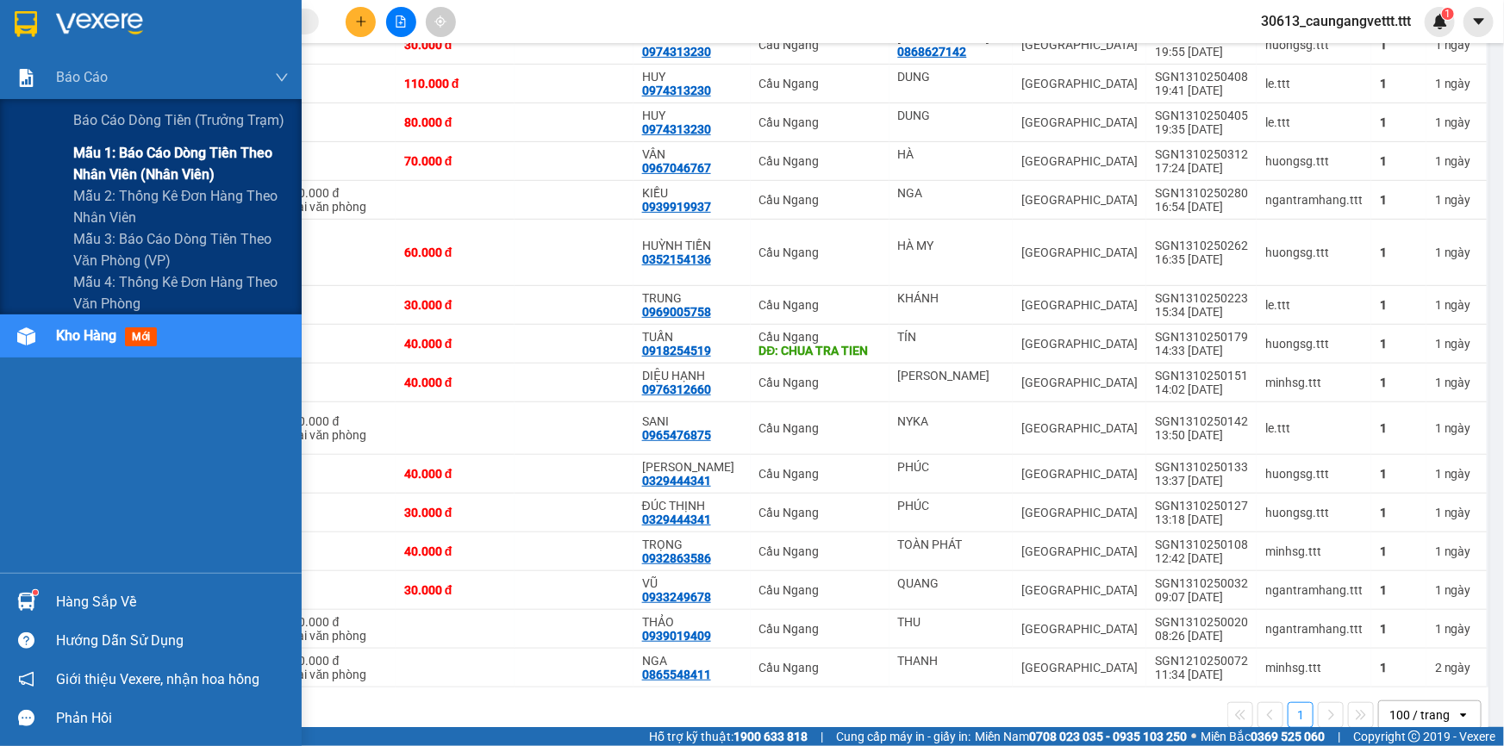
click at [133, 175] on span "Mẫu 1: Báo cáo dòng tiền theo nhân viên (nhân viên)" at bounding box center [180, 163] width 215 height 43
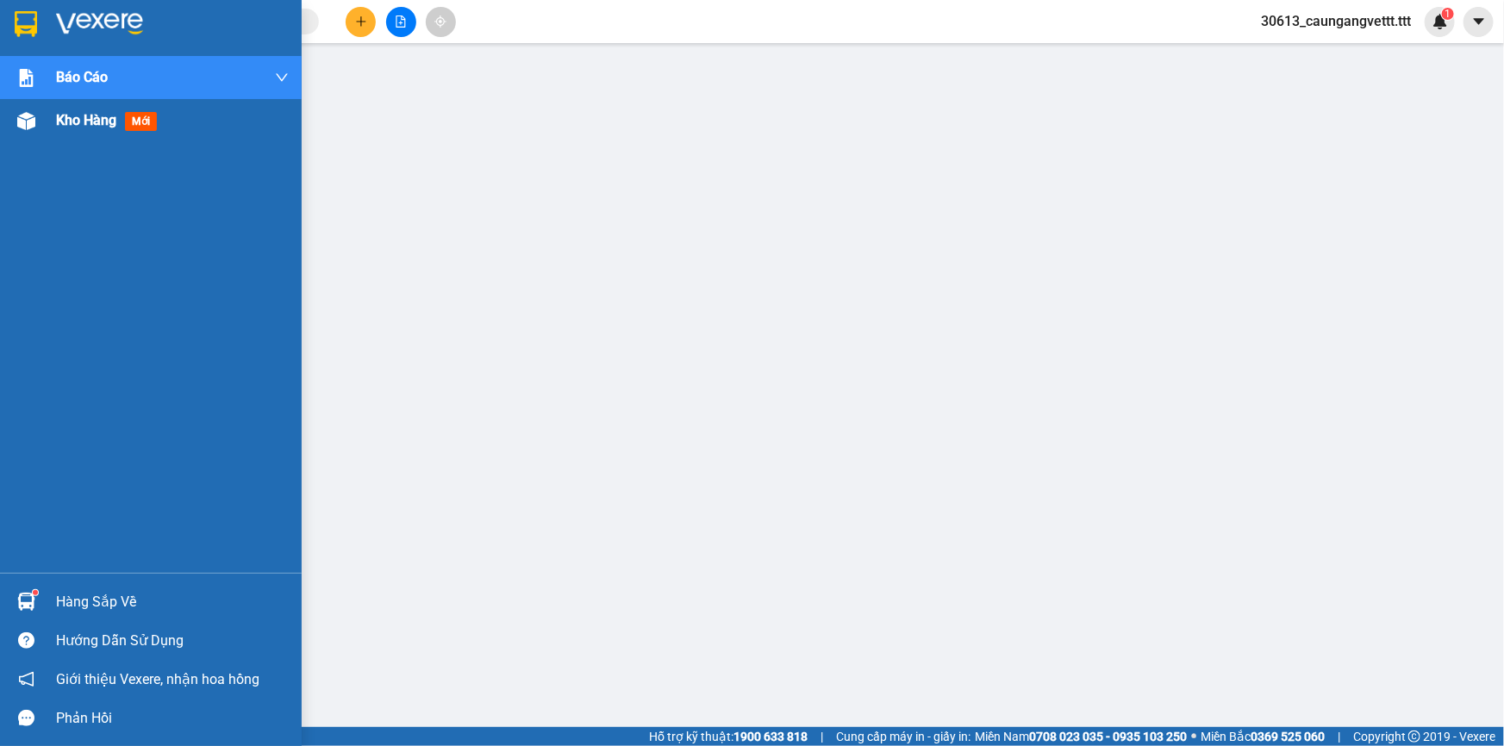
click at [77, 124] on span "Kho hàng" at bounding box center [86, 120] width 60 height 16
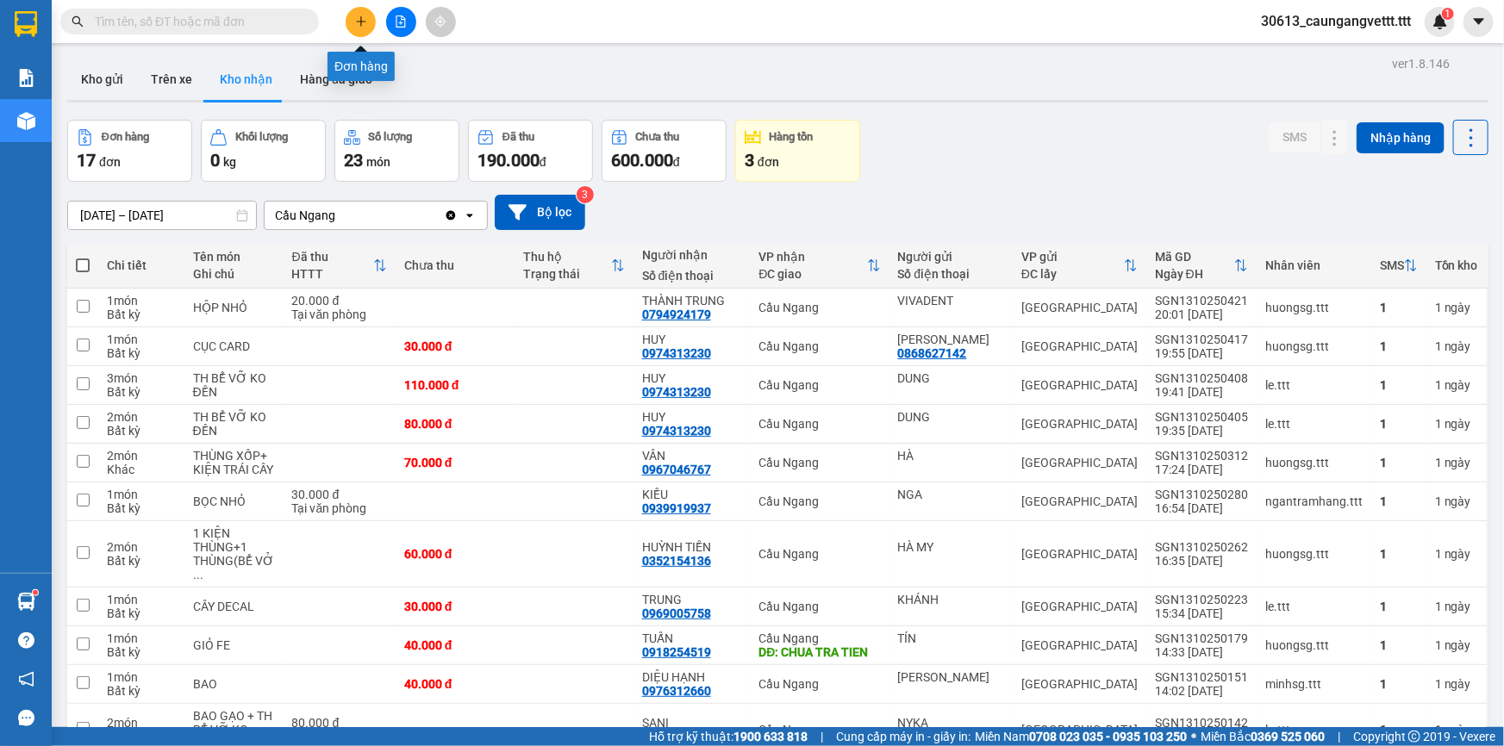
click at [360, 21] on icon "plus" at bounding box center [360, 21] width 9 height 1
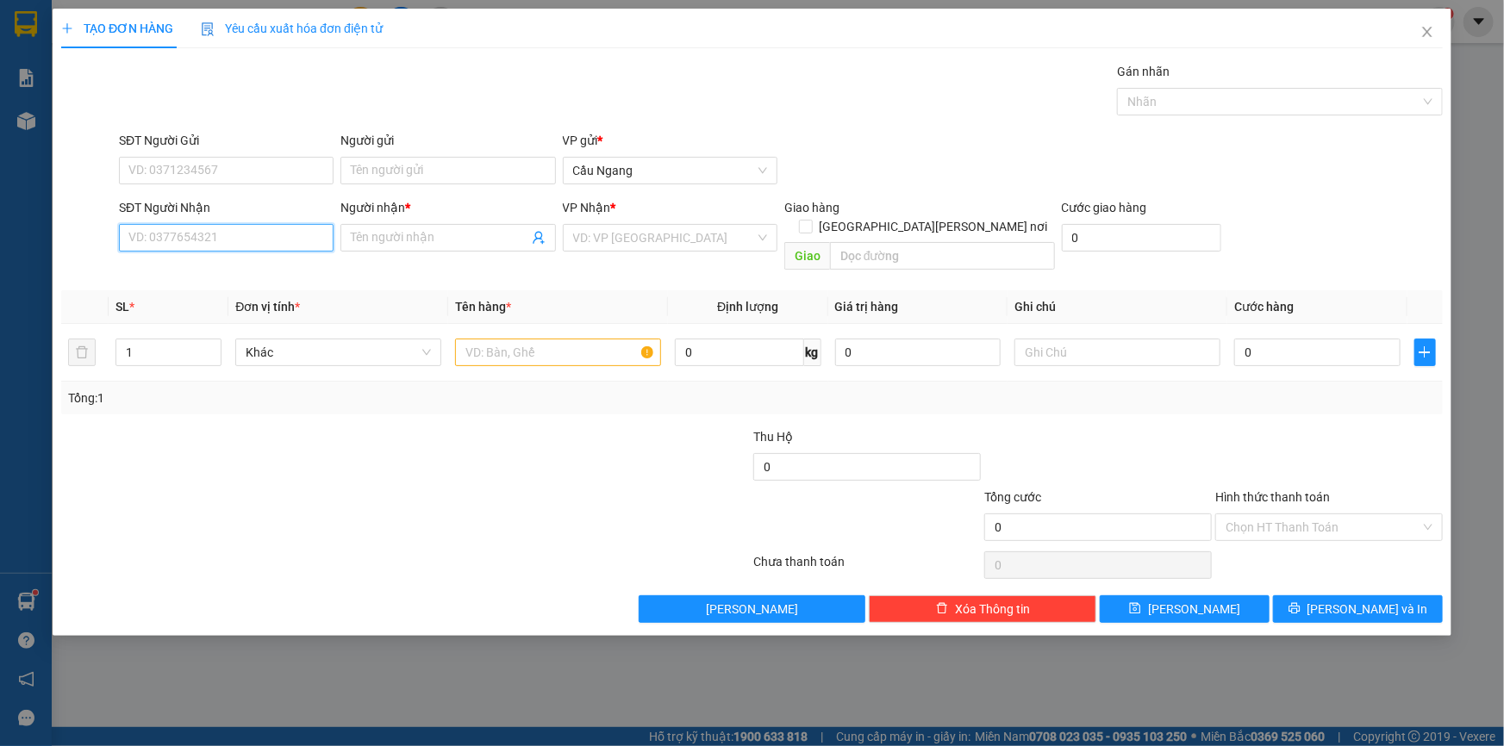
click at [196, 238] on input "SĐT Người Nhận" at bounding box center [226, 238] width 215 height 28
click at [234, 275] on div "0898514839 - NHÂN" at bounding box center [226, 272] width 194 height 19
type input "0898514839"
type input "NHÂN"
type input "0898514839"
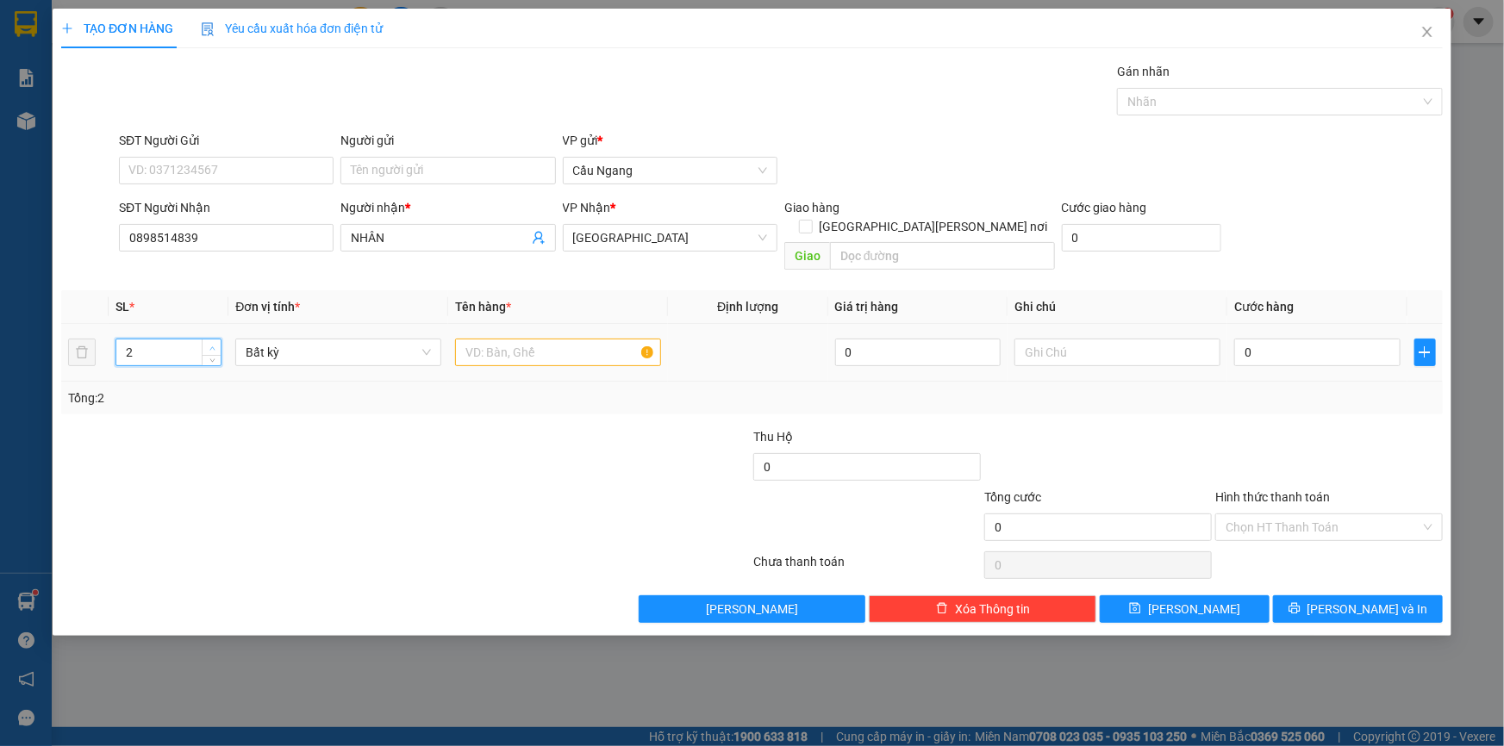
click at [214, 346] on icon "up" at bounding box center [212, 349] width 6 height 6
type input "4"
click at [214, 346] on icon "up" at bounding box center [212, 349] width 6 height 6
click at [492, 339] on input "text" at bounding box center [558, 353] width 206 height 28
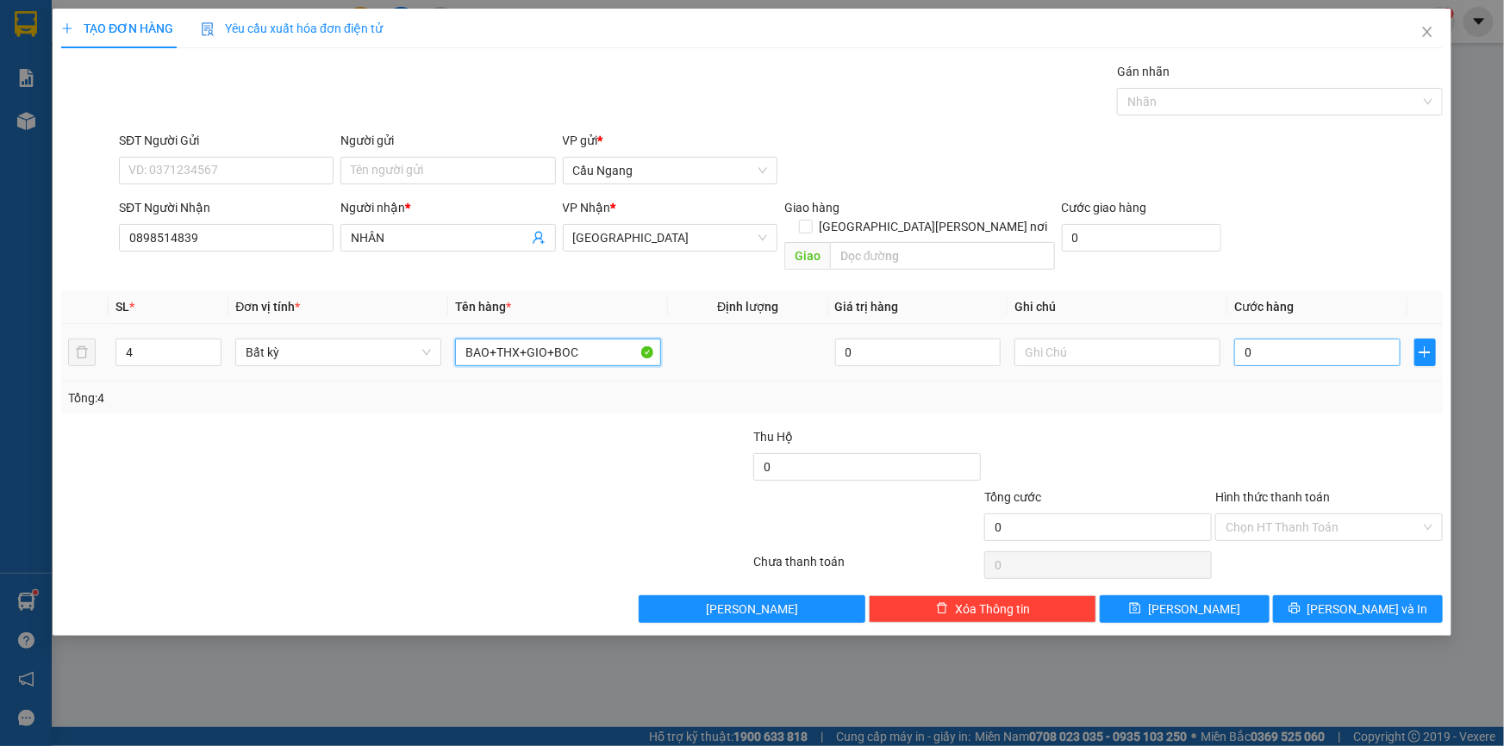
type input "BAO+THX+GIO+BOC"
click at [1297, 339] on input "0" at bounding box center [1317, 353] width 166 height 28
type input "1"
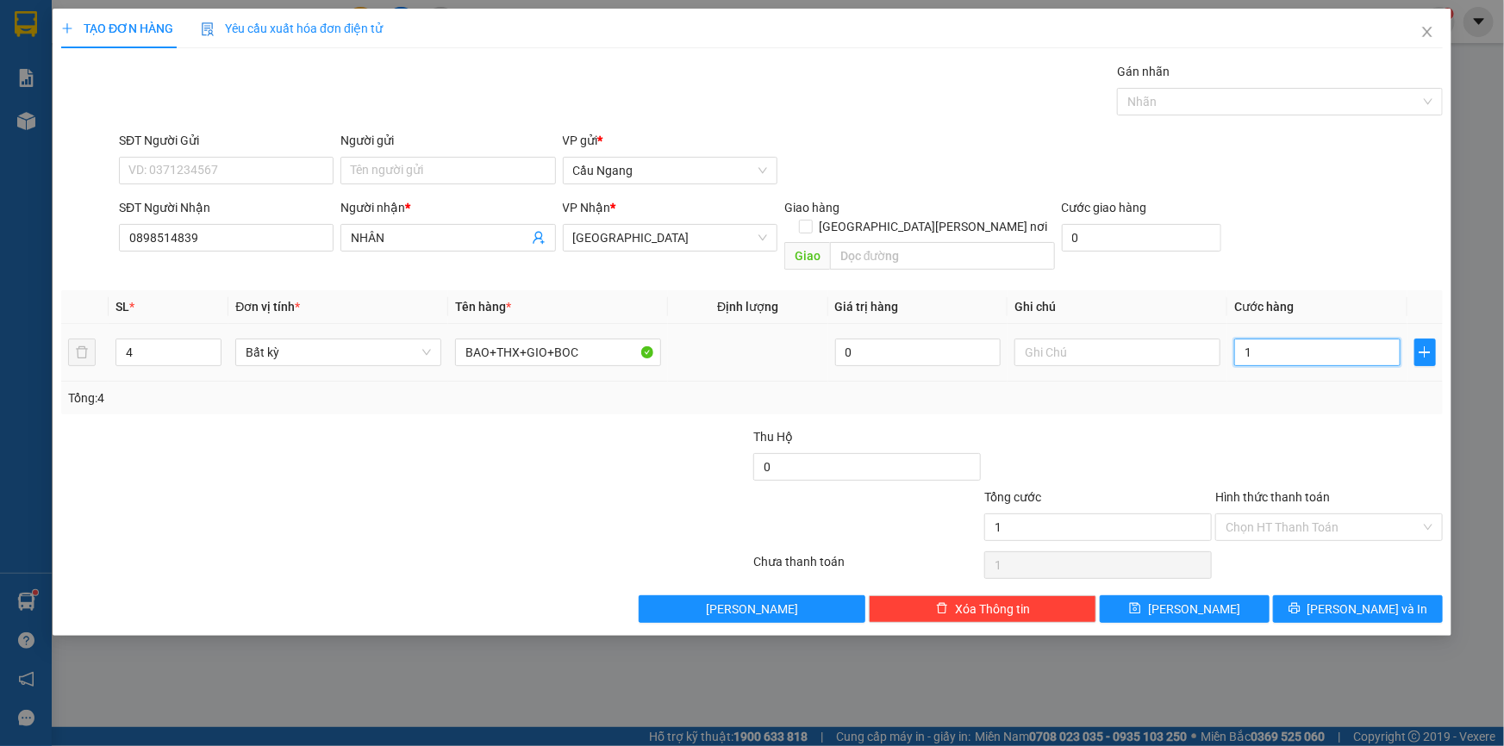
type input "12"
type input "120"
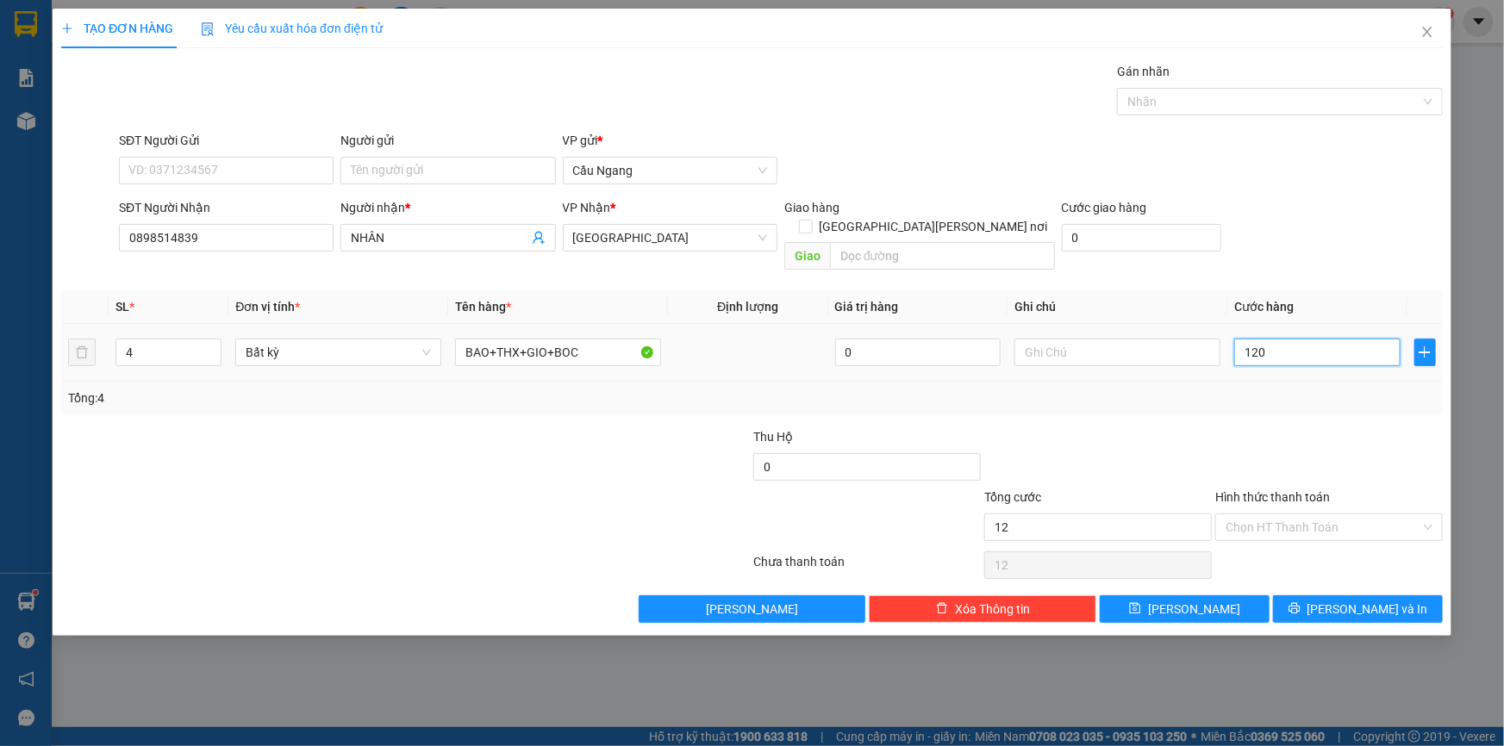
type input "120"
type input "1.200"
type input "12.000"
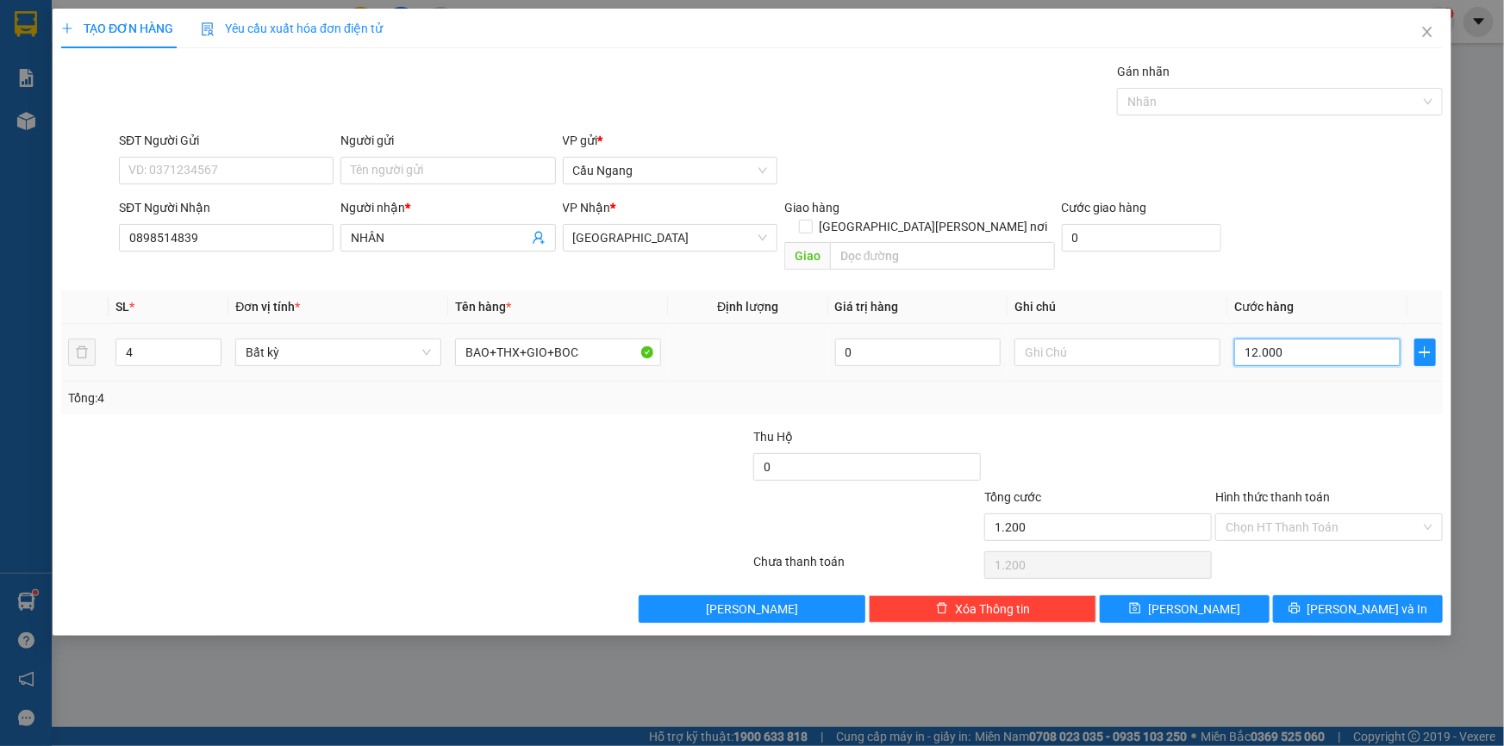
type input "12.000"
type input "120.000"
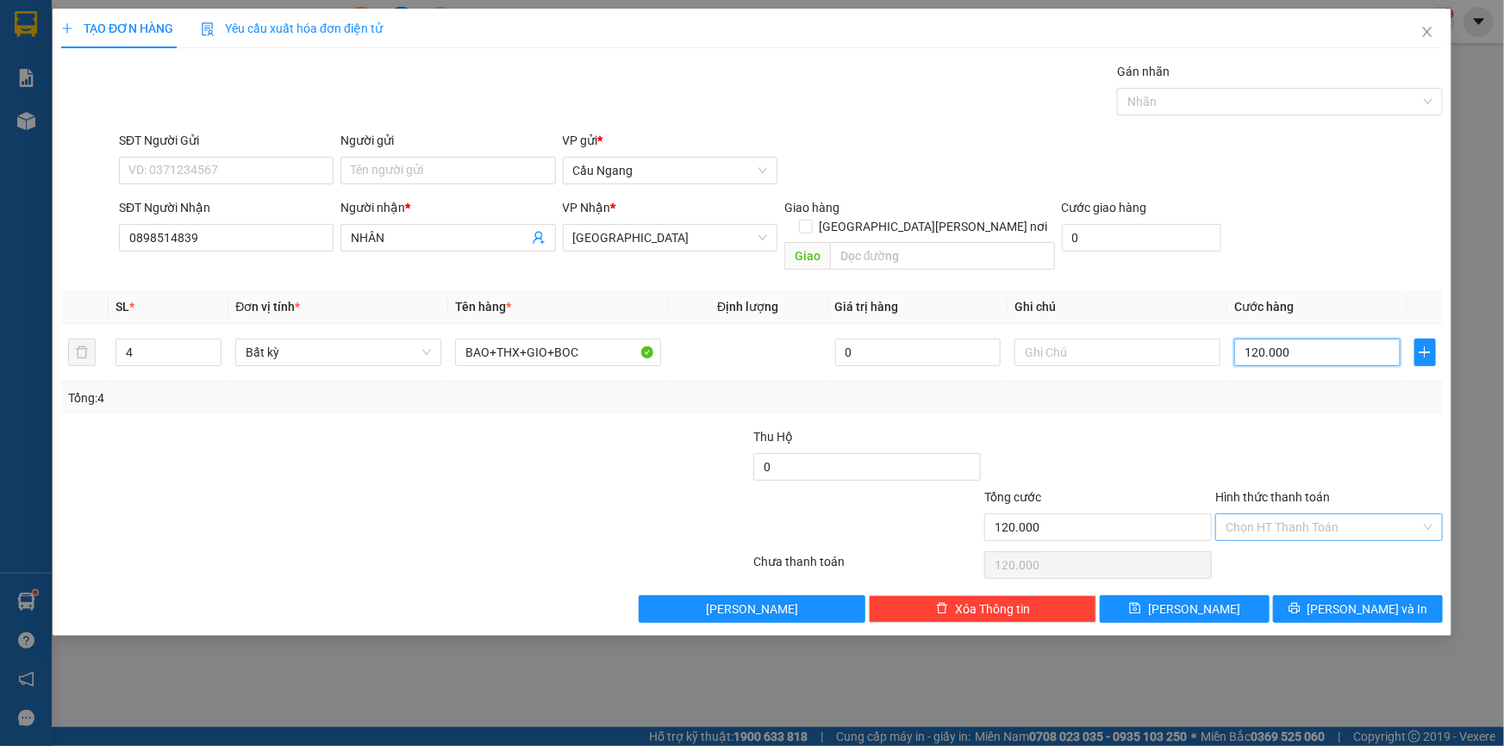
type input "120.000"
click at [1301, 515] on input "Hình thức thanh toán" at bounding box center [1323, 528] width 195 height 26
click at [1282, 546] on div "Tại văn phòng" at bounding box center [1329, 542] width 207 height 19
type input "0"
click at [1337, 596] on button "[PERSON_NAME] và In" at bounding box center [1358, 610] width 170 height 28
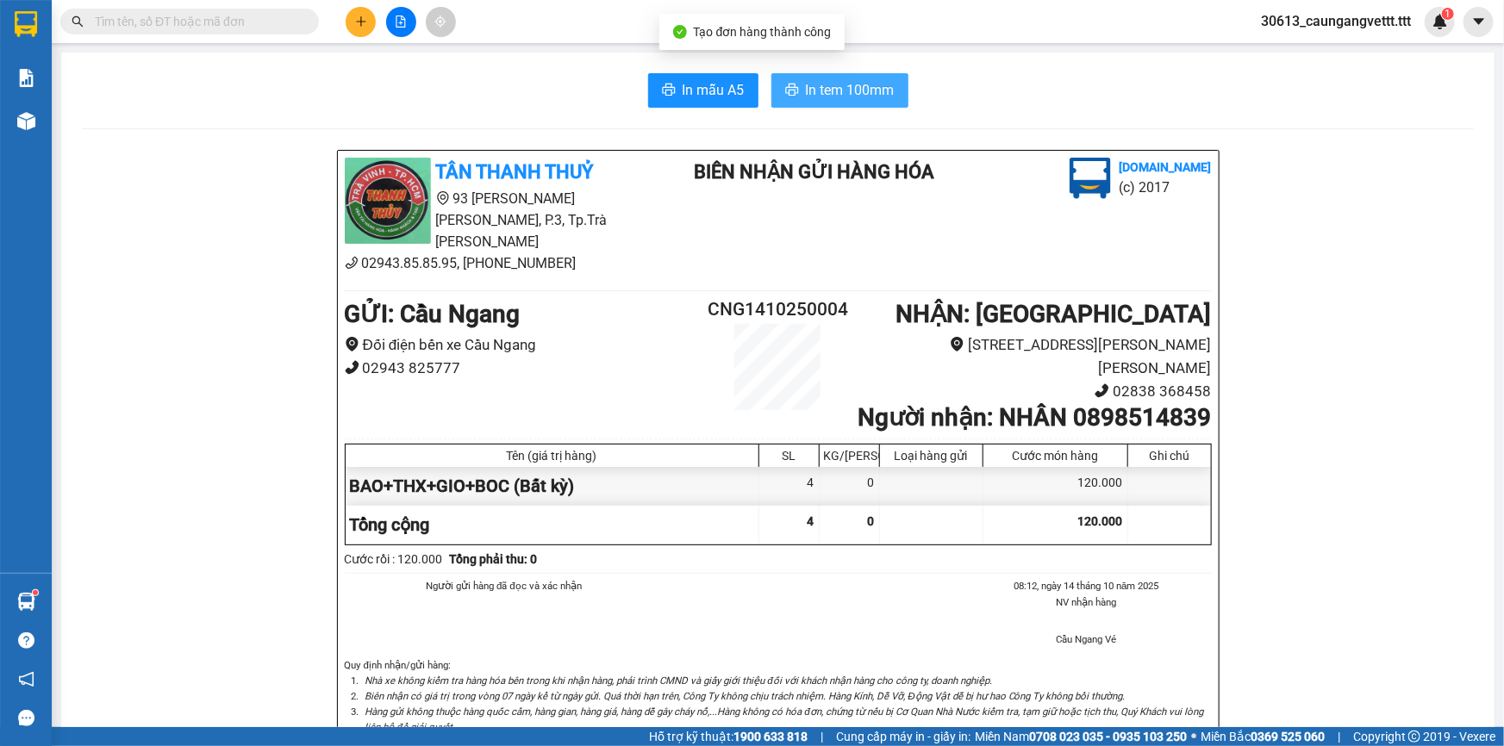
click at [841, 90] on span "In tem 100mm" at bounding box center [850, 90] width 89 height 22
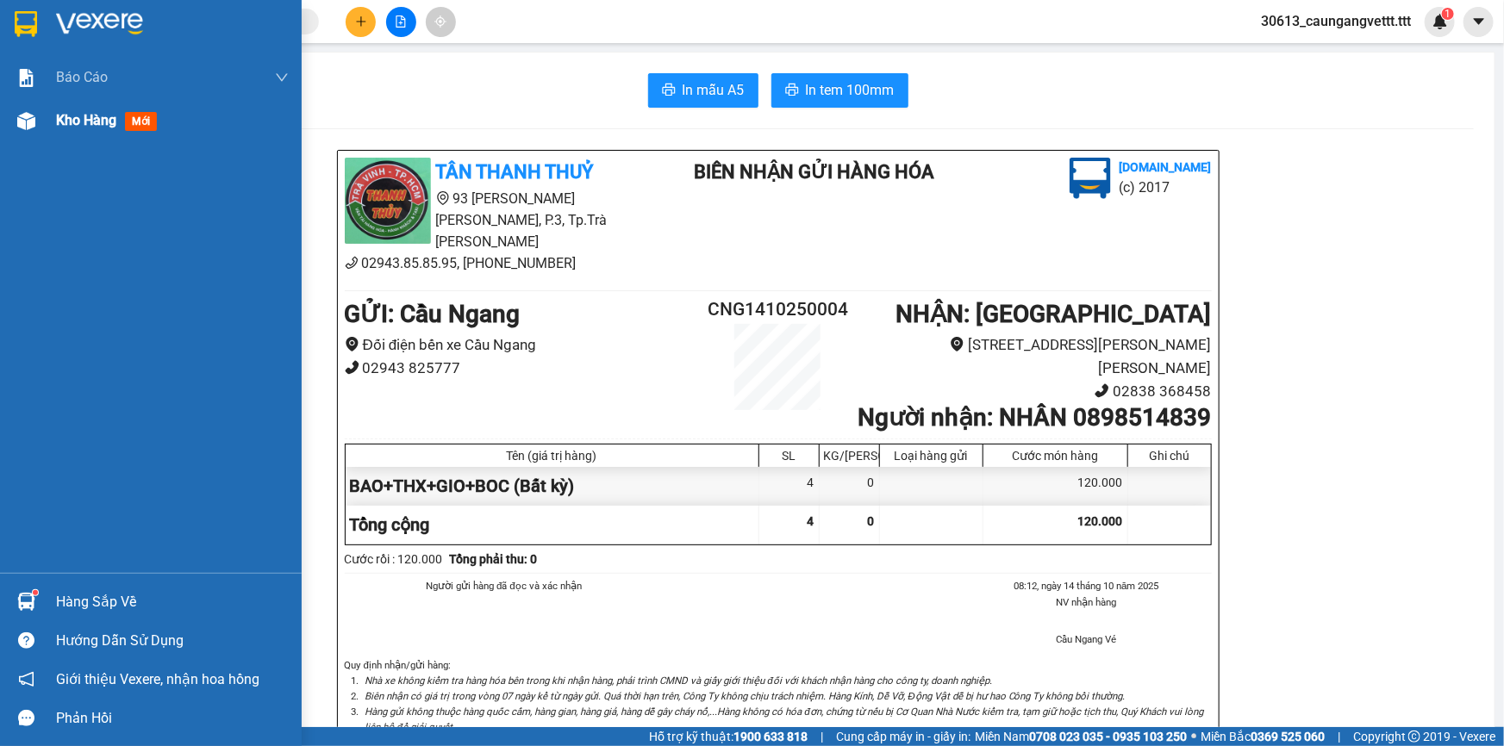
click at [70, 120] on span "Kho hàng" at bounding box center [86, 120] width 60 height 16
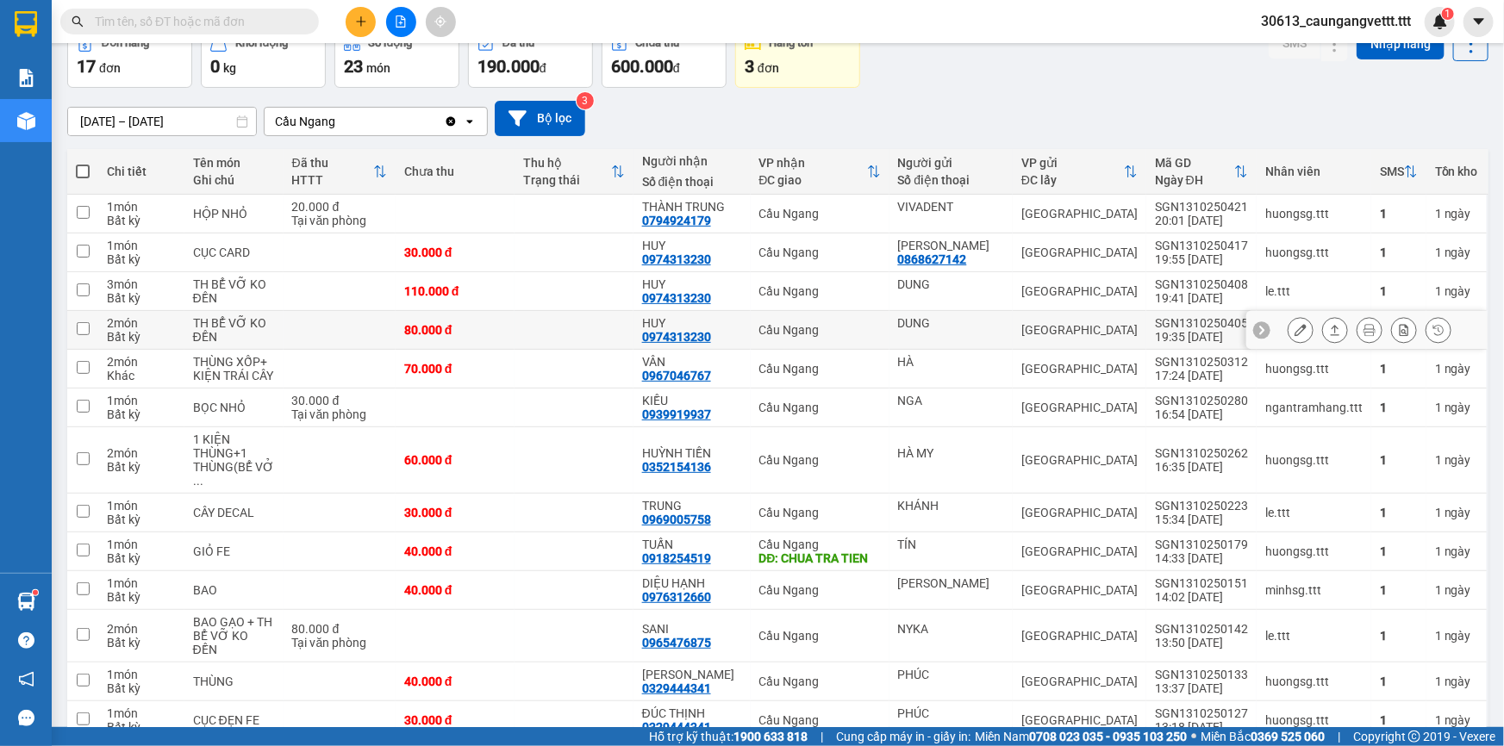
scroll to position [103, 0]
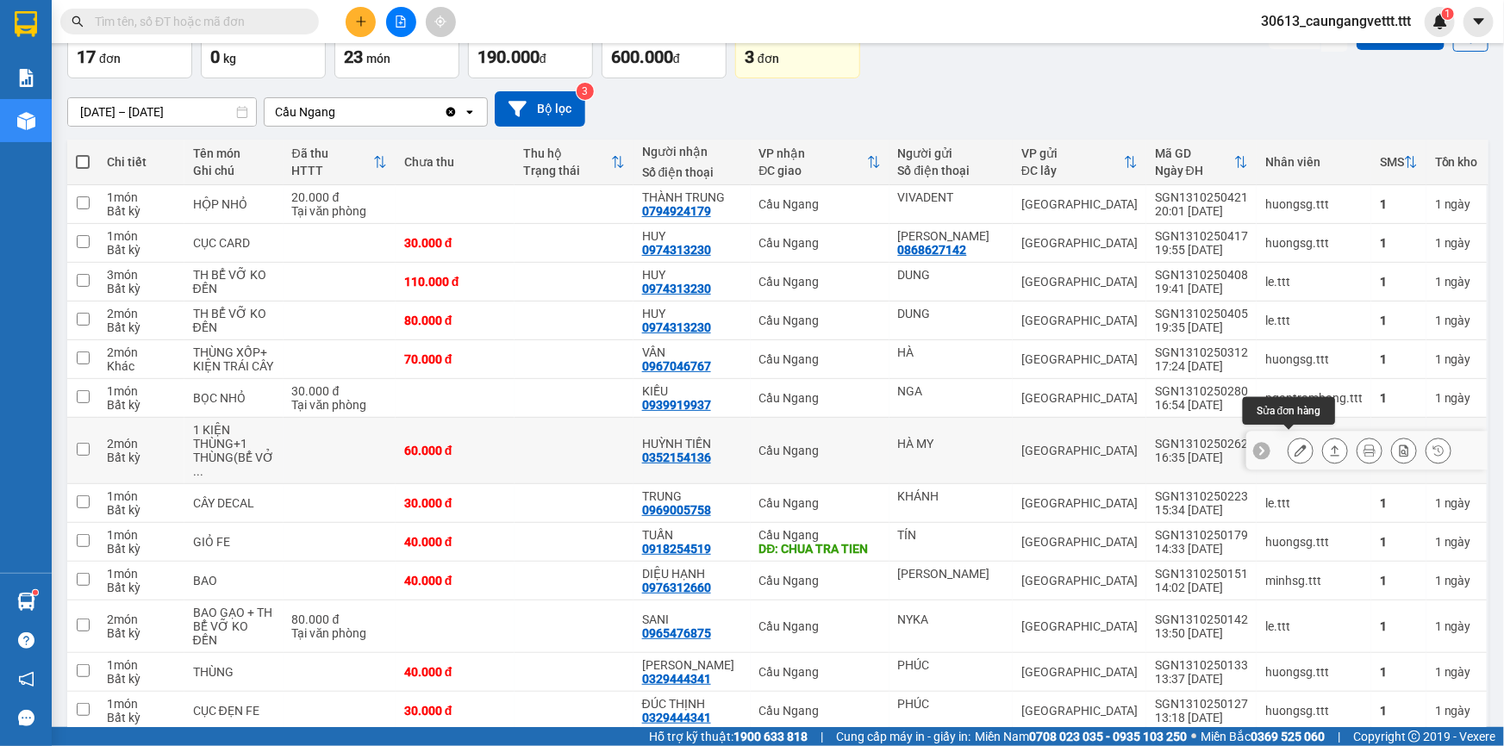
click at [1295, 445] on icon at bounding box center [1301, 451] width 12 height 12
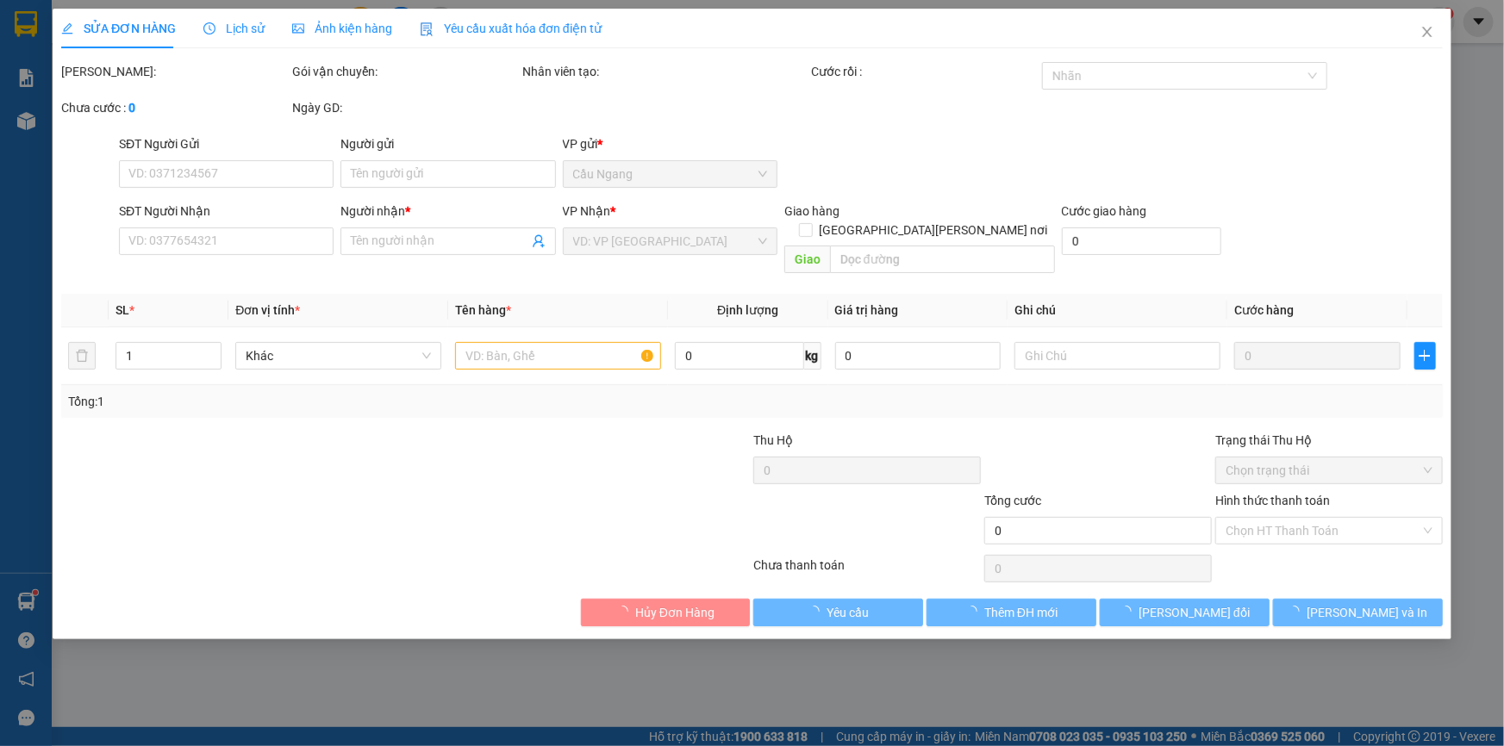
type input "HÀ MY"
type input "0352154136"
type input "HUỲNH TIỀN"
type input "60.000"
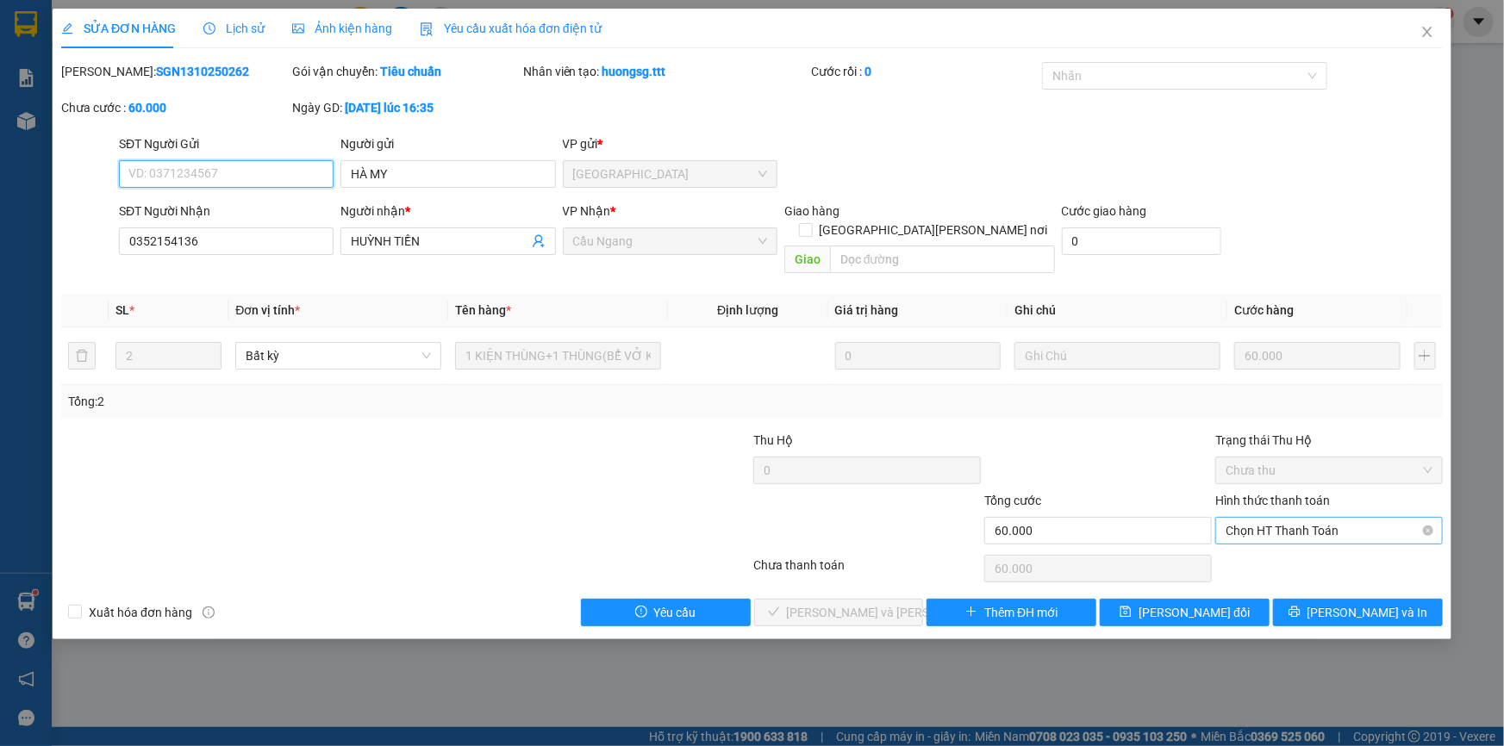
click at [1278, 518] on span "Chọn HT Thanh Toán" at bounding box center [1329, 531] width 207 height 26
click at [1262, 543] on div "Tại văn phòng" at bounding box center [1329, 545] width 207 height 19
type input "0"
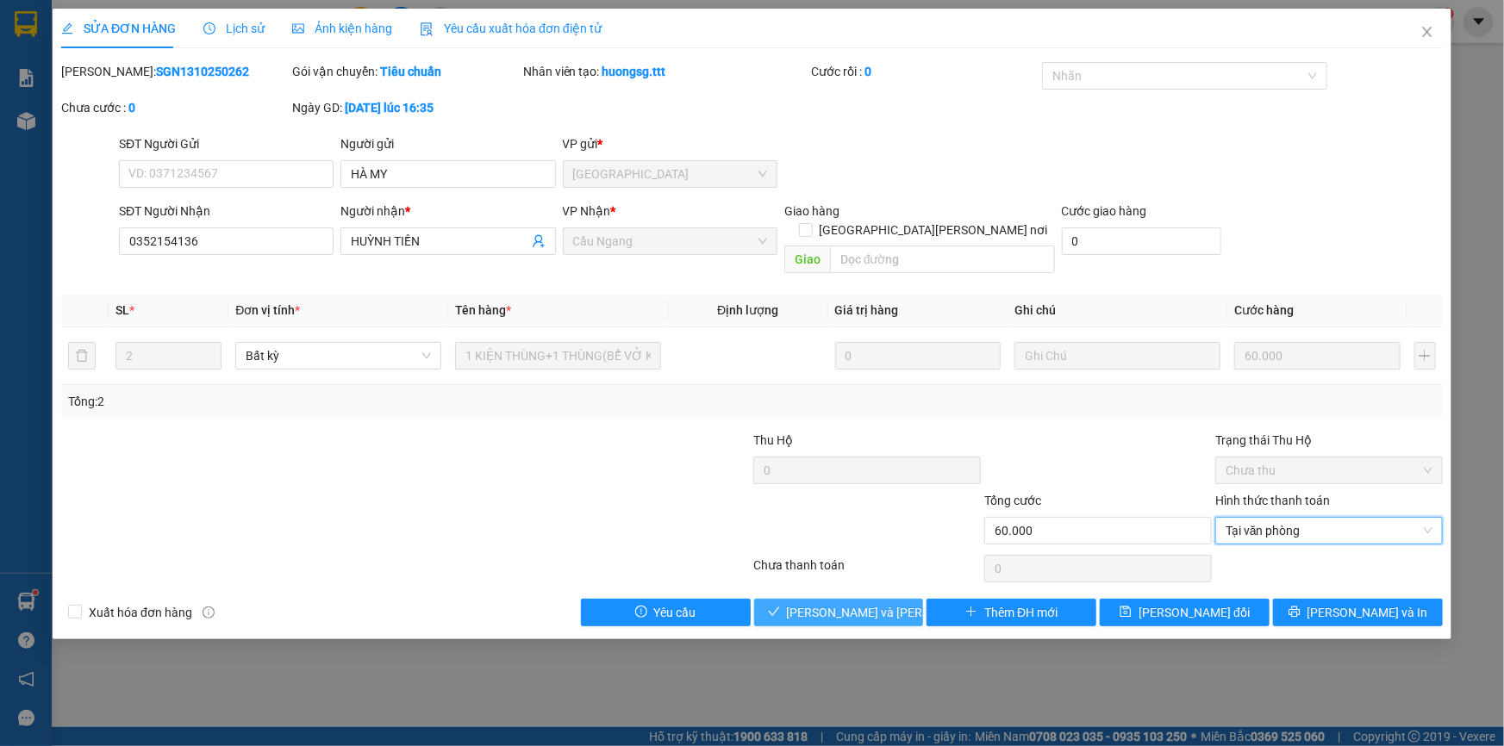
click at [854, 603] on span "[PERSON_NAME] và Giao hàng" at bounding box center [903, 612] width 233 height 19
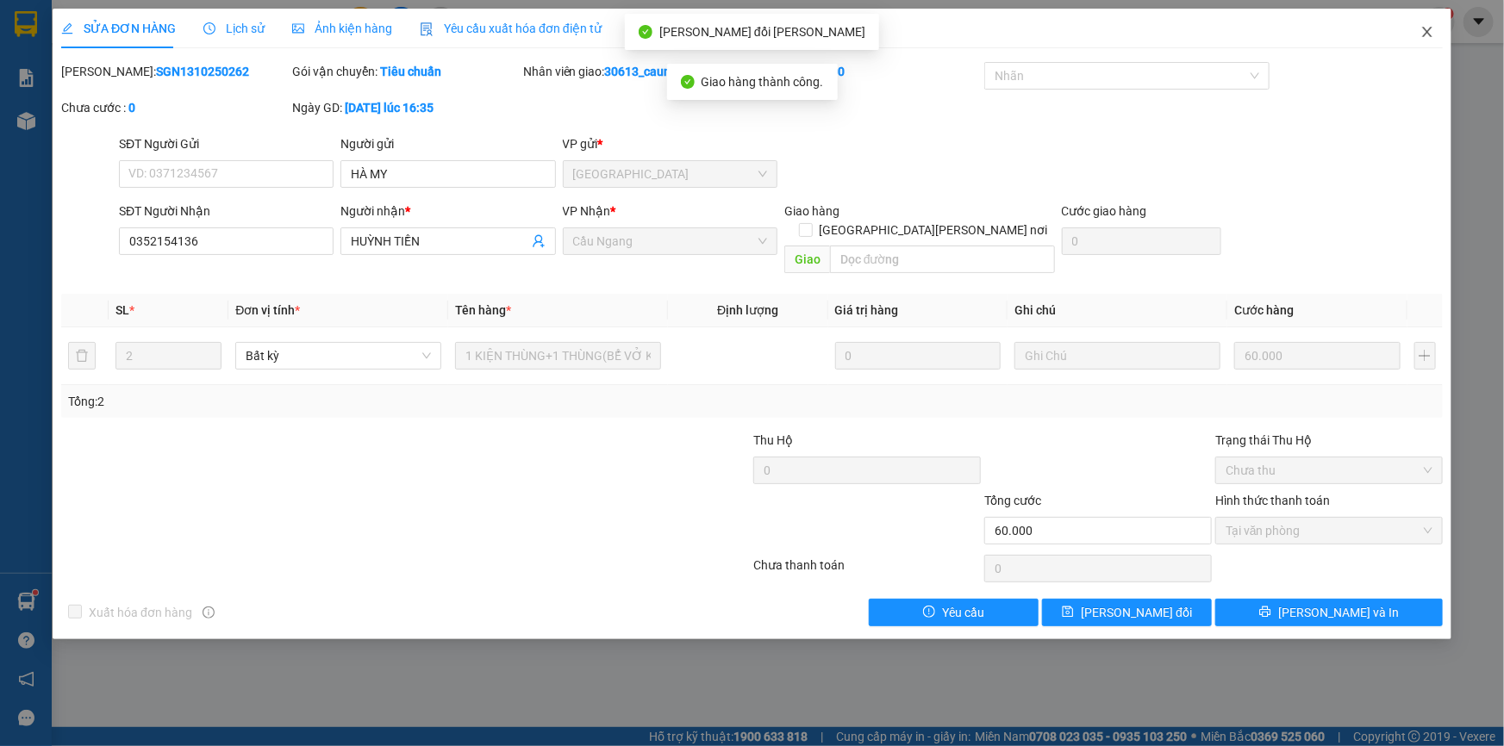
click at [1430, 32] on icon "close" at bounding box center [1427, 32] width 14 height 14
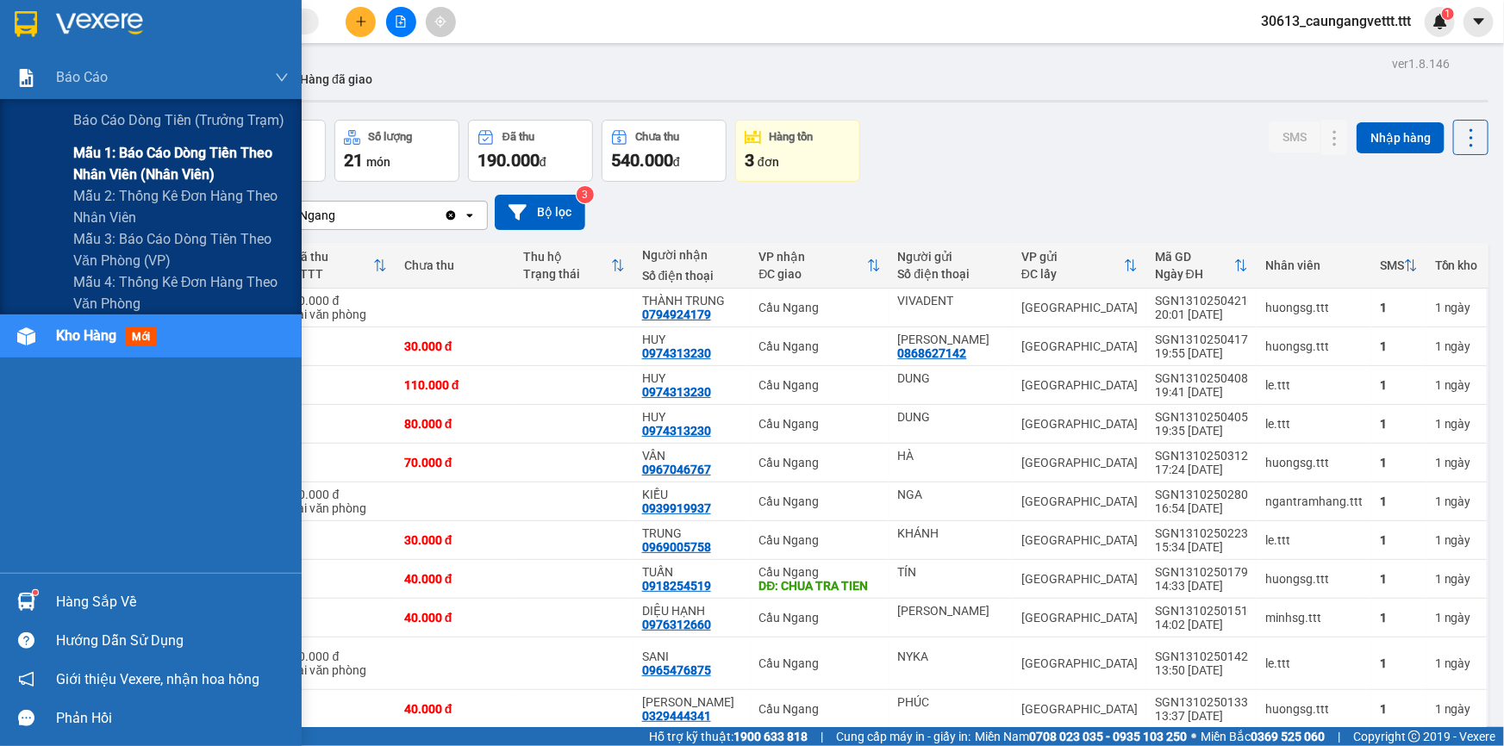
click at [140, 164] on span "Mẫu 1: Báo cáo dòng tiền theo nhân viên (nhân viên)" at bounding box center [180, 163] width 215 height 43
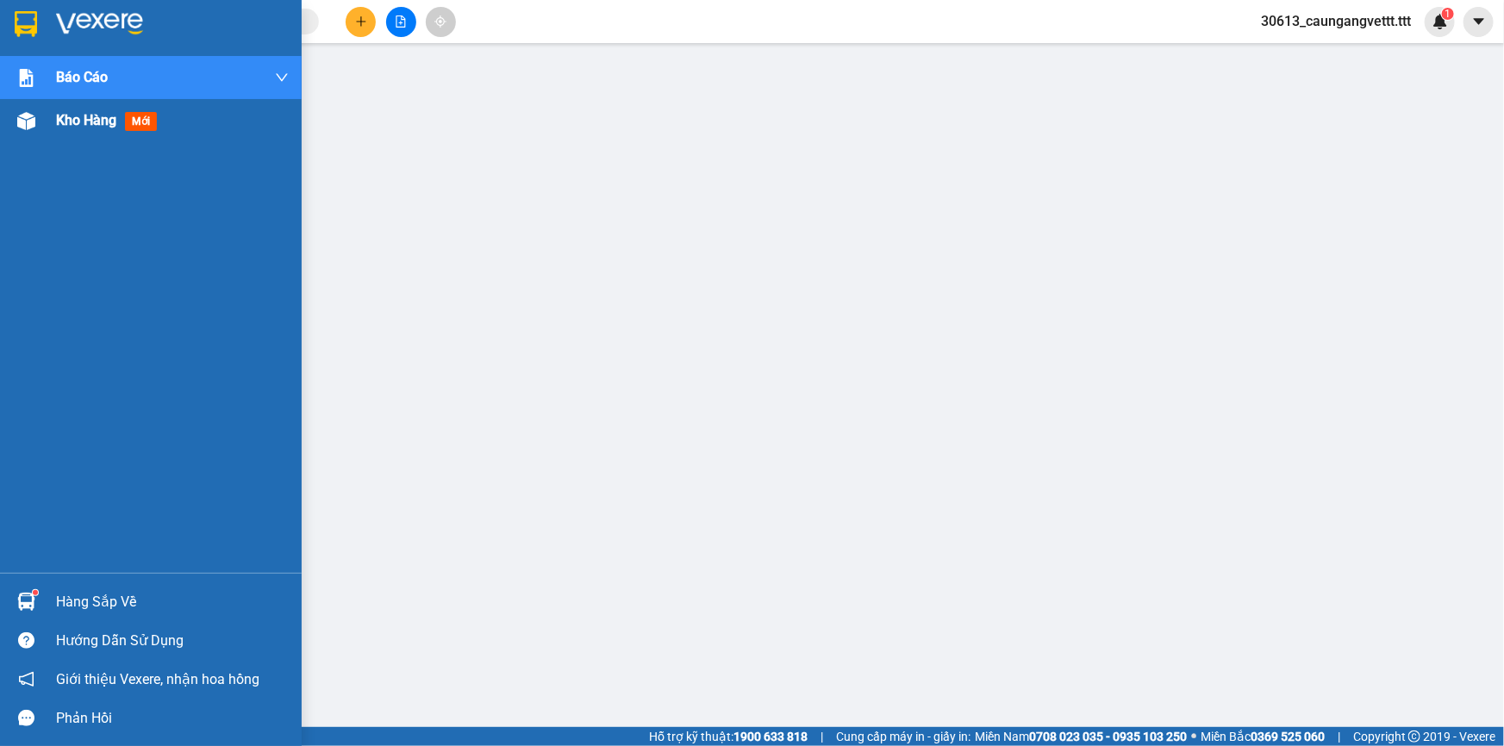
click at [66, 120] on span "Kho hàng" at bounding box center [86, 120] width 60 height 16
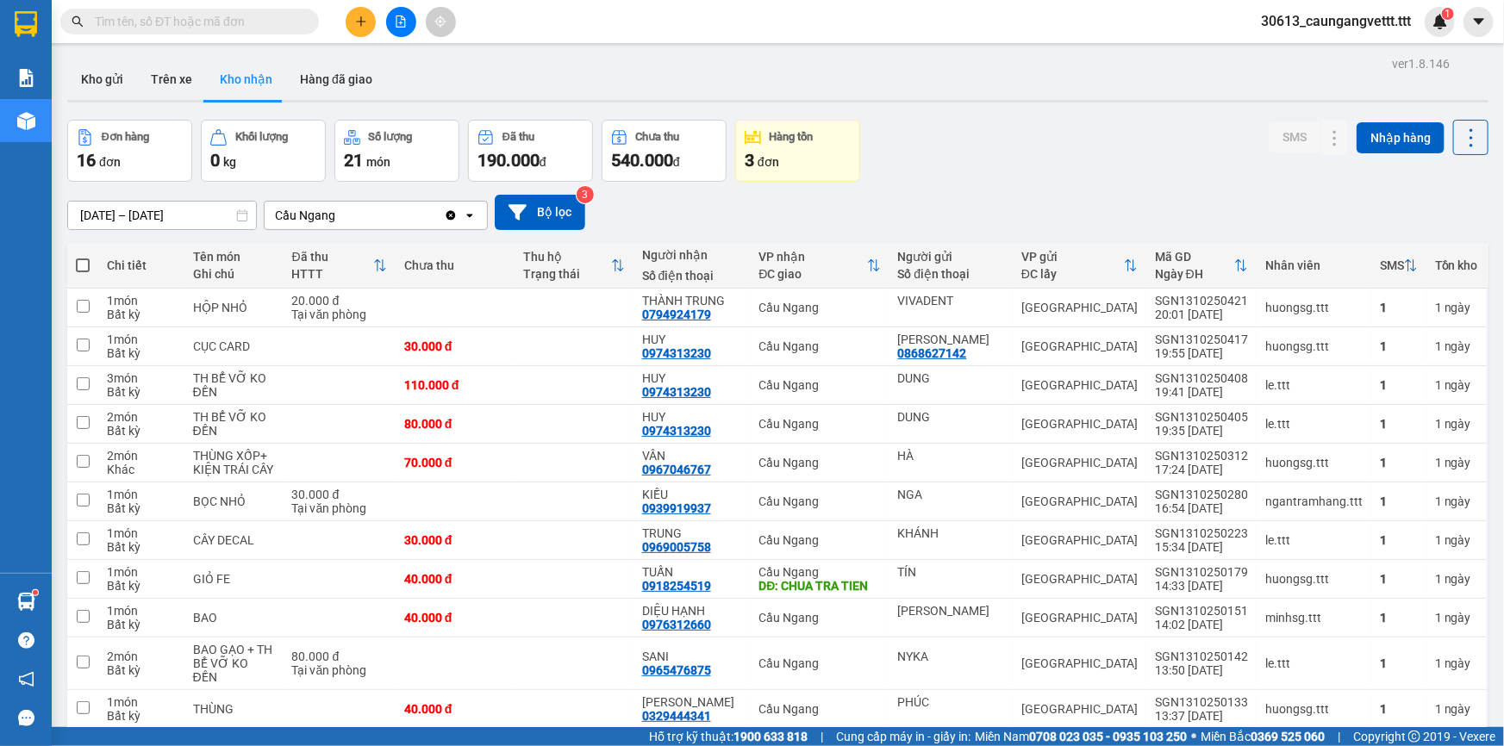
click at [793, 146] on div "Hàng tồn" at bounding box center [798, 137] width 106 height 16
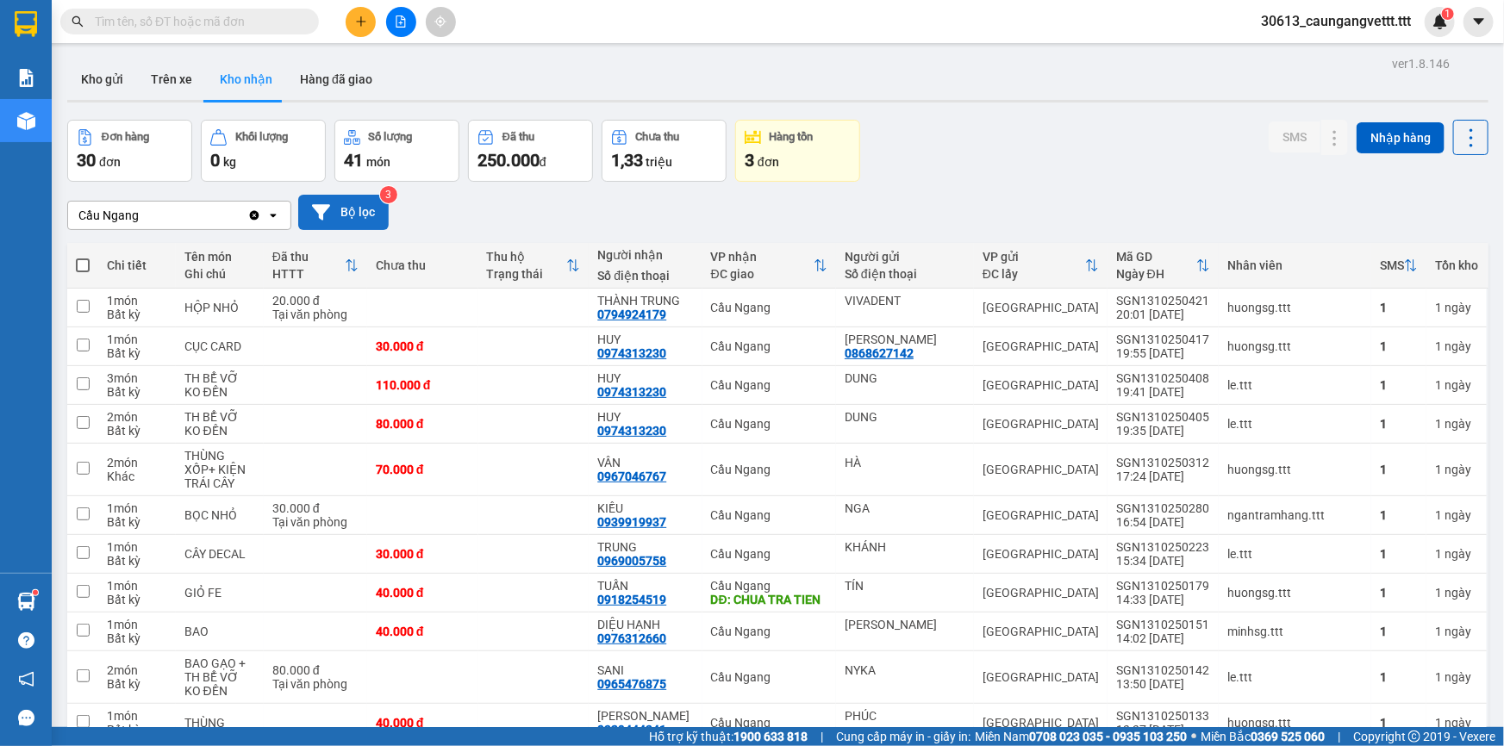
click at [353, 205] on button "Bộ lọc" at bounding box center [343, 212] width 90 height 35
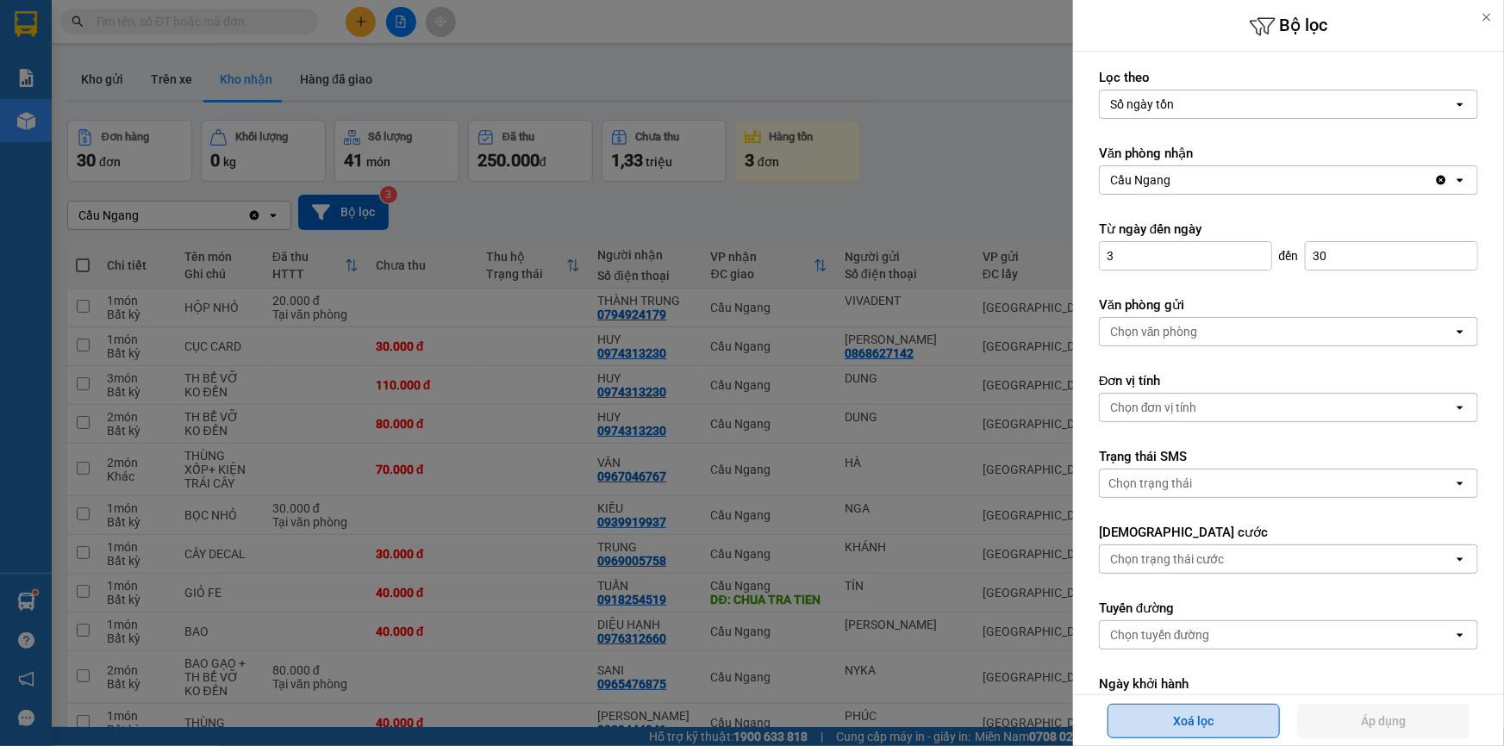
click at [1219, 717] on button "Xoá lọc" at bounding box center [1194, 721] width 172 height 34
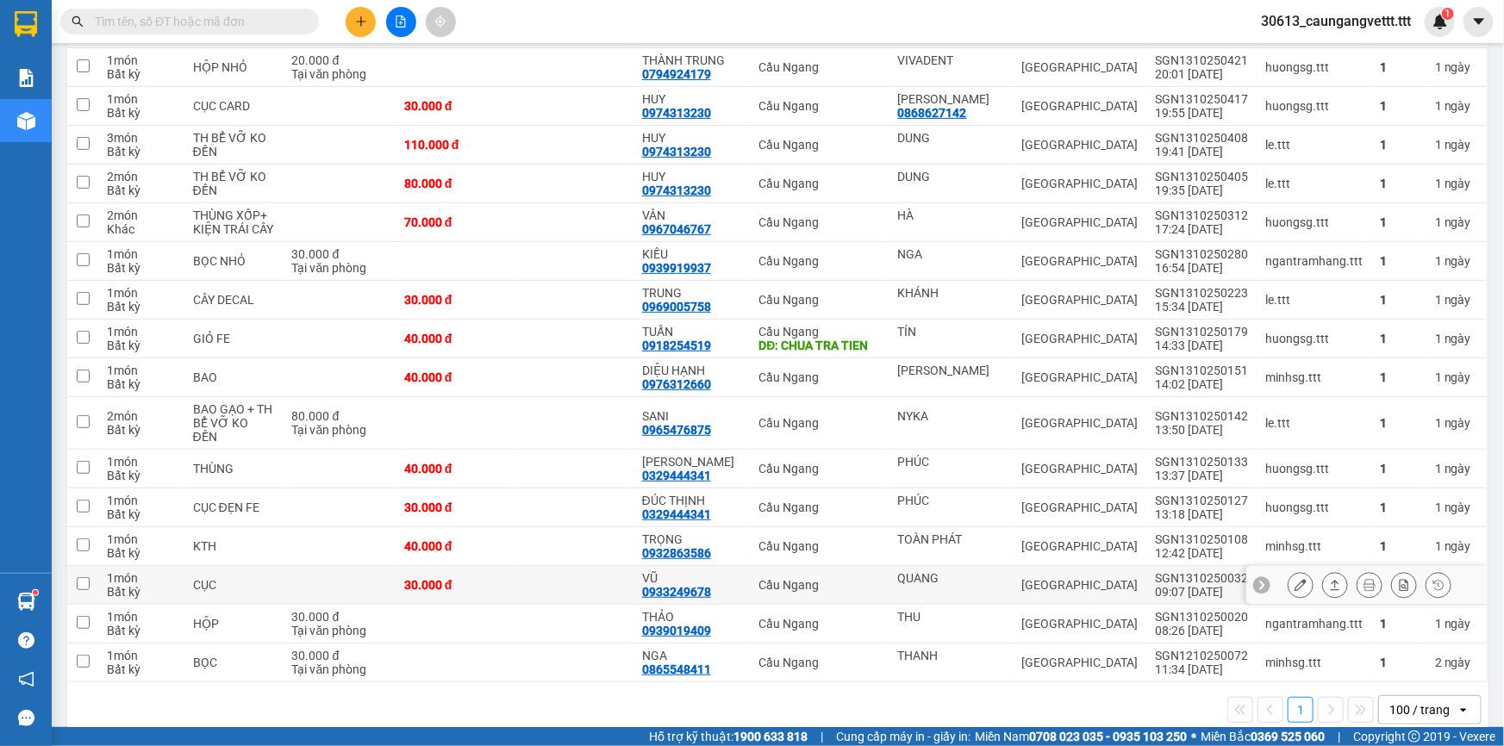
scroll to position [250, 0]
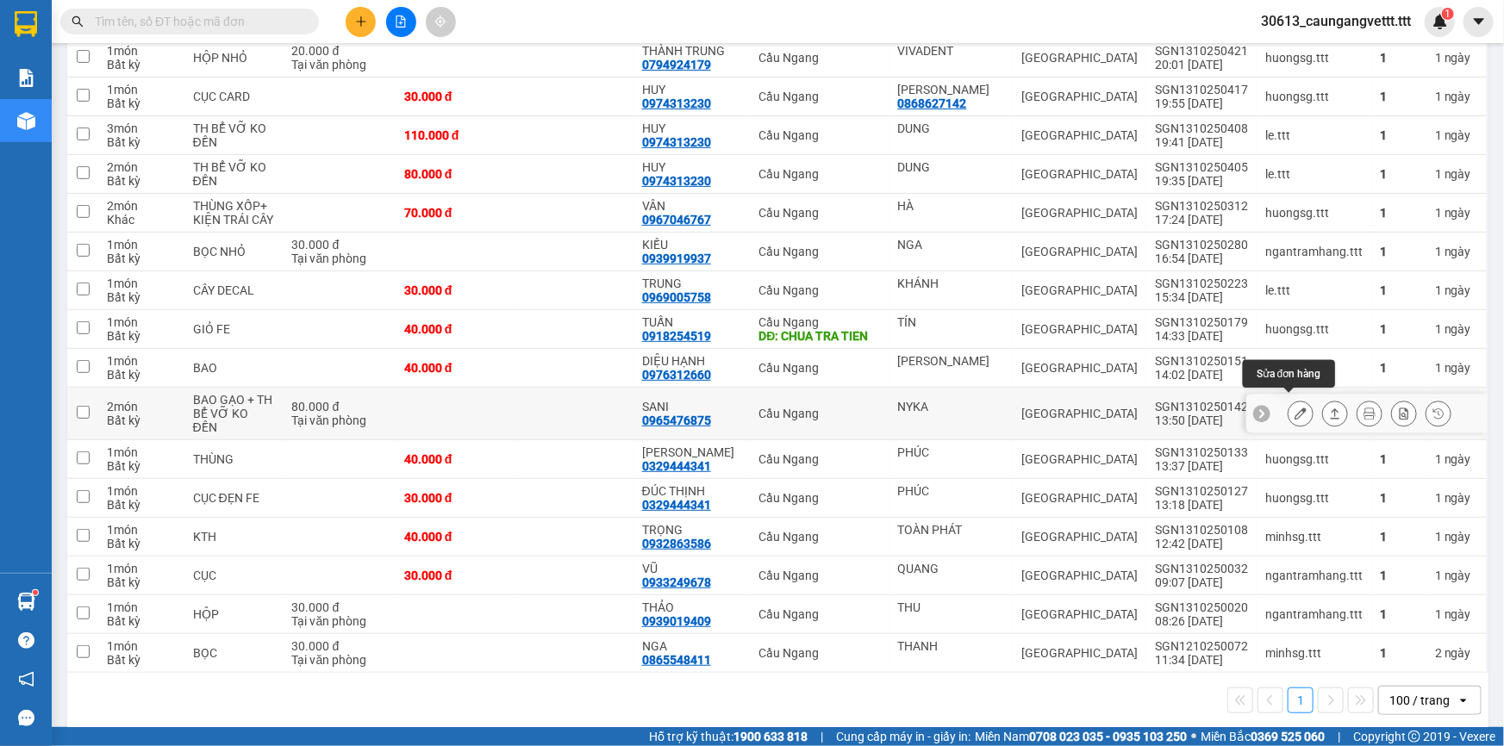
click at [1295, 408] on icon at bounding box center [1301, 414] width 12 height 12
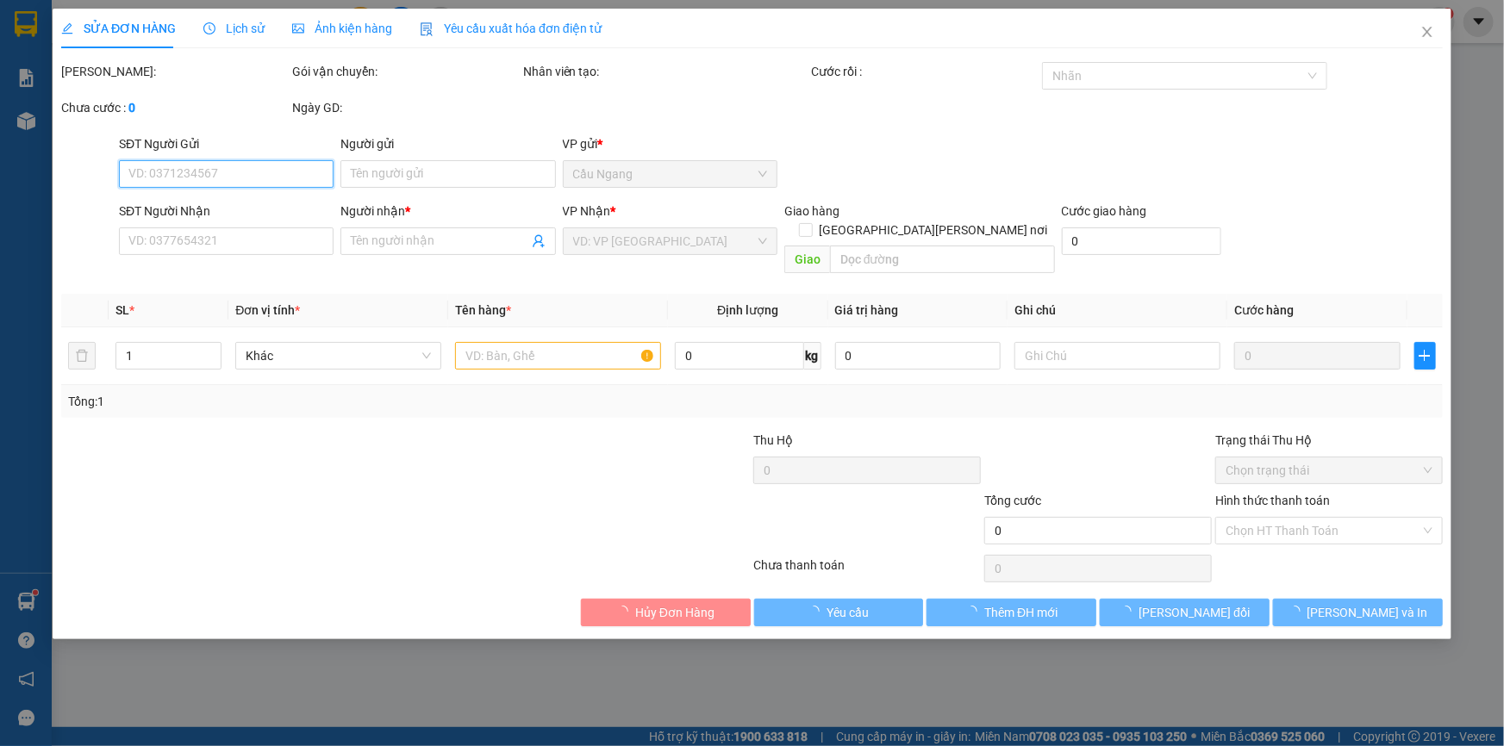
type input "NYKA"
type input "0965476875"
type input "SANI"
type input "80.000"
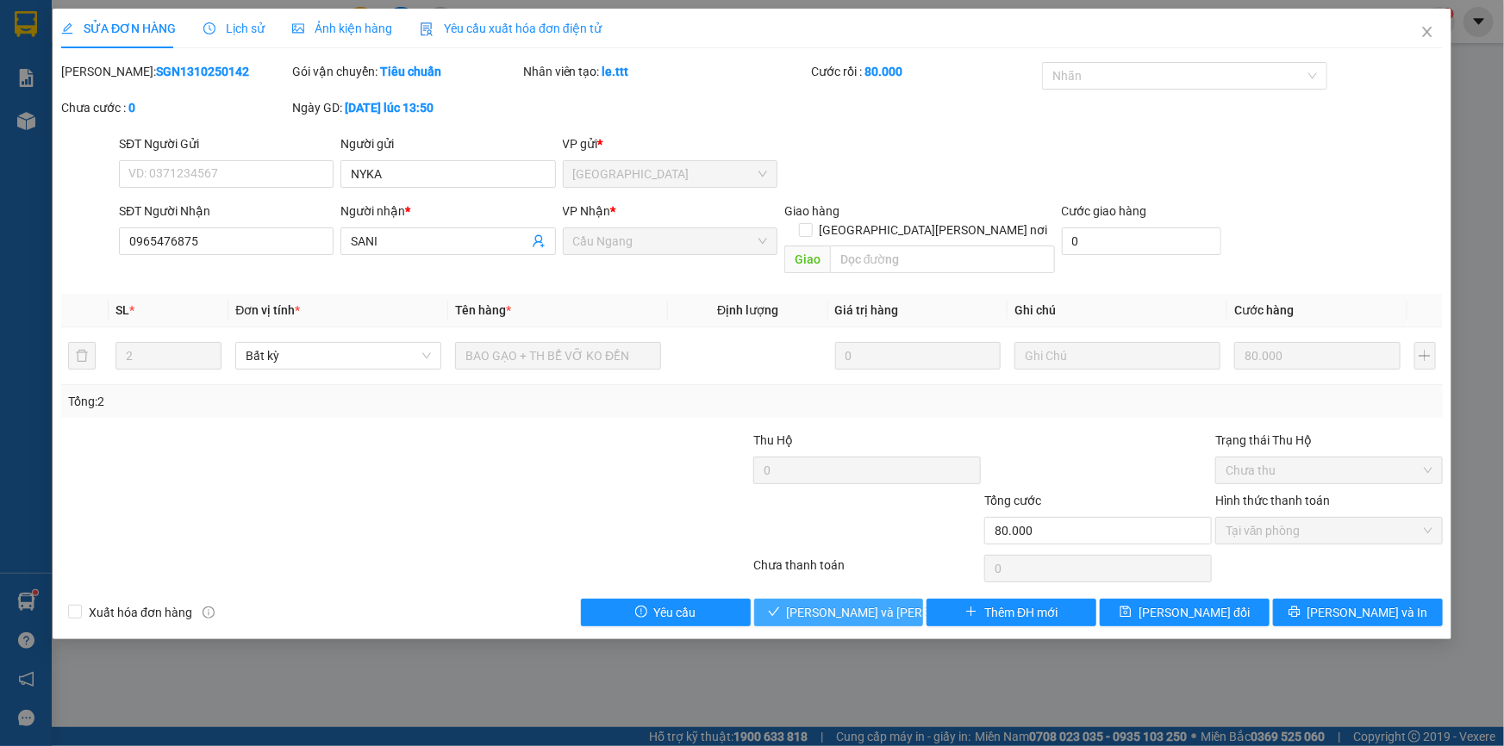
click at [873, 603] on span "[PERSON_NAME] và Giao hàng" at bounding box center [903, 612] width 233 height 19
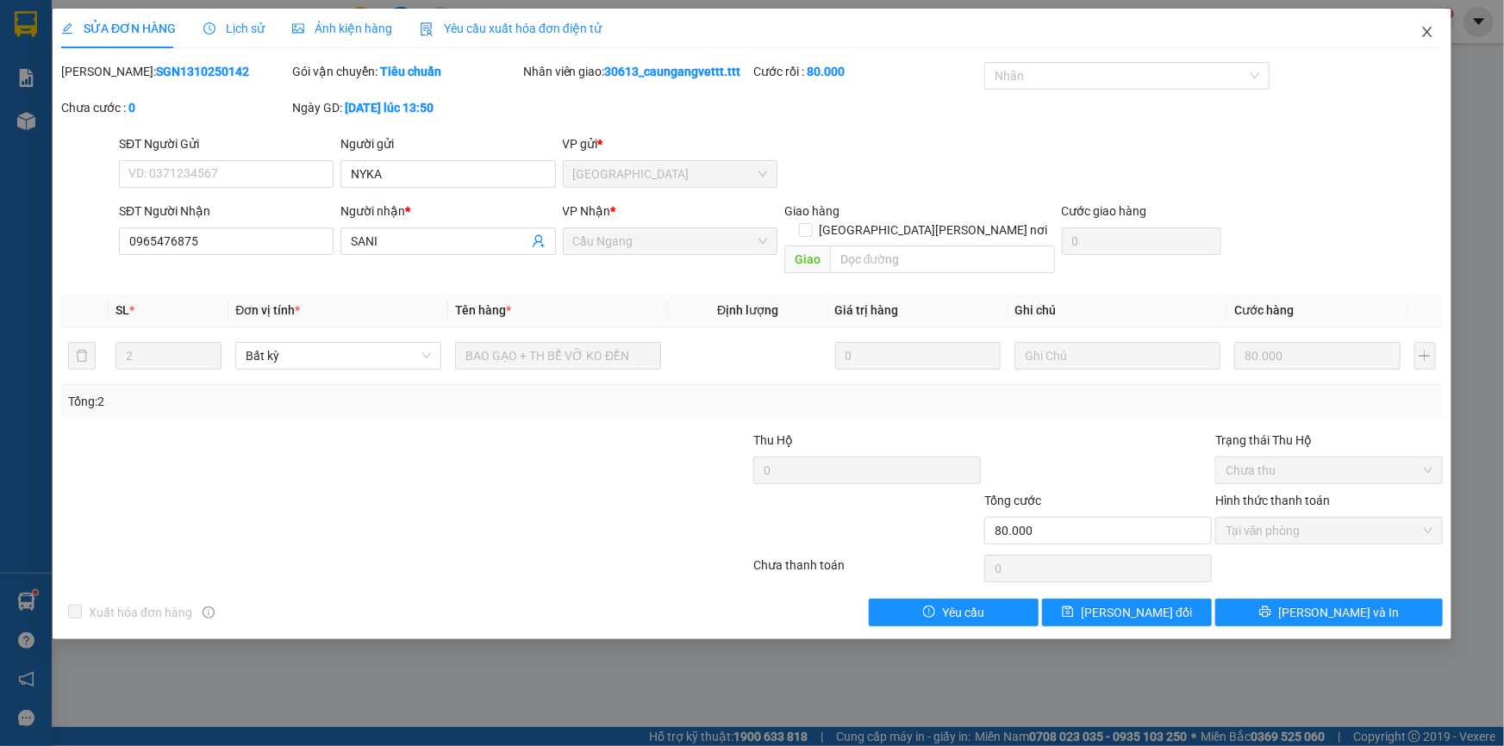
click at [1422, 34] on icon "close" at bounding box center [1427, 32] width 14 height 14
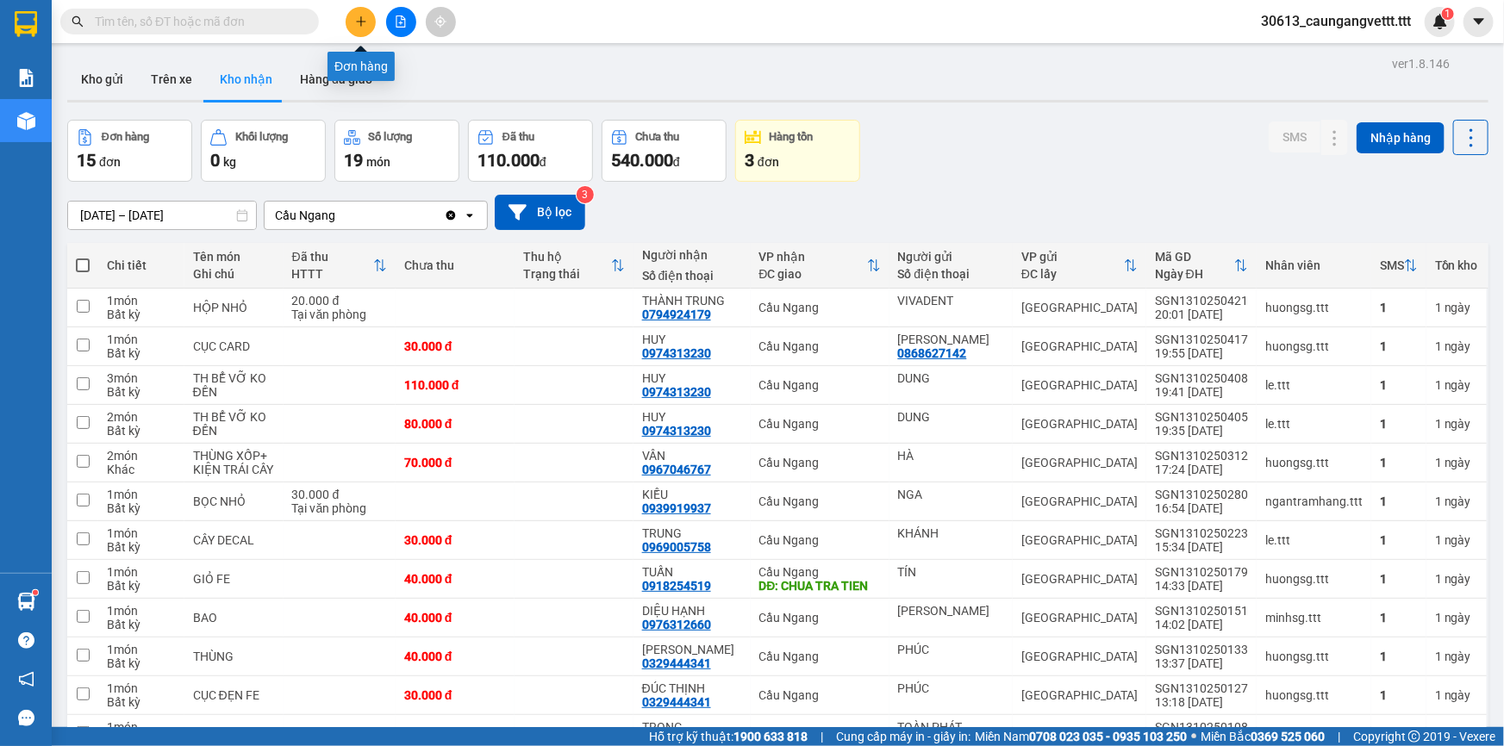
click at [355, 24] on icon "plus" at bounding box center [361, 22] width 12 height 12
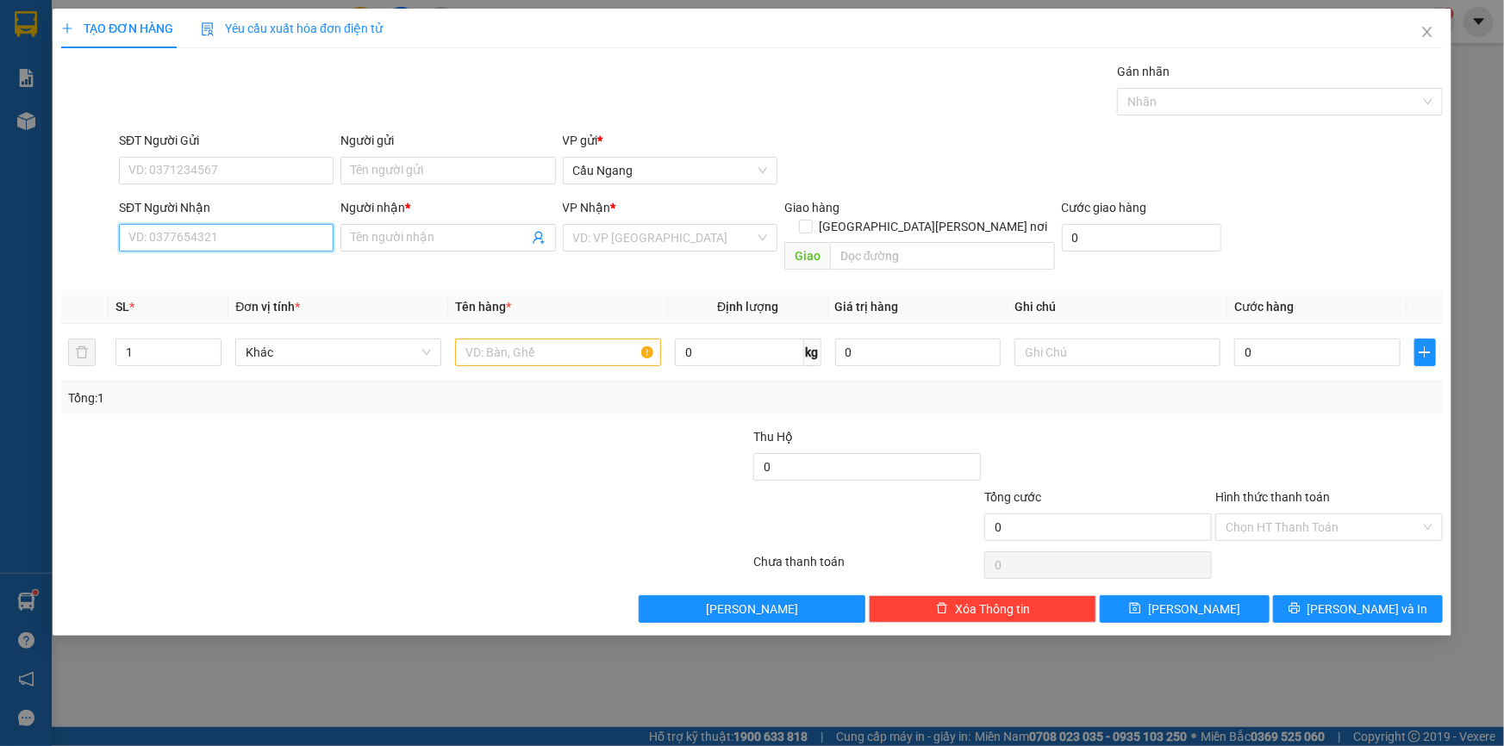
click at [225, 231] on input "SĐT Người Nhận" at bounding box center [226, 238] width 215 height 28
type input "0768618818"
click at [417, 234] on input "Người nhận *" at bounding box center [439, 237] width 177 height 19
click at [1427, 37] on icon "close" at bounding box center [1427, 32] width 14 height 14
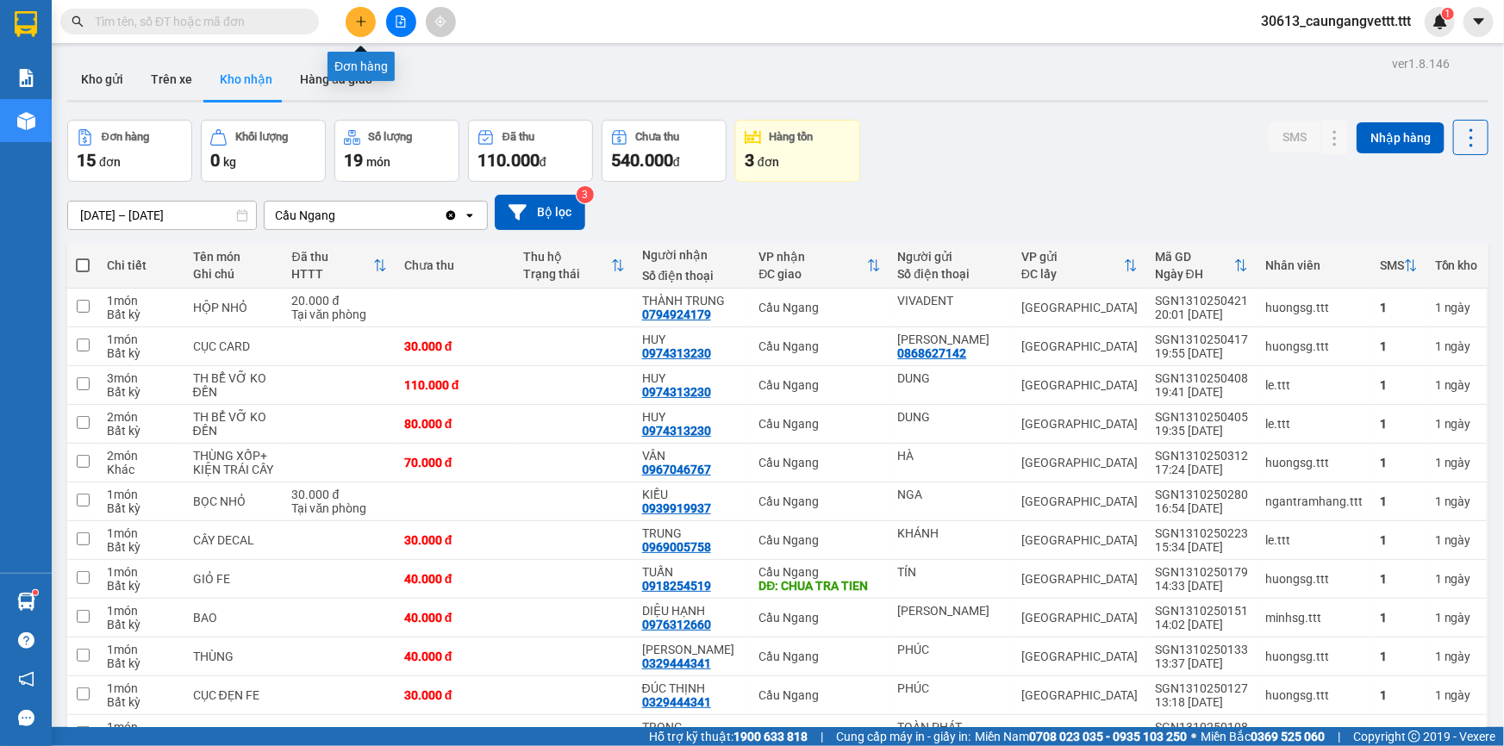
click at [355, 16] on icon "plus" at bounding box center [361, 22] width 12 height 12
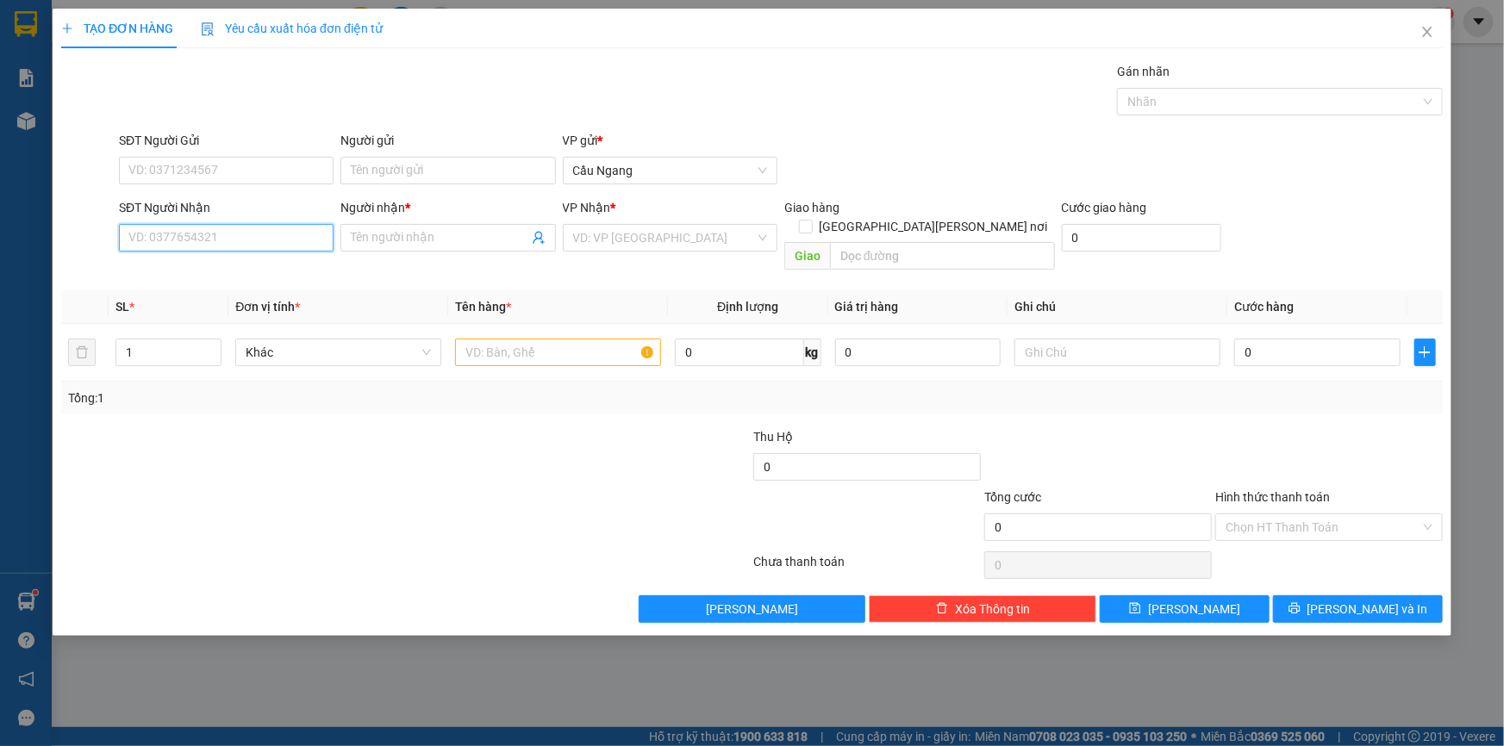
click at [289, 227] on input "SĐT Người Nhận" at bounding box center [226, 238] width 215 height 28
type input "0768618818"
click at [408, 243] on input "Người nhận *" at bounding box center [439, 237] width 177 height 19
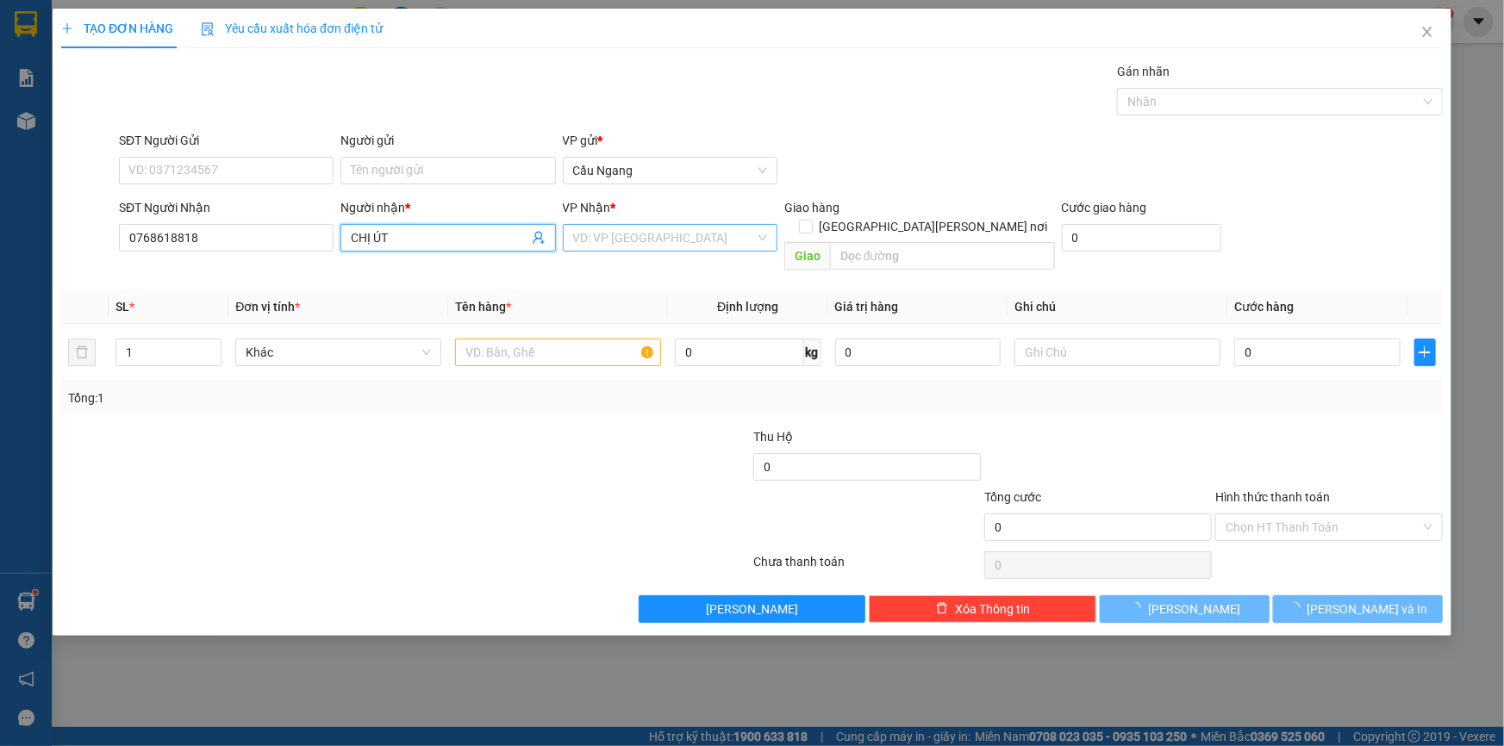
type input "CHỊ ÚT"
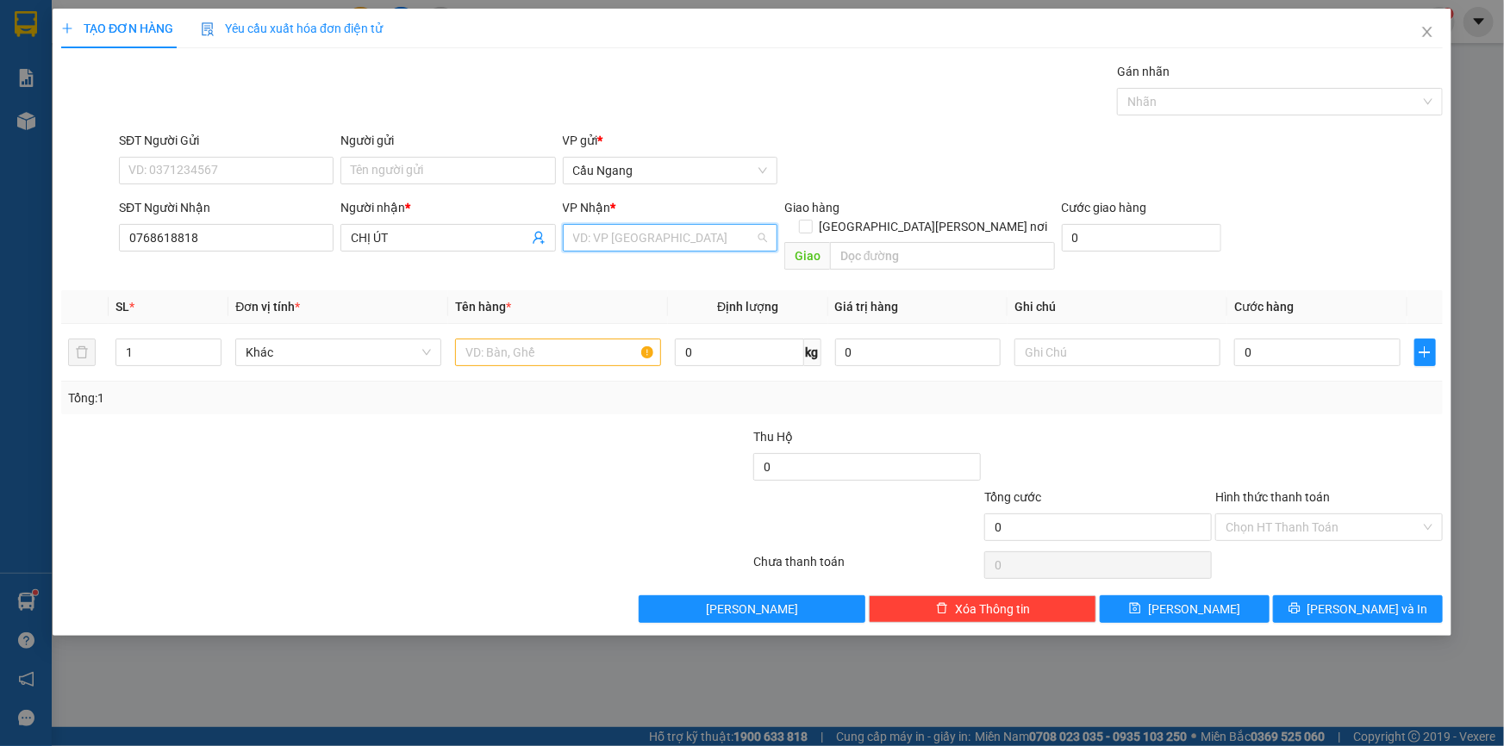
click at [627, 235] on input "search" at bounding box center [664, 238] width 182 height 26
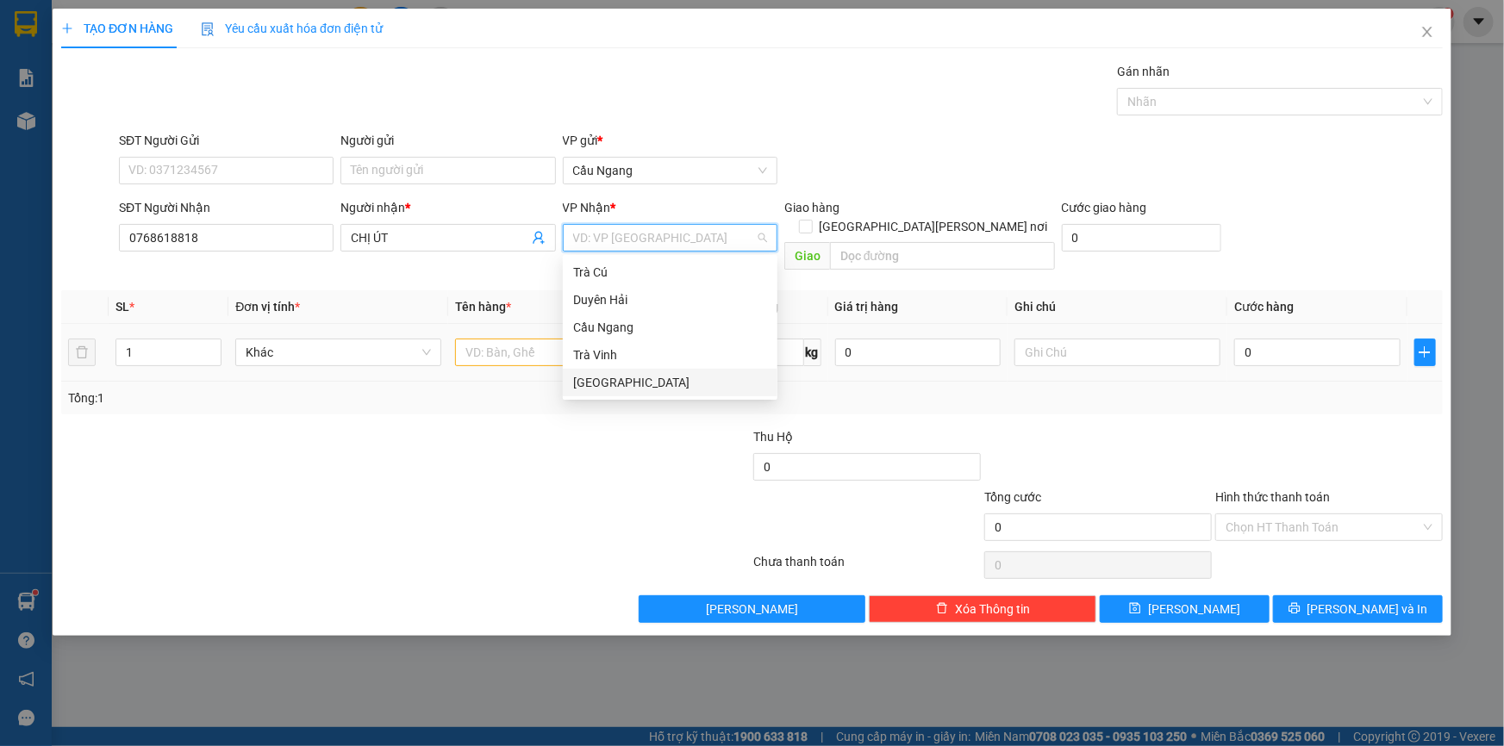
drag, startPoint x: 591, startPoint y: 386, endPoint x: 529, endPoint y: 356, distance: 69.0
click at [592, 386] on div "[GEOGRAPHIC_DATA]" at bounding box center [670, 382] width 194 height 19
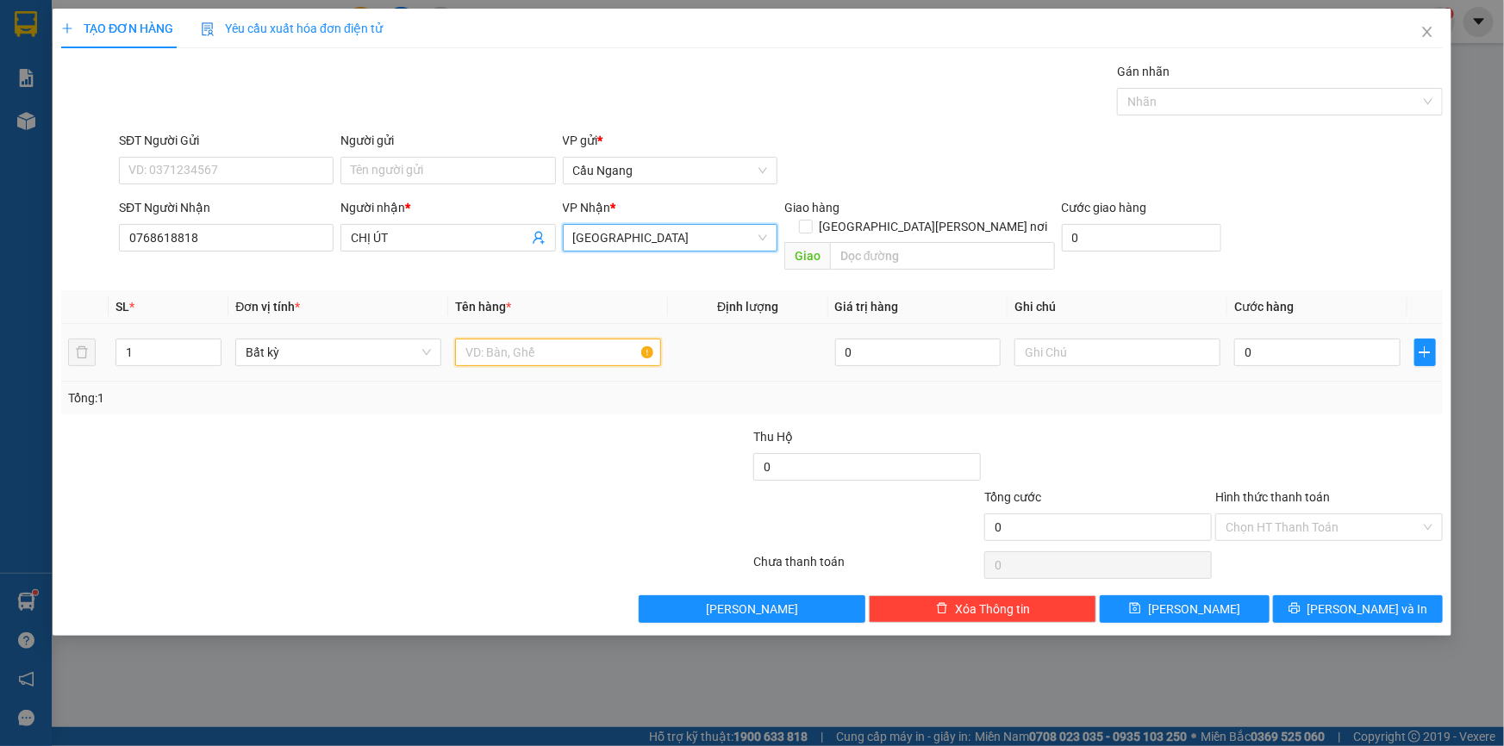
click at [509, 339] on input "text" at bounding box center [558, 353] width 206 height 28
type input "THÙNG XOP"
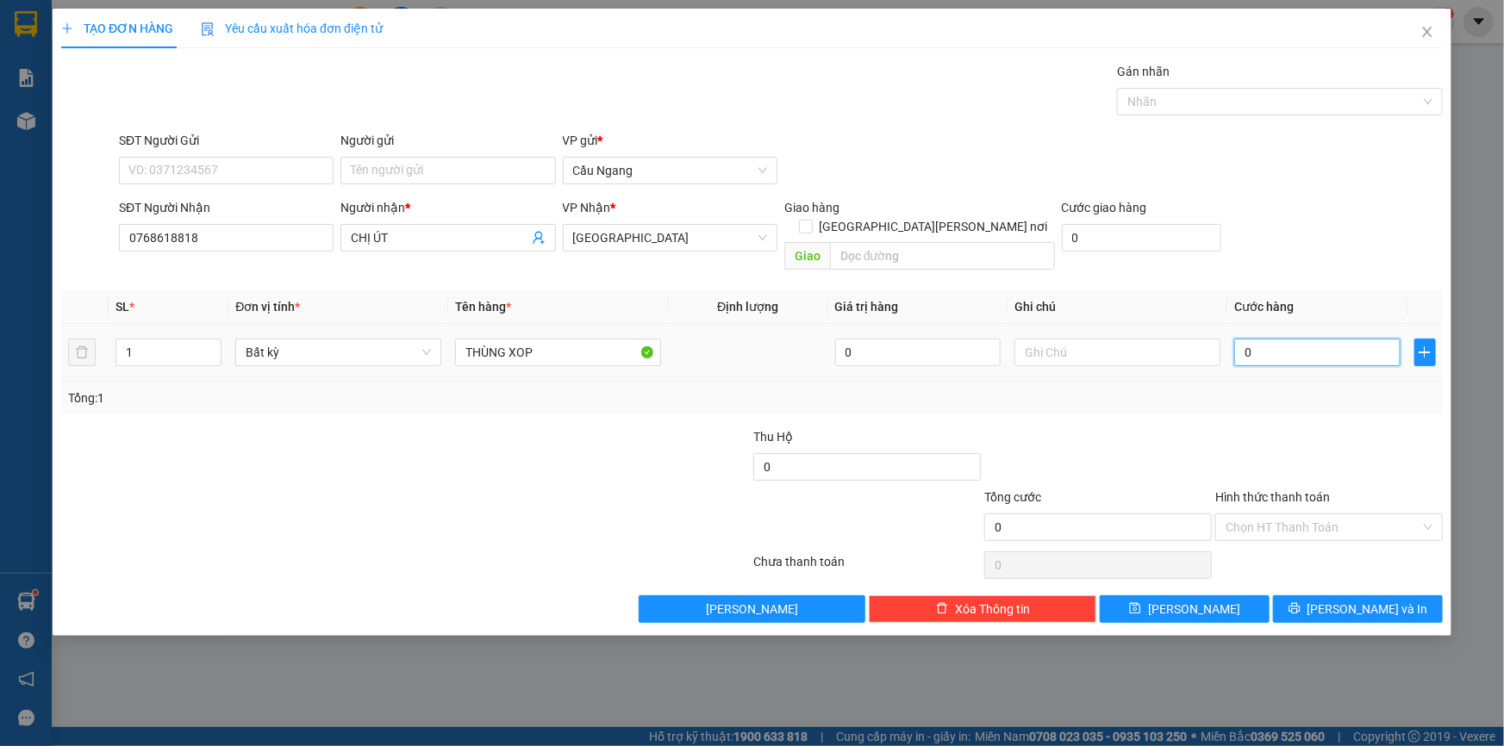
click at [1269, 339] on input "0" at bounding box center [1317, 353] width 166 height 28
type input "5"
type input "50"
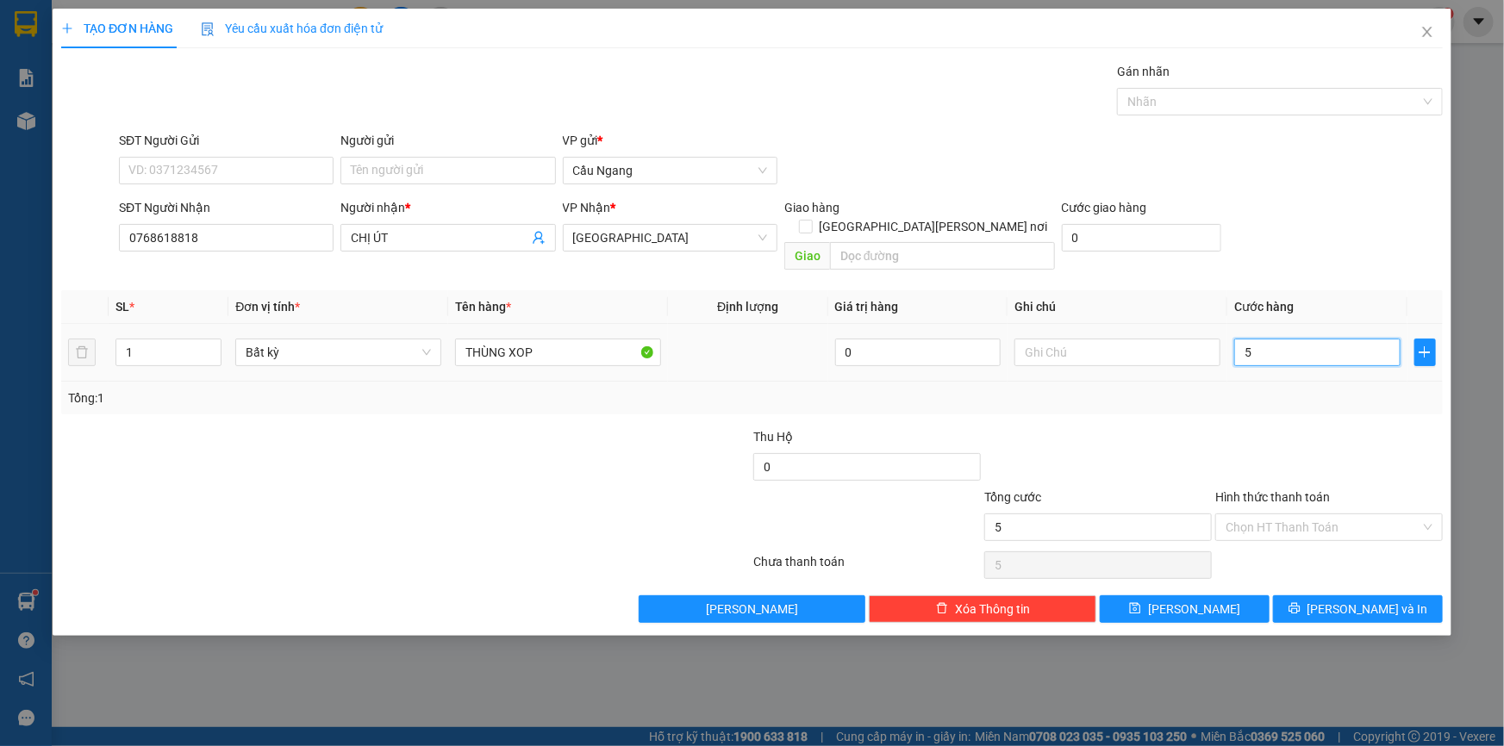
type input "50"
type input "500"
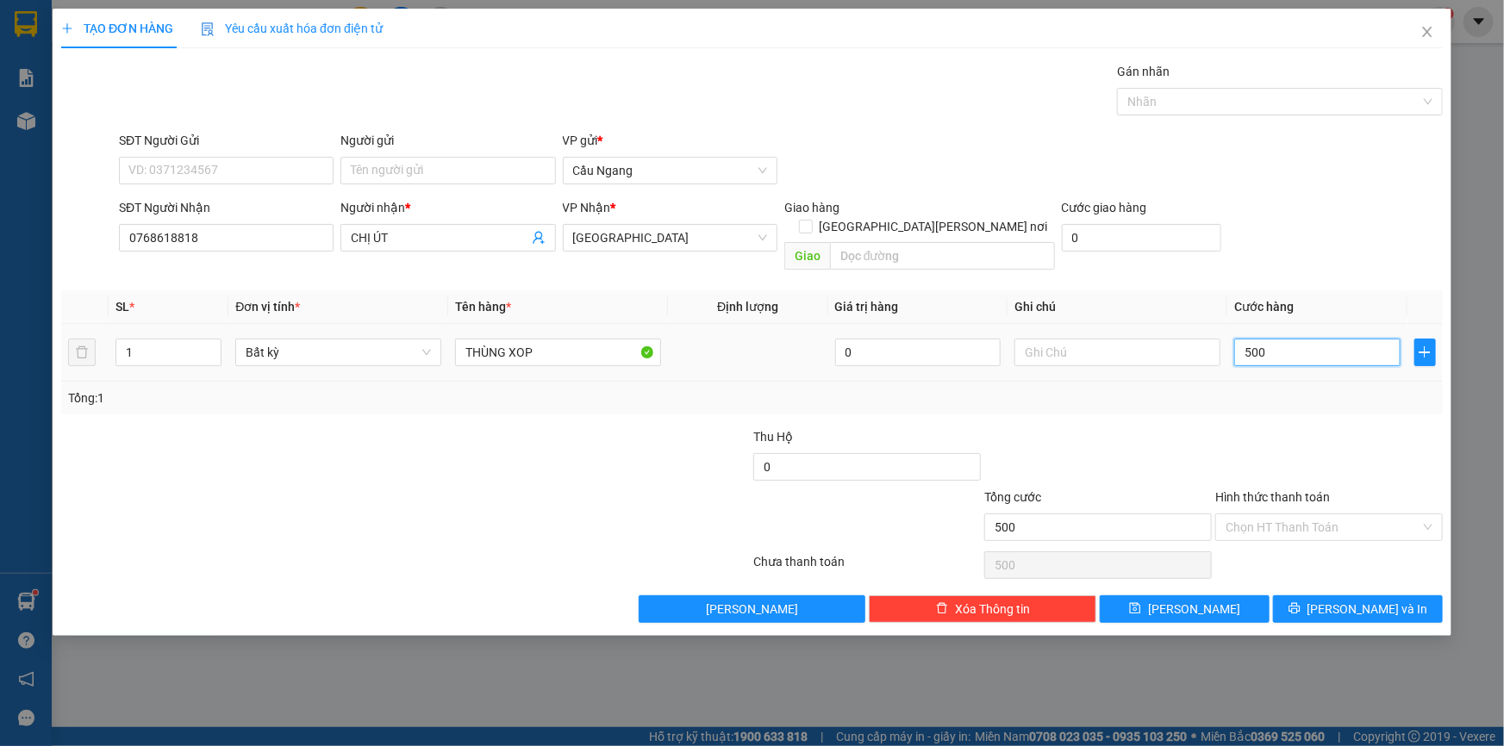
type input "5.000"
type input "50.000"
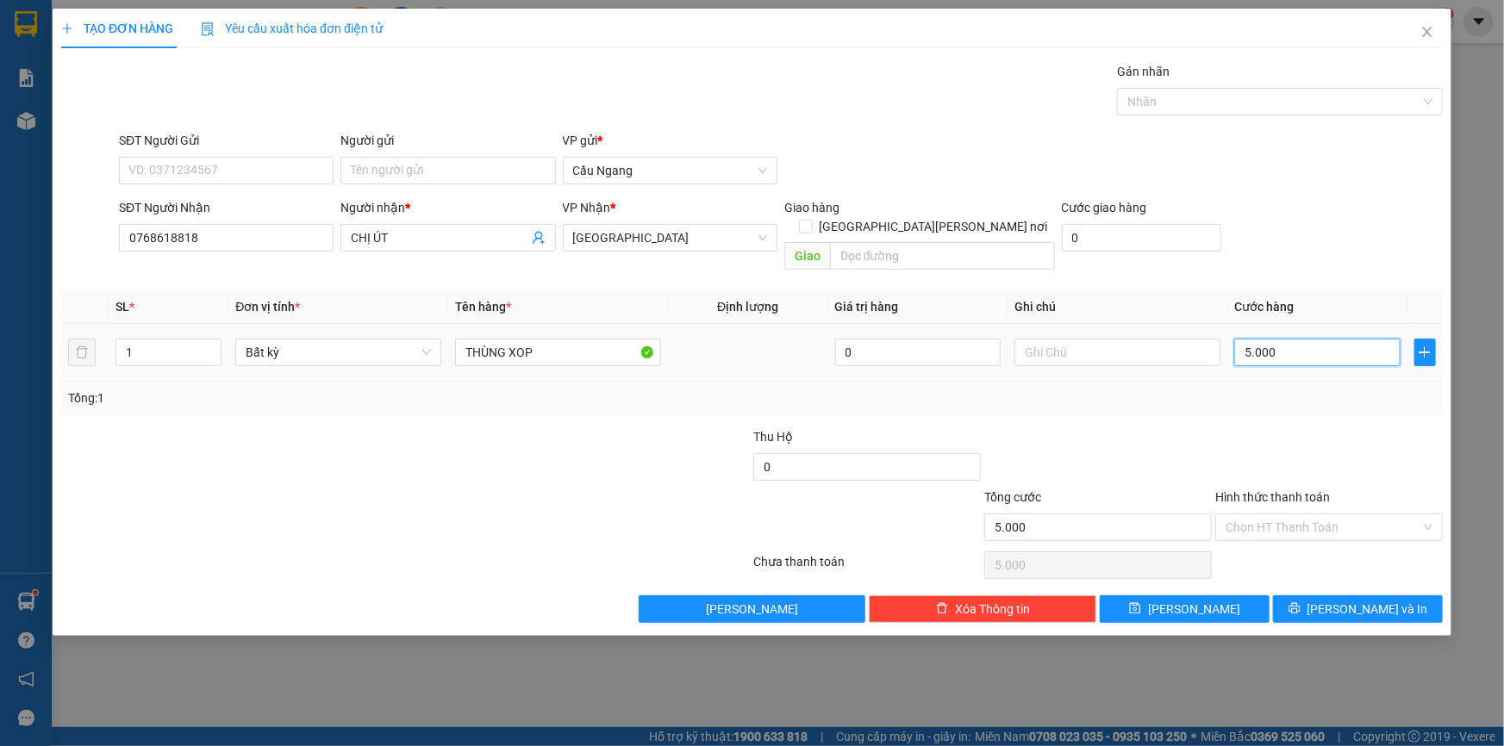
type input "50.000"
click at [1300, 515] on input "Hình thức thanh toán" at bounding box center [1323, 528] width 195 height 26
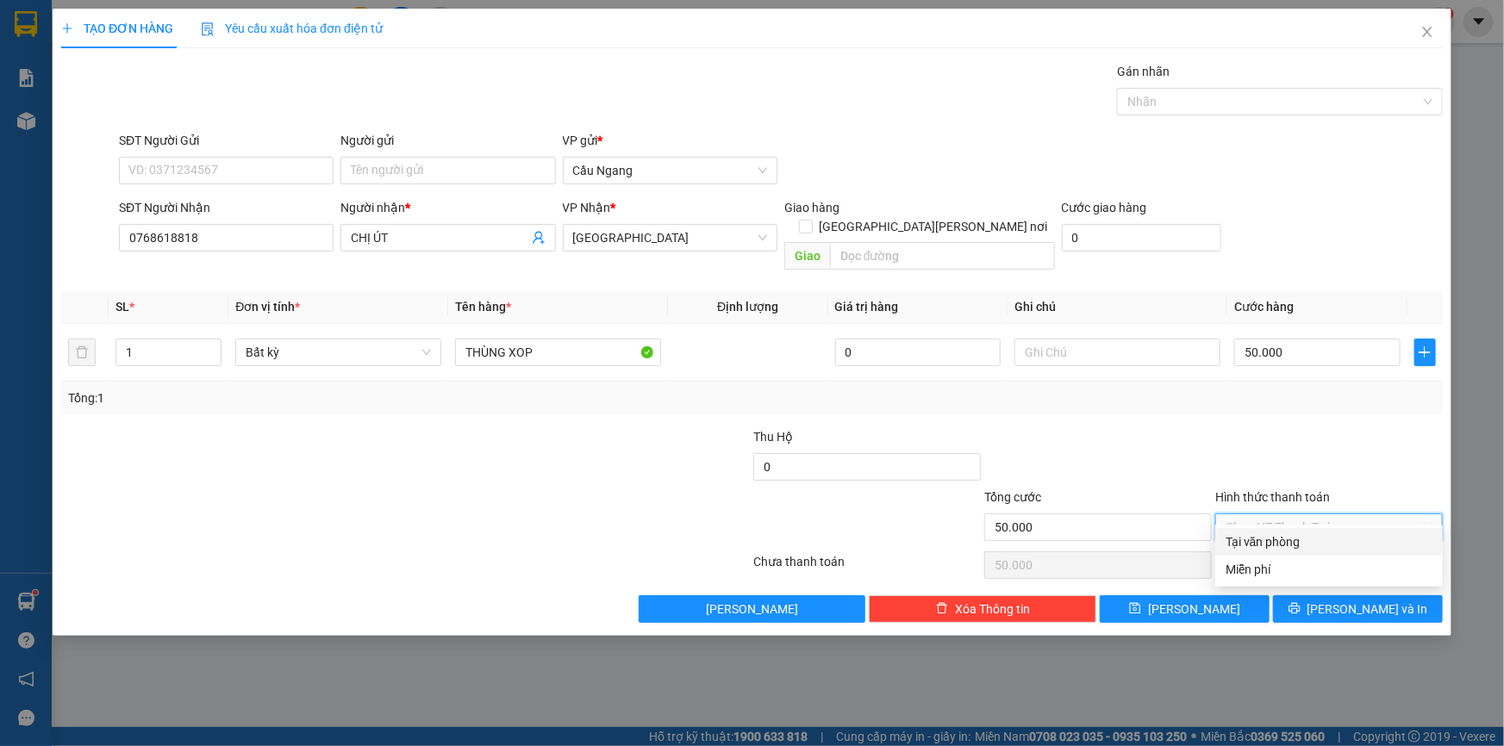
click at [1283, 536] on div "Tại văn phòng" at bounding box center [1329, 542] width 207 height 19
type input "0"
click at [1301, 602] on icon "printer" at bounding box center [1295, 608] width 12 height 12
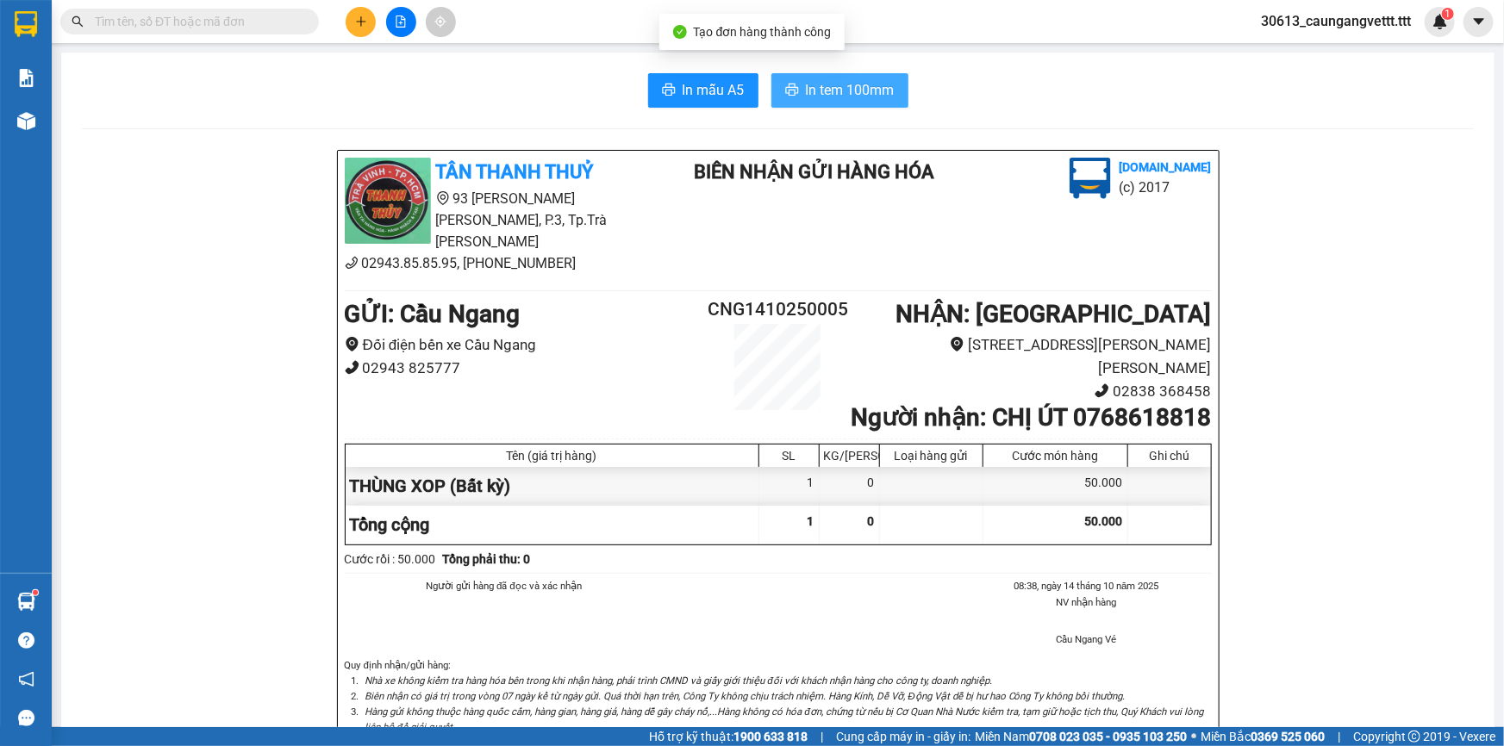
click at [866, 89] on span "In tem 100mm" at bounding box center [850, 90] width 89 height 22
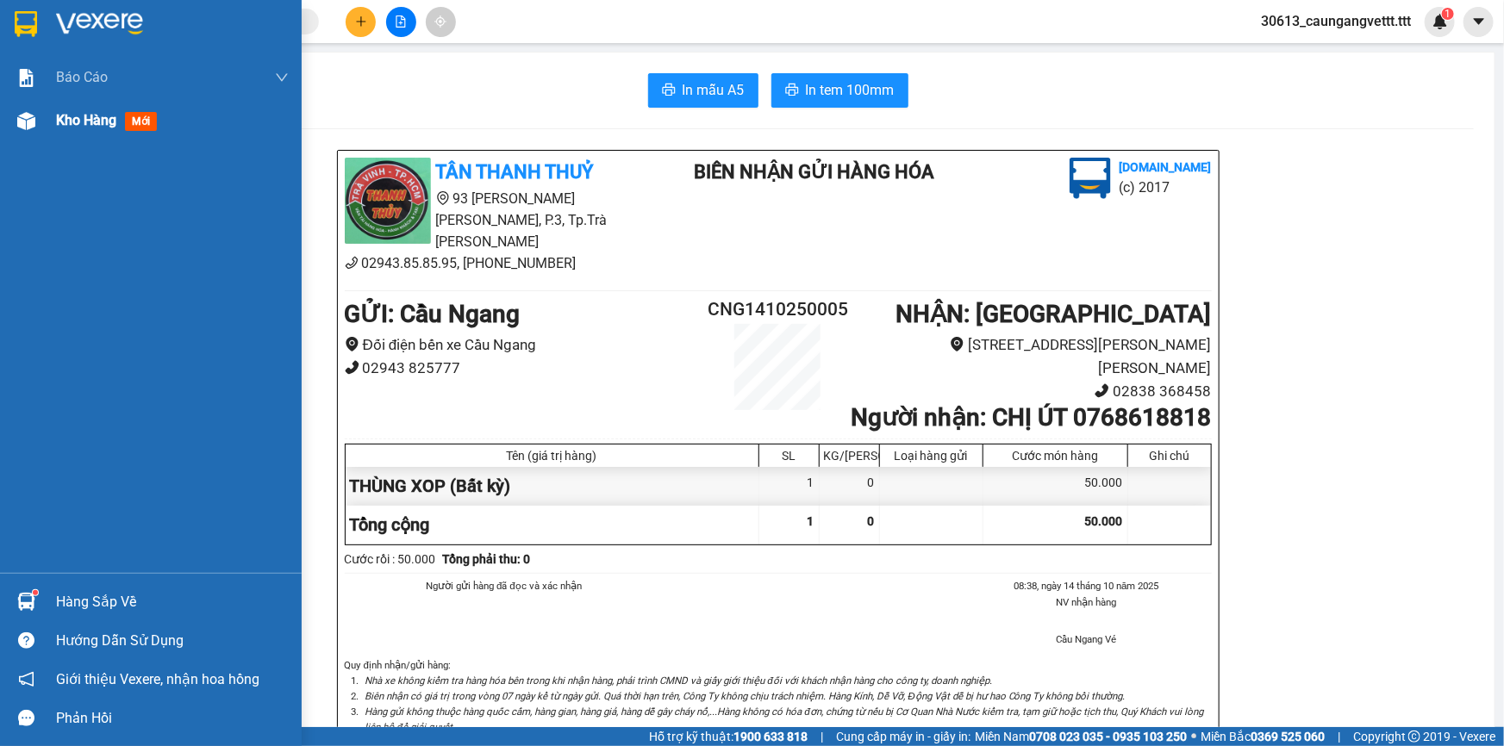
click at [62, 121] on span "Kho hàng" at bounding box center [86, 120] width 60 height 16
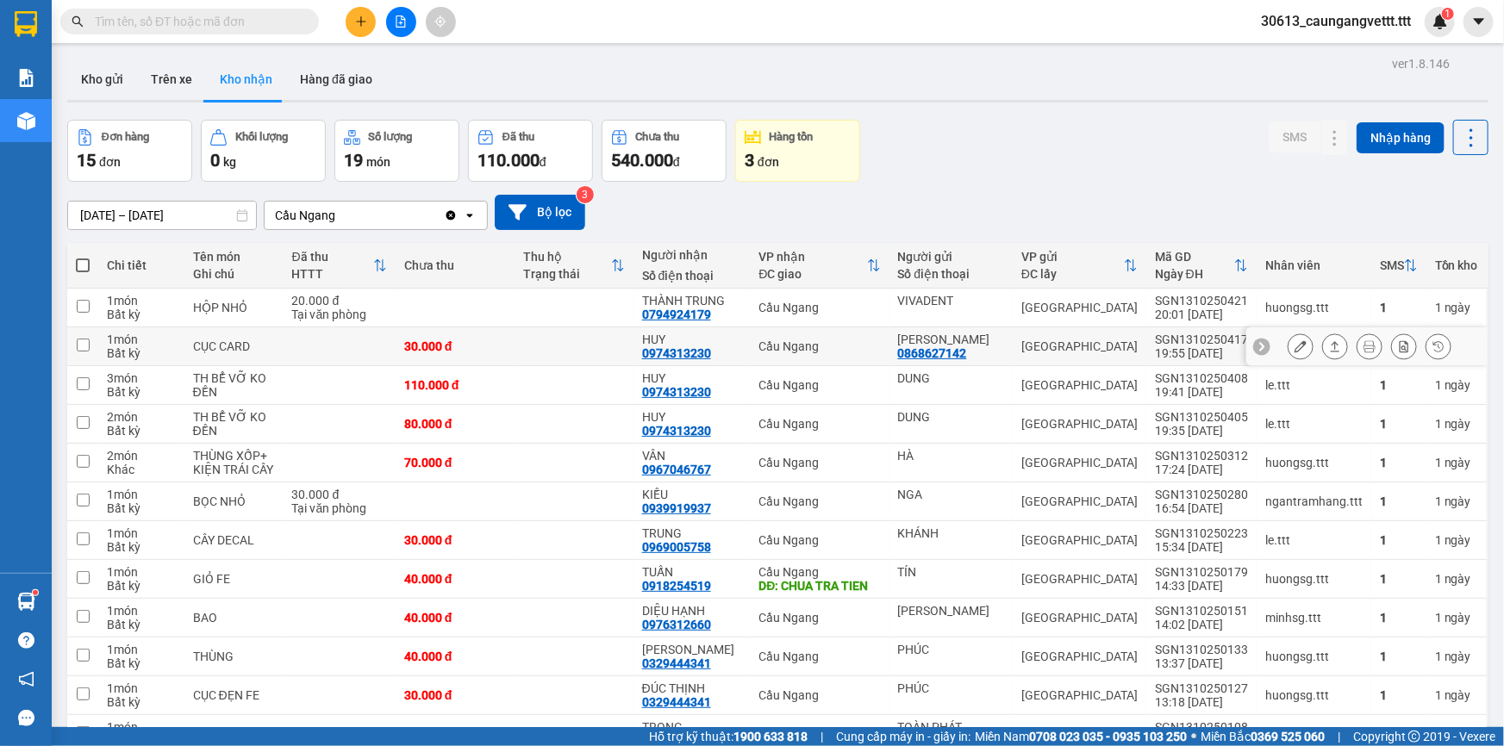
click at [84, 343] on input "checkbox" at bounding box center [83, 345] width 13 height 13
checkbox input "true"
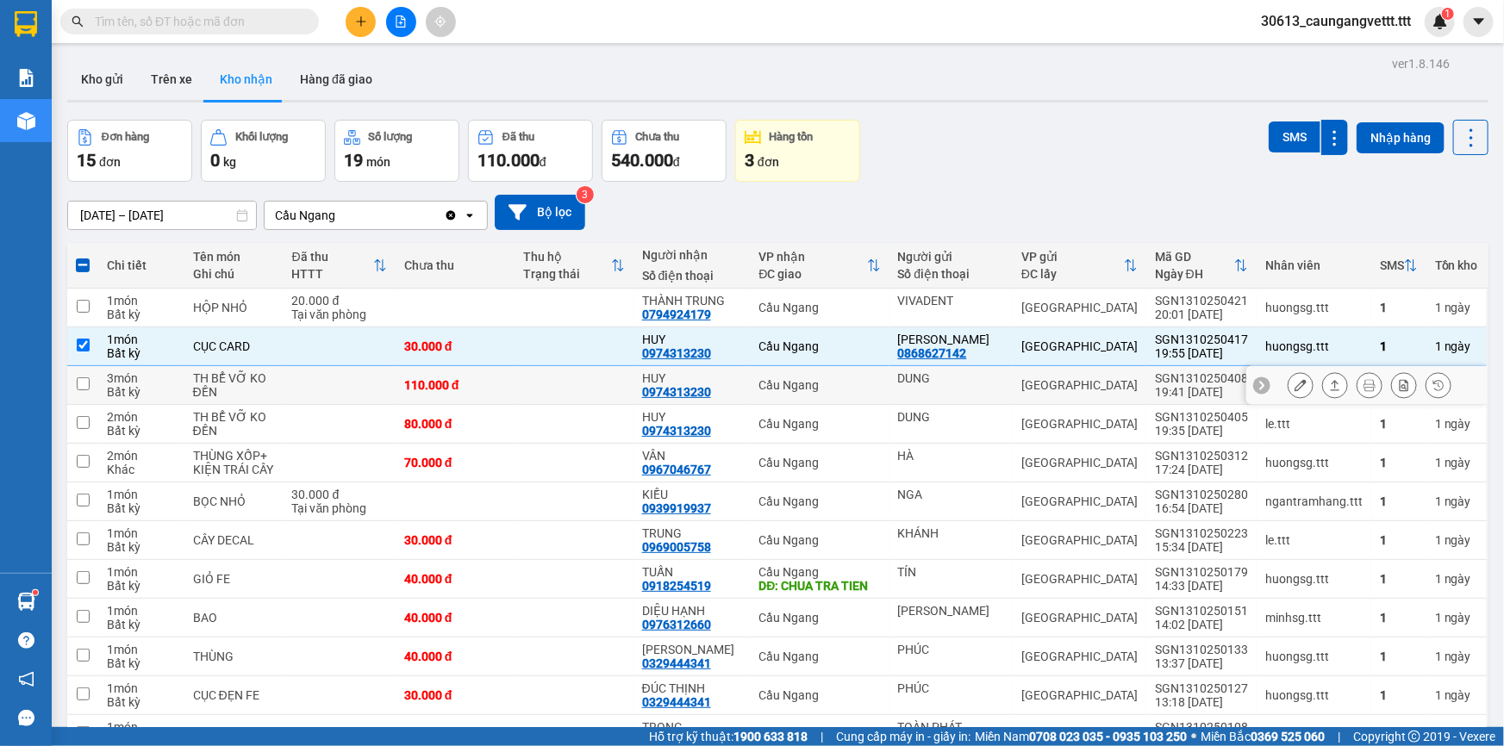
click at [78, 388] on input "checkbox" at bounding box center [83, 384] width 13 height 13
checkbox input "true"
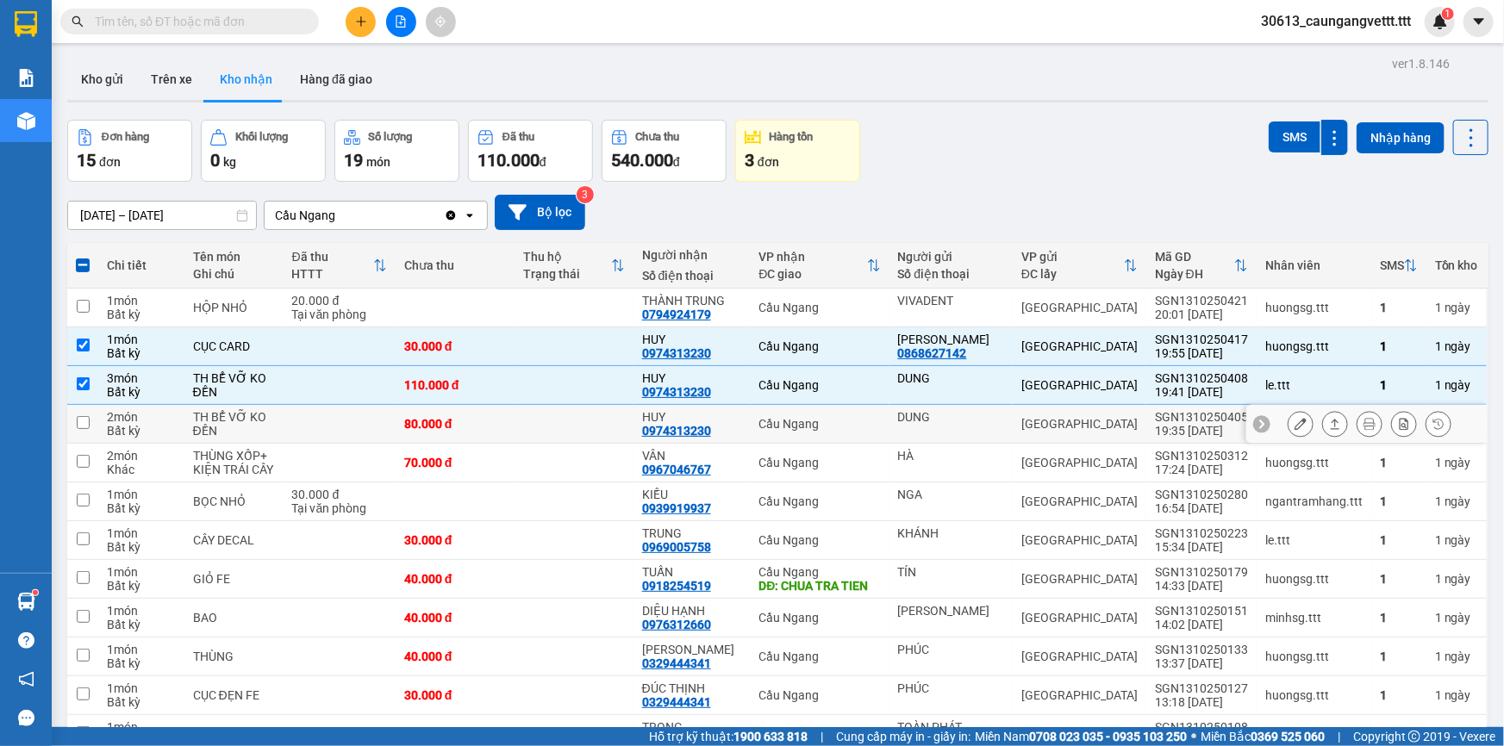
click at [81, 420] on input "checkbox" at bounding box center [83, 422] width 13 height 13
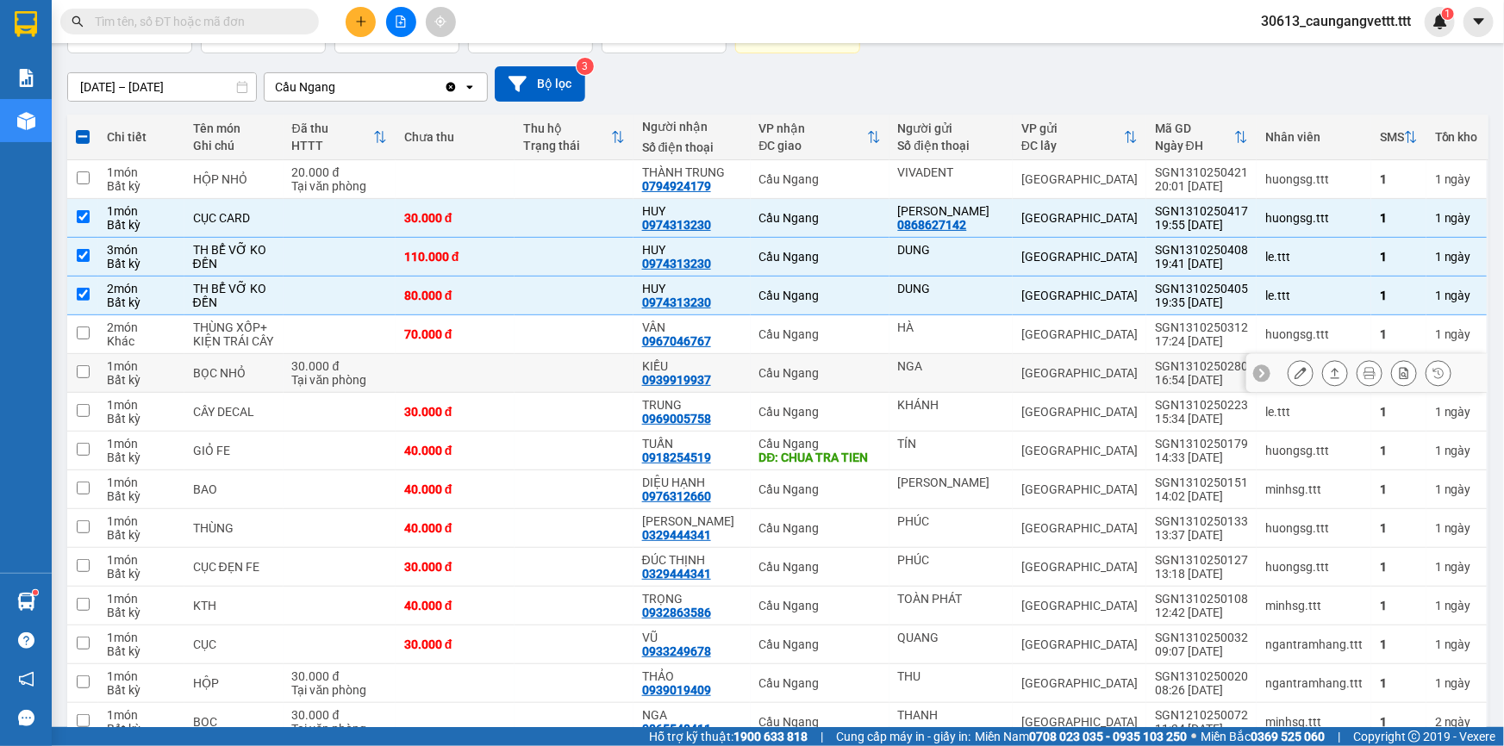
scroll to position [156, 0]
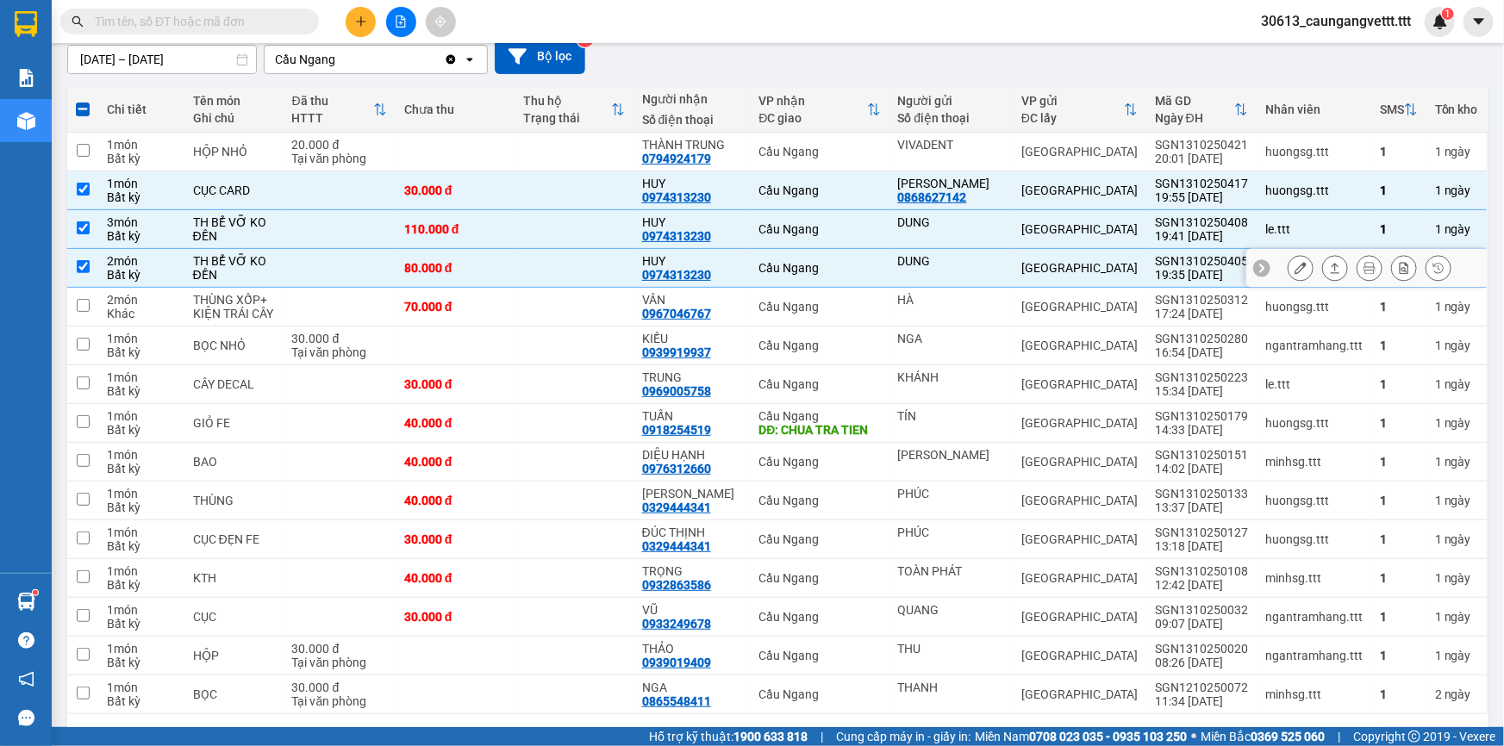
click at [85, 265] on input "checkbox" at bounding box center [83, 266] width 13 height 13
checkbox input "false"
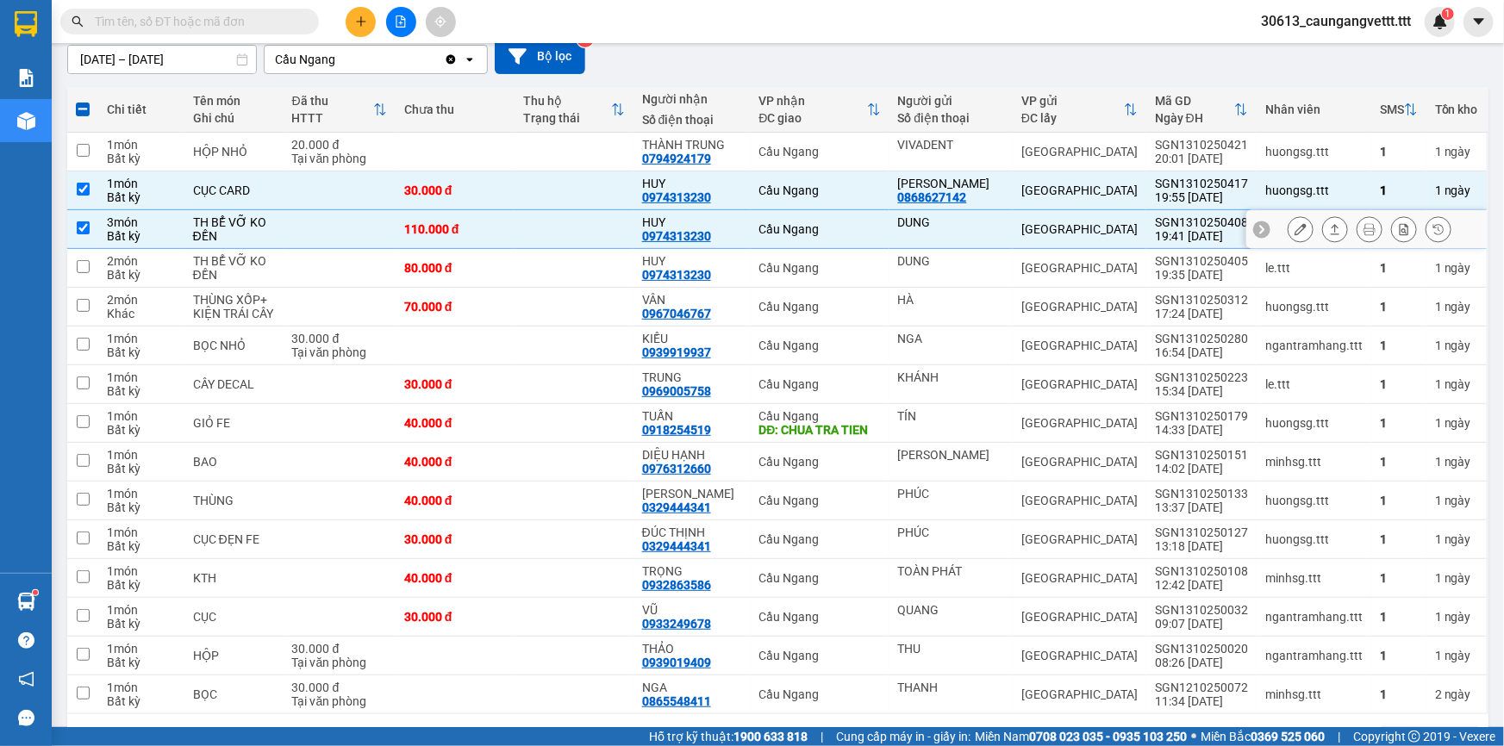
click at [80, 229] on input "checkbox" at bounding box center [83, 228] width 13 height 13
checkbox input "false"
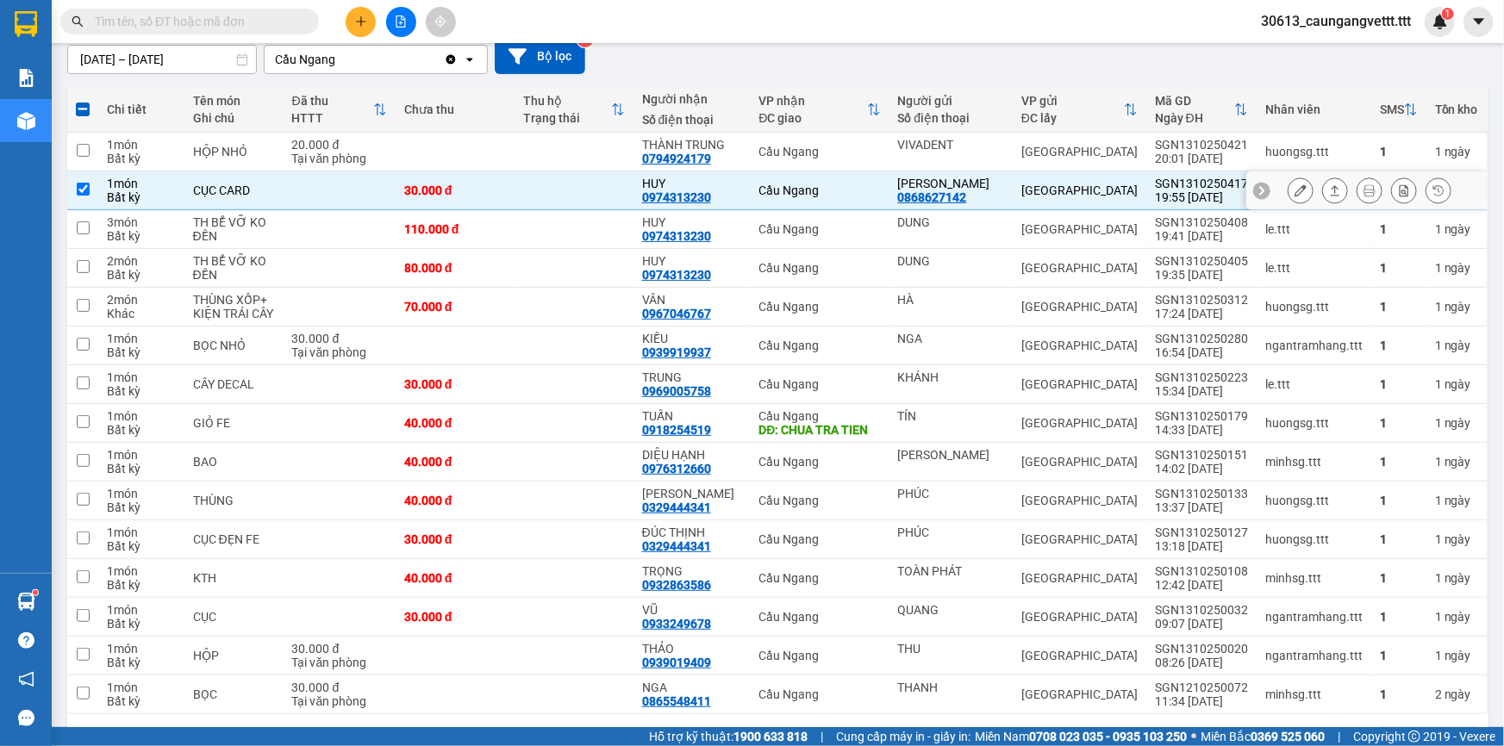
click at [86, 178] on td at bounding box center [82, 191] width 31 height 39
checkbox input "false"
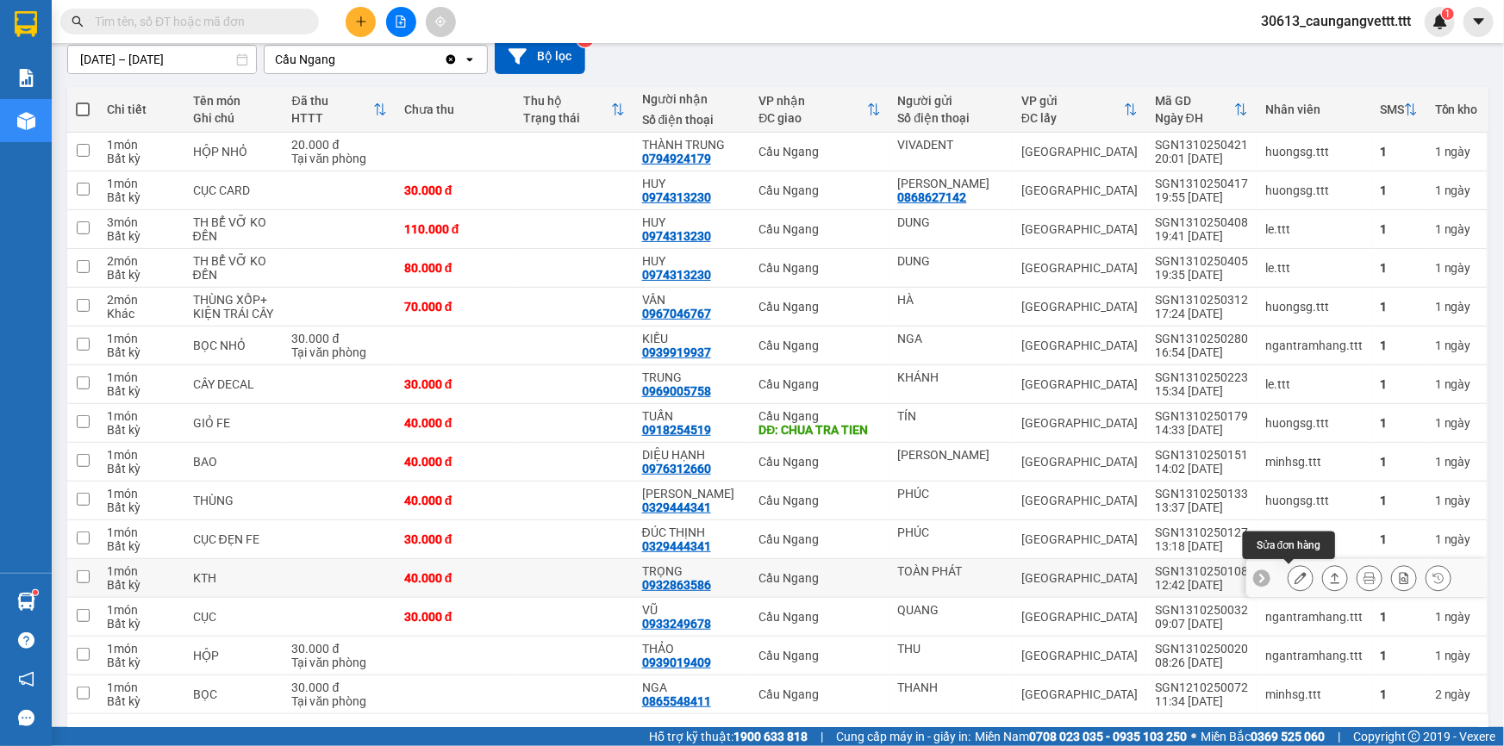
click at [1297, 579] on button at bounding box center [1301, 579] width 24 height 30
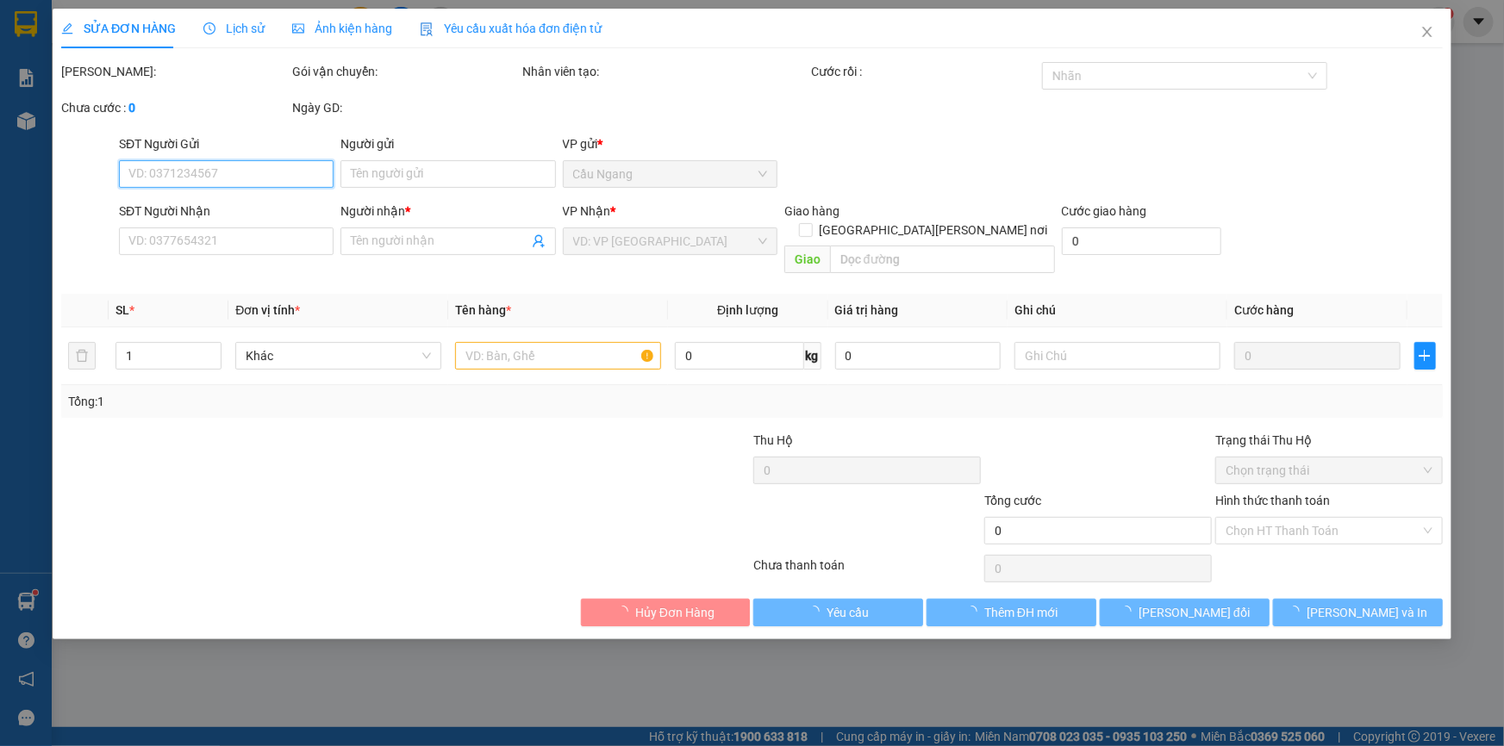
type input "TOÀN PHÁT"
type input "0932863586"
type input "TRỌNG"
type input "40.000"
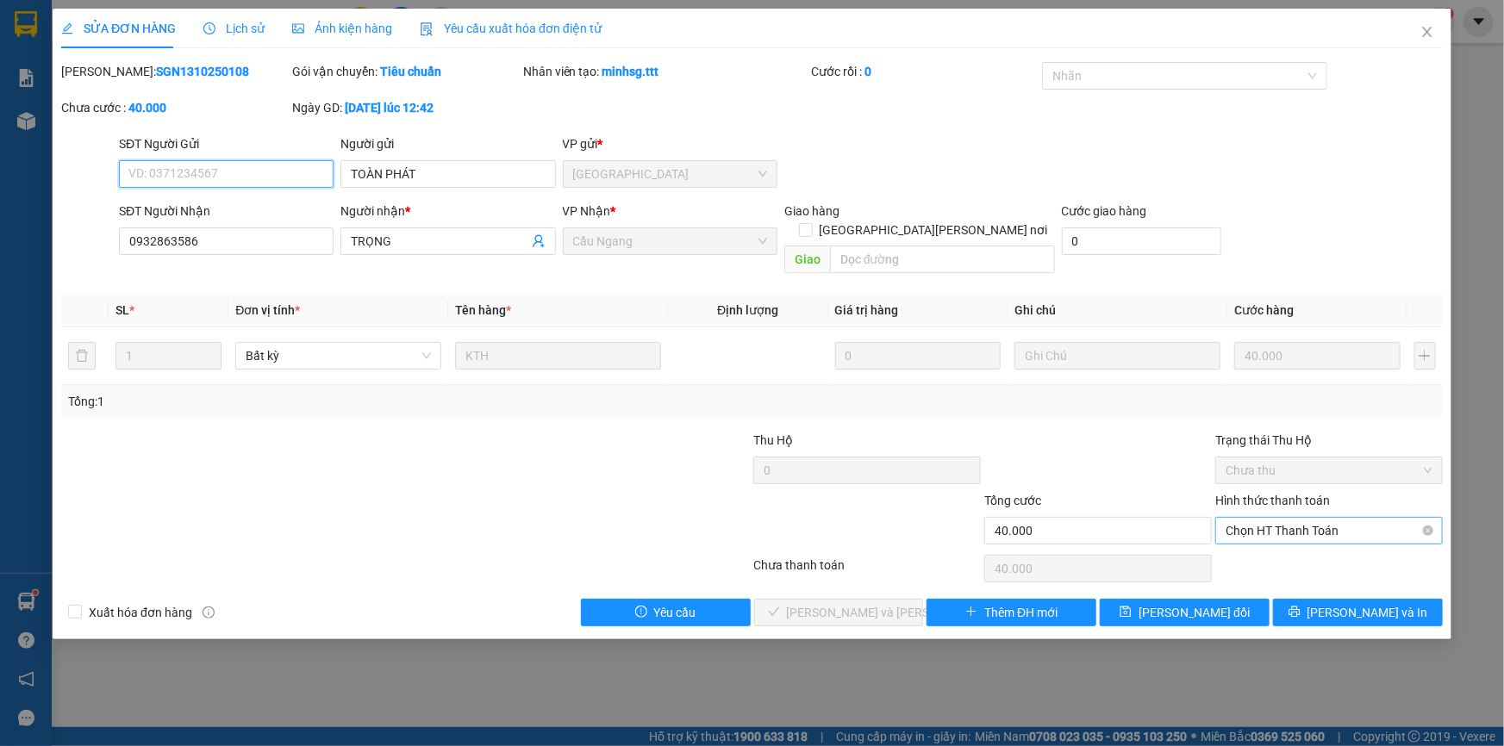
click at [1297, 518] on span "Chọn HT Thanh Toán" at bounding box center [1329, 531] width 207 height 26
drag, startPoint x: 1295, startPoint y: 546, endPoint x: 1276, endPoint y: 545, distance: 18.1
click at [1295, 544] on div "Tại văn phòng" at bounding box center [1329, 545] width 207 height 19
type input "0"
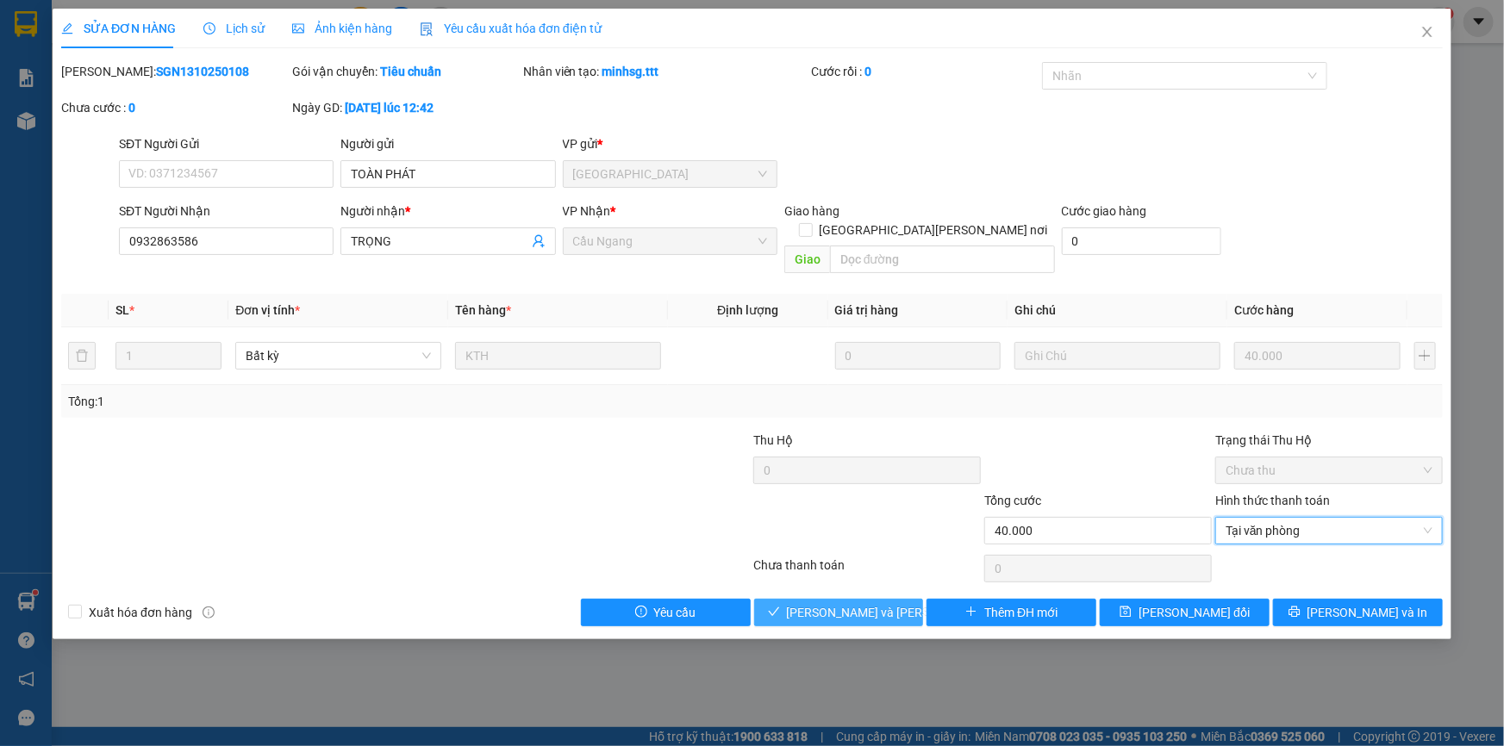
click at [844, 603] on span "[PERSON_NAME] và Giao hàng" at bounding box center [903, 612] width 233 height 19
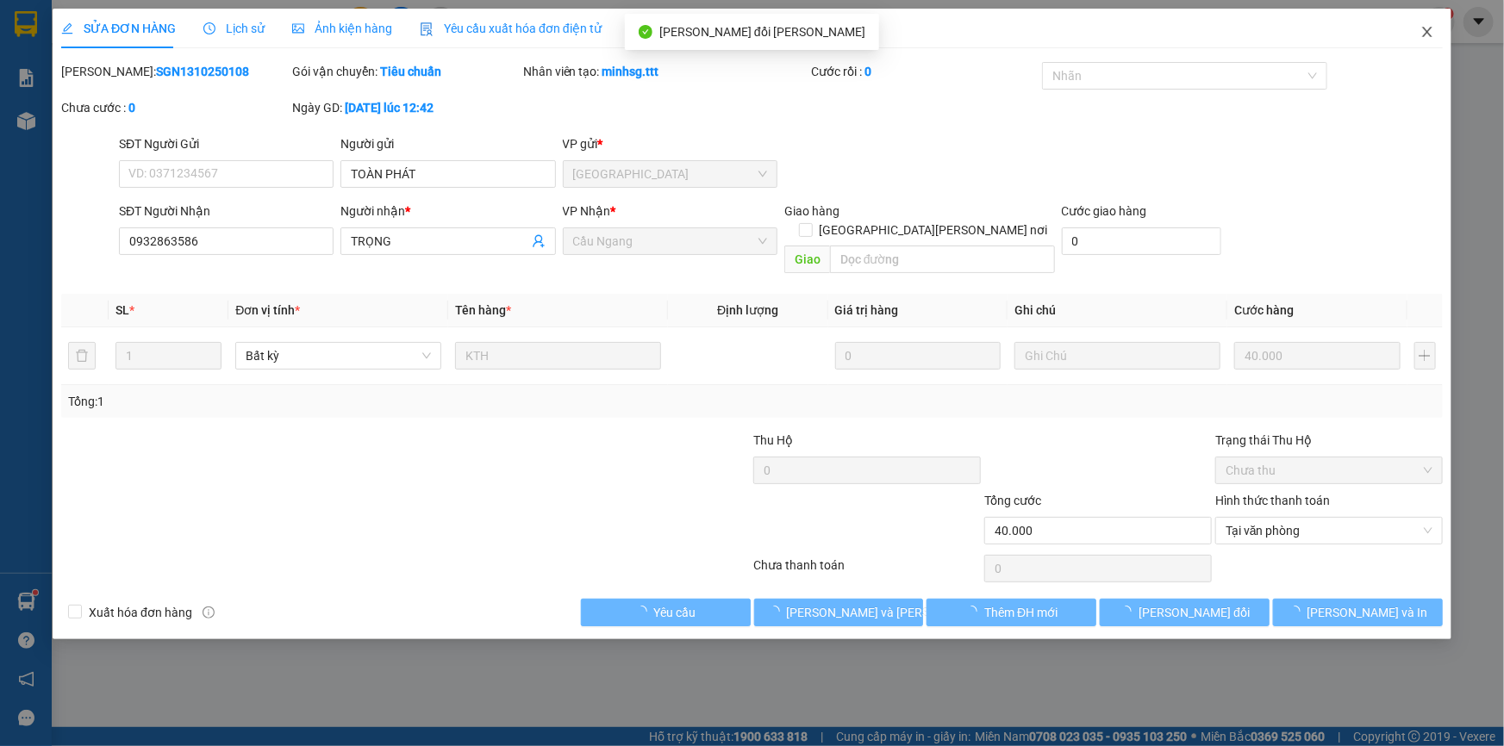
click at [1430, 32] on icon "close" at bounding box center [1427, 32] width 14 height 14
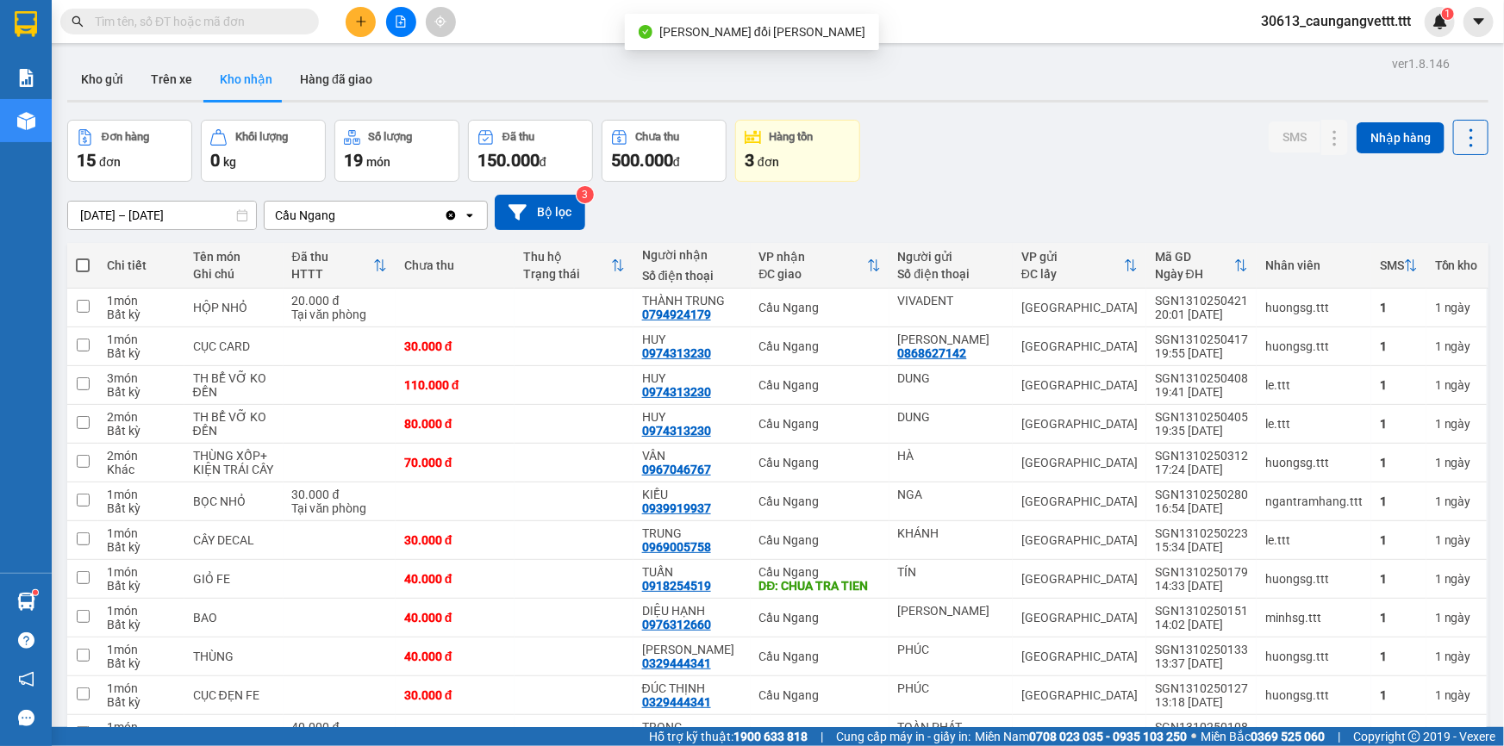
click at [361, 17] on icon "plus" at bounding box center [360, 20] width 1 height 9
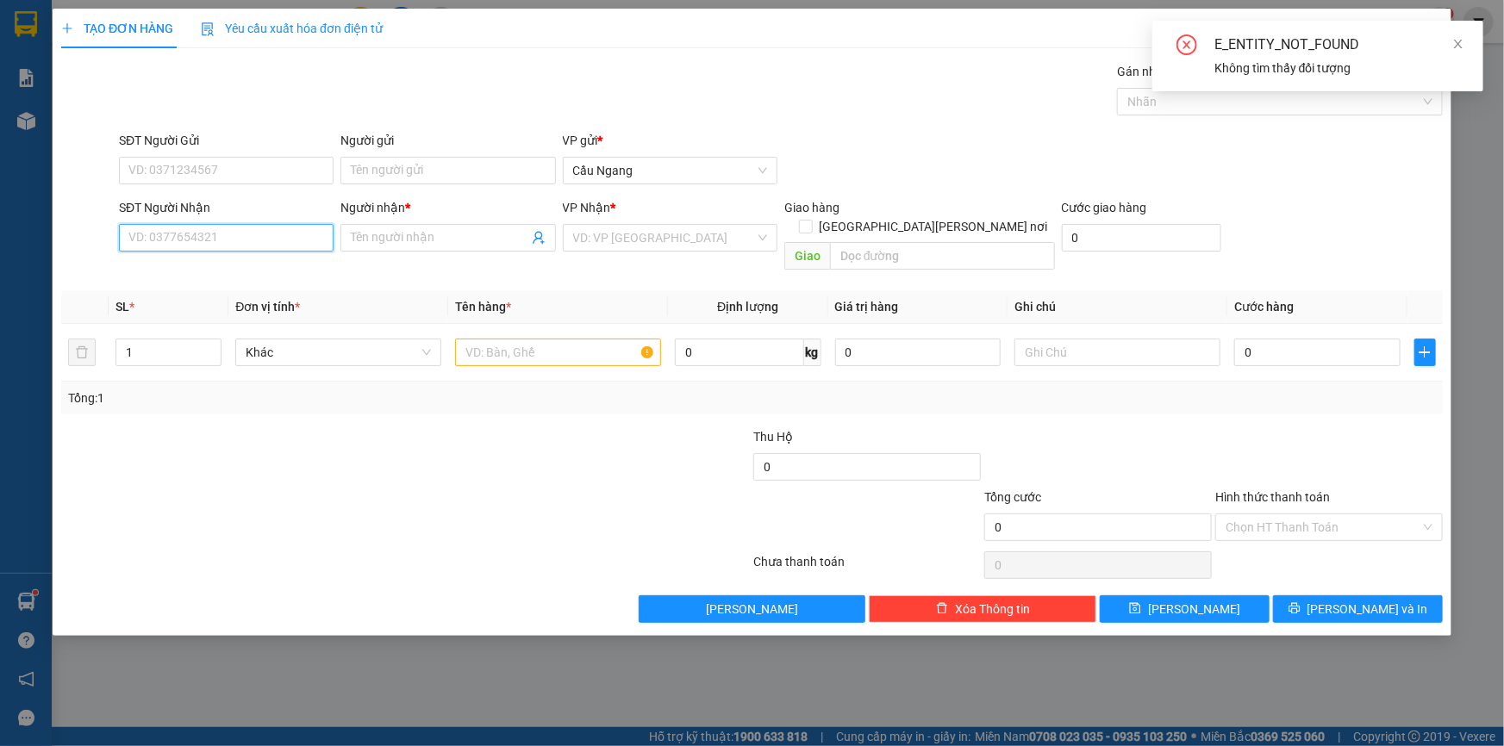
click at [241, 240] on input "SĐT Người Nhận" at bounding box center [226, 238] width 215 height 28
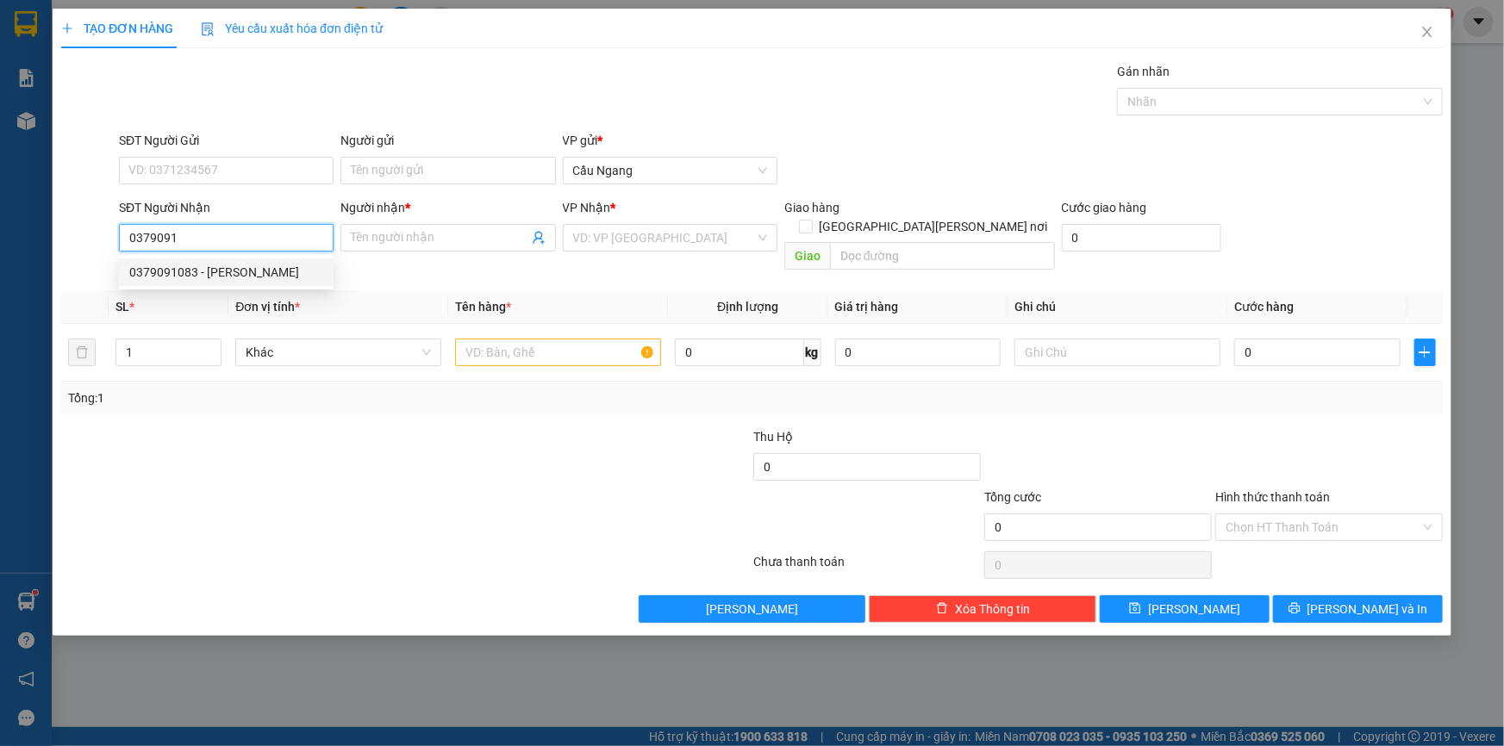
click at [247, 267] on div "0379091083 - PHƯƠNG" at bounding box center [226, 272] width 194 height 19
type input "0379091083"
type input "PHƯƠNG"
type input "0379091083"
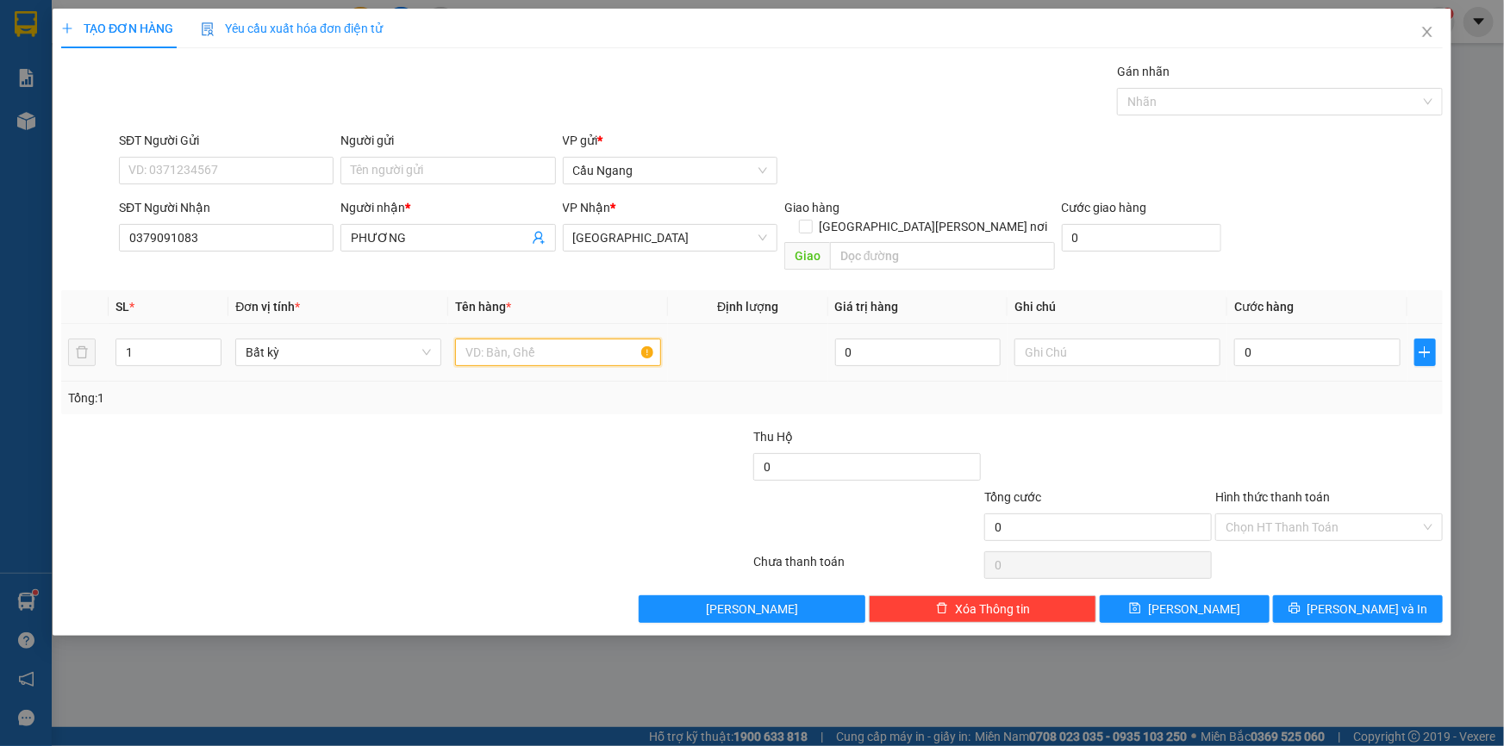
click at [521, 339] on input "text" at bounding box center [558, 353] width 206 height 28
type input "THÙNG XOP"
click at [1307, 339] on input "0" at bounding box center [1317, 353] width 166 height 28
type input "3"
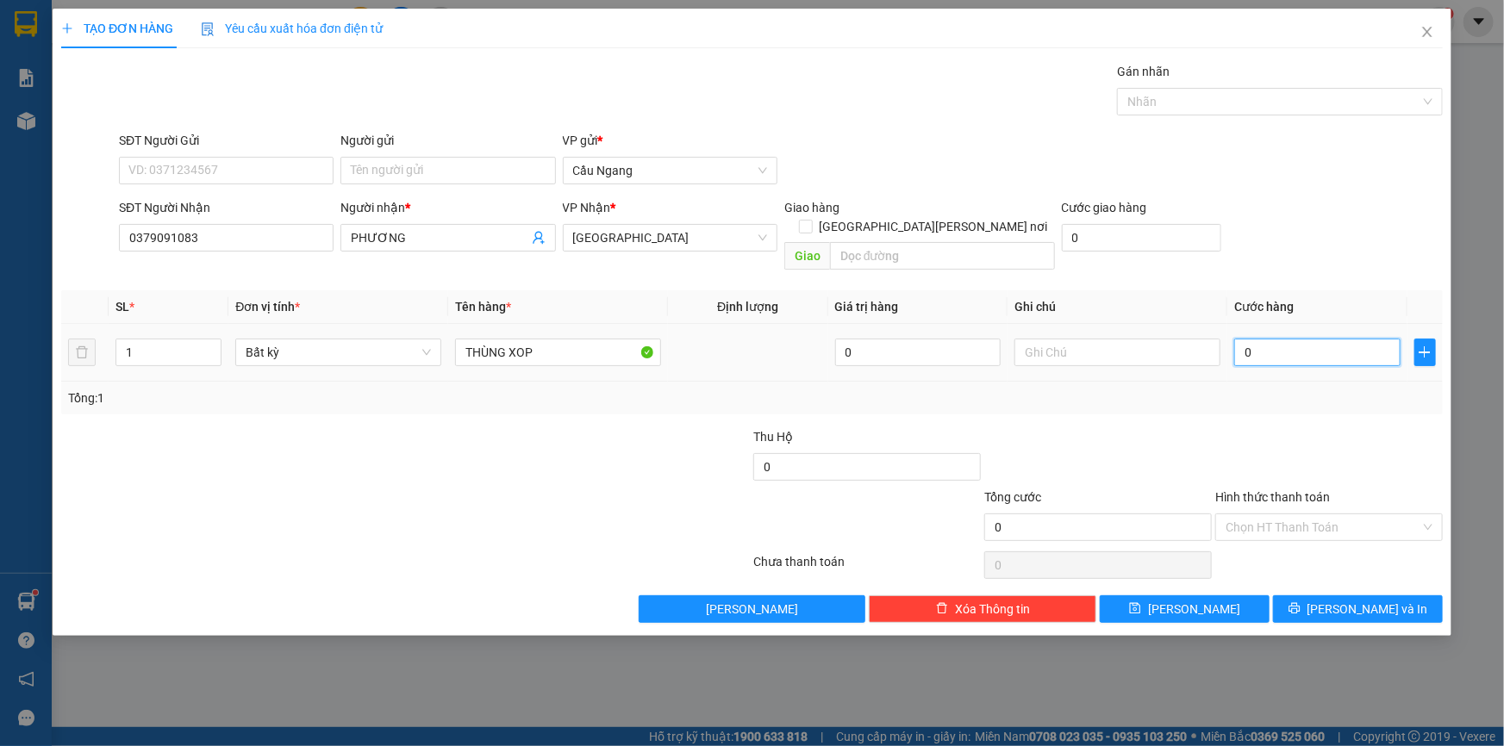
type input "3"
type input "30"
type input "300"
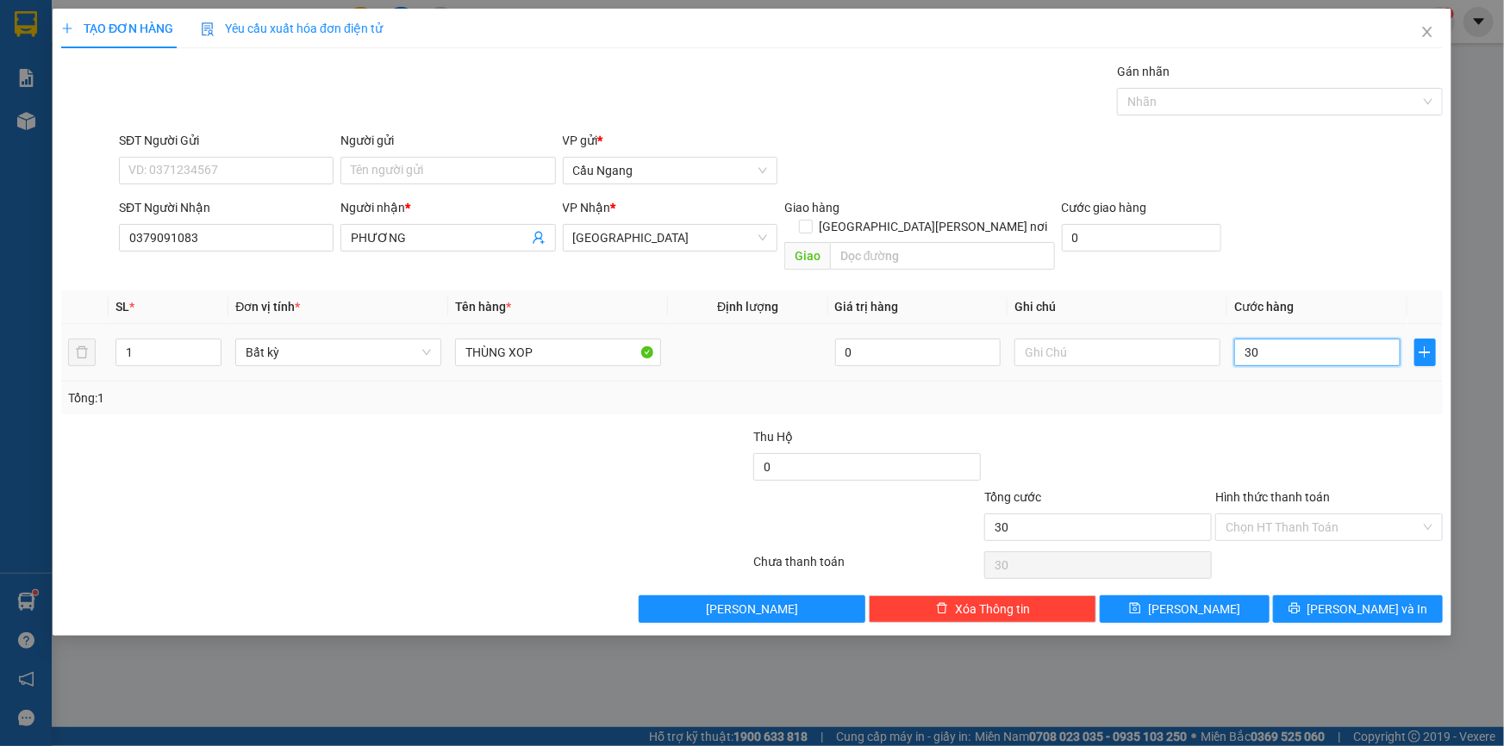
type input "300"
type input "3.000"
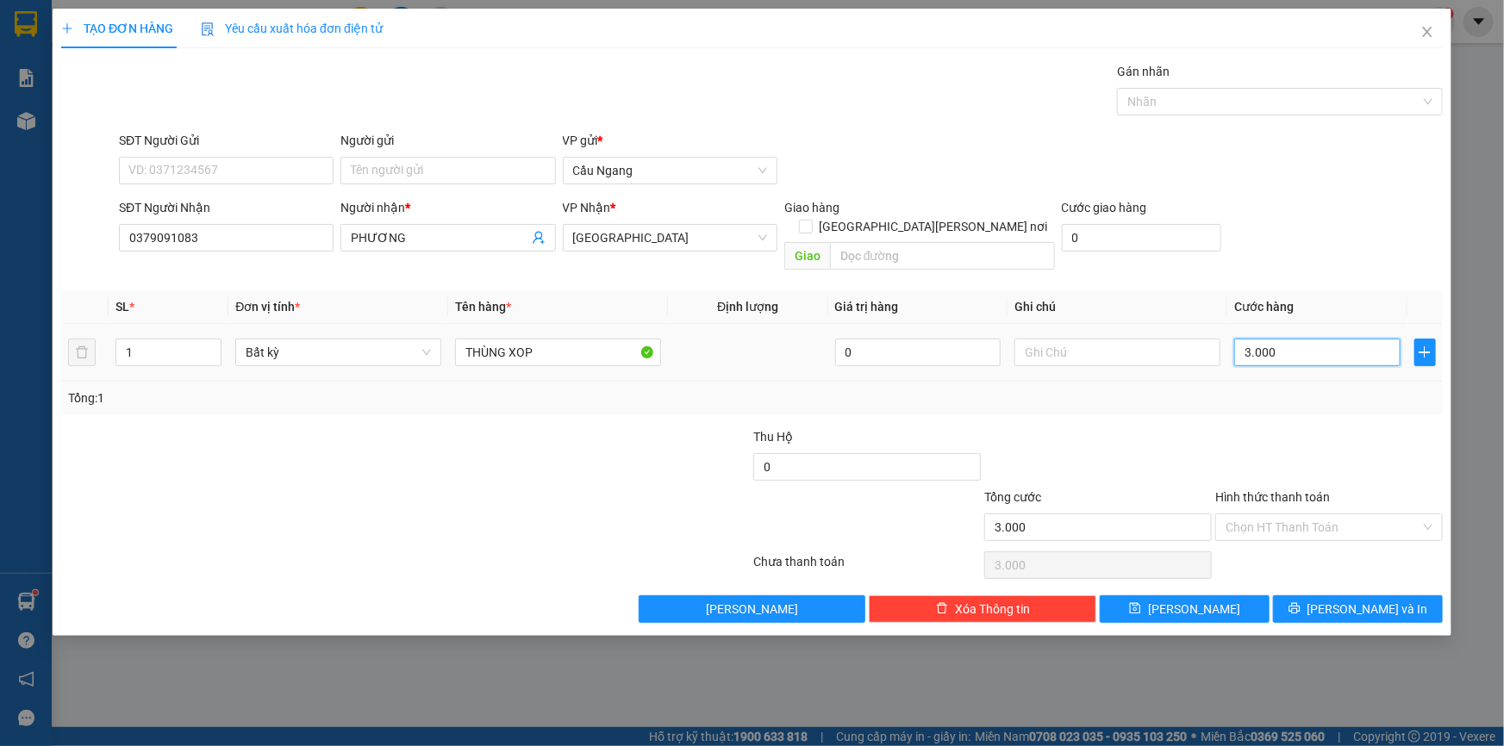
type input "30.000"
click at [1316, 515] on input "Hình thức thanh toán" at bounding box center [1323, 528] width 195 height 26
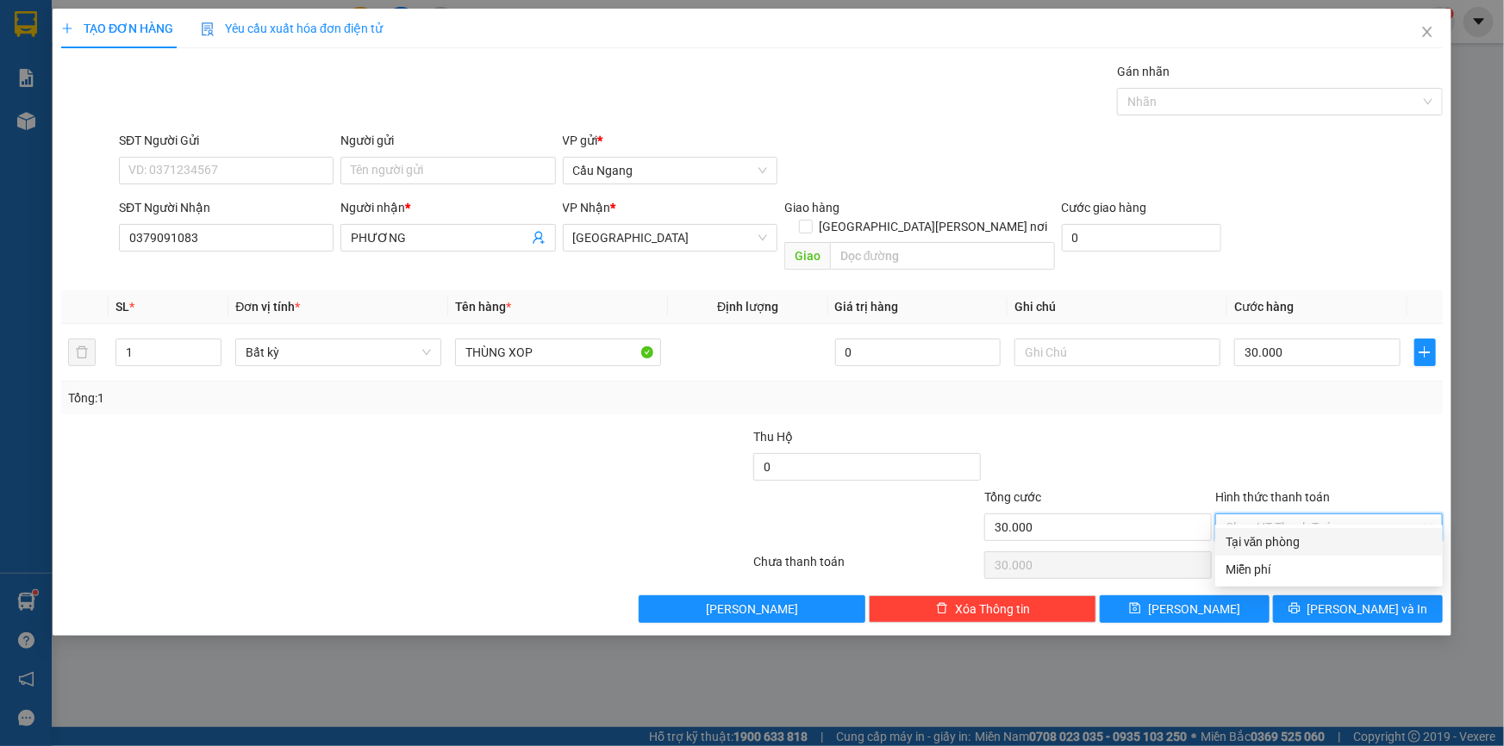
click at [1284, 539] on div "Tại văn phòng" at bounding box center [1329, 542] width 207 height 19
type input "0"
click at [1354, 600] on span "[PERSON_NAME] và In" at bounding box center [1367, 609] width 121 height 19
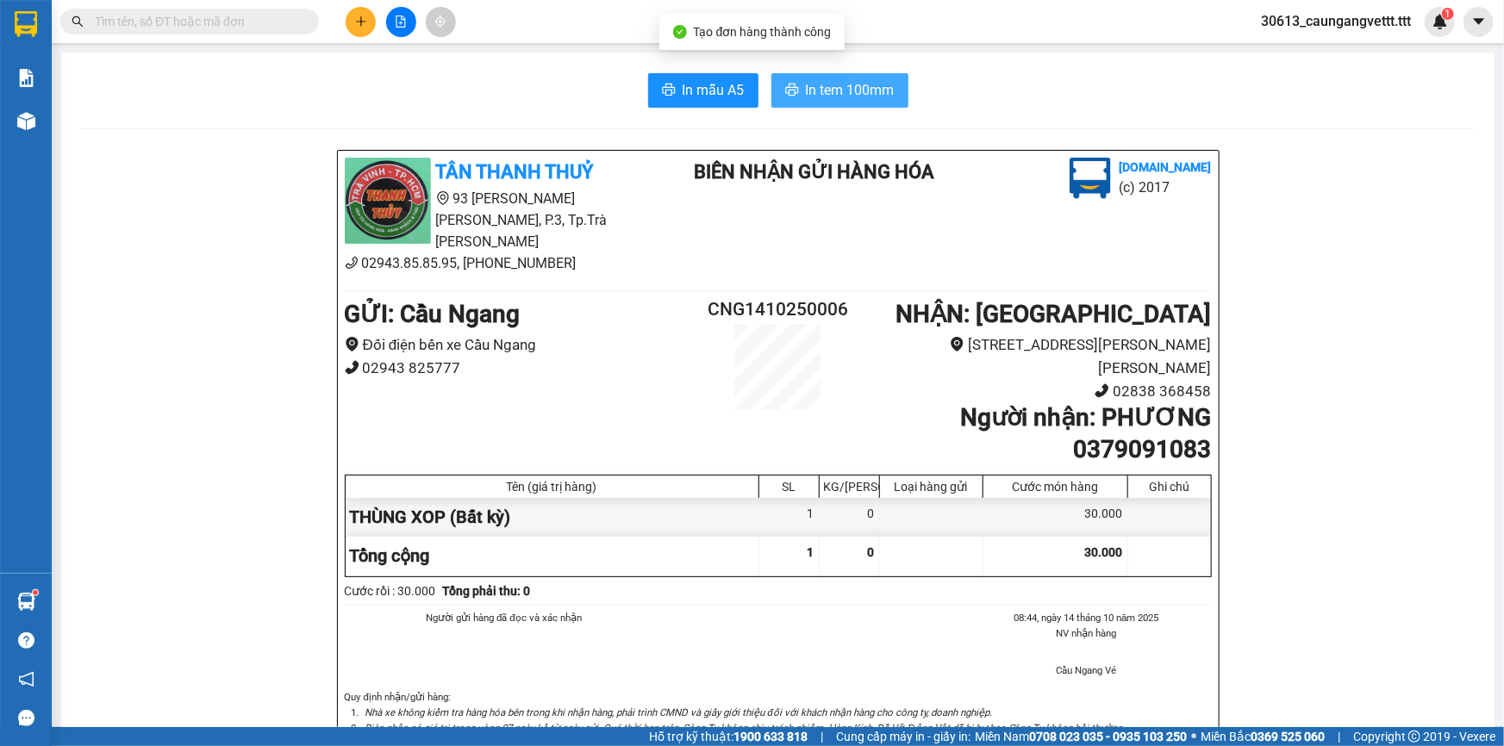
click at [848, 92] on span "In tem 100mm" at bounding box center [850, 90] width 89 height 22
click at [362, 29] on button at bounding box center [361, 22] width 30 height 30
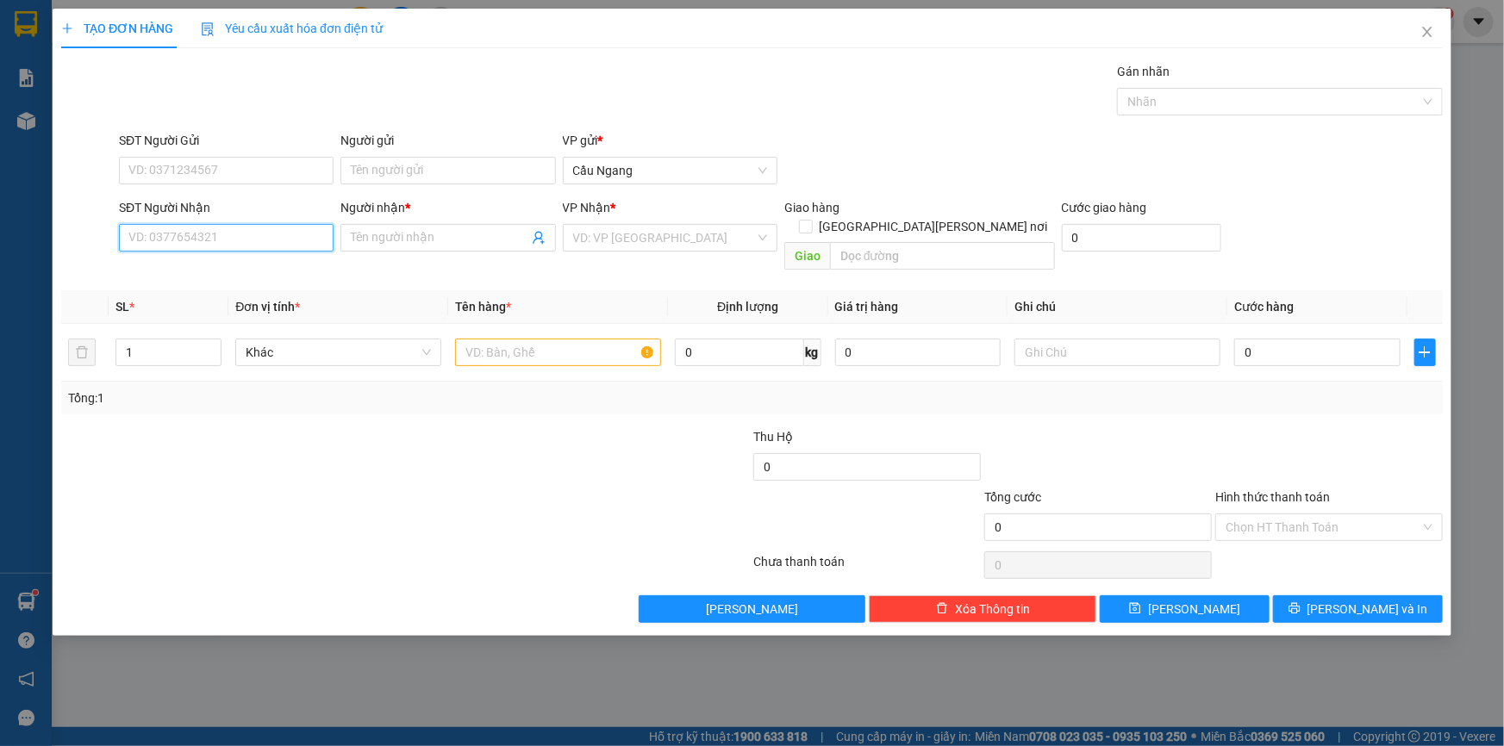
click at [233, 239] on input "SĐT Người Nhận" at bounding box center [226, 238] width 215 height 28
click at [232, 270] on div "0706590686 - HOÀI" at bounding box center [226, 272] width 194 height 19
type input "0706590686"
type input "HOÀI"
type input "0706590686"
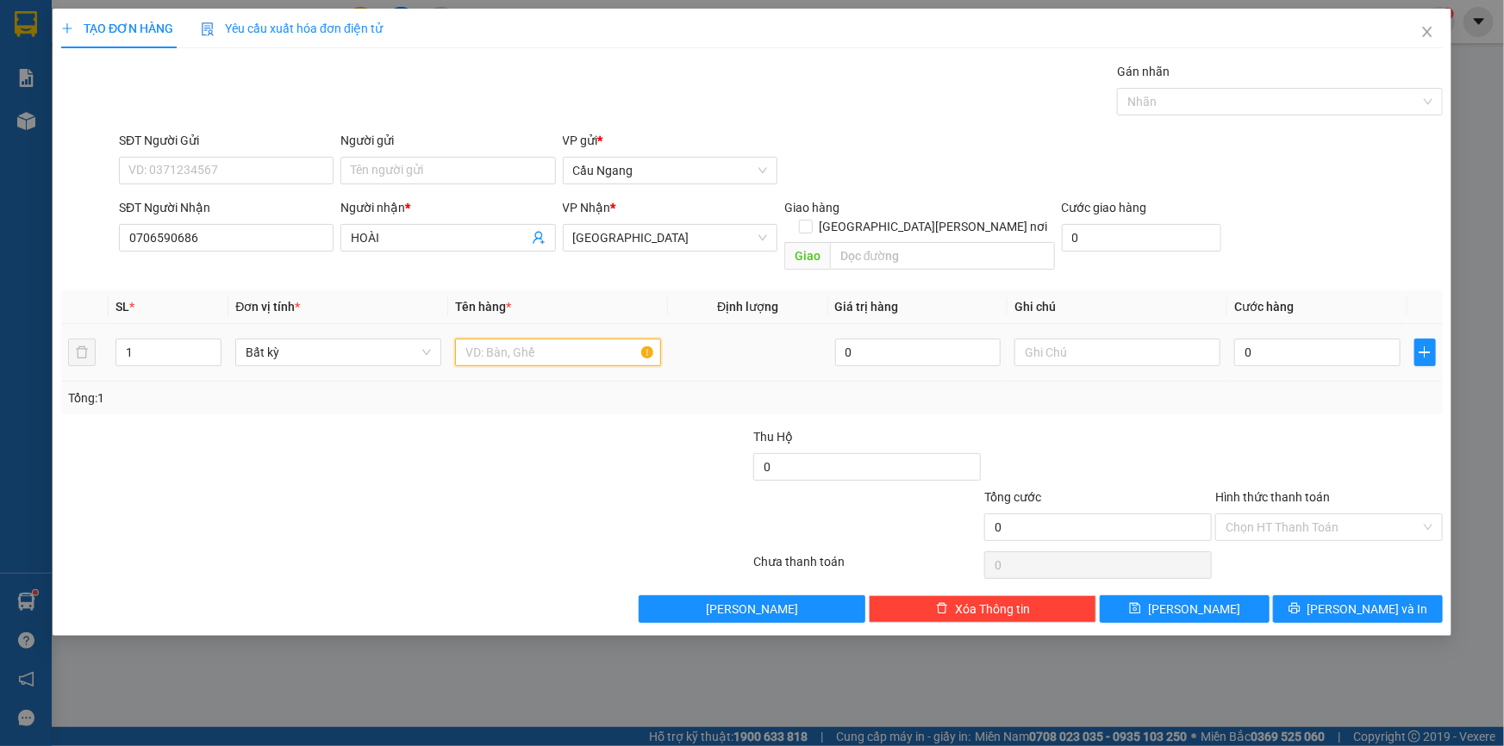
click at [482, 339] on input "text" at bounding box center [558, 353] width 206 height 28
type input "THÙNG"
click at [1307, 339] on input "0" at bounding box center [1317, 353] width 166 height 28
type input "3"
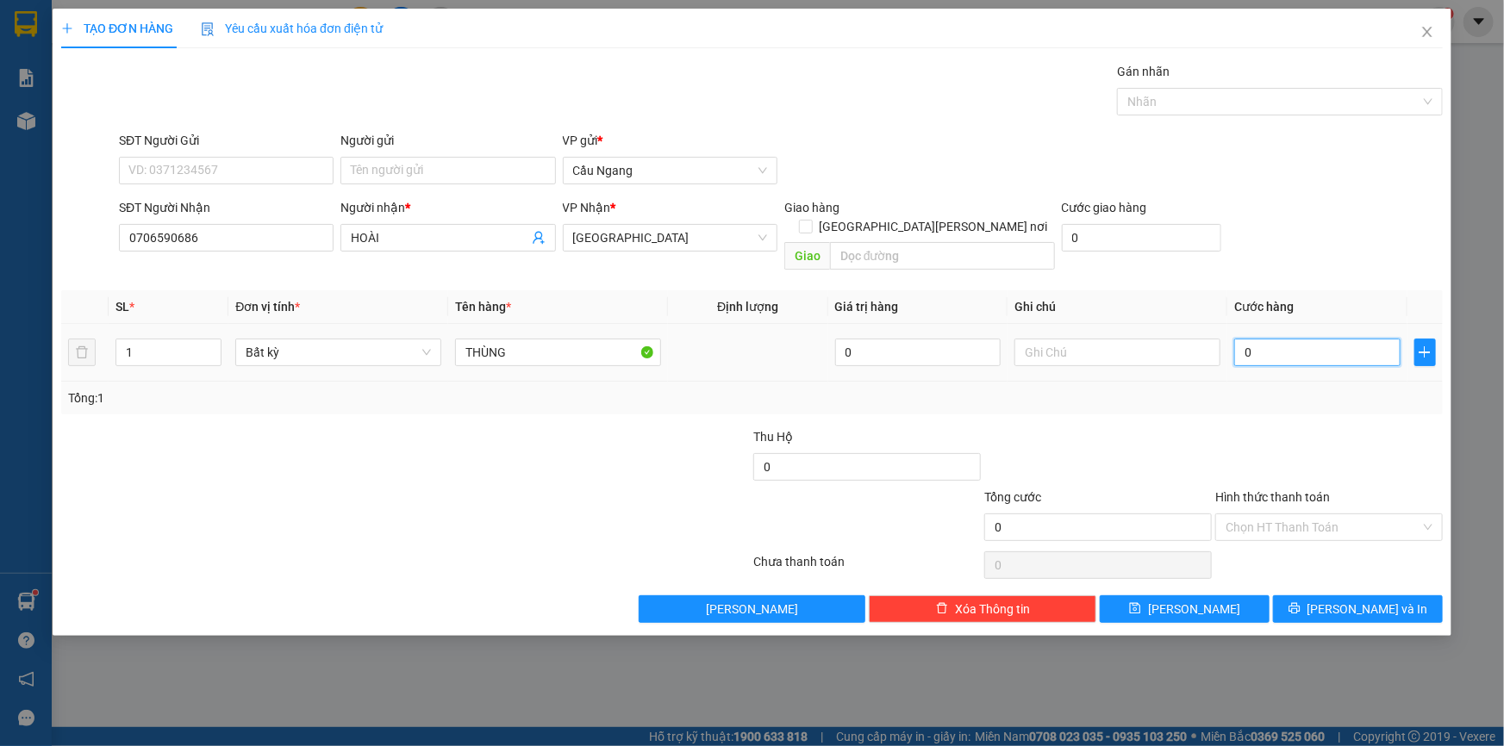
type input "3"
type input "30"
type input "300"
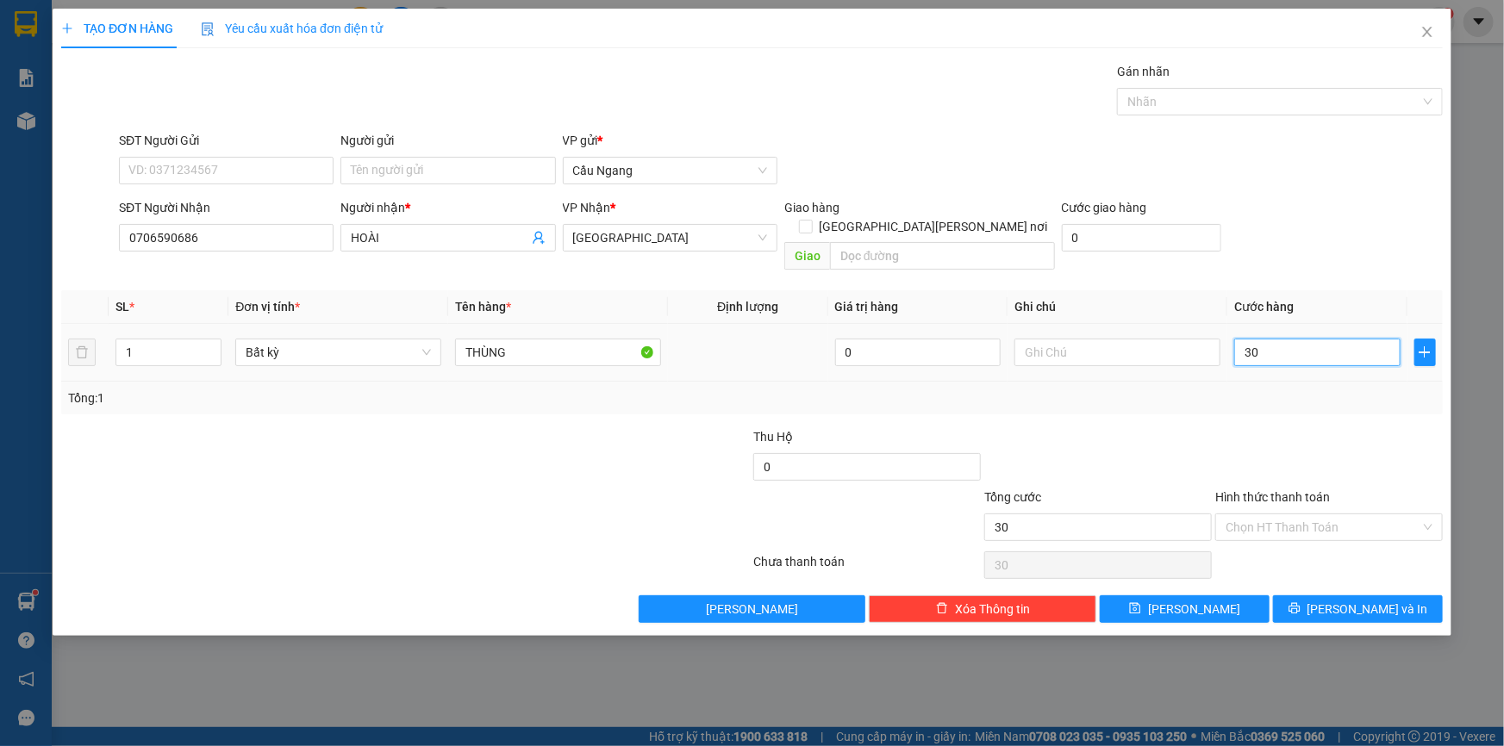
type input "300"
type input "3.000"
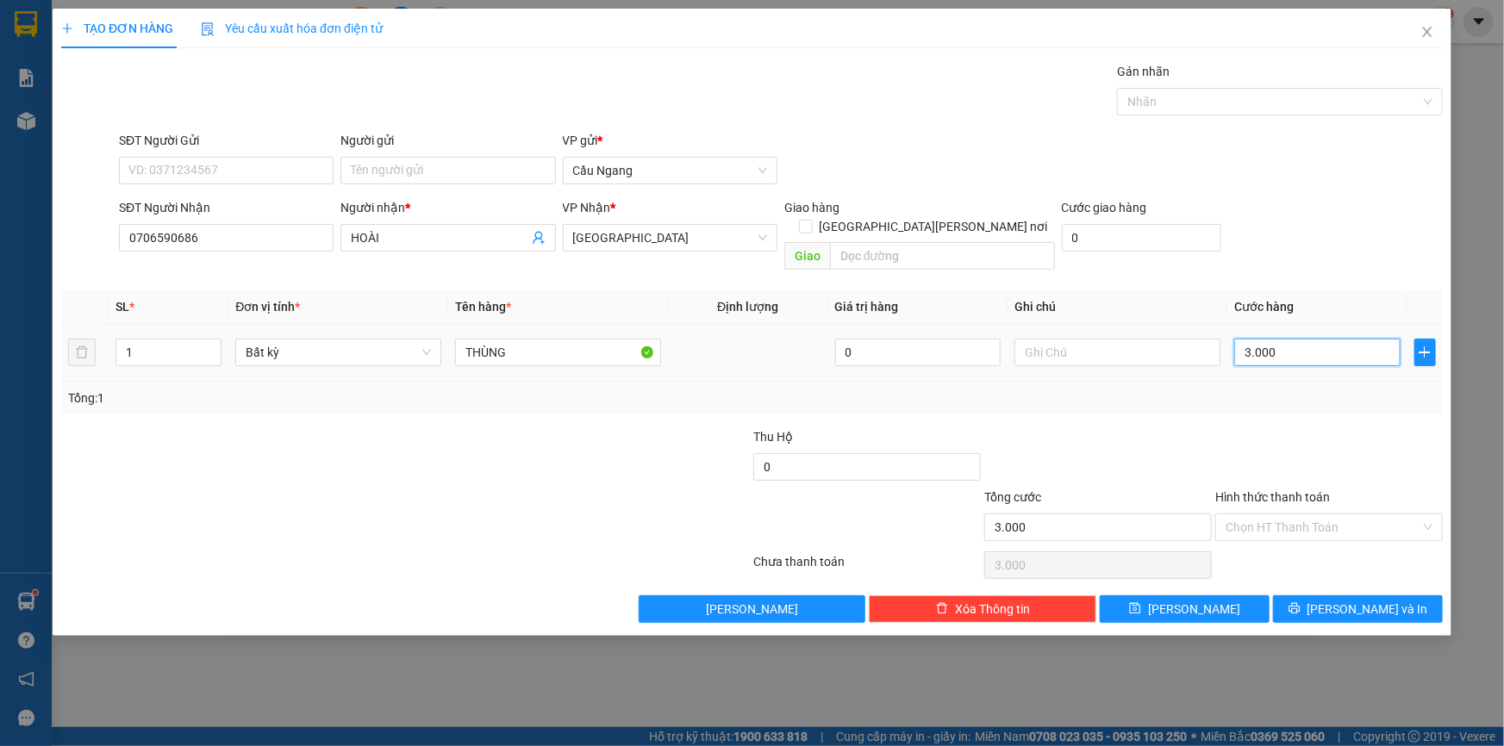
type input "30.000"
click at [1357, 600] on span "[PERSON_NAME] và In" at bounding box center [1367, 609] width 121 height 19
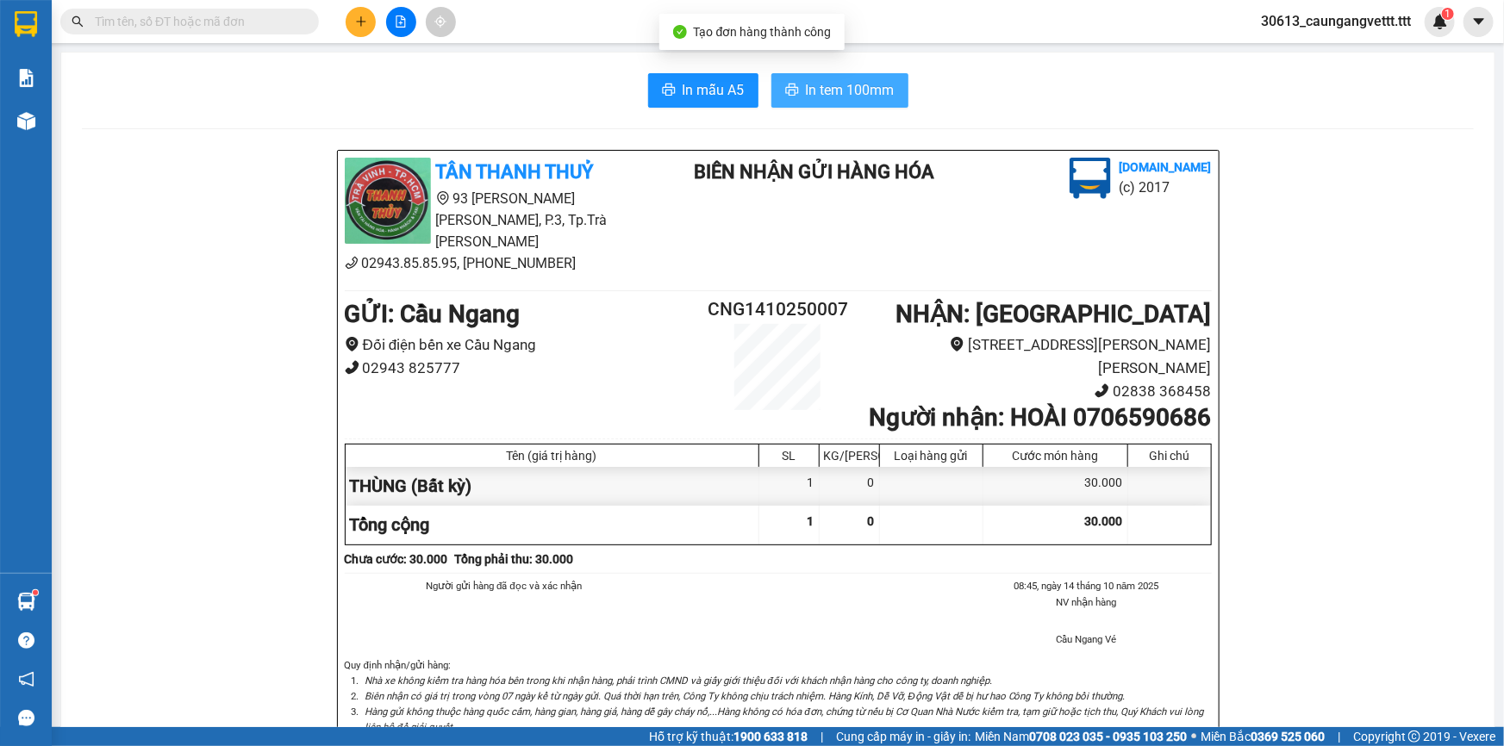
click at [818, 89] on span "In tem 100mm" at bounding box center [850, 90] width 89 height 22
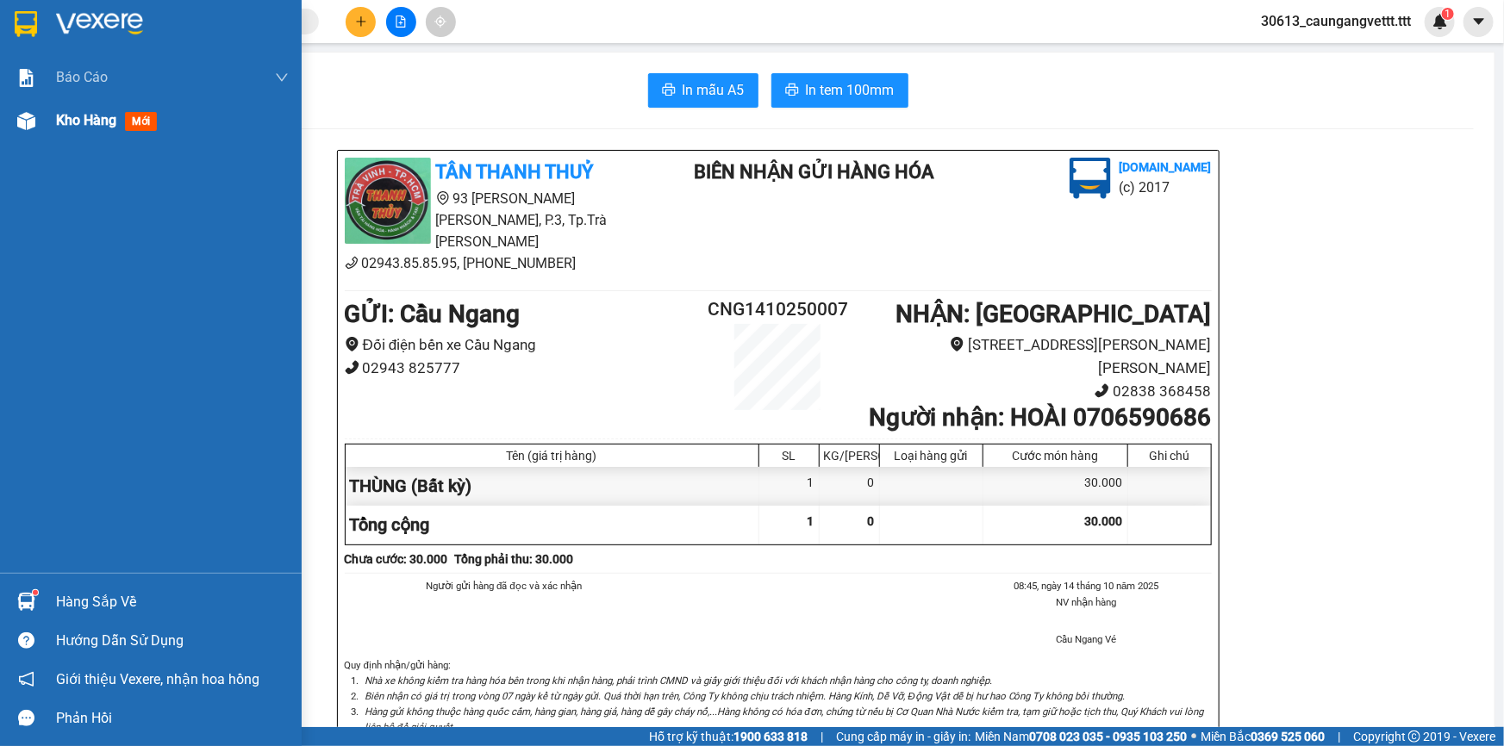
click at [60, 121] on span "Kho hàng" at bounding box center [86, 120] width 60 height 16
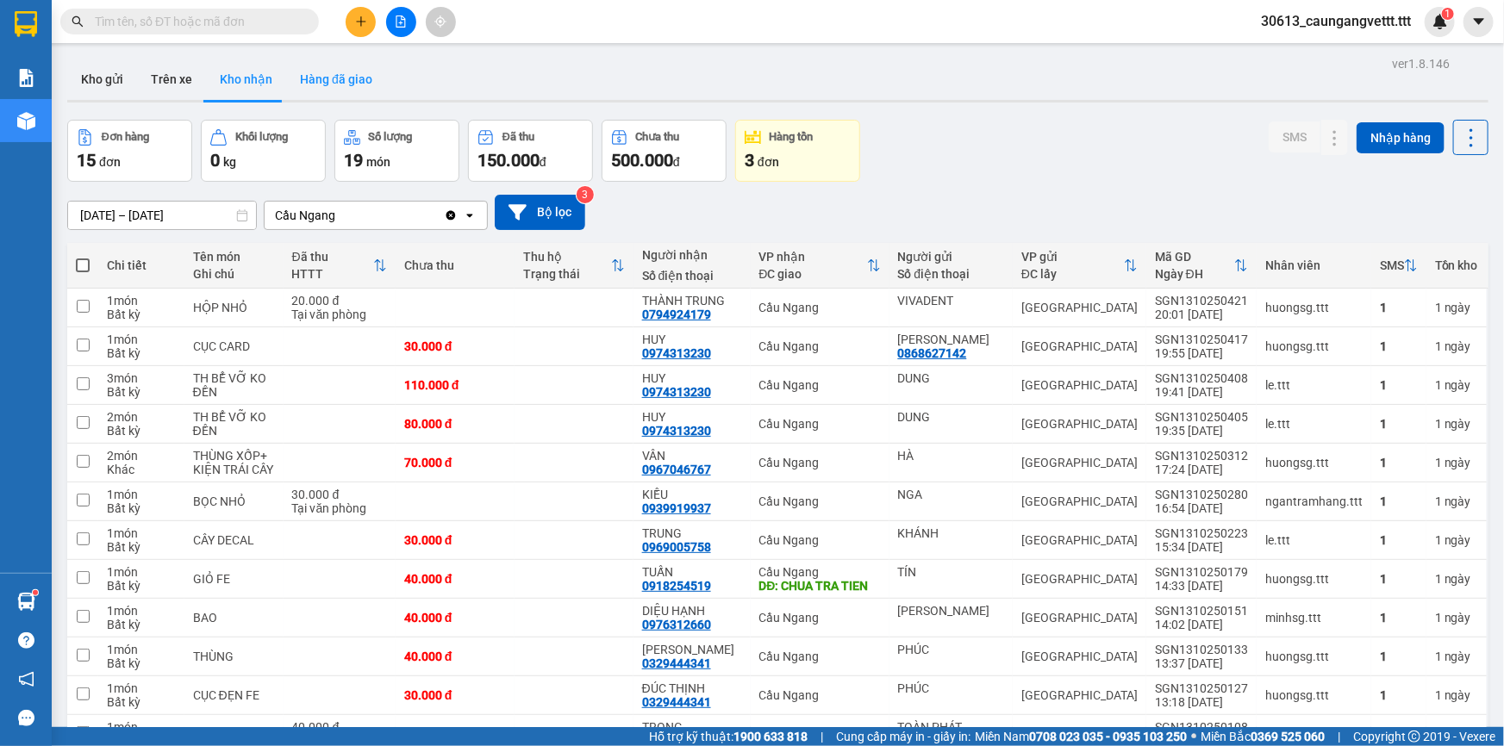
click at [319, 78] on button "Hàng đã giao" at bounding box center [336, 79] width 100 height 41
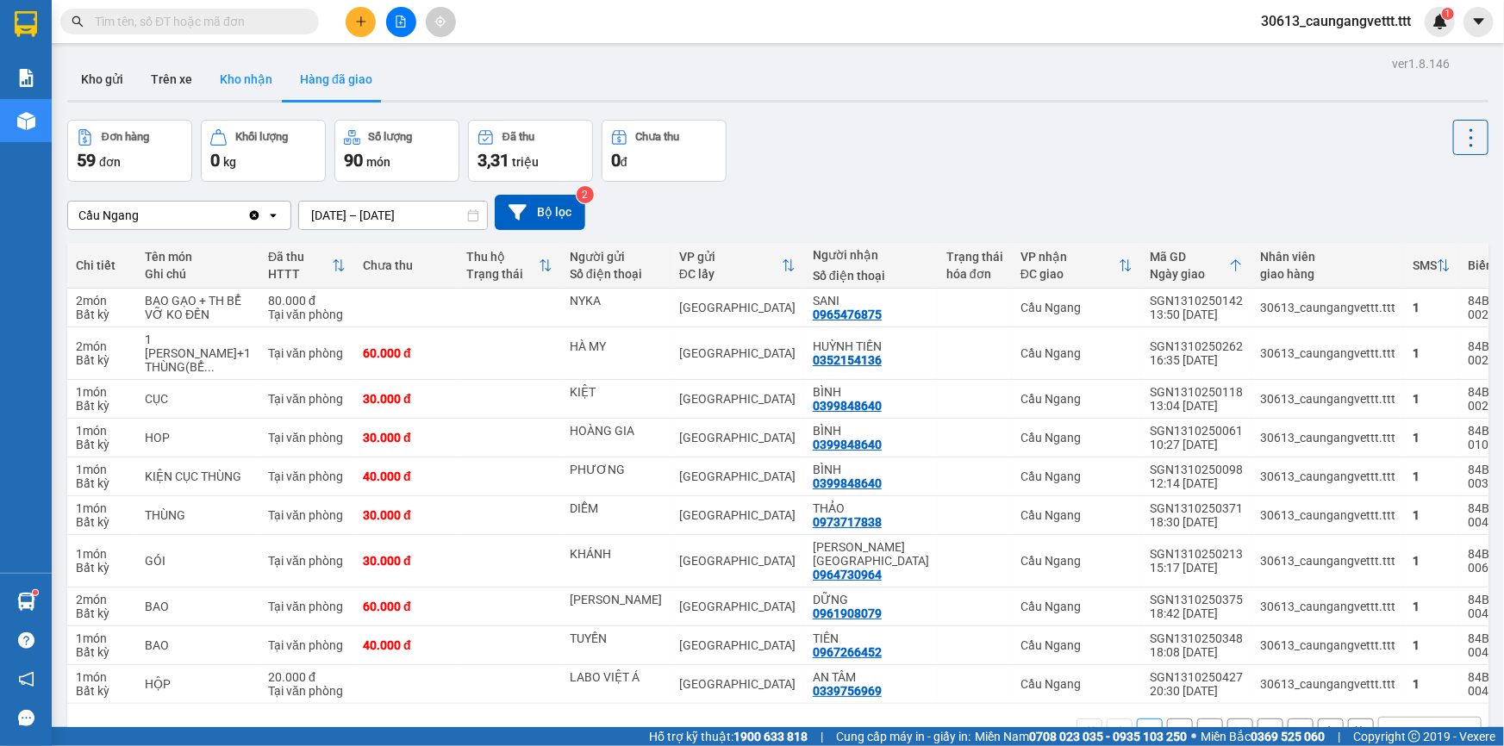
click at [259, 78] on button "Kho nhận" at bounding box center [246, 79] width 80 height 41
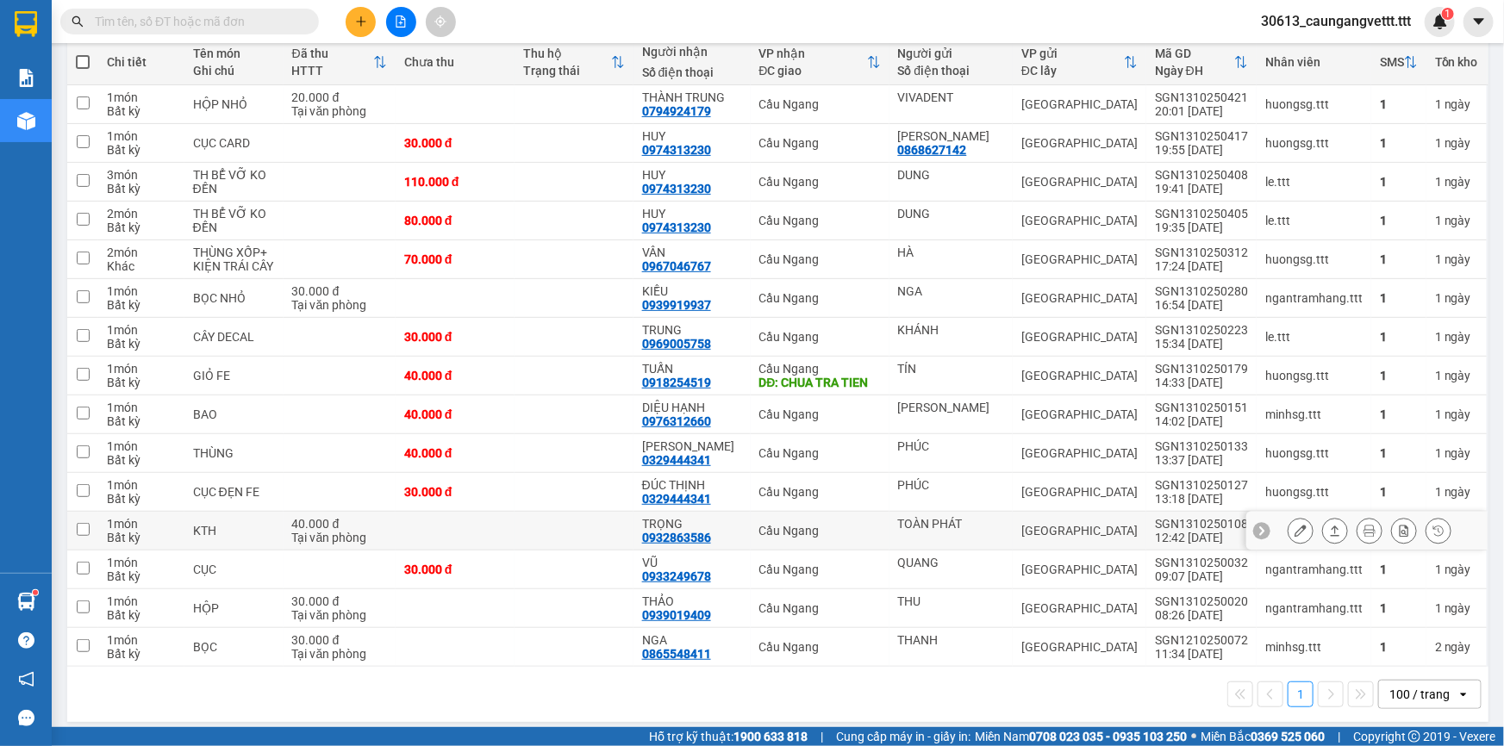
scroll to position [211, 0]
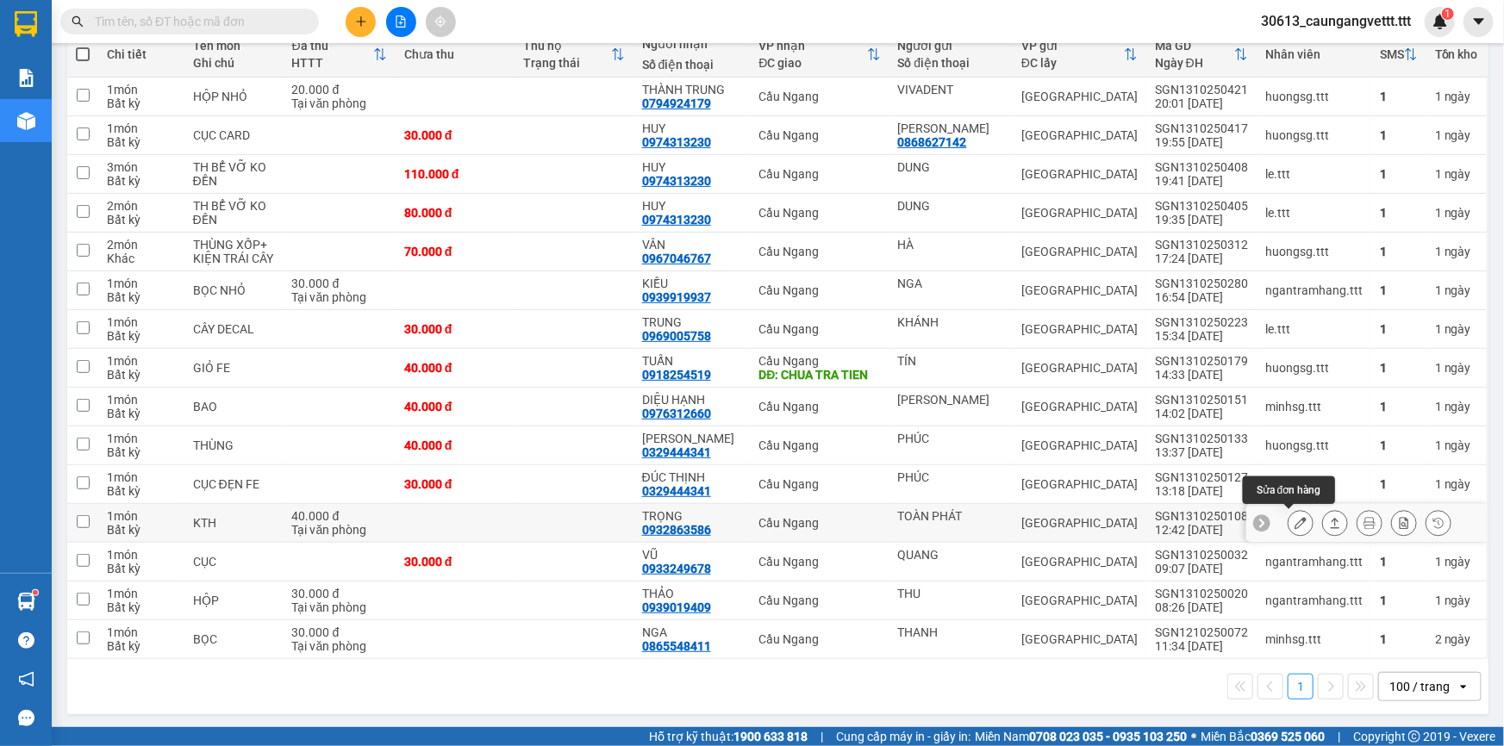
click at [1295, 524] on icon at bounding box center [1301, 523] width 12 height 12
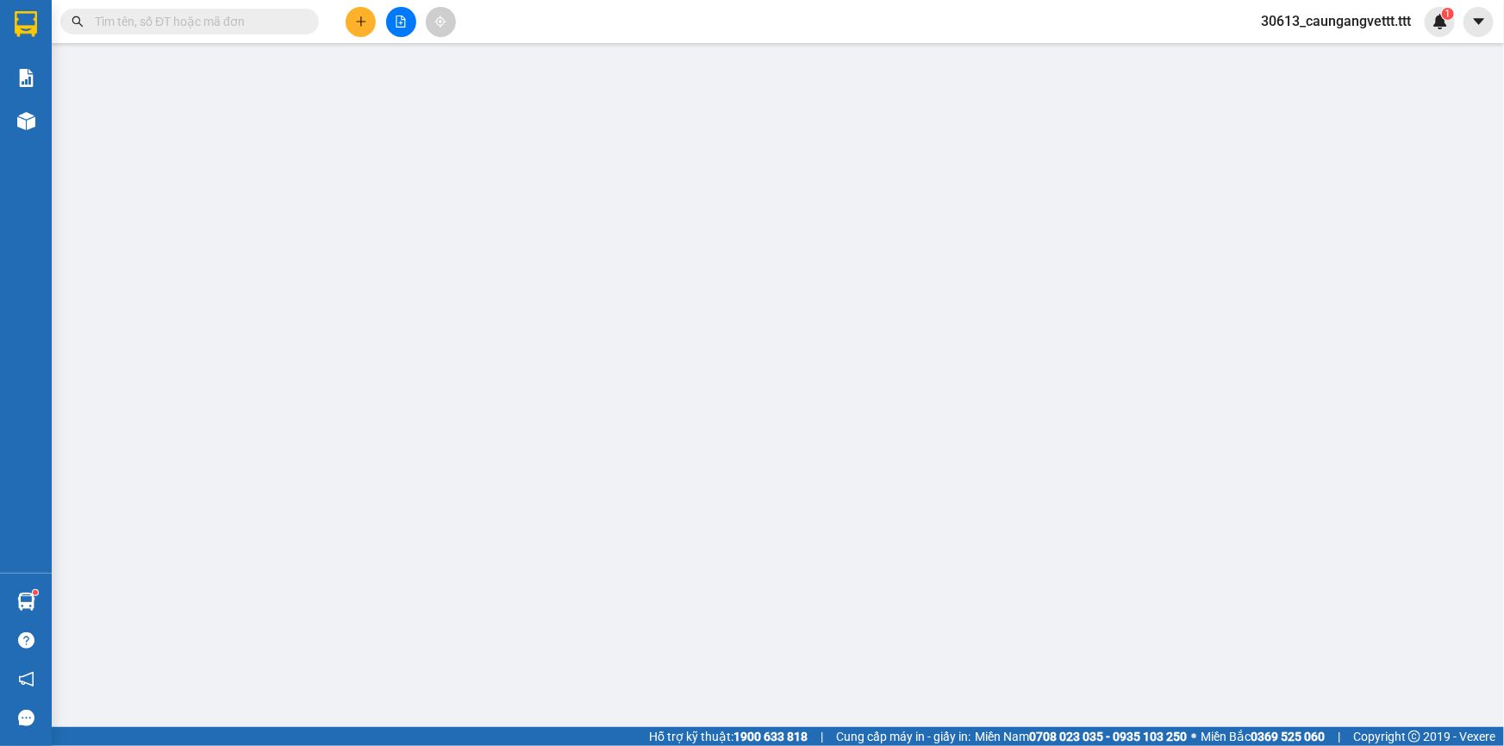
type input "TOÀN PHÁT"
type input "0932863586"
type input "TRỌNG"
type input "40.000"
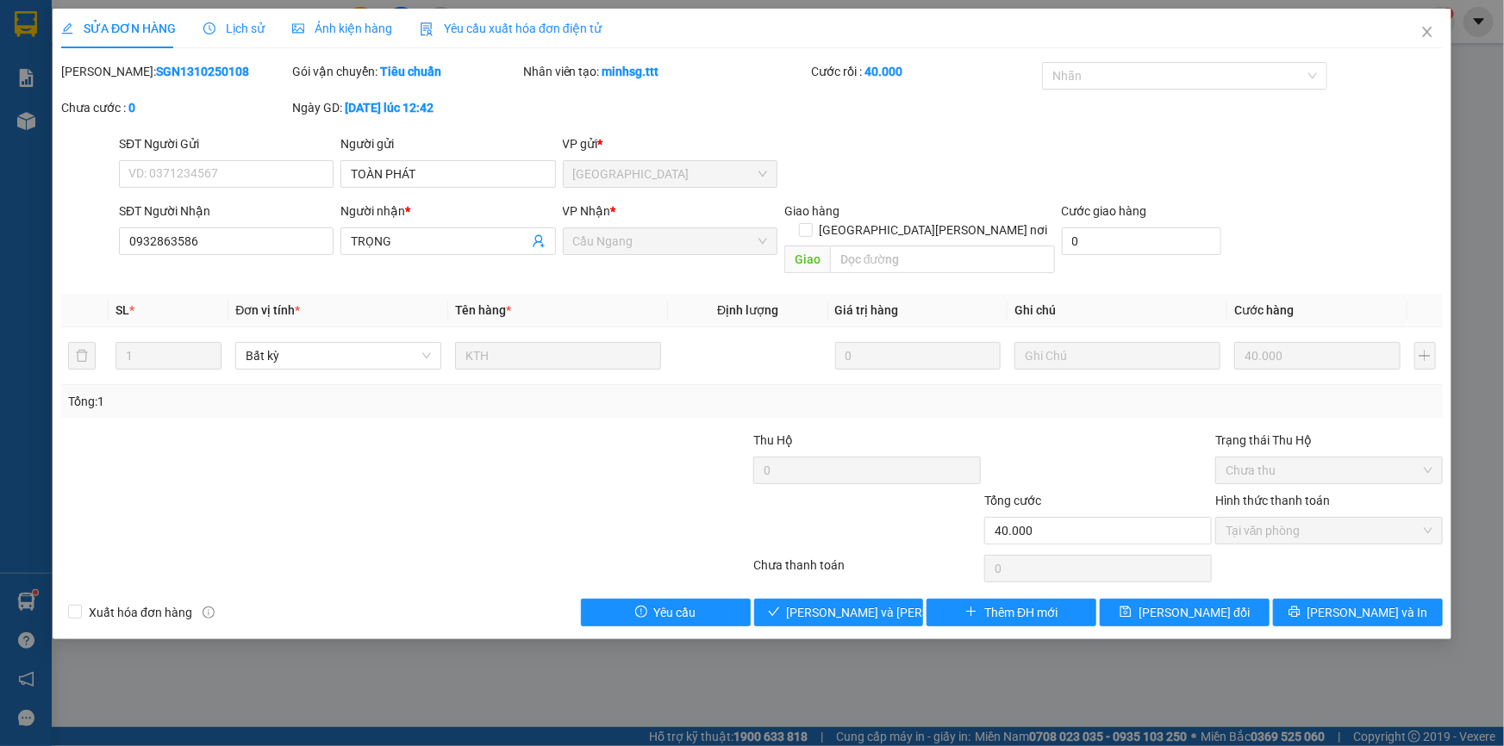
click at [215, 27] on span "Lịch sử" at bounding box center [233, 29] width 61 height 14
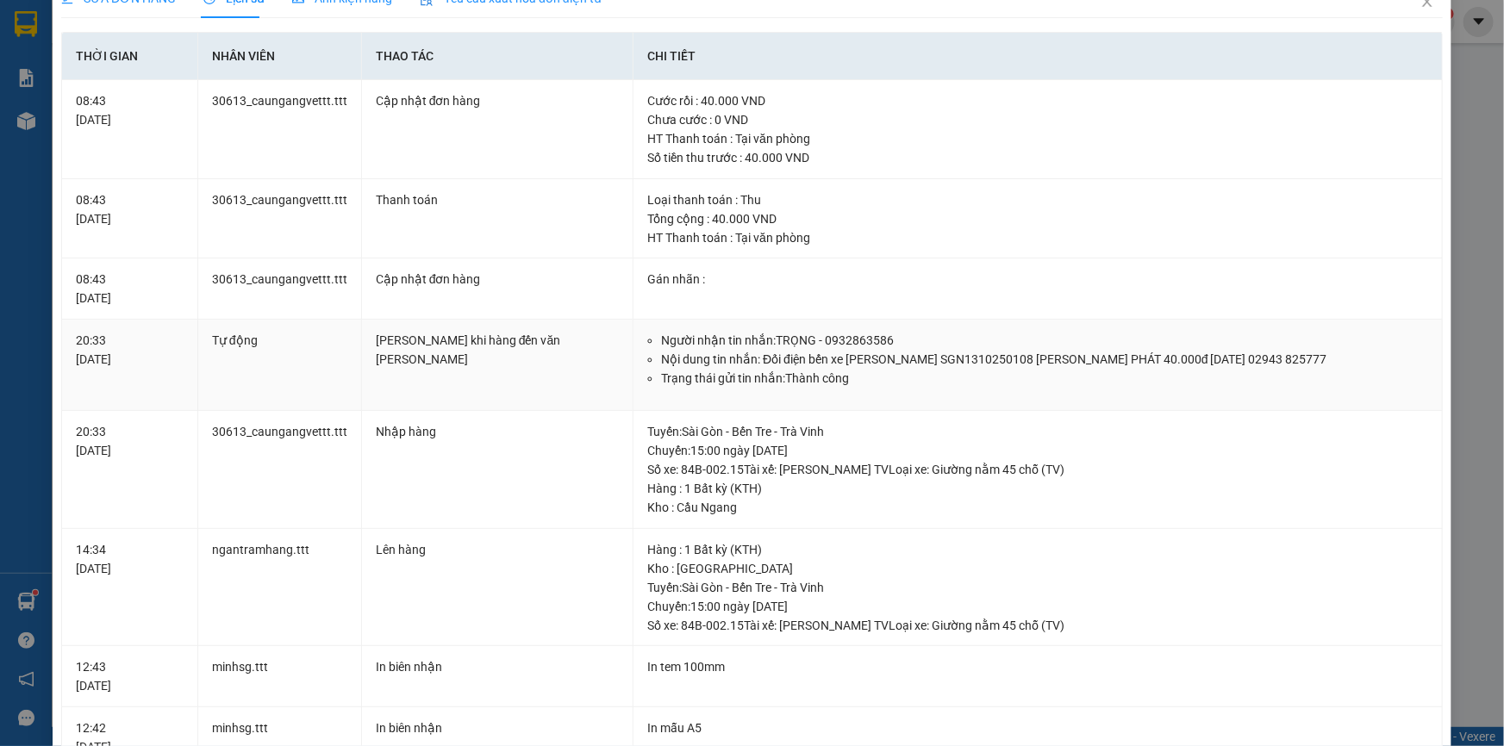
scroll to position [26, 0]
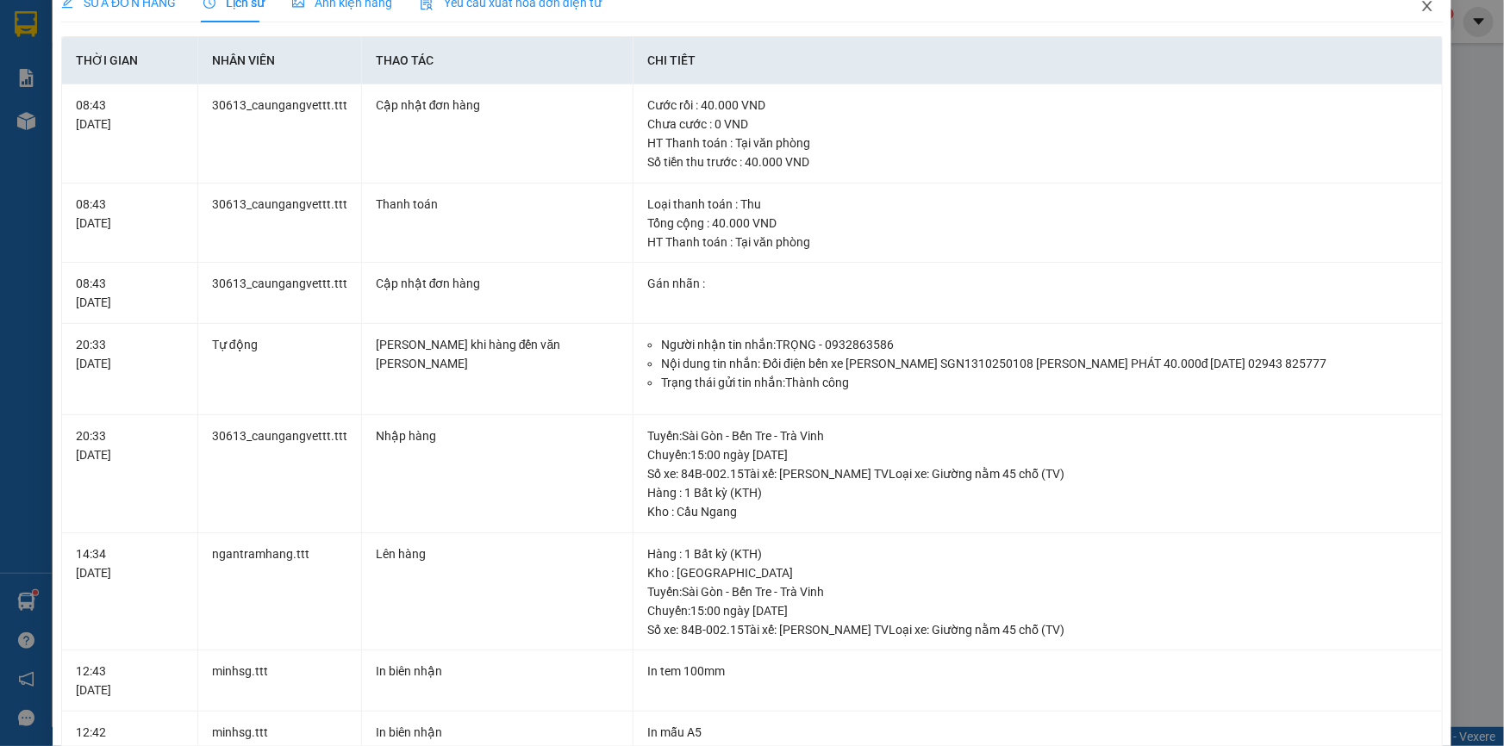
click at [1420, 9] on icon "close" at bounding box center [1427, 6] width 14 height 14
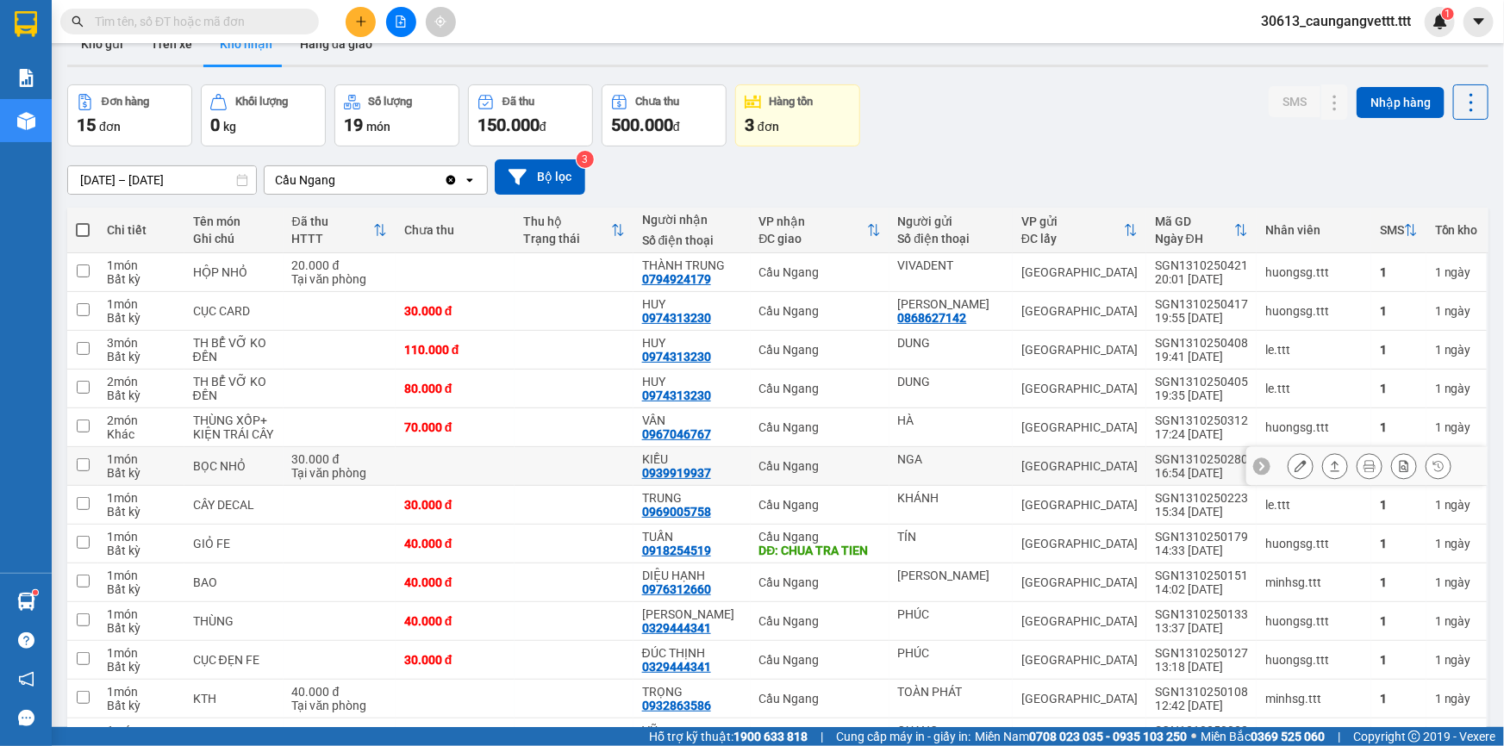
scroll to position [211, 0]
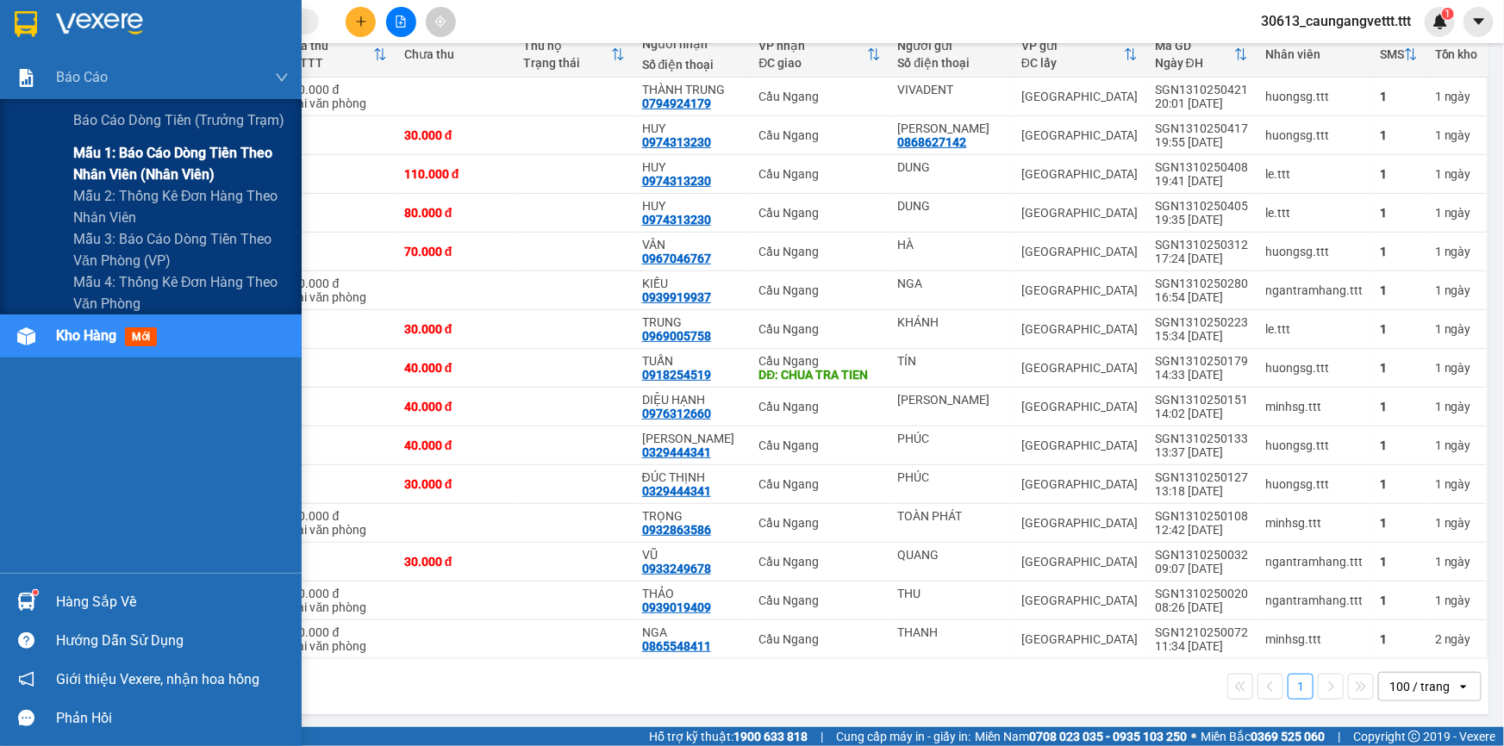
click at [134, 168] on span "Mẫu 1: Báo cáo dòng tiền theo nhân viên (nhân viên)" at bounding box center [180, 163] width 215 height 43
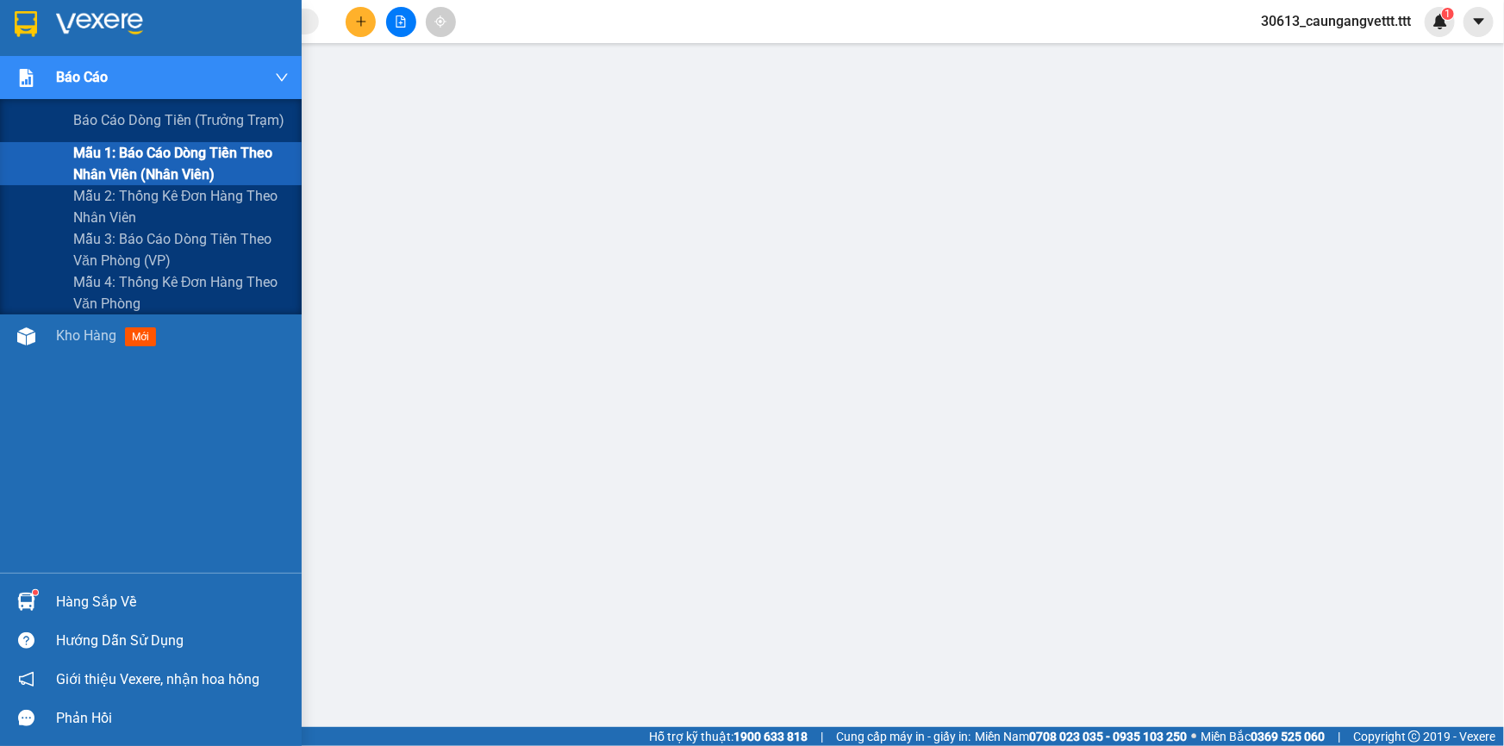
scroll to position [108, 0]
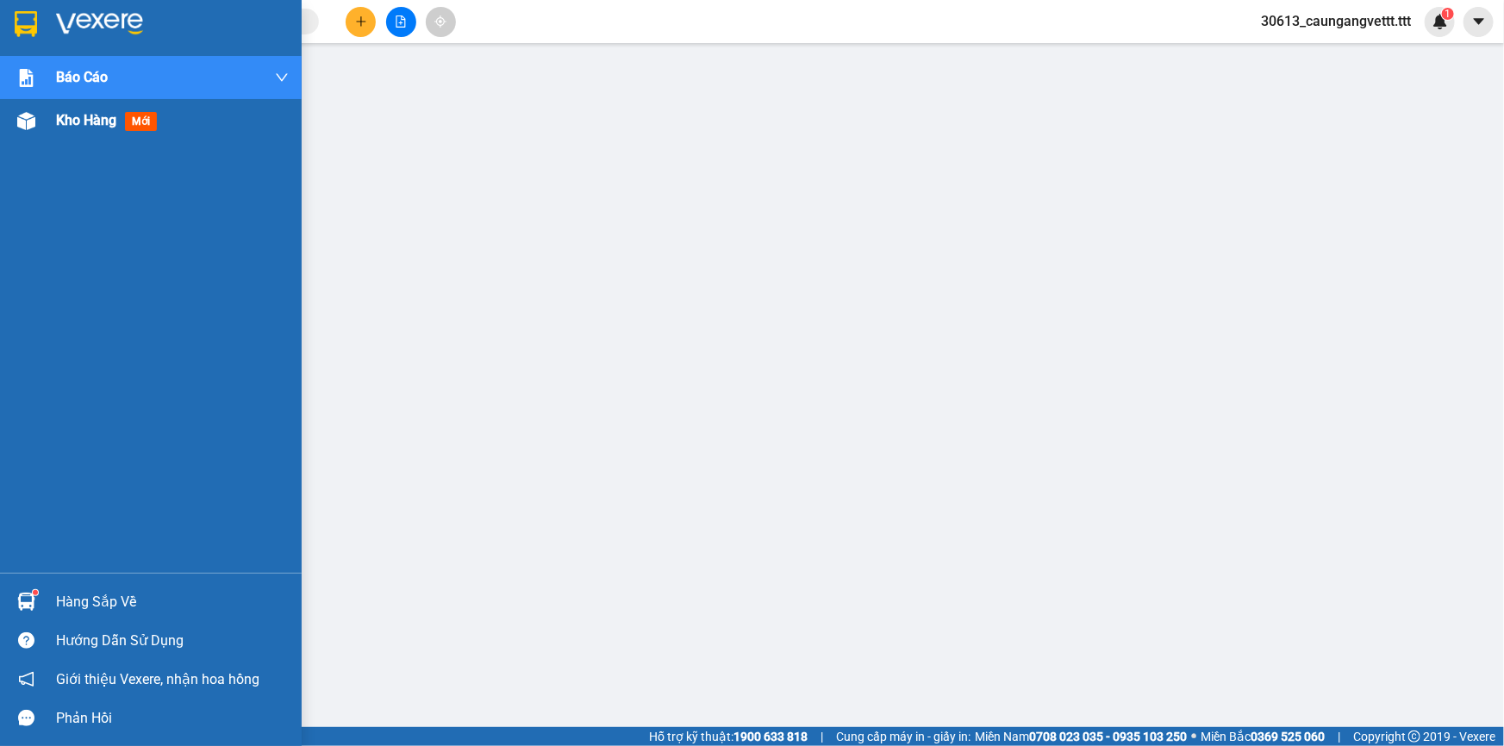
click at [60, 122] on span "Kho hàng" at bounding box center [86, 120] width 60 height 16
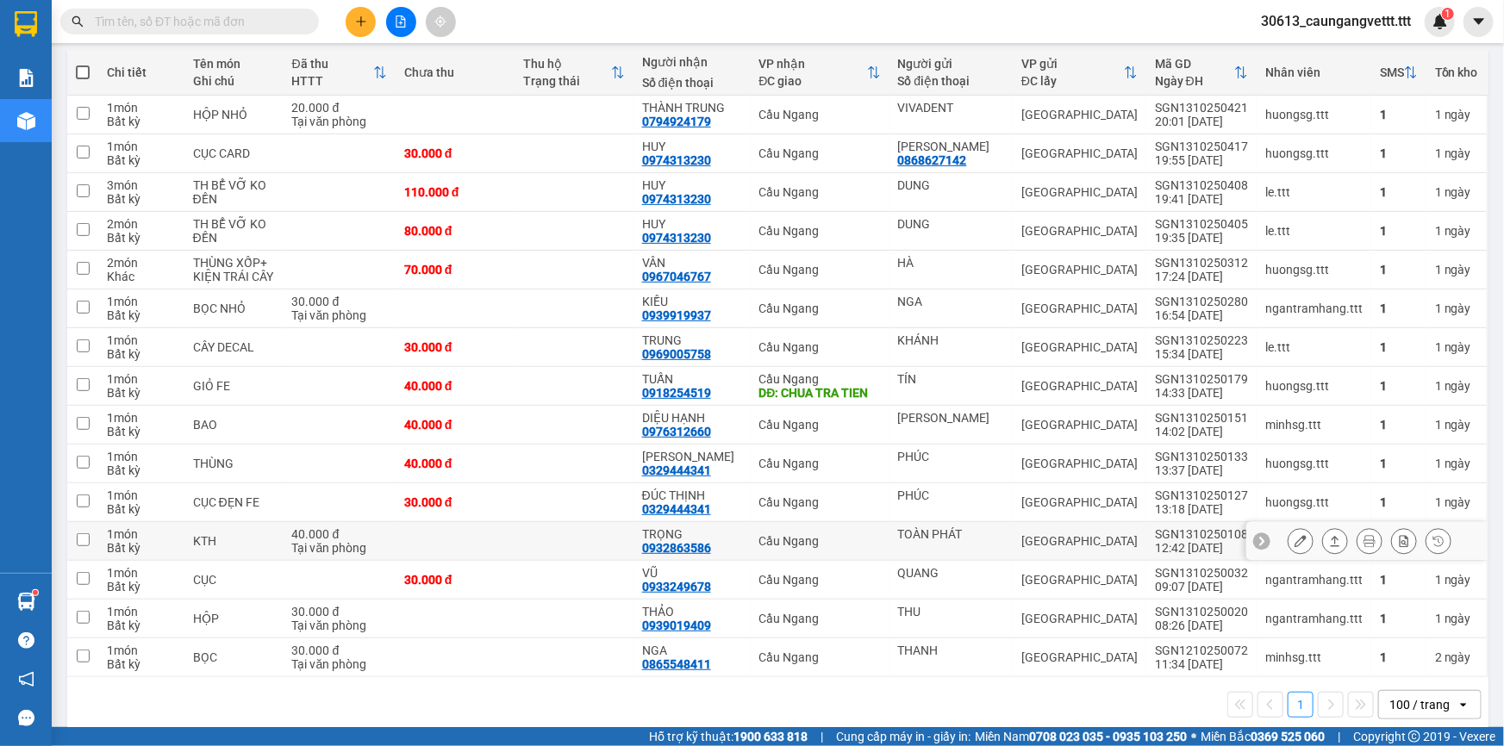
scroll to position [211, 0]
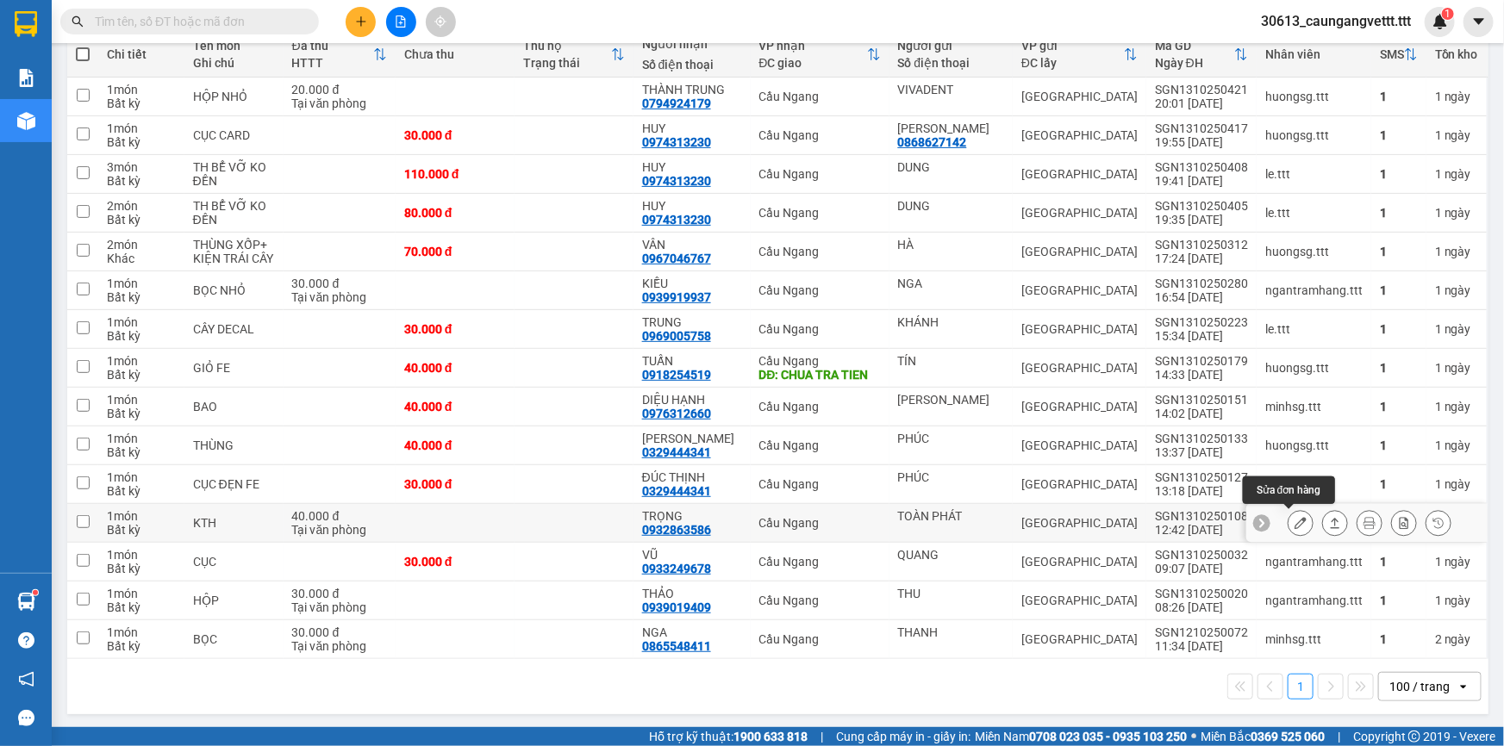
click at [1295, 525] on icon at bounding box center [1301, 523] width 12 height 12
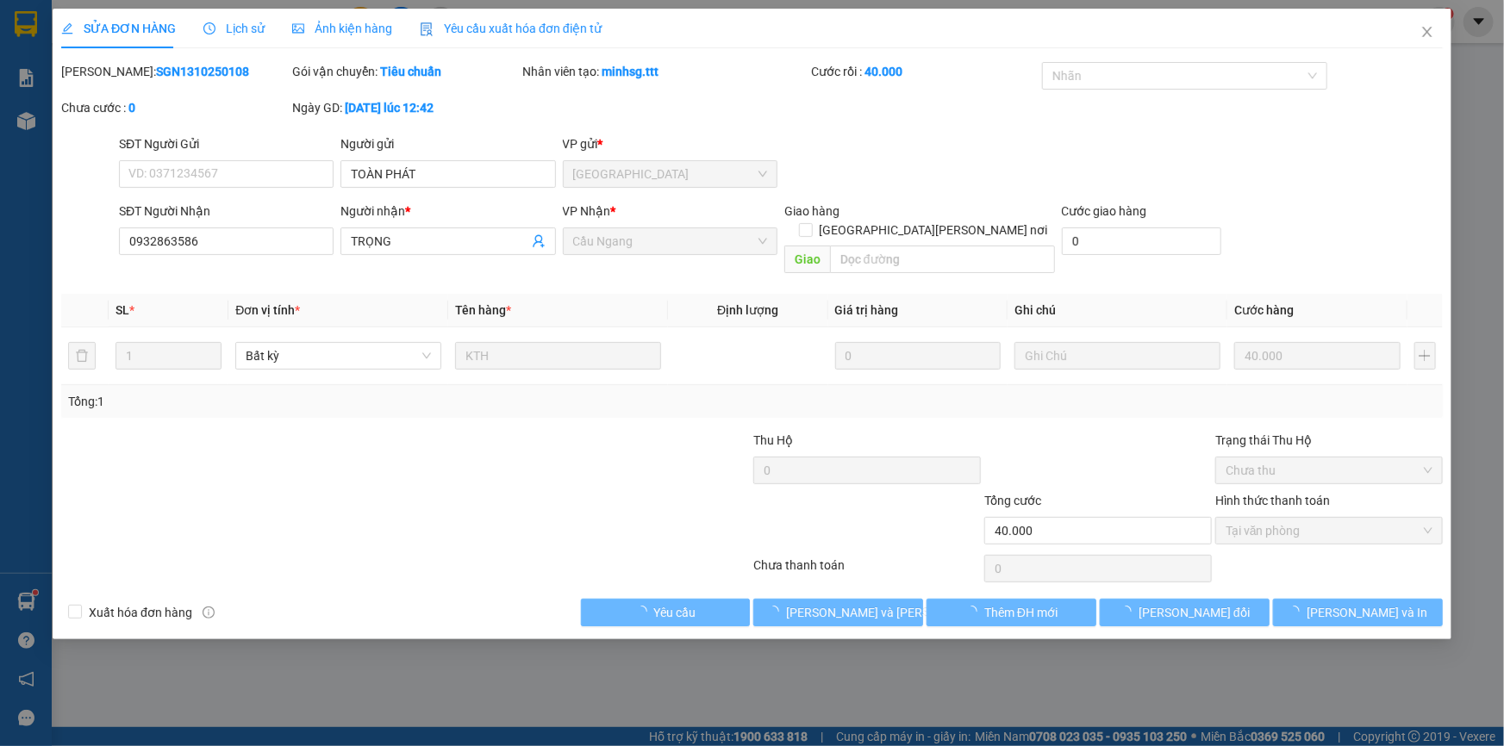
type input "TOÀN PHÁT"
type input "0932863586"
type input "TRỌNG"
type input "40.000"
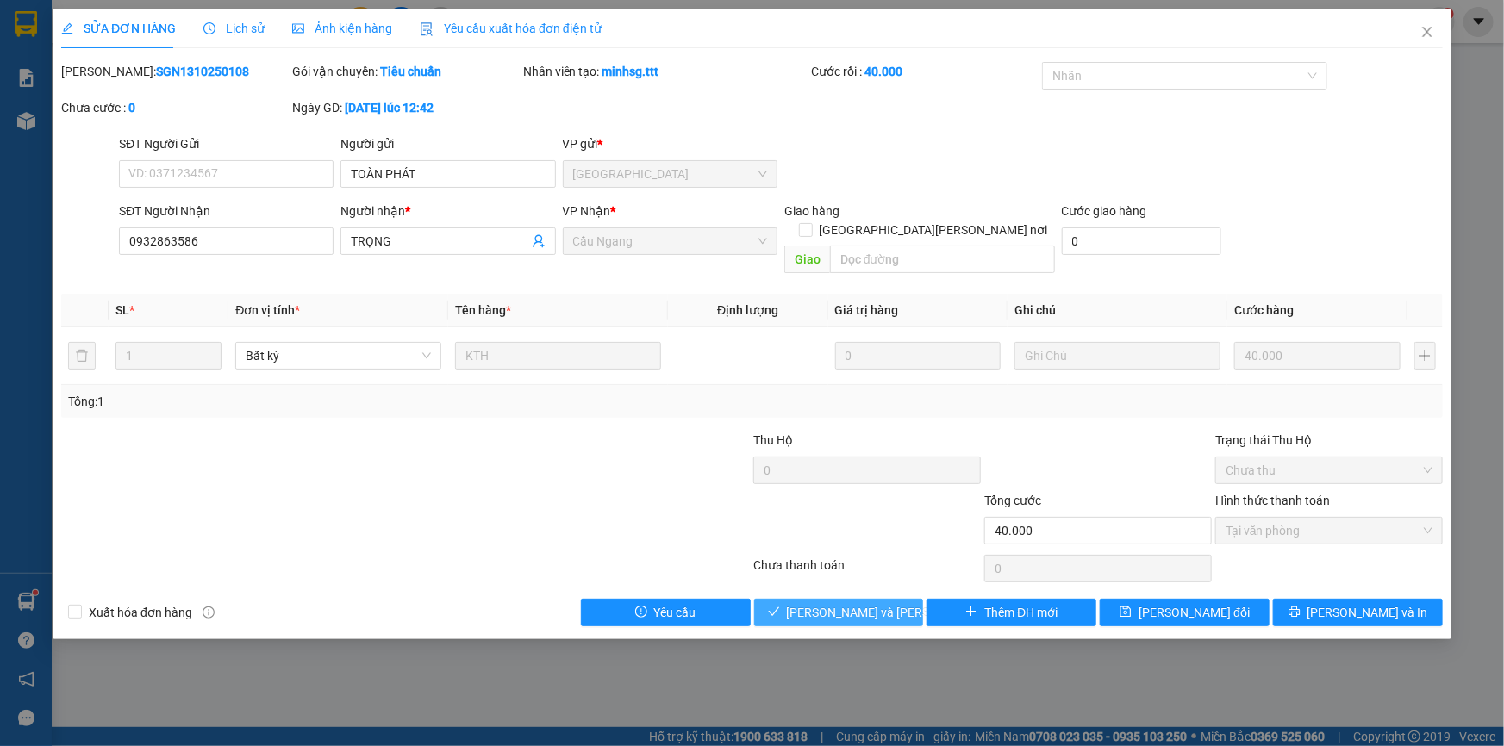
click at [830, 603] on span "[PERSON_NAME] và Giao hàng" at bounding box center [903, 612] width 233 height 19
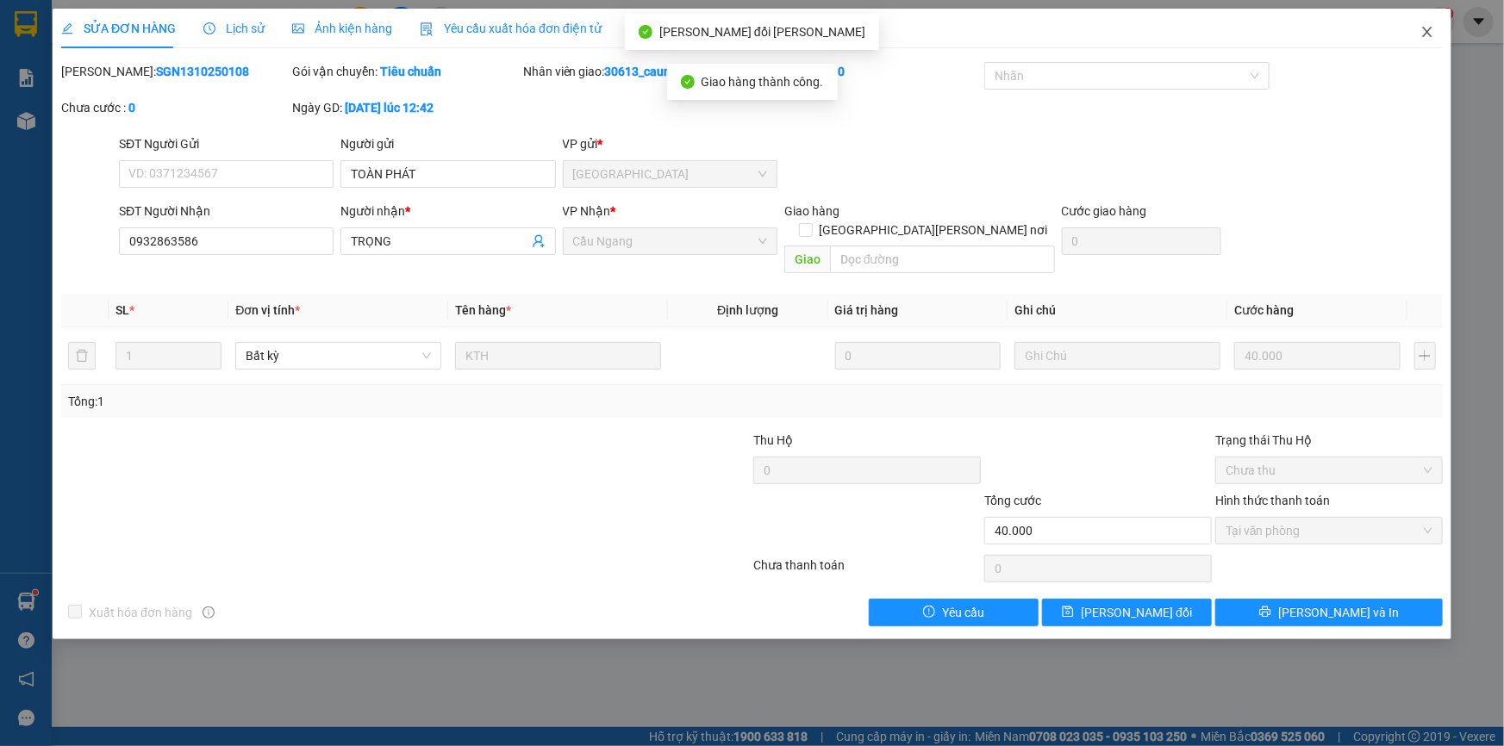
click at [1422, 32] on icon "close" at bounding box center [1427, 32] width 14 height 14
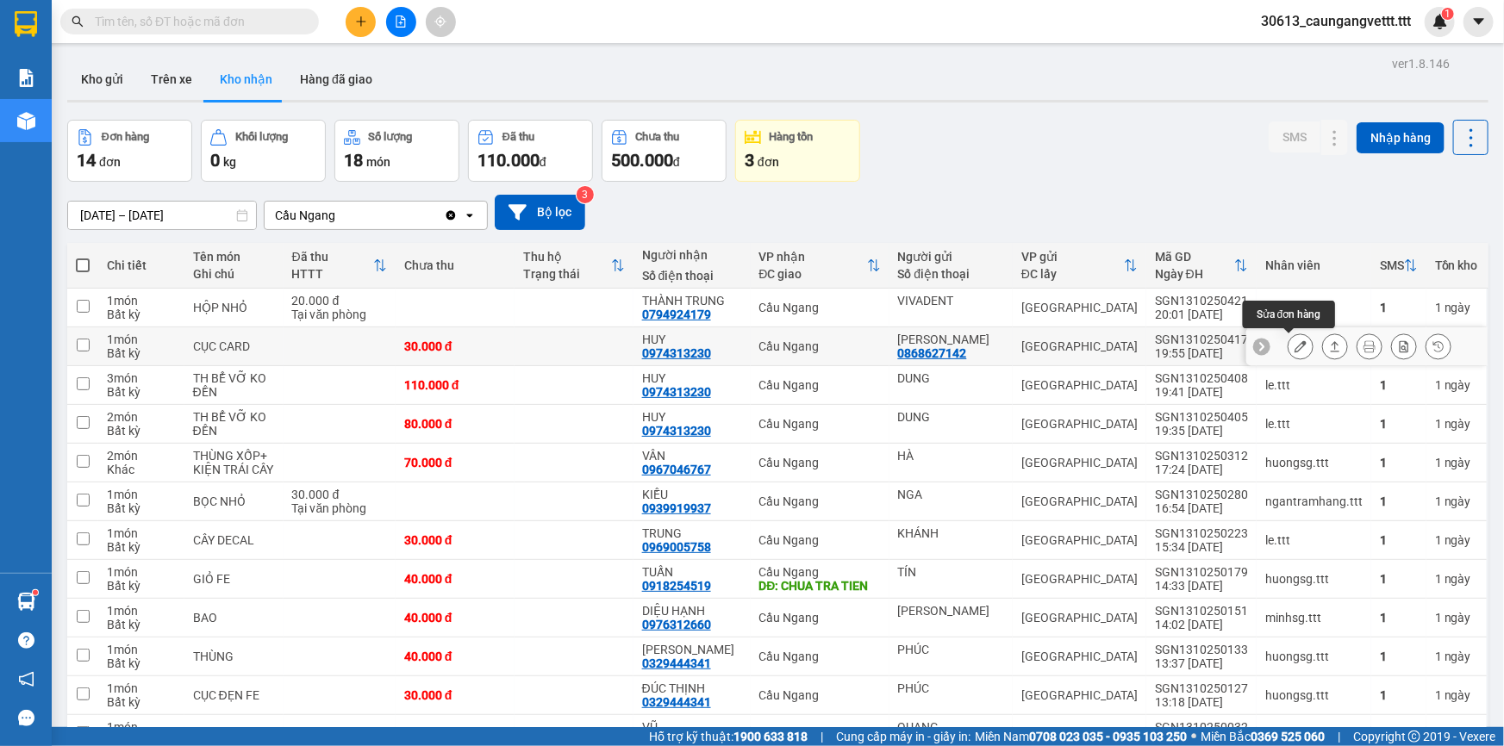
click at [1295, 342] on icon at bounding box center [1301, 346] width 12 height 12
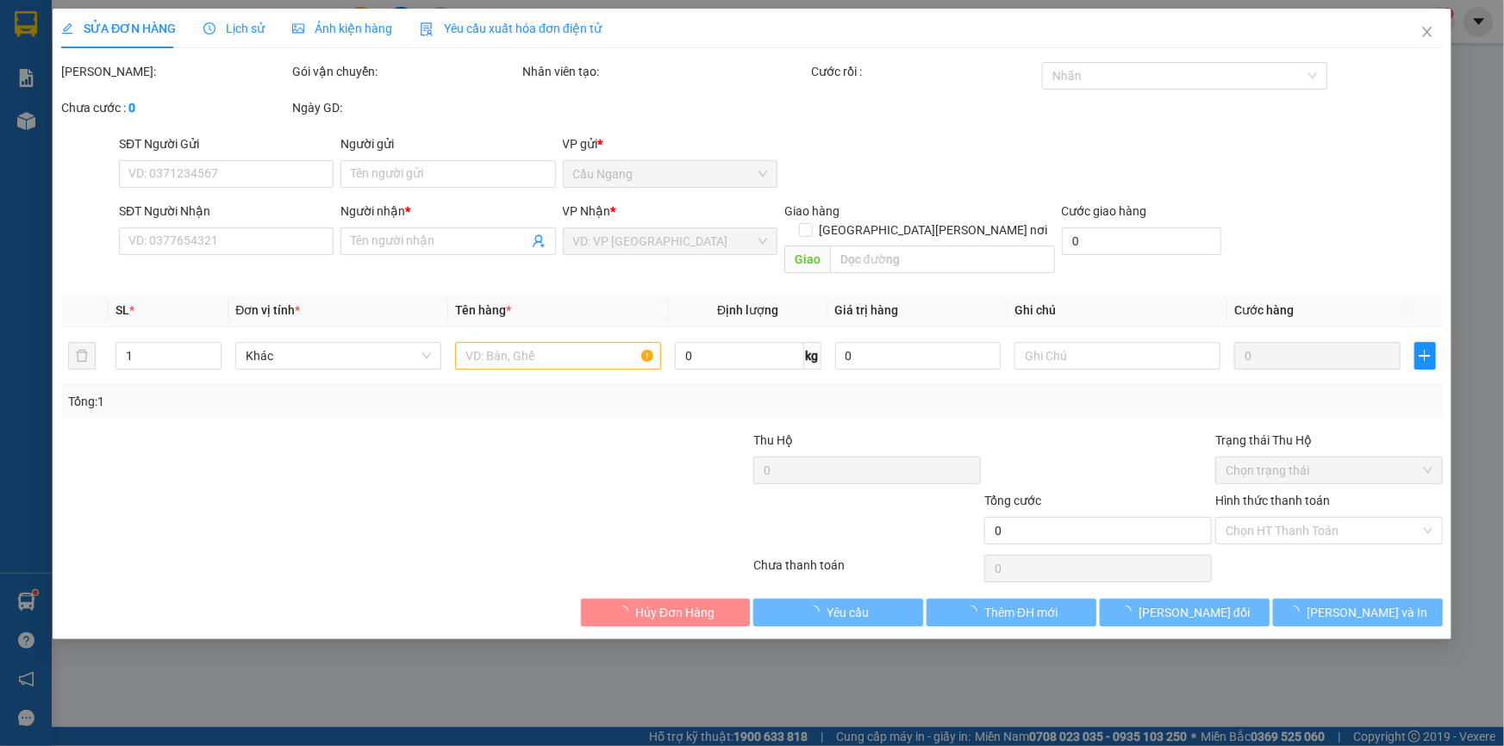
type input "0868627142"
type input "[PERSON_NAME]"
type input "0974313230"
type input "HUY"
type input "30.000"
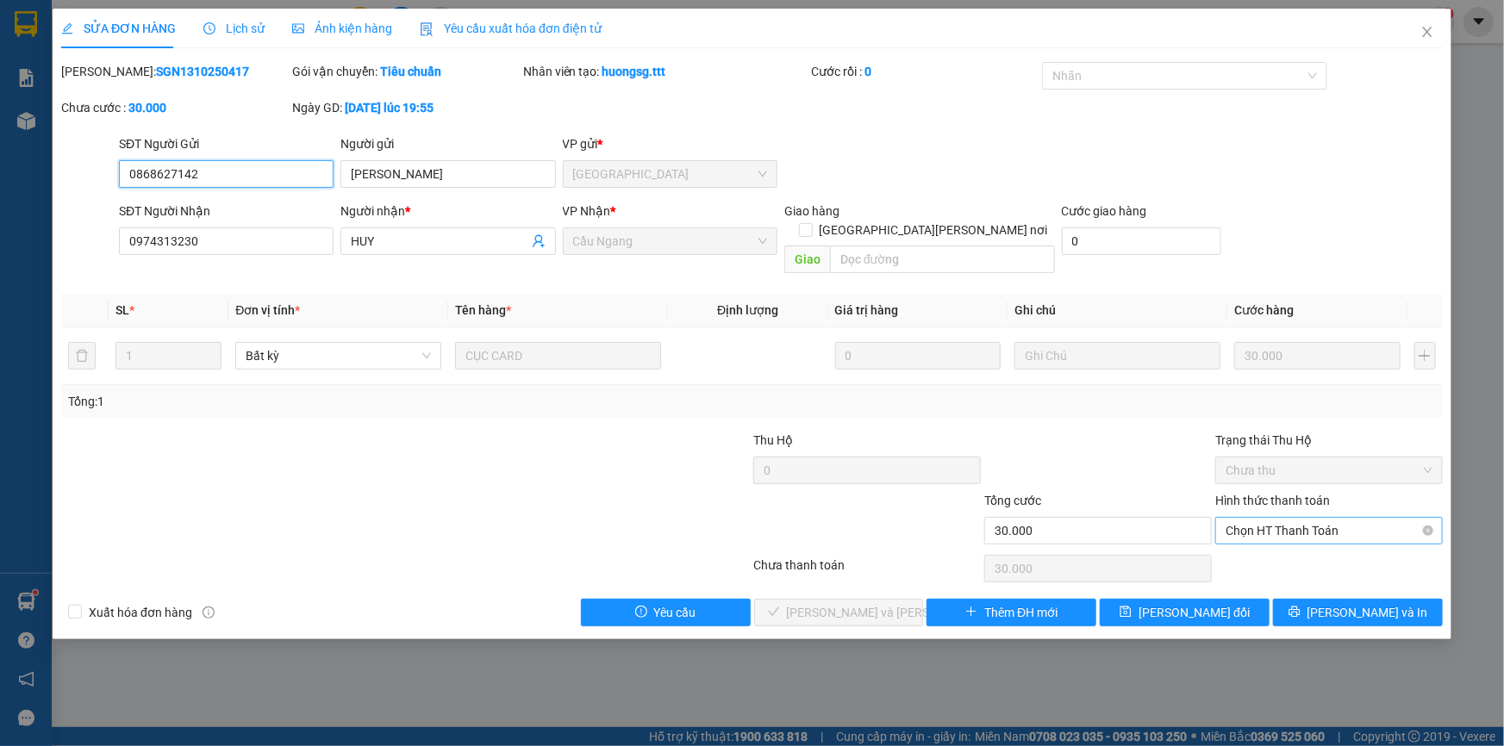
click at [1285, 518] on span "Chọn HT Thanh Toán" at bounding box center [1329, 531] width 207 height 26
click at [1287, 544] on div "Tại văn phòng" at bounding box center [1329, 545] width 207 height 19
type input "0"
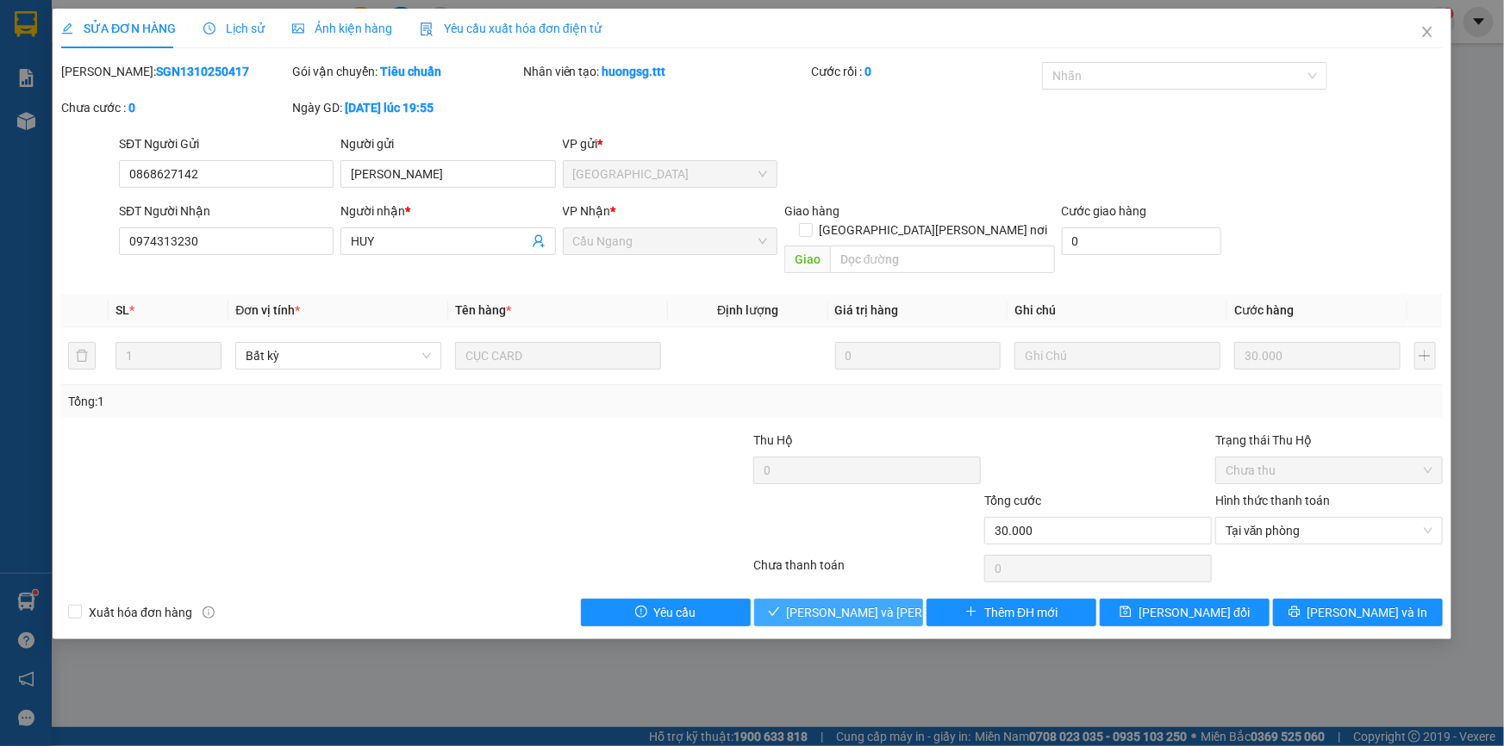
click at [885, 603] on span "[PERSON_NAME] và Giao hàng" at bounding box center [903, 612] width 233 height 19
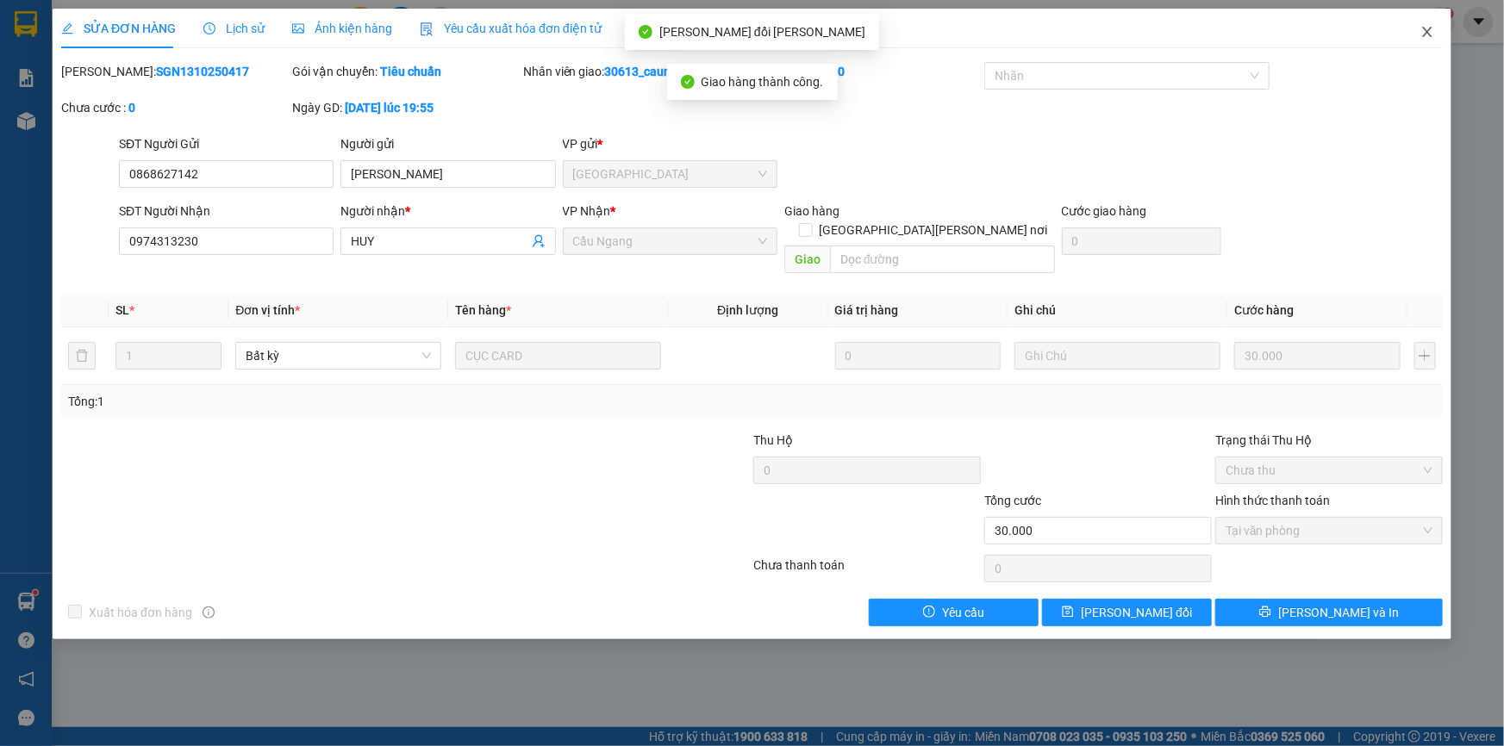
click at [1430, 31] on icon "close" at bounding box center [1426, 32] width 9 height 10
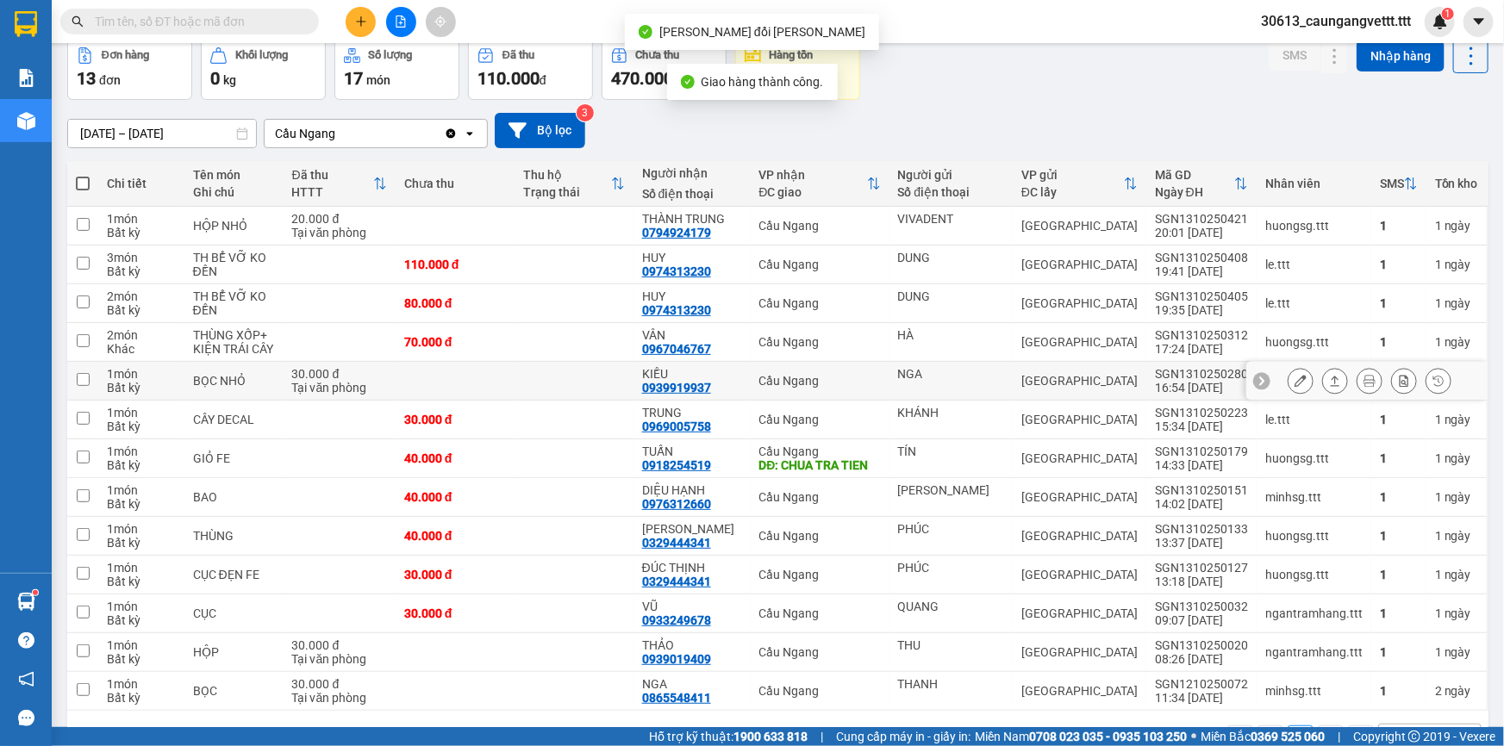
scroll to position [134, 0]
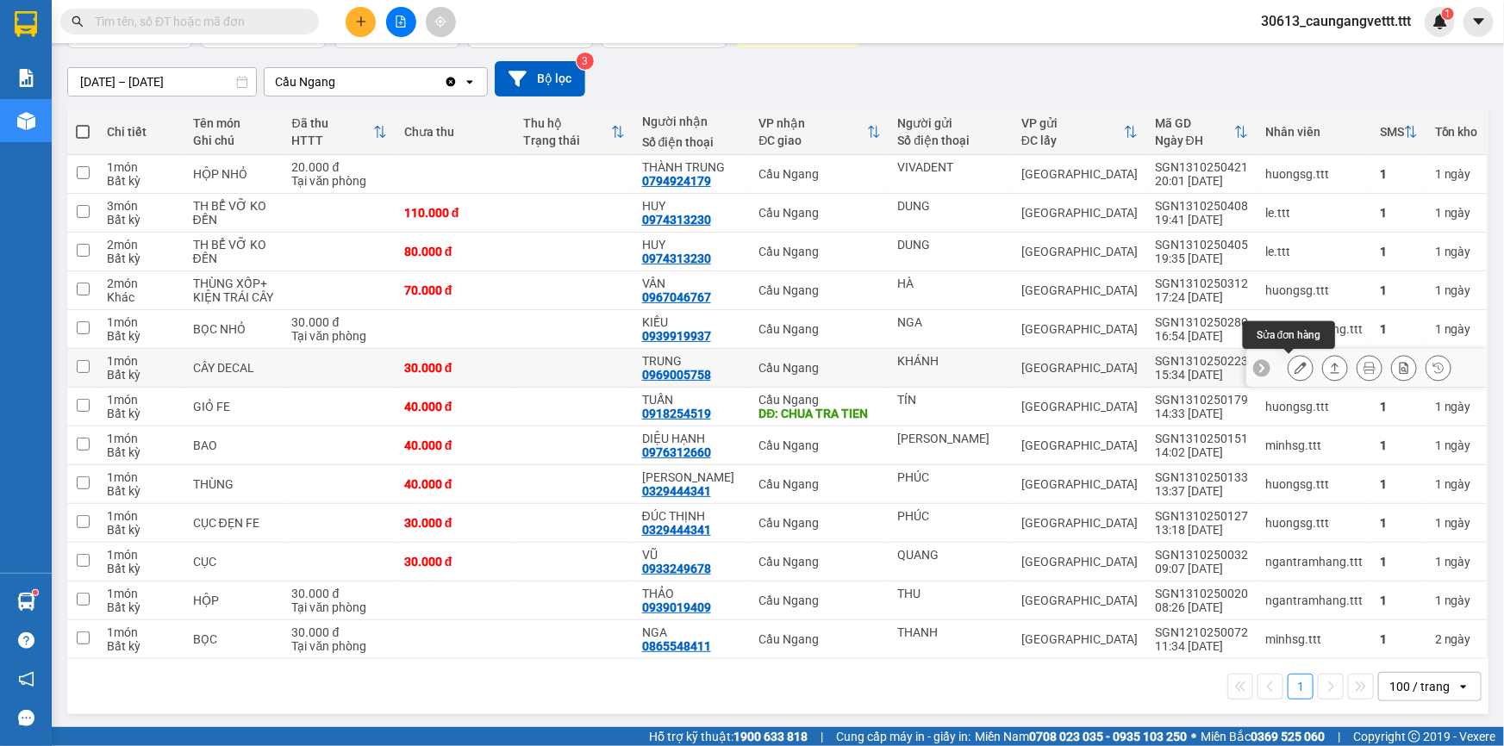
click at [1295, 366] on icon at bounding box center [1301, 368] width 12 height 12
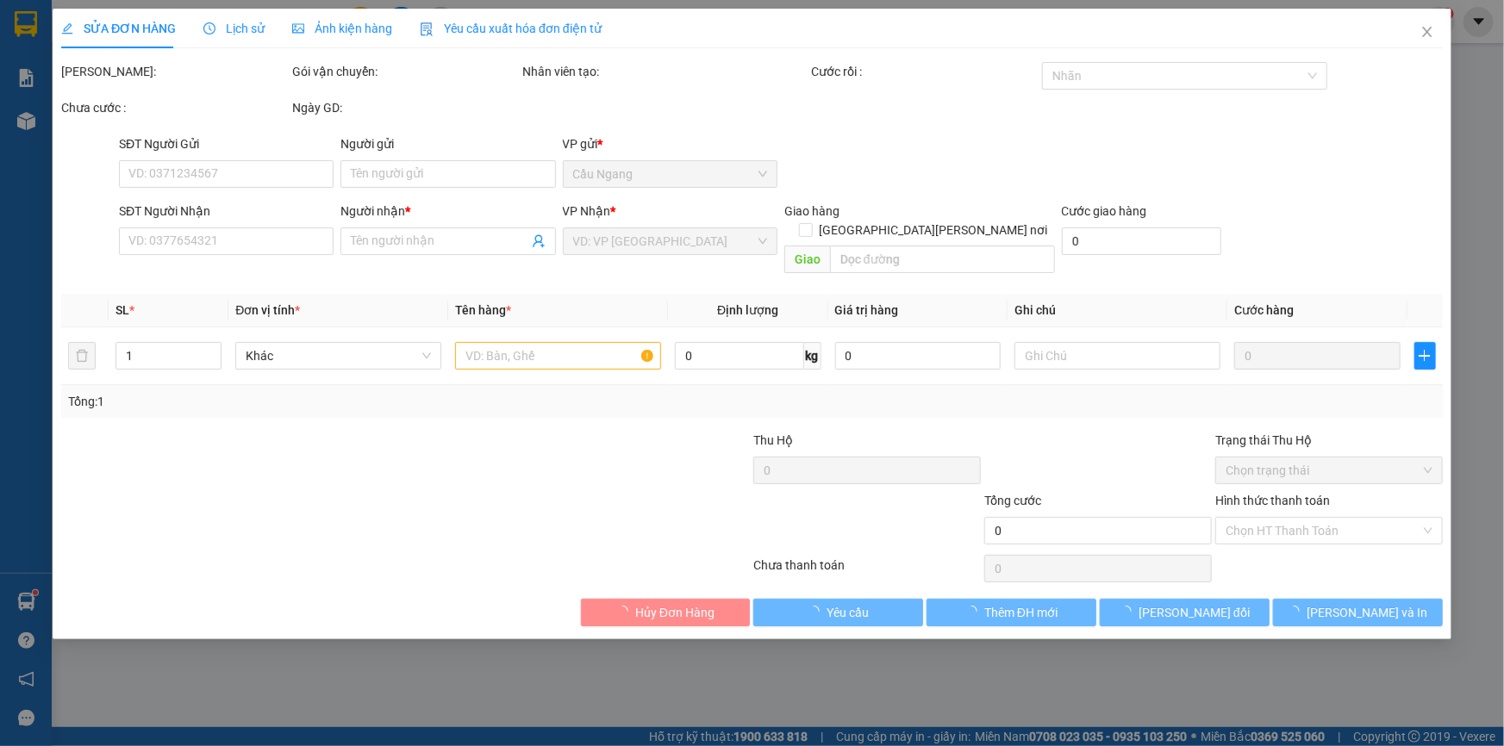
type input "KHÁNH"
type input "0969005758"
type input "TRUNG"
type input "30.000"
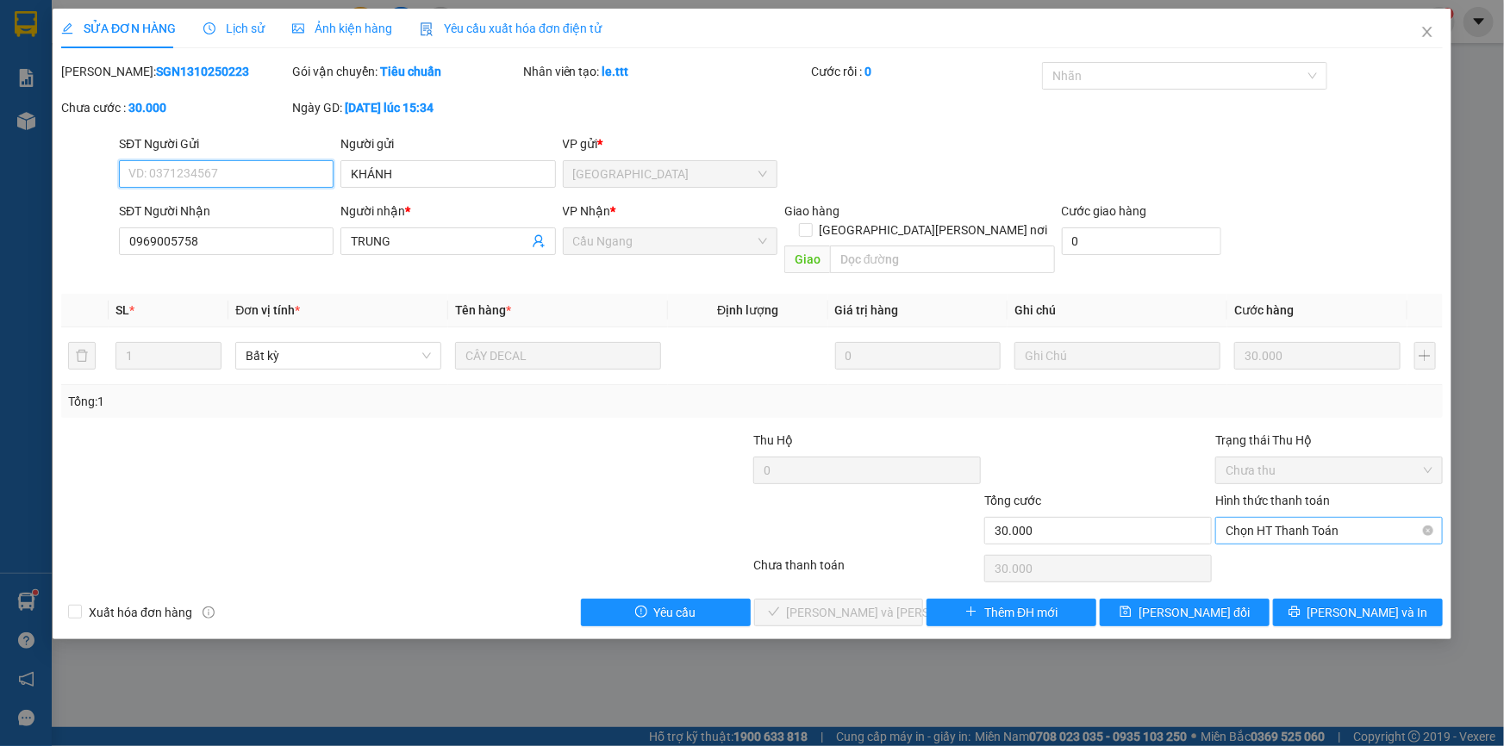
click at [1302, 518] on span "Chọn HT Thanh Toán" at bounding box center [1329, 531] width 207 height 26
click at [1300, 534] on div "Tại văn phòng" at bounding box center [1329, 546] width 228 height 28
type input "0"
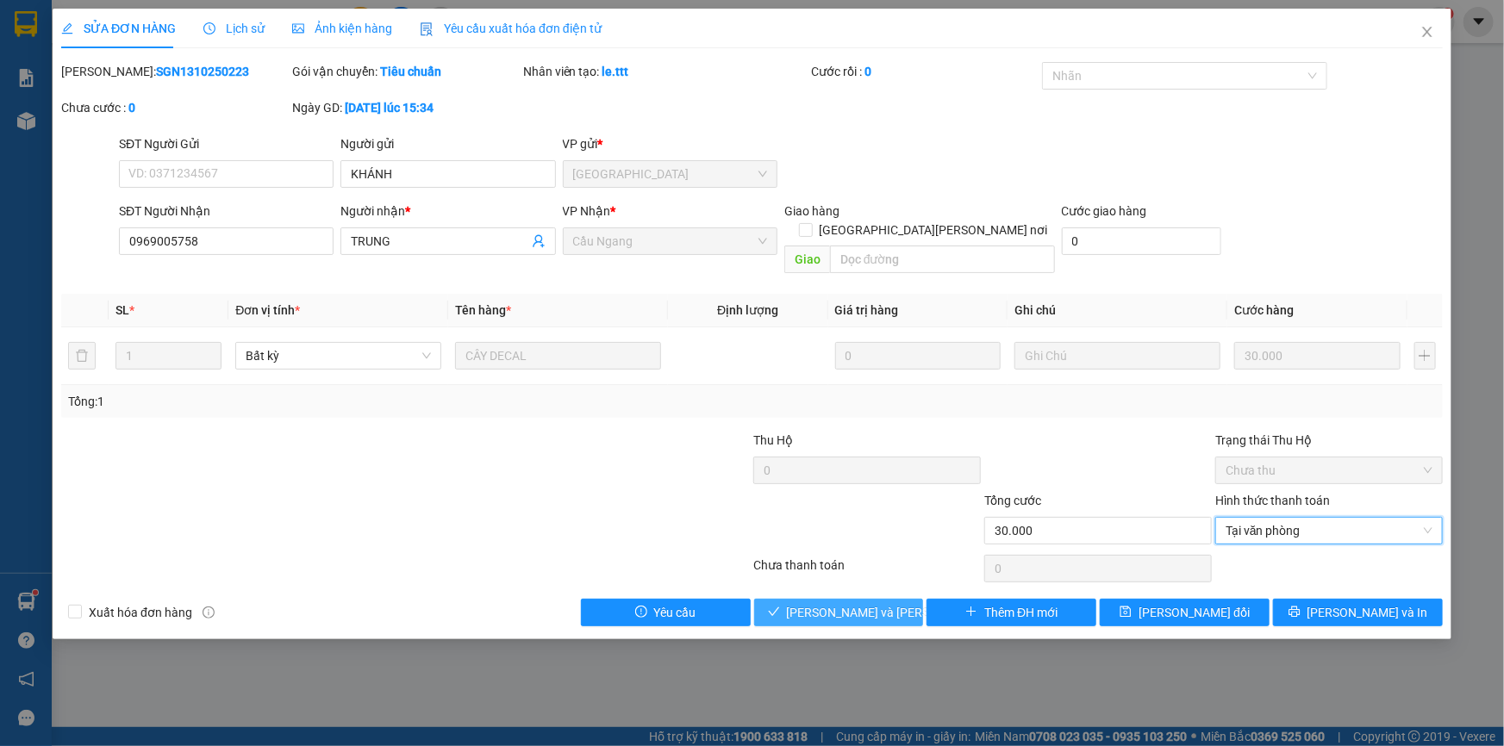
click at [865, 603] on span "[PERSON_NAME] và Giao hàng" at bounding box center [903, 612] width 233 height 19
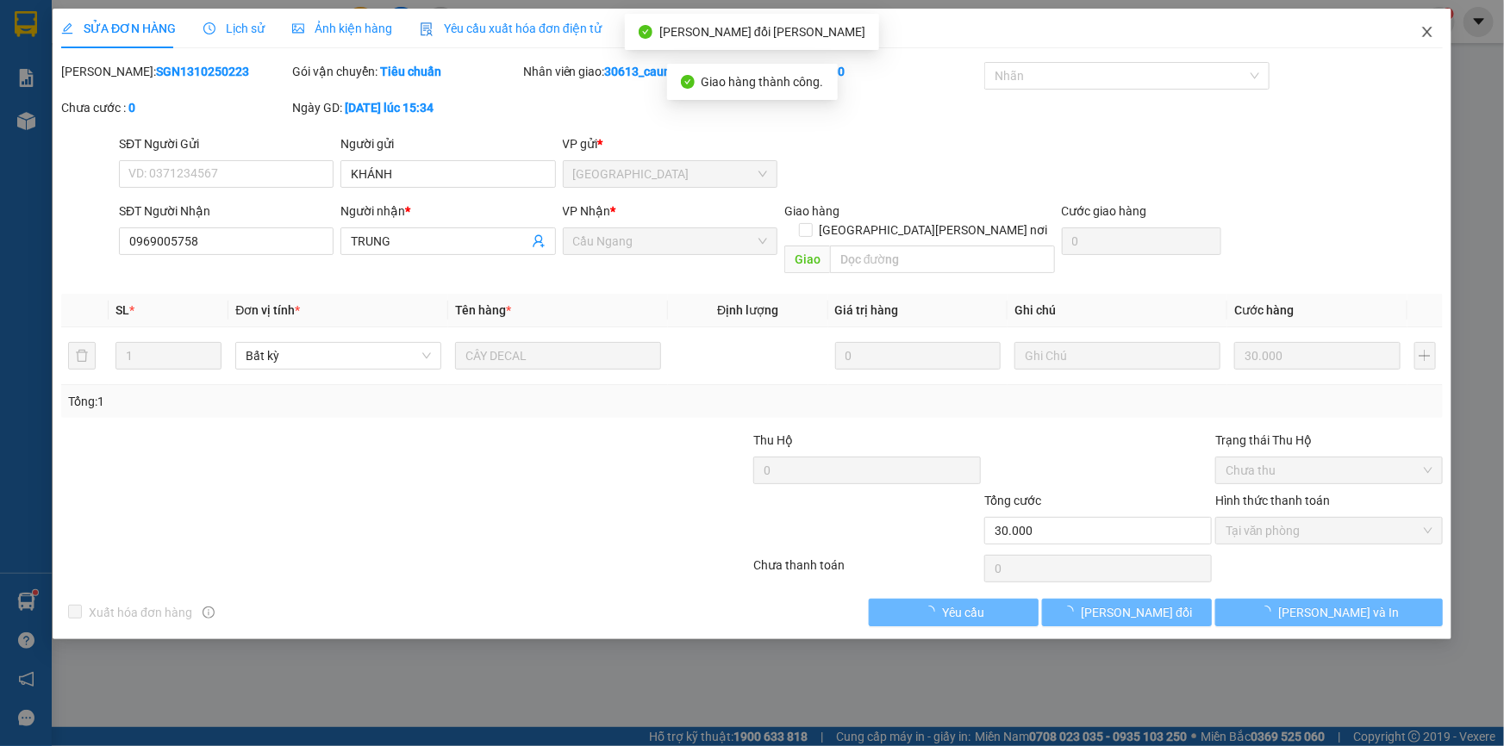
click at [1422, 34] on icon "close" at bounding box center [1427, 32] width 14 height 14
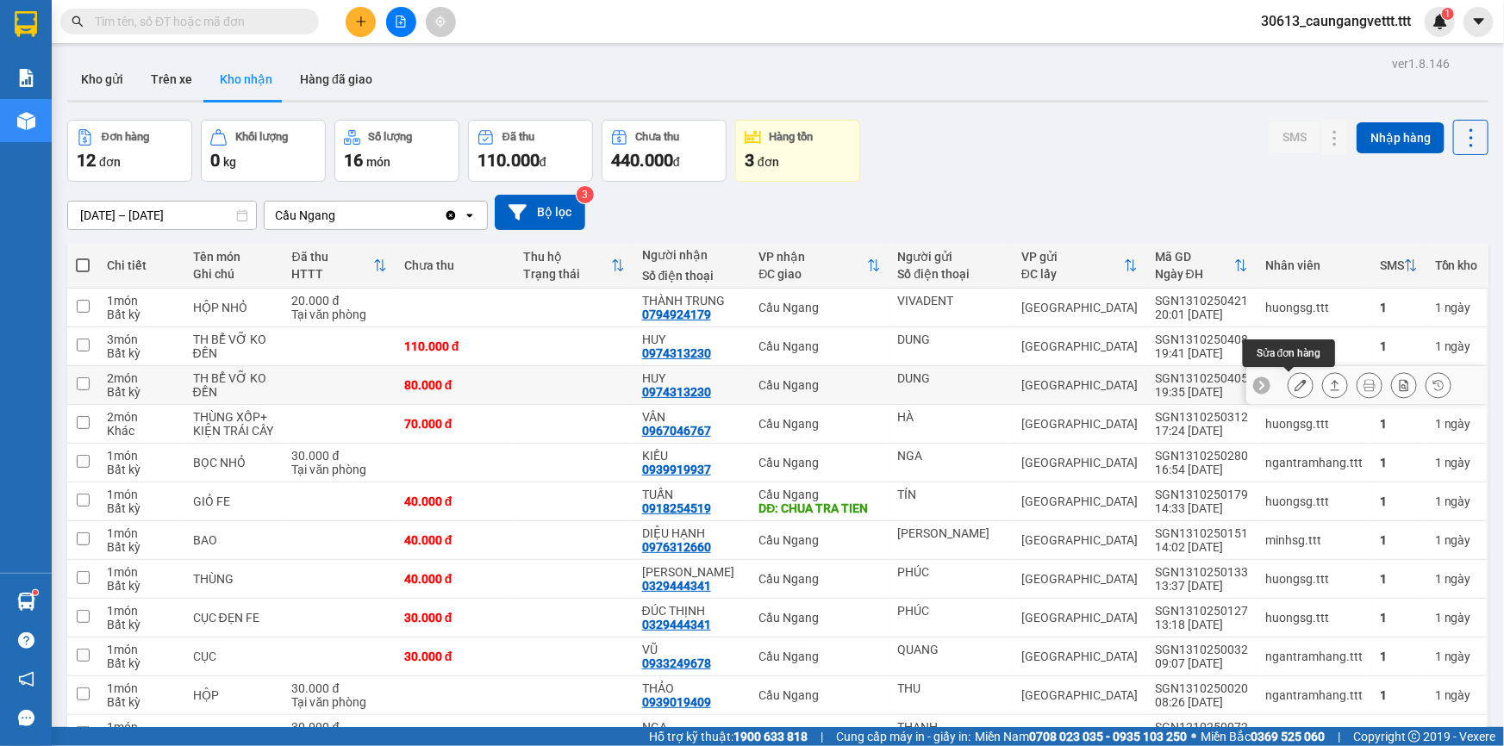
click at [1295, 384] on icon at bounding box center [1301, 385] width 12 height 12
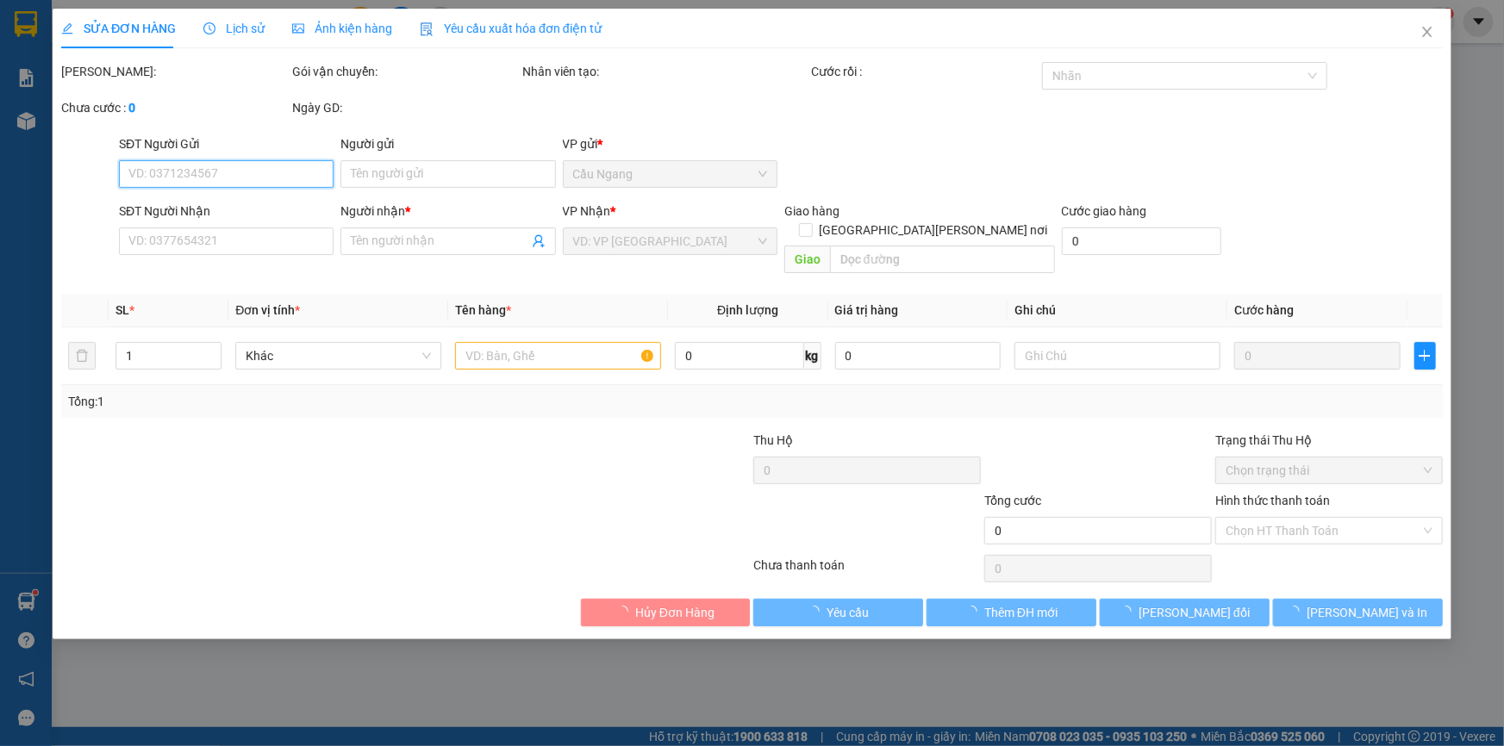
type input "DUNG"
type input "0974313230"
type input "HUY"
type input "80.000"
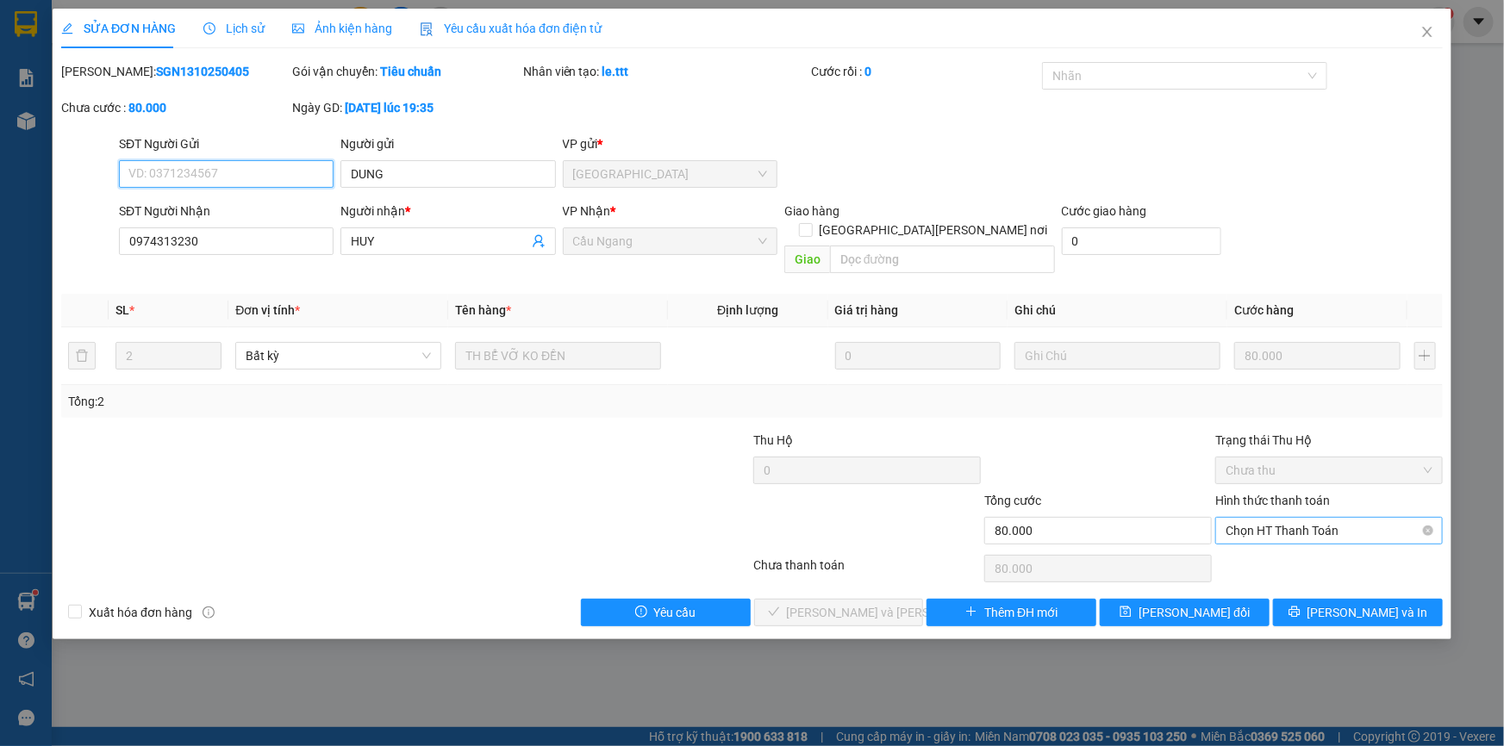
click at [1310, 518] on span "Chọn HT Thanh Toán" at bounding box center [1329, 531] width 207 height 26
click at [1296, 549] on div "Tại văn phòng" at bounding box center [1329, 545] width 207 height 19
type input "0"
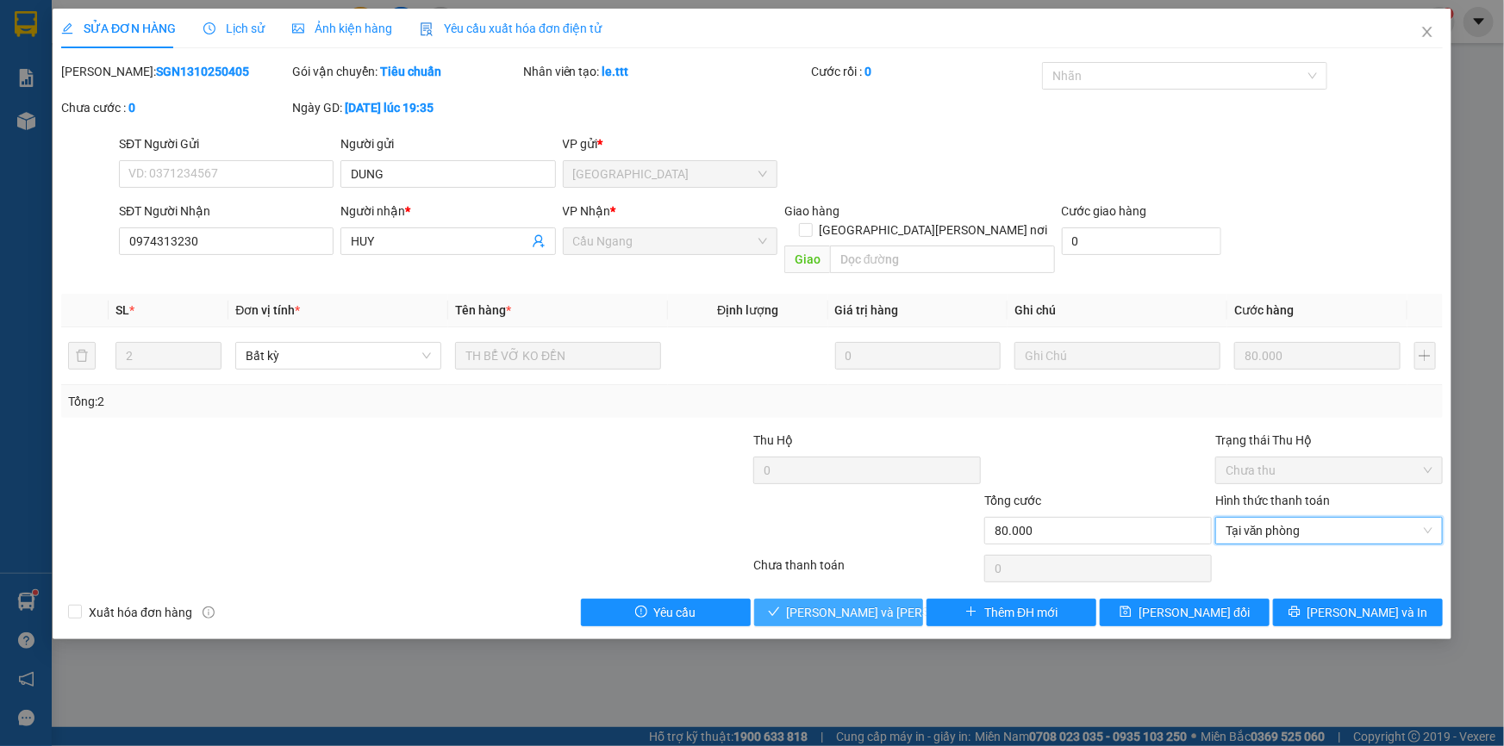
click at [870, 603] on span "[PERSON_NAME] và Giao hàng" at bounding box center [903, 612] width 233 height 19
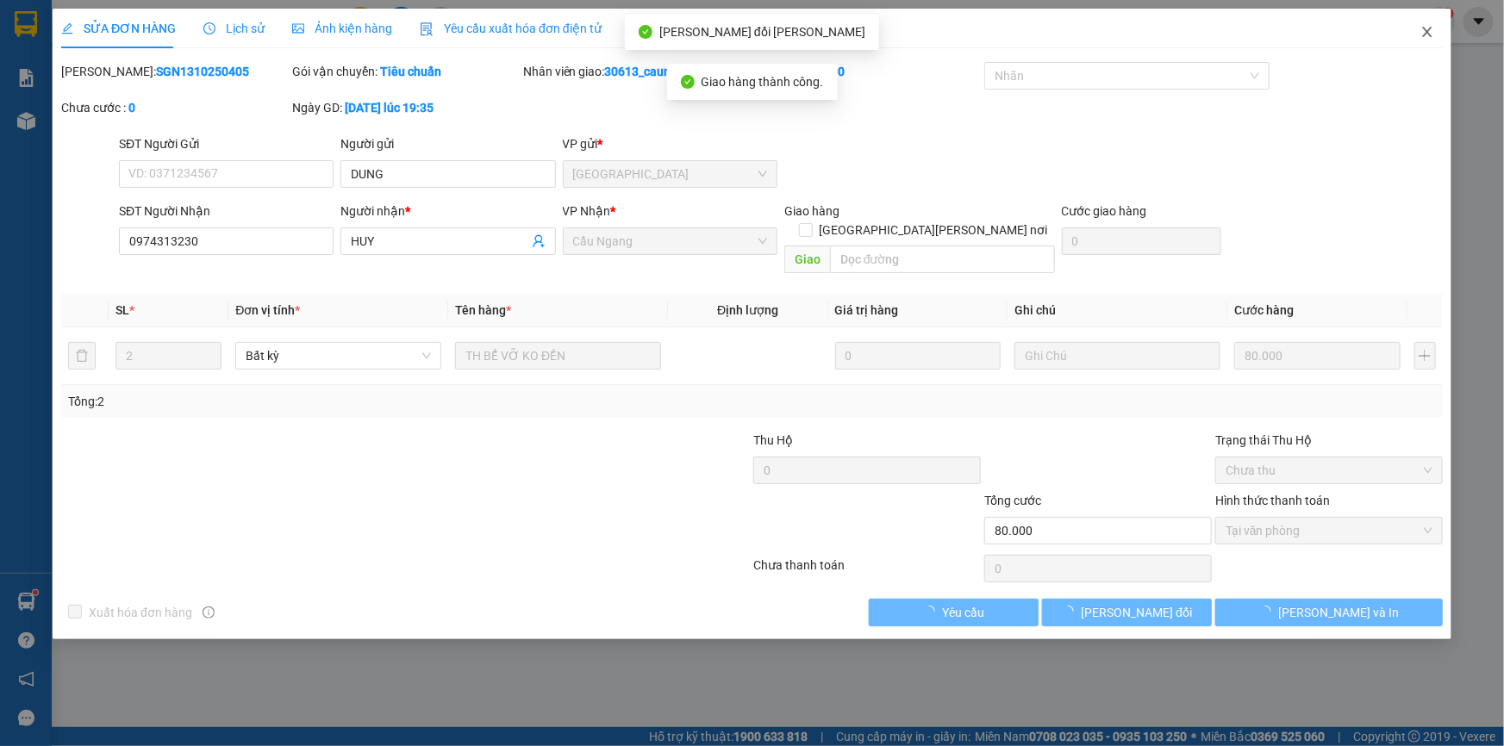
click at [1424, 35] on icon "close" at bounding box center [1426, 32] width 9 height 10
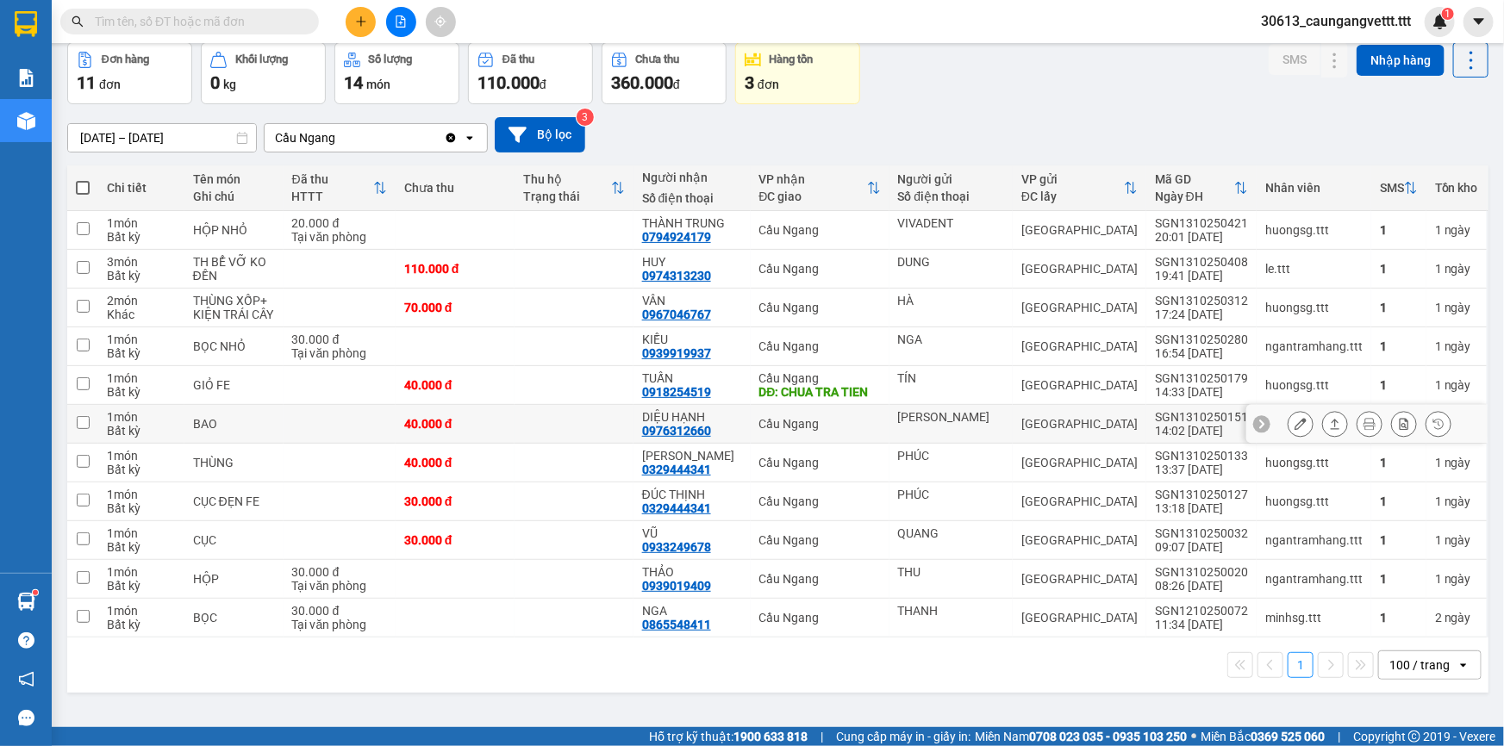
scroll to position [78, 0]
click at [360, 20] on icon "plus" at bounding box center [360, 20] width 1 height 9
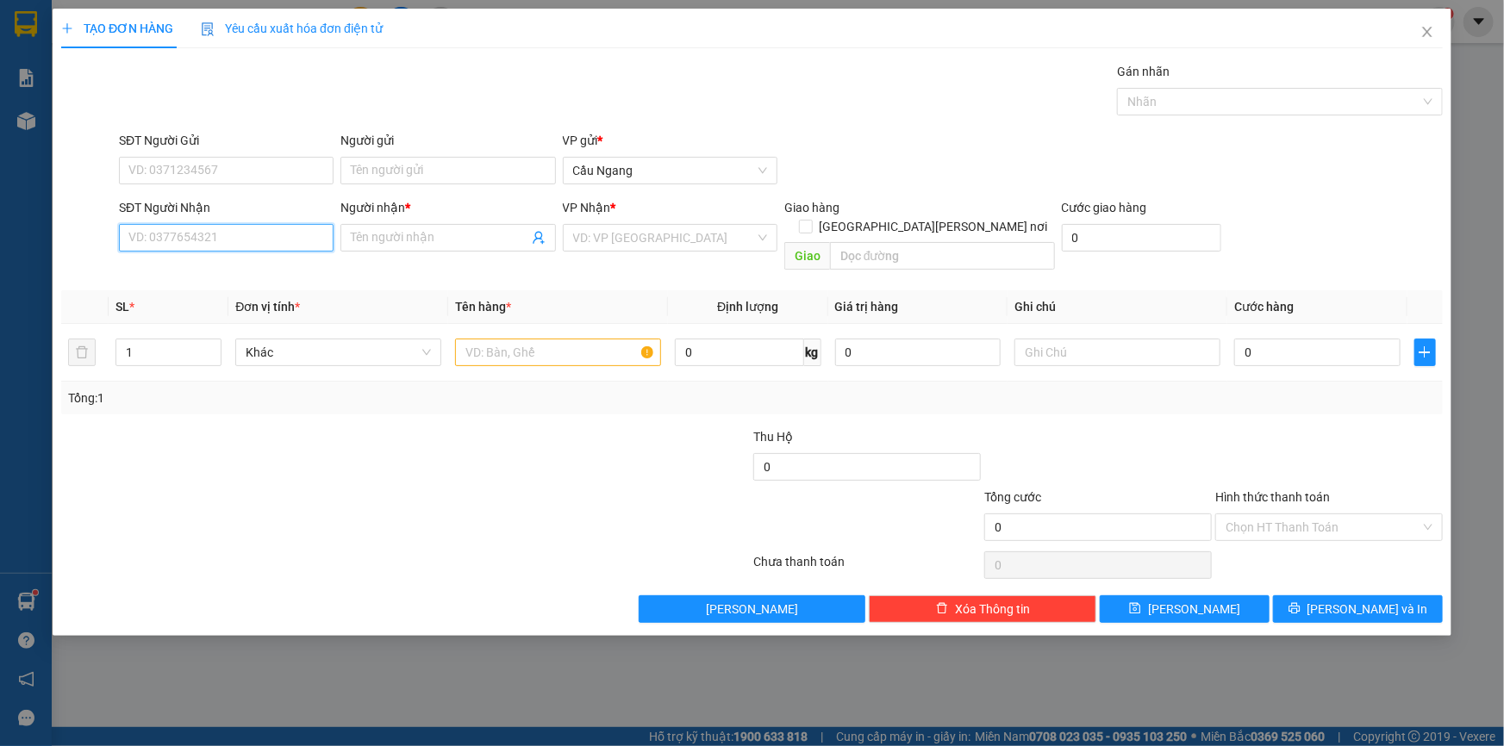
click at [218, 241] on input "SĐT Người Nhận" at bounding box center [226, 238] width 215 height 28
type input "0938089708"
click at [435, 239] on input "Người nhận *" at bounding box center [439, 237] width 177 height 19
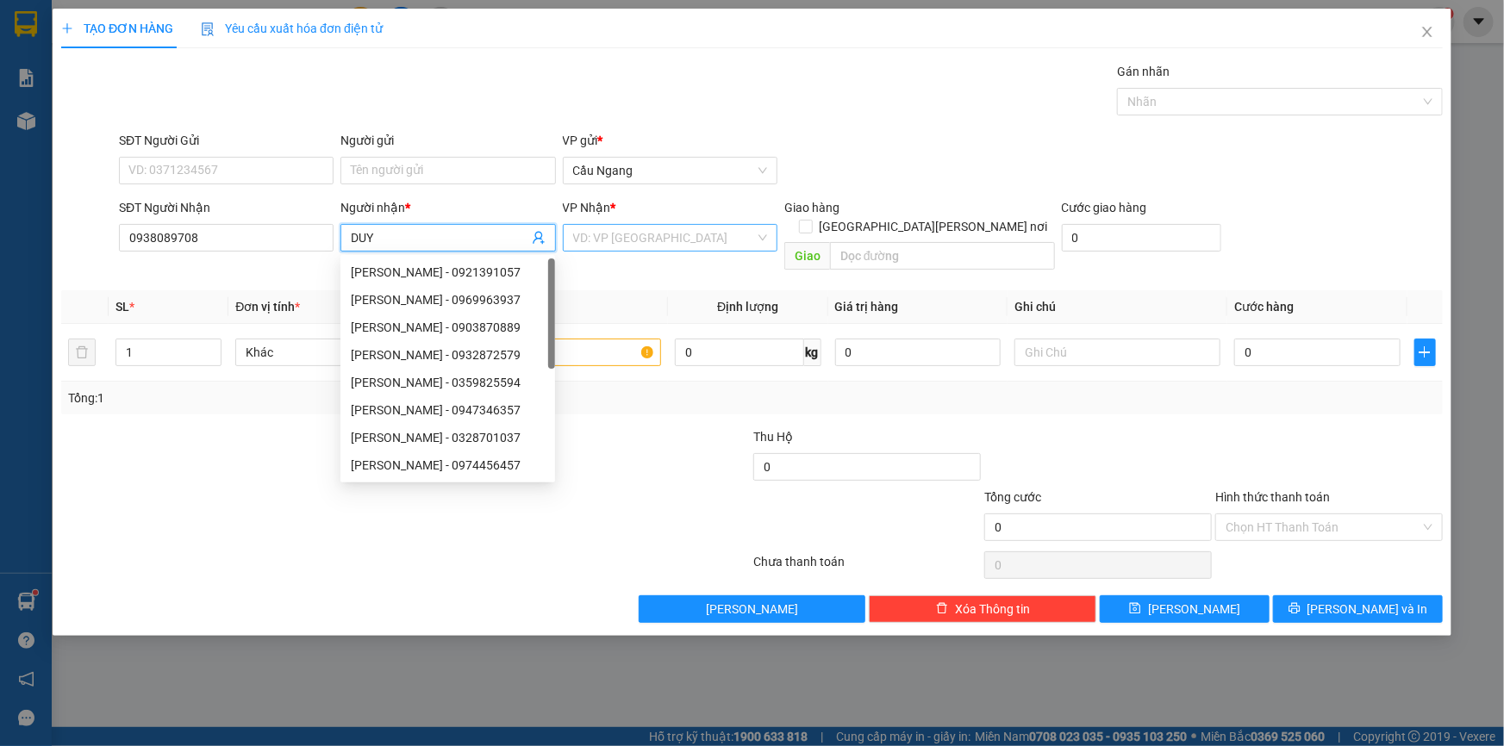
type input "DUY"
click at [610, 242] on input "search" at bounding box center [664, 238] width 182 height 26
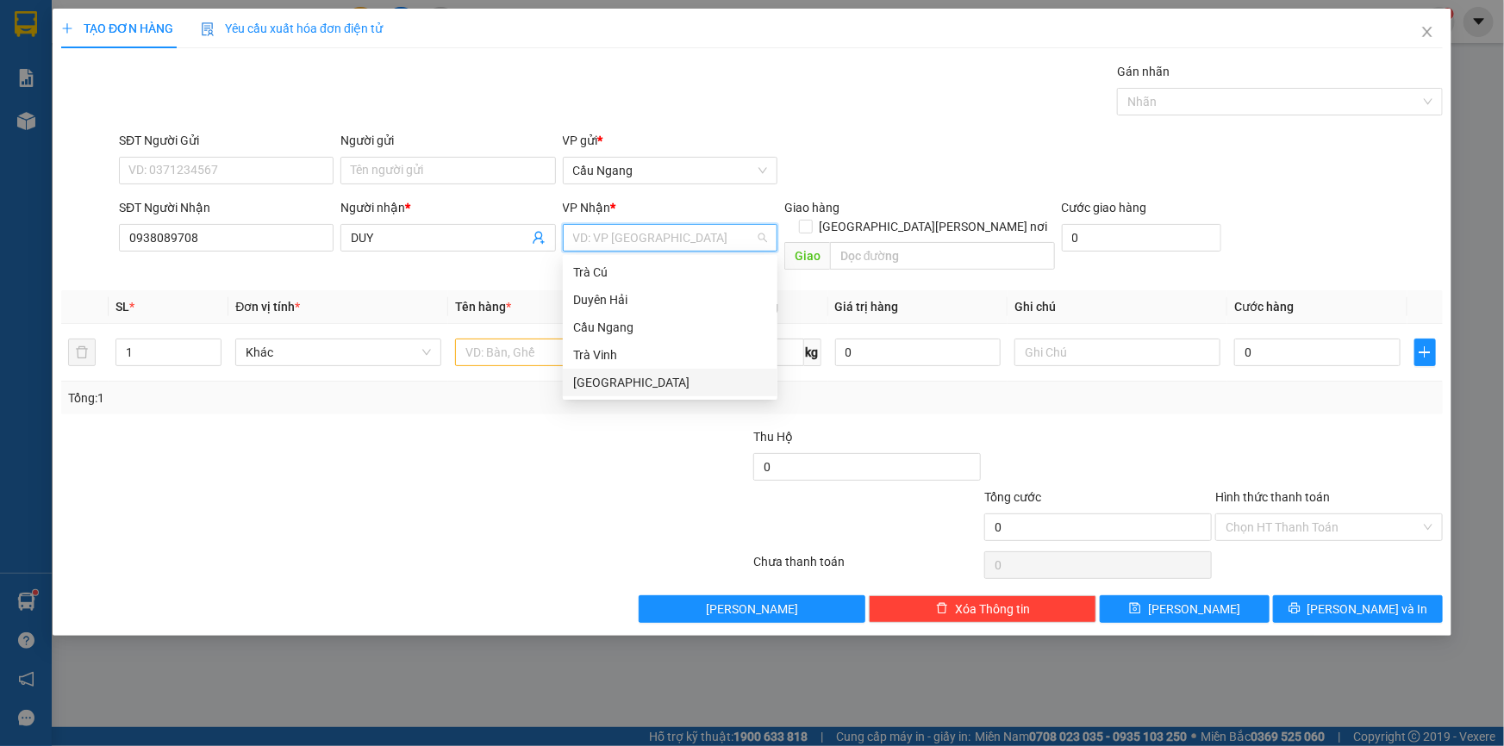
click at [615, 386] on div "[GEOGRAPHIC_DATA]" at bounding box center [670, 382] width 194 height 19
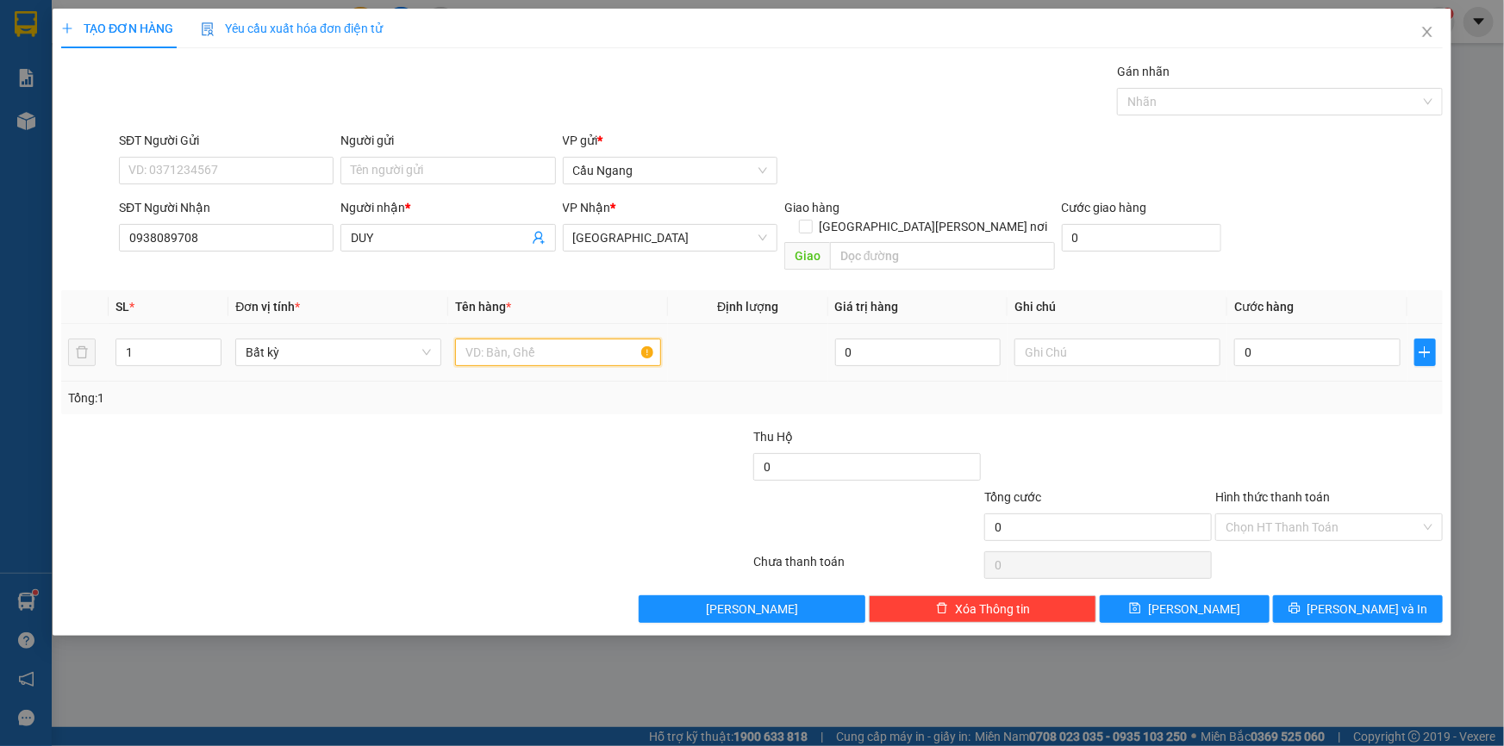
click at [523, 339] on input "text" at bounding box center [558, 353] width 206 height 28
type input "THƯ"
click at [1289, 339] on input "0" at bounding box center [1317, 353] width 166 height 28
type input "2"
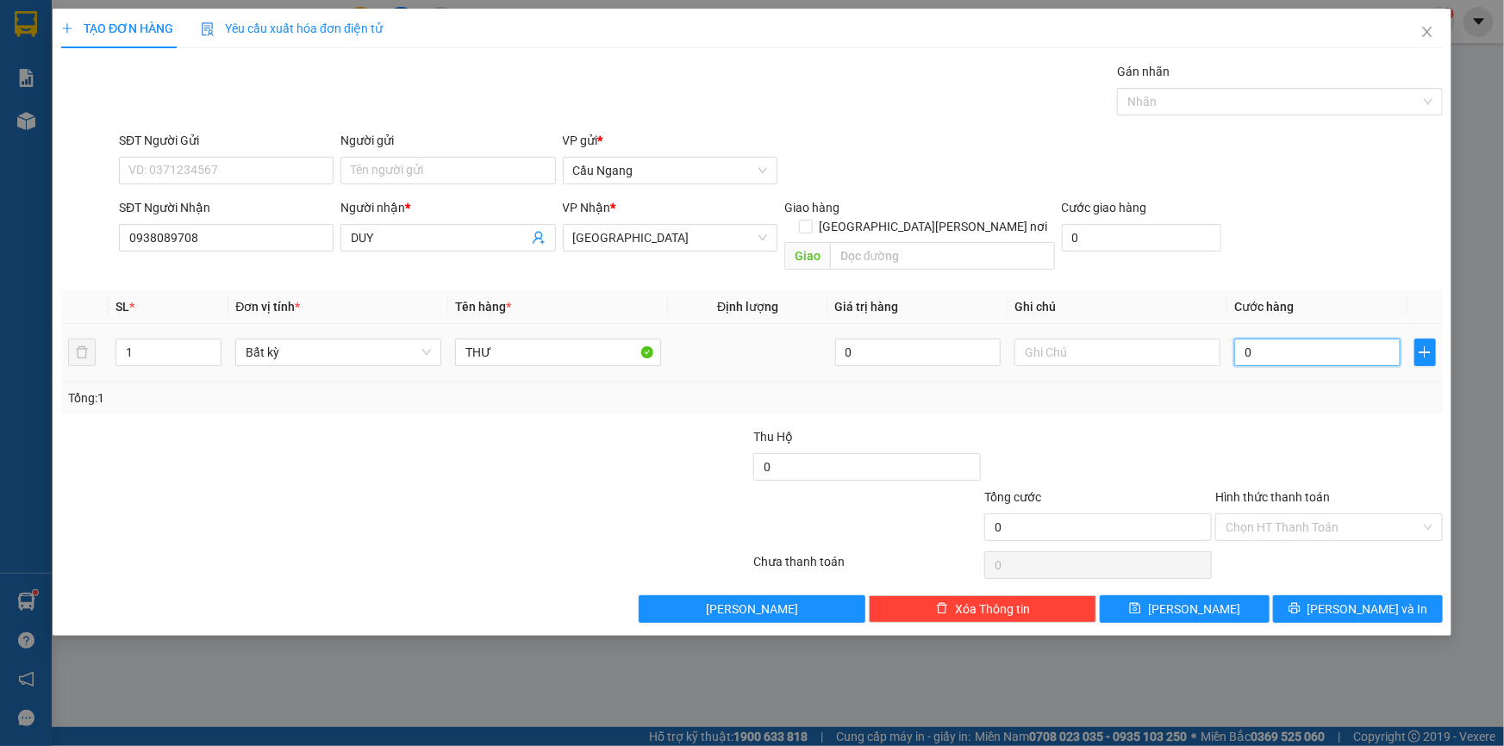
type input "2"
type input "20"
type input "200"
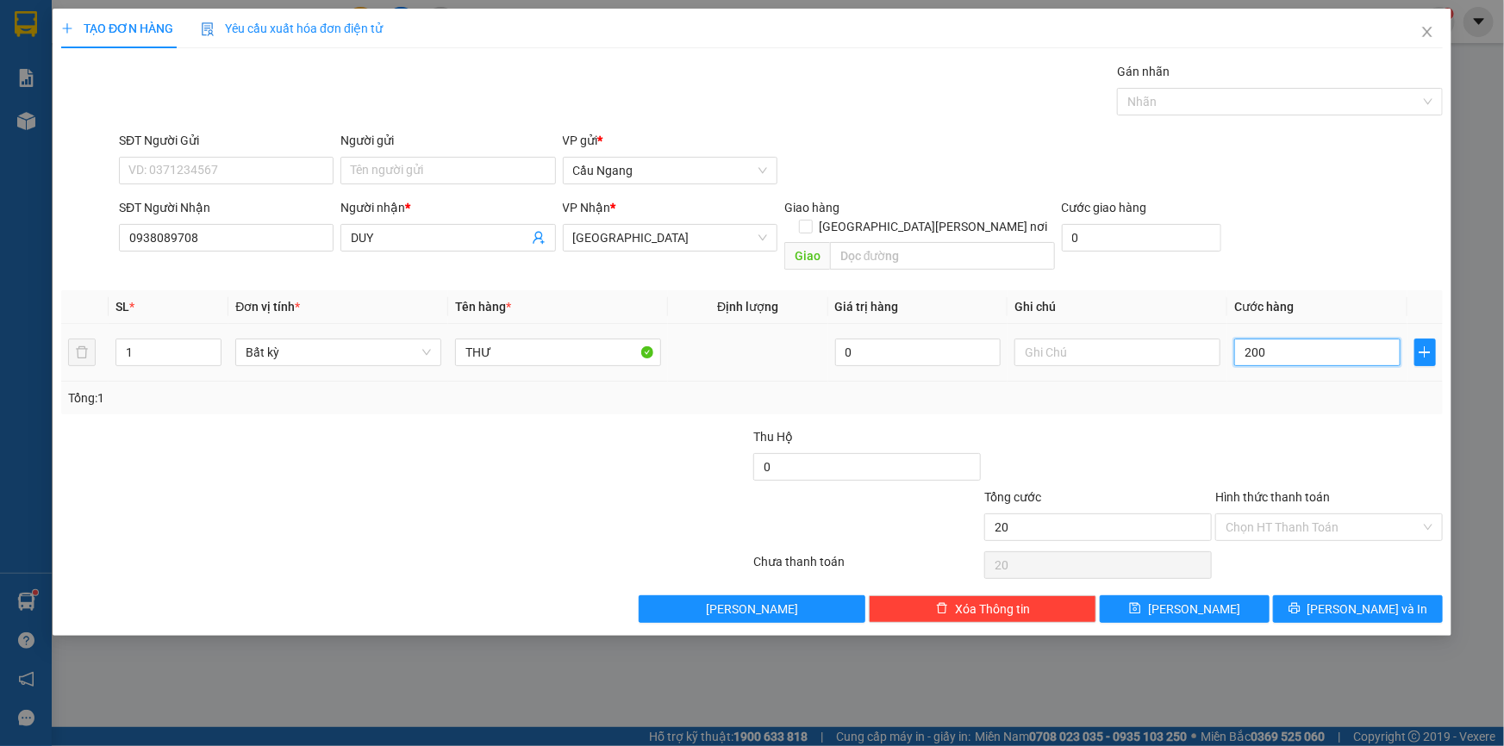
type input "200"
type input "2.000"
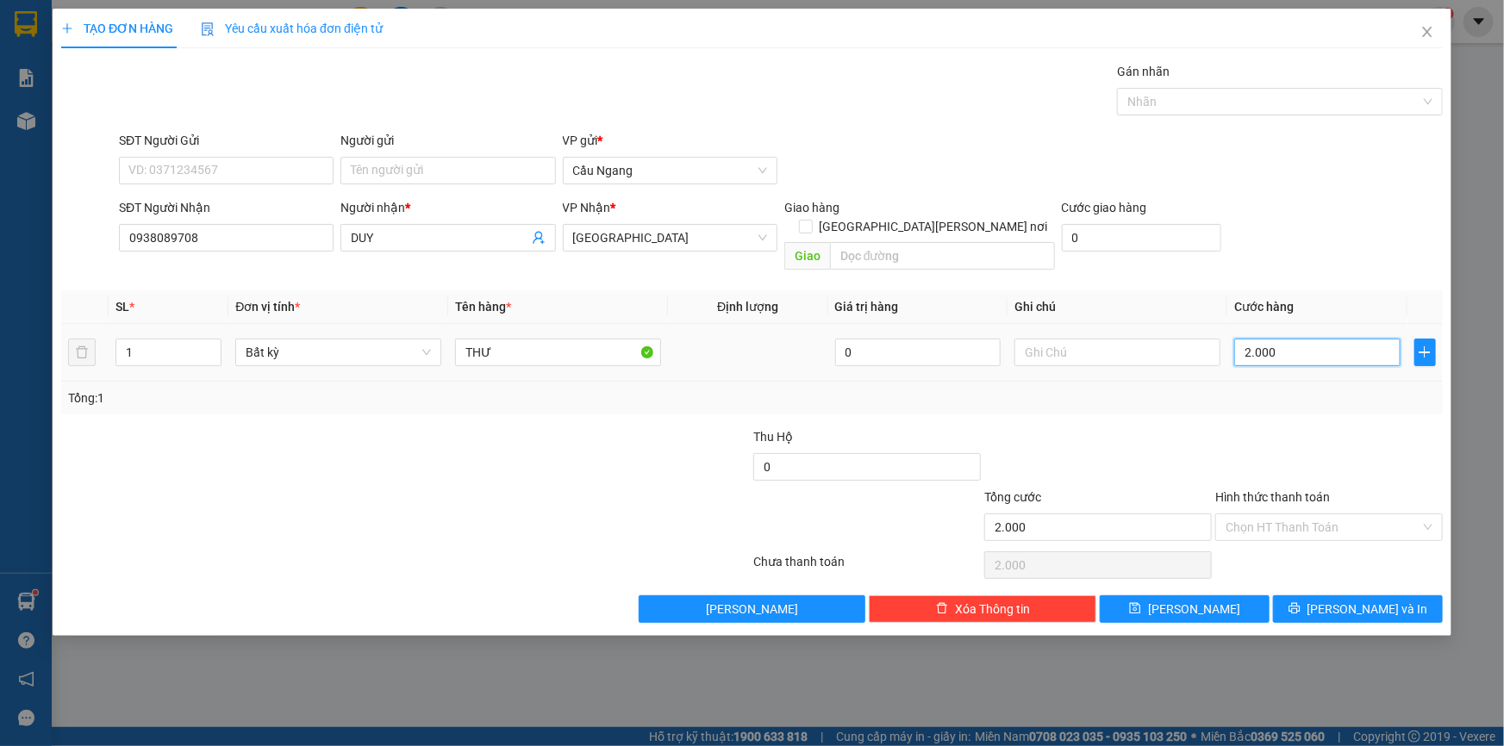
type input "20.000"
click at [1332, 515] on input "Hình thức thanh toán" at bounding box center [1323, 528] width 195 height 26
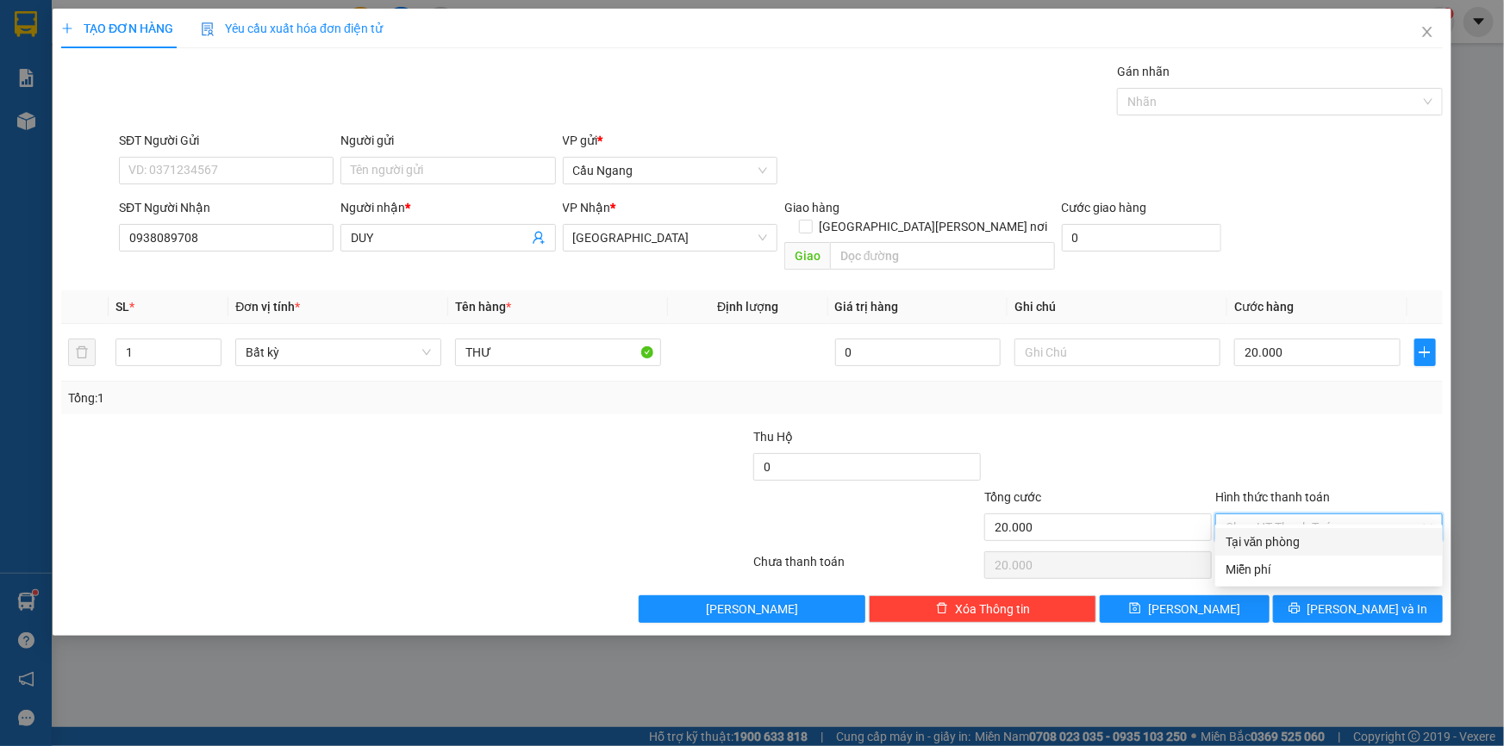
click at [1289, 545] on div "Tại văn phòng" at bounding box center [1329, 542] width 207 height 19
type input "0"
click at [1369, 600] on span "[PERSON_NAME] và In" at bounding box center [1367, 609] width 121 height 19
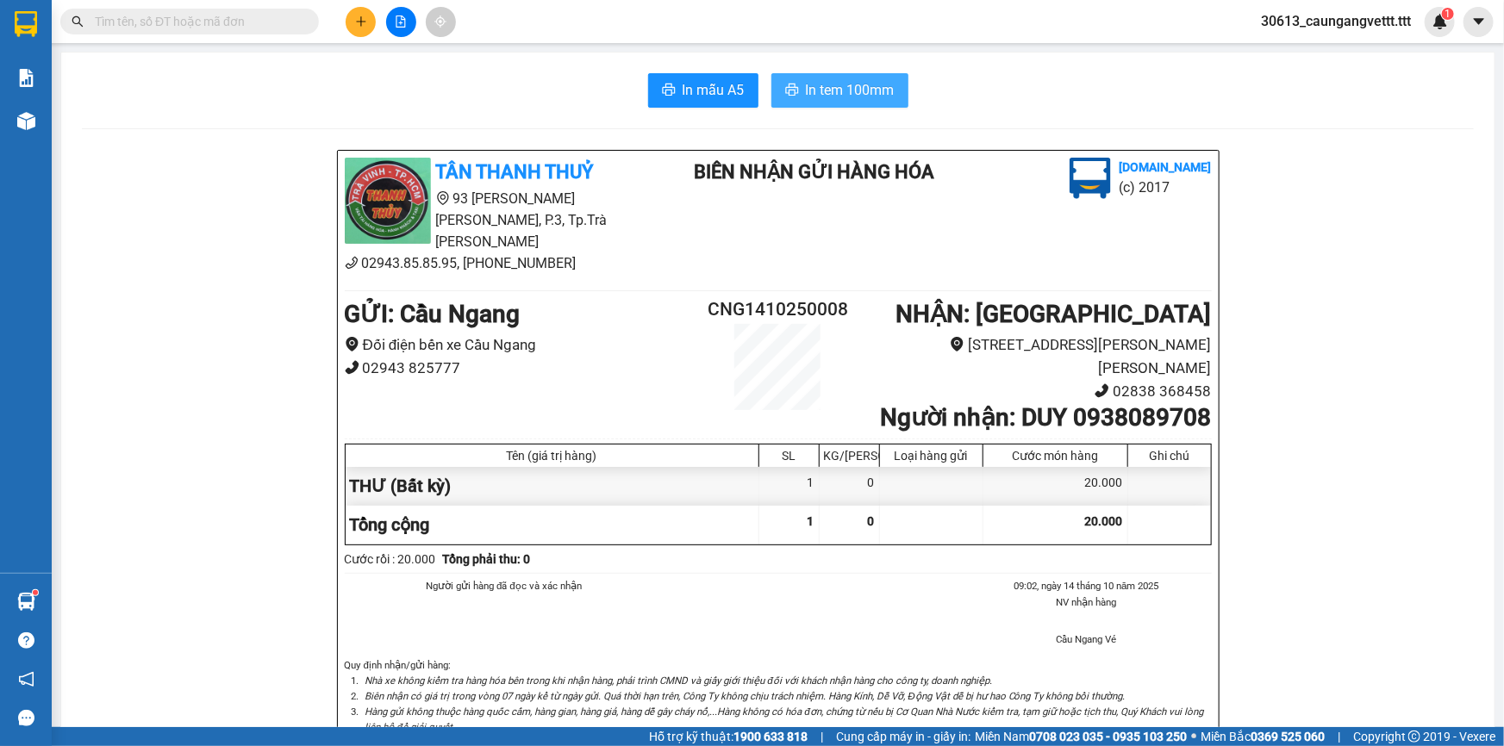
click at [840, 93] on span "In tem 100mm" at bounding box center [850, 90] width 89 height 22
click at [355, 18] on icon "plus" at bounding box center [361, 22] width 12 height 12
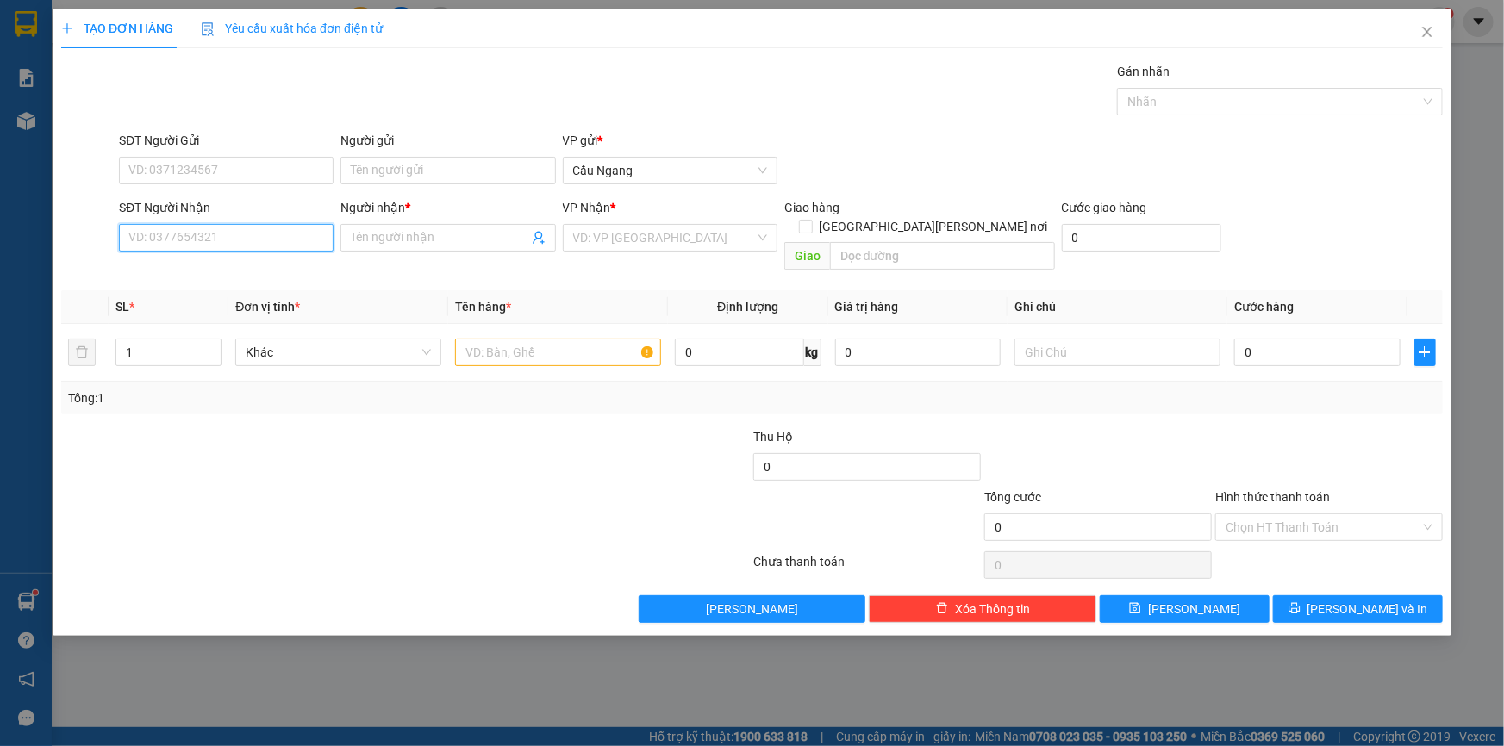
click at [221, 231] on input "SĐT Người Nhận" at bounding box center [226, 238] width 215 height 28
click at [215, 270] on div "0762105371 - NA" at bounding box center [226, 272] width 194 height 19
type input "0762105371"
type input "NA"
type input "0762105371"
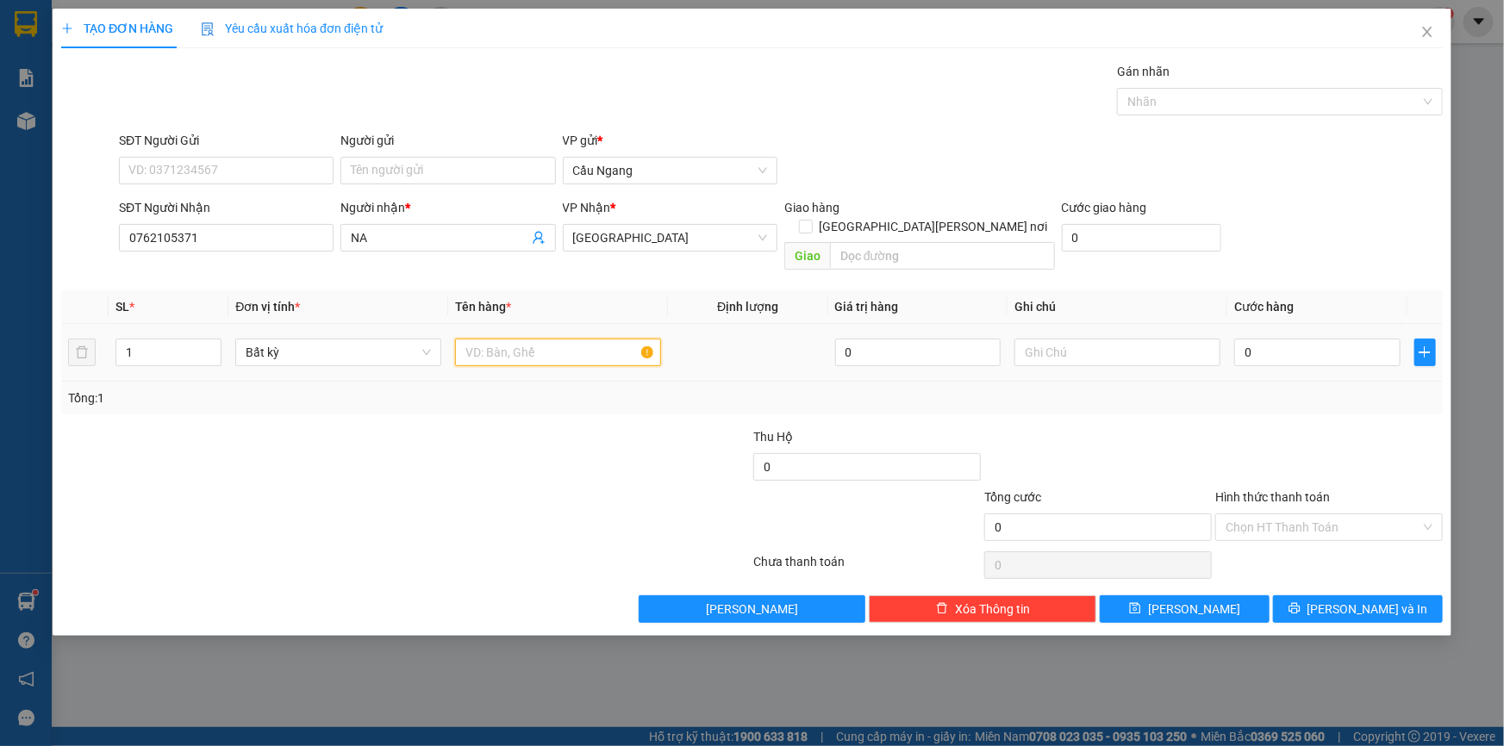
click at [553, 339] on input "text" at bounding box center [558, 353] width 206 height 28
type input "THÙNG XOP"
click at [1278, 339] on input "0" at bounding box center [1317, 353] width 166 height 28
type input "4"
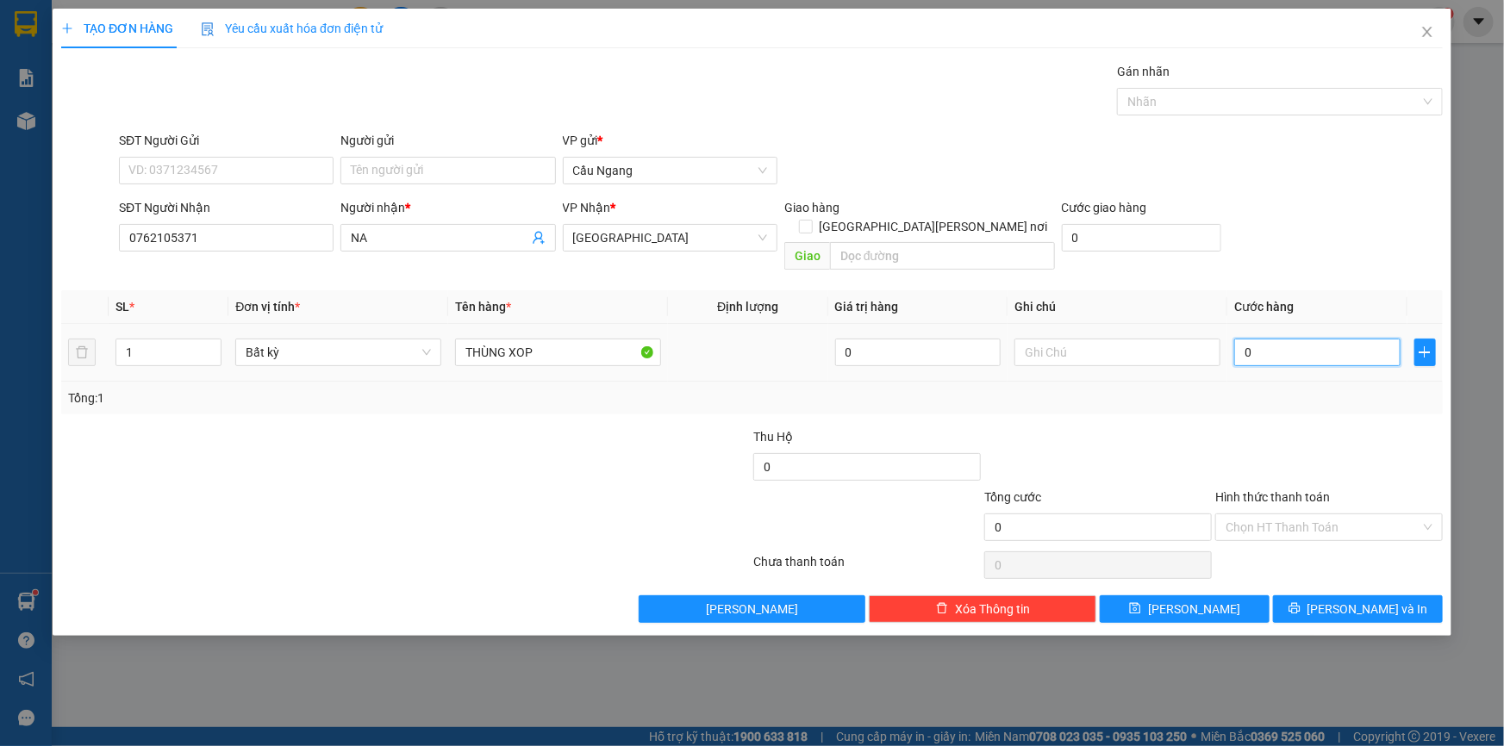
type input "4"
type input "40"
type input "400"
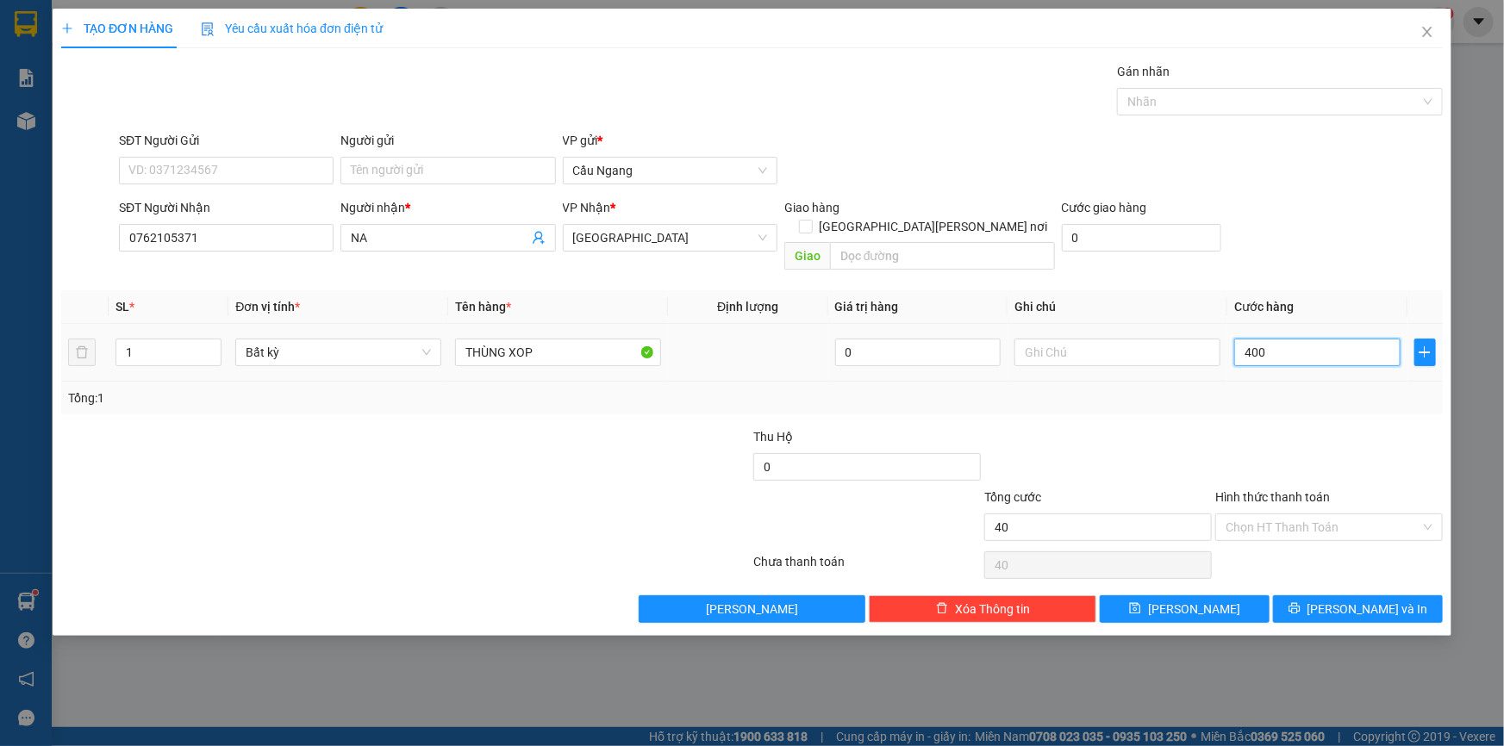
type input "400"
type input "4.000"
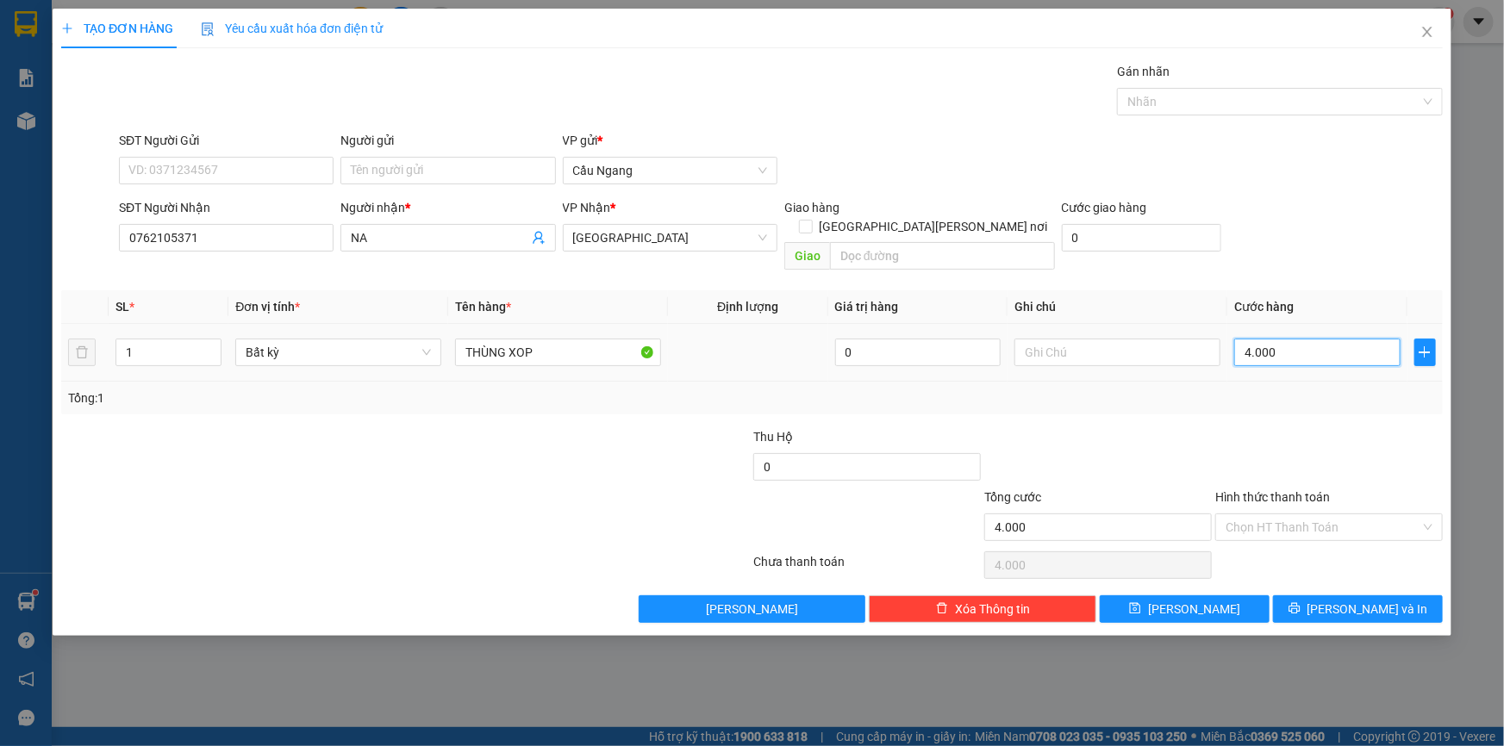
type input "40.000"
click at [1352, 602] on button "[PERSON_NAME] và In" at bounding box center [1358, 610] width 170 height 28
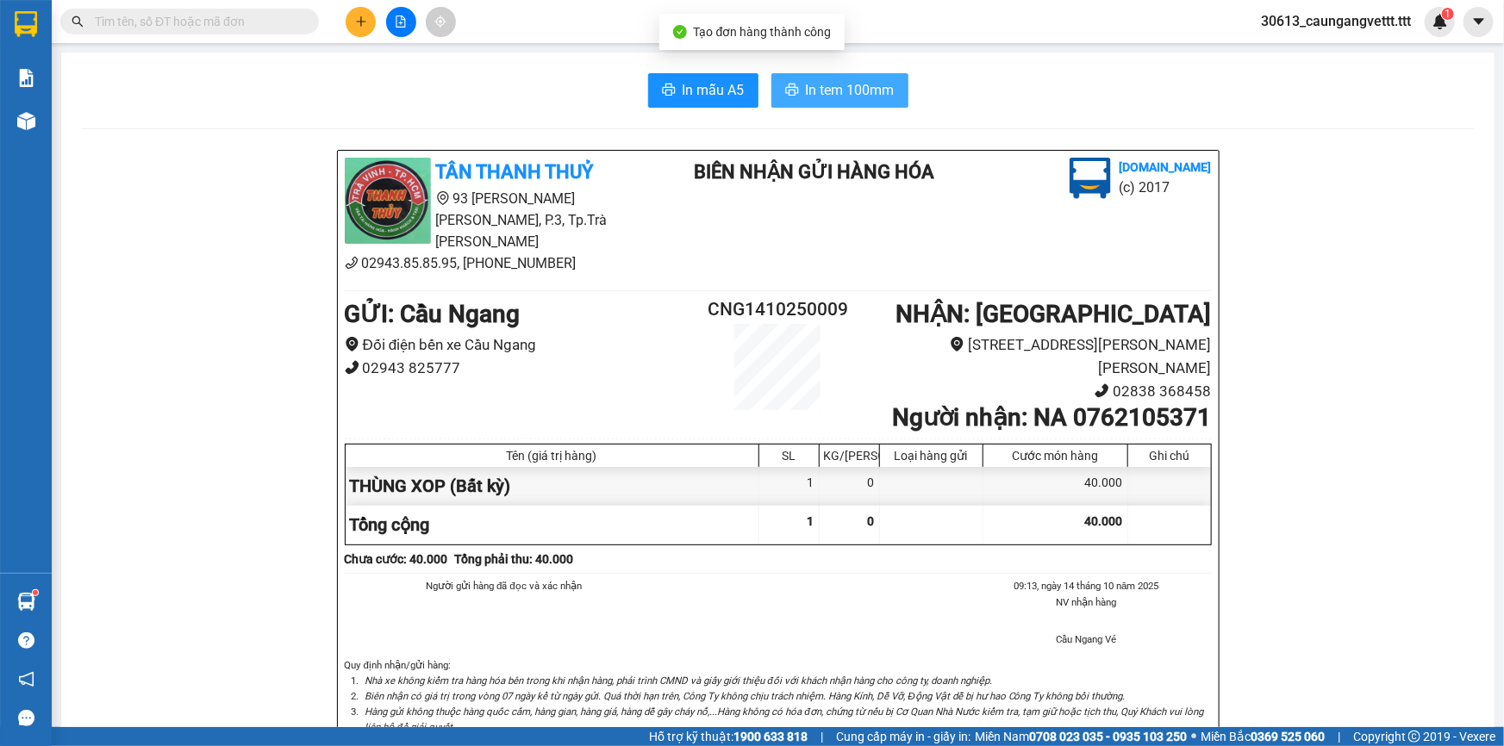
click at [820, 87] on span "In tem 100mm" at bounding box center [850, 90] width 89 height 22
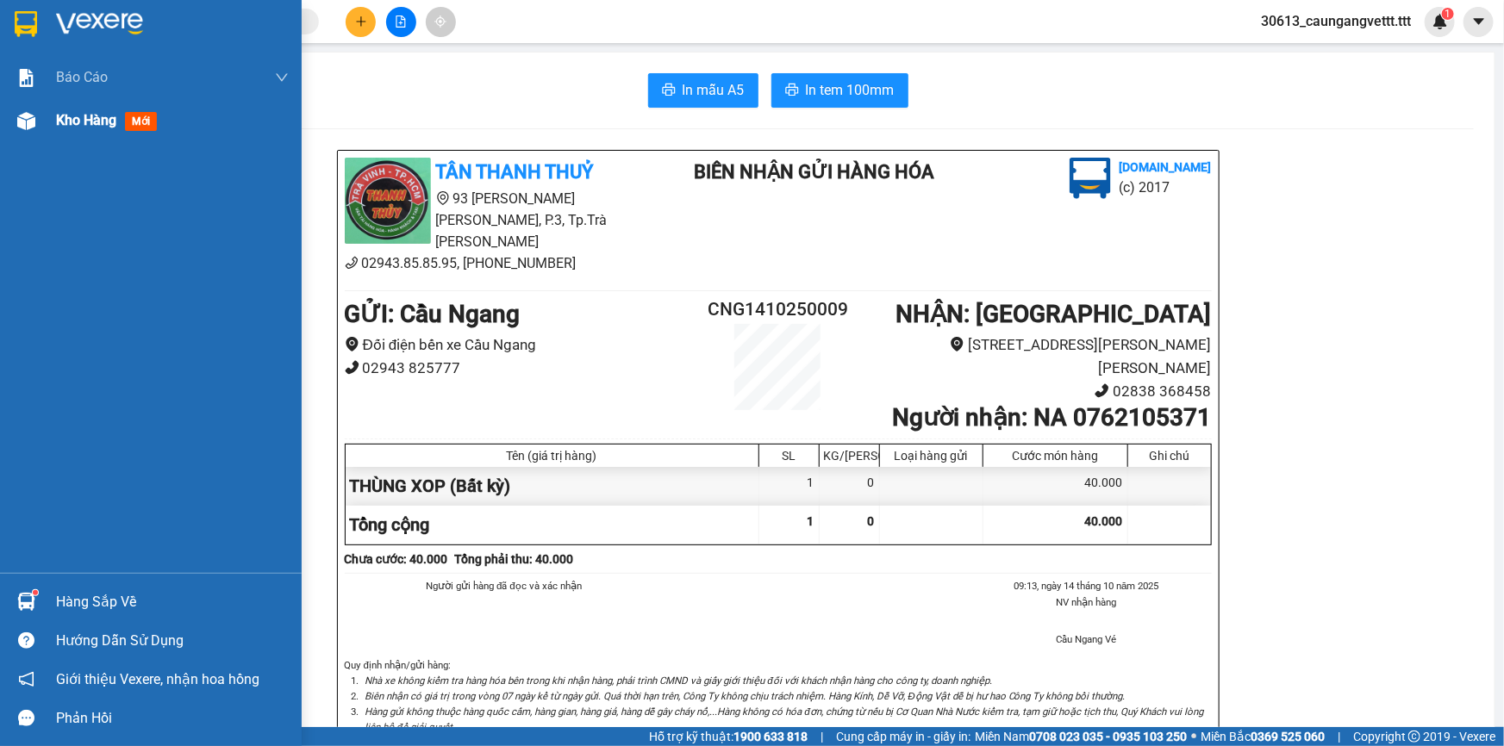
click at [77, 117] on span "Kho hàng" at bounding box center [86, 120] width 60 height 16
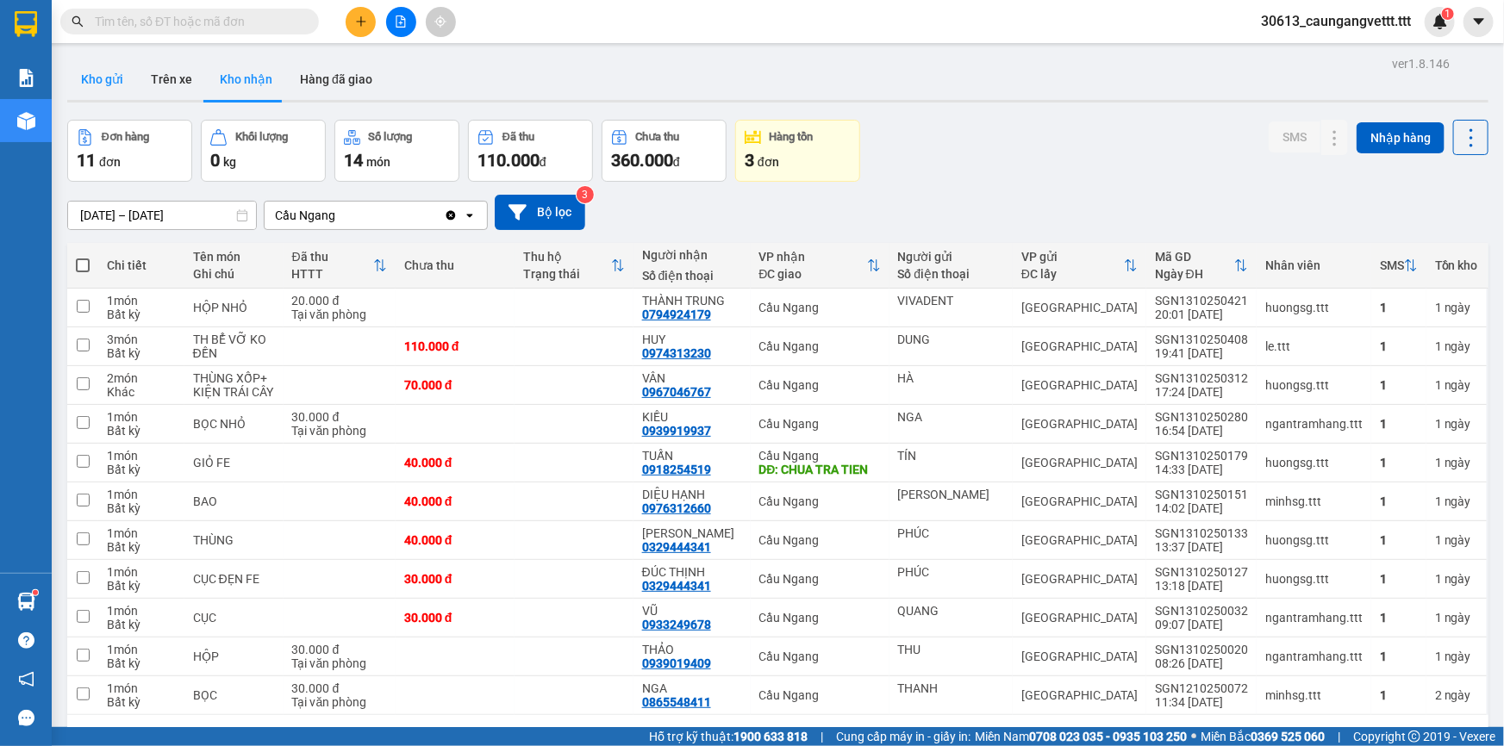
click at [107, 69] on button "Kho gửi" at bounding box center [102, 79] width 70 height 41
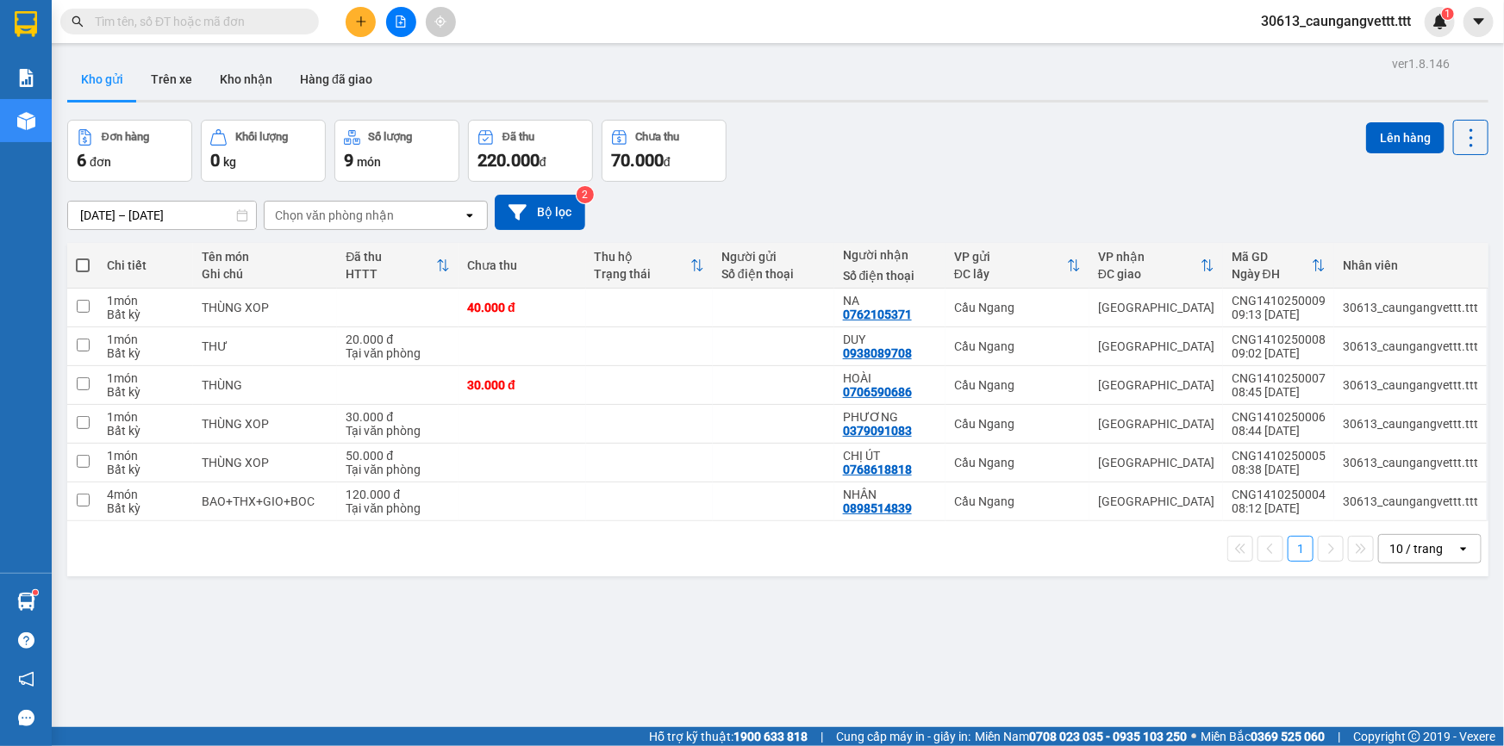
click at [1457, 552] on icon "open" at bounding box center [1464, 549] width 14 height 14
drag, startPoint x: 1421, startPoint y: 514, endPoint x: 1395, endPoint y: 507, distance: 27.6
click at [1420, 513] on span "100 / trang" at bounding box center [1411, 510] width 62 height 17
click at [81, 265] on span at bounding box center [83, 266] width 14 height 14
click at [83, 257] on input "checkbox" at bounding box center [83, 257] width 0 height 0
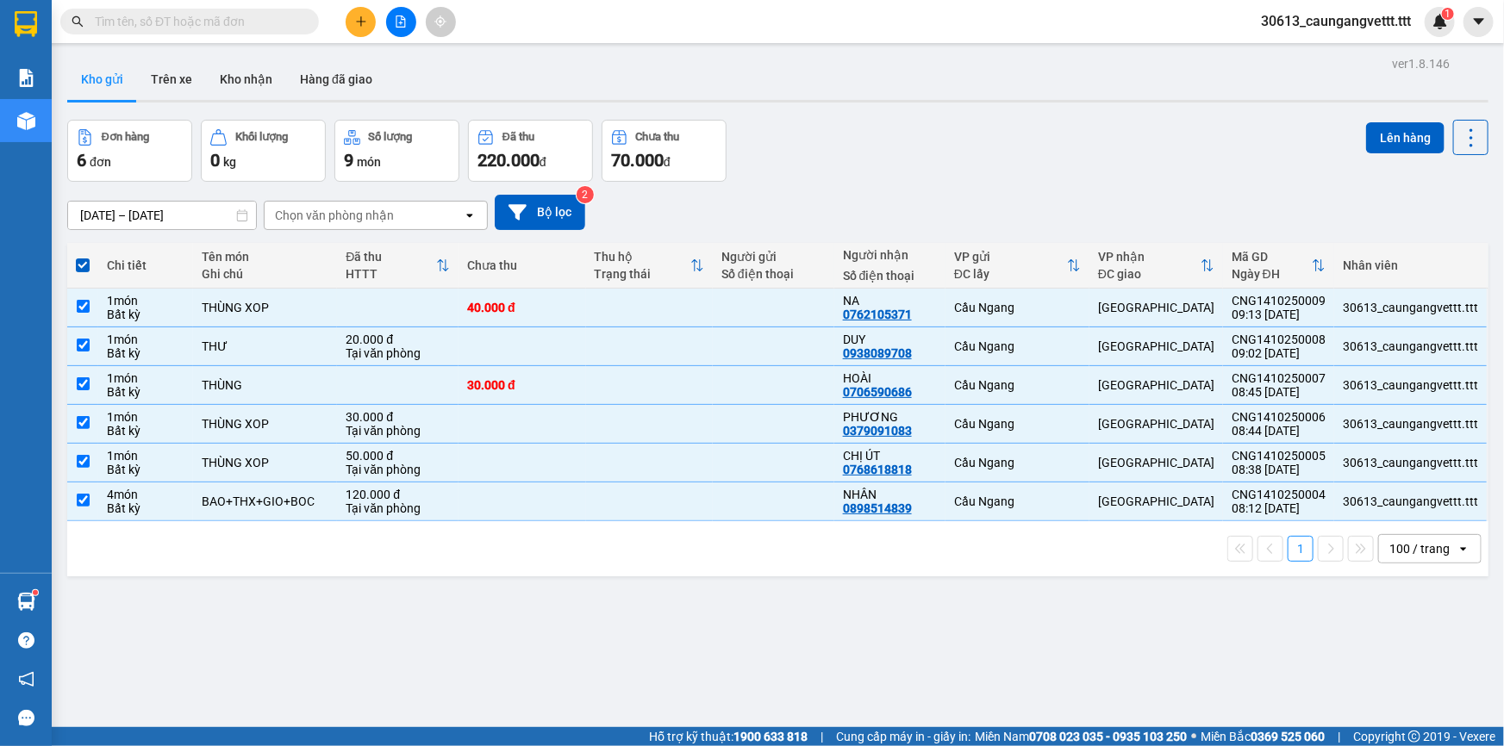
click at [1404, 136] on button "Lên hàng" at bounding box center [1405, 137] width 78 height 31
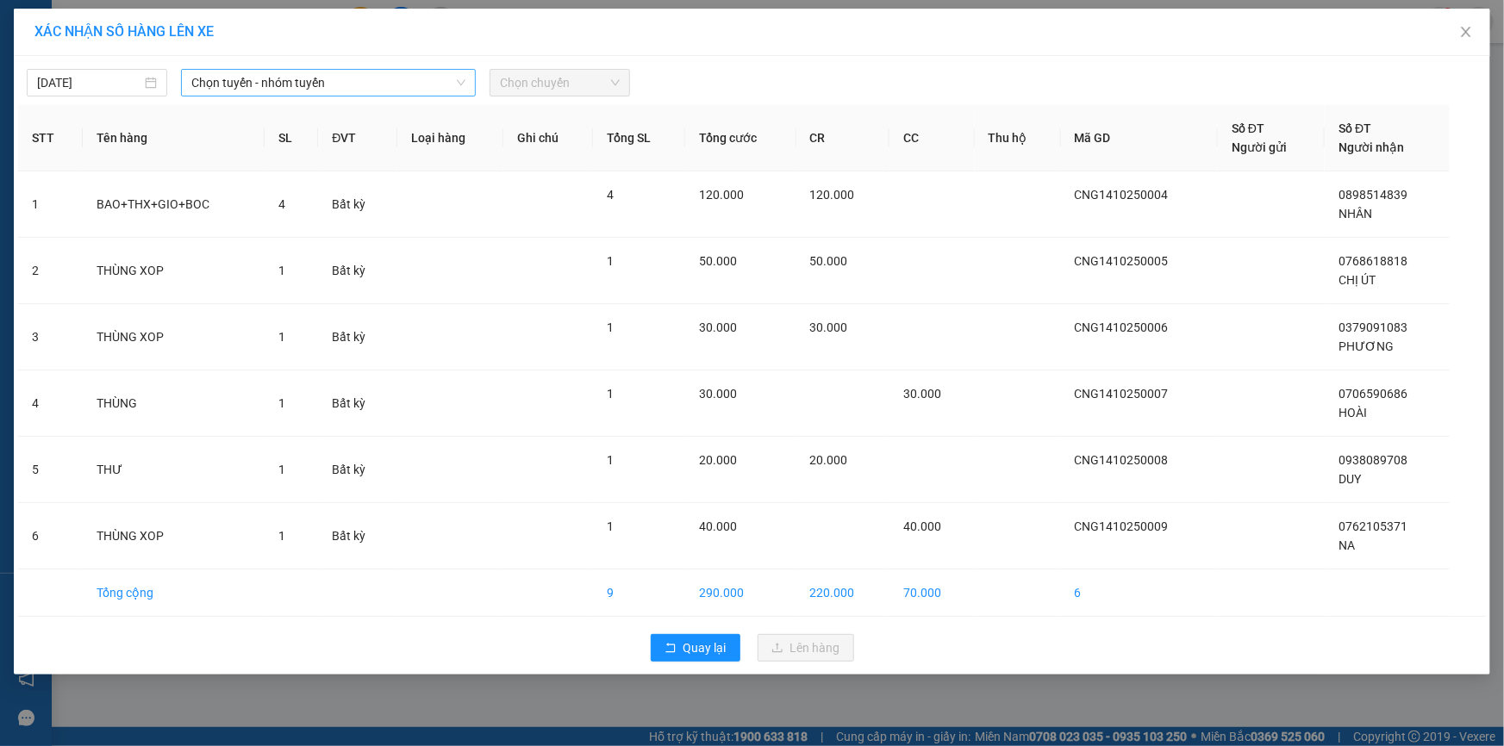
click at [386, 88] on span "Chọn tuyến - nhóm tuyến" at bounding box center [328, 83] width 274 height 26
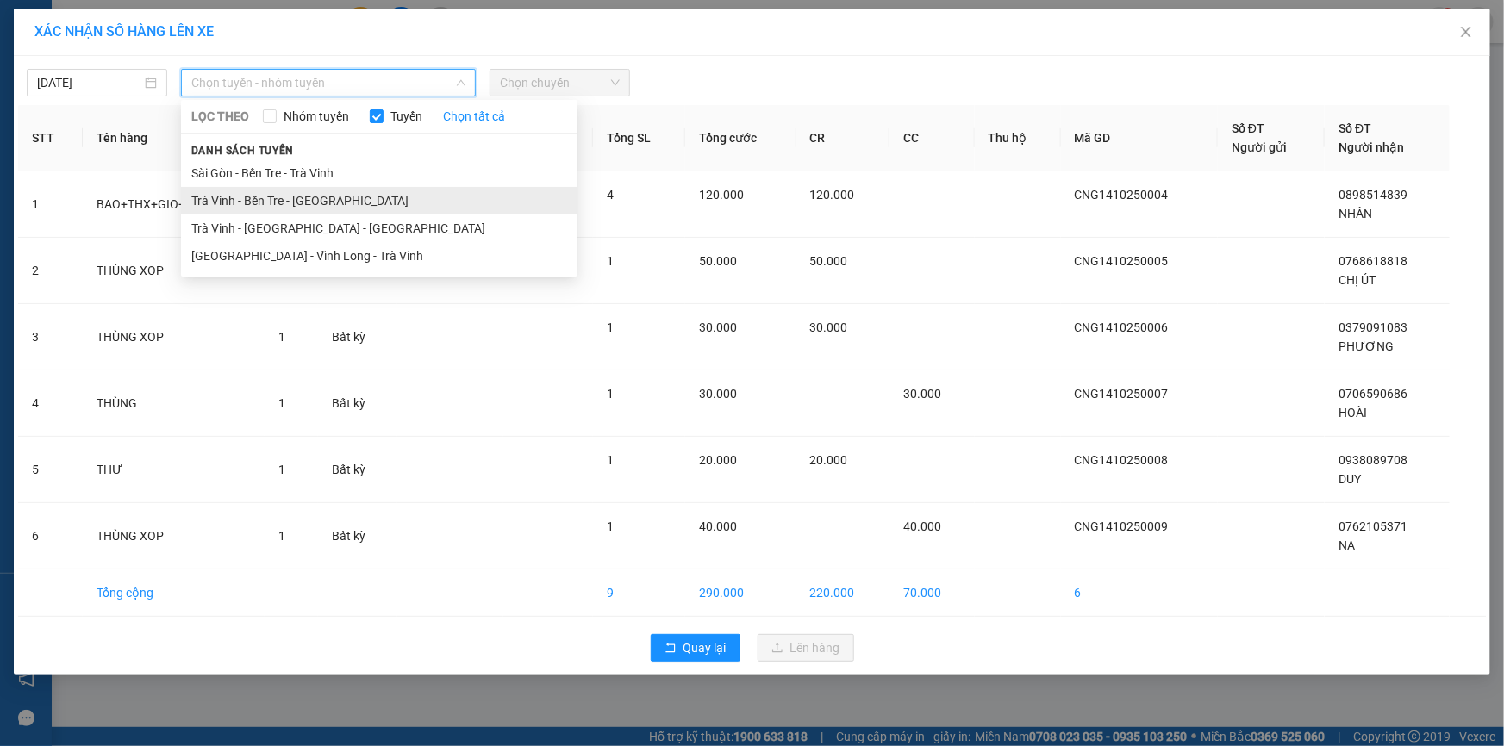
click at [302, 202] on li "Trà Vinh - Bến Tre - [GEOGRAPHIC_DATA]" at bounding box center [379, 201] width 396 height 28
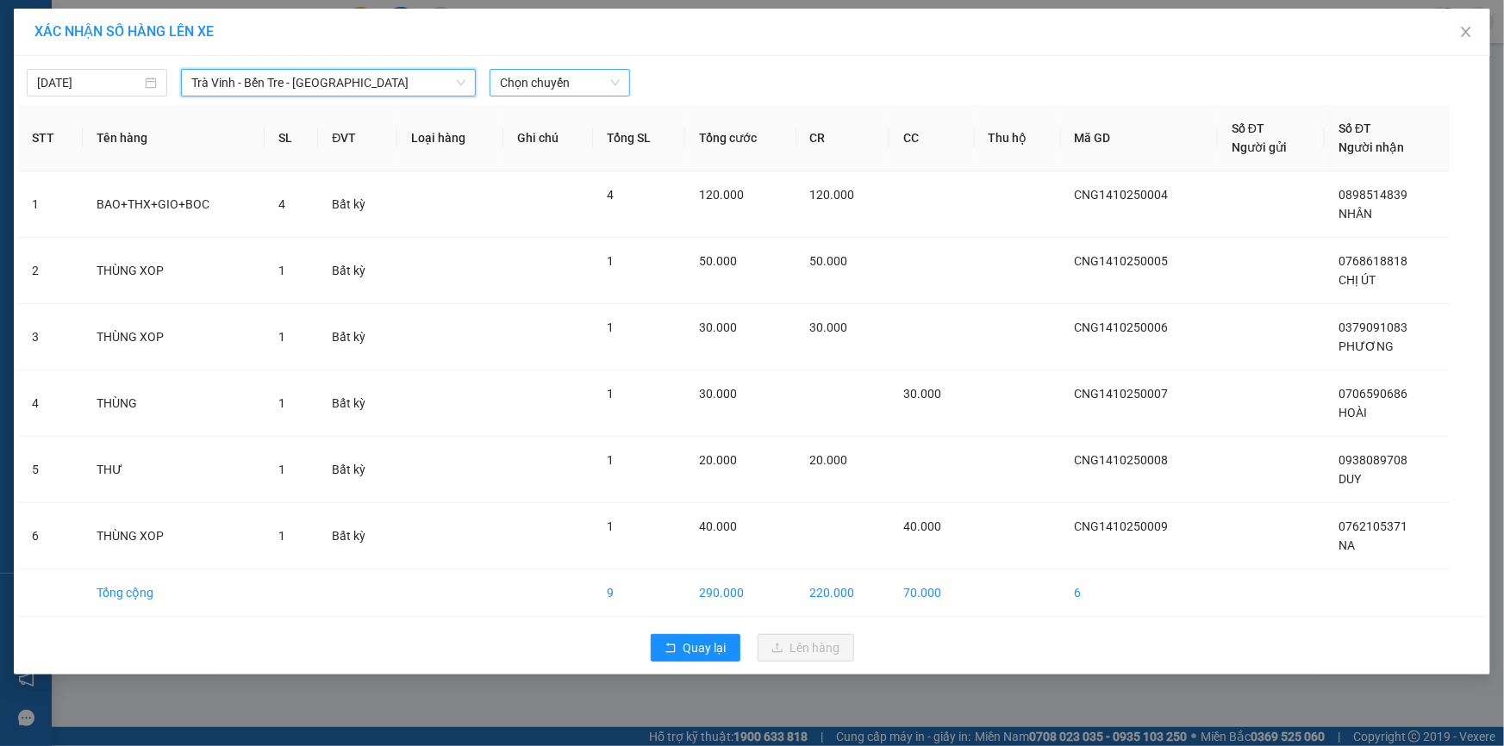
click at [595, 85] on span "Chọn chuyến" at bounding box center [560, 83] width 120 height 26
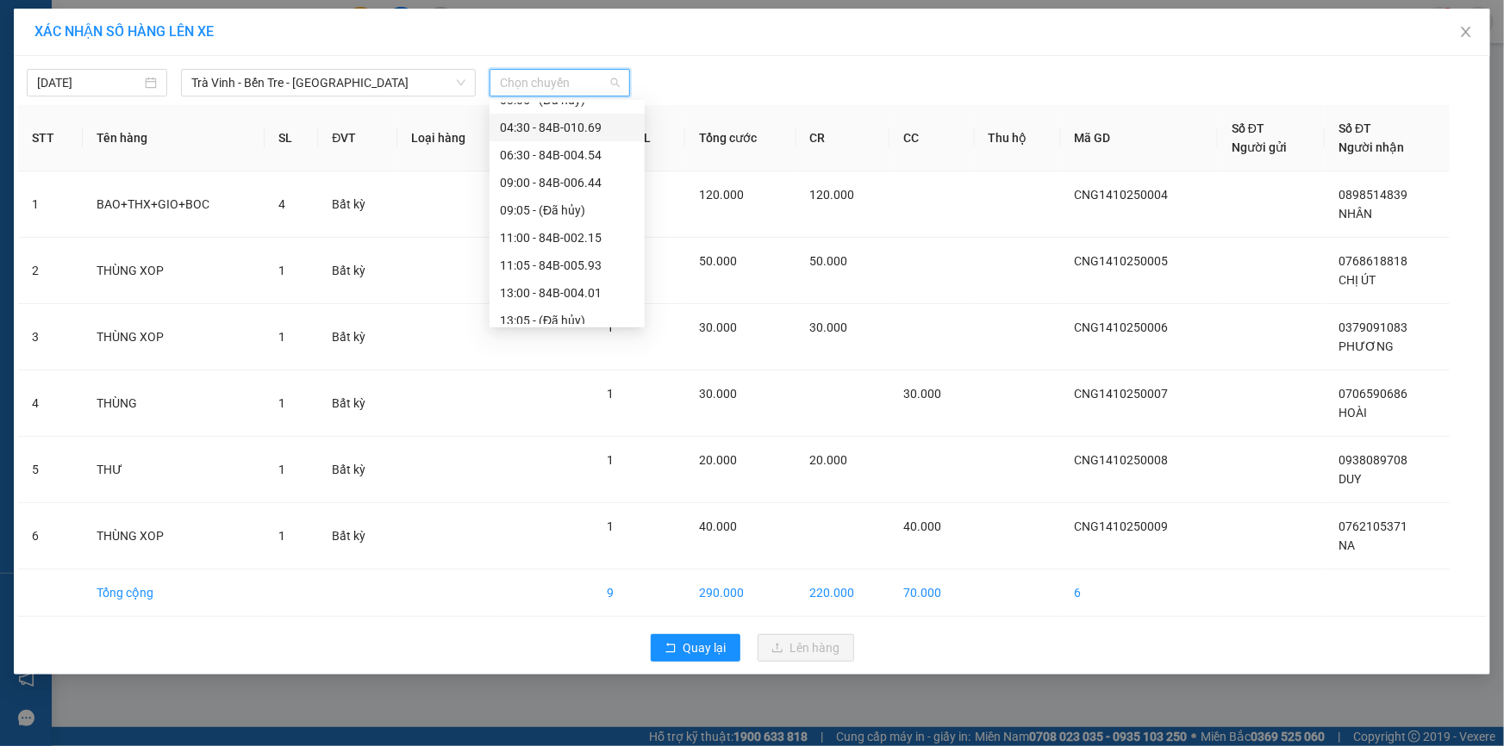
scroll to position [156, 0]
click at [530, 240] on div "11:00 - 84B-002.15" at bounding box center [567, 237] width 134 height 19
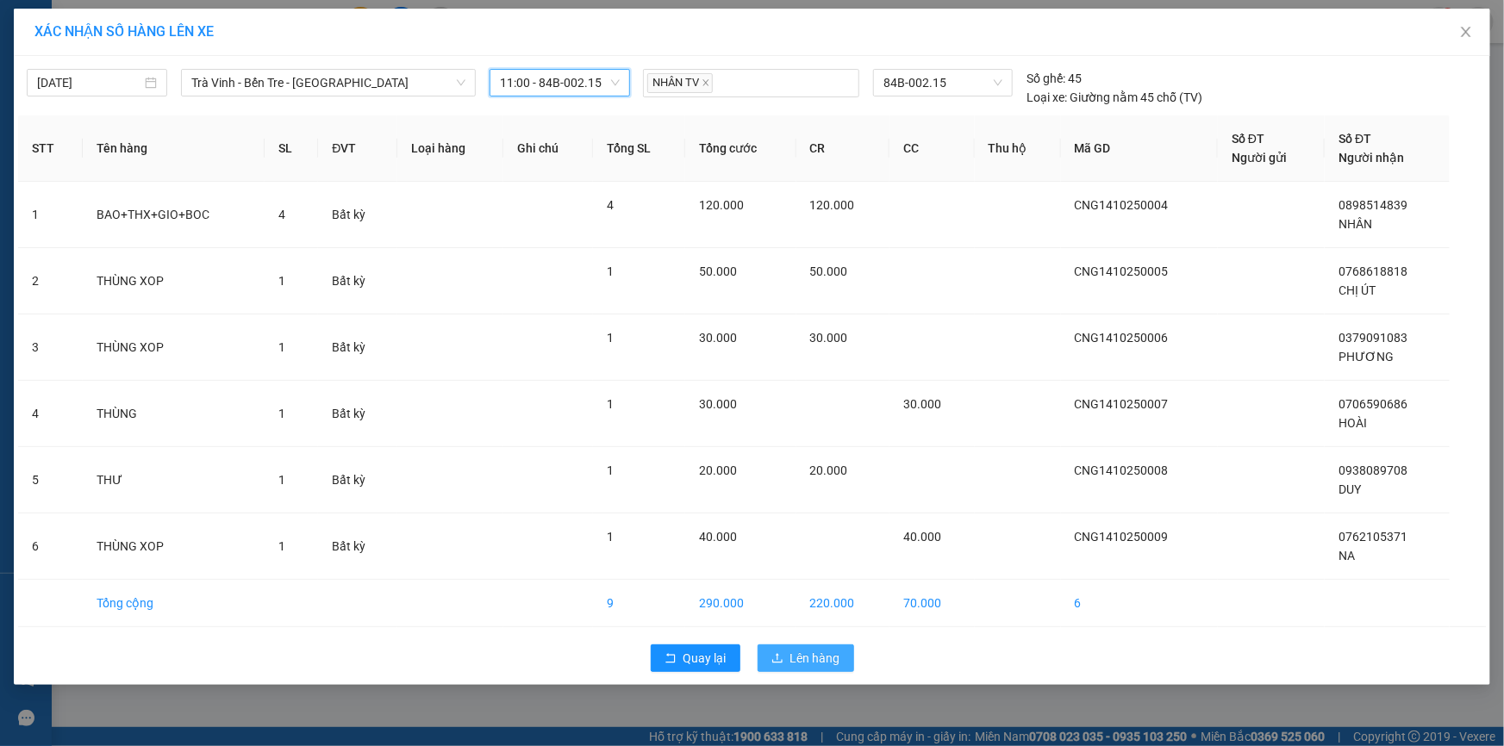
click at [819, 657] on span "Lên hàng" at bounding box center [815, 658] width 50 height 19
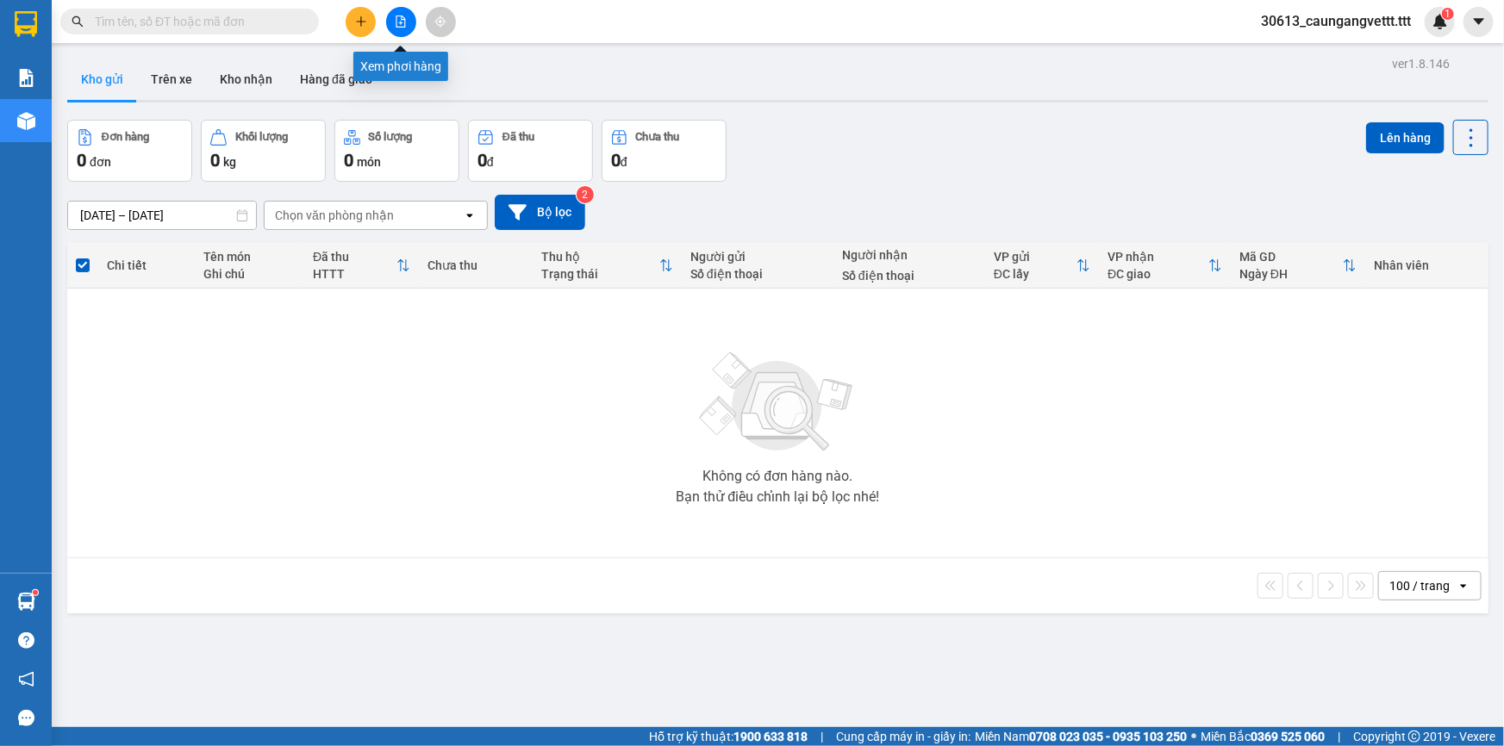
click at [409, 21] on button at bounding box center [401, 22] width 30 height 30
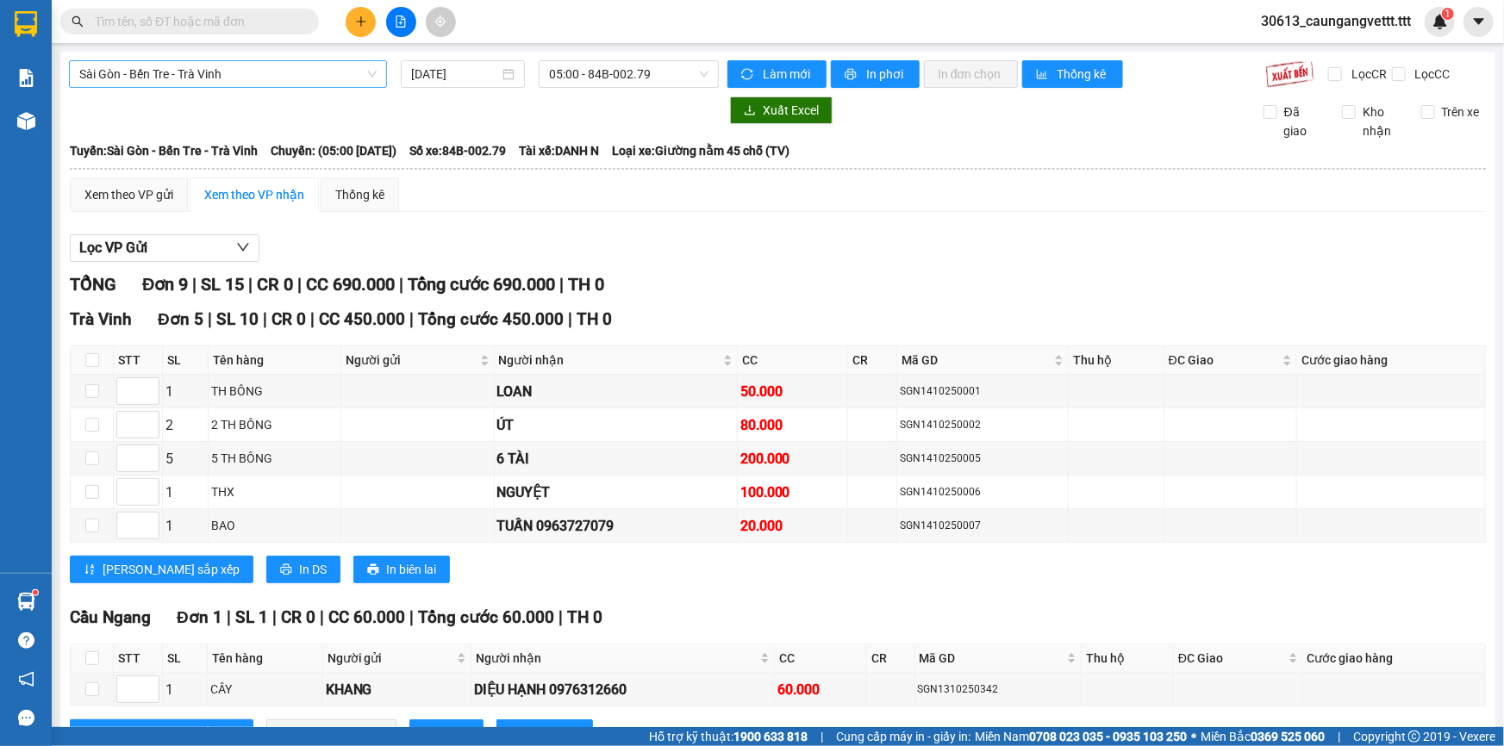
click at [290, 69] on span "Sài Gòn - Bến Tre - Trà Vinh" at bounding box center [227, 74] width 297 height 26
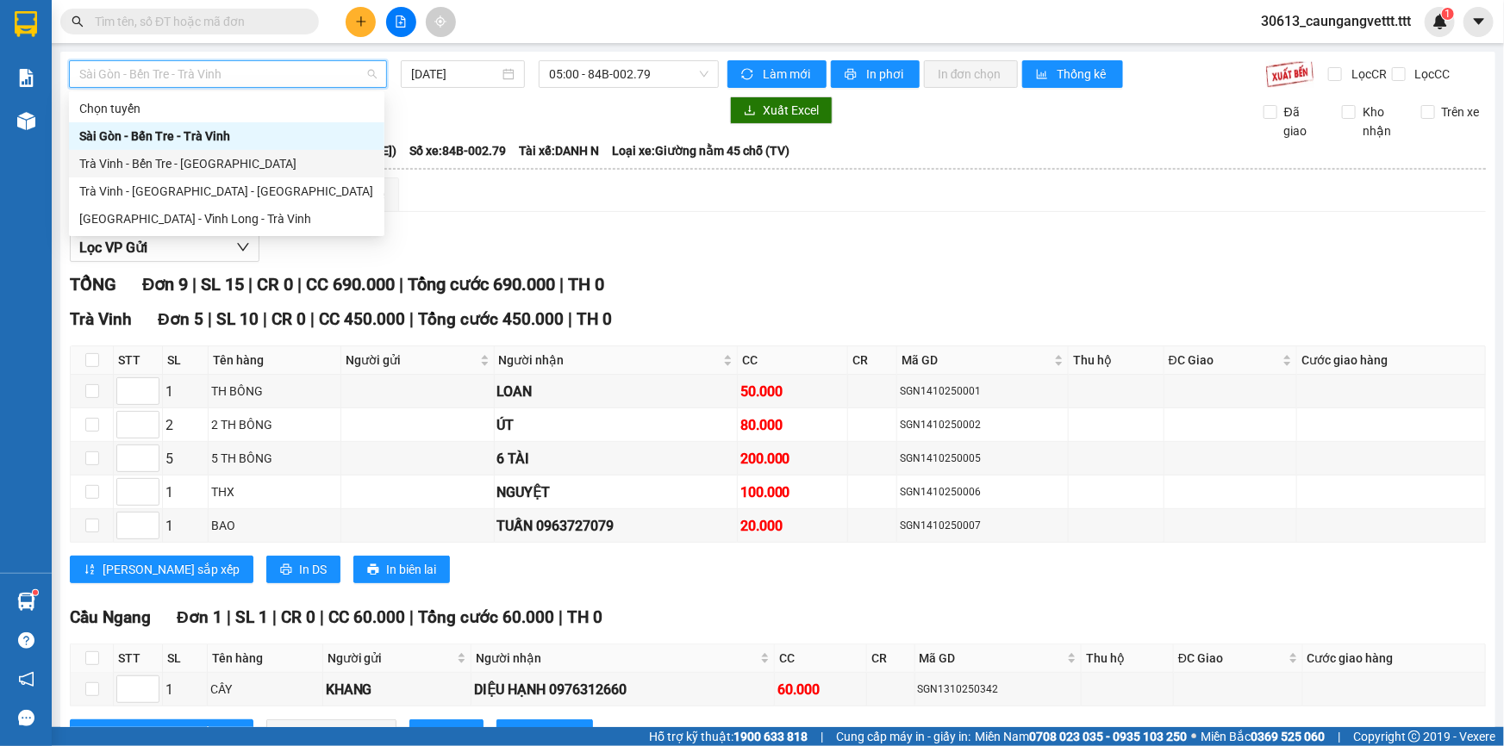
click at [206, 163] on div "Trà Vinh - Bến Tre - [GEOGRAPHIC_DATA]" at bounding box center [226, 163] width 295 height 19
type input "[DATE]"
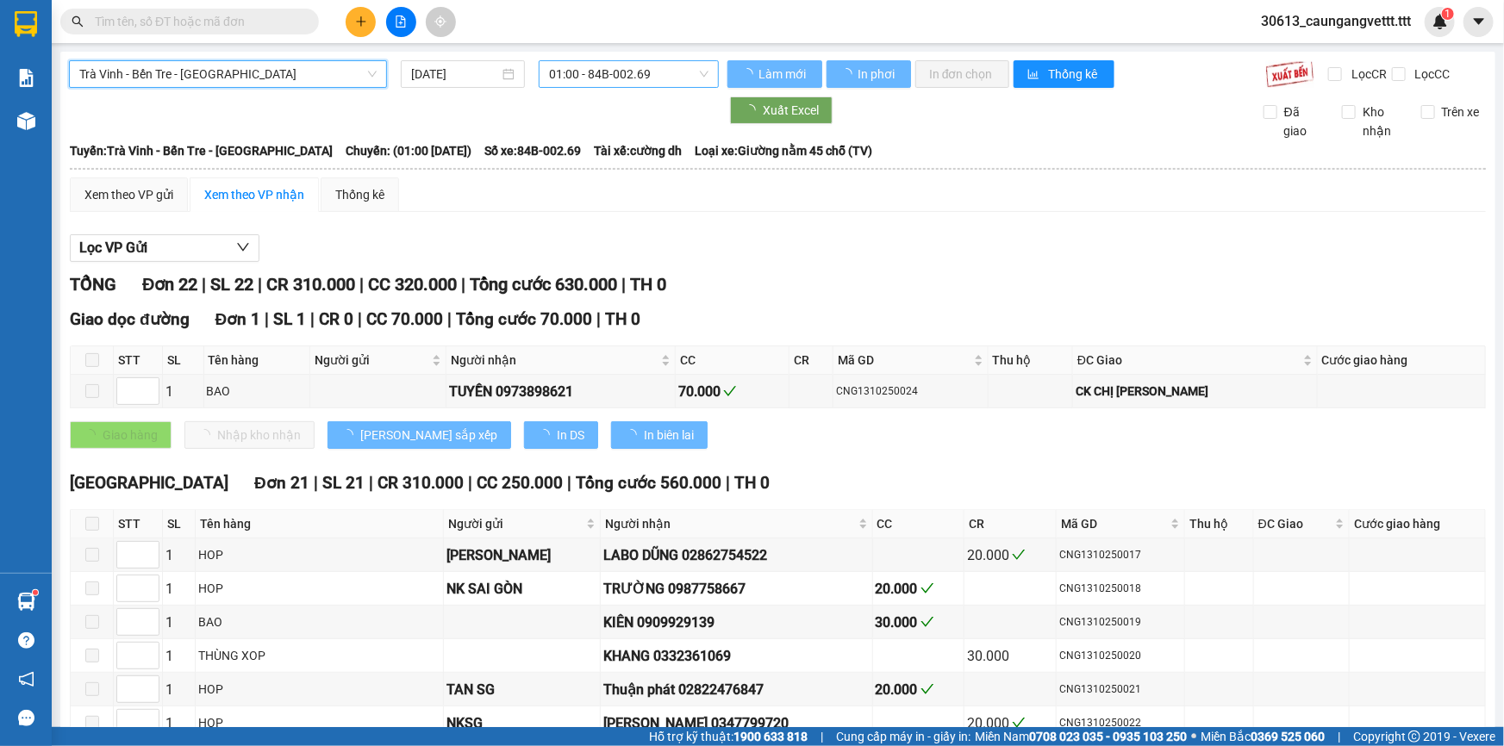
click at [681, 74] on span "01:00 - 84B-002.69" at bounding box center [628, 74] width 159 height 26
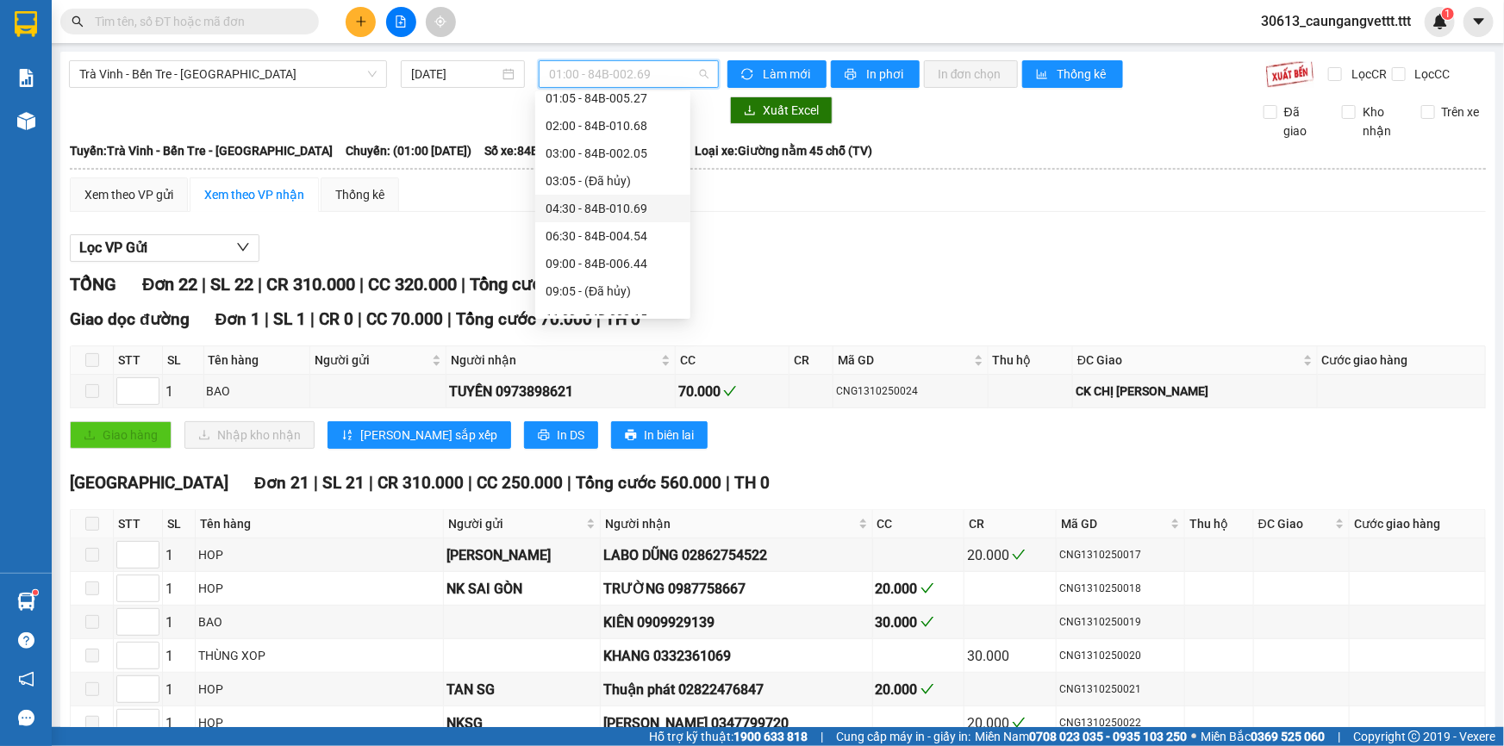
scroll to position [156, 0]
click at [602, 229] on div "11:00 - 84B-002.15" at bounding box center [613, 228] width 134 height 19
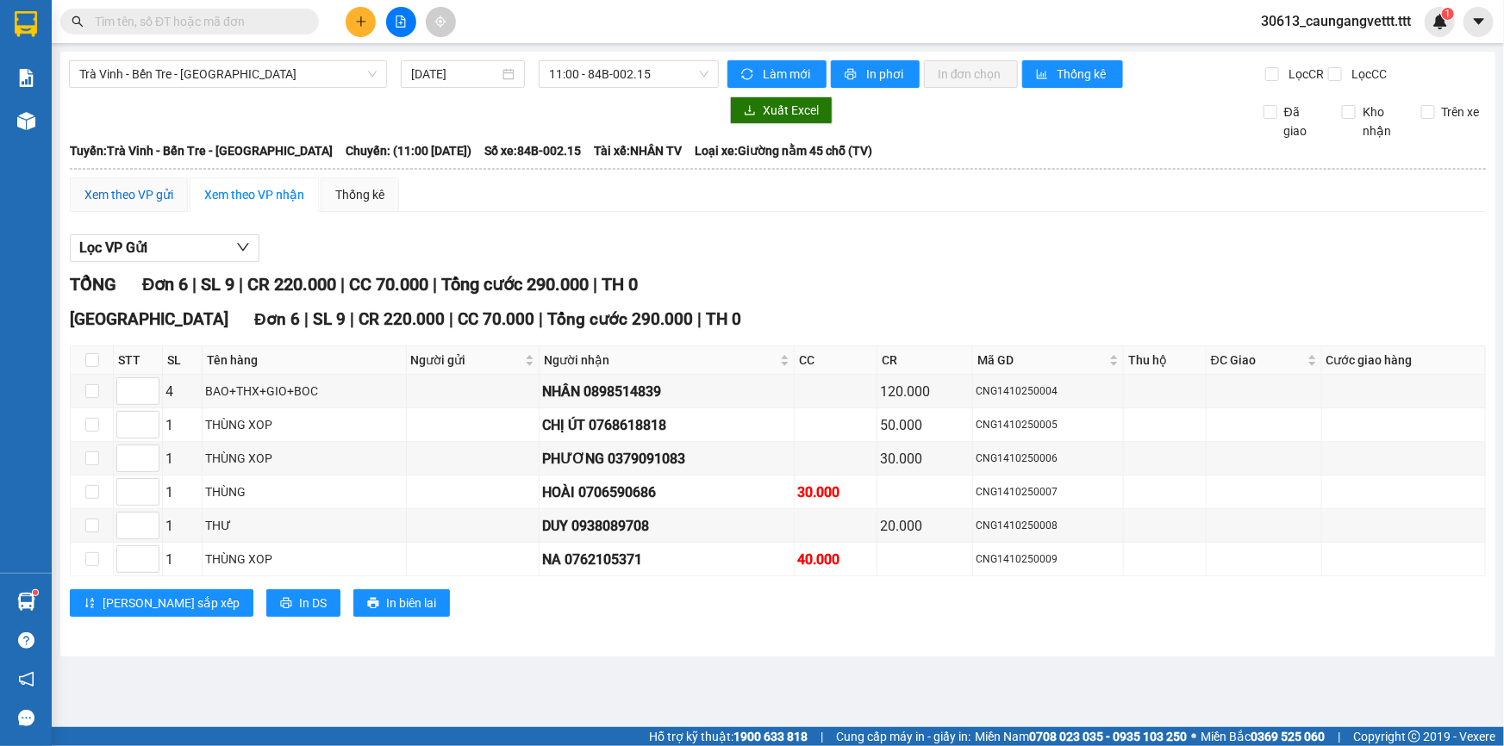
click at [141, 197] on div "Xem theo VP gửi" at bounding box center [128, 194] width 89 height 19
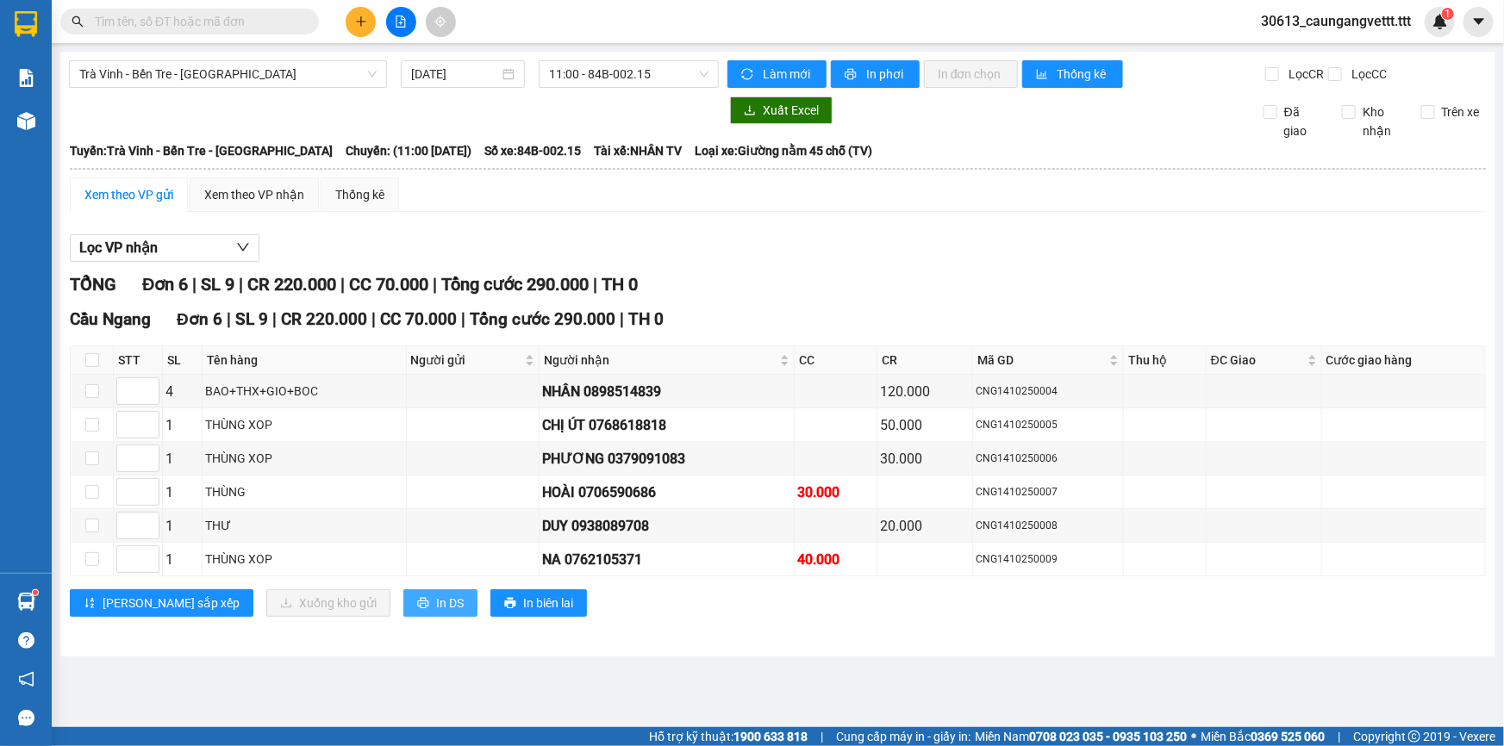
click at [436, 605] on span "In DS" at bounding box center [450, 603] width 28 height 19
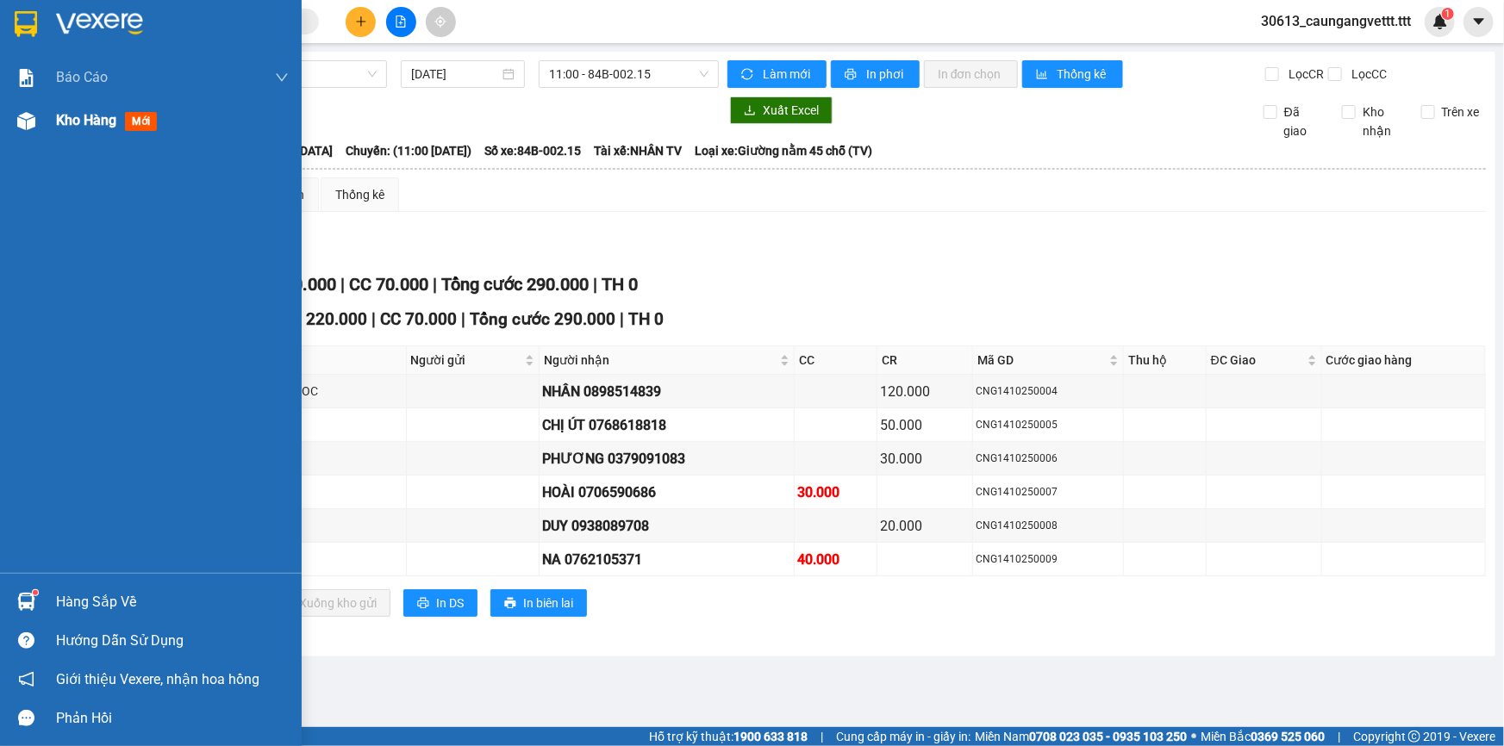
click at [59, 120] on span "Kho hàng" at bounding box center [86, 120] width 60 height 16
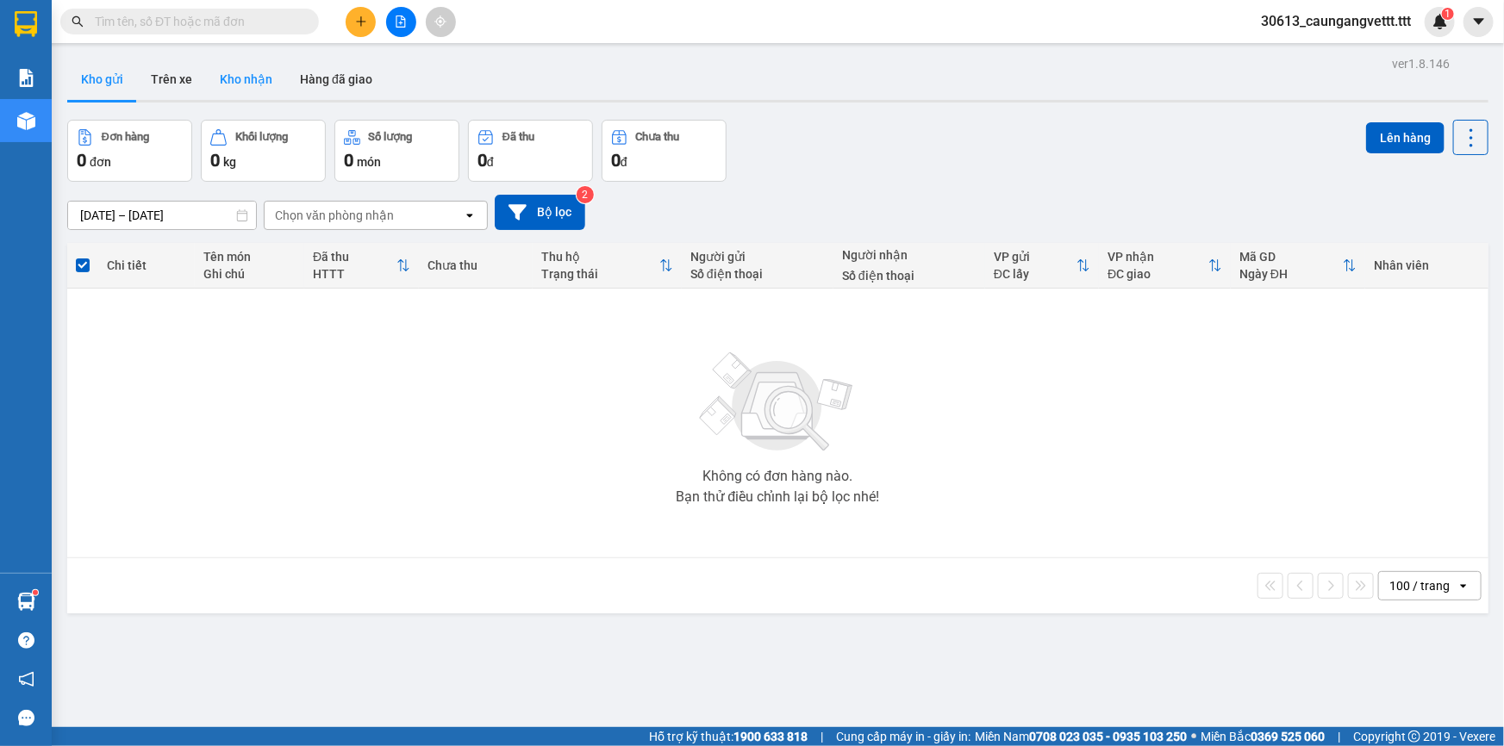
click at [242, 84] on button "Kho nhận" at bounding box center [246, 79] width 80 height 41
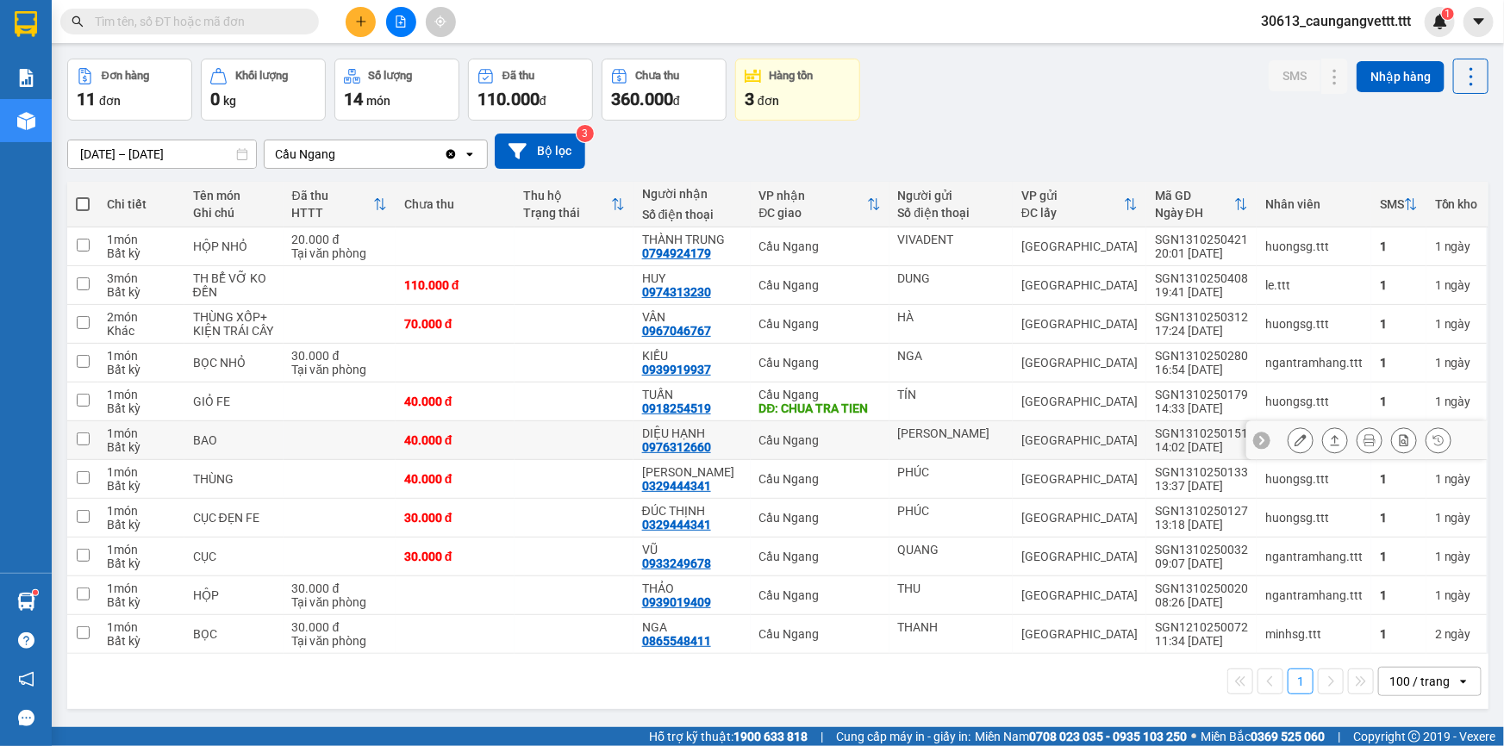
scroll to position [78, 0]
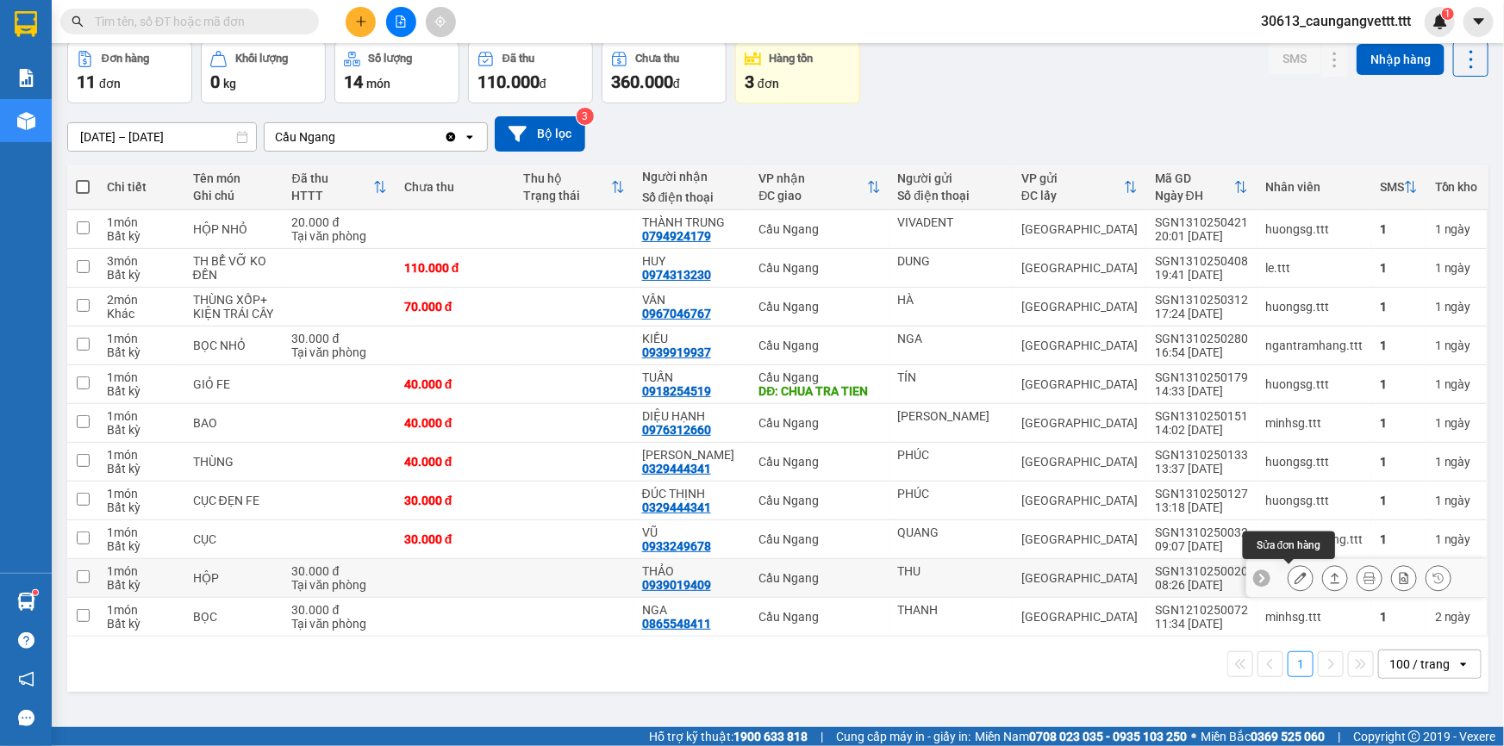
click at [1295, 577] on icon at bounding box center [1301, 578] width 12 height 12
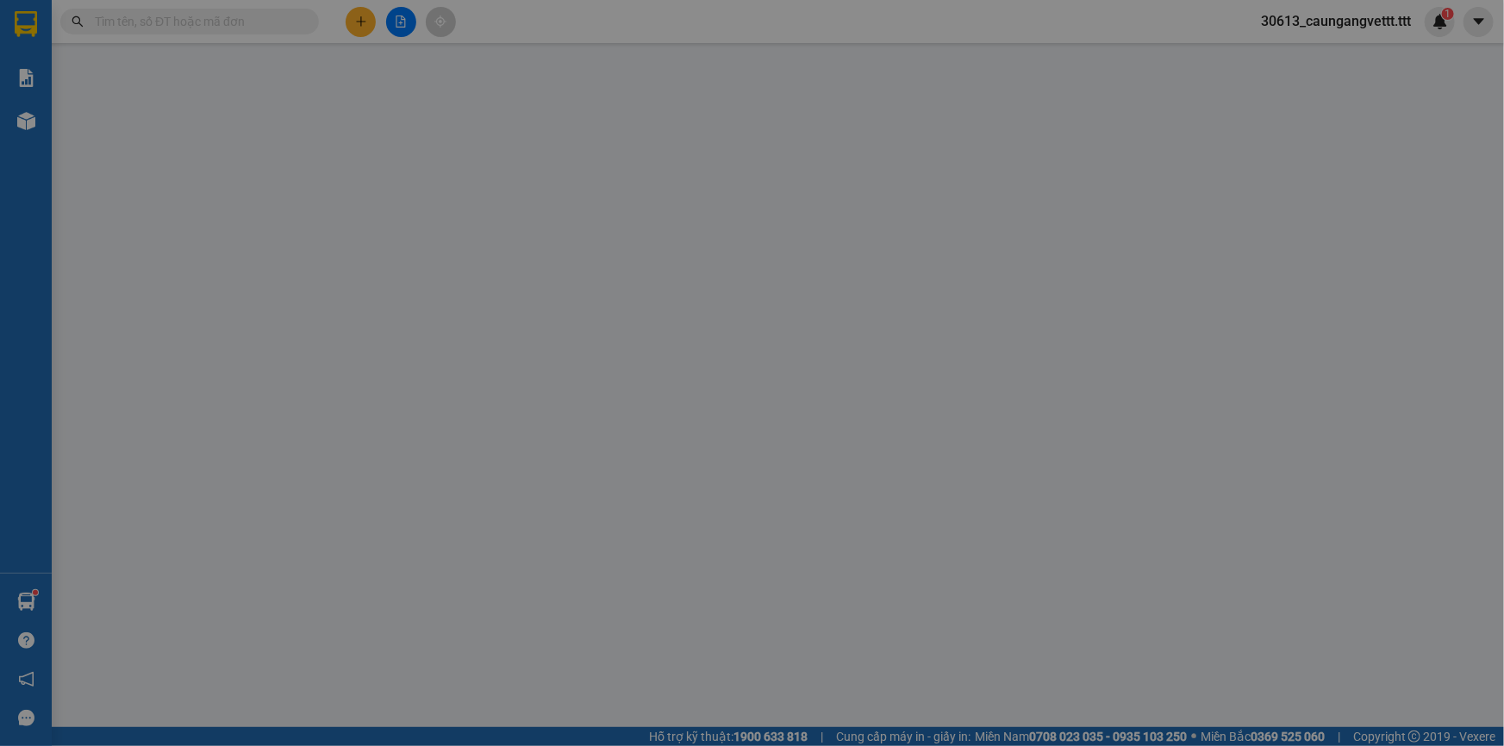
type input "THU"
type input "0939019409"
type input "THẢO"
type input "30.000"
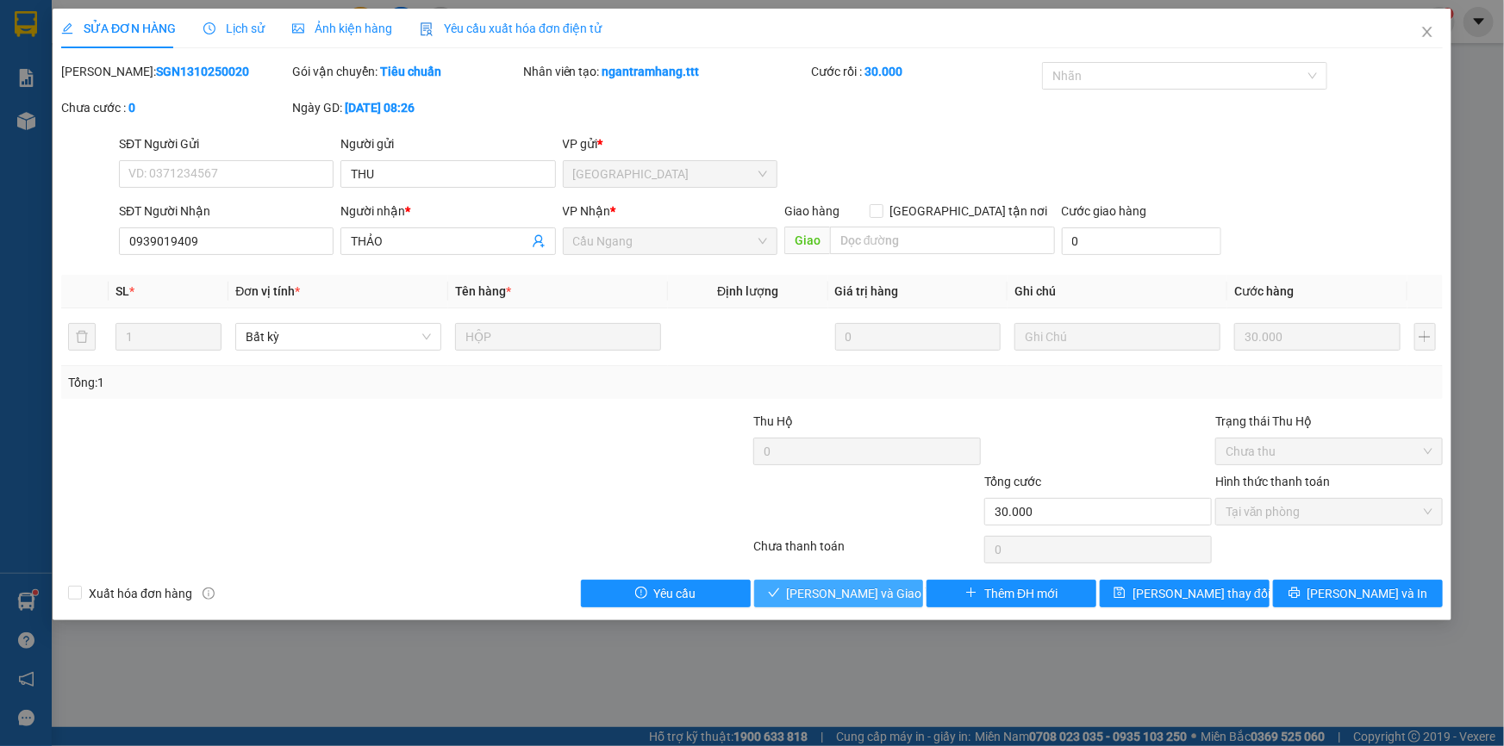
click at [886, 584] on span "[PERSON_NAME] và Giao hàng" at bounding box center [869, 593] width 165 height 19
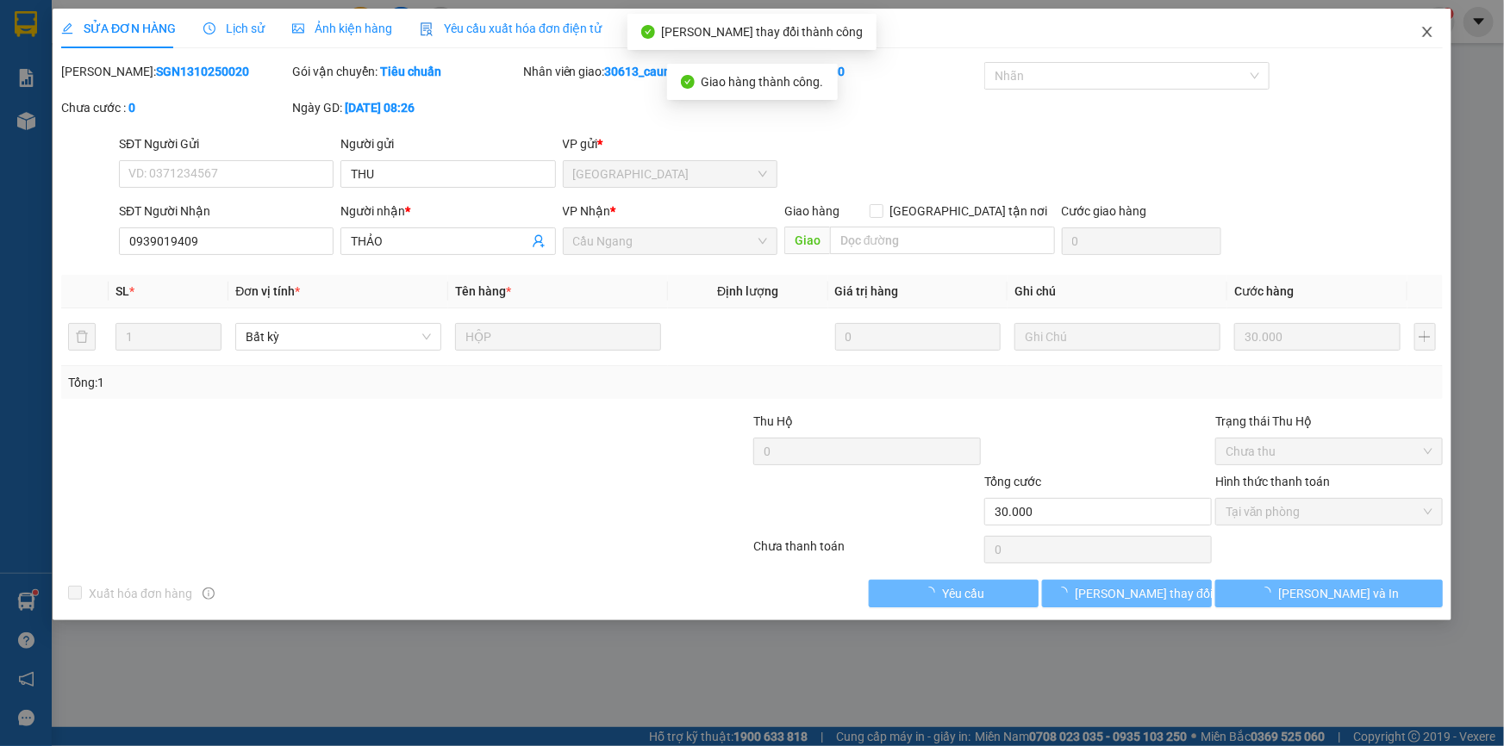
click at [1431, 34] on icon "close" at bounding box center [1427, 32] width 14 height 14
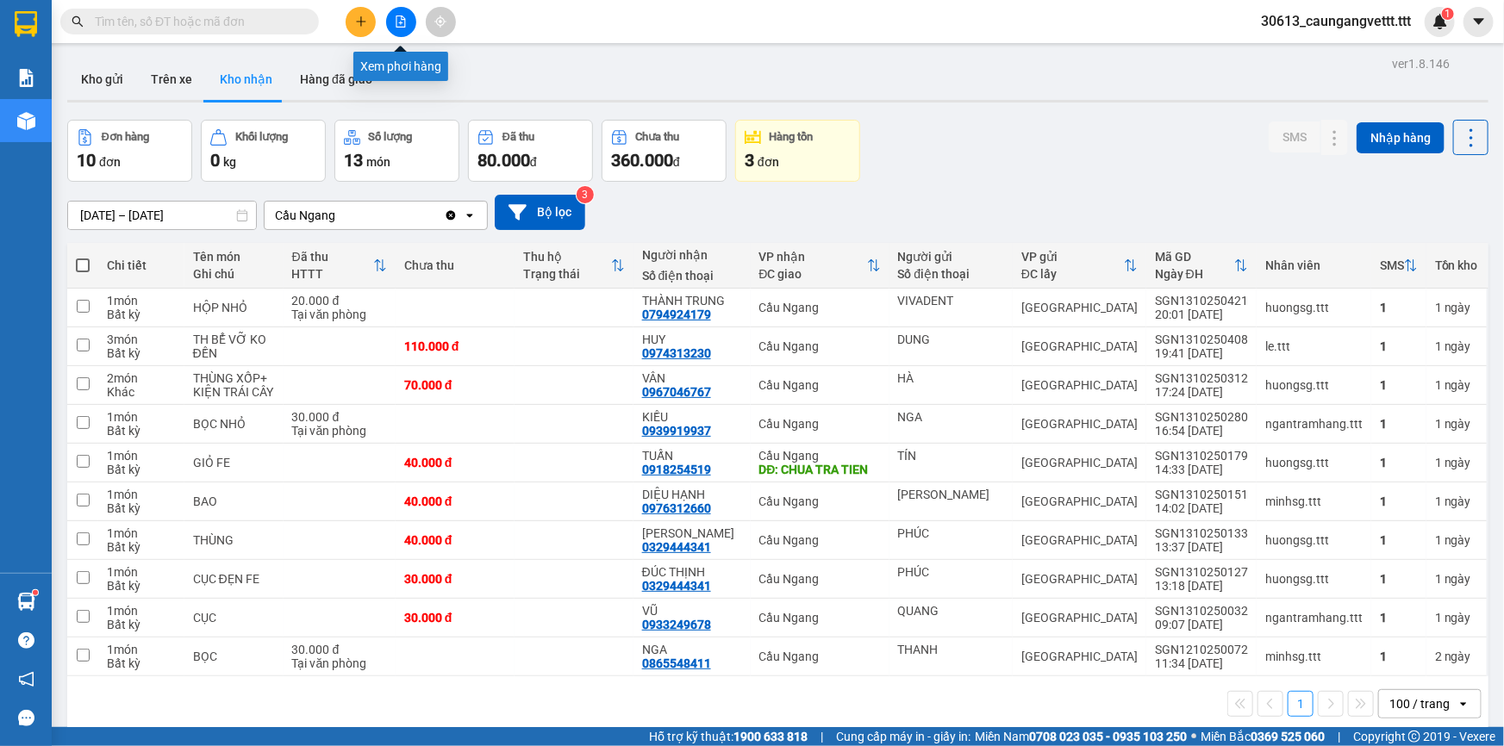
click at [407, 24] on button at bounding box center [401, 22] width 30 height 30
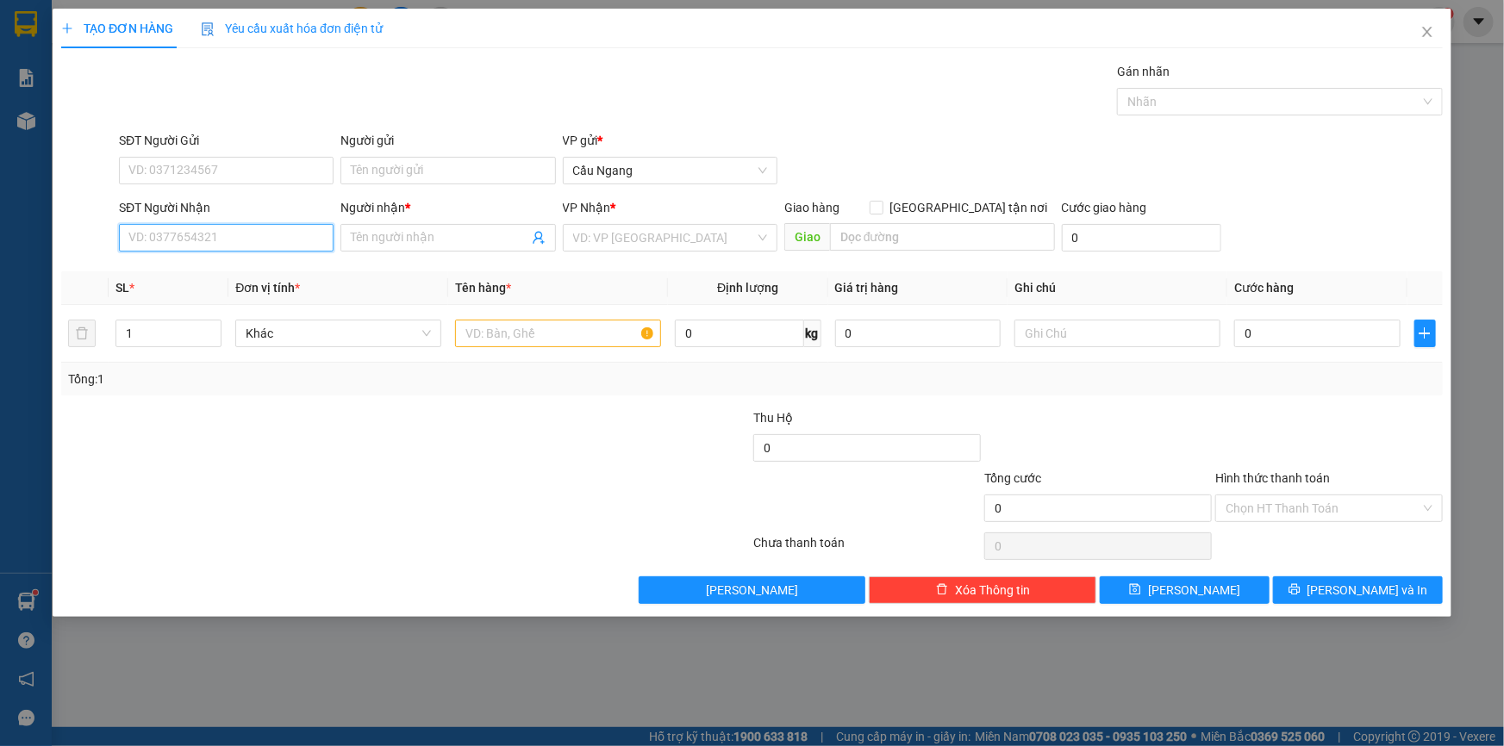
click at [236, 243] on input "SĐT Người Nhận" at bounding box center [226, 238] width 215 height 28
click at [227, 272] on div "0353367323 - TUYẾT" at bounding box center [226, 272] width 194 height 19
type input "0353367323"
type input "TUYẾT"
type input "0353367323"
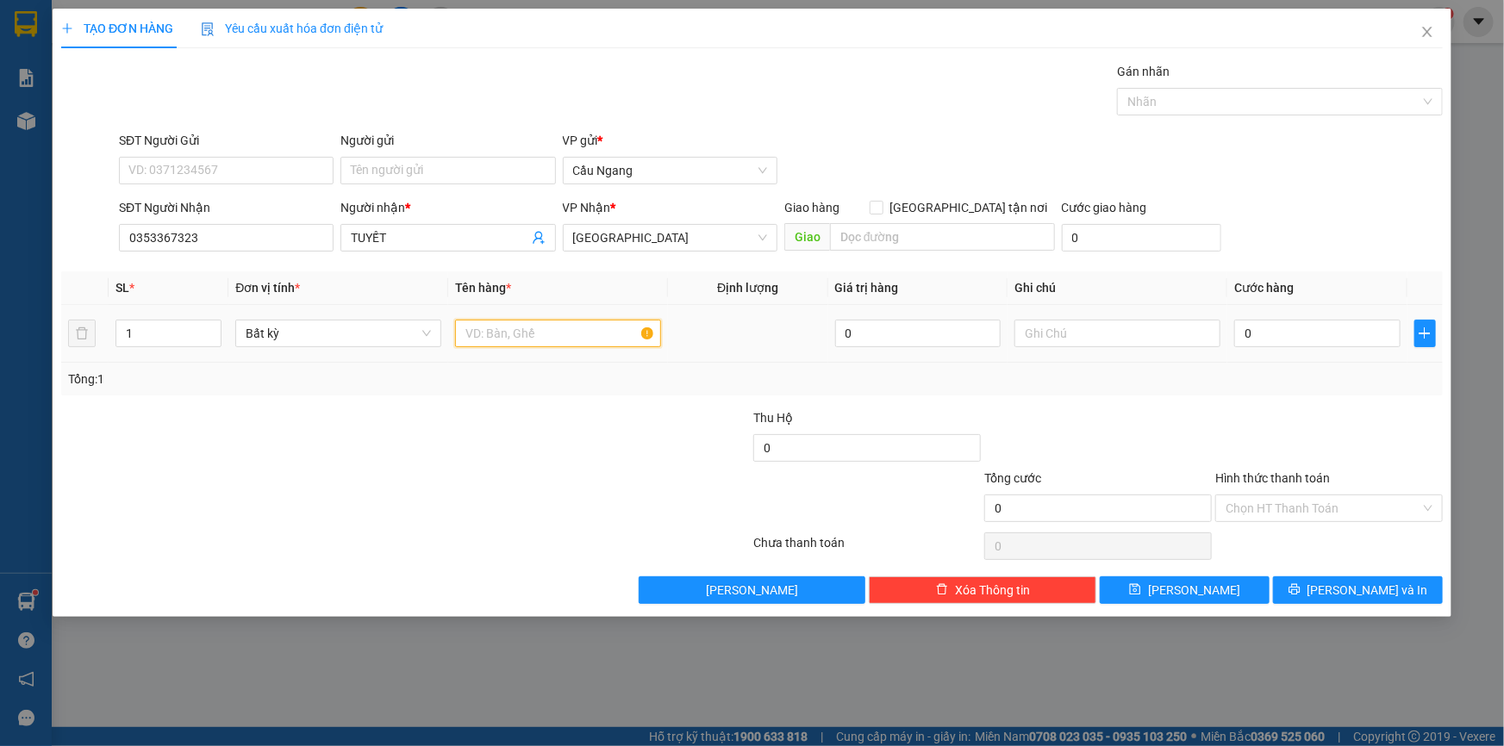
click at [521, 333] on input "text" at bounding box center [558, 334] width 206 height 28
type input "THÙNG XOP"
click at [1296, 337] on input "0" at bounding box center [1317, 334] width 166 height 28
type input "4"
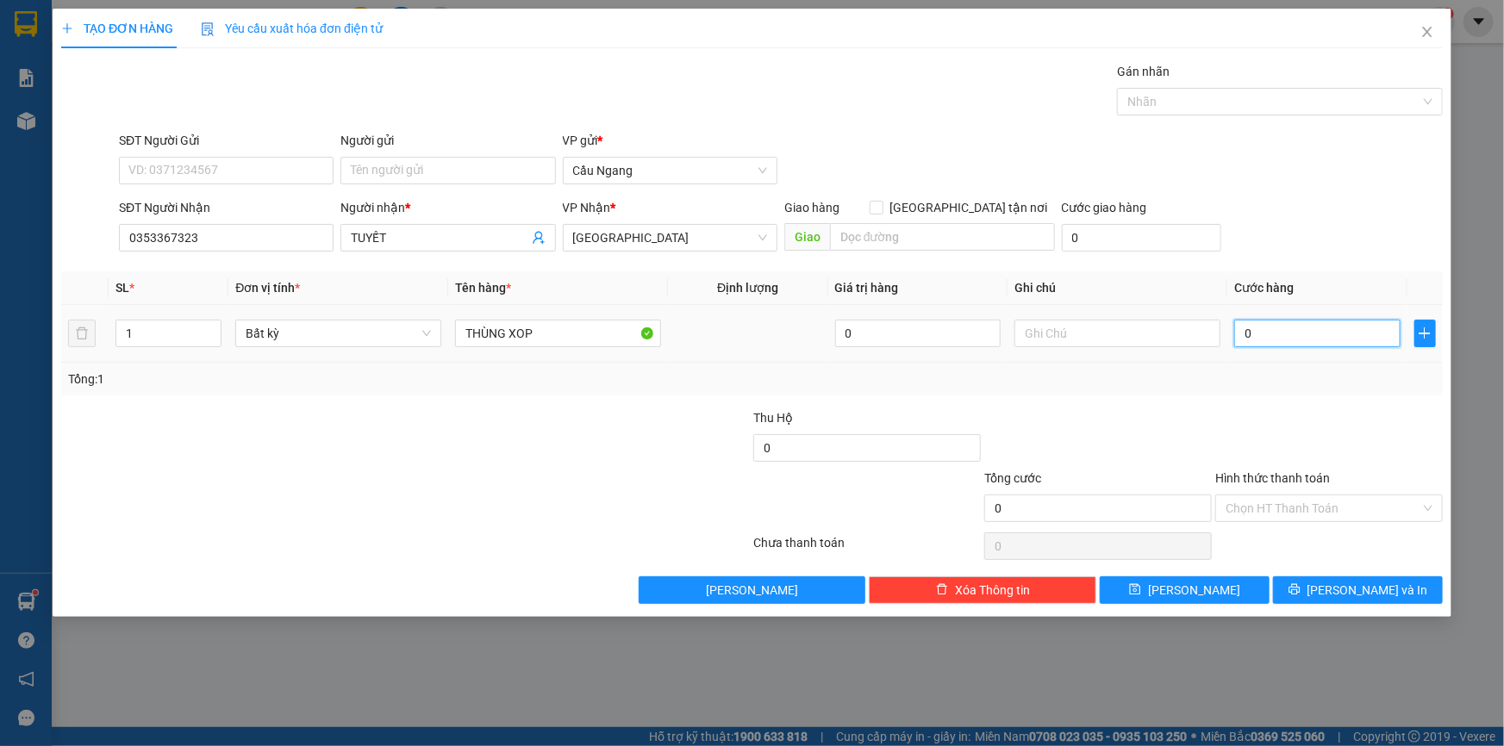
type input "4"
type input "40"
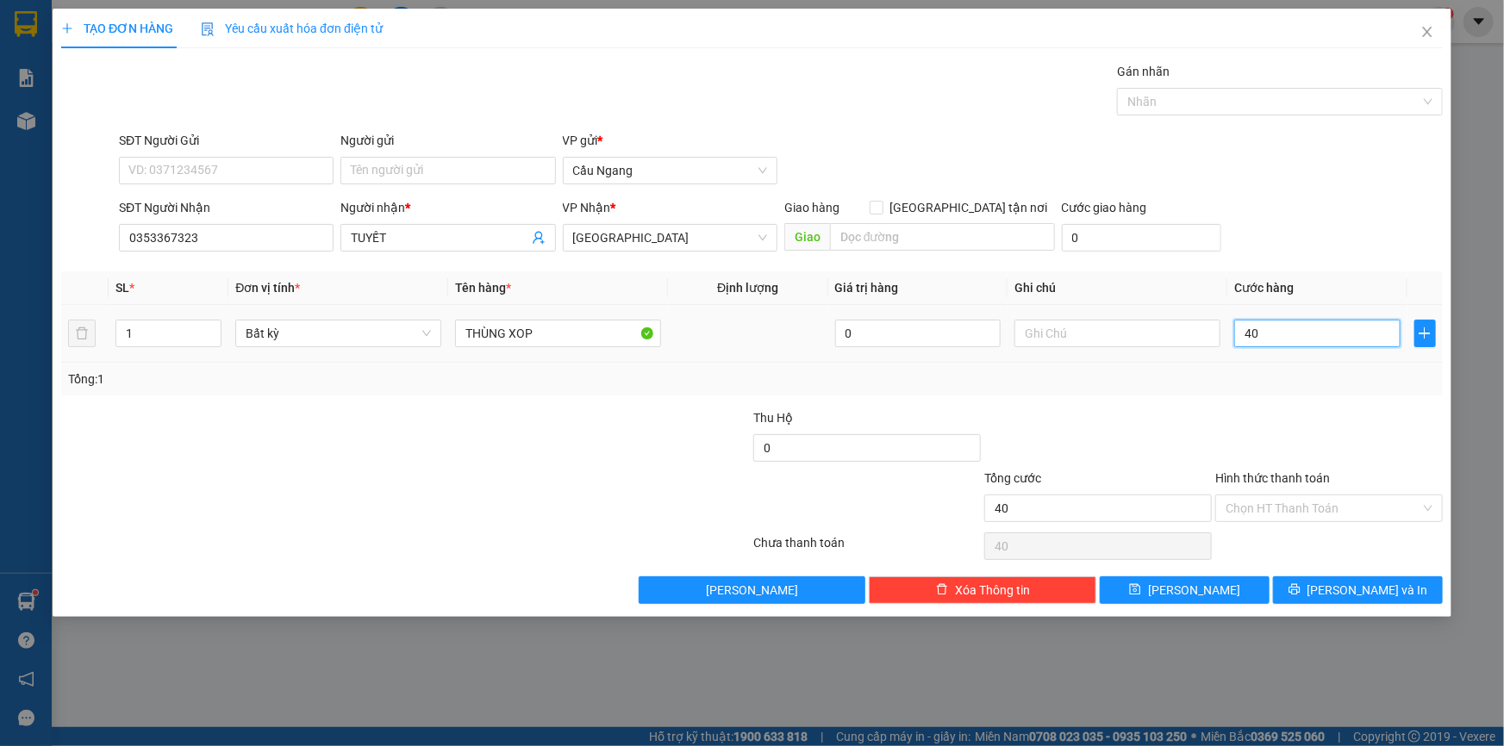
type input "400"
type input "4.000"
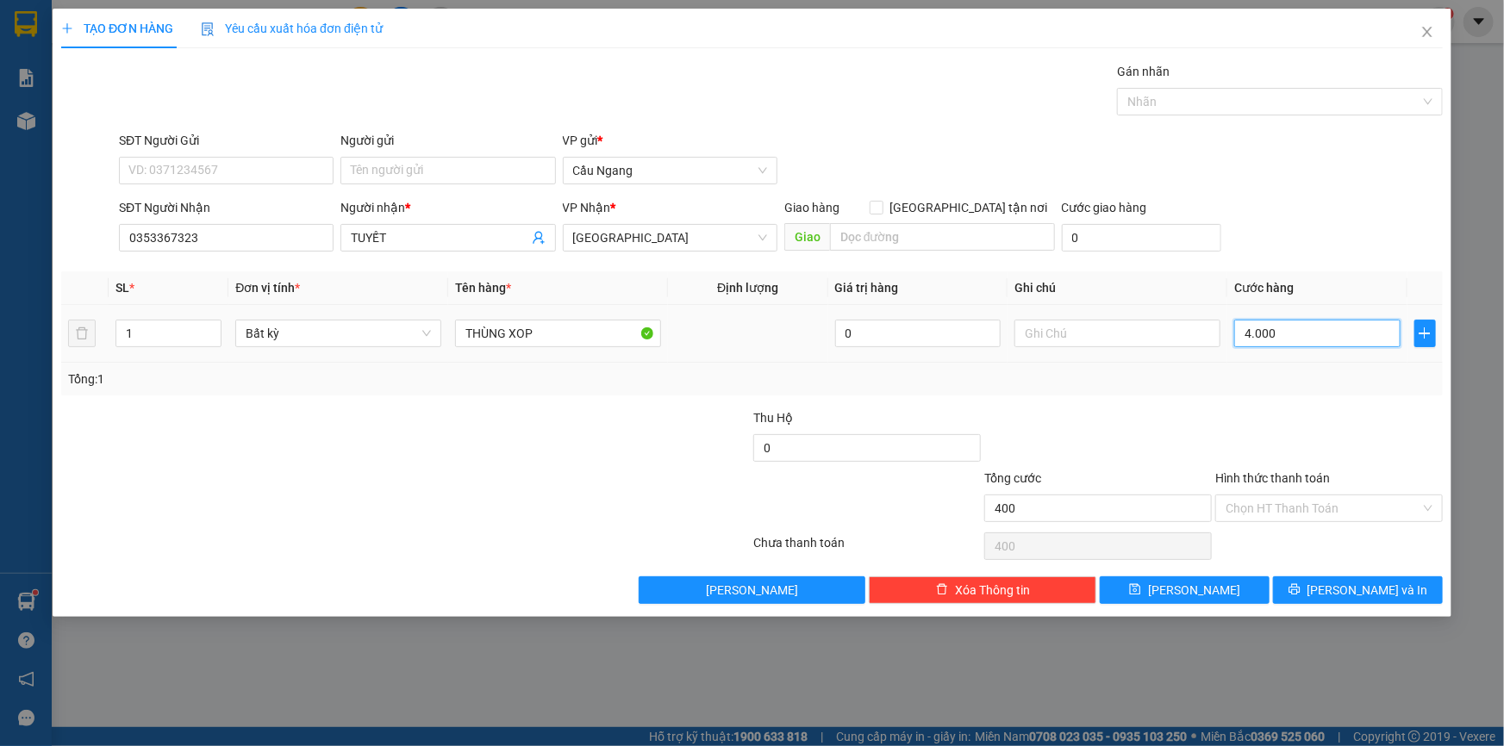
type input "4.000"
type input "40.000"
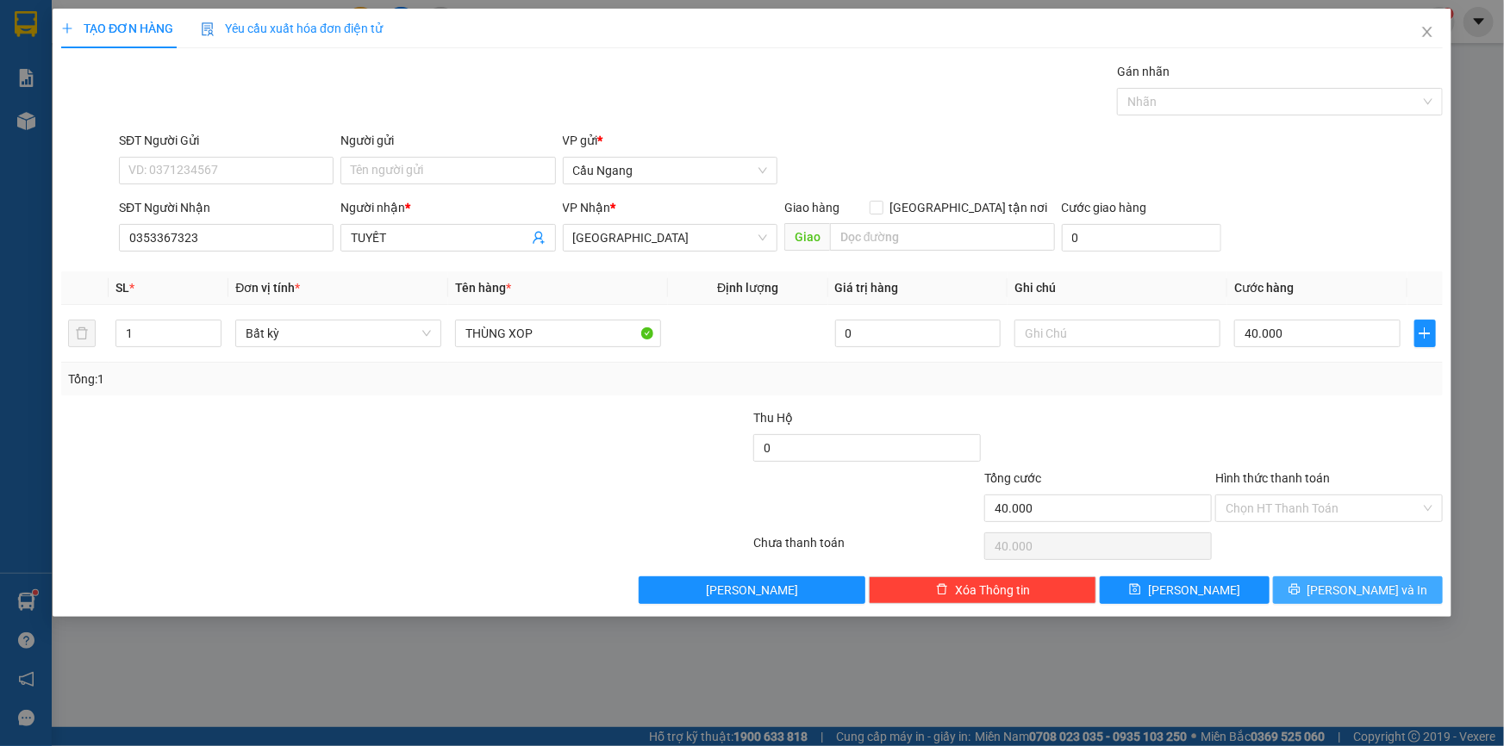
click at [1352, 593] on span "[PERSON_NAME] và In" at bounding box center [1367, 590] width 121 height 19
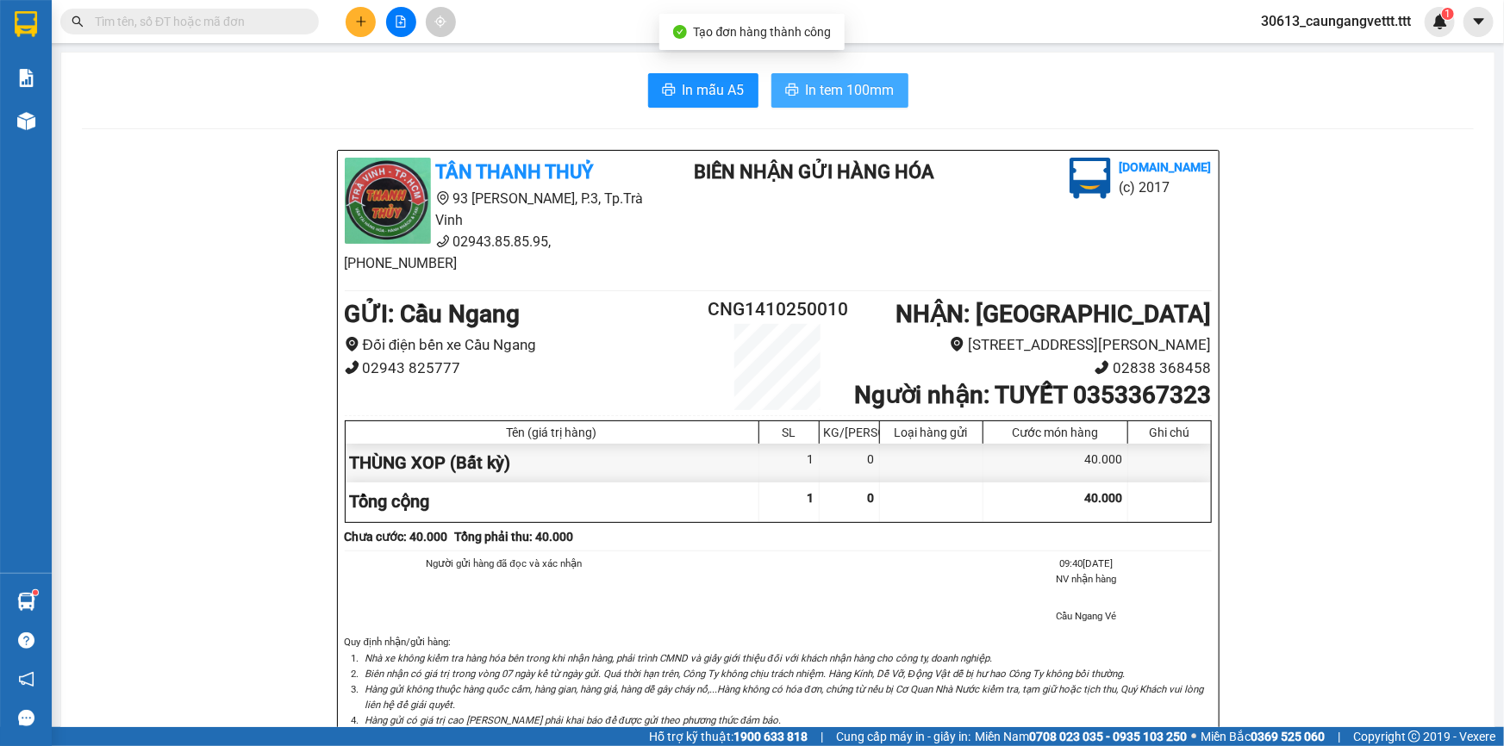
click at [858, 93] on span "In tem 100mm" at bounding box center [850, 90] width 89 height 22
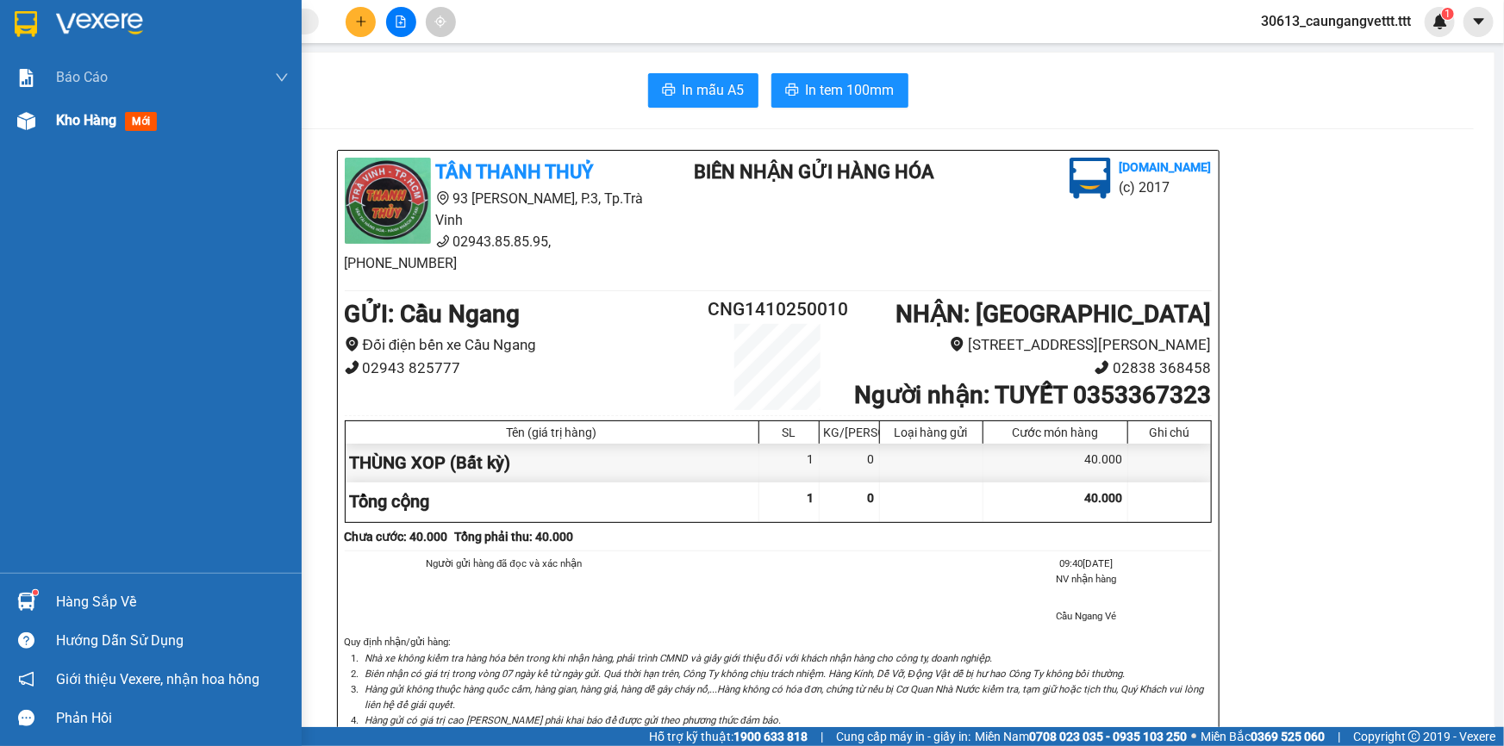
click at [65, 136] on div "Kho hàng mới" at bounding box center [172, 120] width 233 height 43
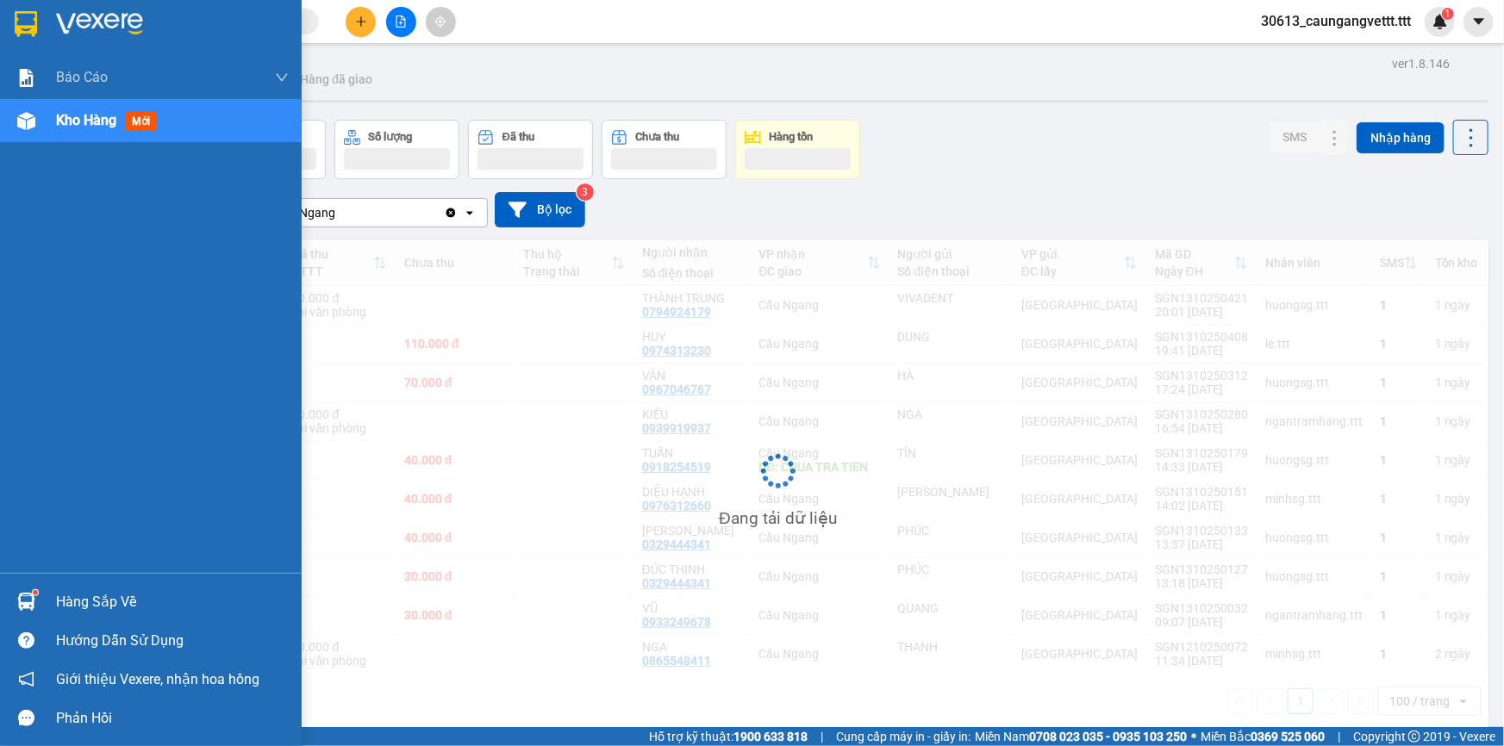
click at [69, 122] on span "Kho hàng" at bounding box center [86, 120] width 60 height 16
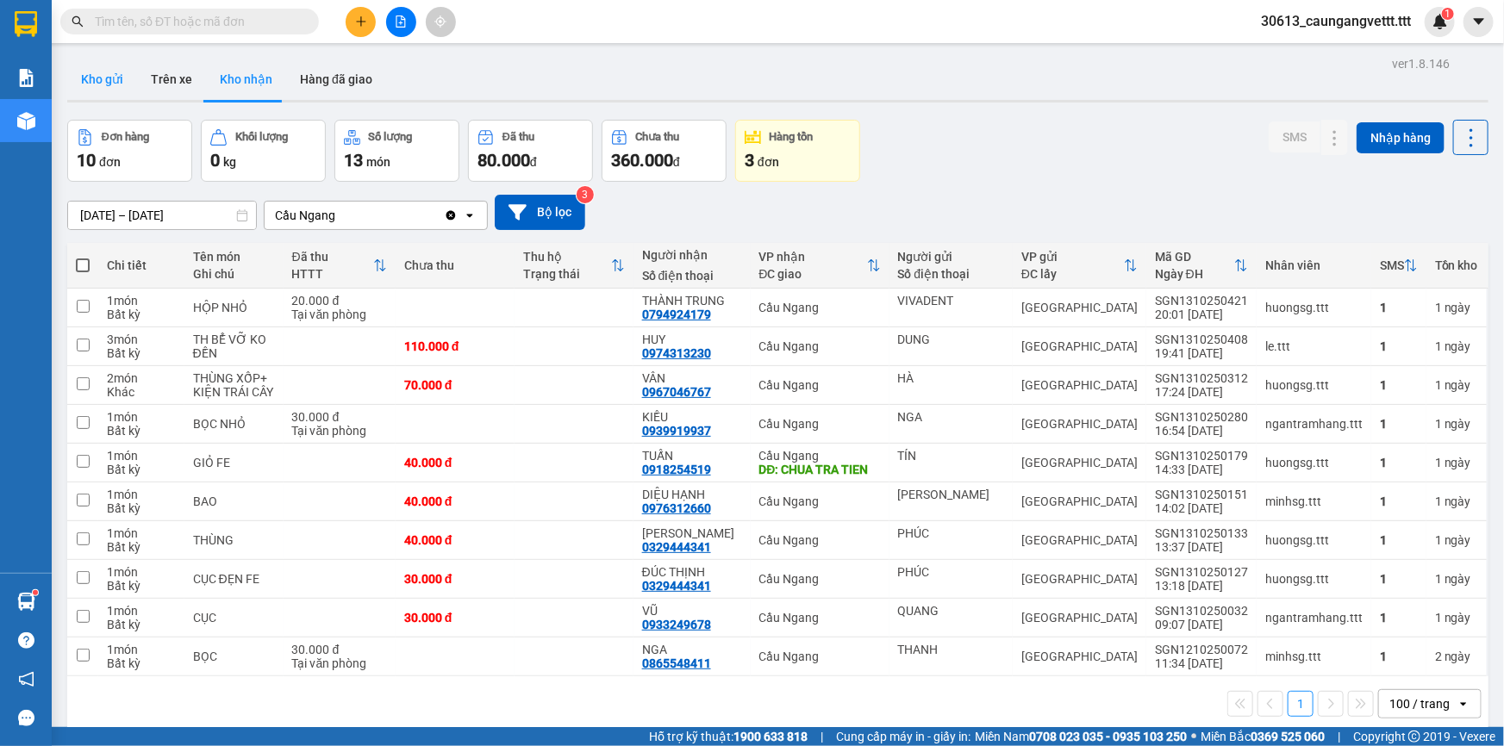
click at [101, 78] on button "Kho gửi" at bounding box center [102, 79] width 70 height 41
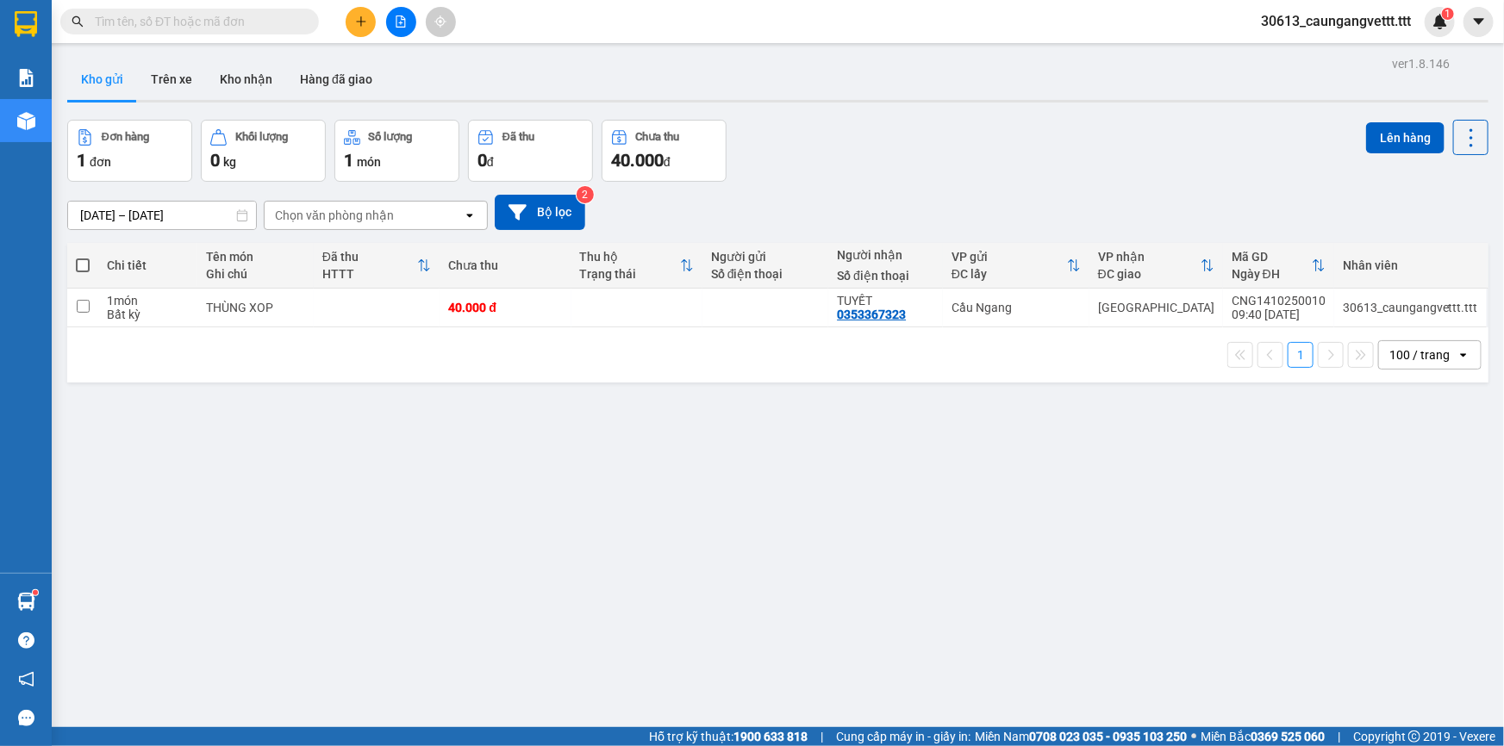
click at [83, 263] on span at bounding box center [83, 266] width 14 height 14
click at [83, 257] on input "checkbox" at bounding box center [83, 257] width 0 height 0
checkbox input "true"
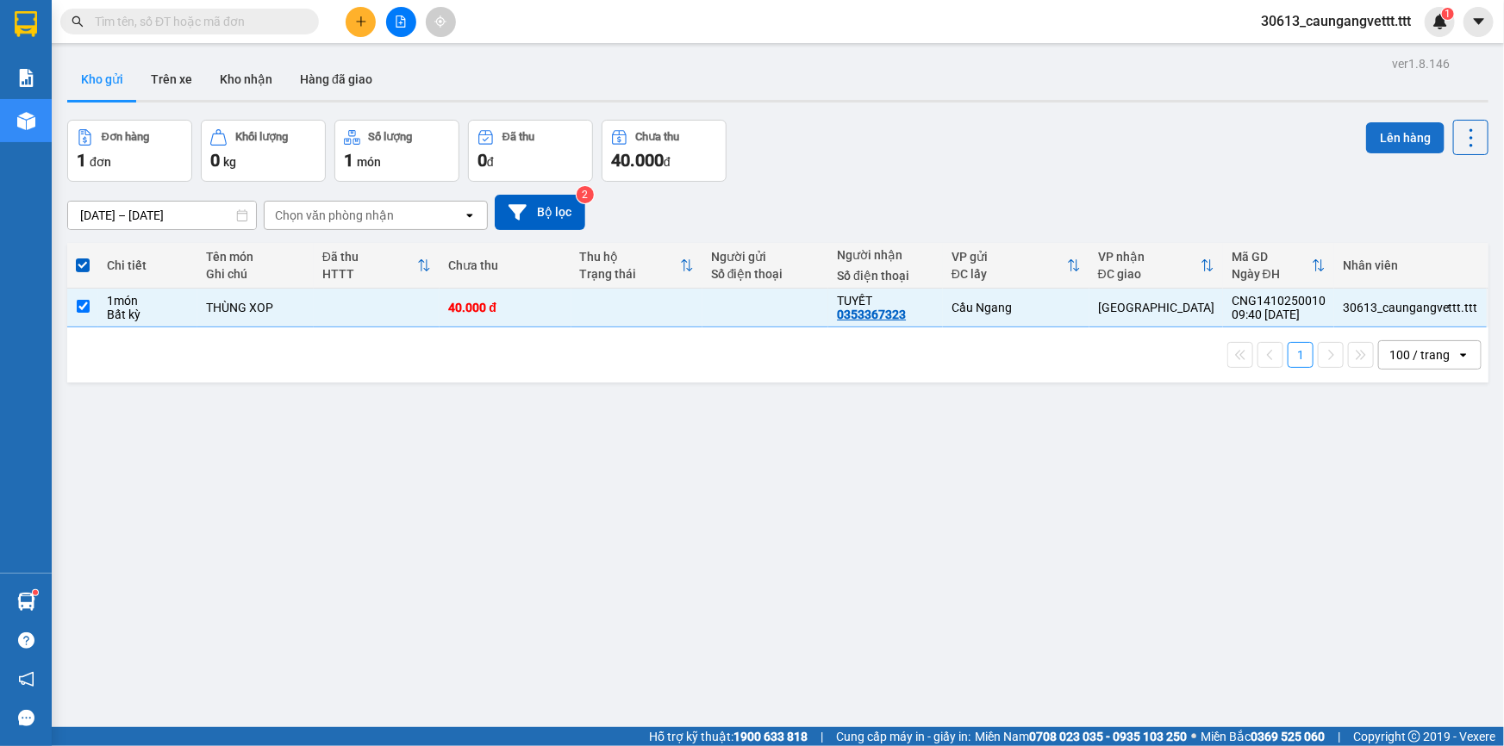
click at [1396, 136] on button "Lên hàng" at bounding box center [1405, 137] width 78 height 31
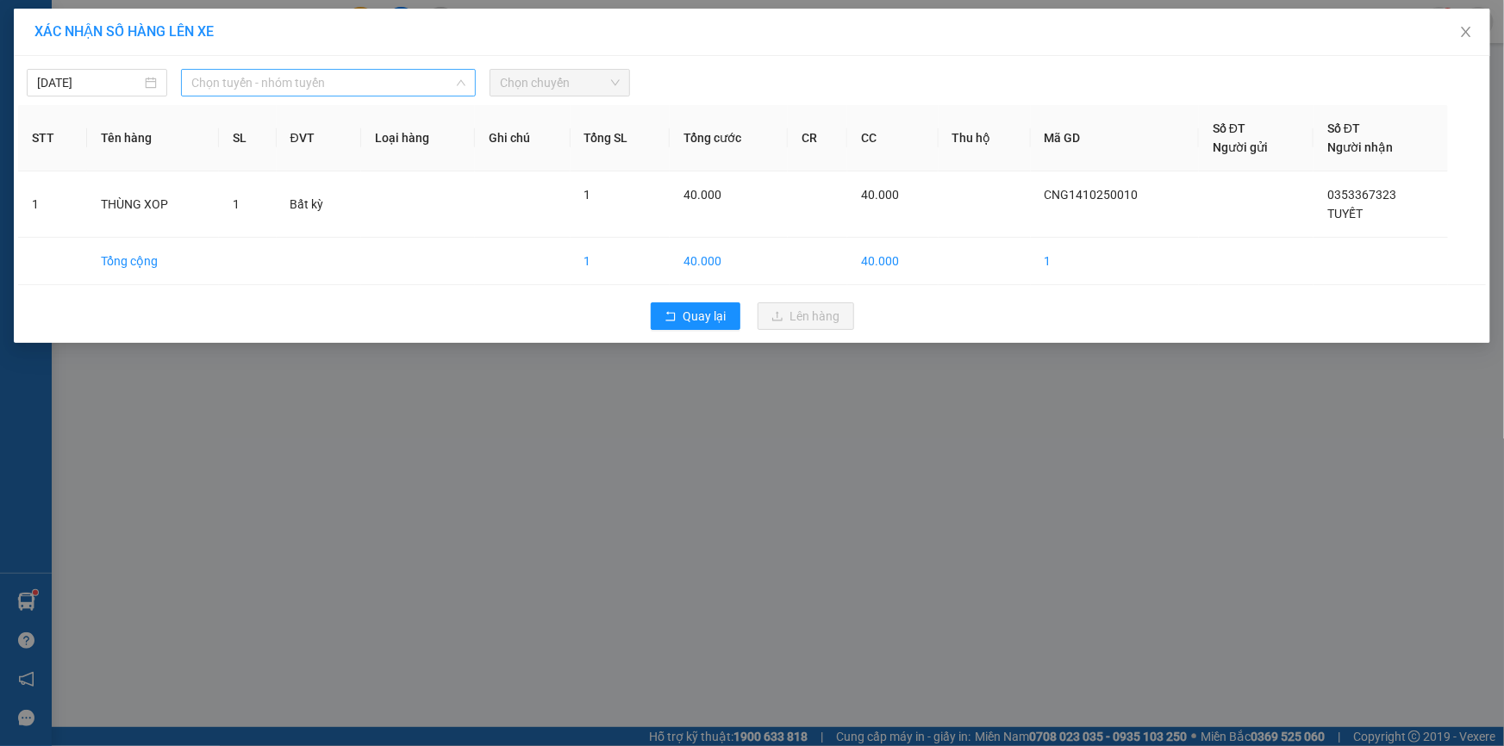
click at [379, 83] on span "Chọn tuyến - nhóm tuyến" at bounding box center [328, 83] width 274 height 26
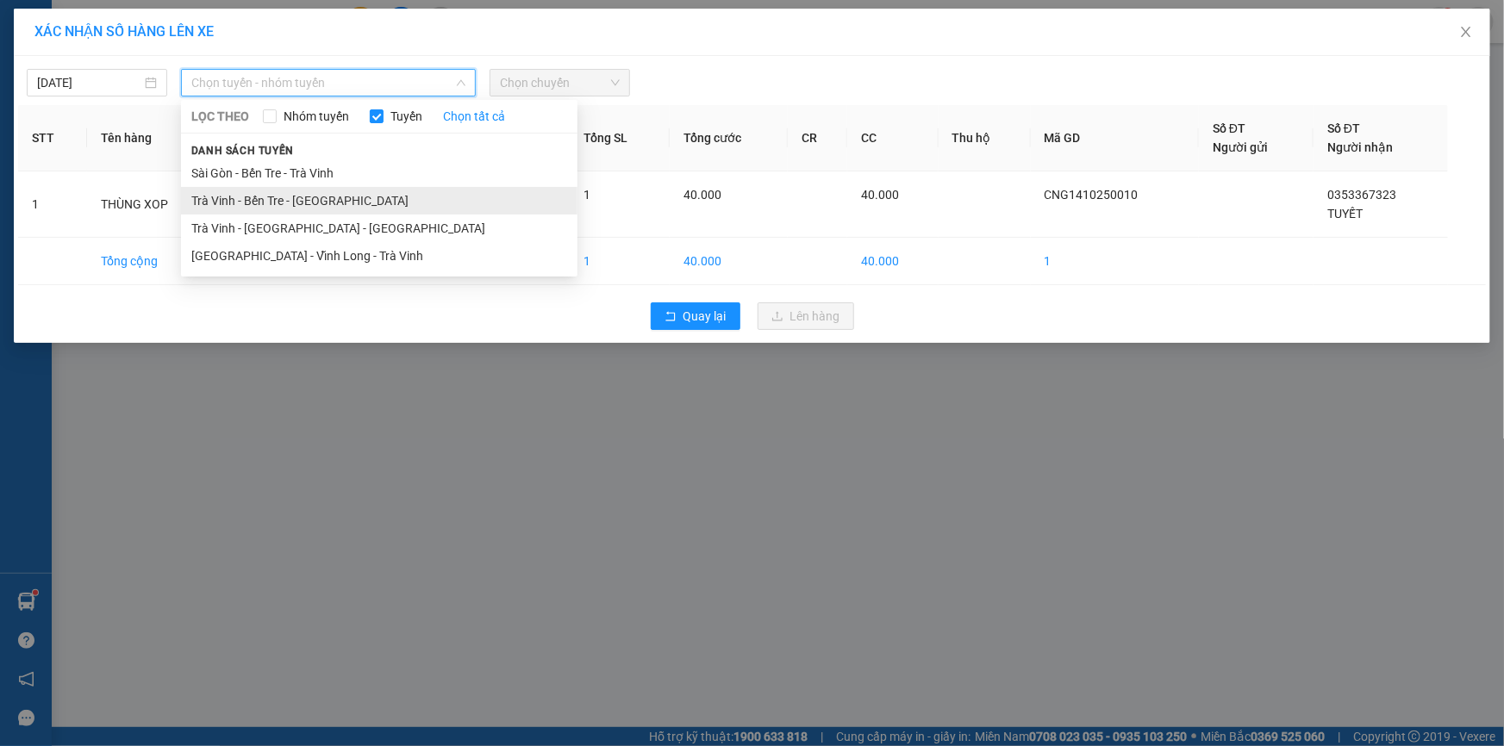
click at [308, 201] on li "Trà Vinh - Bến Tre - [GEOGRAPHIC_DATA]" at bounding box center [379, 201] width 396 height 28
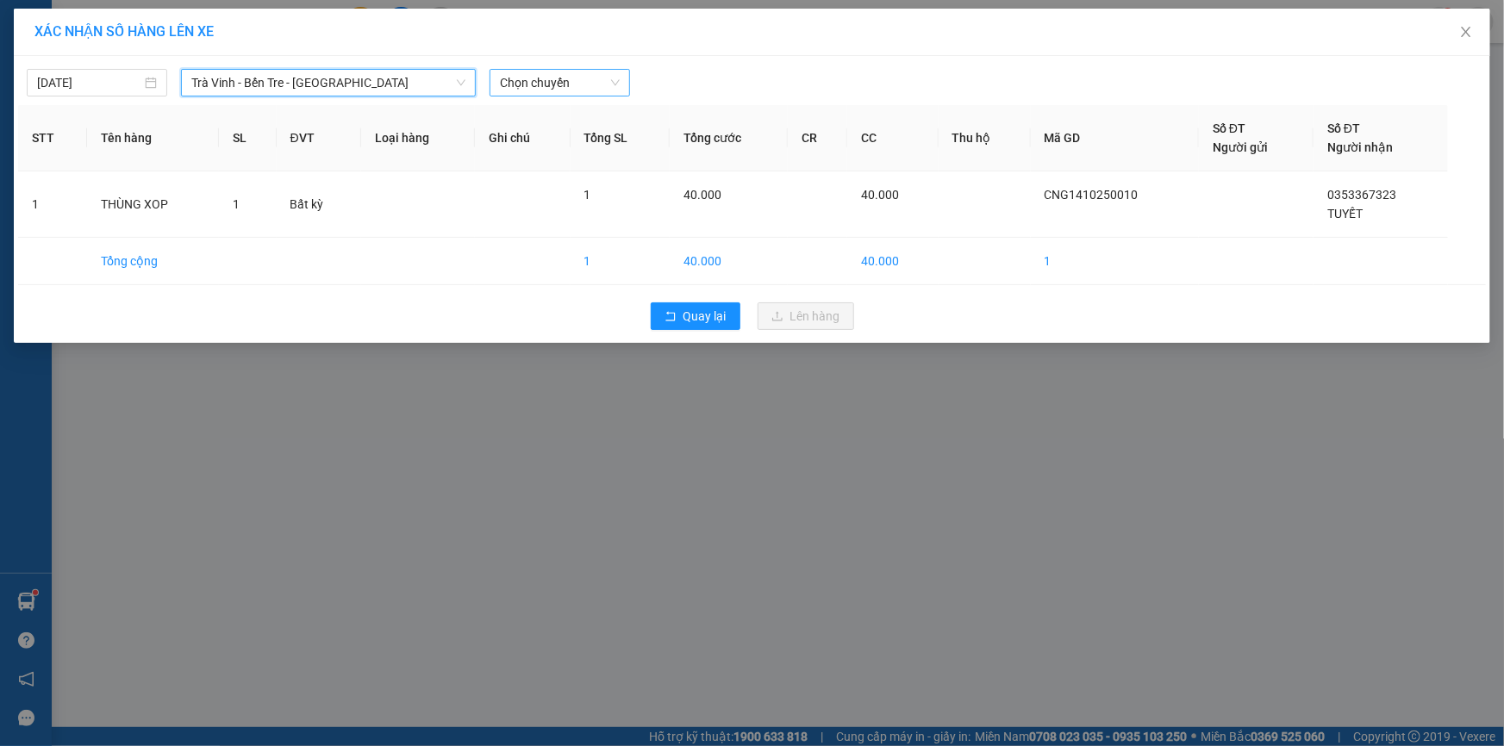
click at [563, 87] on span "Chọn chuyến" at bounding box center [560, 83] width 120 height 26
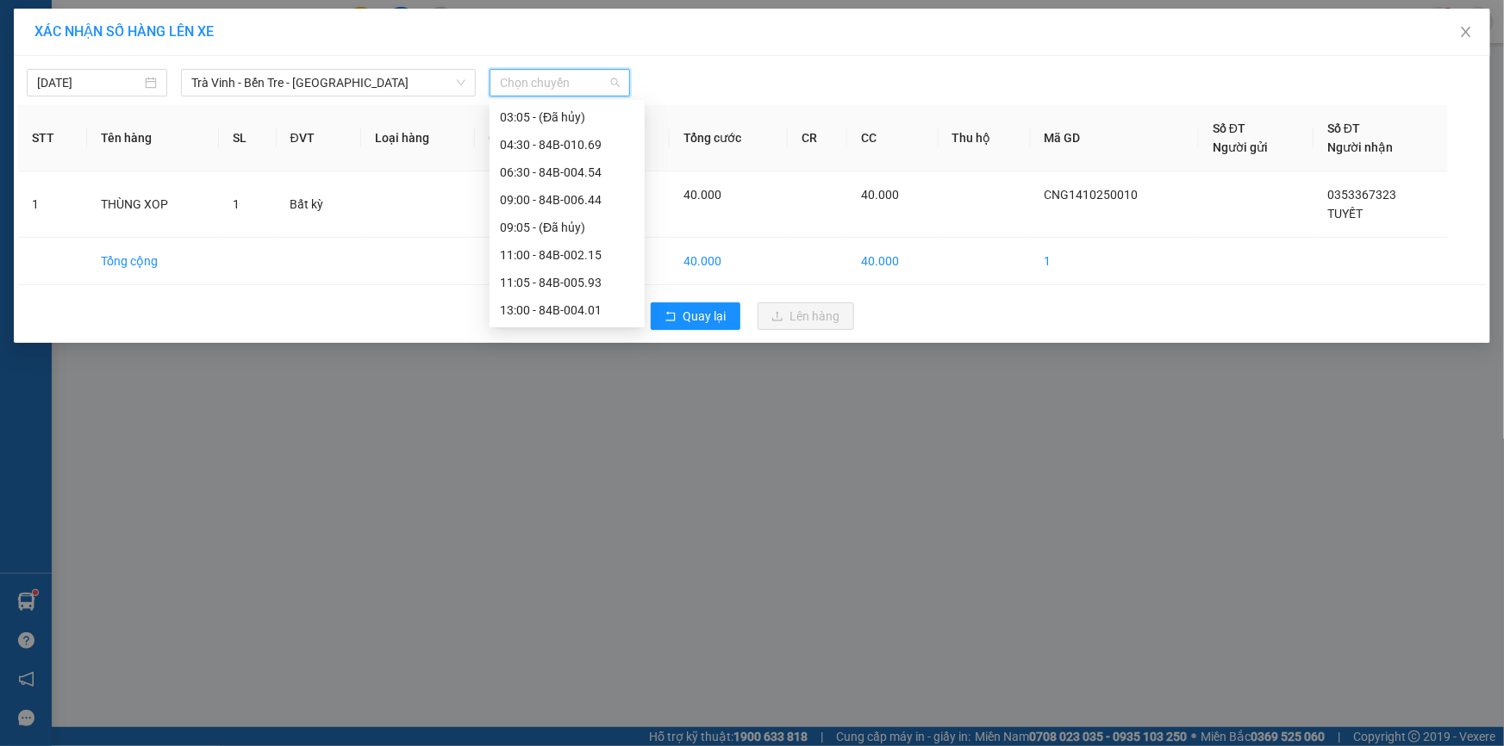
scroll to position [156, 0]
click at [548, 241] on div "11:00 - 84B-002.15" at bounding box center [567, 237] width 134 height 19
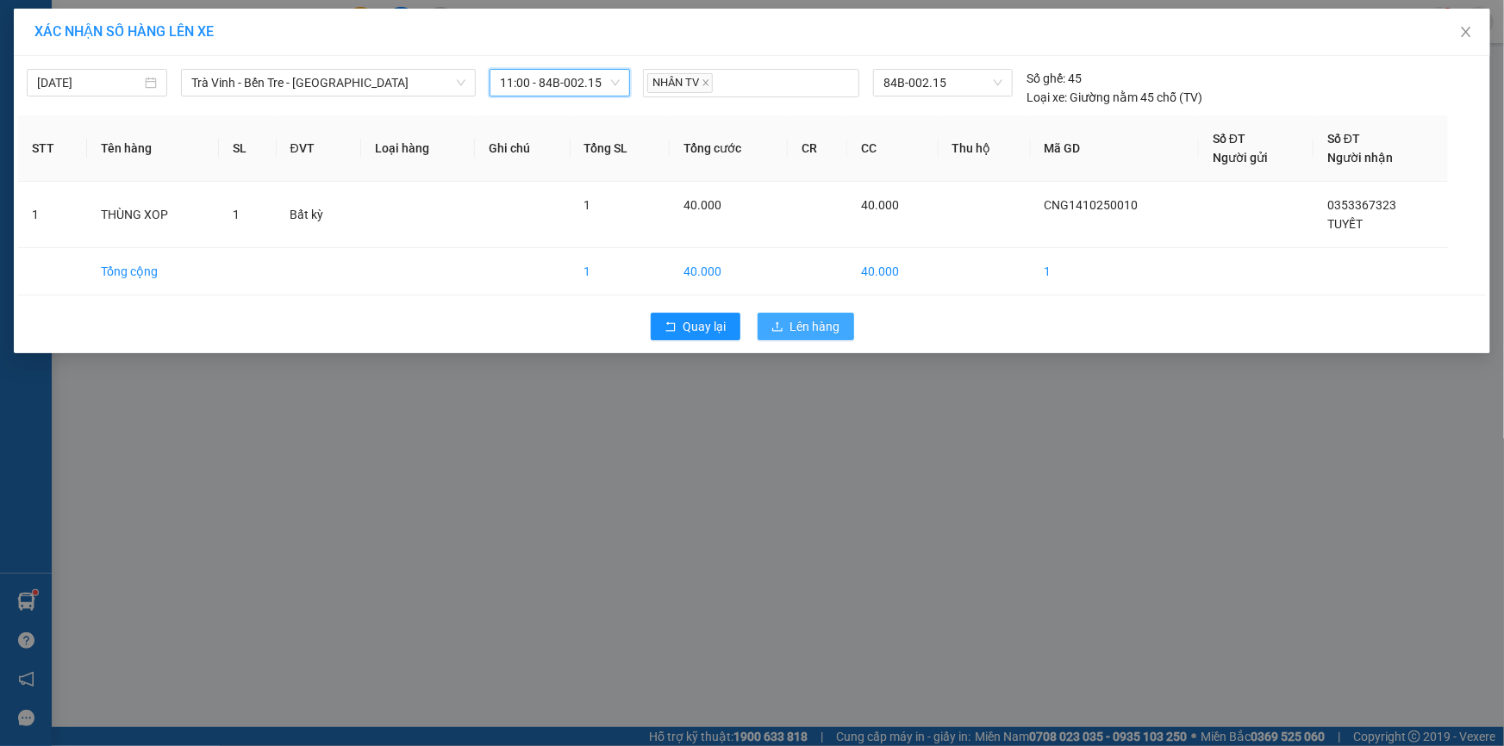
click at [801, 328] on span "Lên hàng" at bounding box center [815, 326] width 50 height 19
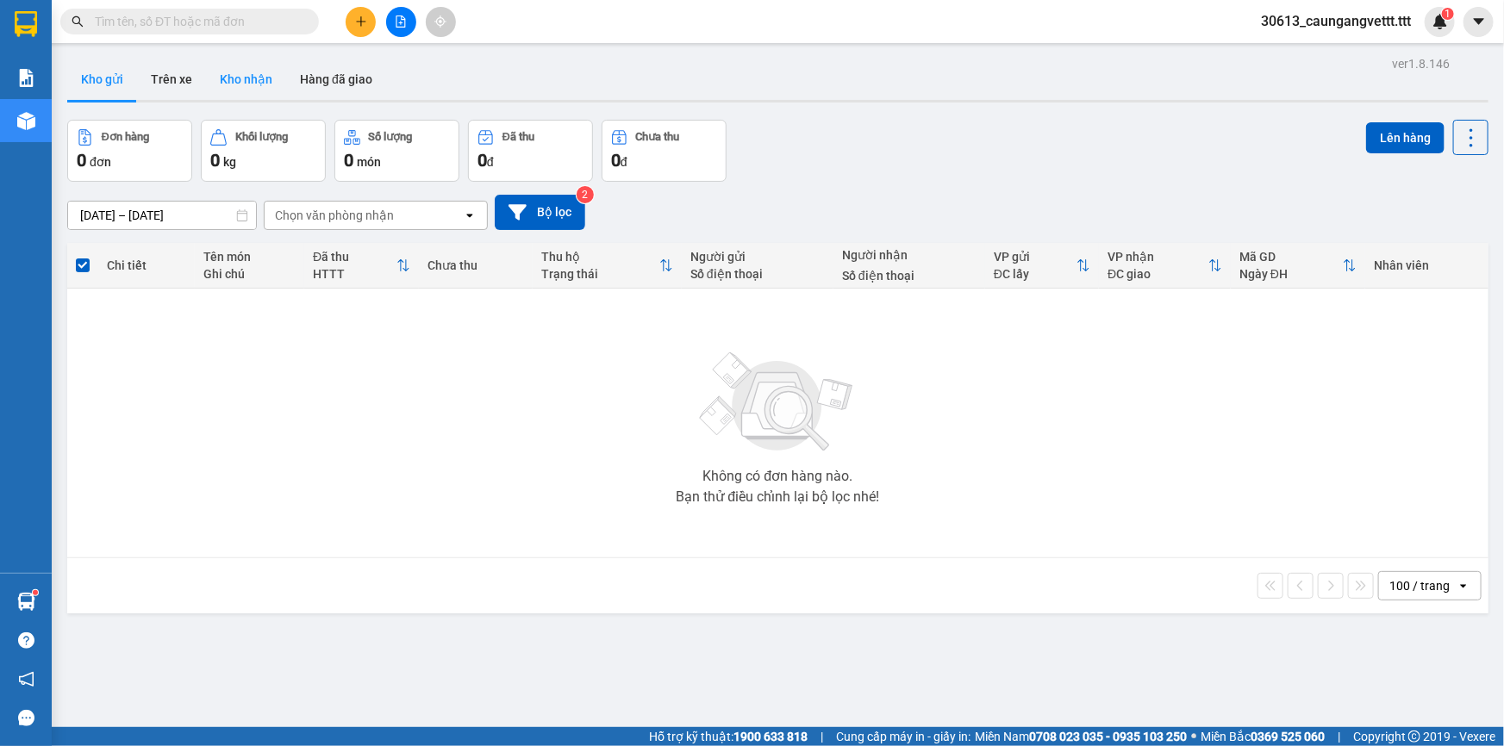
click at [258, 86] on button "Kho nhận" at bounding box center [246, 79] width 80 height 41
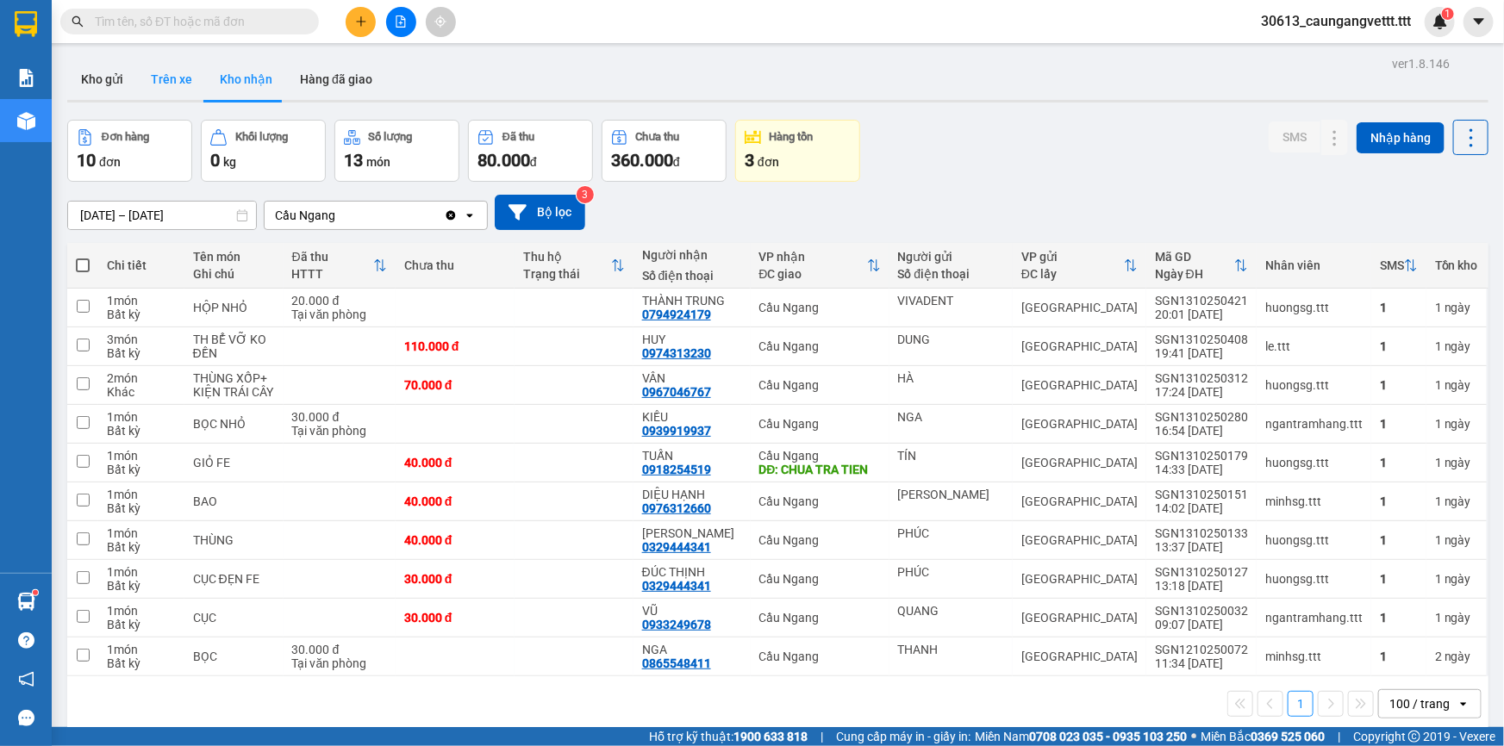
click at [168, 77] on button "Trên xe" at bounding box center [171, 79] width 69 height 41
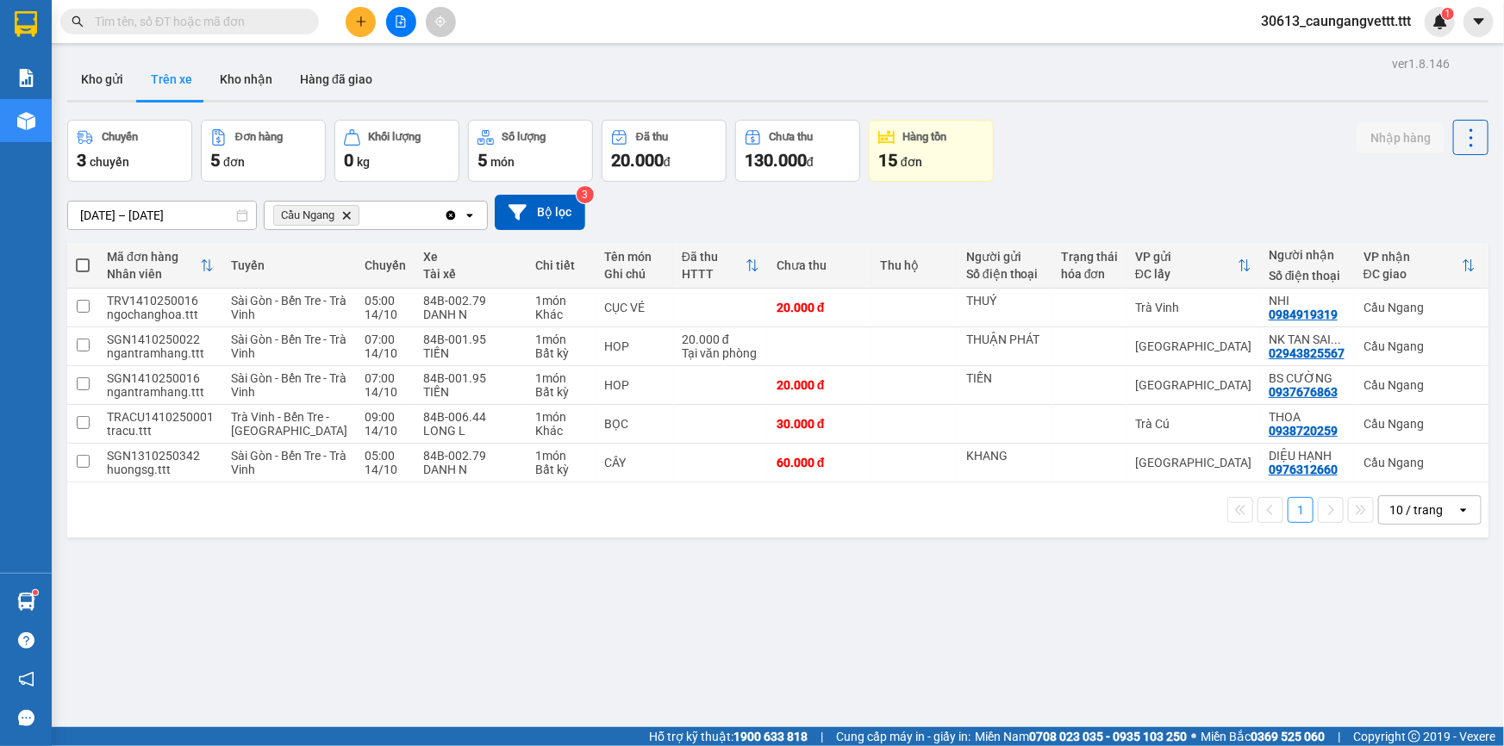
click at [1457, 517] on icon "open" at bounding box center [1464, 510] width 14 height 14
click at [1431, 552] on span "100 / trang" at bounding box center [1411, 547] width 62 height 17
click at [1133, 684] on div "ver 1.8.146 Kho gửi Trên xe Kho nhận Hàng đã giao Chuyến 3 chuyến Đơn hàng 5 đơ…" at bounding box center [777, 425] width 1435 height 746
